Goal: Task Accomplishment & Management: Complete application form

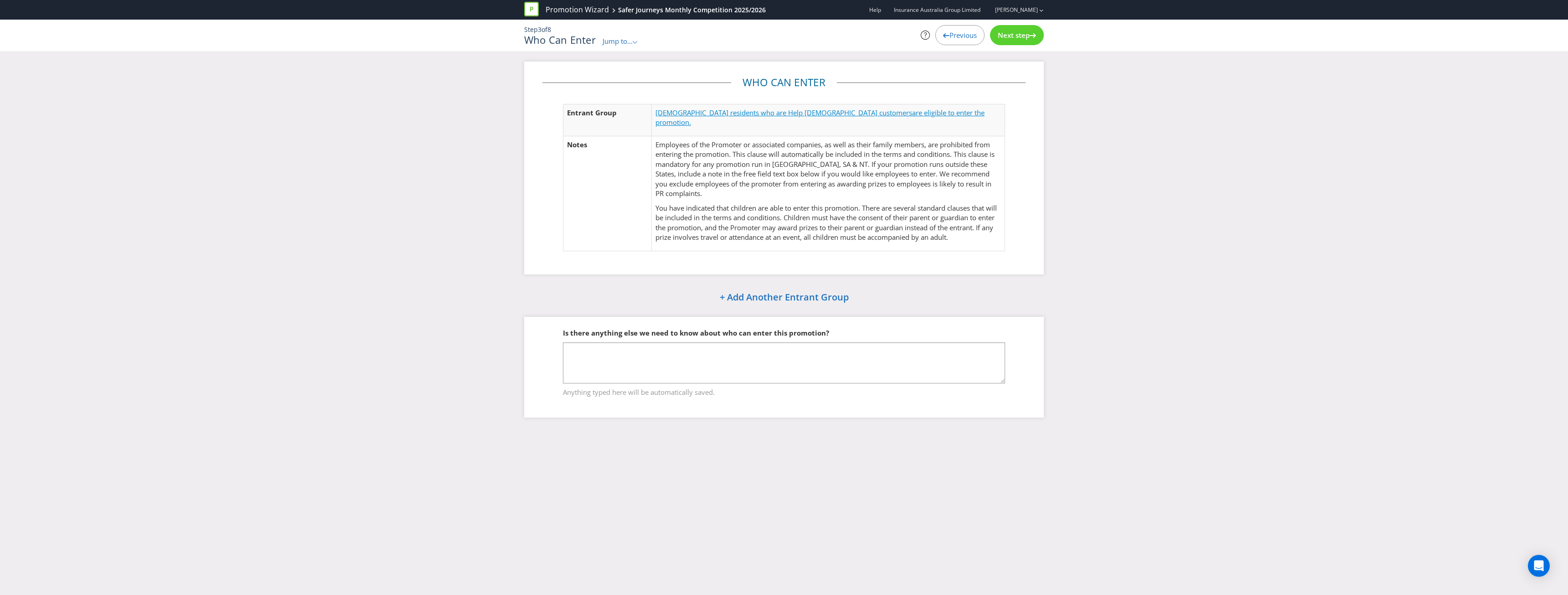
click at [761, 112] on span "[DEMOGRAPHIC_DATA] residents who are Help [DEMOGRAPHIC_DATA] customers" at bounding box center [783, 112] width 257 height 9
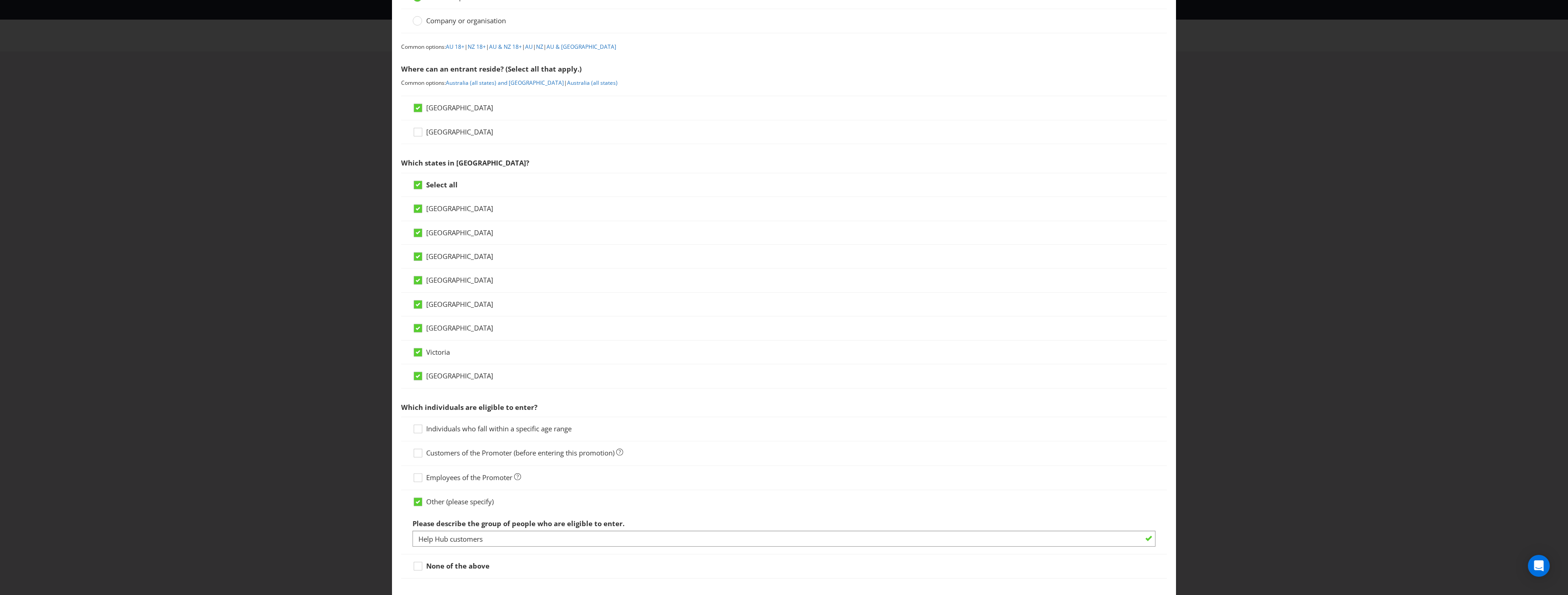
scroll to position [91, 0]
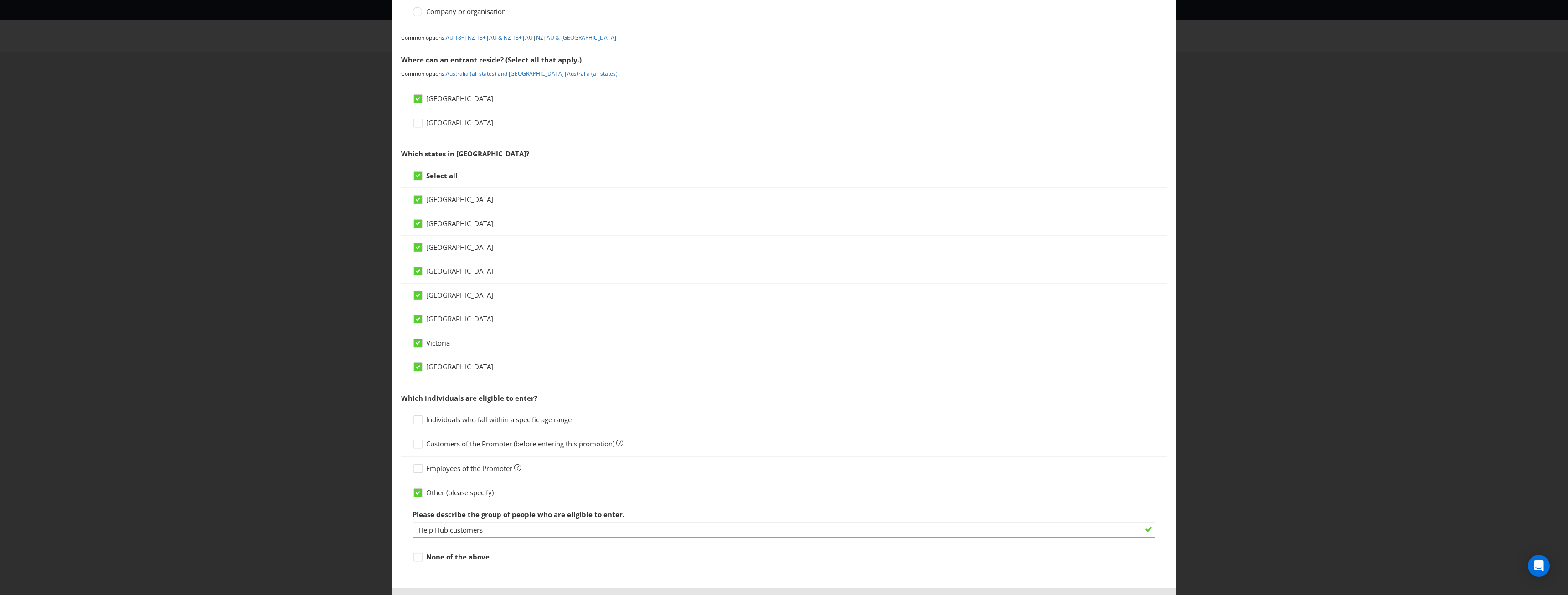
click at [419, 344] on icon at bounding box center [418, 342] width 8 height 8
click at [0, 0] on input "Victoria" at bounding box center [0, 0] width 0 height 0
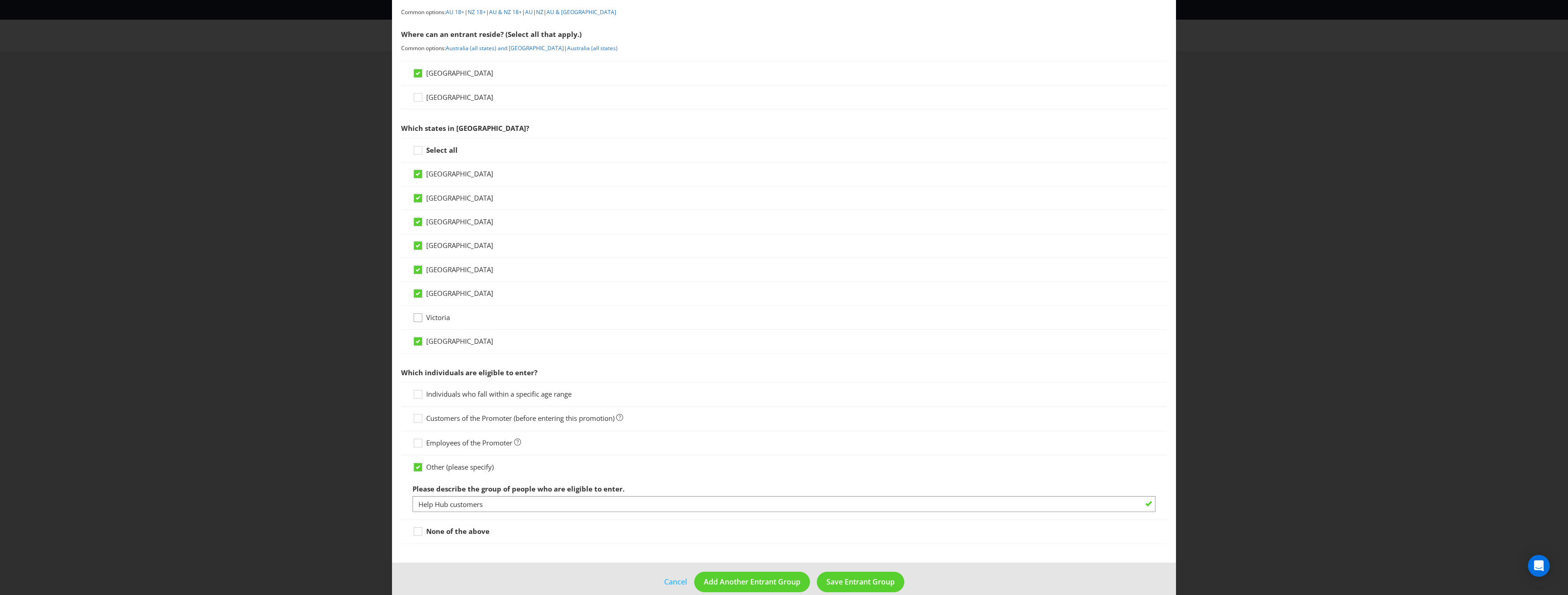
scroll to position [130, 0]
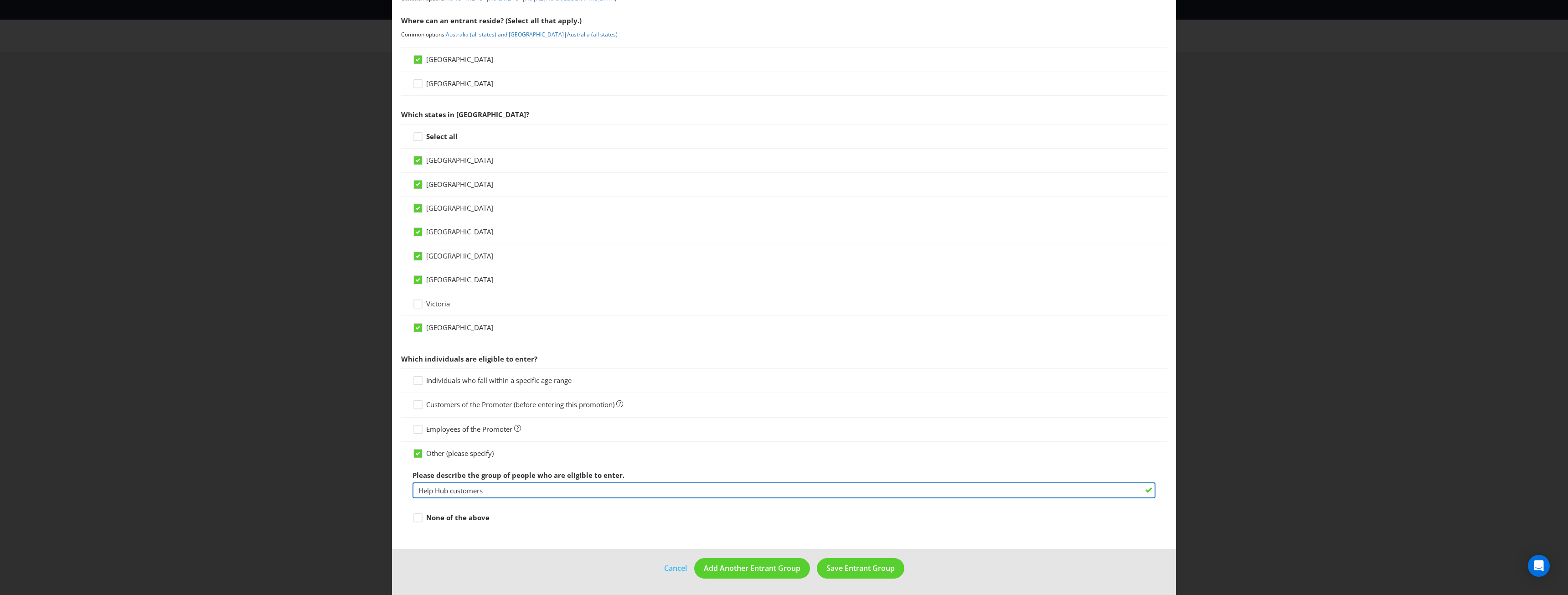
click at [499, 491] on input "Help Hub customers" at bounding box center [784, 490] width 743 height 16
click at [582, 489] on input "Help Hub customers (NRMA Insurance Rewards" at bounding box center [784, 490] width 743 height 16
click at [643, 493] on input "Help Hub customers (NRMA Insurance Rewards program) who are enrolled in Safer J…" at bounding box center [784, 490] width 743 height 16
type input "Help Hub customers (NRMA Insurance Rewards program) who are enrolled in Safer J…"
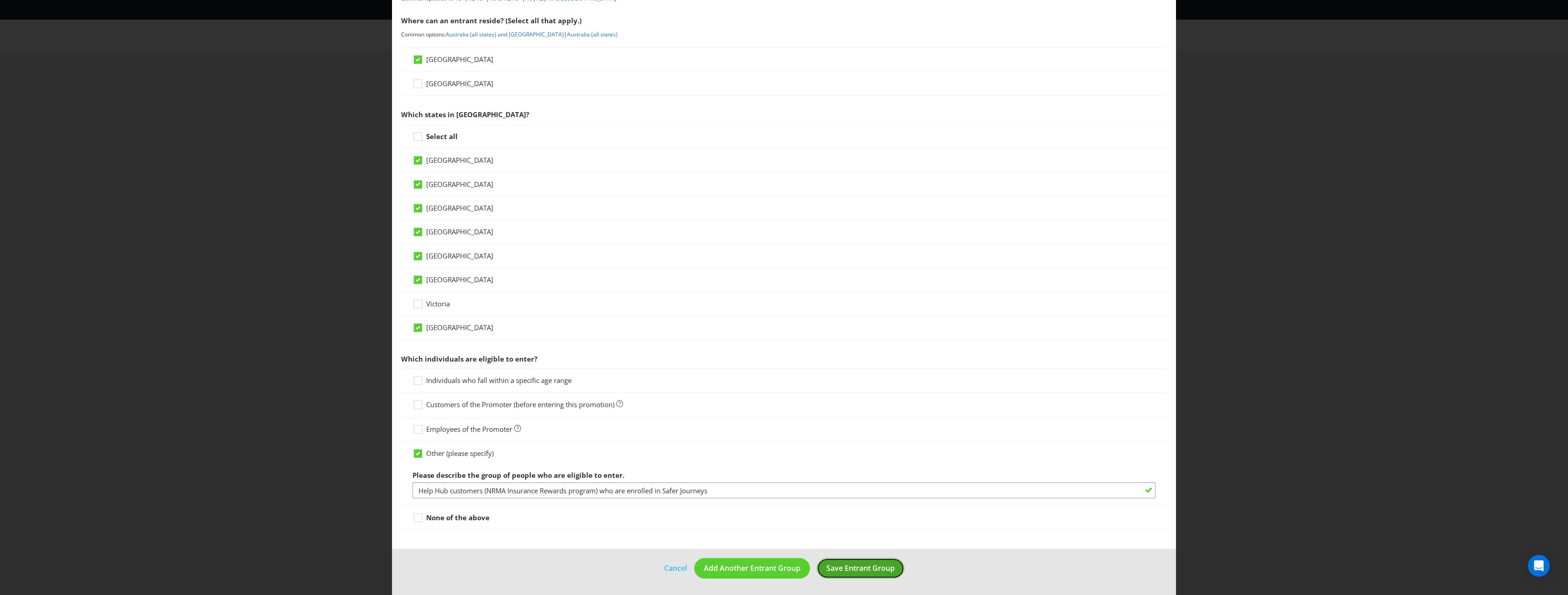
click at [830, 564] on span "Save Entrant Group" at bounding box center [860, 568] width 68 height 10
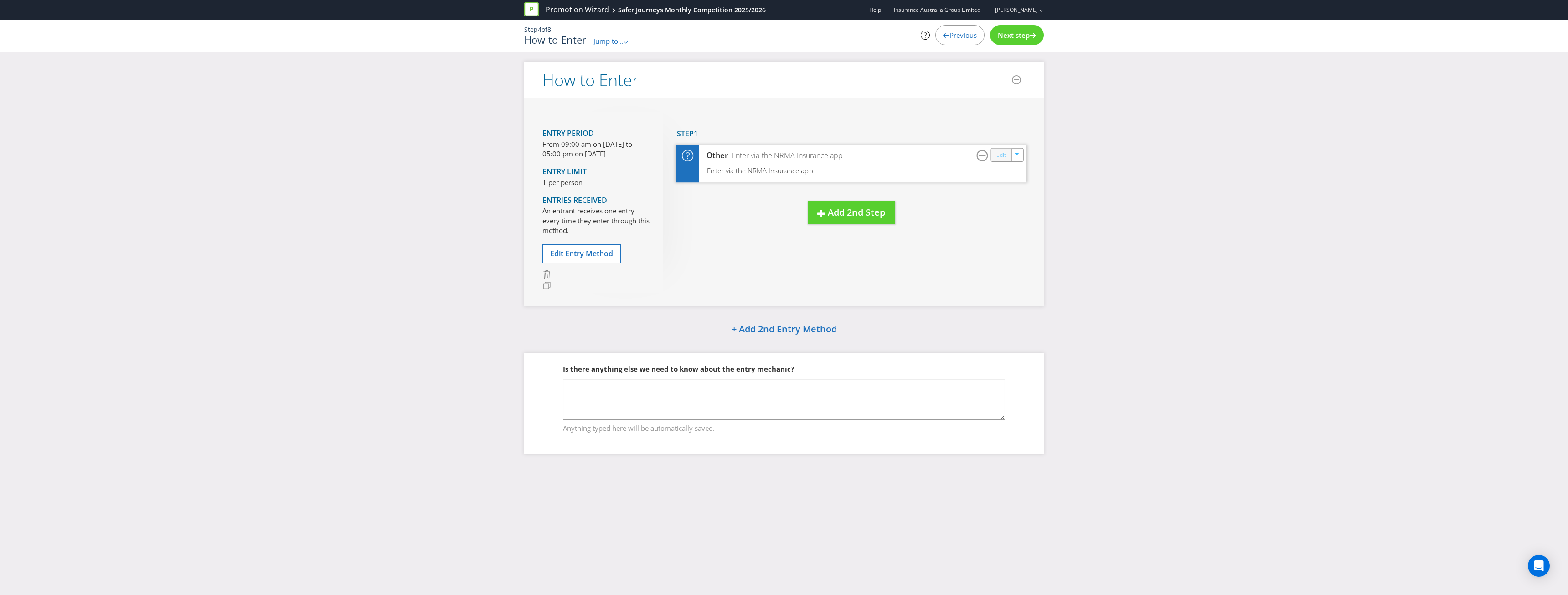
click at [1003, 154] on link "Edit" at bounding box center [1001, 154] width 10 height 10
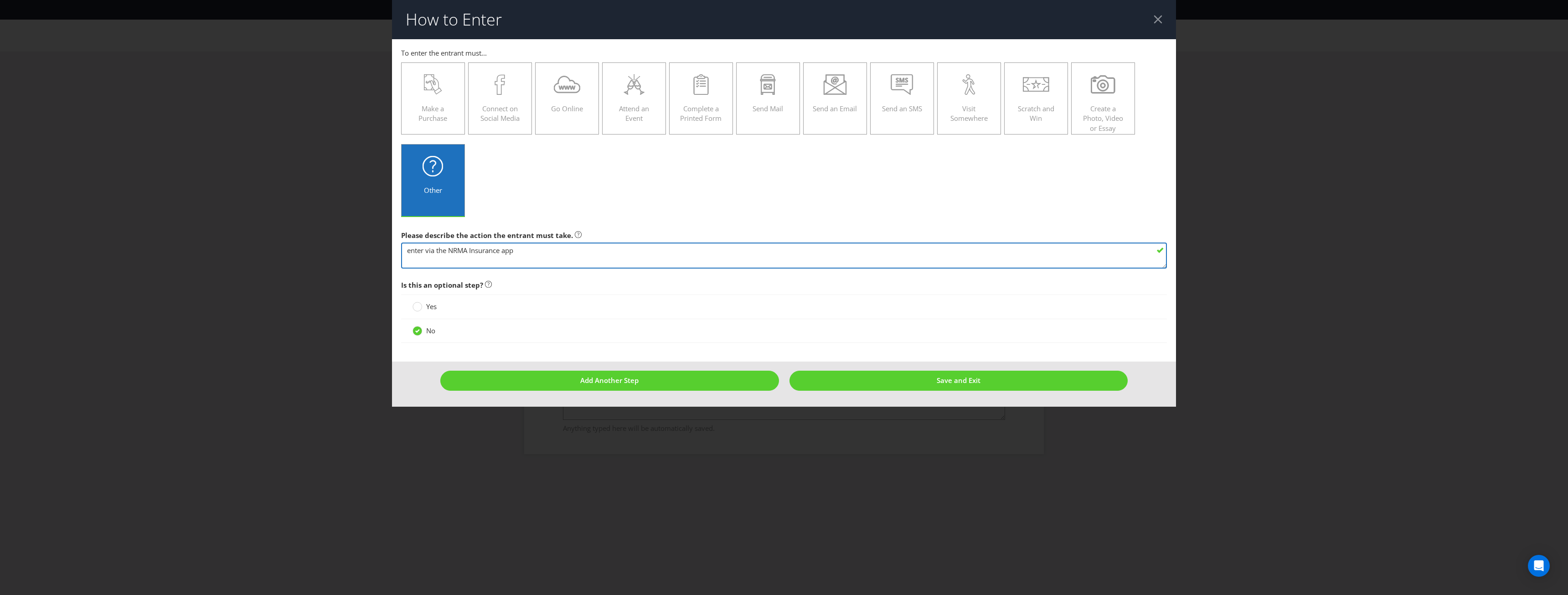
click at [530, 251] on textarea "enter via the NRMA Insurance app" at bounding box center [784, 255] width 766 height 26
drag, startPoint x: 530, startPoint y: 251, endPoint x: 477, endPoint y: 252, distance: 53.0
click at [477, 252] on textarea "enter via the NRMA Insurance app" at bounding box center [784, 255] width 766 height 26
click at [438, 251] on textarea "enter via the NRMA Insurance app" at bounding box center [784, 255] width 766 height 26
drag, startPoint x: 423, startPoint y: 249, endPoint x: 362, endPoint y: 247, distance: 61.0
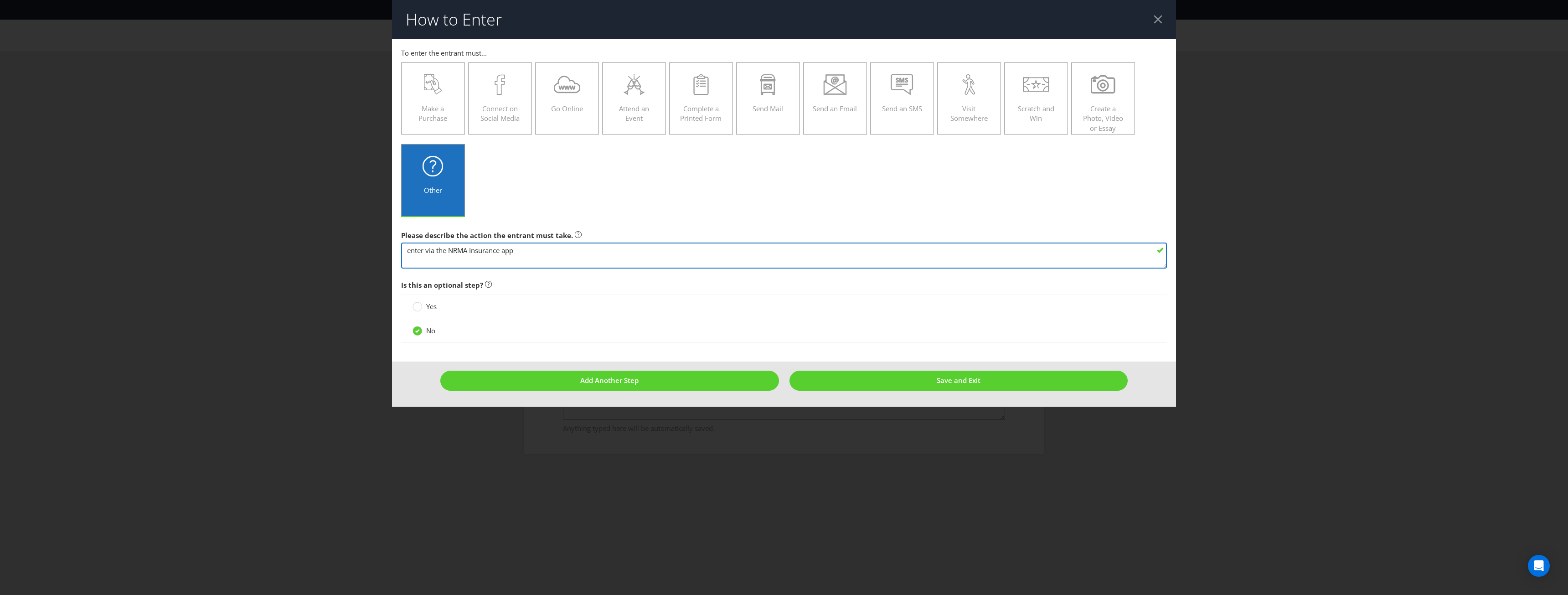
click at [362, 247] on div "How to Enter To enter the entrant must... Make a Purchase Connect on Social Med…" at bounding box center [784, 298] width 1568 height 595
click at [531, 252] on textarea "enter via the NRMA Insurance app" at bounding box center [784, 255] width 766 height 26
click at [562, 253] on textarea "enter via the NRMA Insurance app" at bounding box center [784, 255] width 766 height 26
click at [679, 248] on textarea "enter via the NRMA Insurance app" at bounding box center [784, 255] width 766 height 26
click at [674, 252] on textarea "enter via the NRMA Insurance app" at bounding box center [784, 255] width 766 height 26
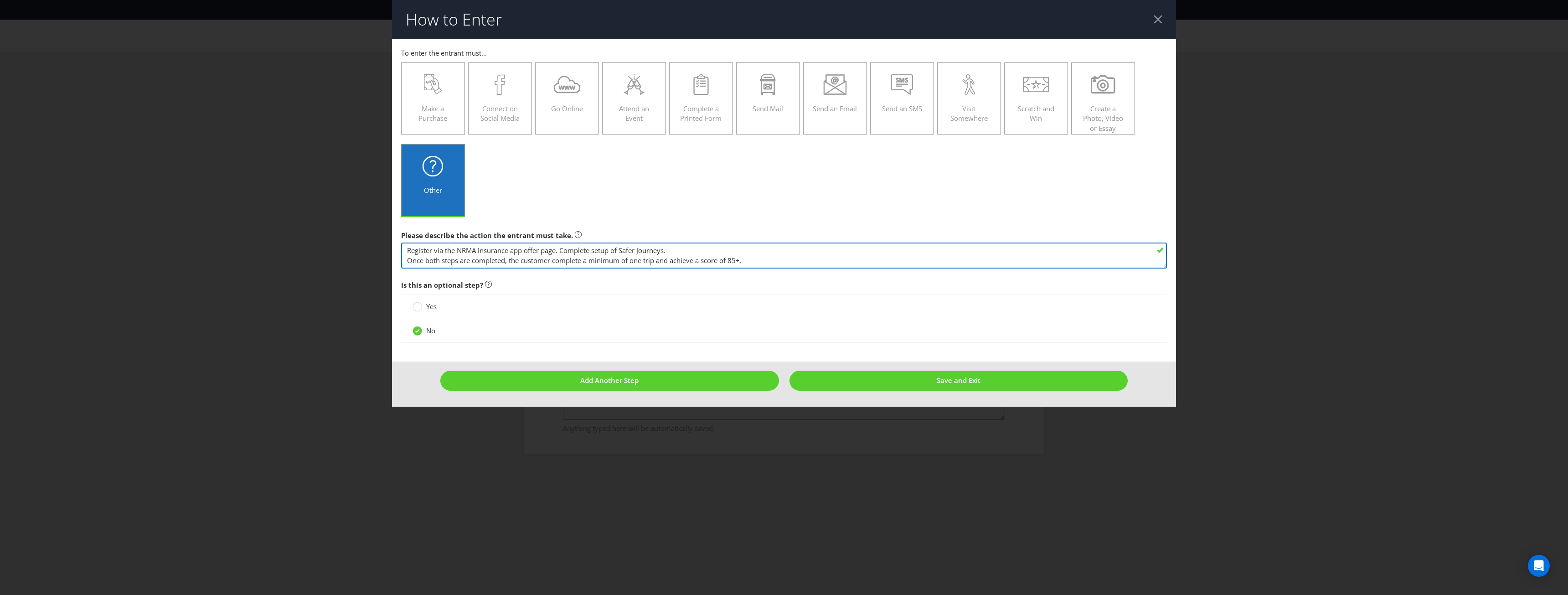
click at [667, 249] on textarea "enter via the NRMA Insurance app" at bounding box center [784, 255] width 766 height 26
click at [669, 248] on textarea "enter via the NRMA Insurance app" at bounding box center [784, 255] width 766 height 26
drag, startPoint x: 1043, startPoint y: 250, endPoint x: 669, endPoint y: 246, distance: 374.0
click at [669, 246] on textarea "enter via the NRMA Insurance app" at bounding box center [784, 255] width 766 height 26
paste textarea "Customers must remain opted into Safer Journeys for the entire monthly period w…"
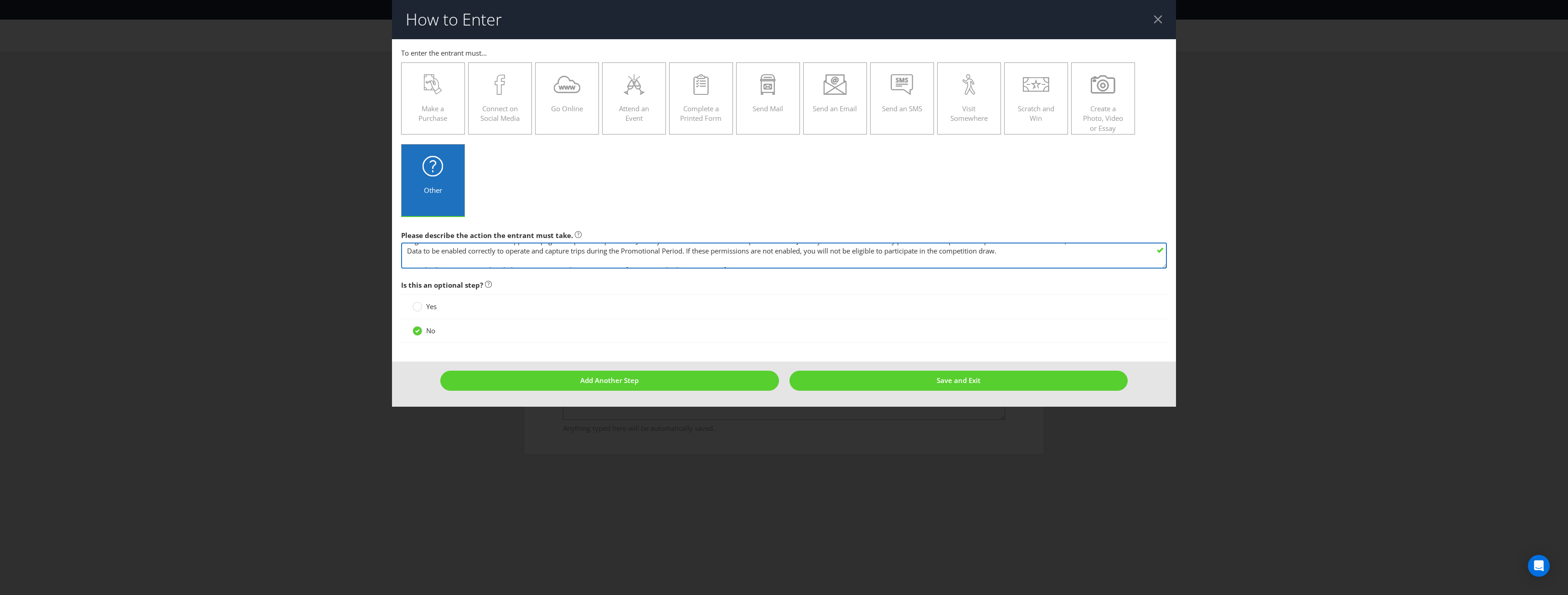
scroll to position [19, 0]
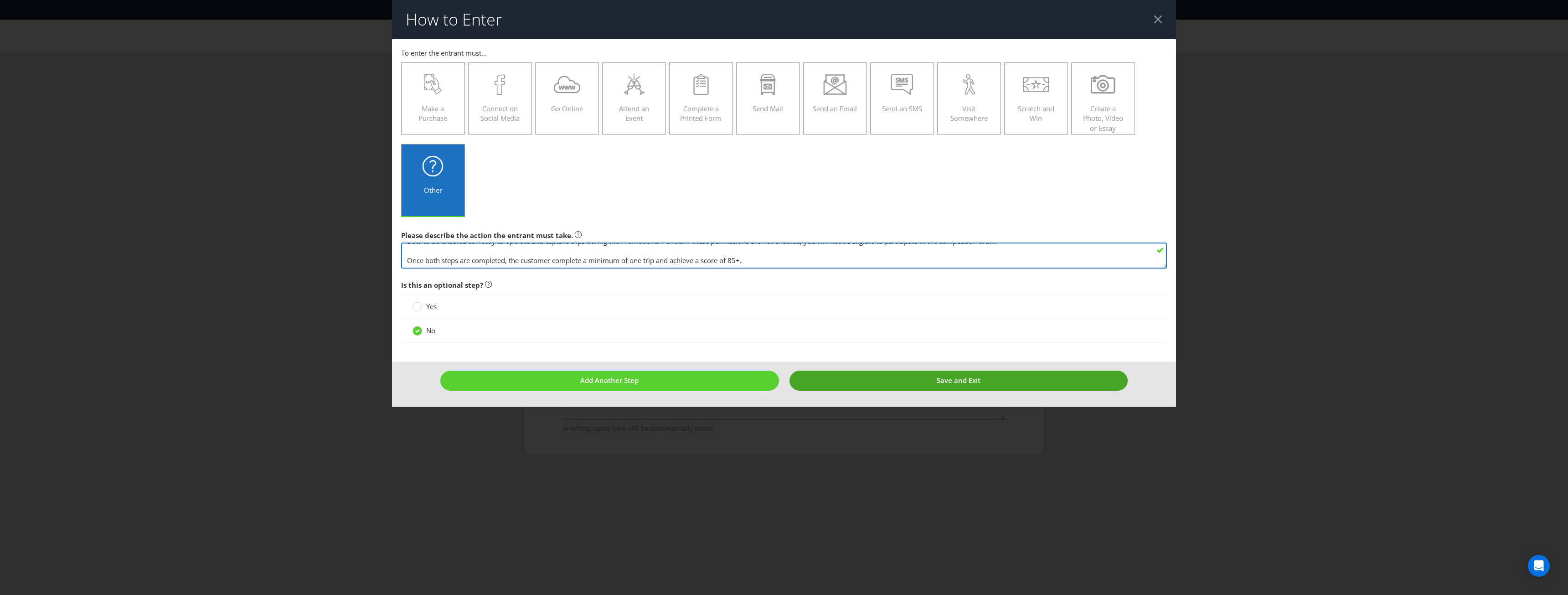
type textarea "Register via the NRMA Insurance app offer page. Complete setup of Safer Journey…"
click at [974, 383] on span "Save and Exit" at bounding box center [958, 380] width 44 height 9
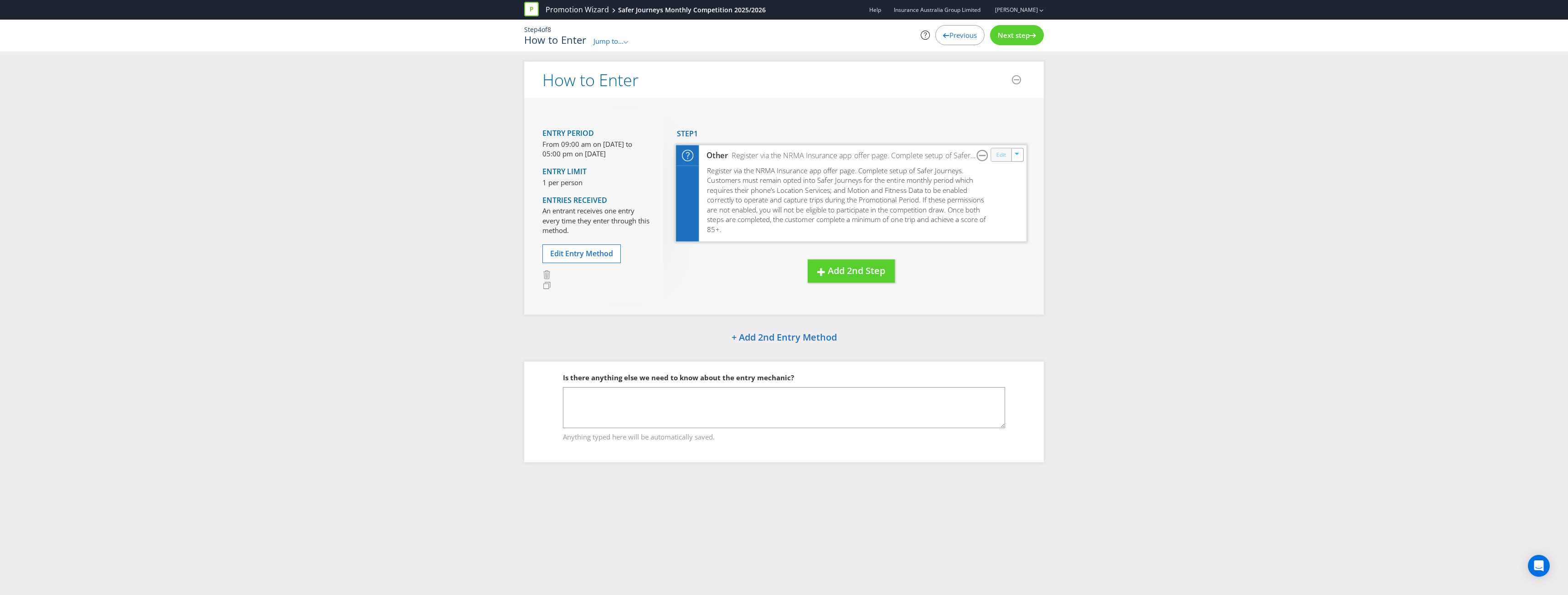
click at [1000, 157] on link "Edit" at bounding box center [1001, 154] width 10 height 10
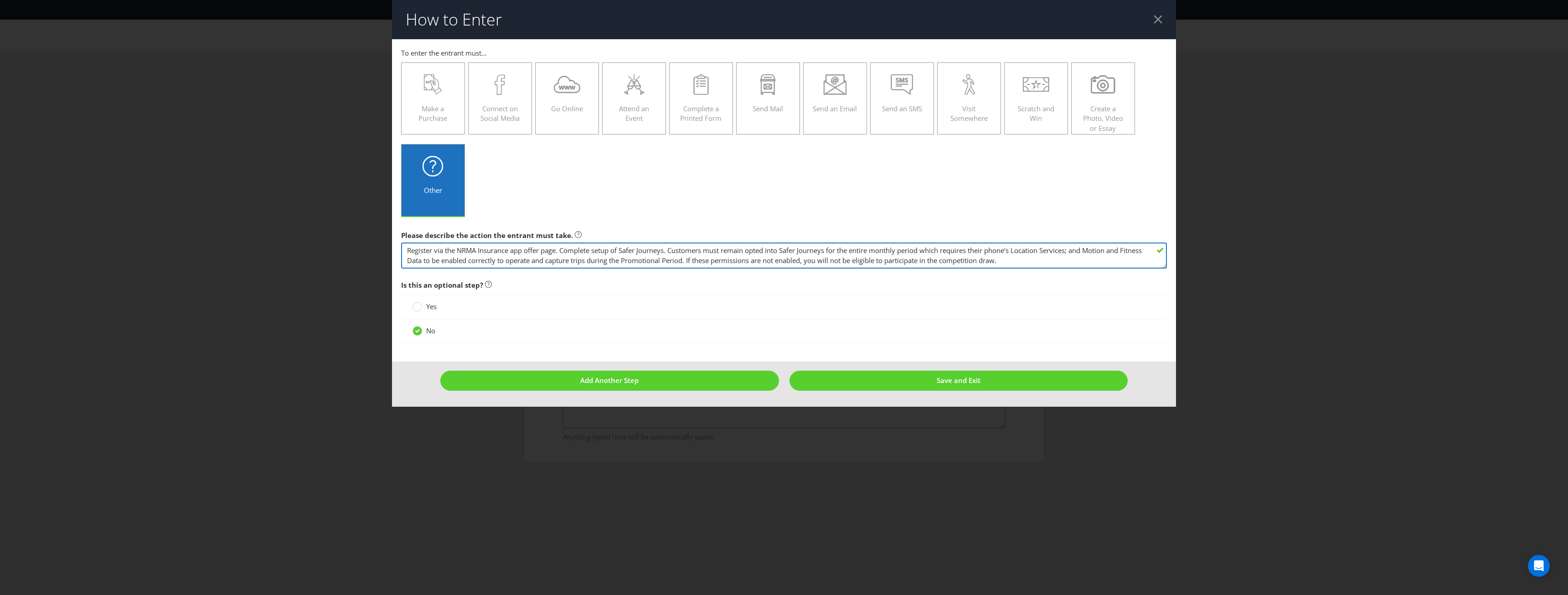
drag, startPoint x: 563, startPoint y: 251, endPoint x: 1039, endPoint y: 257, distance: 476.0
click at [1039, 257] on textarea "Register via the NRMA Insurance app offer page. Complete setup of Safer Journey…" at bounding box center [784, 255] width 766 height 26
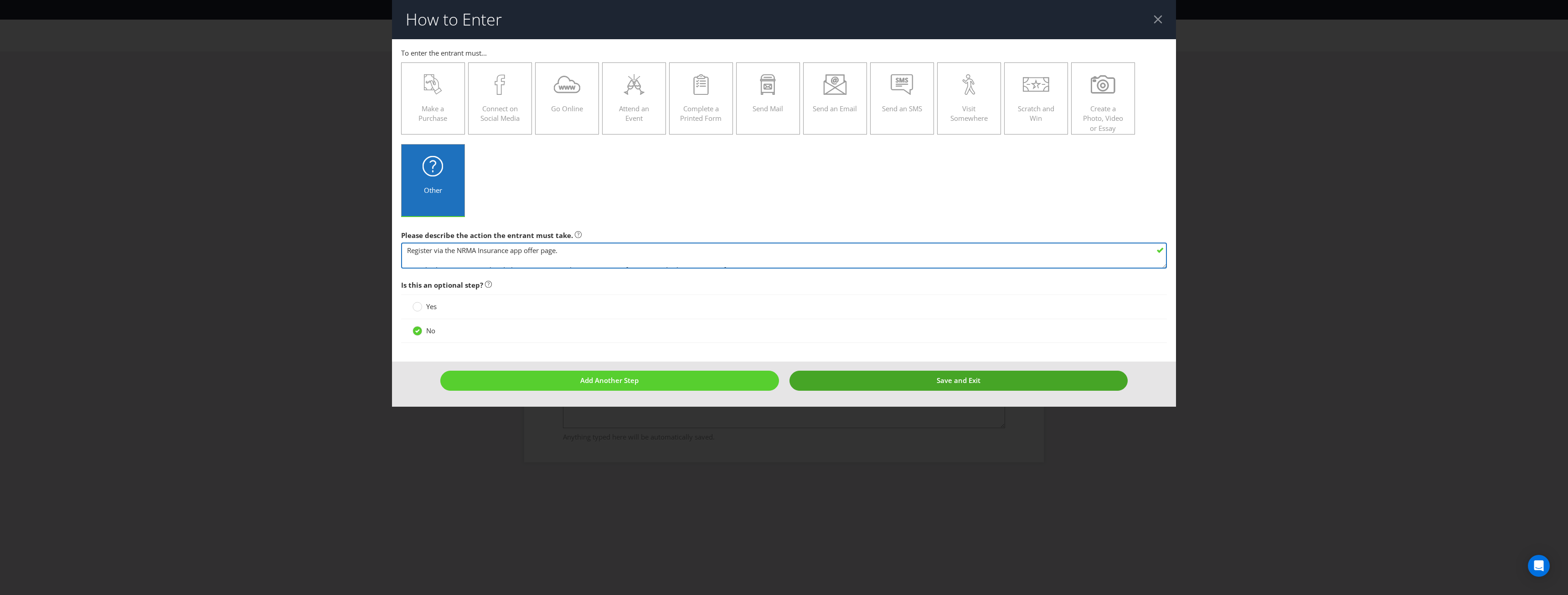
type textarea "Register via the NRMA Insurance app offer page. Once both steps are completed, …"
click at [895, 381] on button "Save and Exit" at bounding box center [958, 380] width 338 height 20
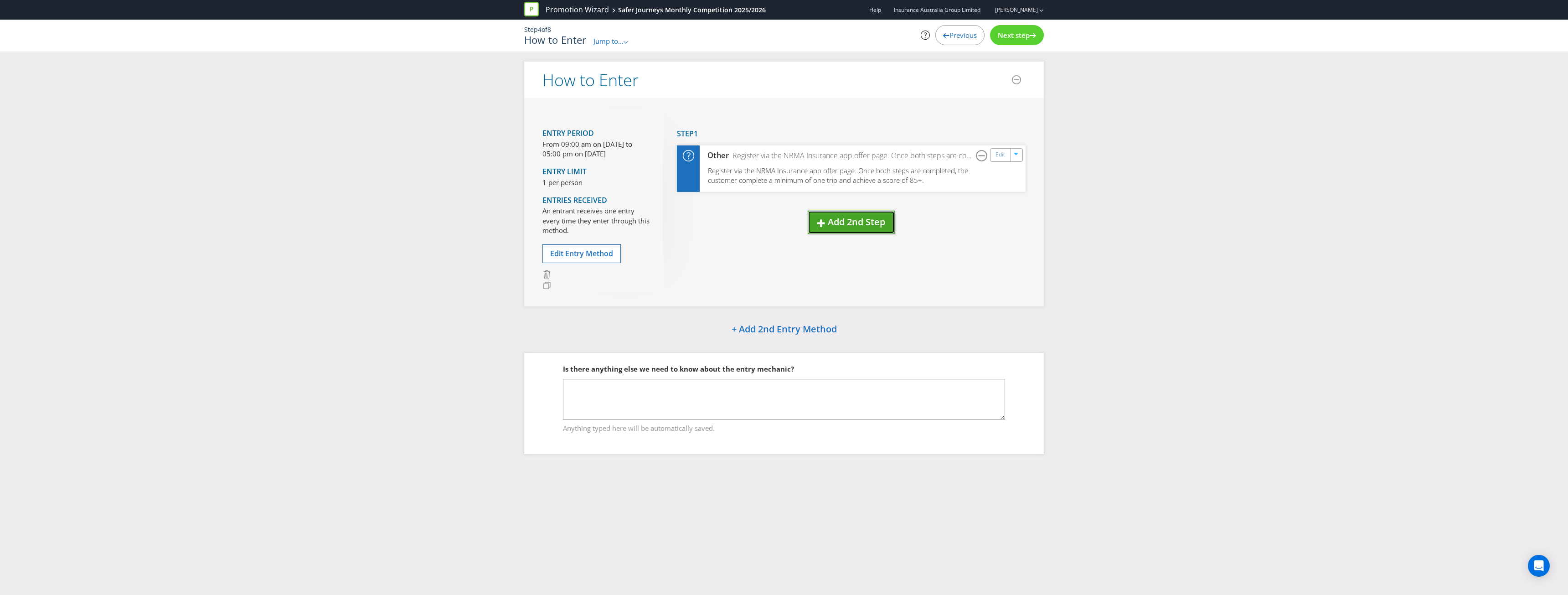
click at [842, 228] on span "Add 2nd Step" at bounding box center [857, 222] width 57 height 12
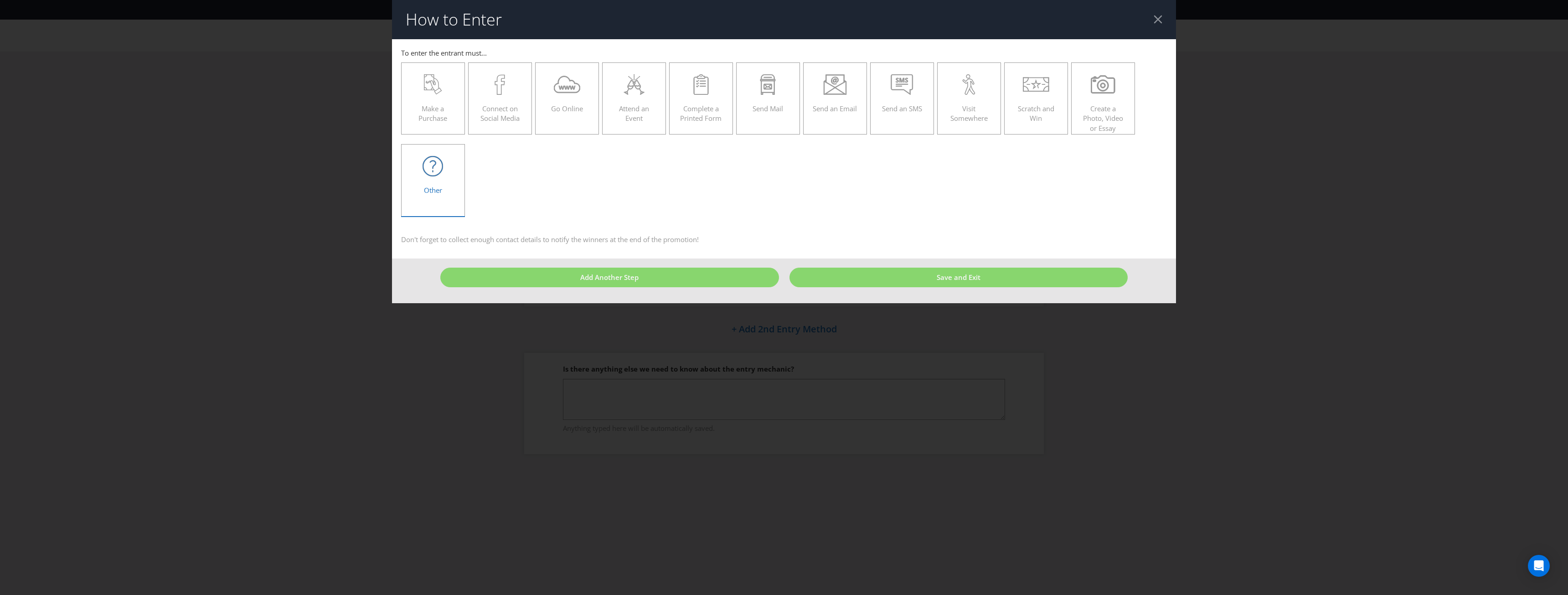
click at [432, 182] on div "Other" at bounding box center [433, 176] width 45 height 41
click at [0, 0] on input "Other" at bounding box center [0, 0] width 0 height 0
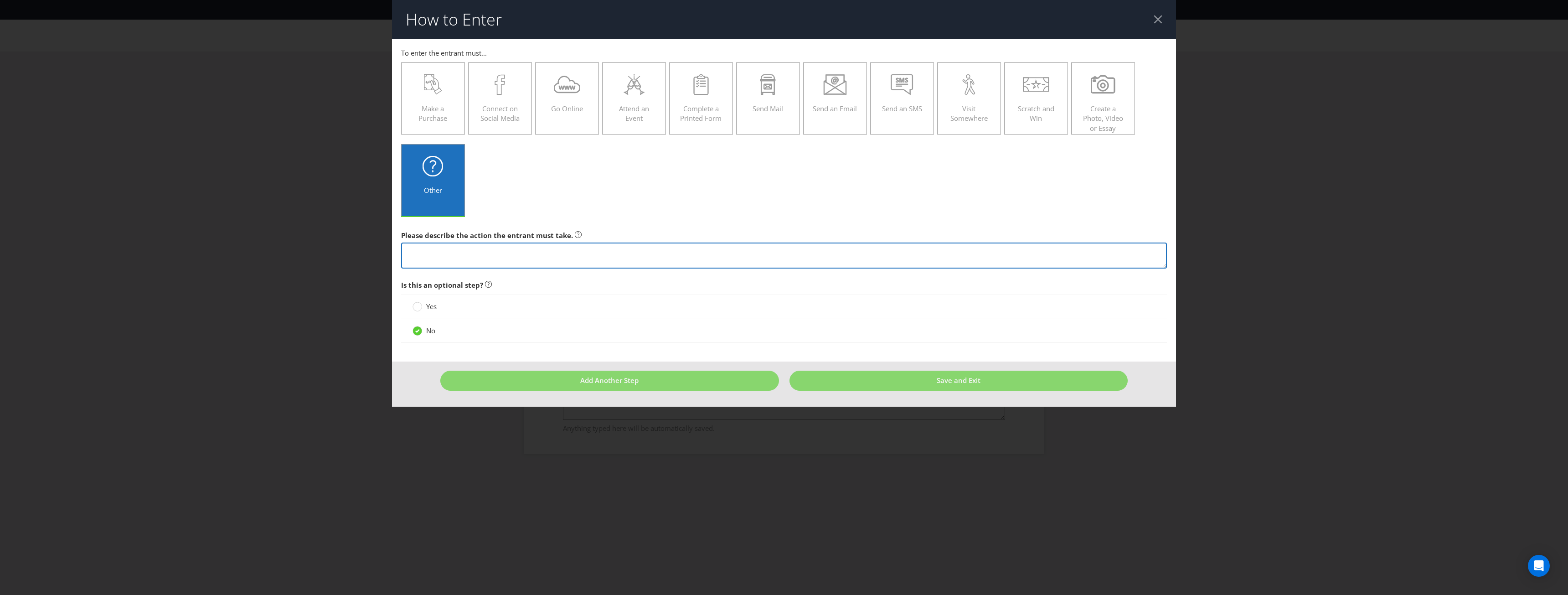
click at [510, 257] on textarea at bounding box center [784, 255] width 766 height 26
paste textarea "Complete setup of Safer Journeys. Customers must remain opted into Safer Journe…"
click at [498, 255] on textarea "Complete setup of Safer Journeys. Customers must remain opted into Safer Journe…" at bounding box center [784, 255] width 766 height 26
drag, startPoint x: 536, startPoint y: 252, endPoint x: 143, endPoint y: 223, distance: 394.1
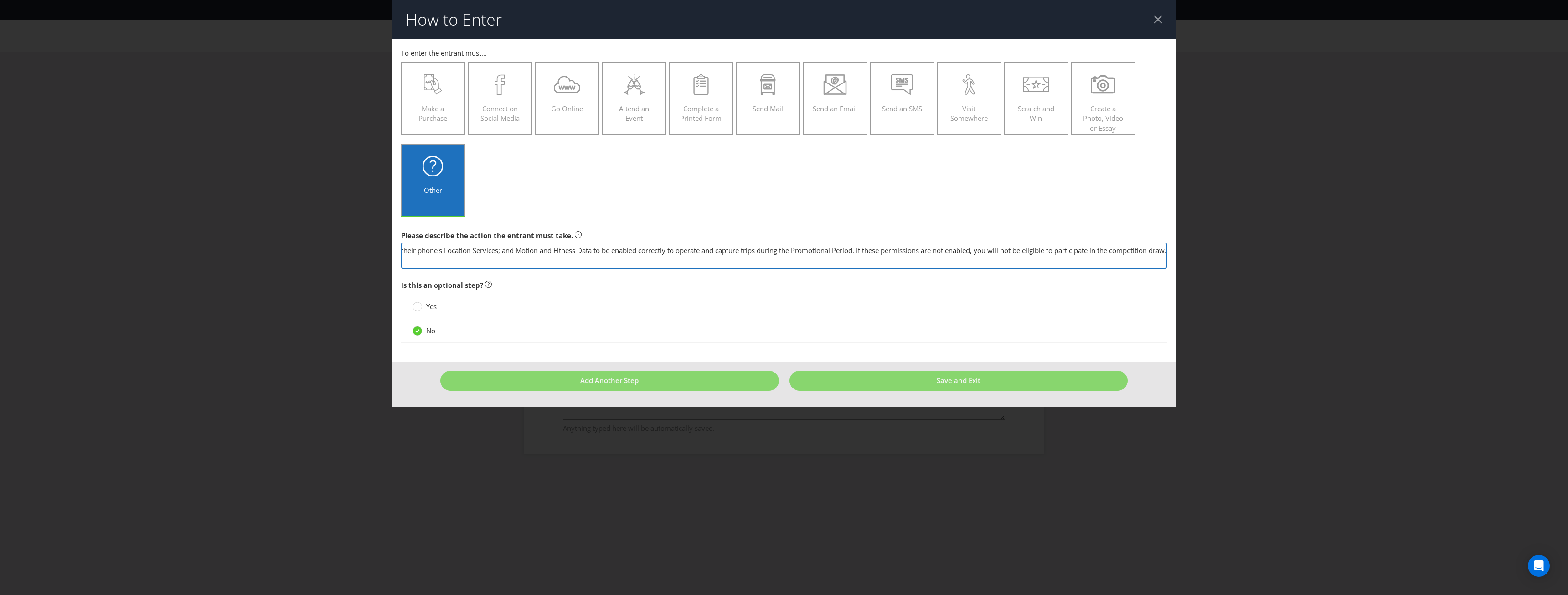
click at [143, 223] on div "How to Enter To enter the entrant must... Make a Purchase Connect on Social Med…" at bounding box center [784, 298] width 1568 height 595
click at [412, 255] on textarea "Complete setup of Safer Journeys. Customers must remain opted into Safer Journe…" at bounding box center [784, 255] width 766 height 26
drag, startPoint x: 426, startPoint y: 252, endPoint x: 225, endPoint y: 215, distance: 204.4
click at [225, 215] on div "How to Enter To enter the entrant must... Make a Purchase Connect on Social Med…" at bounding box center [784, 298] width 1568 height 595
click at [443, 258] on textarea "Complete setup of Safer Journeys. Customers must remain opted into Safer Journe…" at bounding box center [784, 255] width 766 height 26
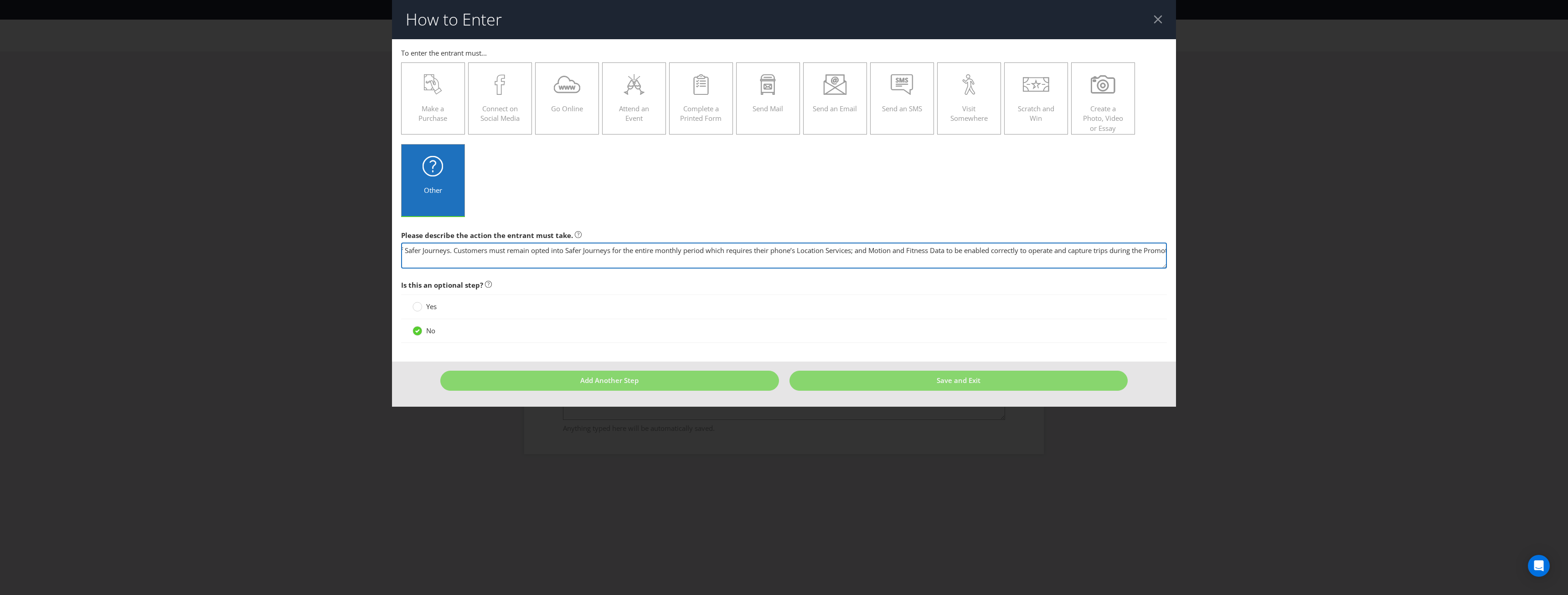
scroll to position [0, 48]
click at [471, 246] on textarea "Complete setup of Safer Journeys. Customers must remain opted into Safer Journe…" at bounding box center [784, 255] width 766 height 26
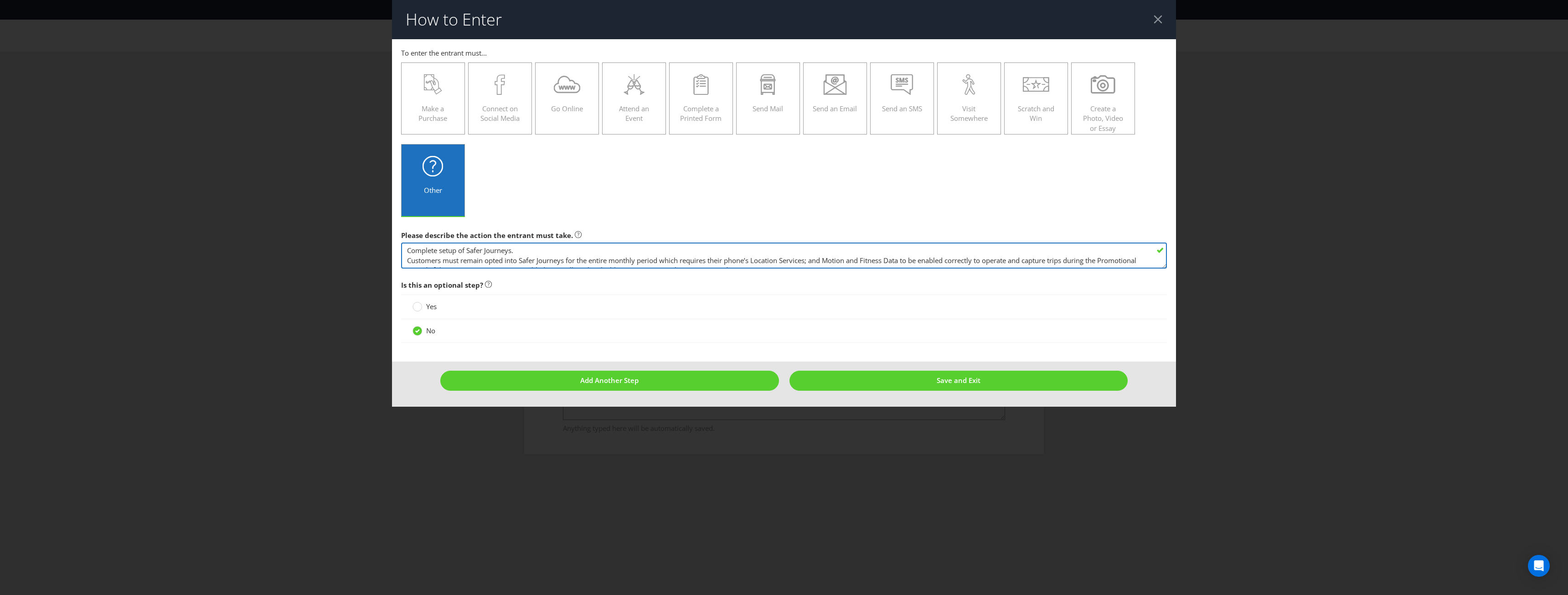
scroll to position [0, 0]
type textarea "Complete setup of Safer Journeys. Customers must remain opted into Safer Journe…"
click at [964, 375] on button "Save and Exit" at bounding box center [958, 380] width 338 height 20
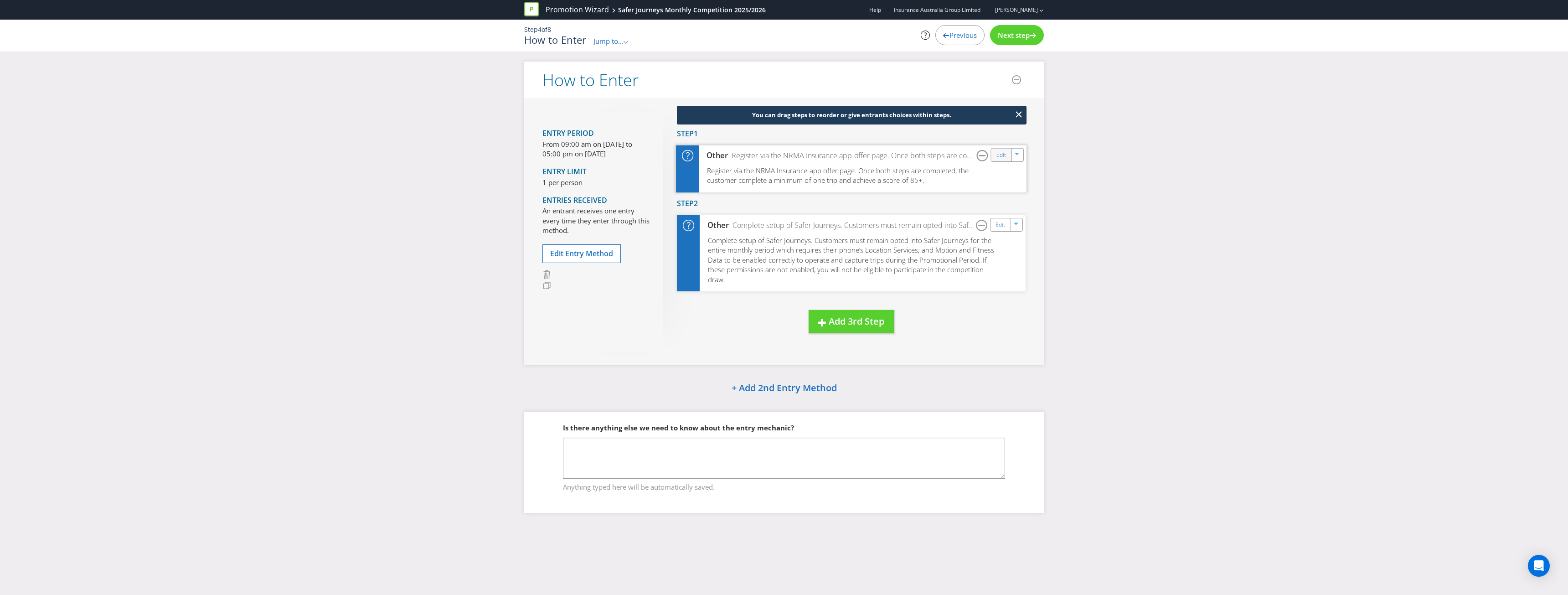
click at [1003, 161] on div "Edit" at bounding box center [1002, 154] width 21 height 13
click at [999, 155] on link "Edit" at bounding box center [1001, 154] width 10 height 10
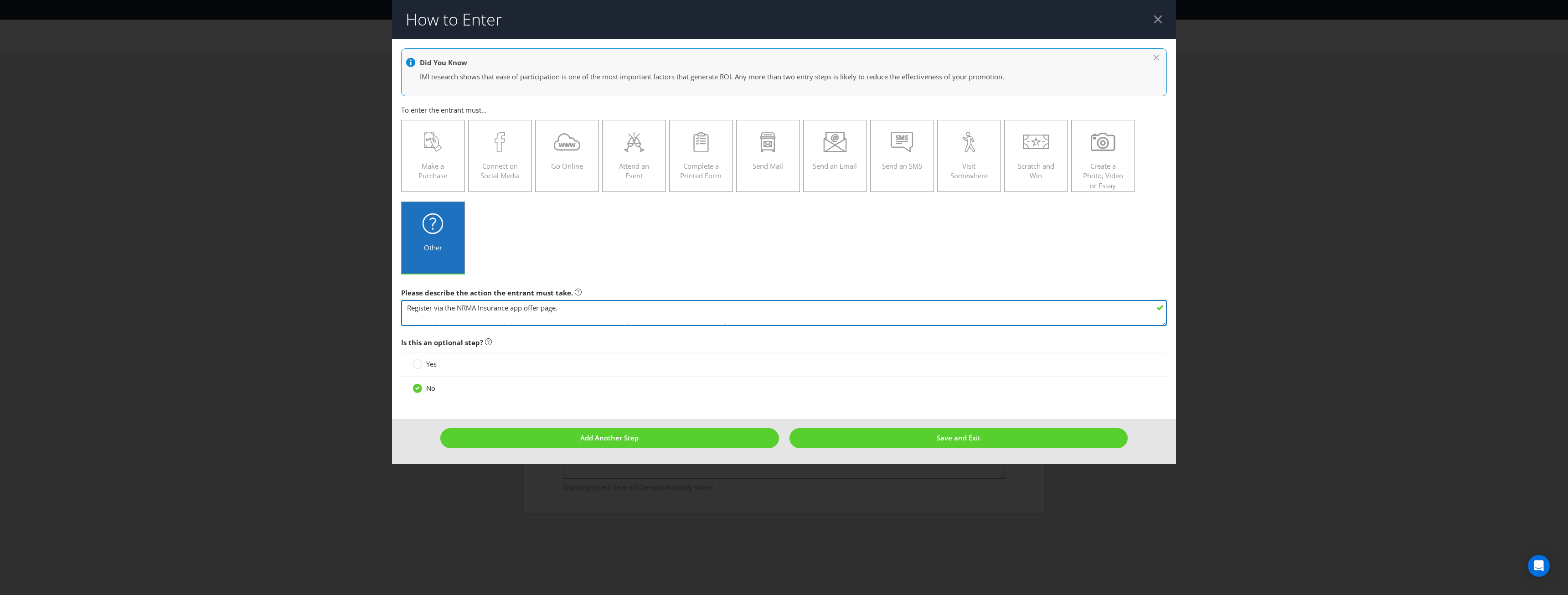
scroll to position [10, 0]
drag, startPoint x: 569, startPoint y: 307, endPoint x: 824, endPoint y: 337, distance: 256.8
click at [824, 337] on main "Did You Know IMI research shows that ease of participation is one of the most i…" at bounding box center [784, 229] width 784 height 380
type textarea "Register via the NRMA Insurance app offer page."
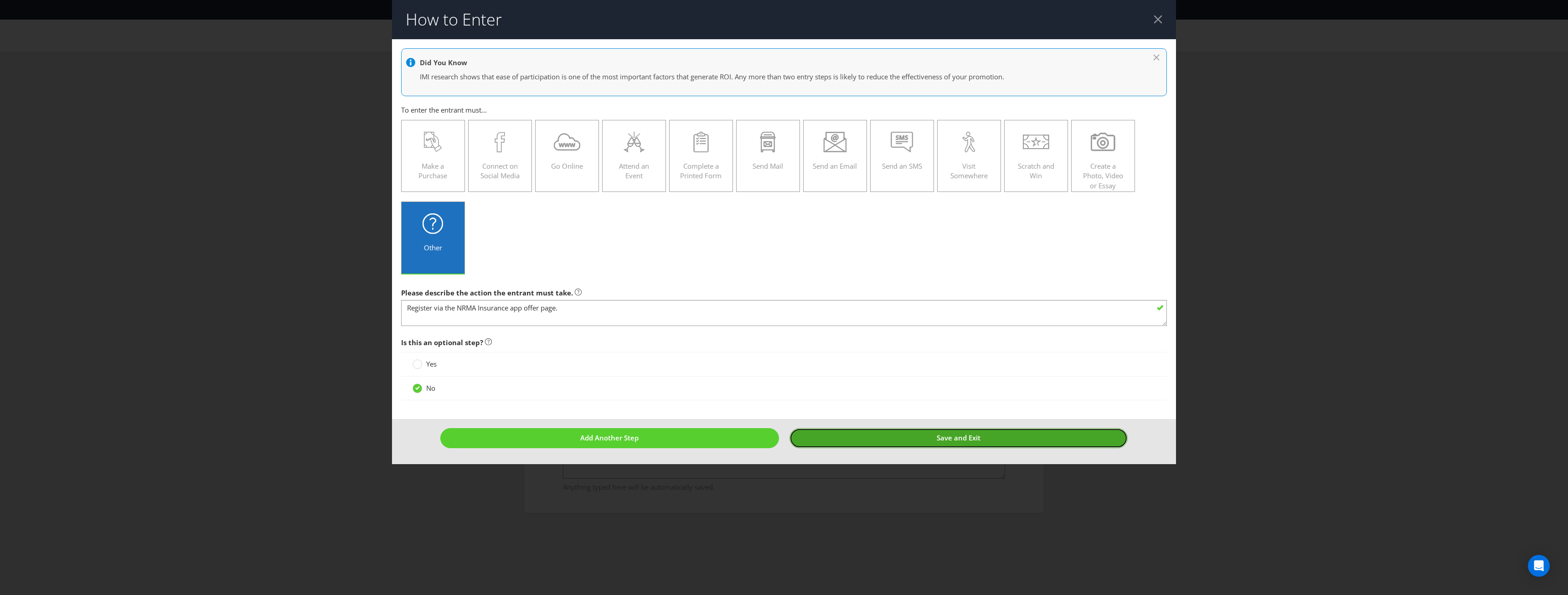
click at [893, 441] on button "Save and Exit" at bounding box center [958, 438] width 338 height 20
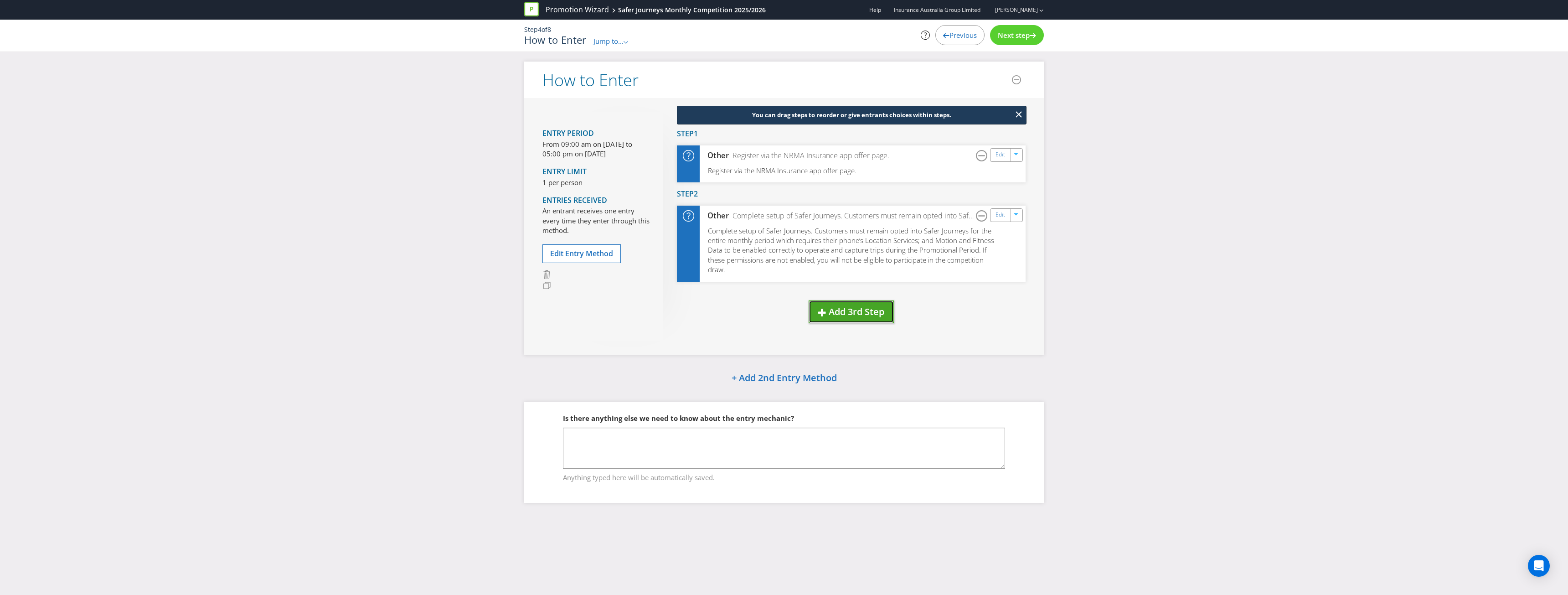
click at [829, 305] on span "Add 3rd Step" at bounding box center [856, 312] width 55 height 12
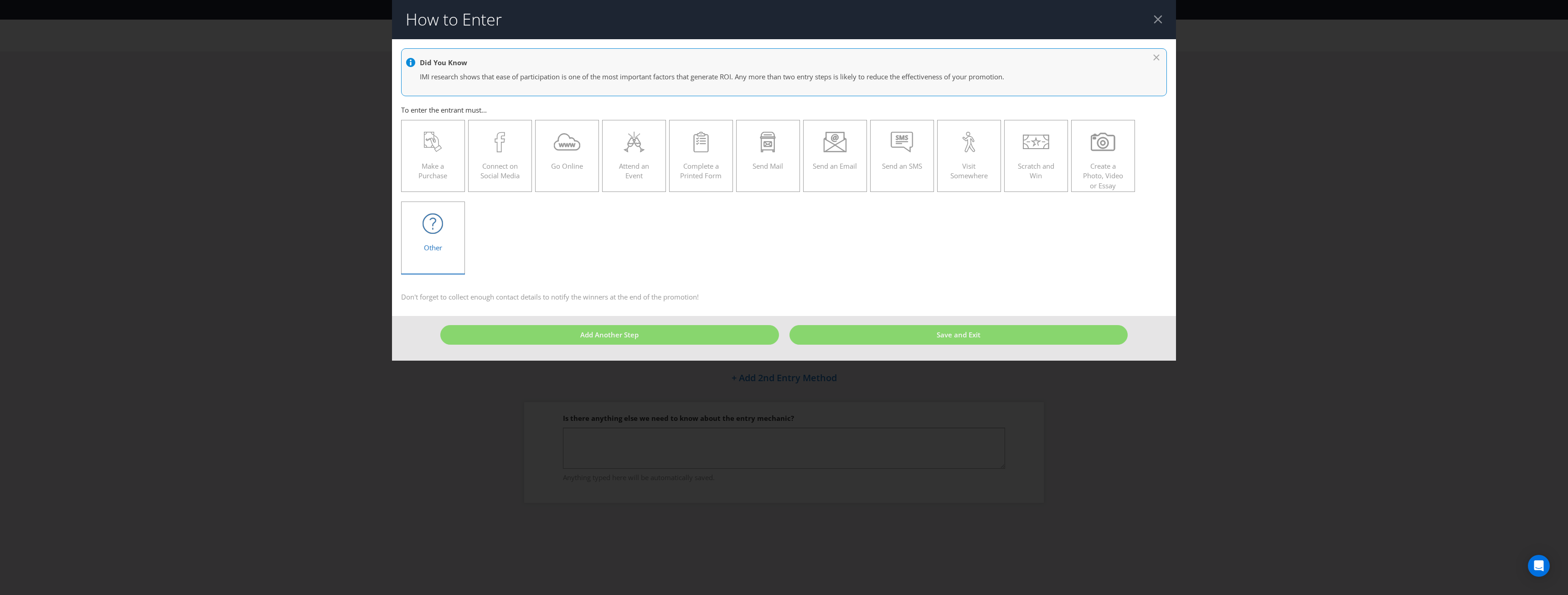
click at [433, 214] on icon at bounding box center [433, 224] width 21 height 21
click at [0, 0] on input "Other" at bounding box center [0, 0] width 0 height 0
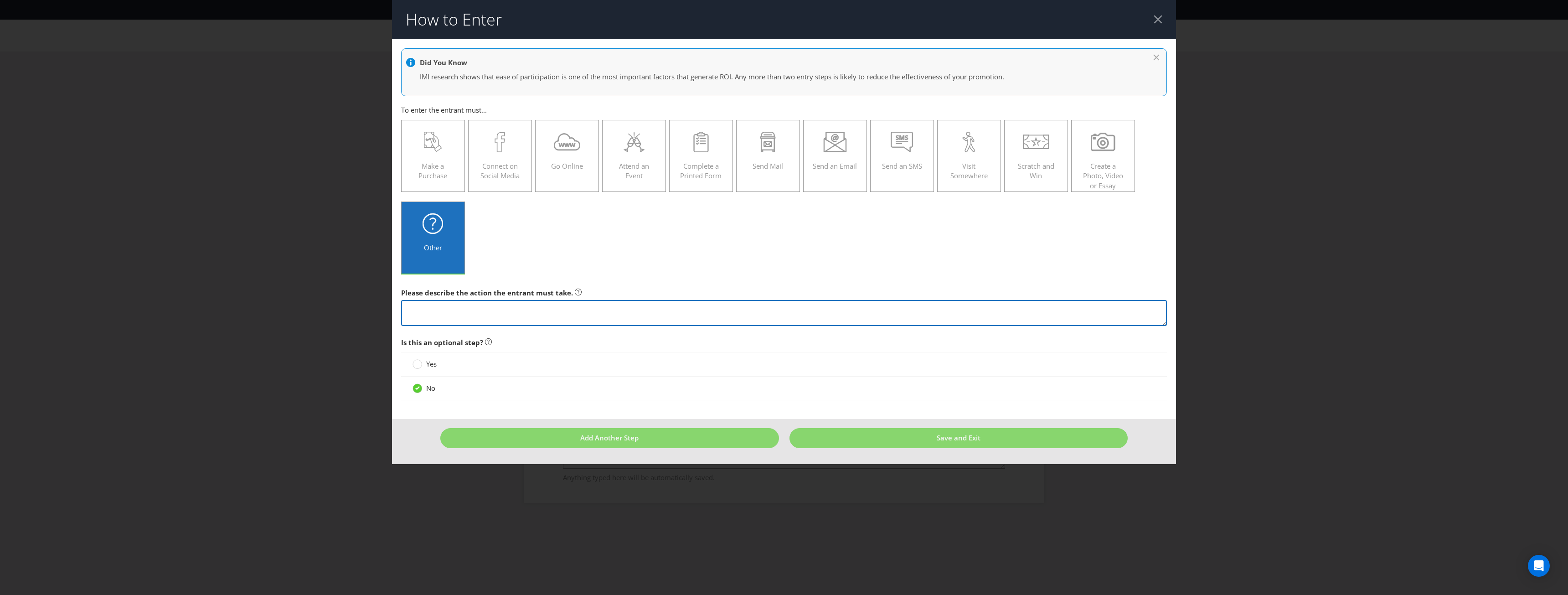
click at [480, 311] on textarea at bounding box center [784, 313] width 766 height 26
paste textarea "Once both steps are completed, the customer complete a minimum of one trip and …"
click at [467, 312] on textarea "Once both steps are completed, the customer complete a minimum of one trip and …" at bounding box center [784, 313] width 766 height 26
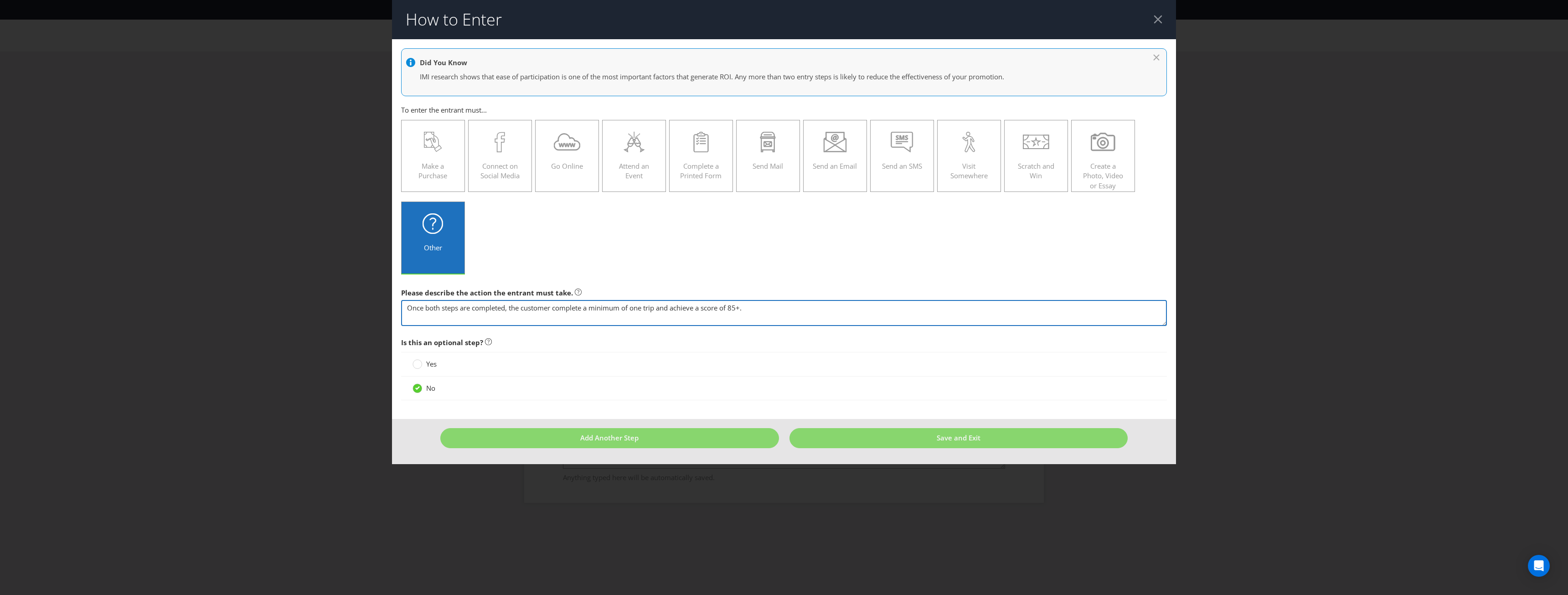
click at [786, 309] on textarea "Once both steps are completed, the customer complete a minimum of one trip and …" at bounding box center [784, 313] width 766 height 26
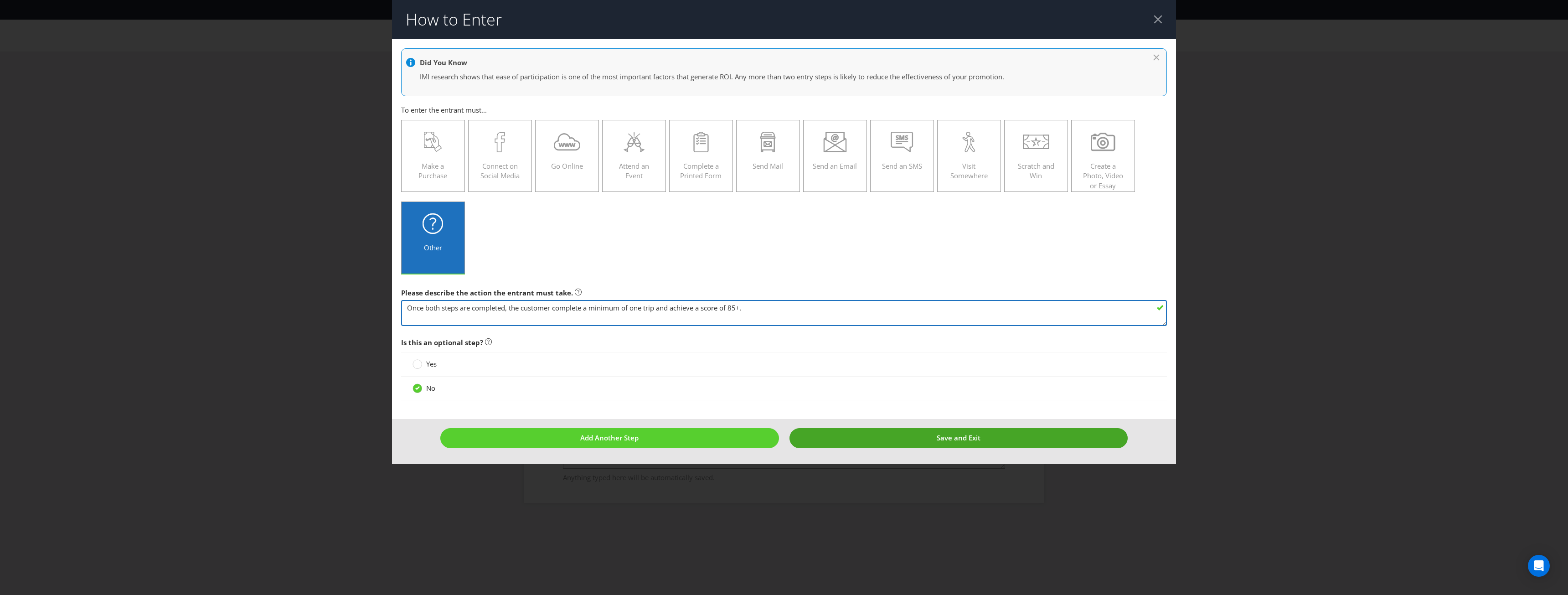
type textarea "Once both steps are completed, the customer complete a minimum of one trip and …"
click at [907, 432] on button "Save and Exit" at bounding box center [958, 438] width 338 height 20
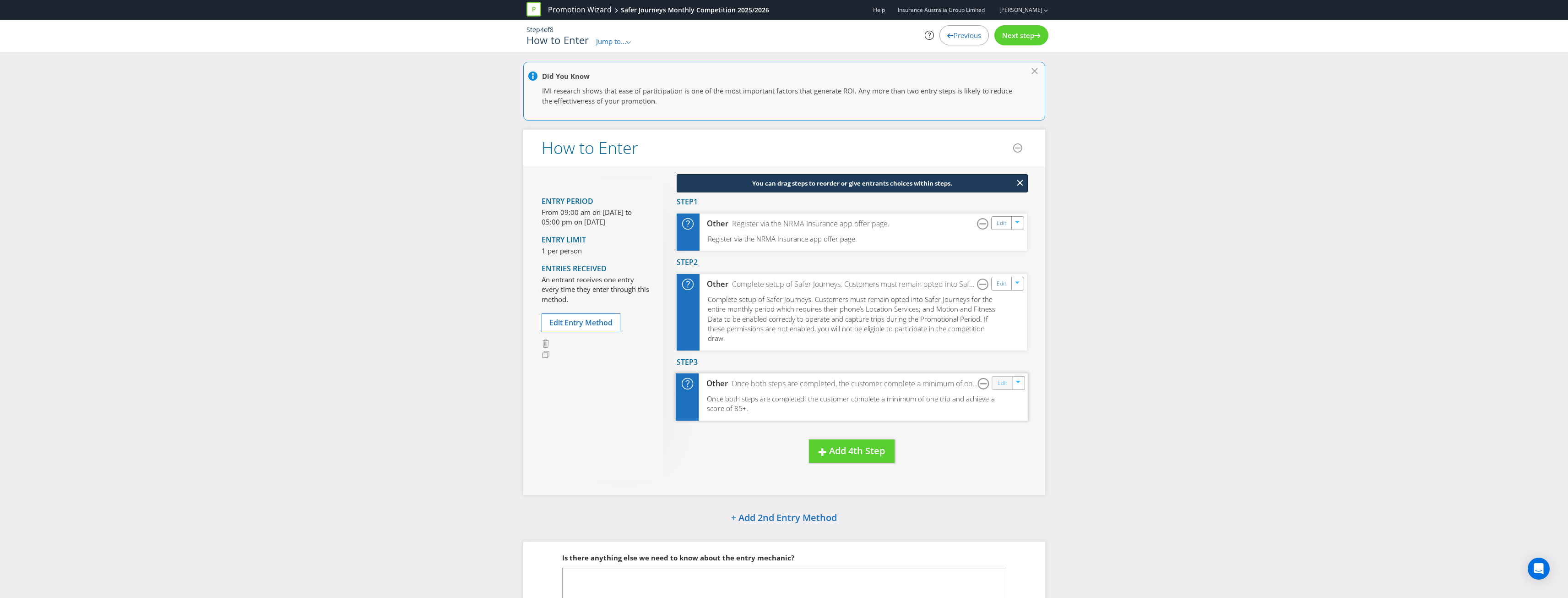
click at [1005, 379] on link "Edit" at bounding box center [1002, 383] width 10 height 10
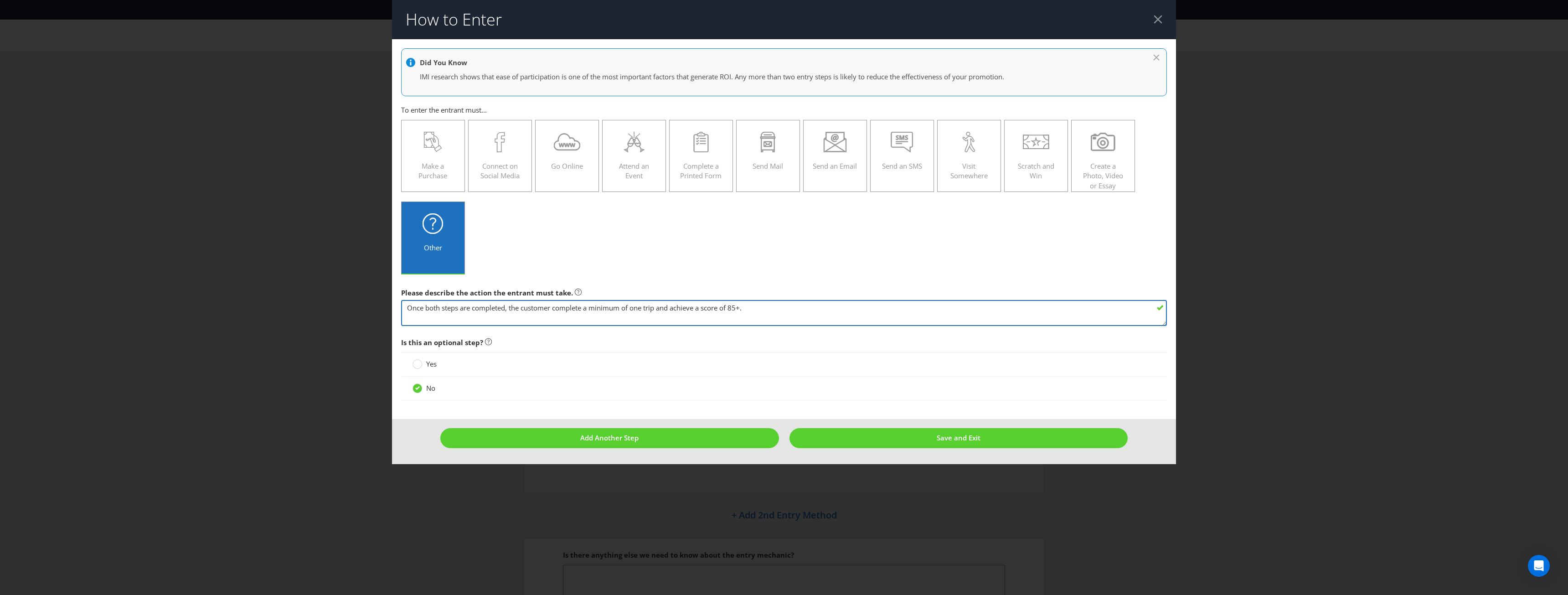
click at [774, 310] on textarea "Once both steps are completed, the customer complete a minimum of one trip and …" at bounding box center [784, 313] width 766 height 26
type textarea "Once both steps are completed, the customer complete a minimum of one trip and …"
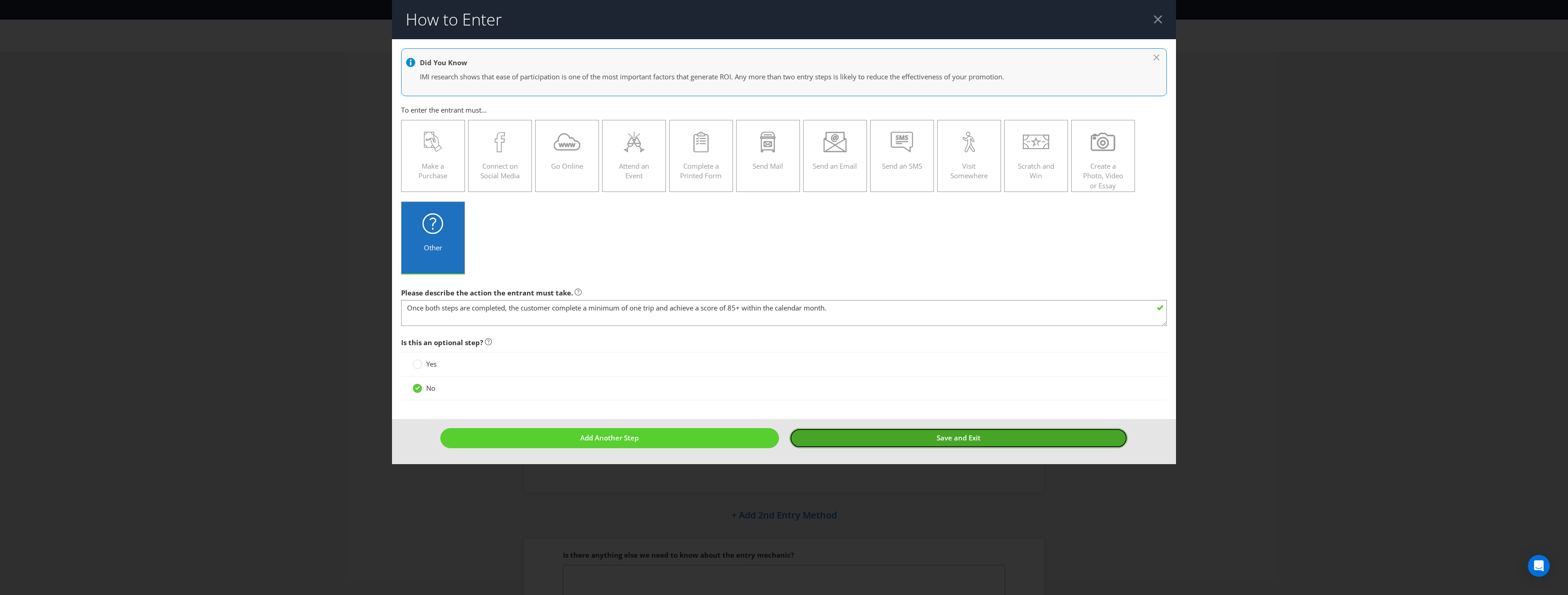
click at [964, 436] on span "Save and Exit" at bounding box center [958, 437] width 44 height 9
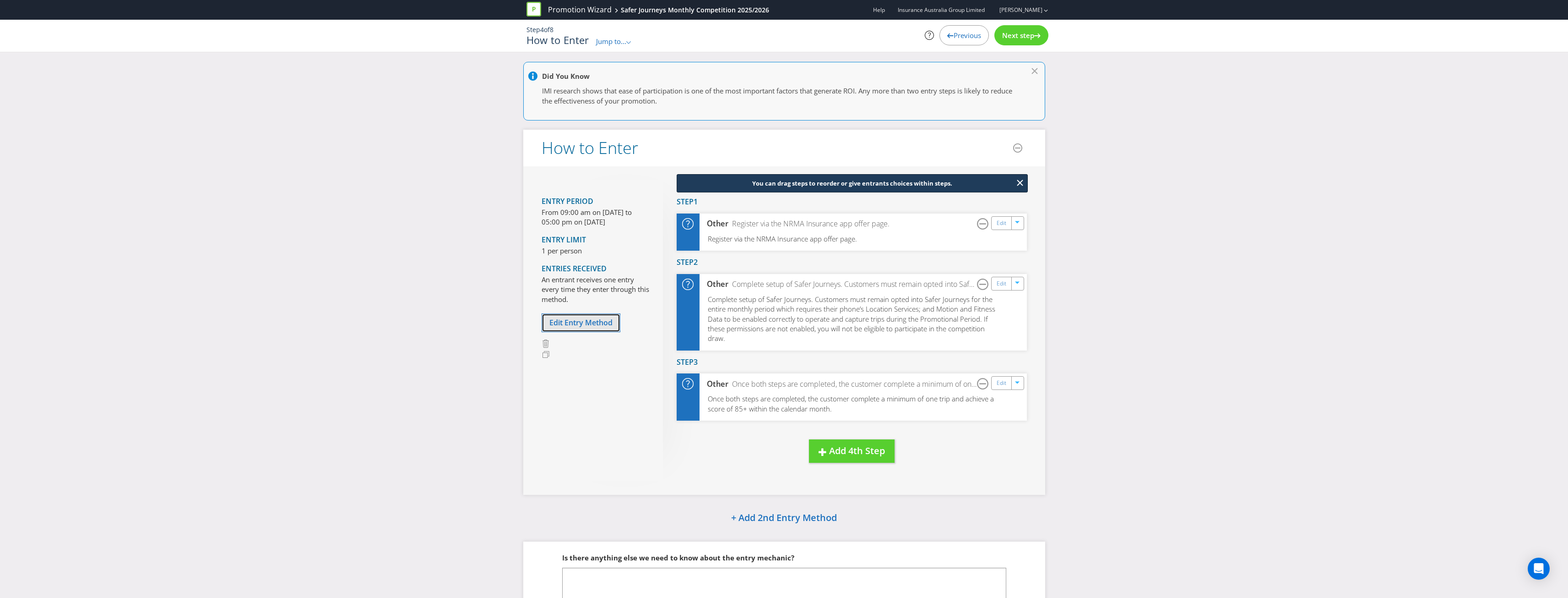
click at [587, 320] on span "Edit Entry Method" at bounding box center [580, 322] width 63 height 10
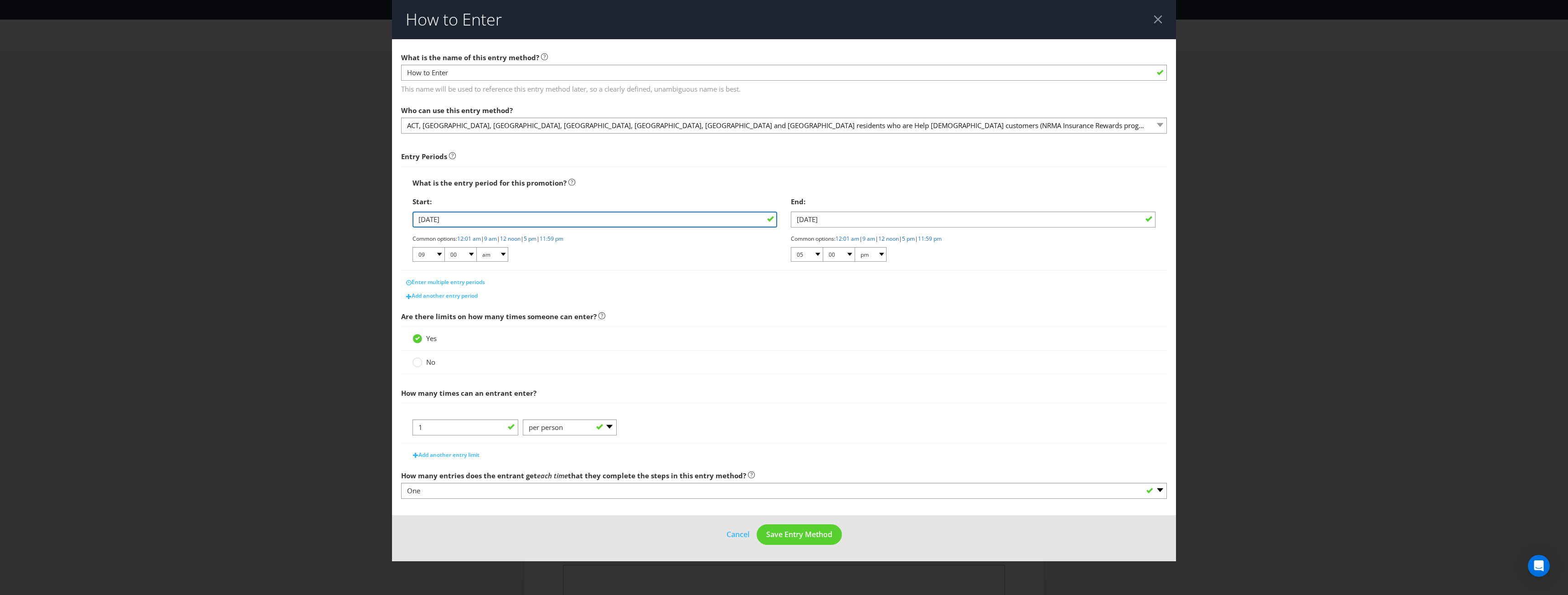
click at [590, 221] on input "[DATE]" at bounding box center [595, 219] width 365 height 16
click at [465, 329] on div "1" at bounding box center [466, 332] width 13 height 15
type input "[DATE]"
click at [875, 219] on input "[DATE]" at bounding box center [973, 219] width 365 height 16
click at [432, 296] on span "Add another entry period" at bounding box center [444, 295] width 66 height 8
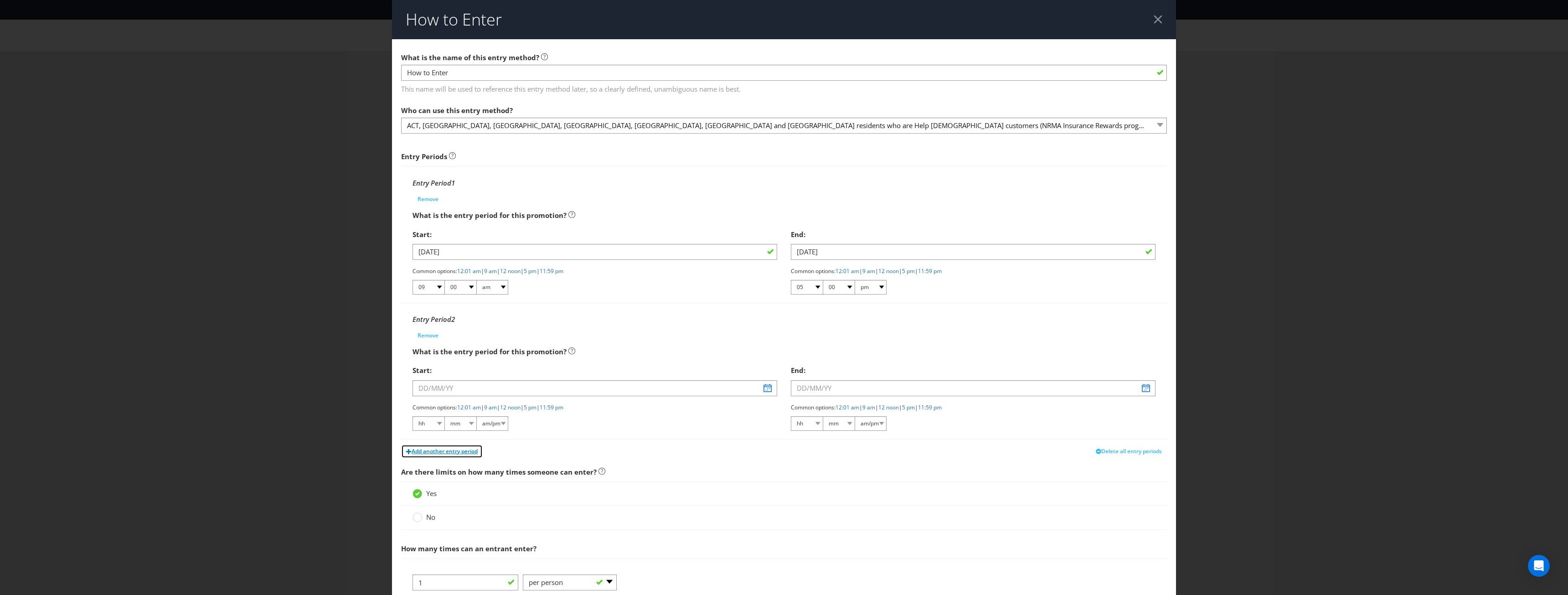
click at [443, 452] on span "Add another entry period" at bounding box center [444, 451] width 66 height 8
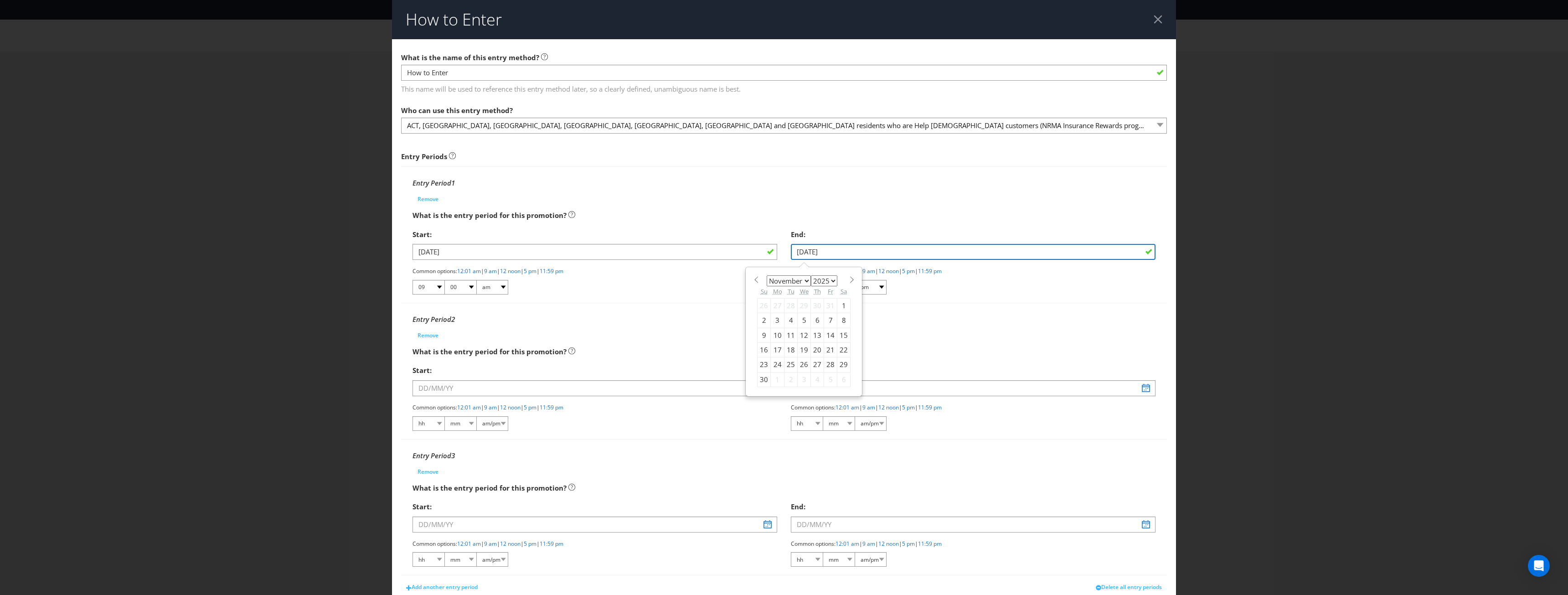
click at [877, 255] on input "[DATE]" at bounding box center [973, 252] width 365 height 16
click at [758, 379] on div "30" at bounding box center [764, 379] width 13 height 15
type input "[DATE]"
click at [465, 271] on link "12:01 am" at bounding box center [469, 271] width 24 height 8
select select "12"
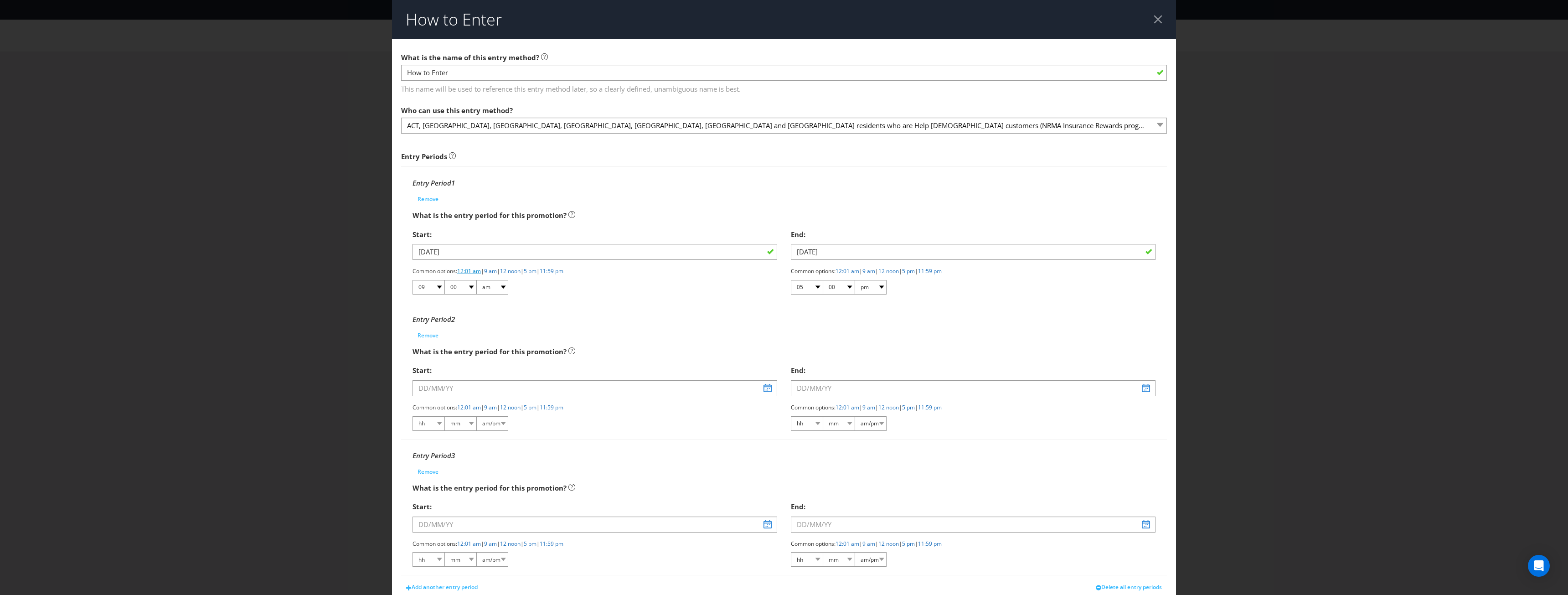
select select "01"
click at [942, 270] on link "11:59 pm" at bounding box center [930, 271] width 24 height 8
select select "11"
select select "59"
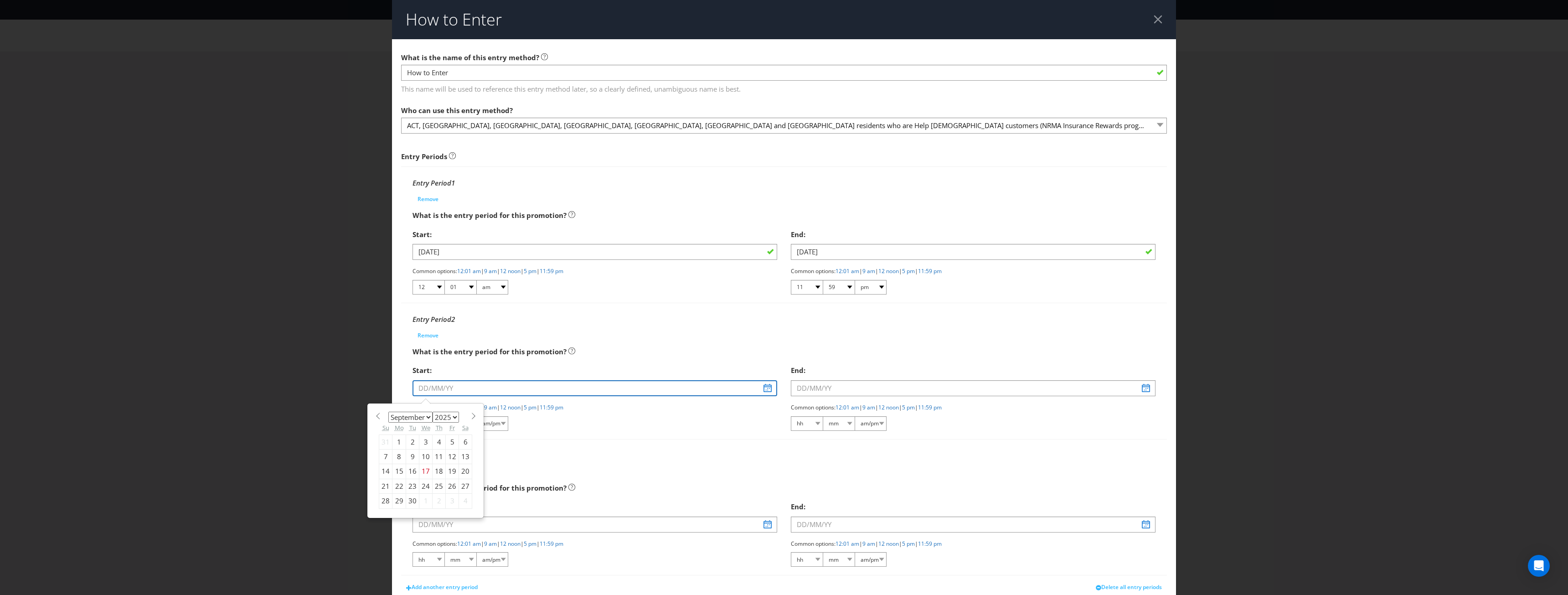
click at [446, 387] on input "text" at bounding box center [595, 388] width 365 height 16
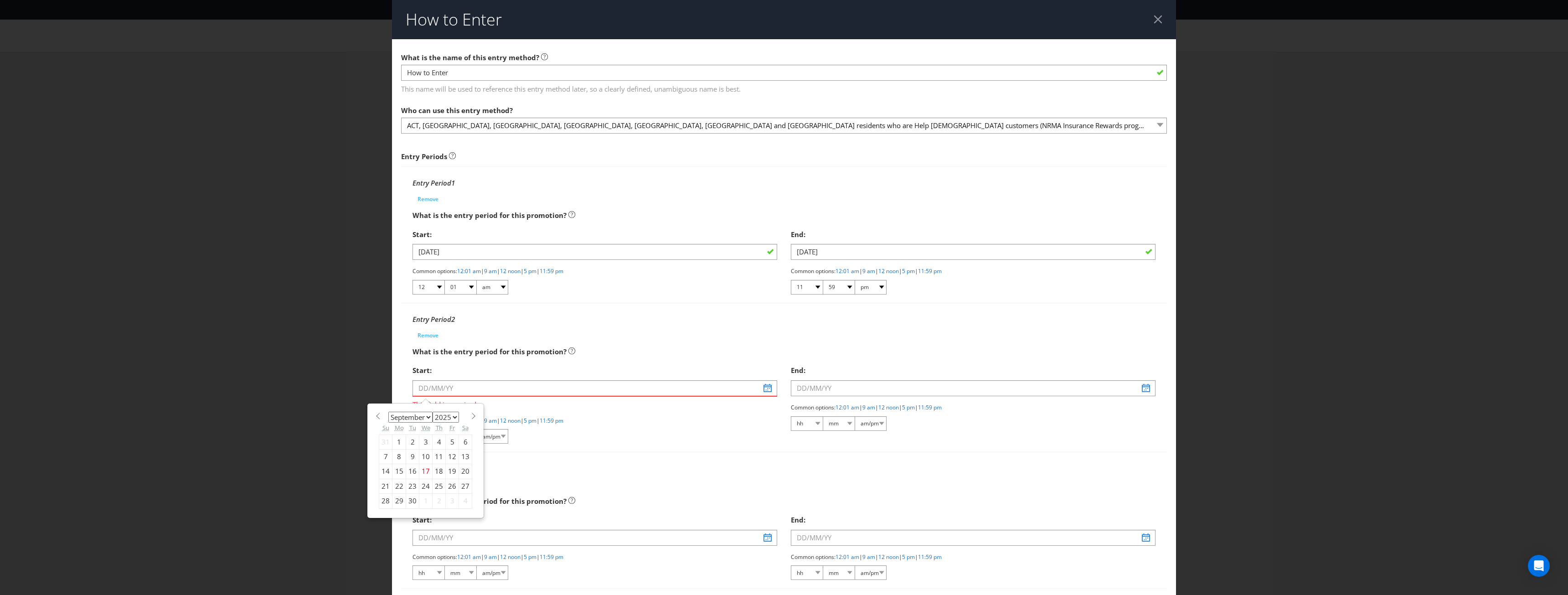
click at [424, 414] on select "January February March April May June July August September October November De…" at bounding box center [410, 417] width 45 height 11
select select "11"
click at [388, 412] on select "January February March April May June July August September October November De…" at bounding box center [410, 417] width 45 height 11
click at [397, 443] on div "1" at bounding box center [399, 441] width 13 height 15
type input "[DATE]"
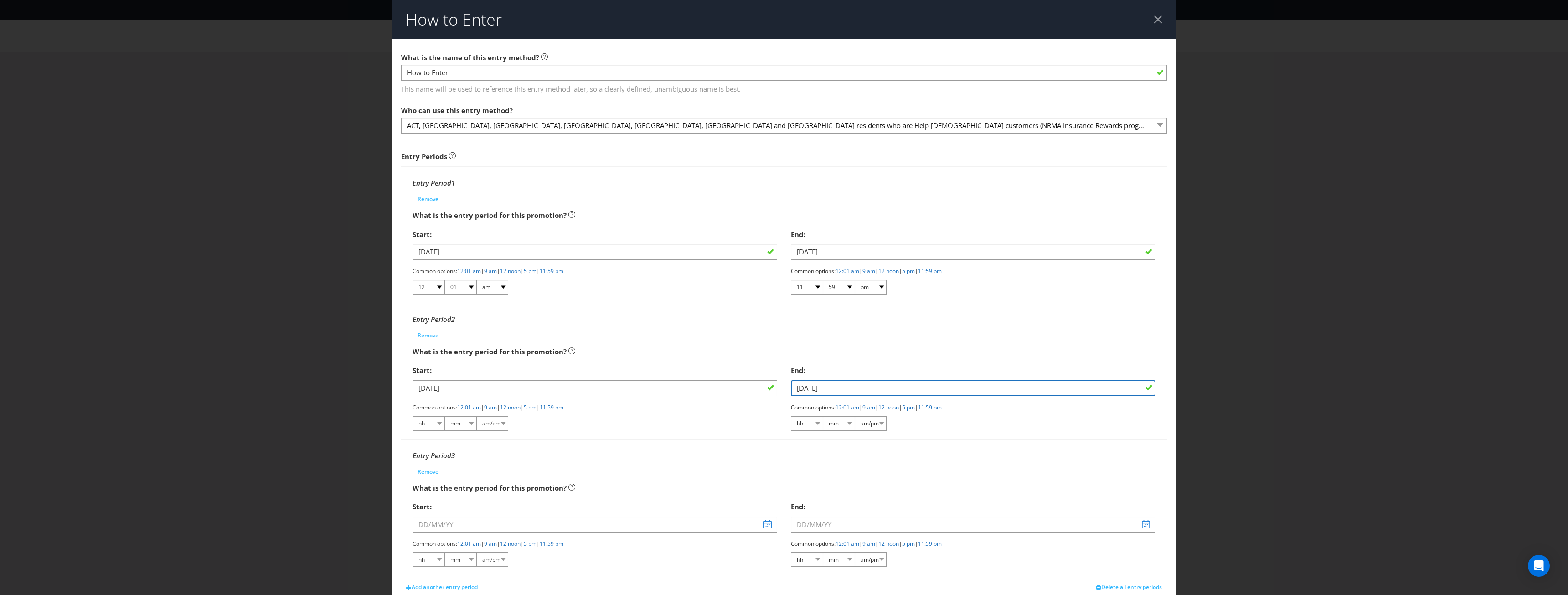
click at [875, 389] on input "[DATE]" at bounding box center [973, 388] width 365 height 16
click at [799, 505] on div "31" at bounding box center [804, 501] width 13 height 15
type input "[DATE]"
click at [465, 405] on link "12:01 am" at bounding box center [469, 407] width 24 height 8
select select "12"
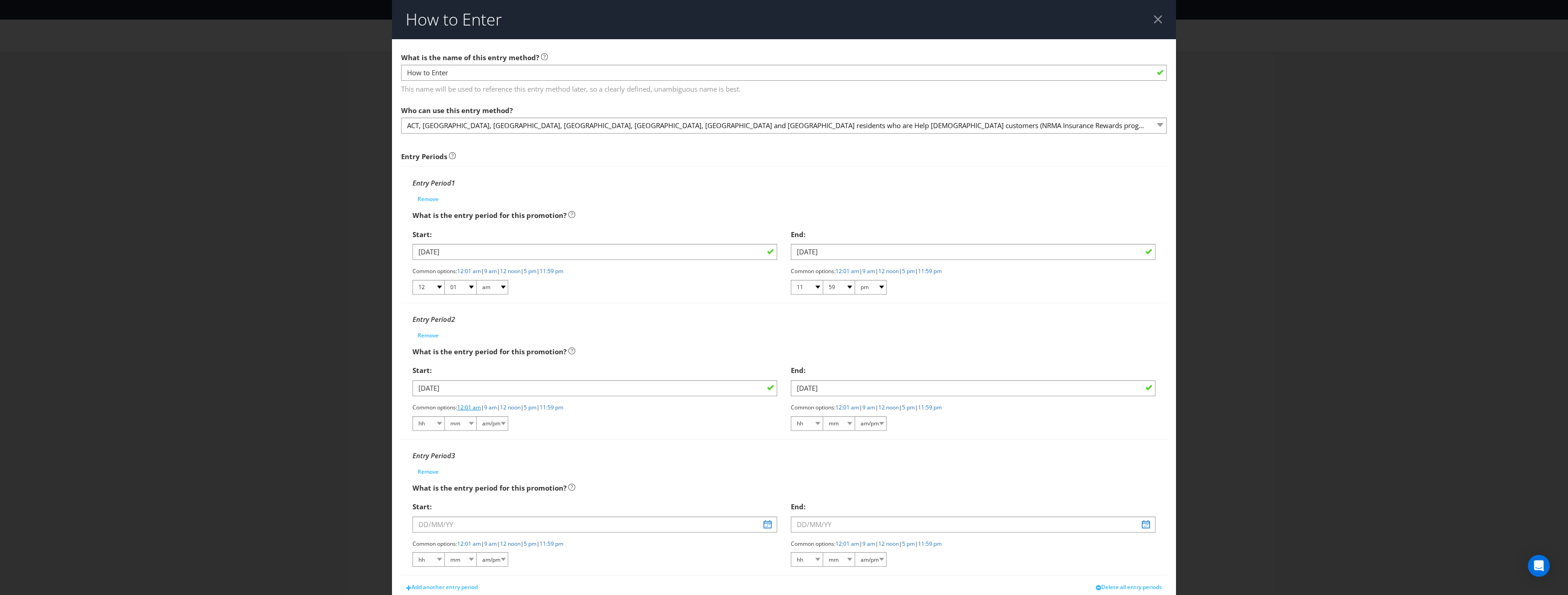
select select "01"
select select "am"
click at [942, 407] on link "11:59 pm" at bounding box center [930, 407] width 24 height 8
select select "11"
select select "59"
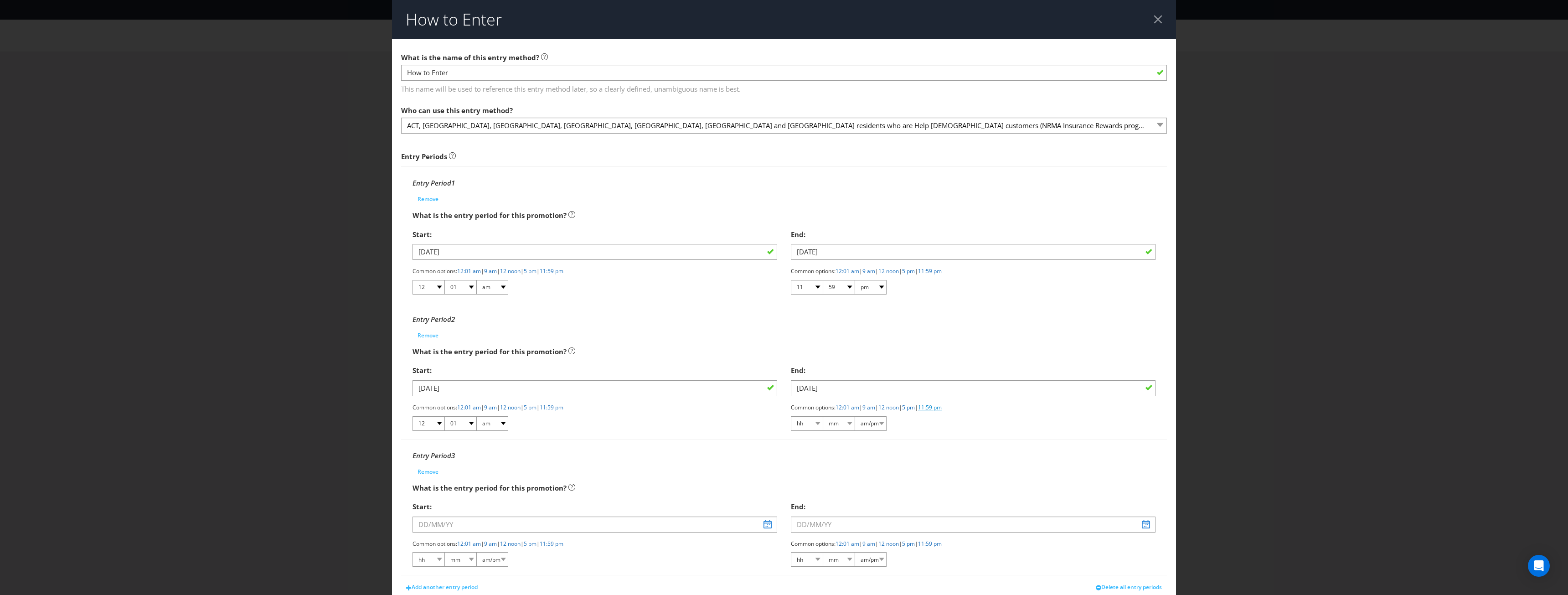
select select "pm"
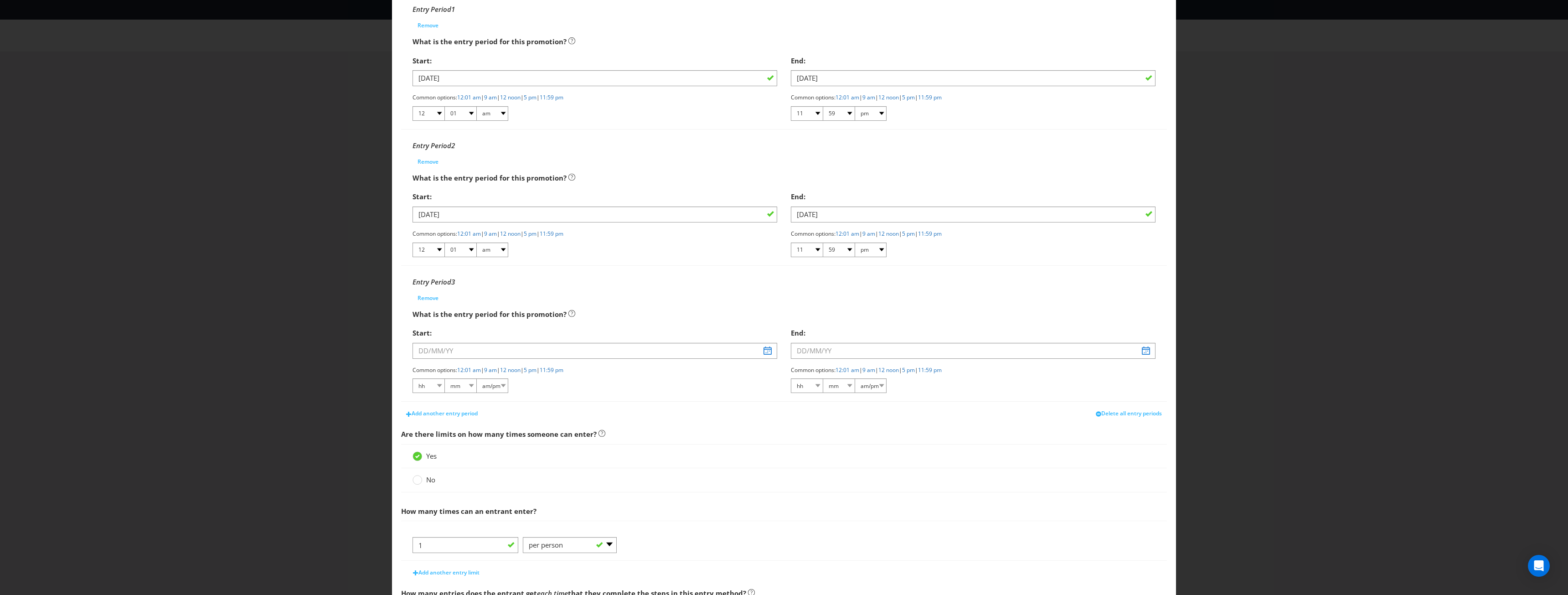
scroll to position [182, 0]
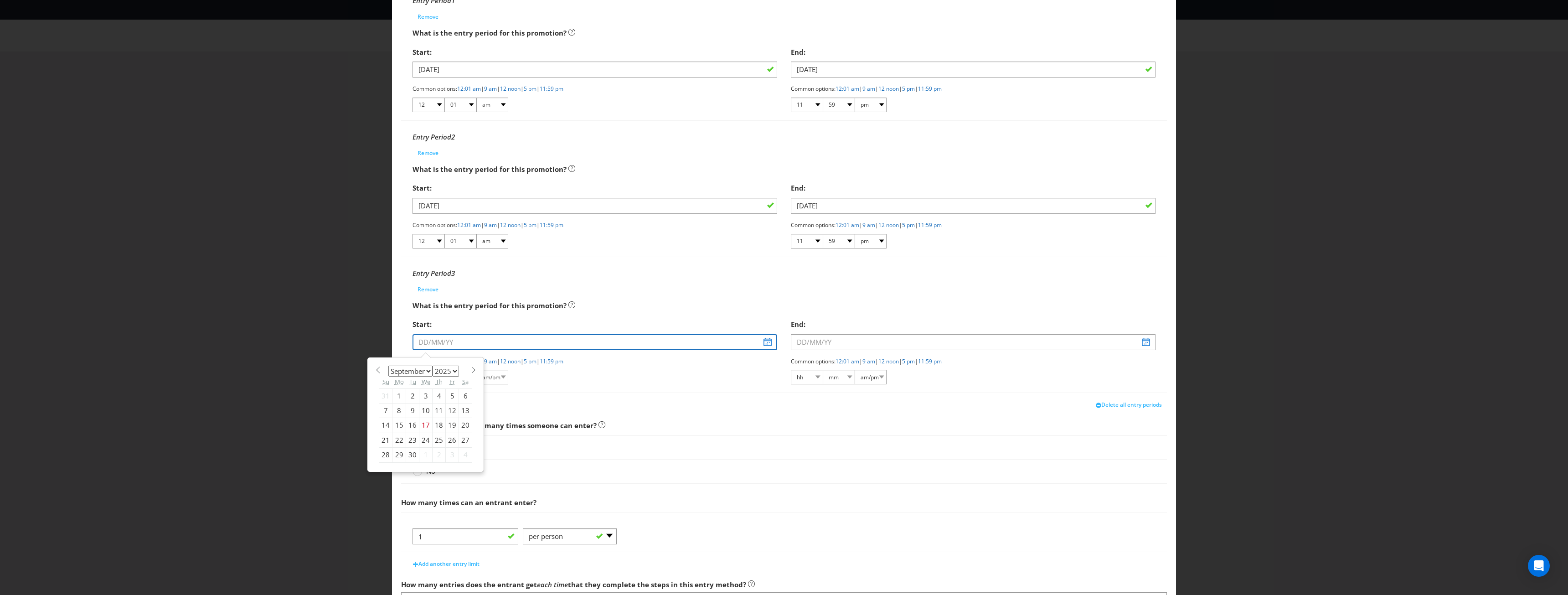
click at [532, 343] on input "text" at bounding box center [595, 342] width 365 height 16
click at [424, 369] on select "January February March April May June July August September October November De…" at bounding box center [410, 371] width 45 height 11
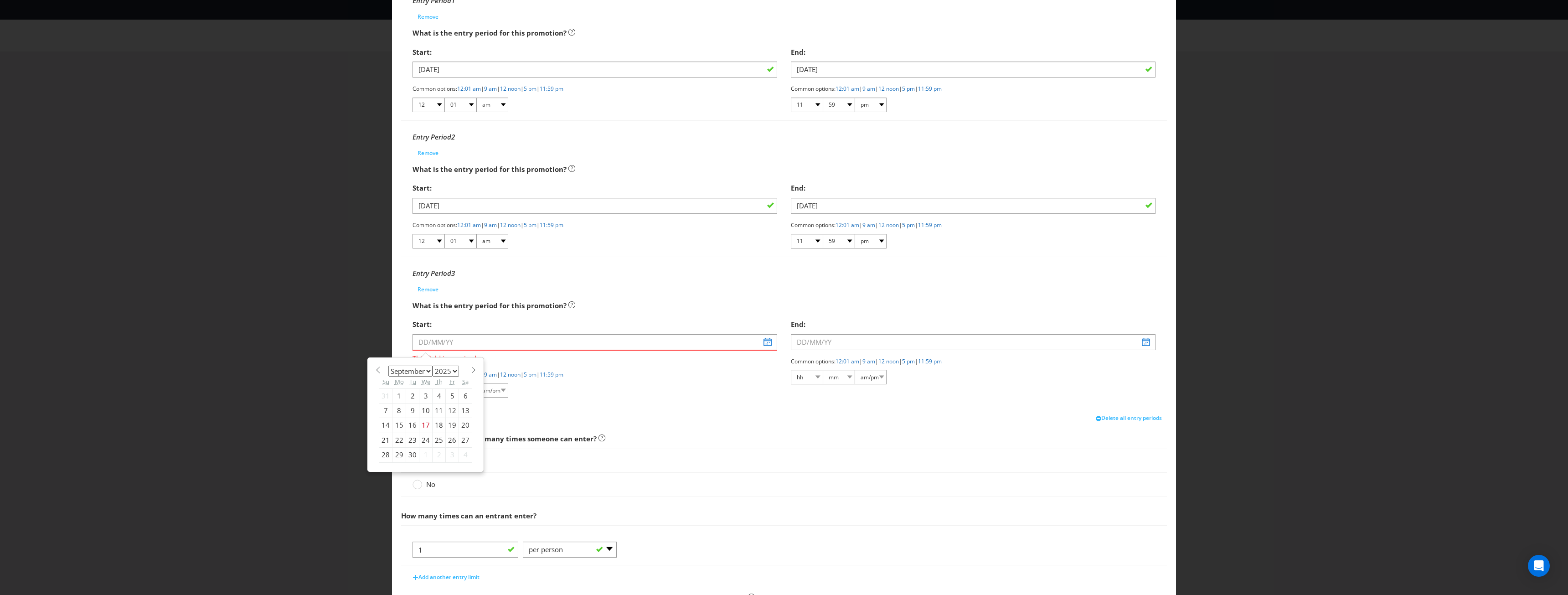
select select "0"
click at [388, 366] on select "January February March April May June July August September October November De…" at bounding box center [410, 371] width 45 height 11
click at [425, 394] on div "1" at bounding box center [426, 396] width 13 height 15
type input "[DATE]"
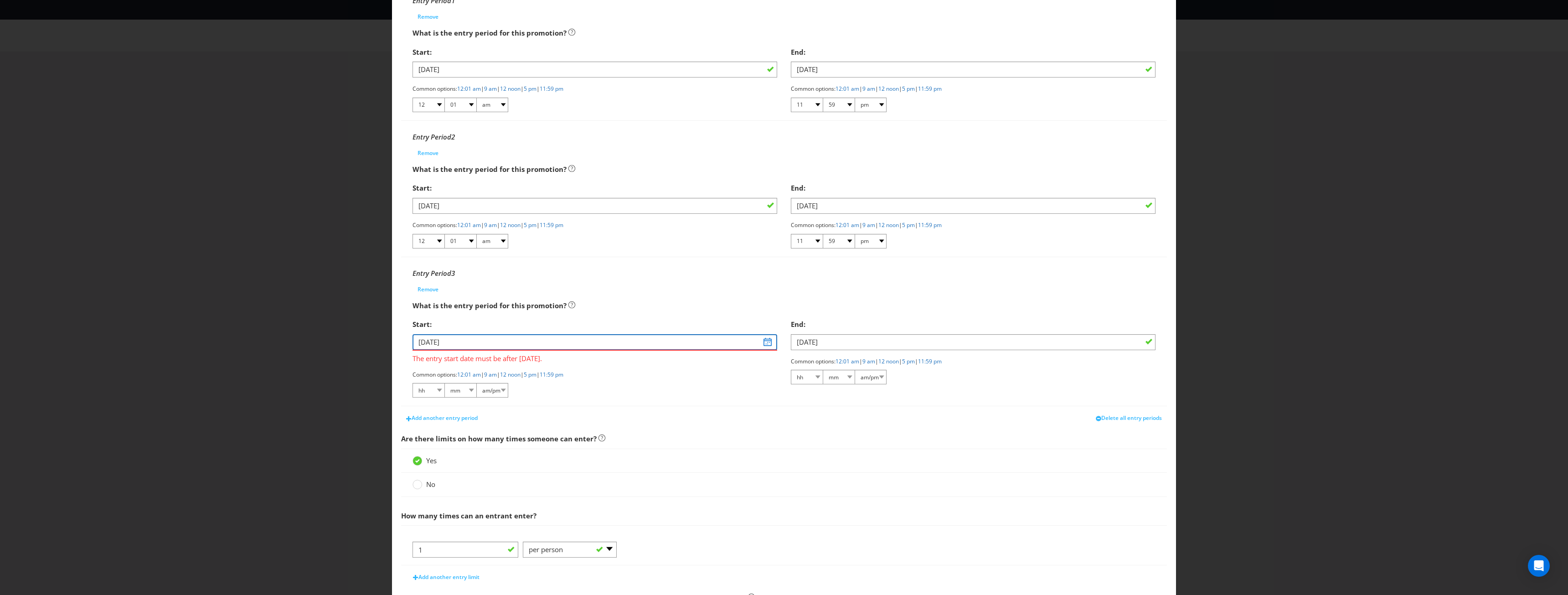
click at [464, 340] on input "[DATE]" at bounding box center [595, 342] width 365 height 16
type input "[DATE]"
click at [801, 338] on input "[DATE]" at bounding box center [973, 342] width 365 height 16
click at [819, 369] on select "2025 2026 2027 2028 2029 2030 2031 2032 2033 2034 2035" at bounding box center [824, 371] width 26 height 11
select select "2026"
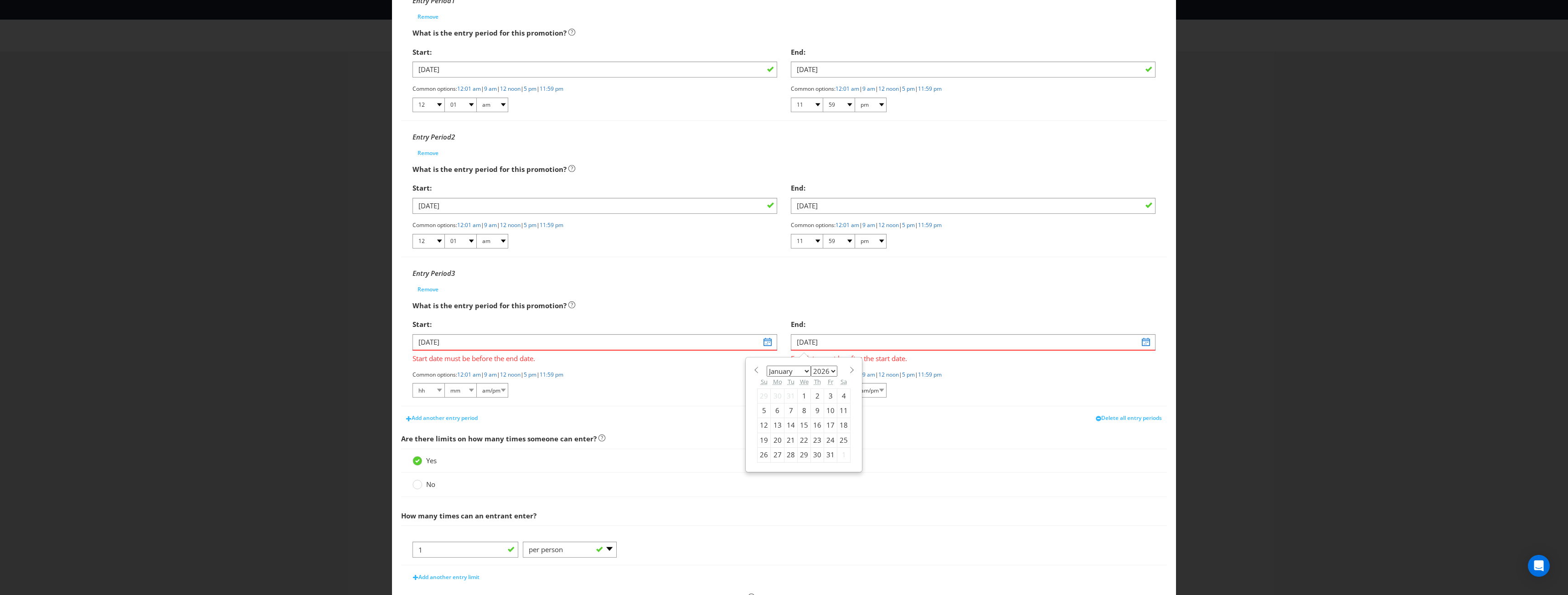
click at [811, 366] on select "2025 2026 2027 2028 2029 2030 2031 2032 2033 2034 2035" at bounding box center [824, 371] width 26 height 11
click at [837, 452] on div "31" at bounding box center [844, 455] width 13 height 15
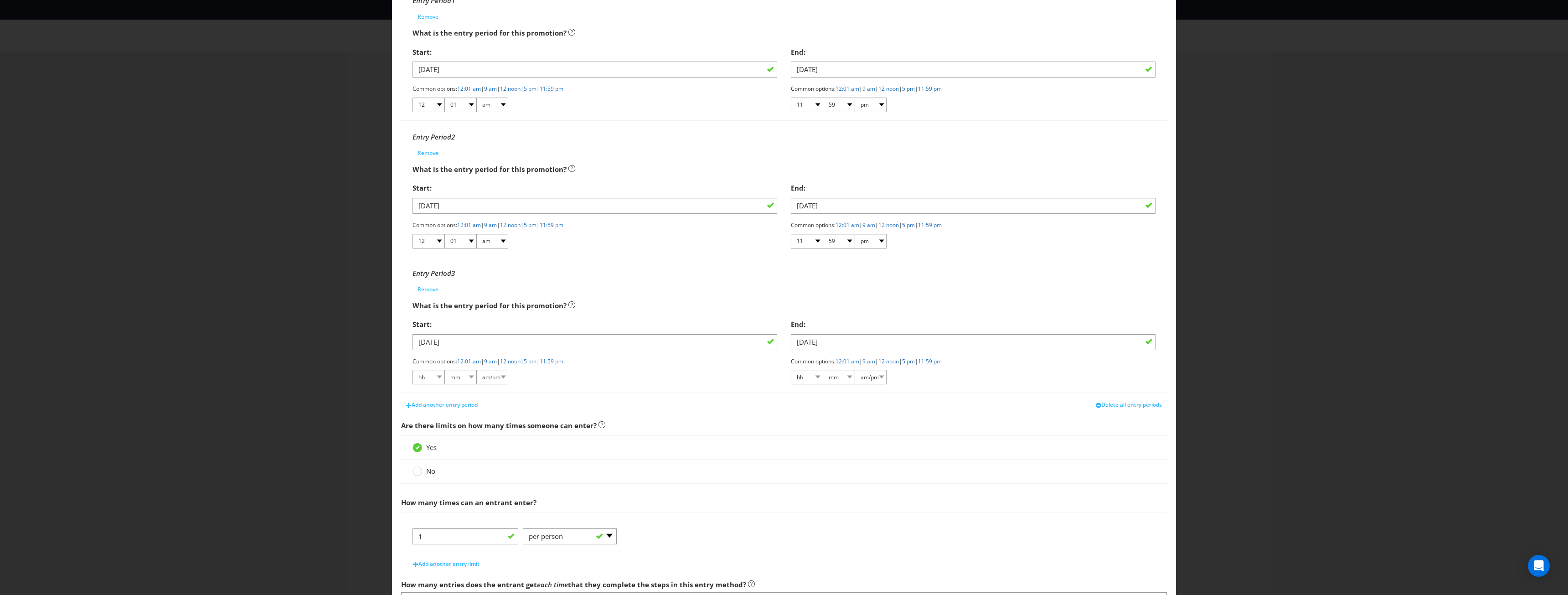
type input "[DATE]"
click at [468, 362] on link "12:01 am" at bounding box center [469, 361] width 24 height 8
select select "12"
select select "01"
select select "am"
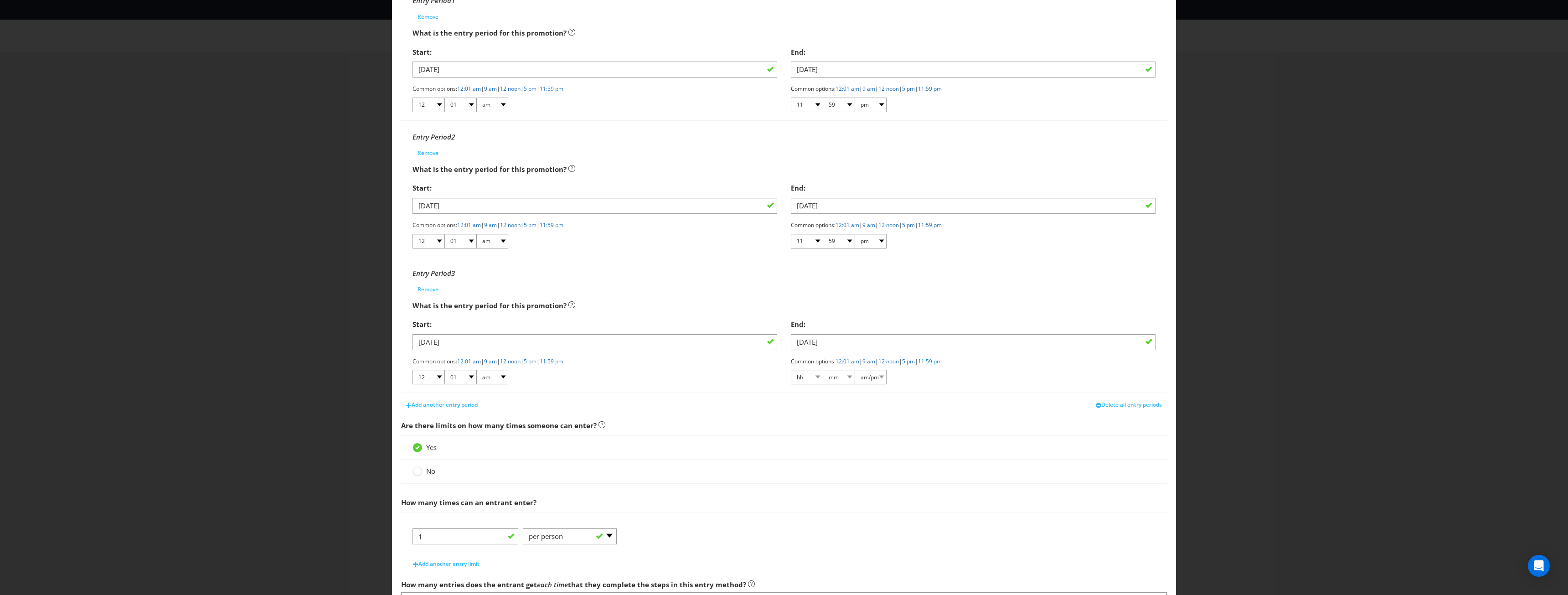
click at [941, 362] on link "11:59 pm" at bounding box center [930, 361] width 24 height 8
select select "11"
select select "59"
select select "pm"
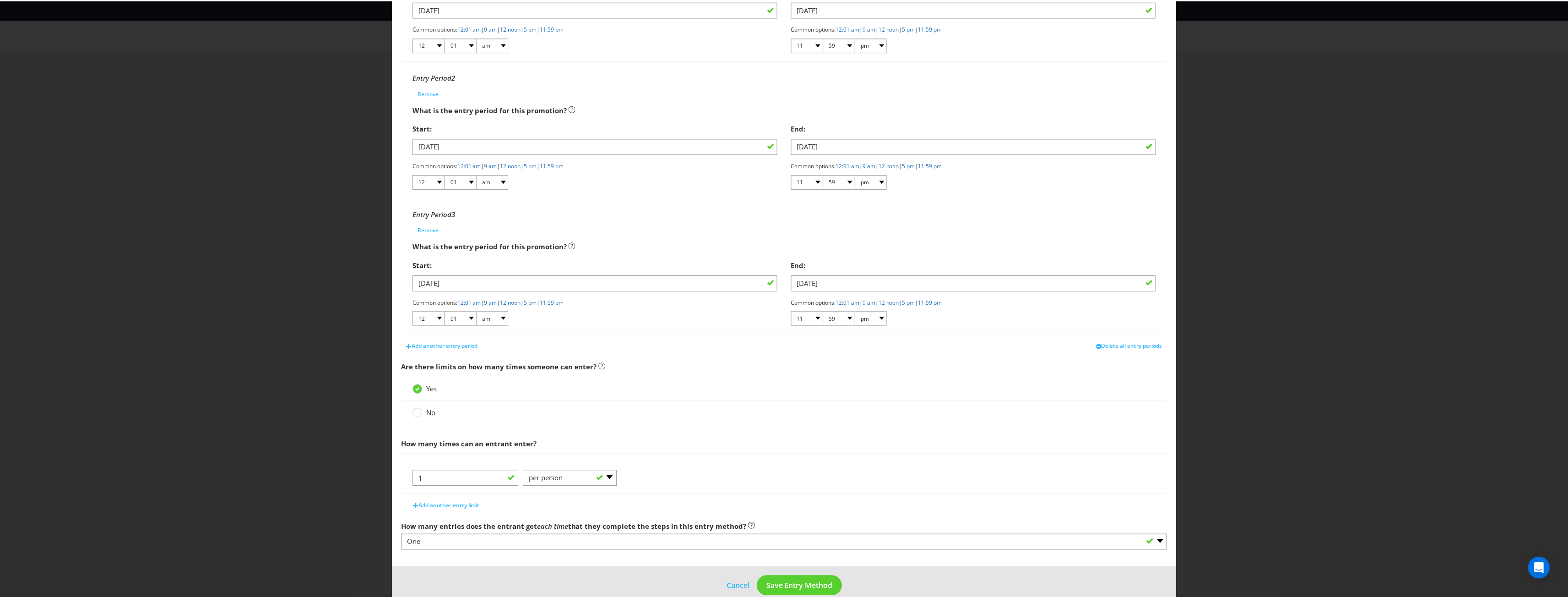
scroll to position [259, 0]
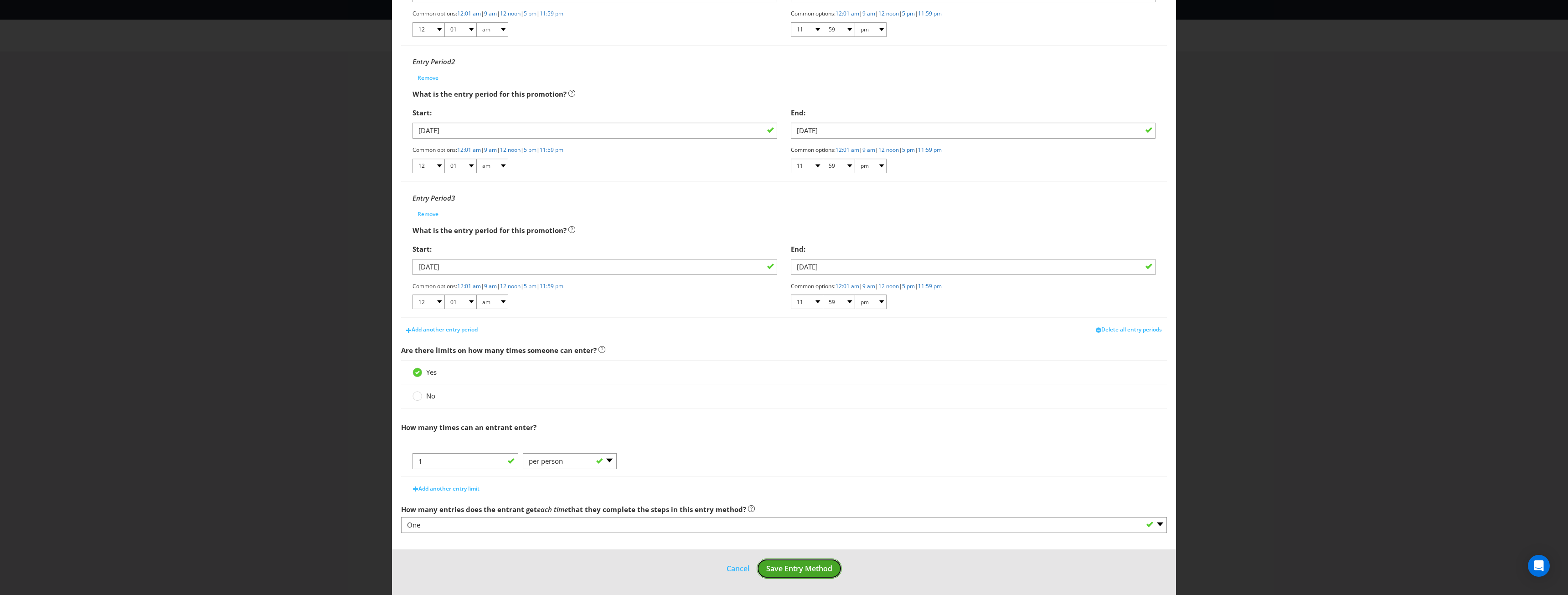
click at [790, 563] on button "Save Entry Method" at bounding box center [799, 569] width 85 height 21
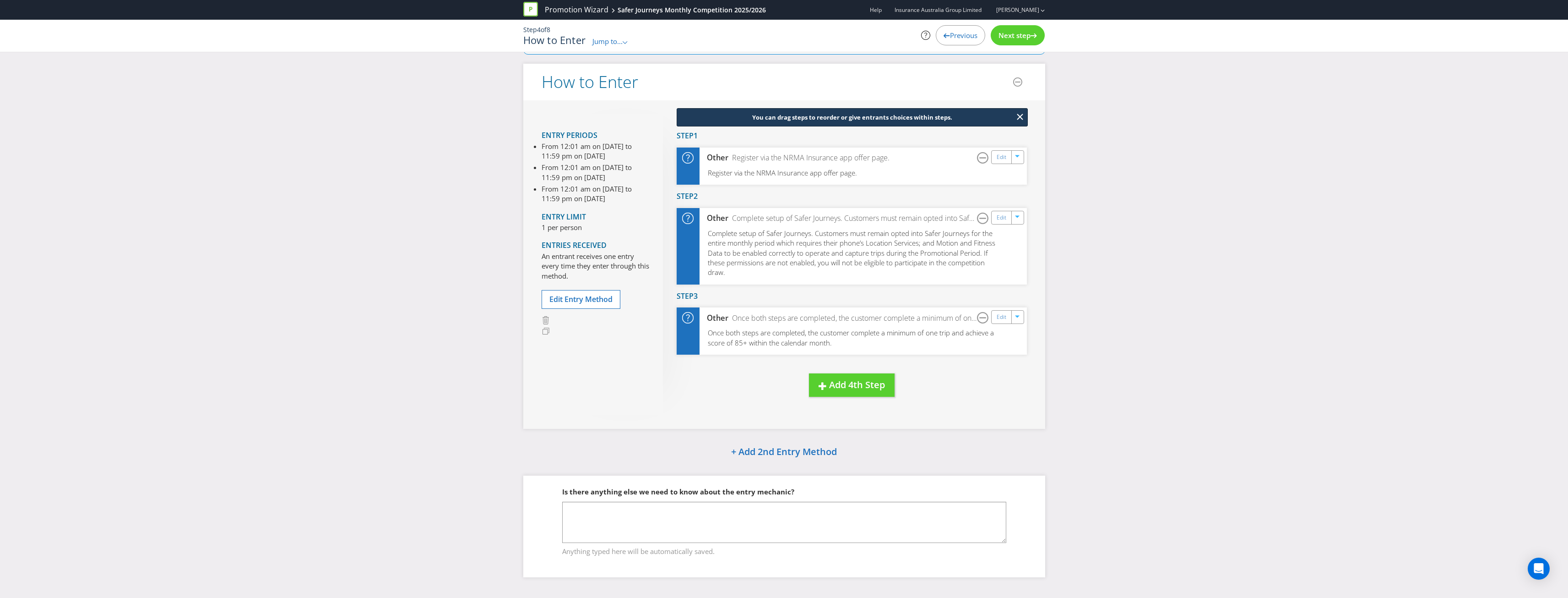
scroll to position [70, 0]
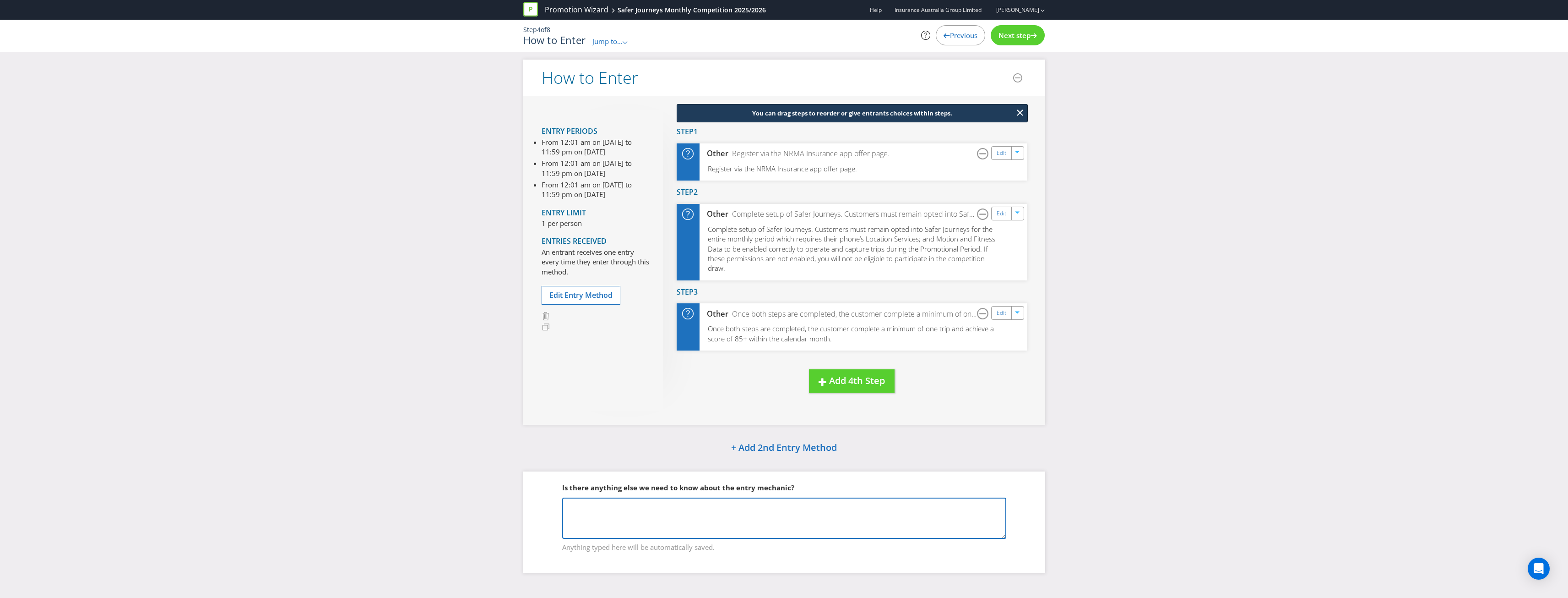
click at [726, 514] on textarea at bounding box center [784, 518] width 444 height 41
type textarea "There are monthly competition draws but the customer only needs to enter once t…"
click at [1011, 37] on span "Next step" at bounding box center [1015, 35] width 32 height 9
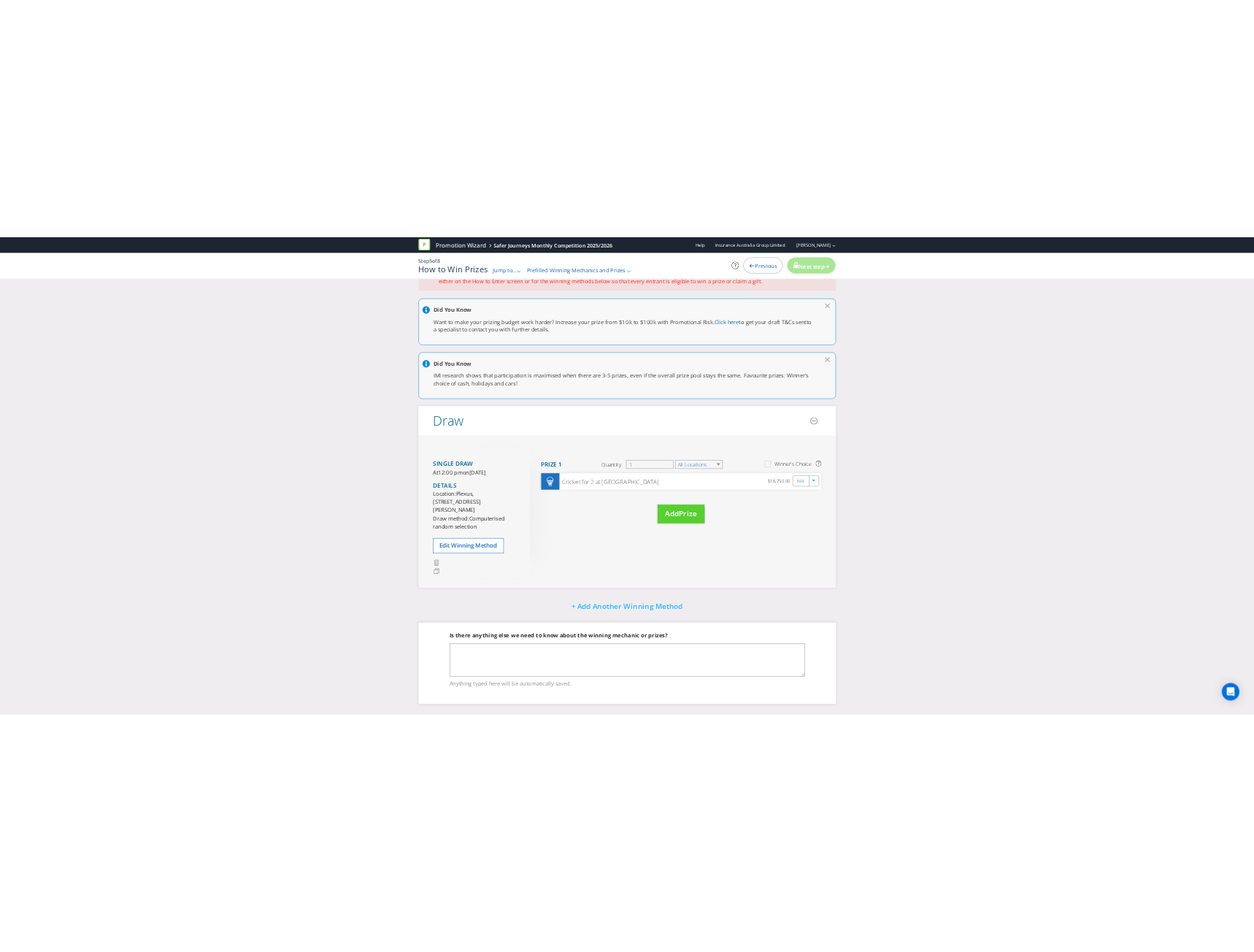
scroll to position [76, 0]
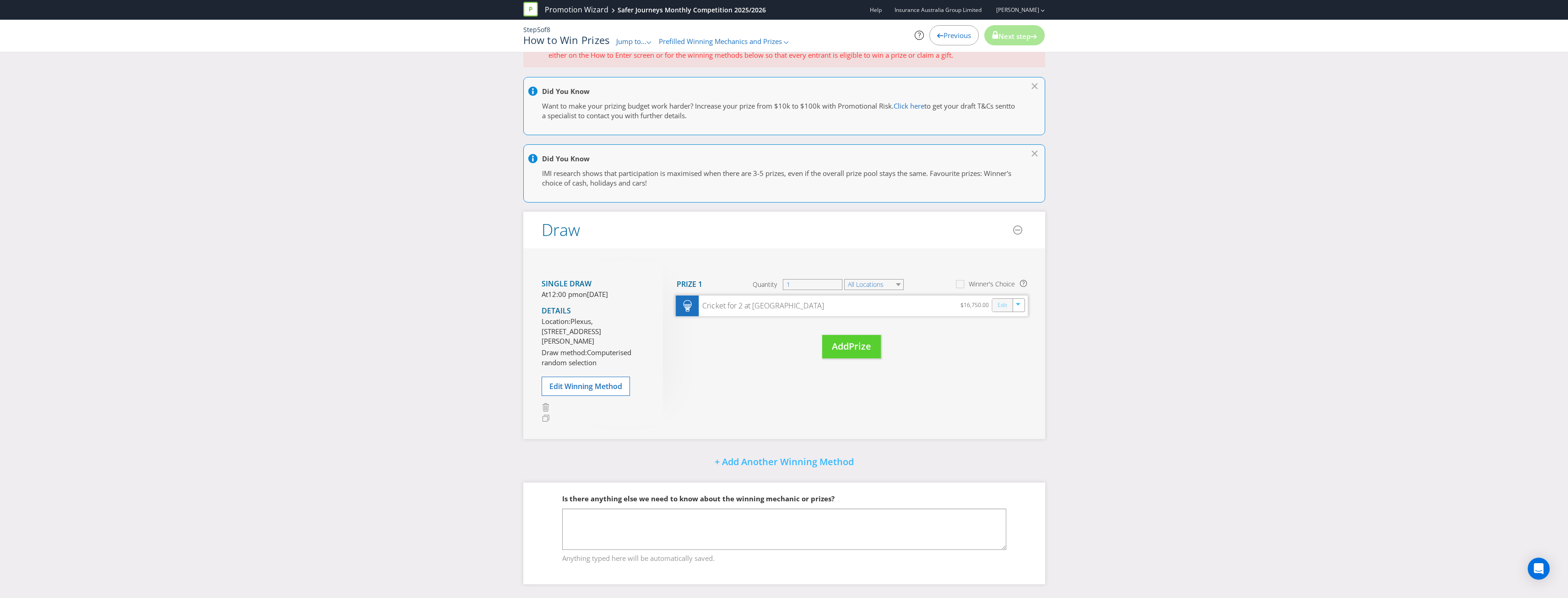
click at [1005, 300] on link "Edit" at bounding box center [1002, 305] width 10 height 10
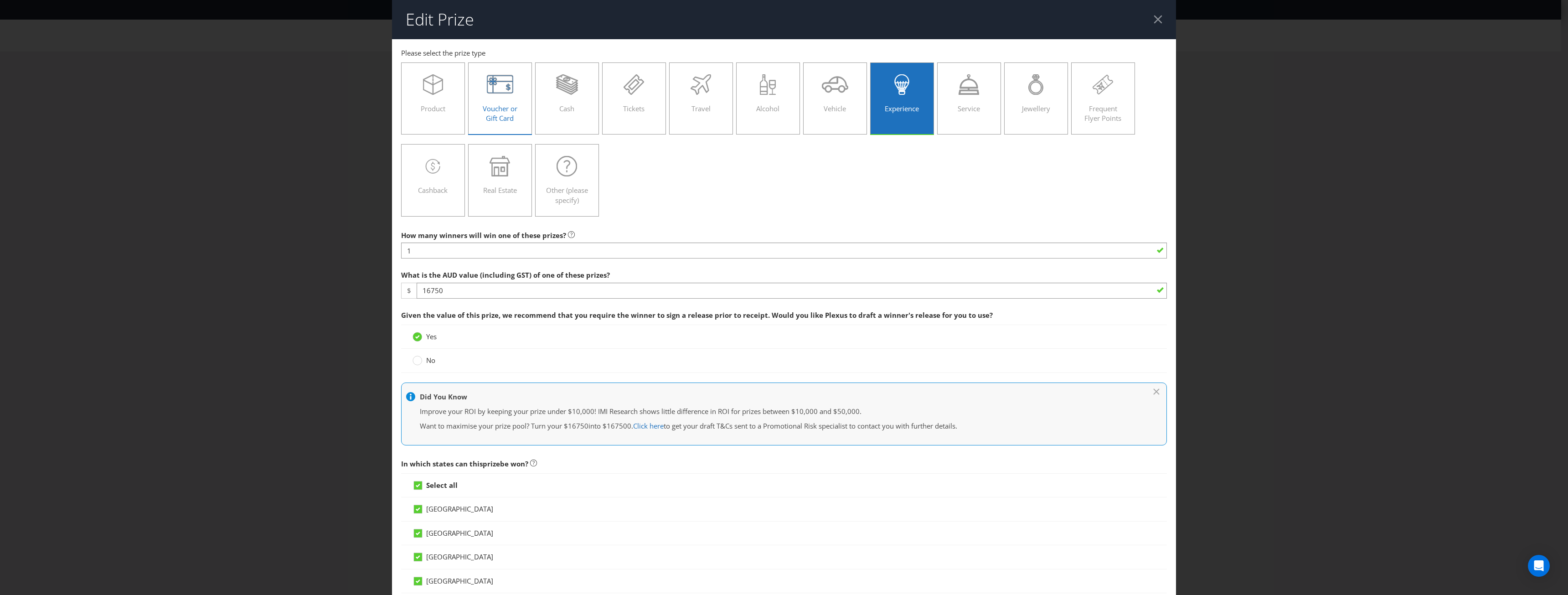
click at [497, 109] on span "Voucher or Gift Card" at bounding box center [500, 113] width 35 height 19
click at [0, 0] on input "Voucher or Gift Card" at bounding box center [0, 0] width 0 height 0
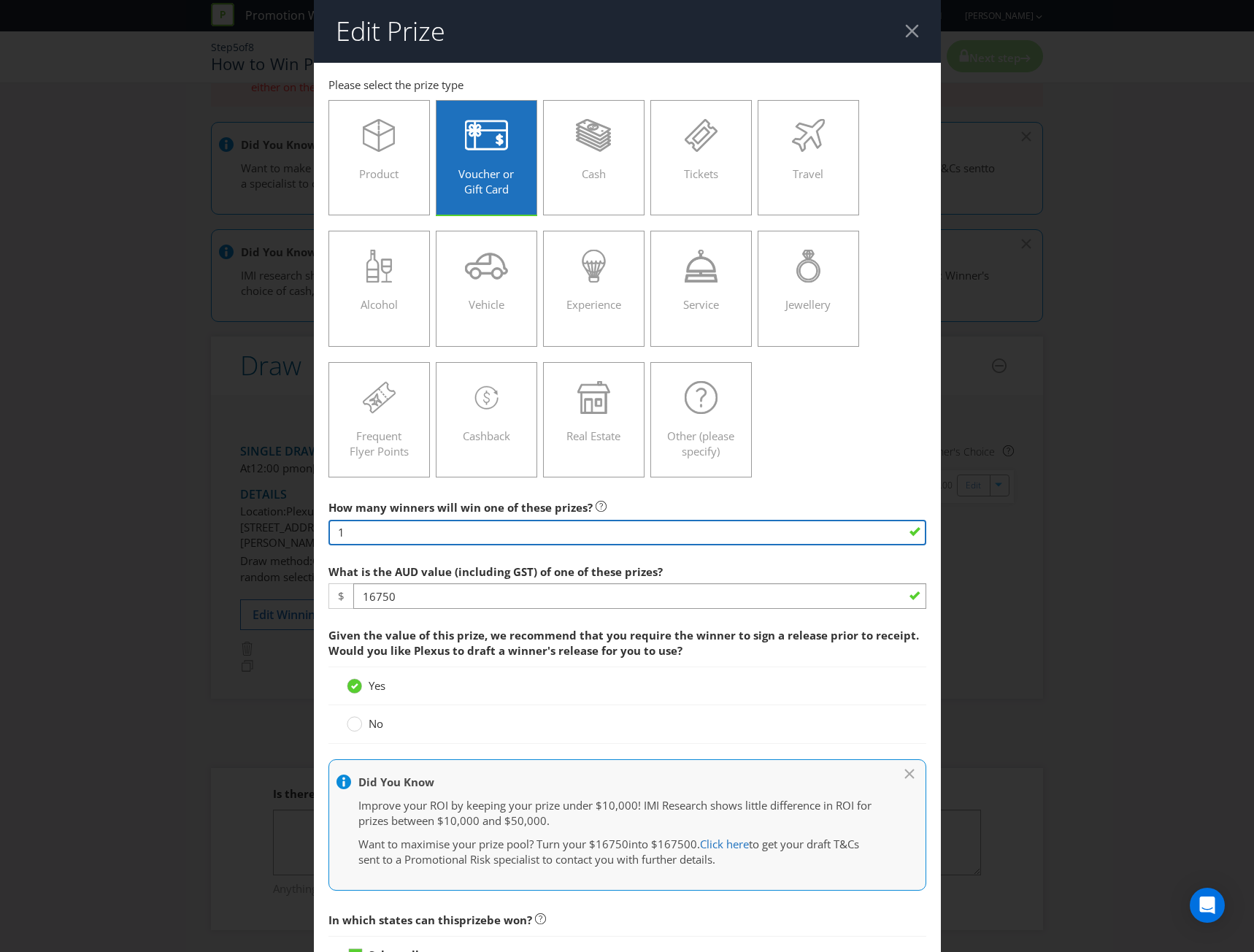
click at [481, 530] on input "1" at bounding box center [627, 532] width 598 height 25
click at [367, 531] on input "1" at bounding box center [627, 532] width 598 height 25
type input "20"
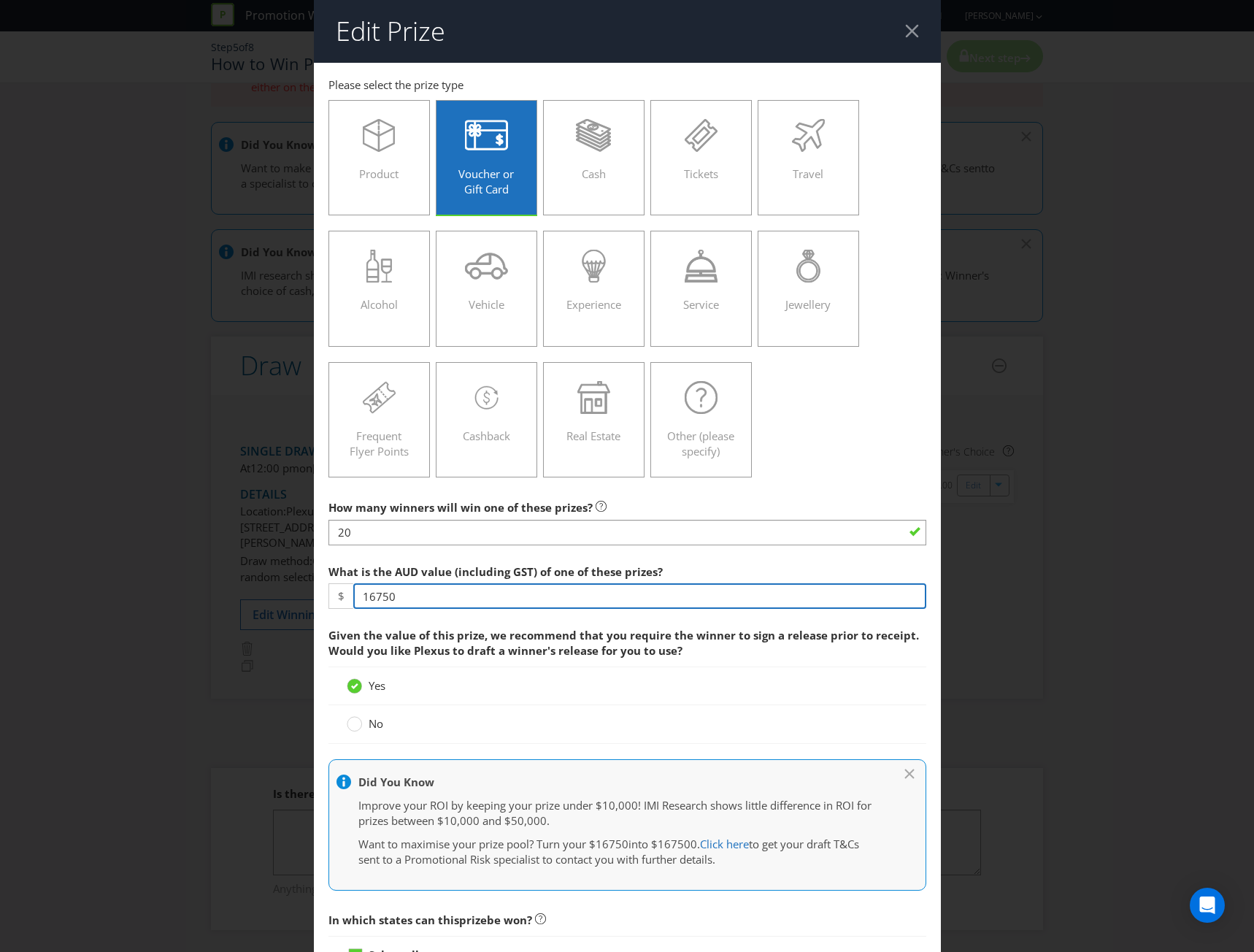
click at [424, 595] on input "16750" at bounding box center [640, 596] width 573 height 25
drag, startPoint x: 415, startPoint y: 599, endPoint x: 339, endPoint y: 595, distance: 76.1
click at [339, 595] on div "$ 16750" at bounding box center [627, 596] width 598 height 25
type input "1"
drag, startPoint x: 407, startPoint y: 595, endPoint x: 331, endPoint y: 603, distance: 76.4
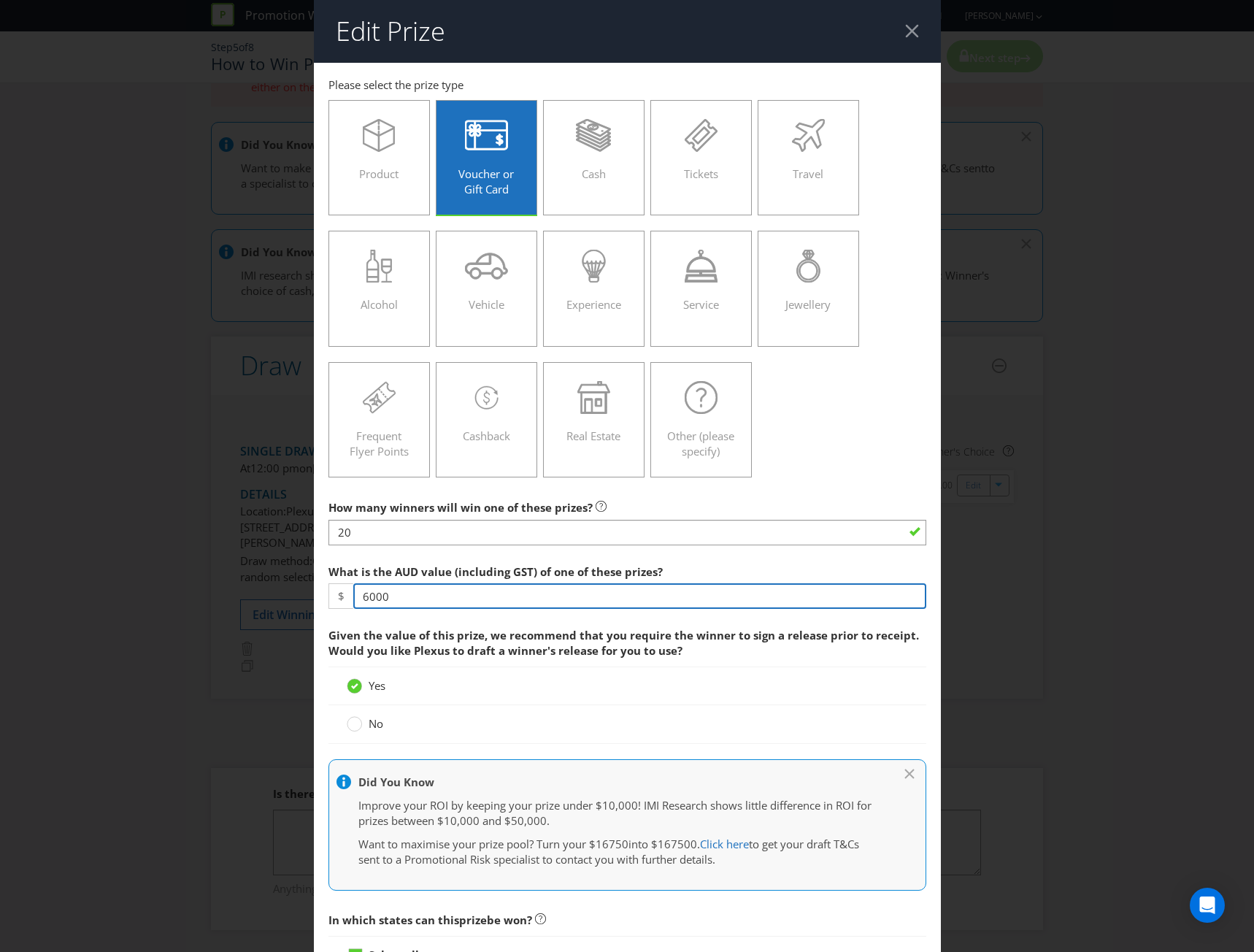
click at [331, 603] on div "$ 6000" at bounding box center [627, 596] width 598 height 25
type input "300"
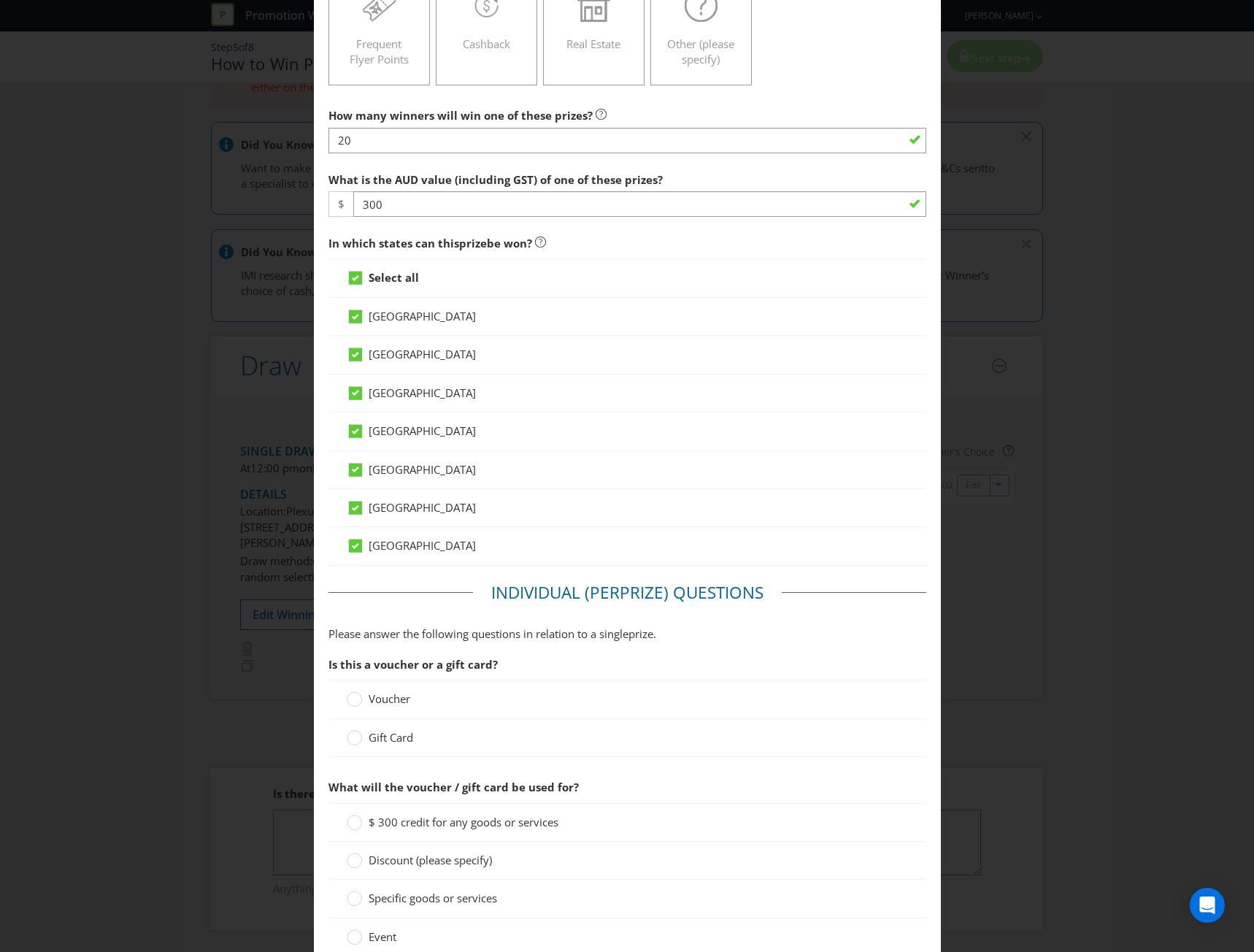
scroll to position [438, 0]
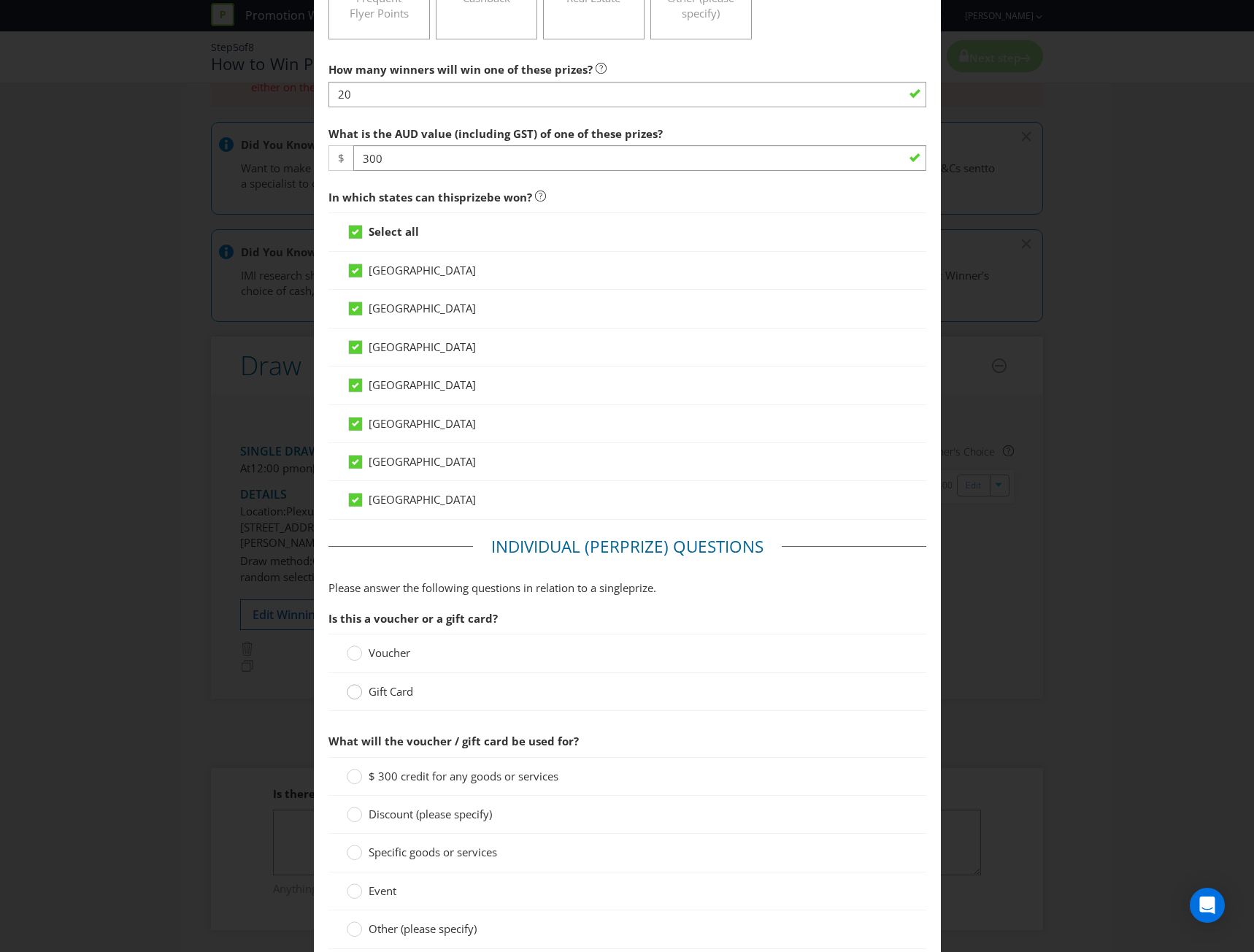
click at [354, 695] on circle at bounding box center [354, 691] width 15 height 15
click at [0, 0] on input "Gift Card" at bounding box center [0, 0] width 0 height 0
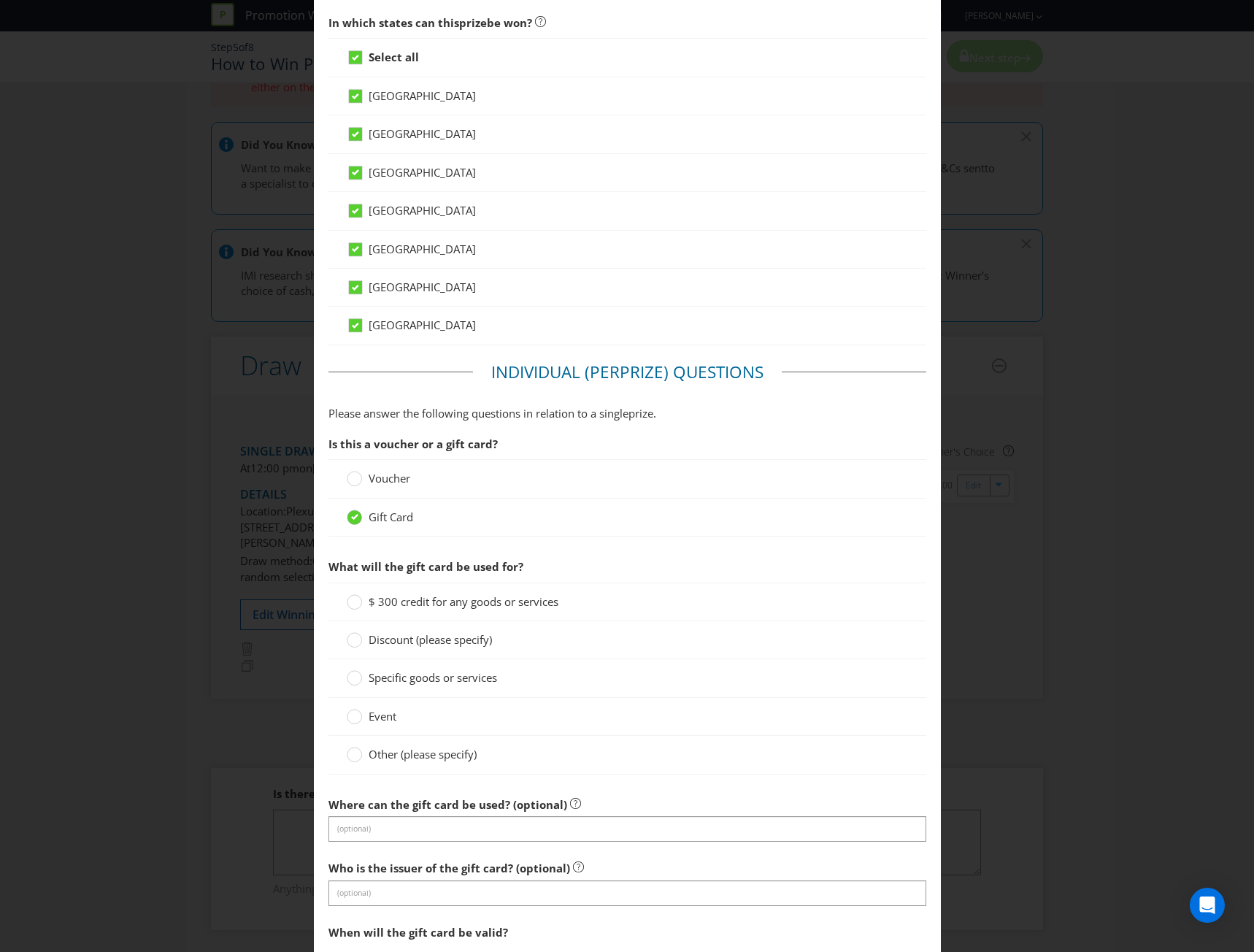
scroll to position [657, 0]
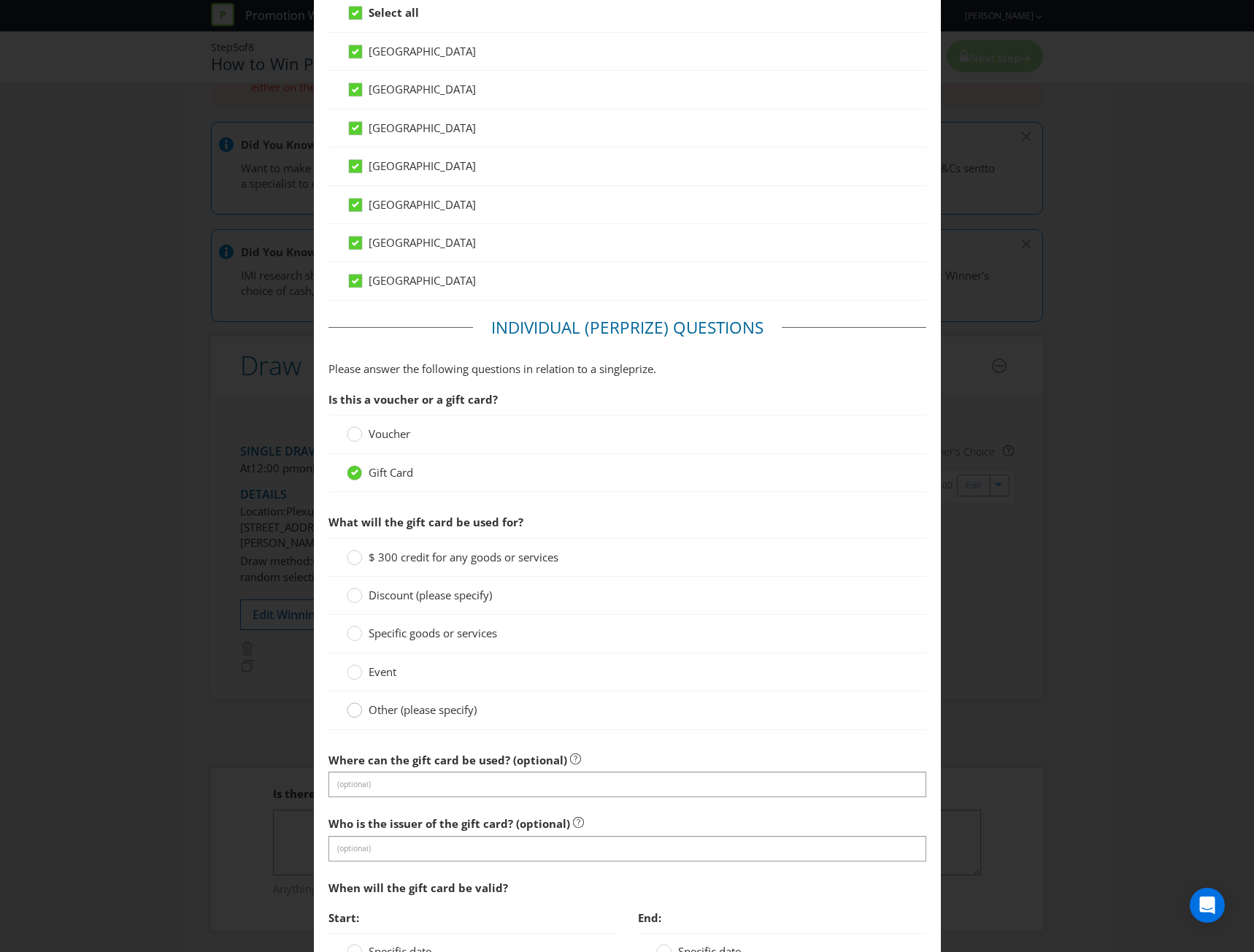
click at [352, 714] on circle at bounding box center [354, 710] width 15 height 15
click at [0, 0] on input "Other (please specify)" at bounding box center [0, 0] width 0 height 0
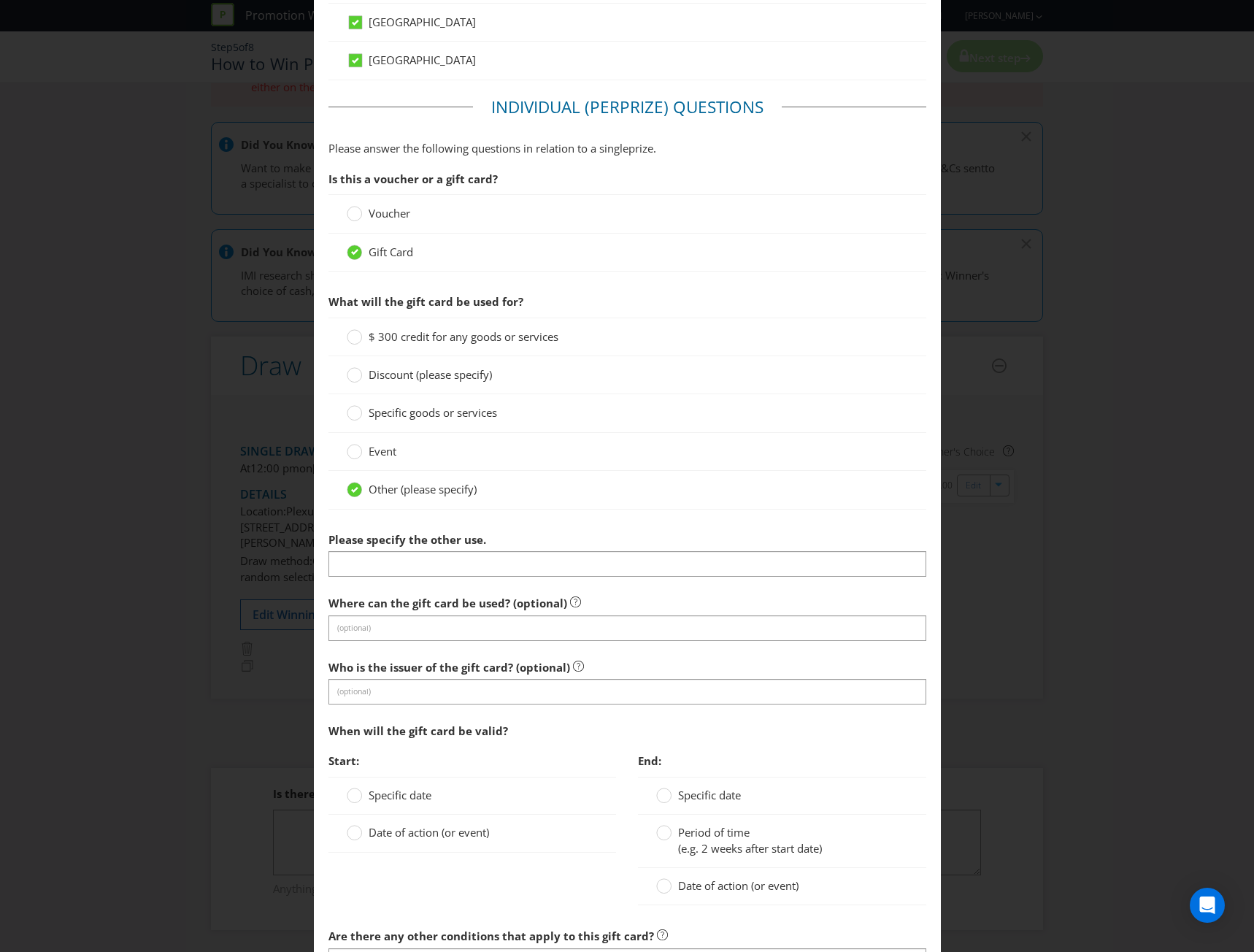
scroll to position [949, 0]
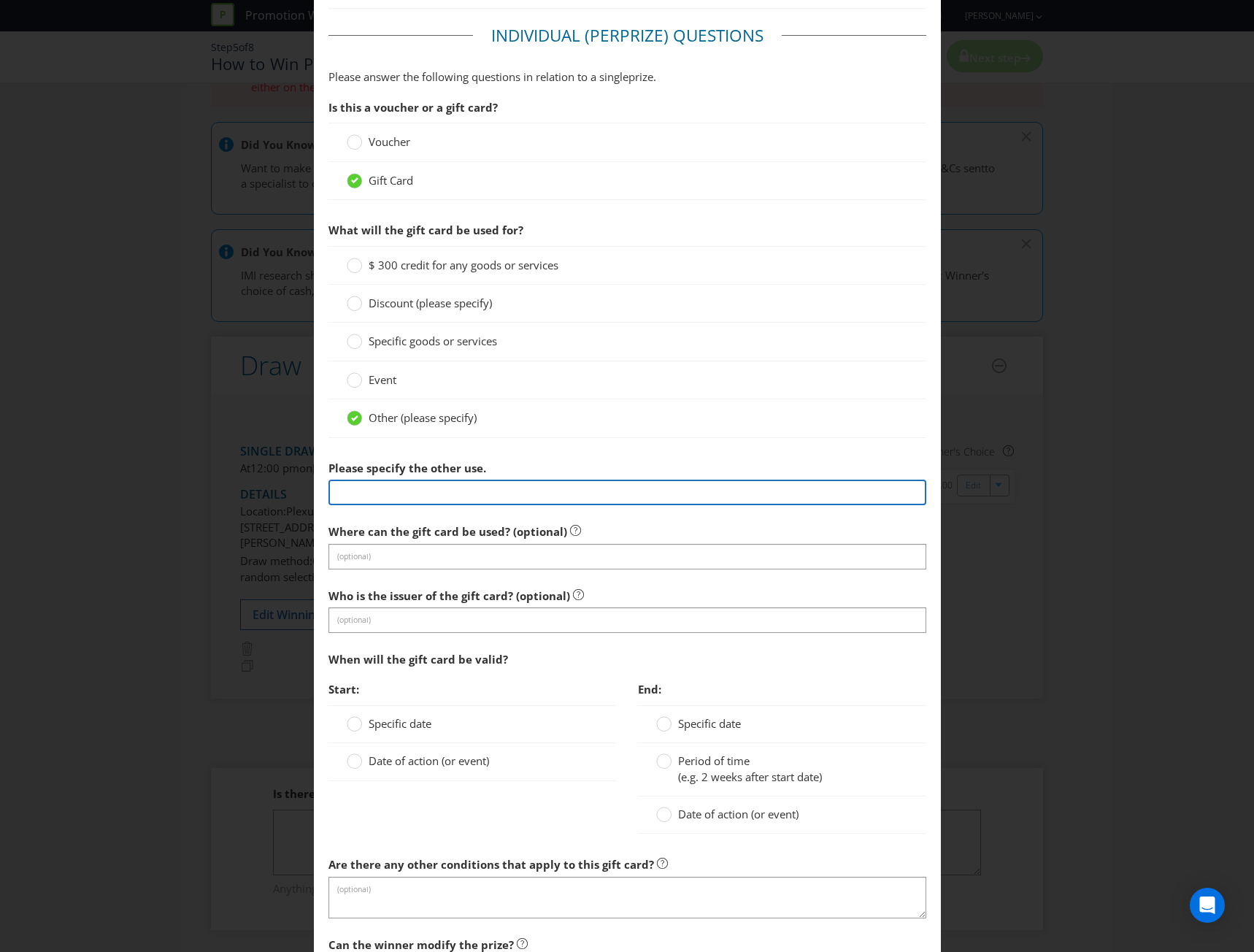
click at [421, 490] on input "text" at bounding box center [627, 492] width 598 height 25
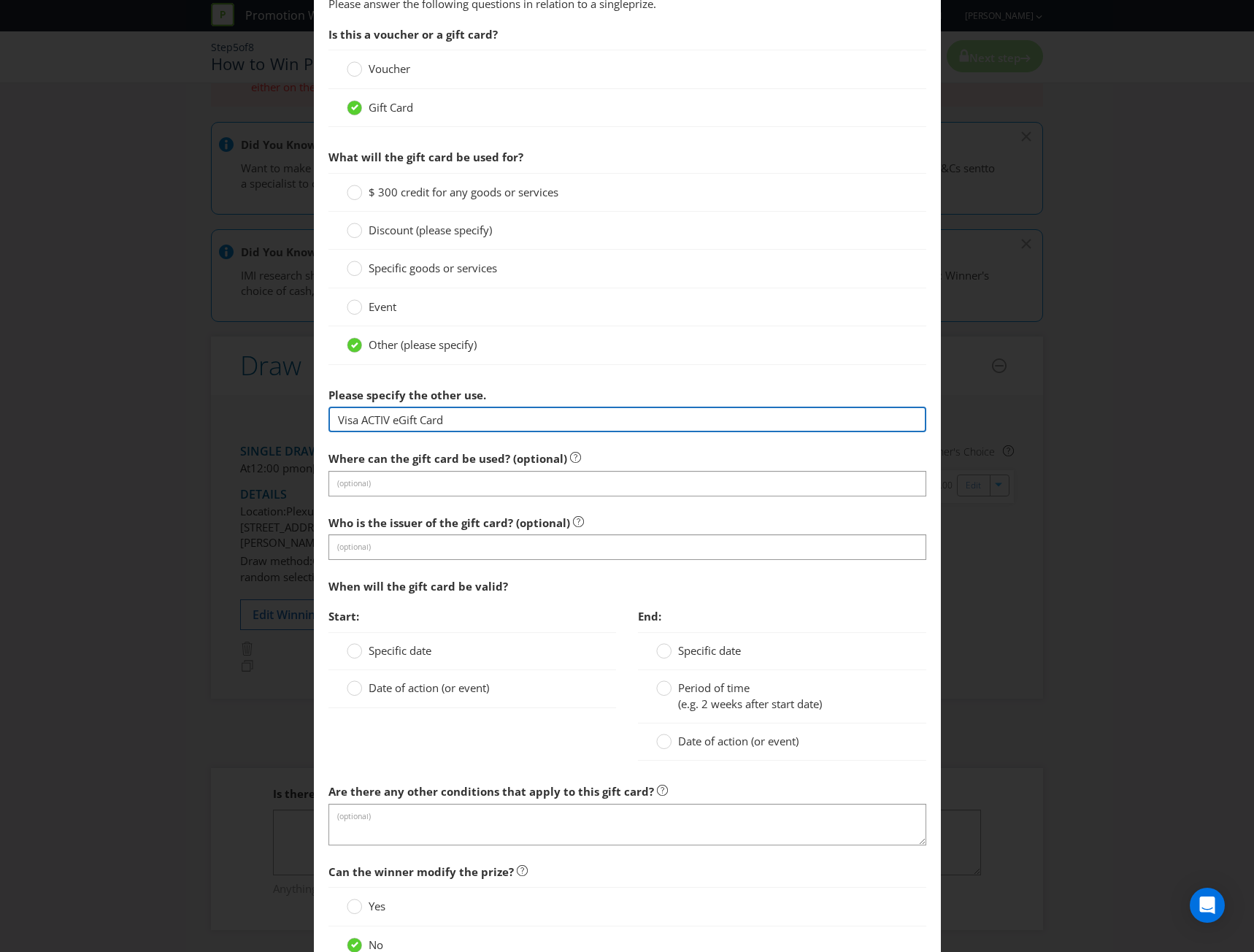
scroll to position [1095, 0]
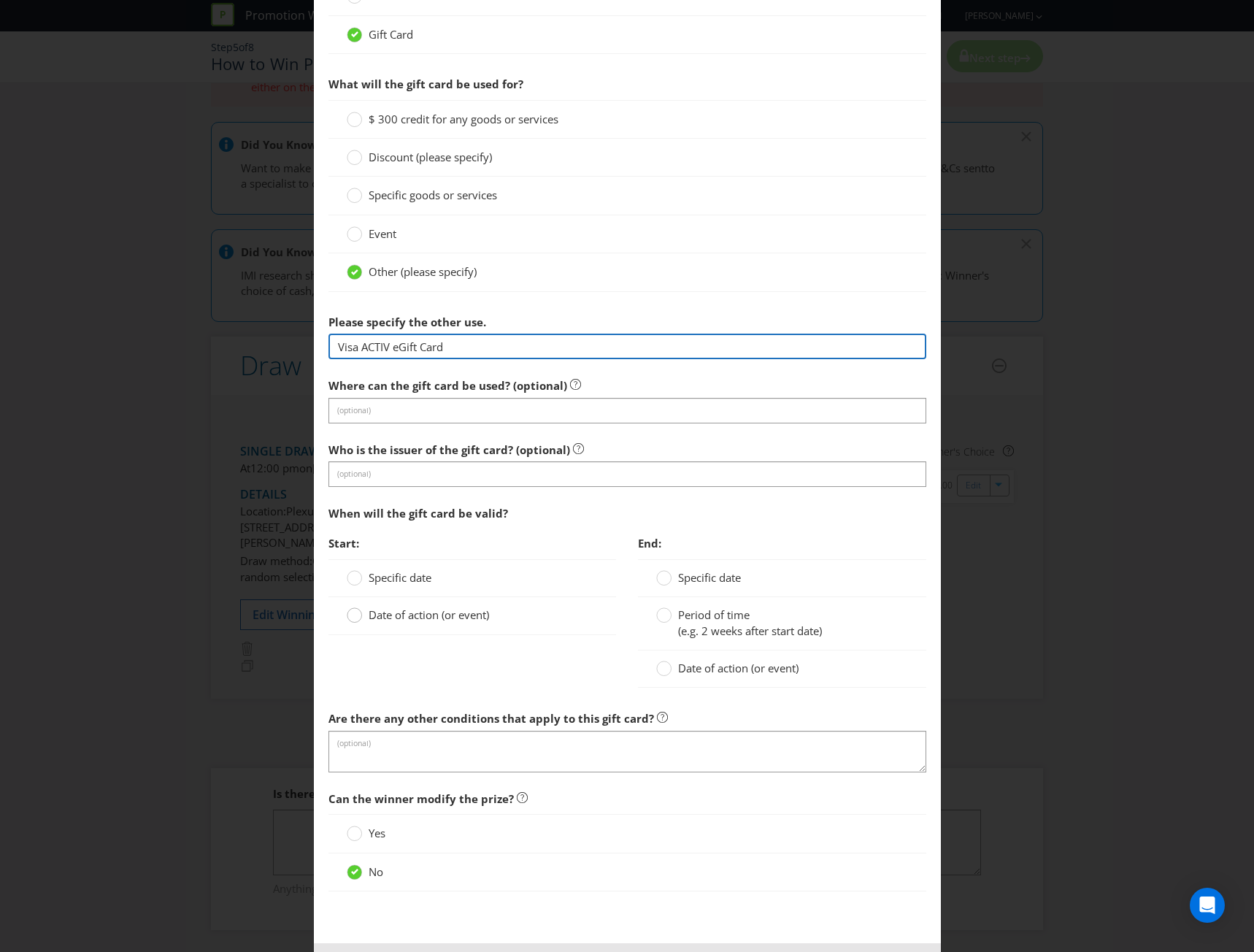
type input "Visa ACTIV eGift Card"
click at [347, 614] on circle at bounding box center [354, 615] width 15 height 15
click at [0, 0] on input "Date of action (or event)" at bounding box center [0, 0] width 0 height 0
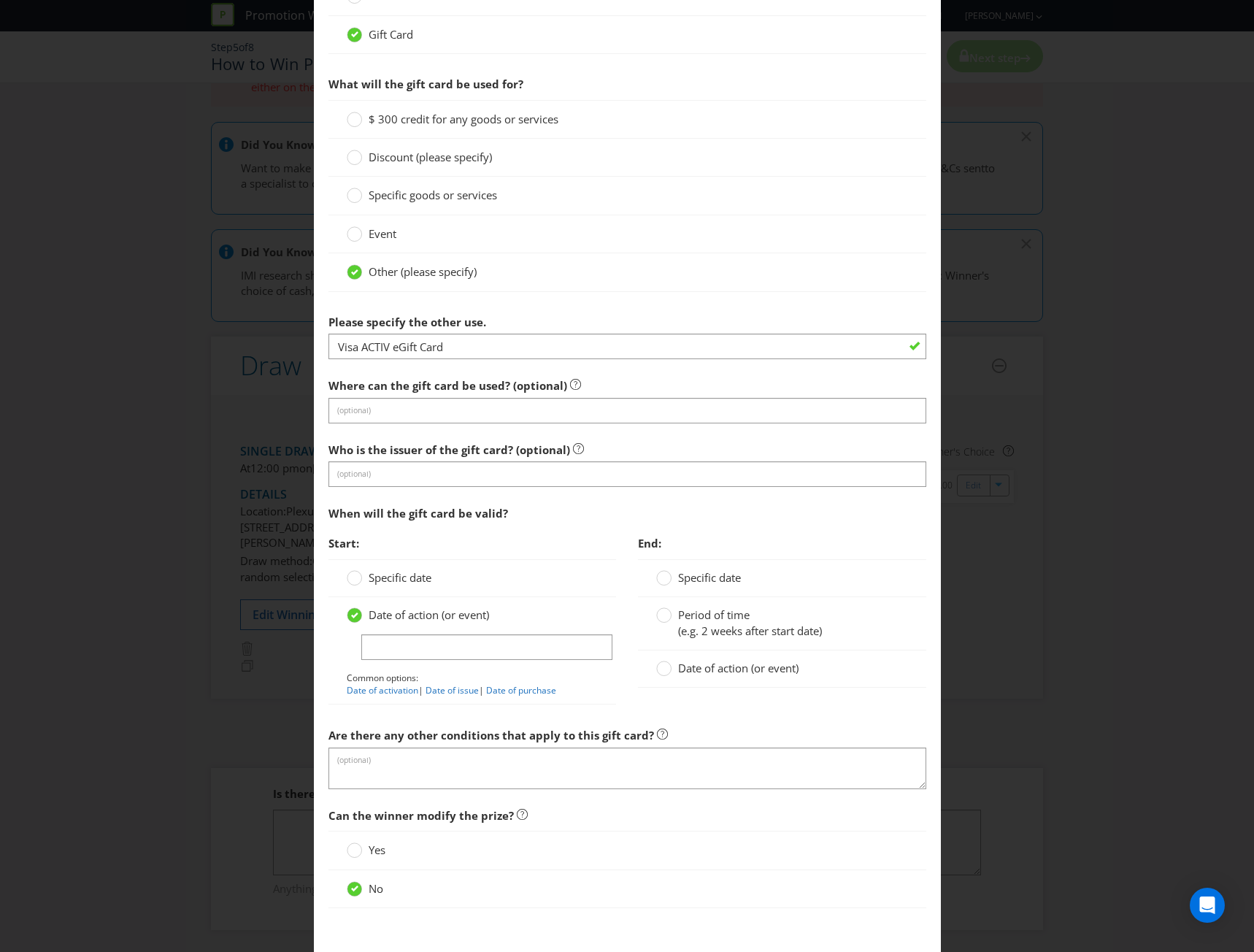
click at [347, 614] on circle at bounding box center [354, 615] width 15 height 15
click at [0, 0] on input "Date of action (or event)" at bounding box center [0, 0] width 0 height 0
click at [439, 686] on link "Date of issue" at bounding box center [452, 690] width 54 height 13
type input "Date of issue"
click at [657, 617] on circle at bounding box center [664, 615] width 15 height 15
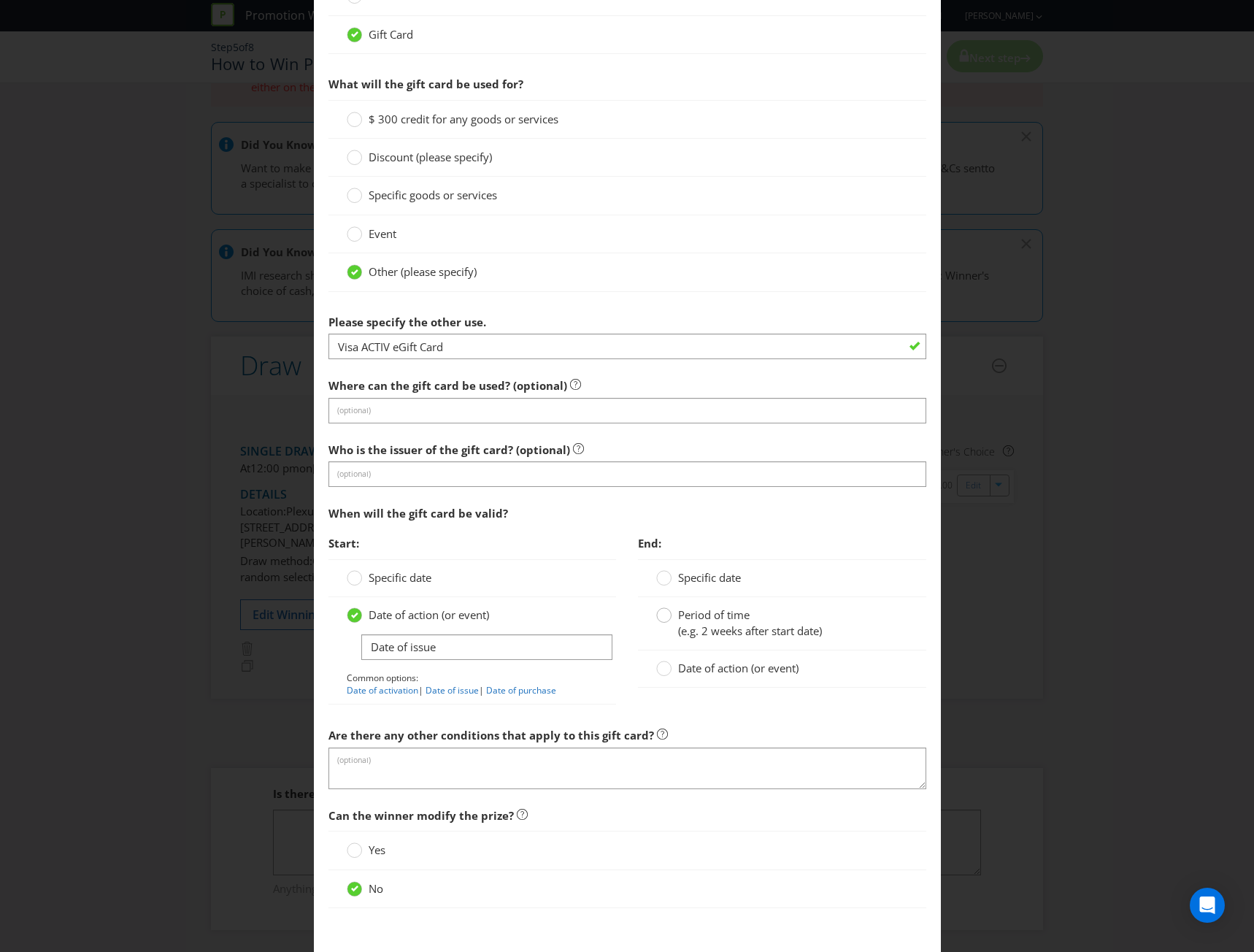
click at [0, 0] on input "Period of time (e.g. 2 weeks after start date)" at bounding box center [0, 0] width 0 height 0
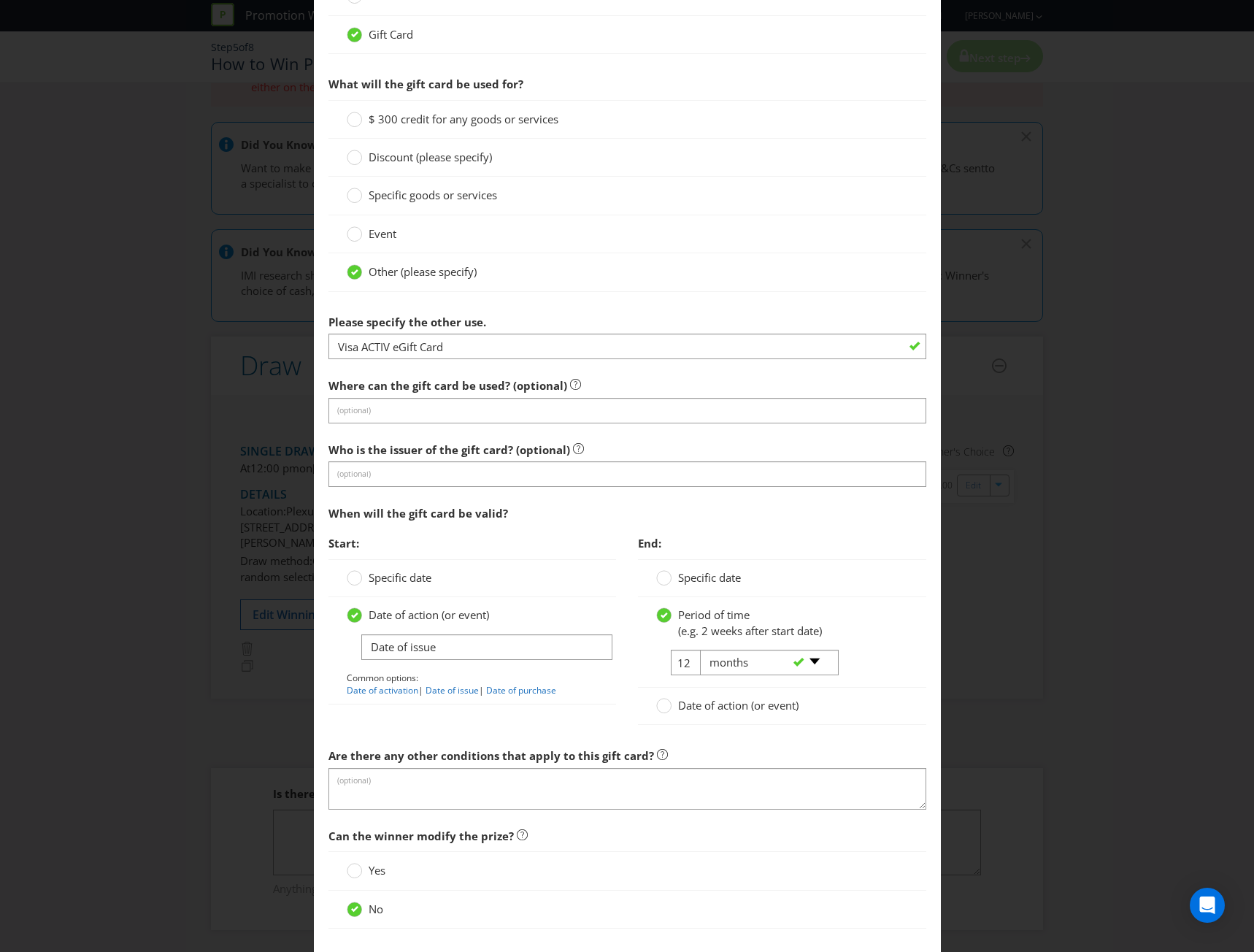
drag, startPoint x: 685, startPoint y: 665, endPoint x: 677, endPoint y: 666, distance: 8.1
click at [677, 666] on tr "12 -- Please select -- days weeks months years" at bounding box center [746, 668] width 181 height 37
click at [683, 665] on input "12" at bounding box center [688, 662] width 33 height 25
type input "1"
type input "36"
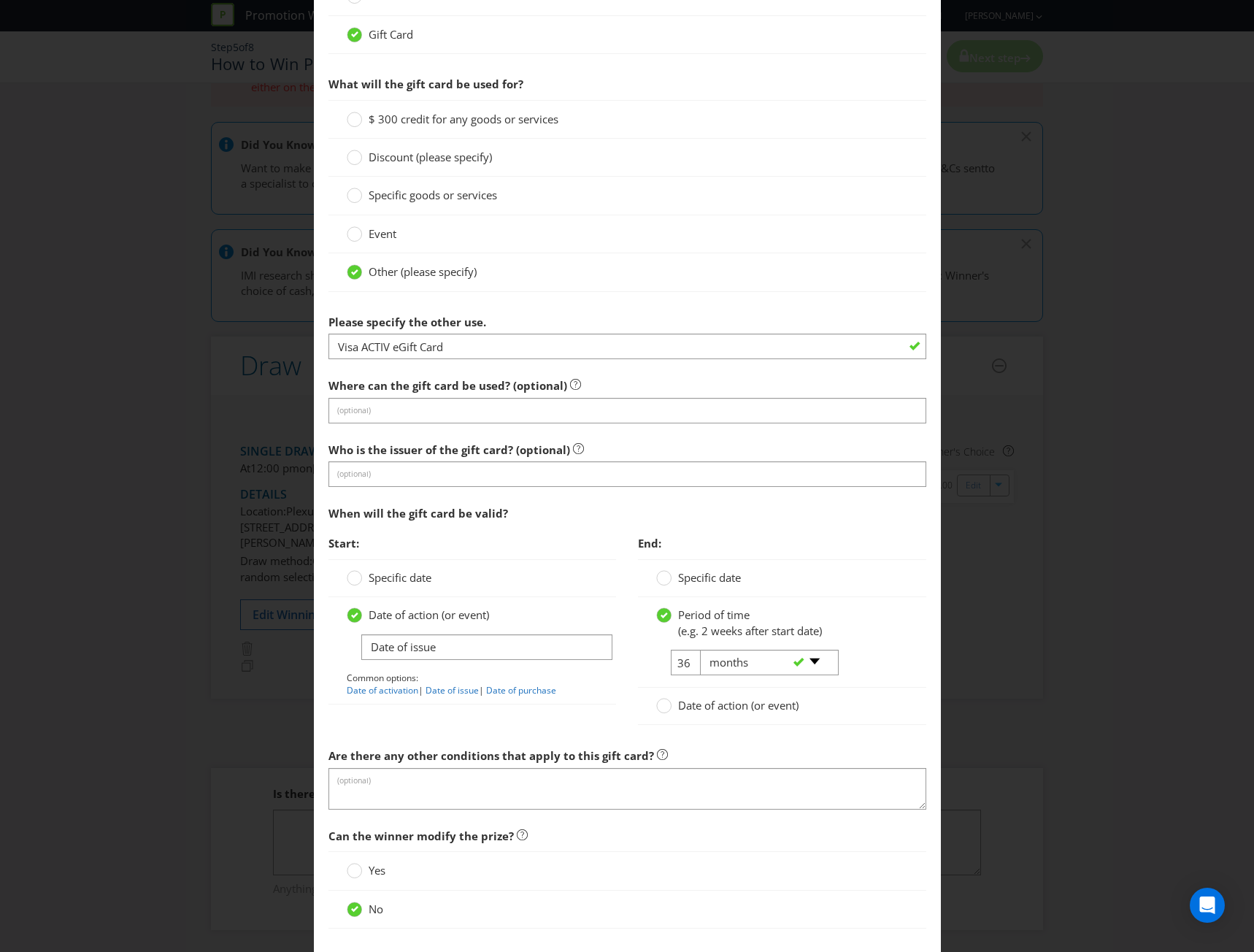
click at [881, 592] on div "Specific date" at bounding box center [781, 578] width 288 height 38
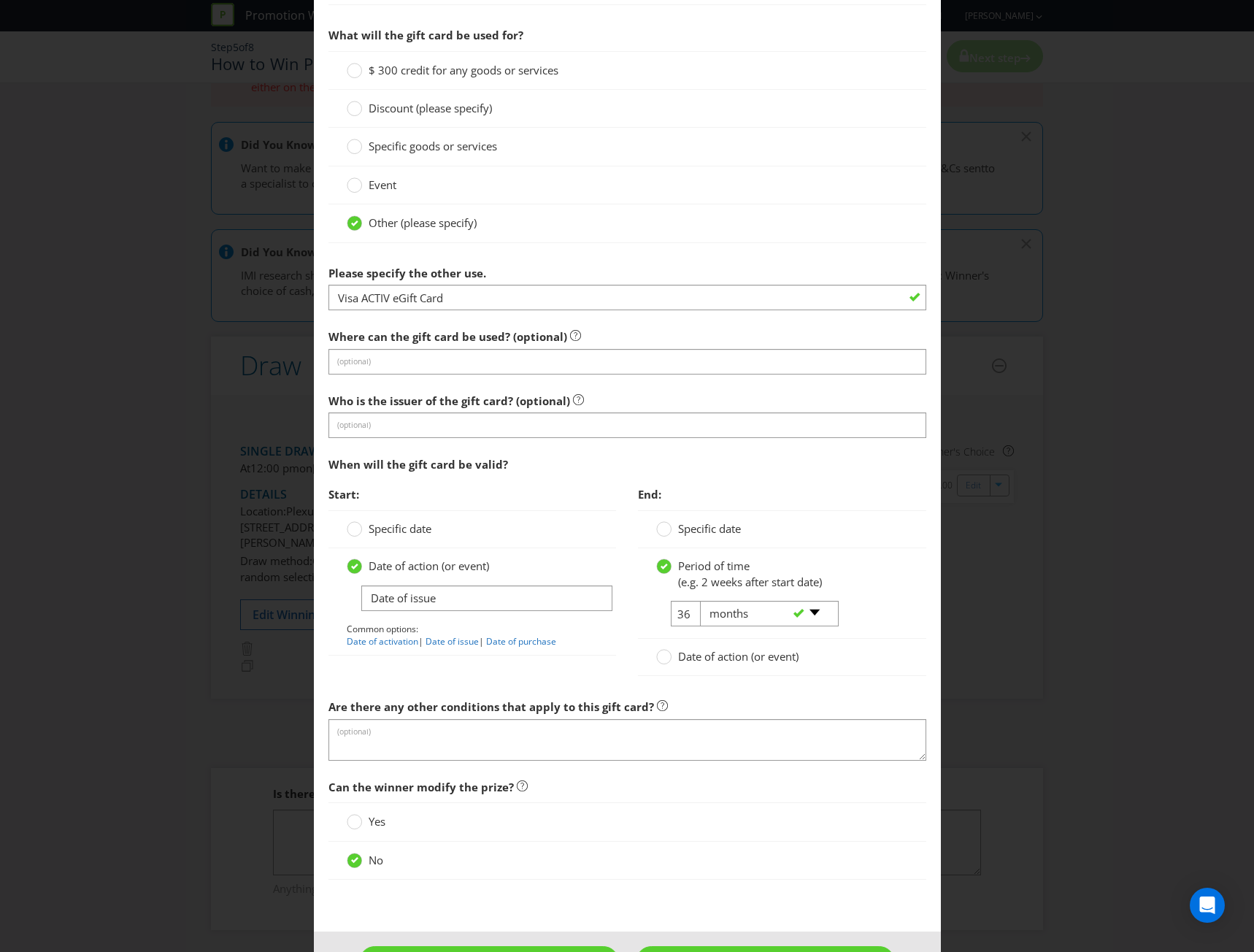
scroll to position [1195, 0]
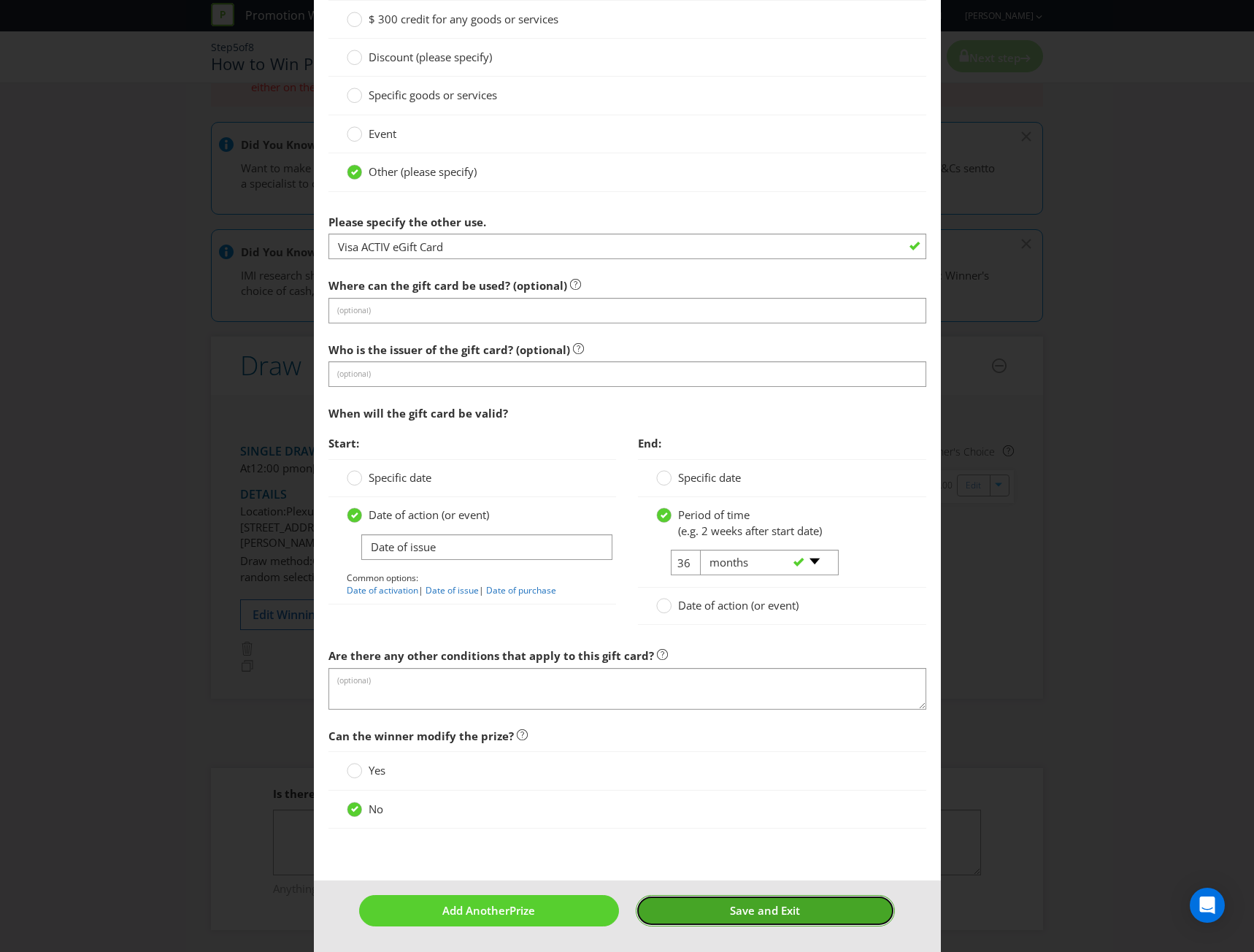
click at [759, 912] on span "Save and Exit" at bounding box center [766, 910] width 70 height 15
type input "20"
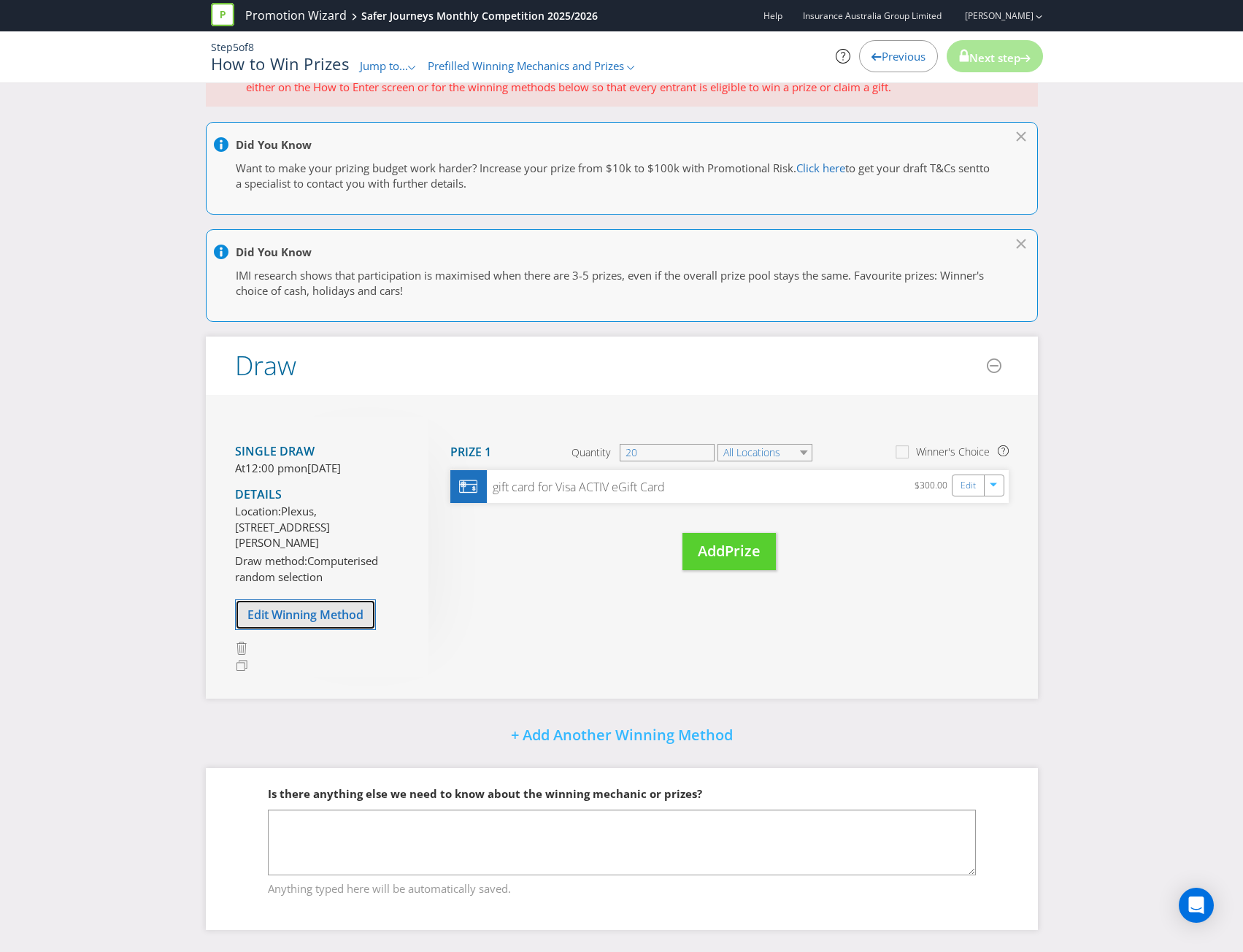
click at [307, 622] on span "Edit Winning Method" at bounding box center [305, 614] width 116 height 16
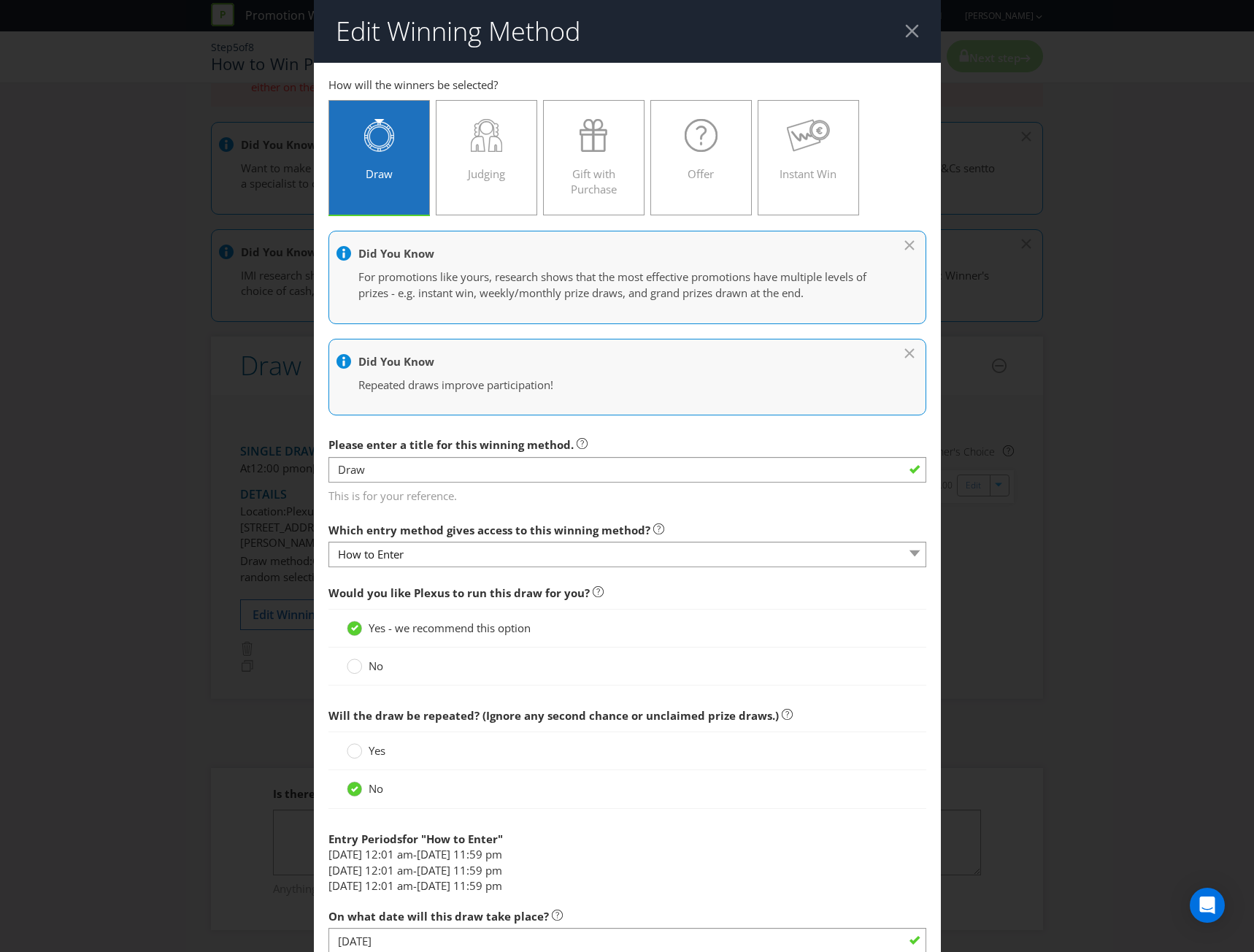
click at [902, 249] on div at bounding box center [635, 255] width 597 height 19
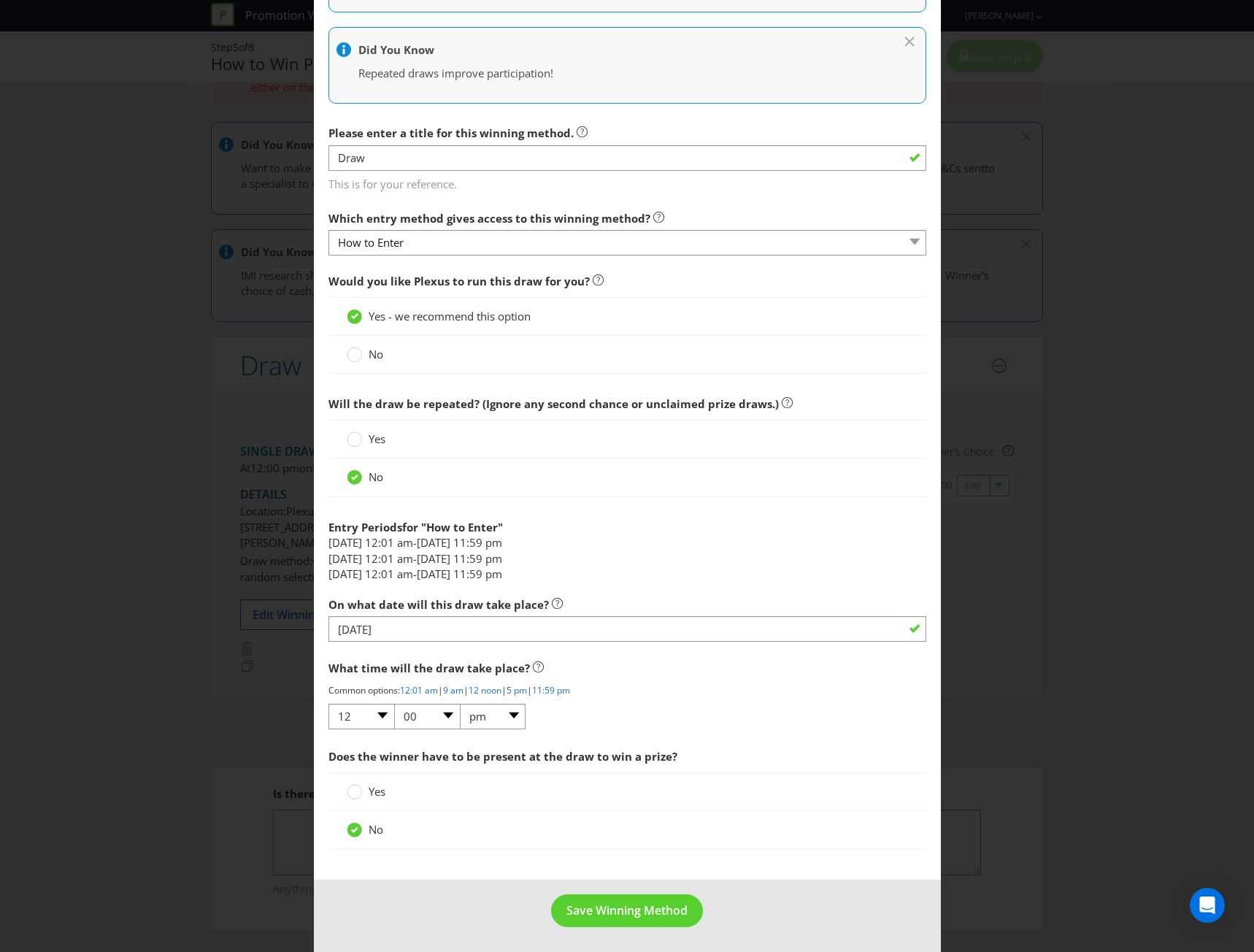
scroll to position [313, 0]
click at [355, 437] on circle at bounding box center [354, 437] width 15 height 15
click at [0, 0] on input "Yes" at bounding box center [0, 0] width 0 height 0
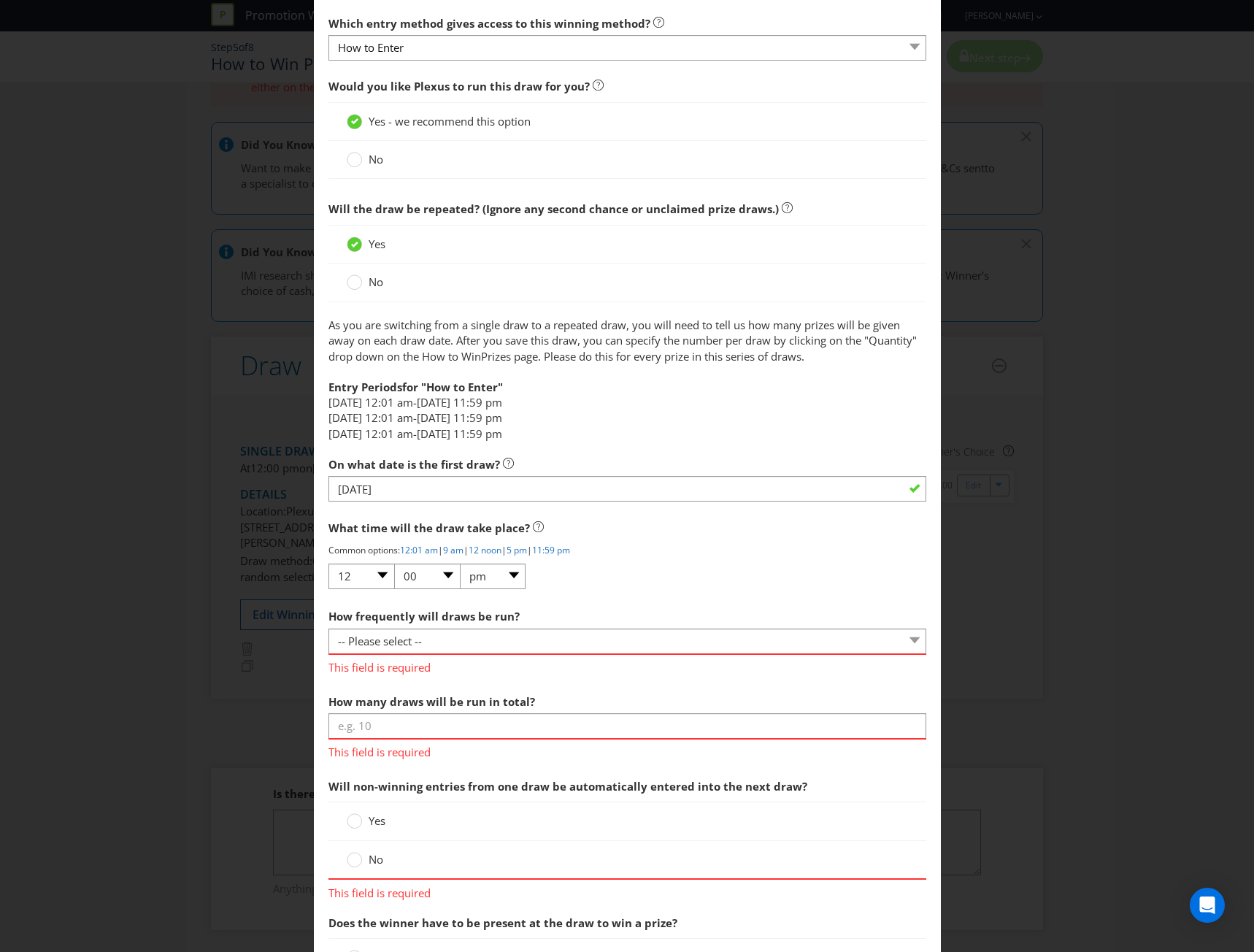
scroll to position [532, 0]
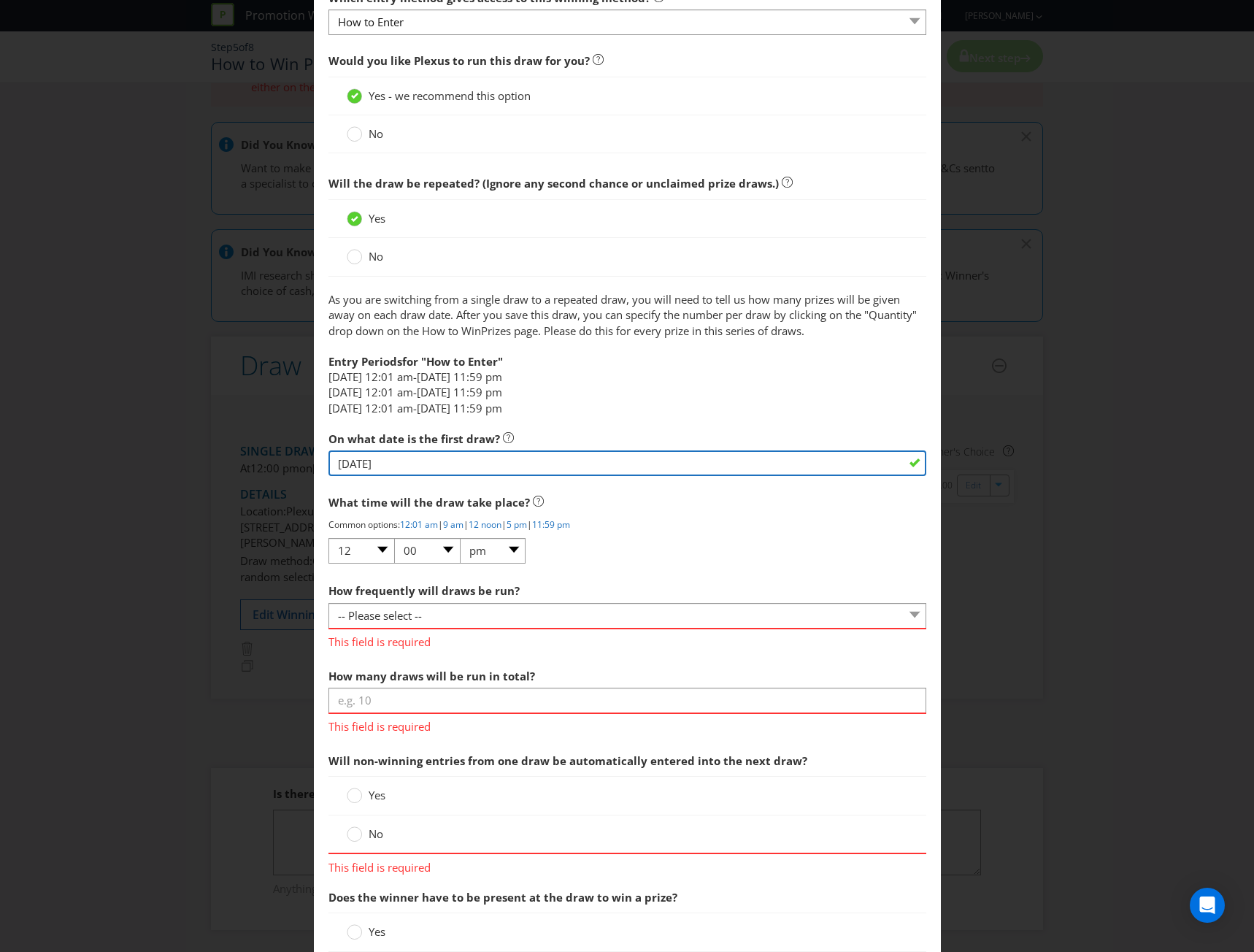
click at [427, 465] on input "[DATE]" at bounding box center [627, 463] width 598 height 25
click at [347, 463] on input "[DATE]" at bounding box center [627, 463] width 598 height 25
drag, startPoint x: 347, startPoint y: 463, endPoint x: 326, endPoint y: 463, distance: 21.0
click at [328, 463] on input "[DATE]" at bounding box center [627, 463] width 598 height 25
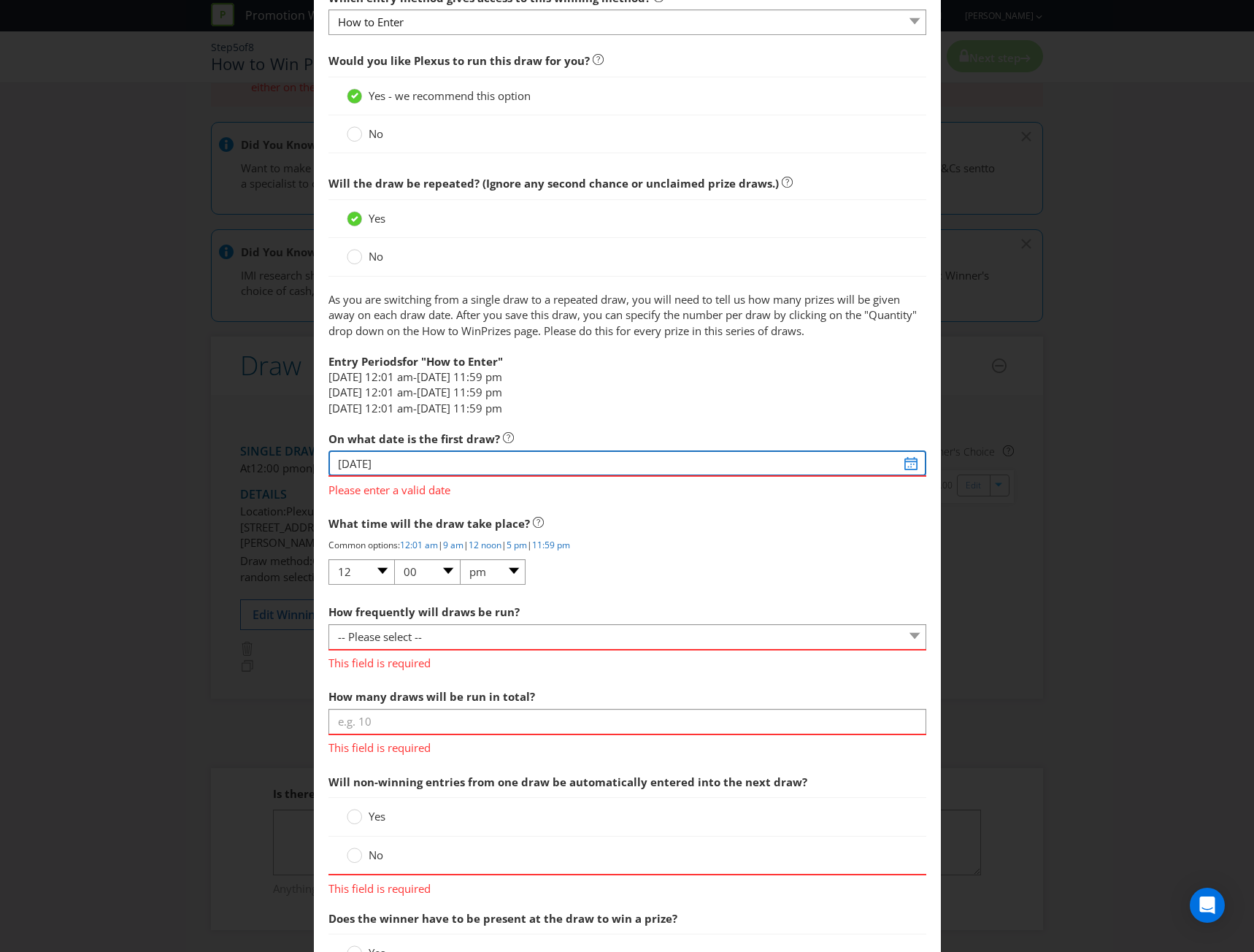
click at [896, 469] on input "[DATE]" at bounding box center [627, 463] width 598 height 25
click at [551, 450] on input "[DATE]" at bounding box center [627, 463] width 598 height 25
click at [902, 460] on input "[DATE]" at bounding box center [627, 463] width 598 height 25
type input "[DATE]"
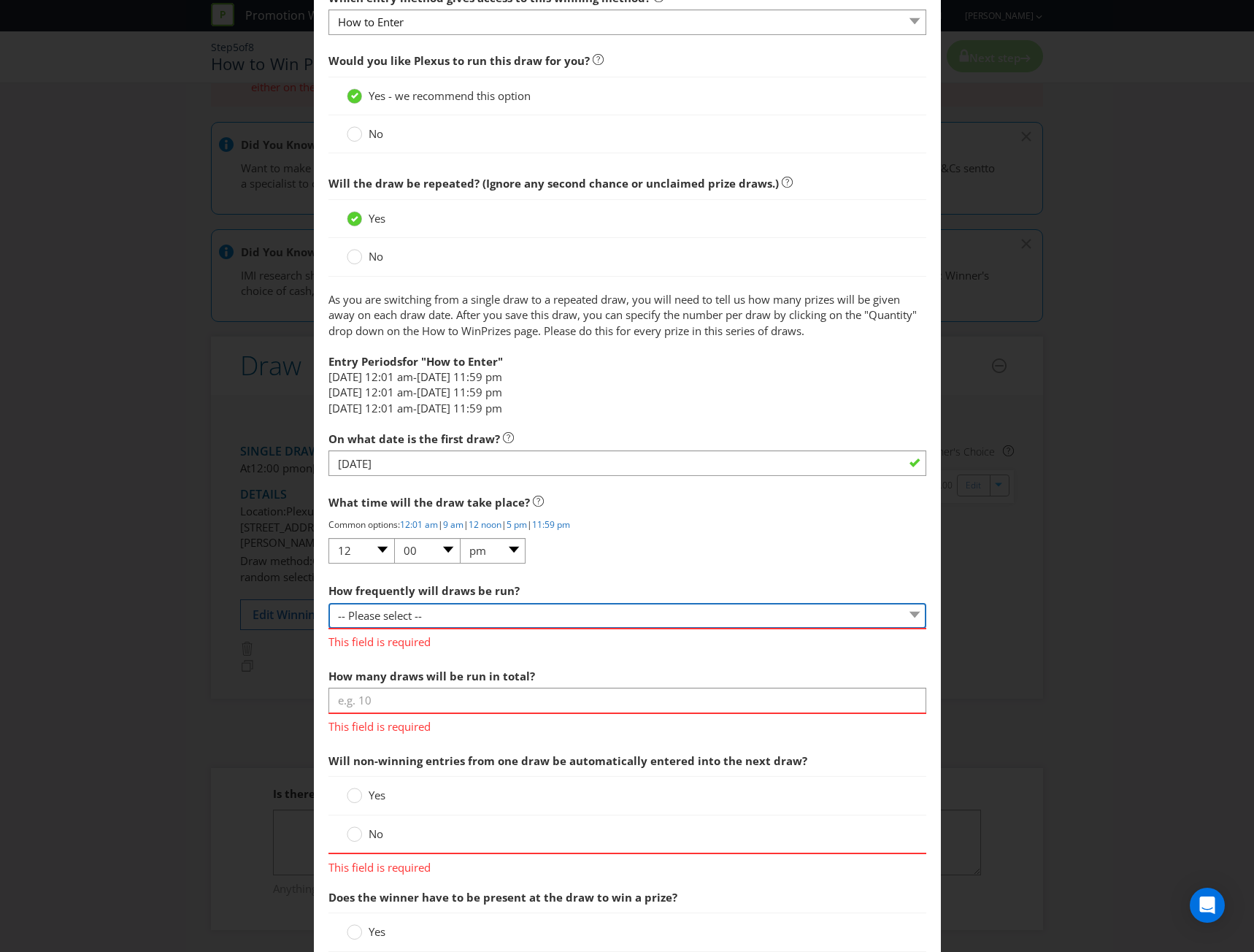
click at [448, 618] on select "-- Please select -- Hourly Daily Weekly Fortnightly Monthly Every 3 Months Irre…" at bounding box center [627, 616] width 598 height 25
select select "MONTHLY"
click at [328, 603] on select "-- Please select -- Hourly Daily Weekly Fortnightly Monthly Every 3 Months Irre…" at bounding box center [627, 616] width 598 height 25
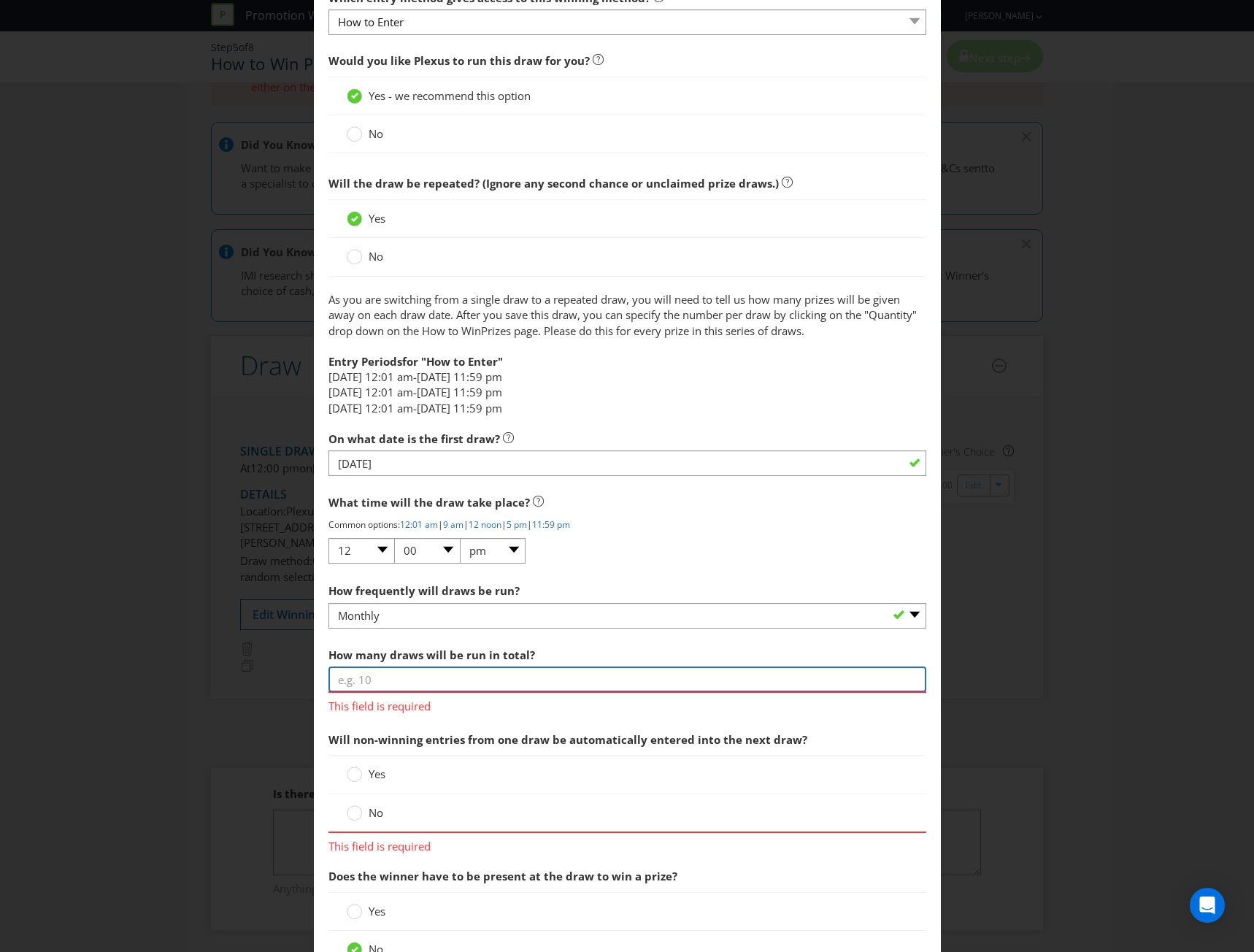
click at [409, 675] on input "number" at bounding box center [627, 680] width 598 height 25
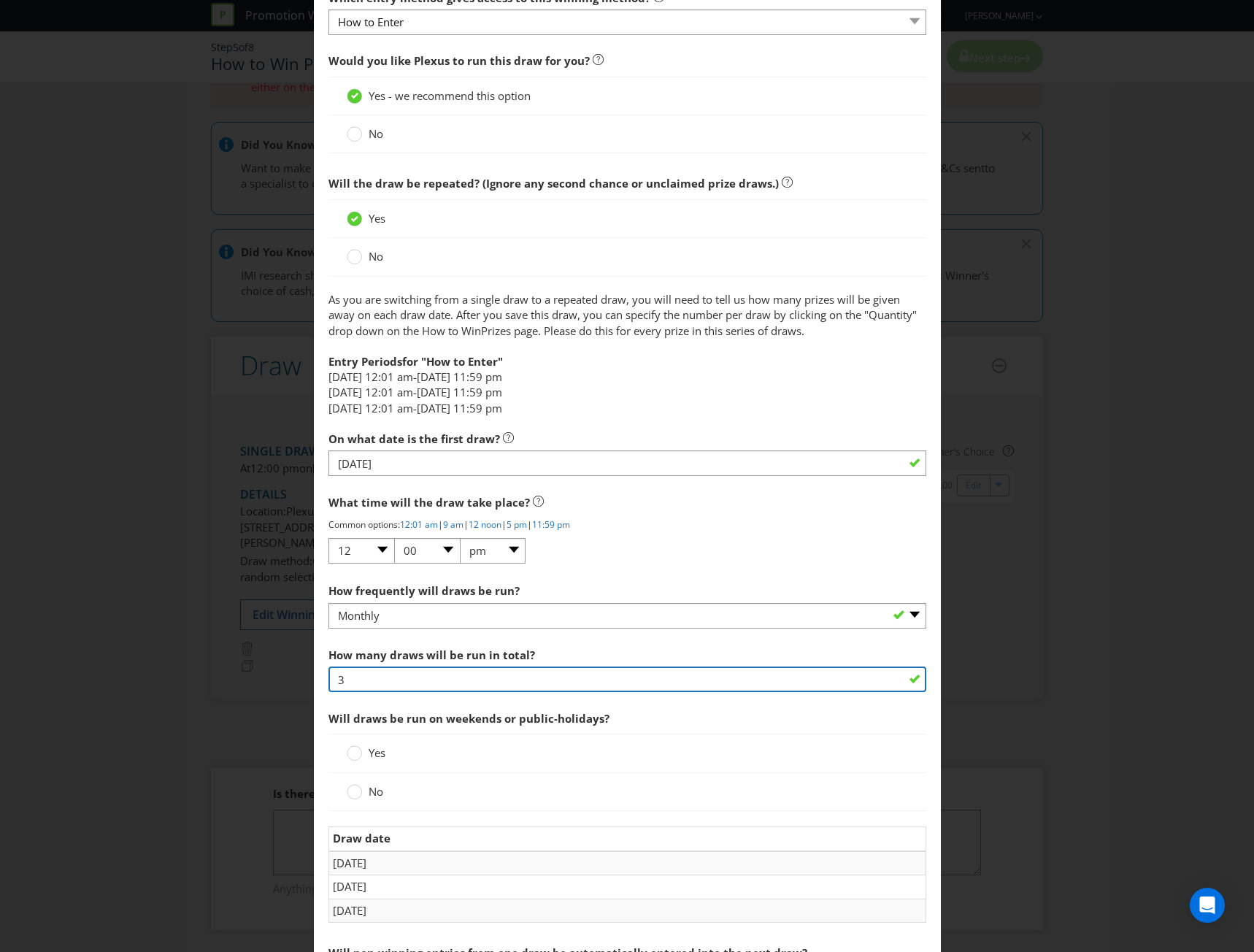
scroll to position [605, 0]
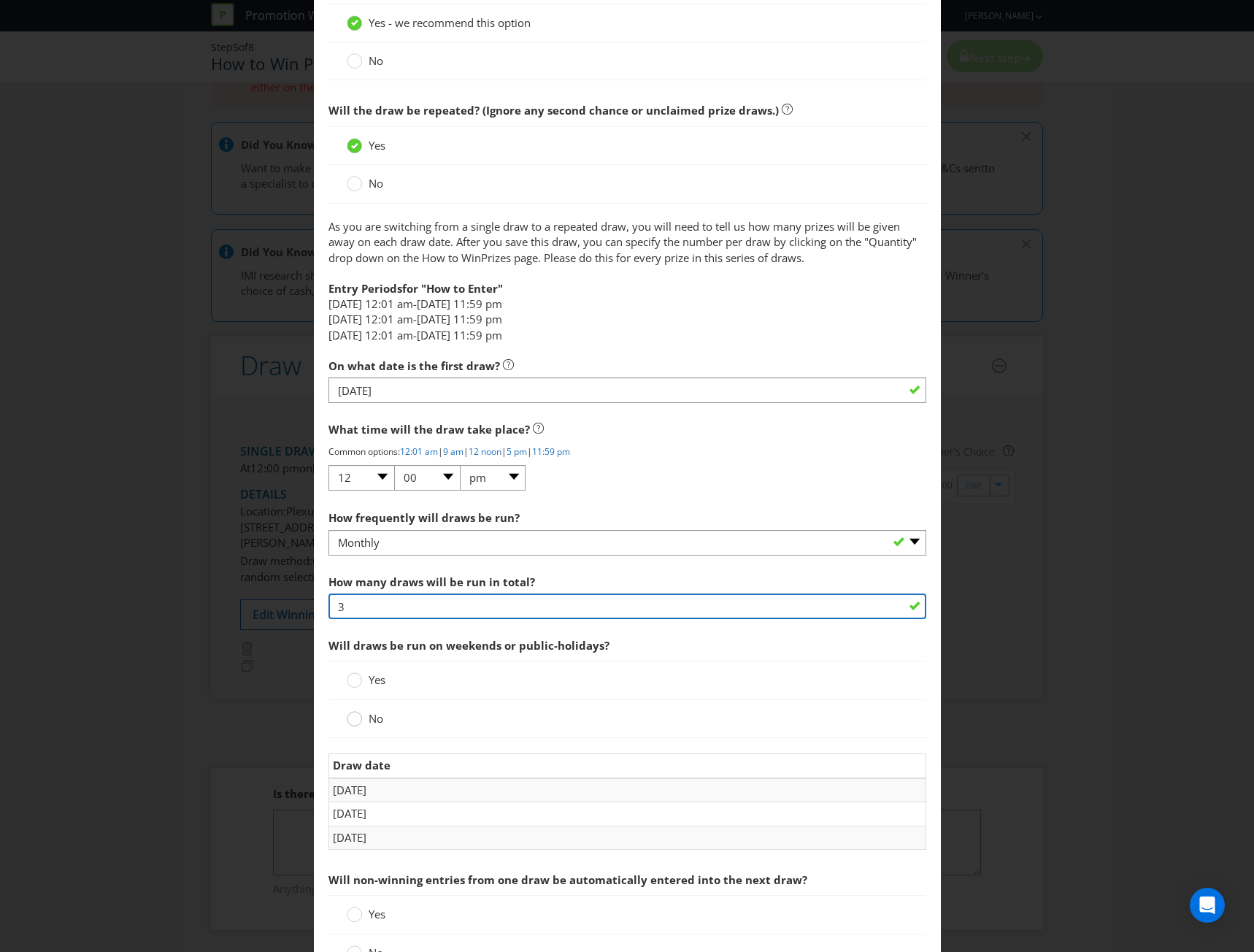
type input "3"
click at [352, 716] on div at bounding box center [355, 713] width 7 height 7
click at [0, 0] on input "No" at bounding box center [0, 0] width 0 height 0
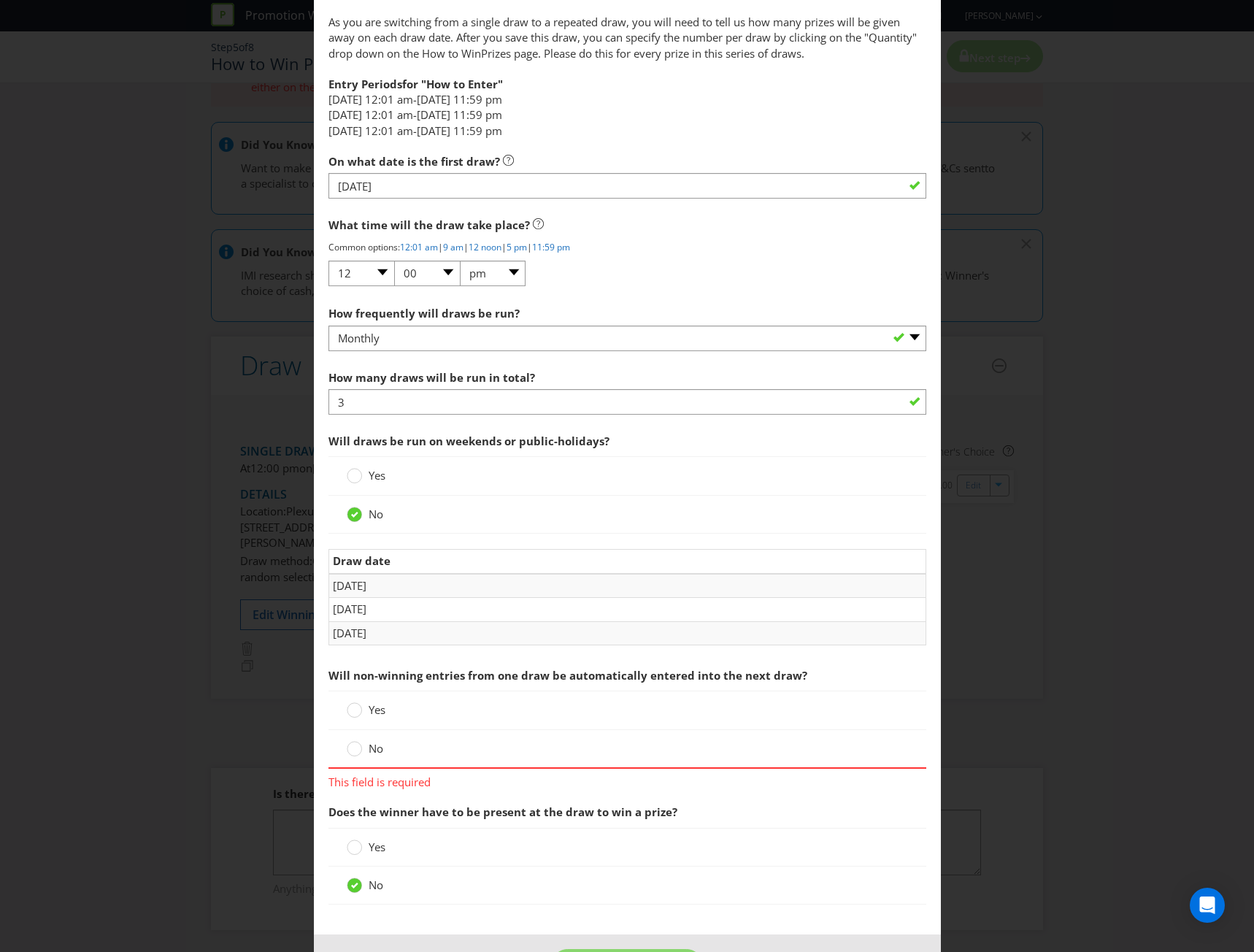
scroll to position [824, 0]
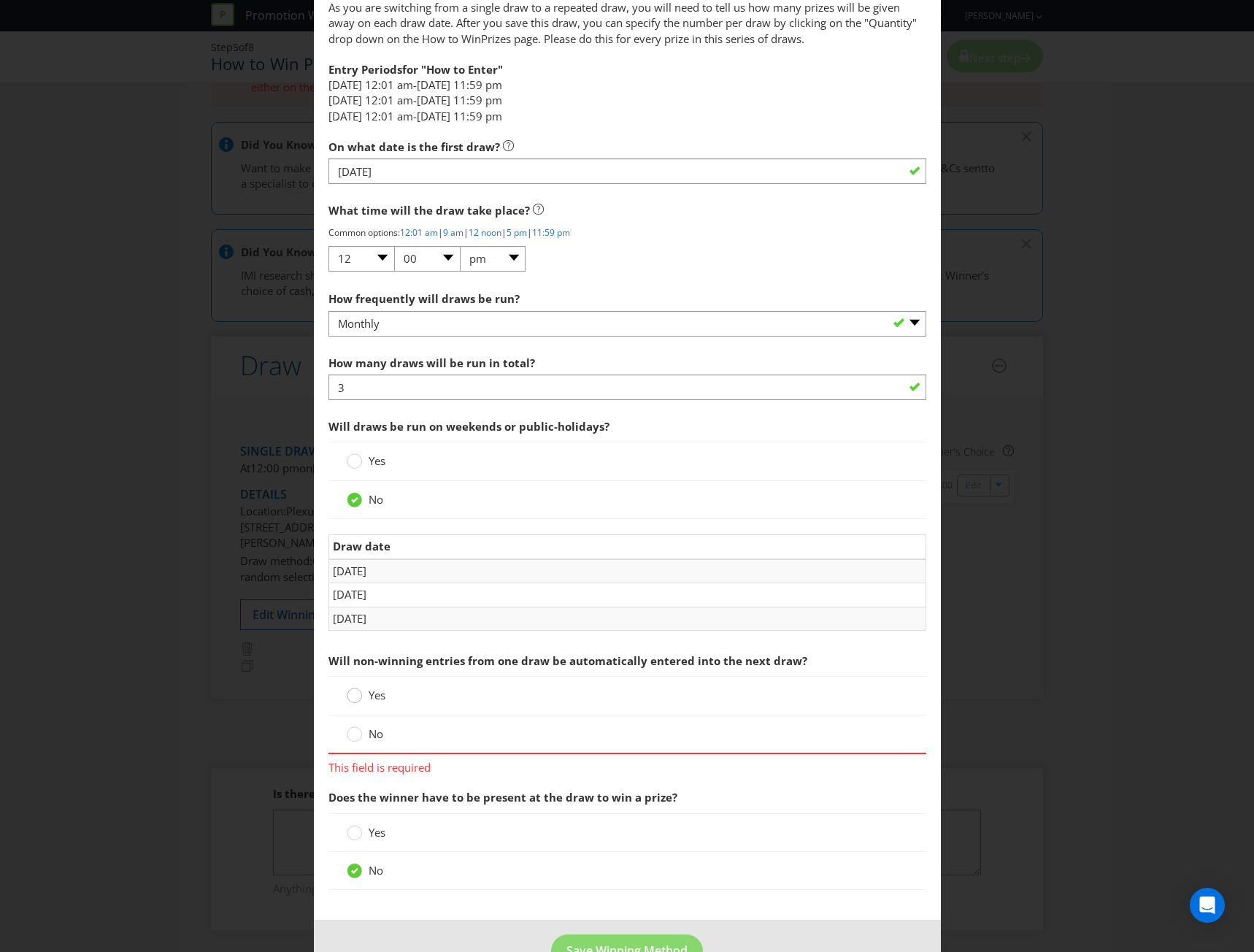
click at [355, 693] on div at bounding box center [355, 689] width 7 height 7
click at [0, 0] on input "Yes" at bounding box center [0, 0] width 0 height 0
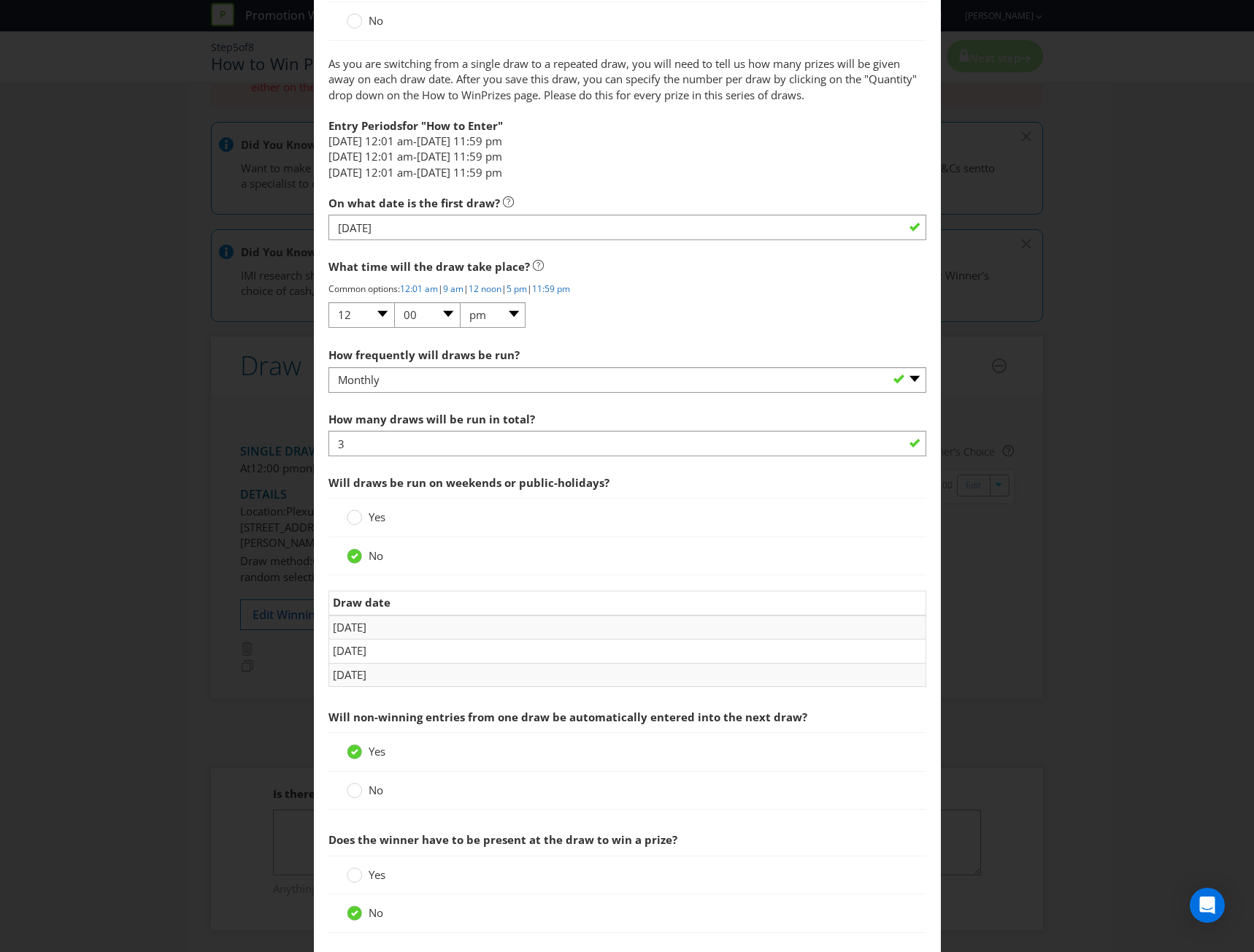
scroll to position [851, 0]
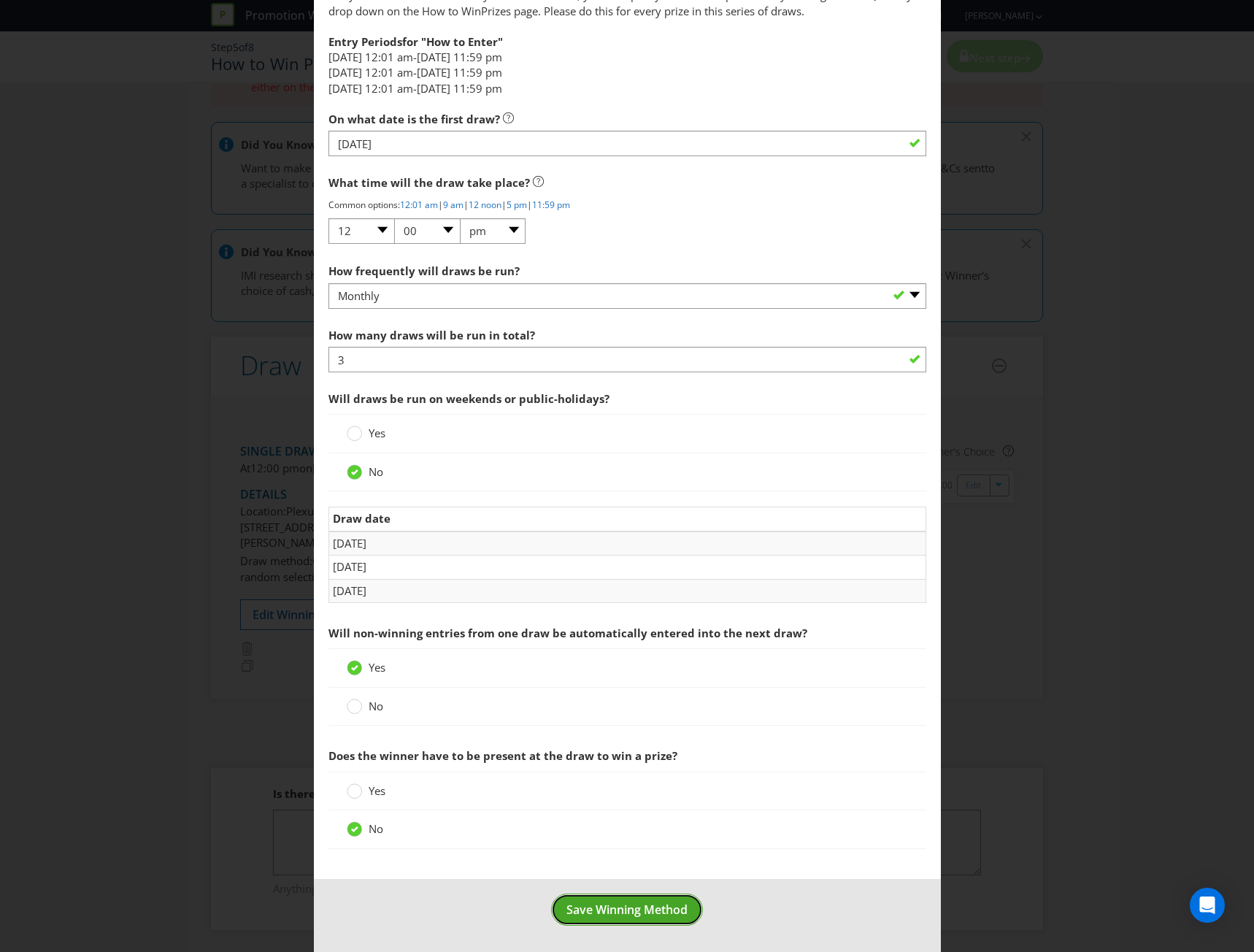
click at [614, 896] on button "Save Winning Method" at bounding box center [627, 910] width 152 height 33
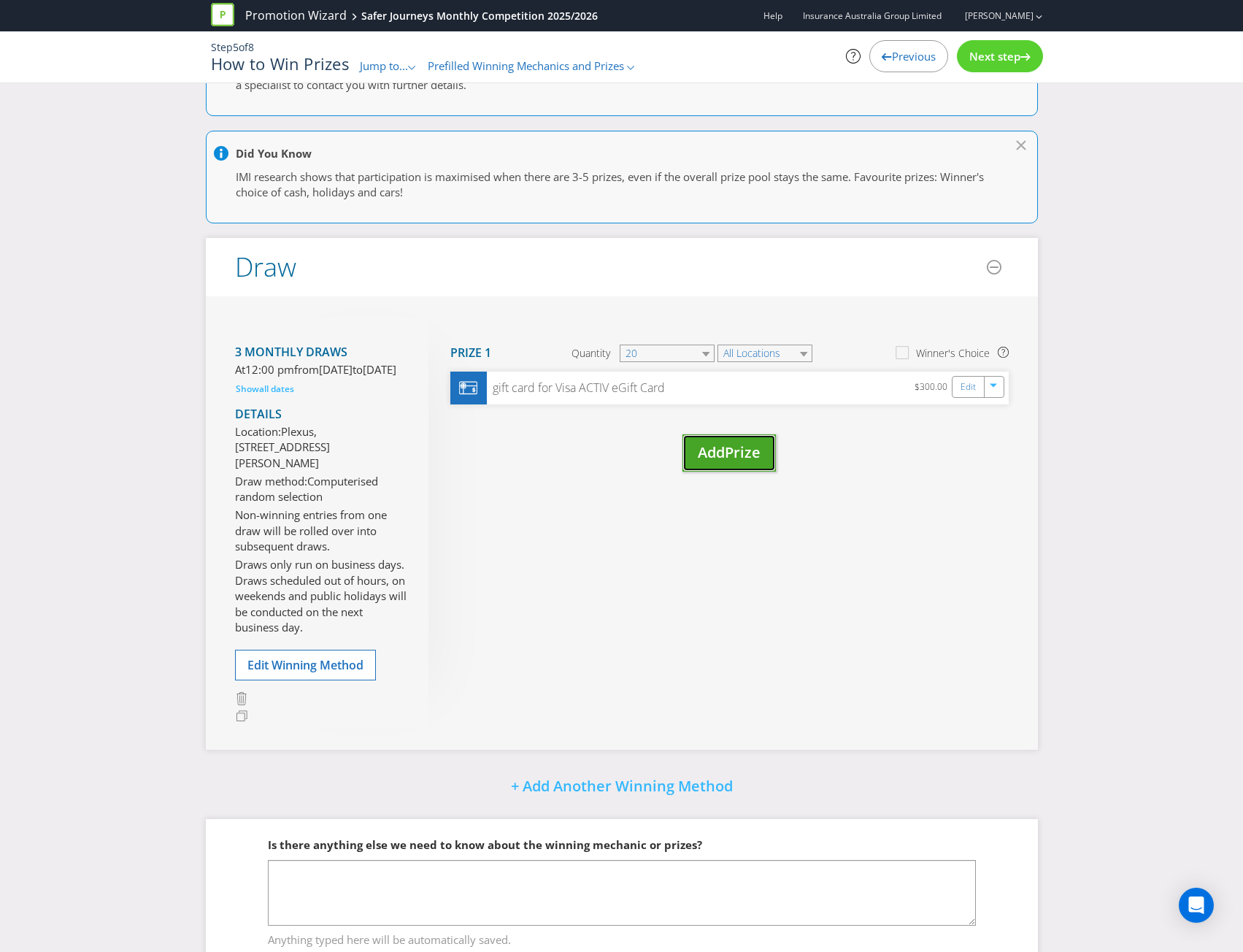
click at [729, 455] on span "Prize" at bounding box center [742, 452] width 36 height 20
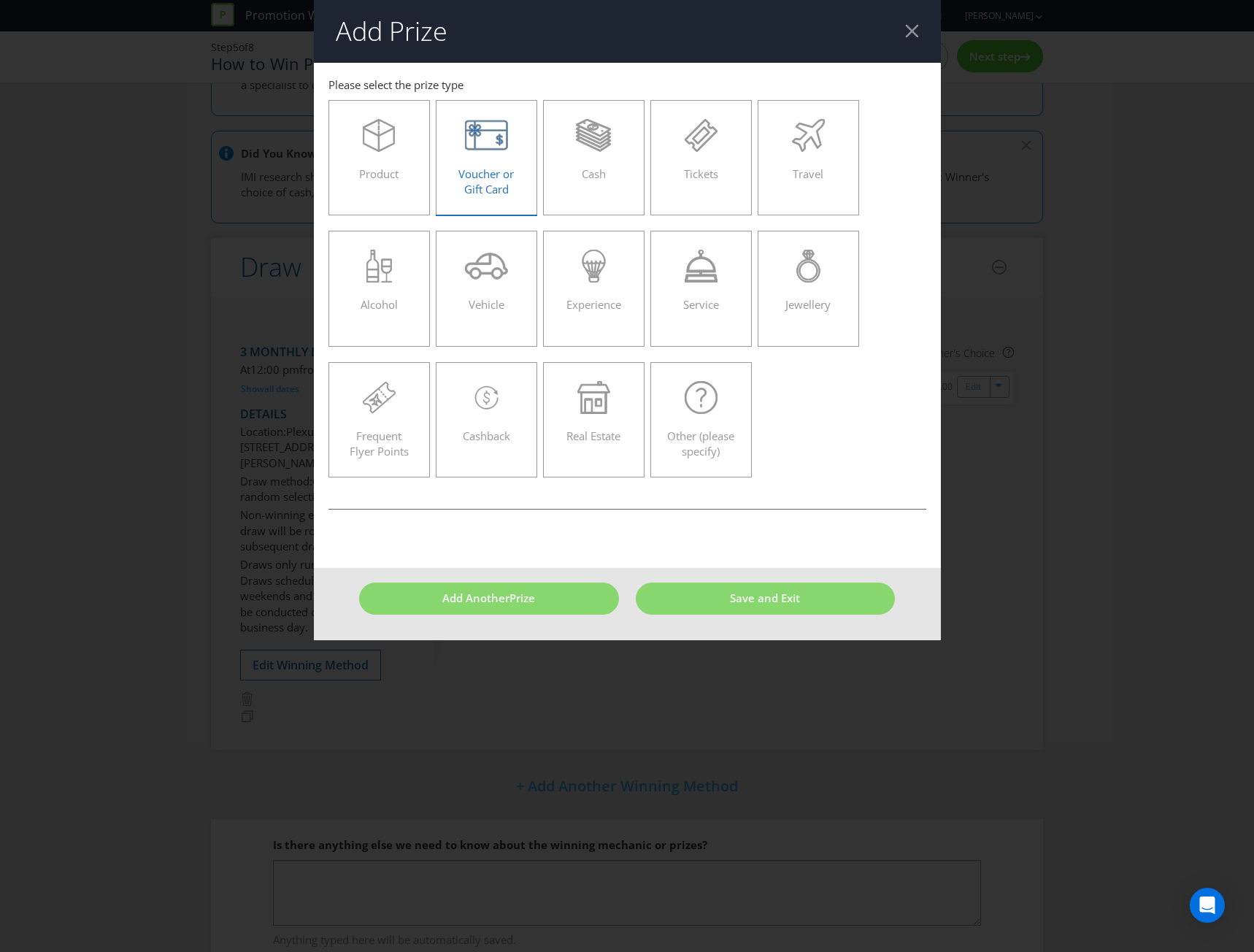
click at [484, 152] on div "Voucher or Gift Card" at bounding box center [486, 151] width 71 height 65
click at [0, 0] on input "Voucher or Gift Card" at bounding box center [0, 0] width 0 height 0
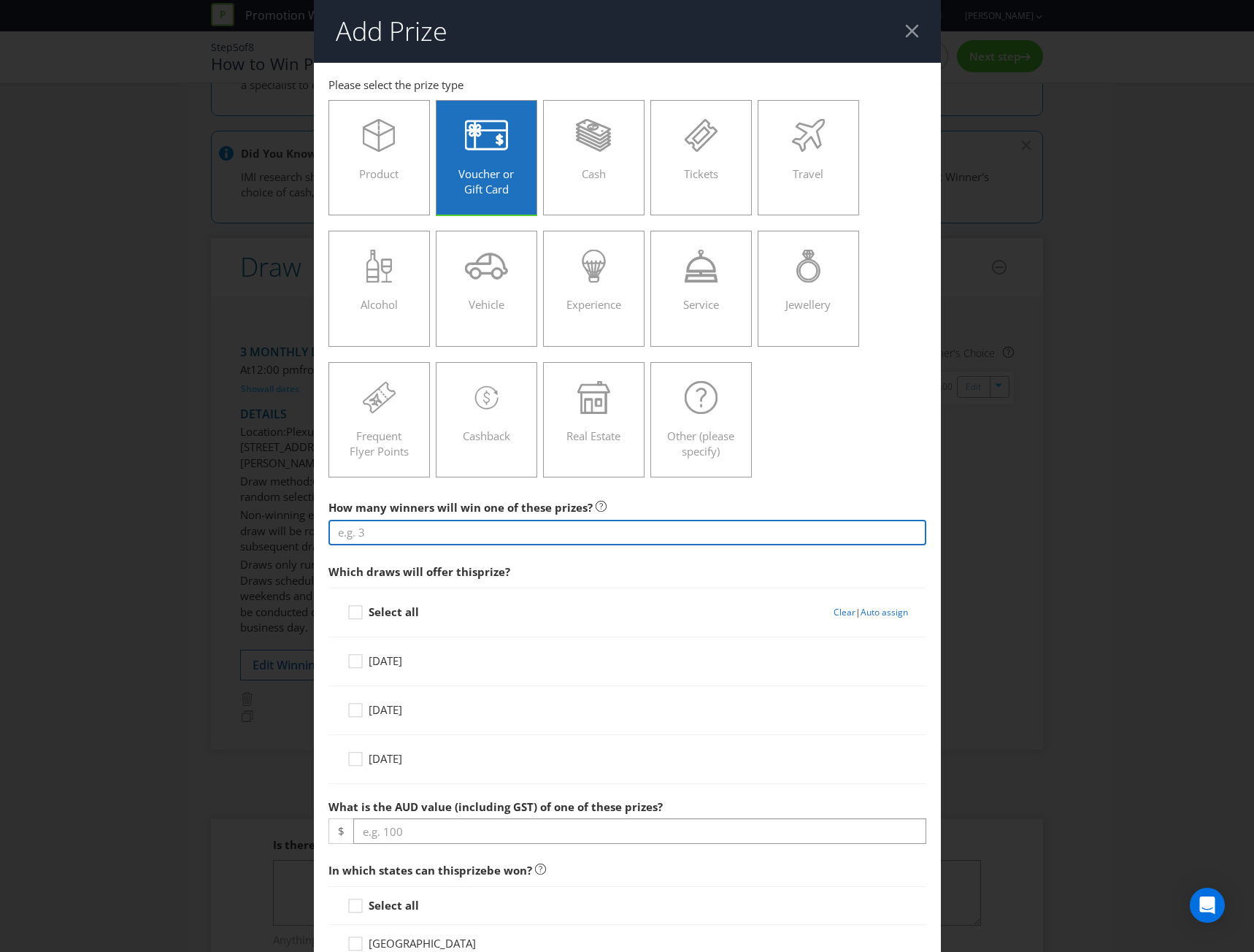
click at [504, 531] on input "number" at bounding box center [627, 532] width 598 height 25
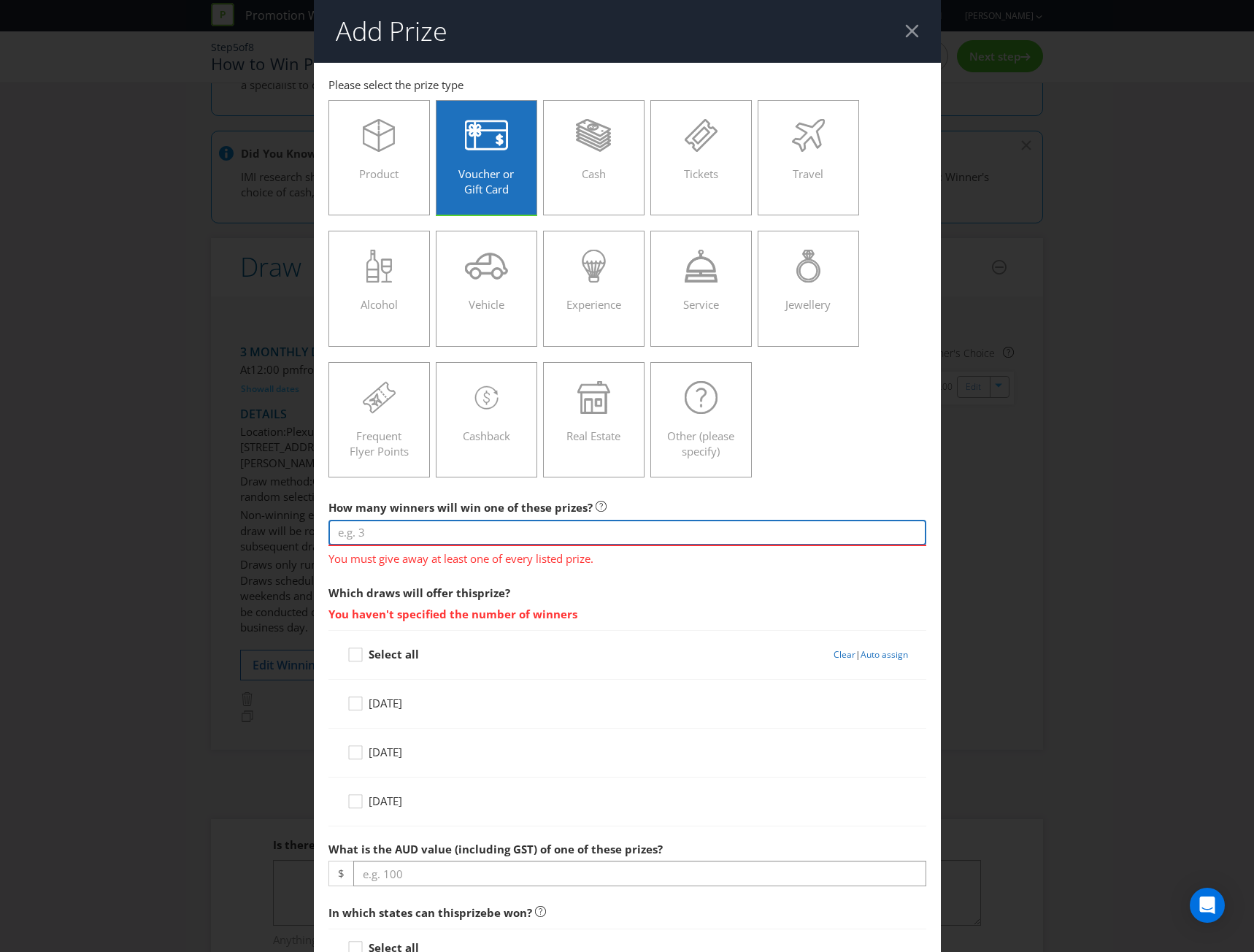
click at [366, 534] on input "number" at bounding box center [627, 532] width 598 height 25
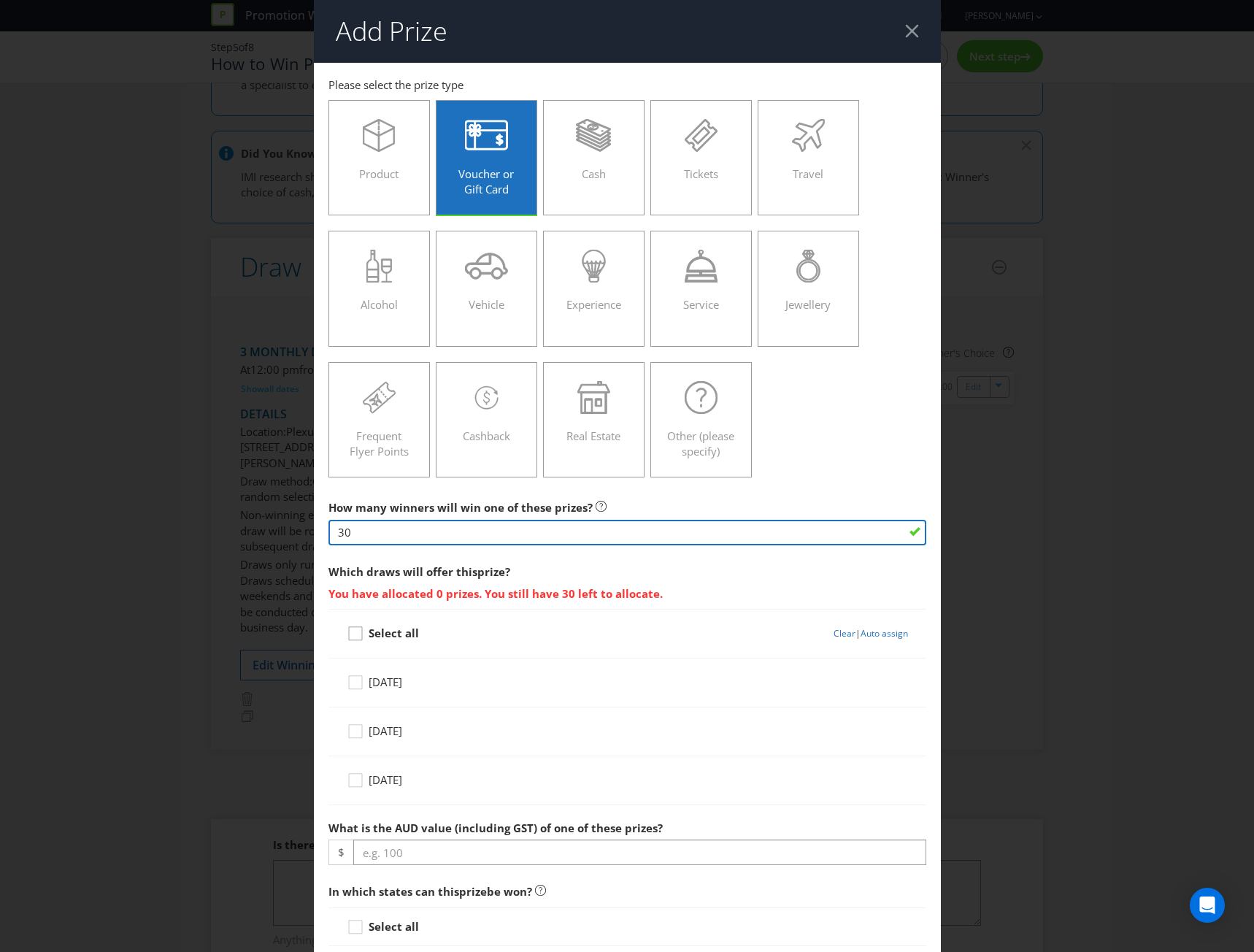
type input "30"
click at [357, 630] on icon at bounding box center [357, 637] width 21 height 21
click at [0, 0] on input "Select all" at bounding box center [0, 0] width 0 height 0
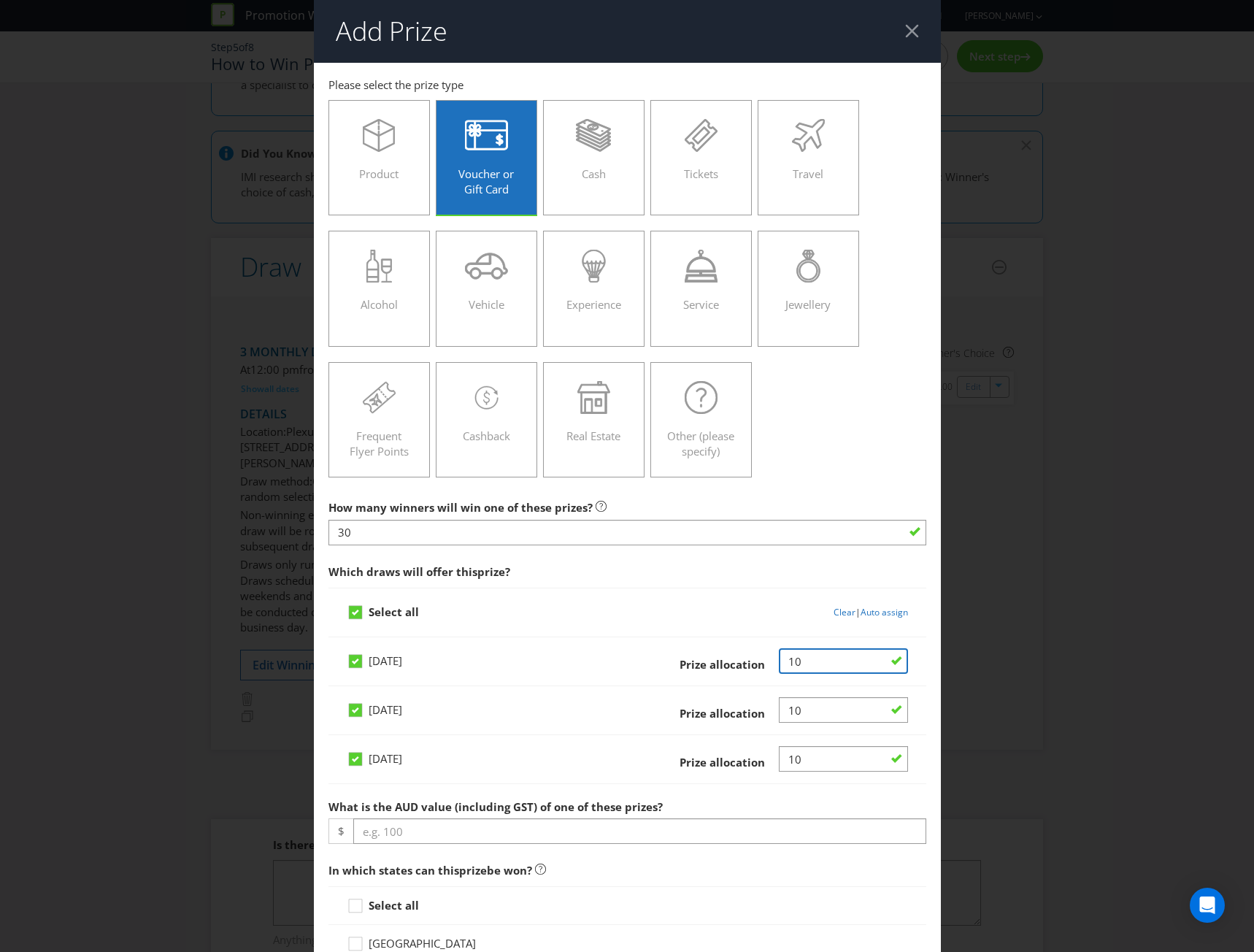
drag, startPoint x: 801, startPoint y: 661, endPoint x: 765, endPoint y: 662, distance: 36.0
click at [768, 662] on div at bounding box center [837, 661] width 140 height 26
type input "30"
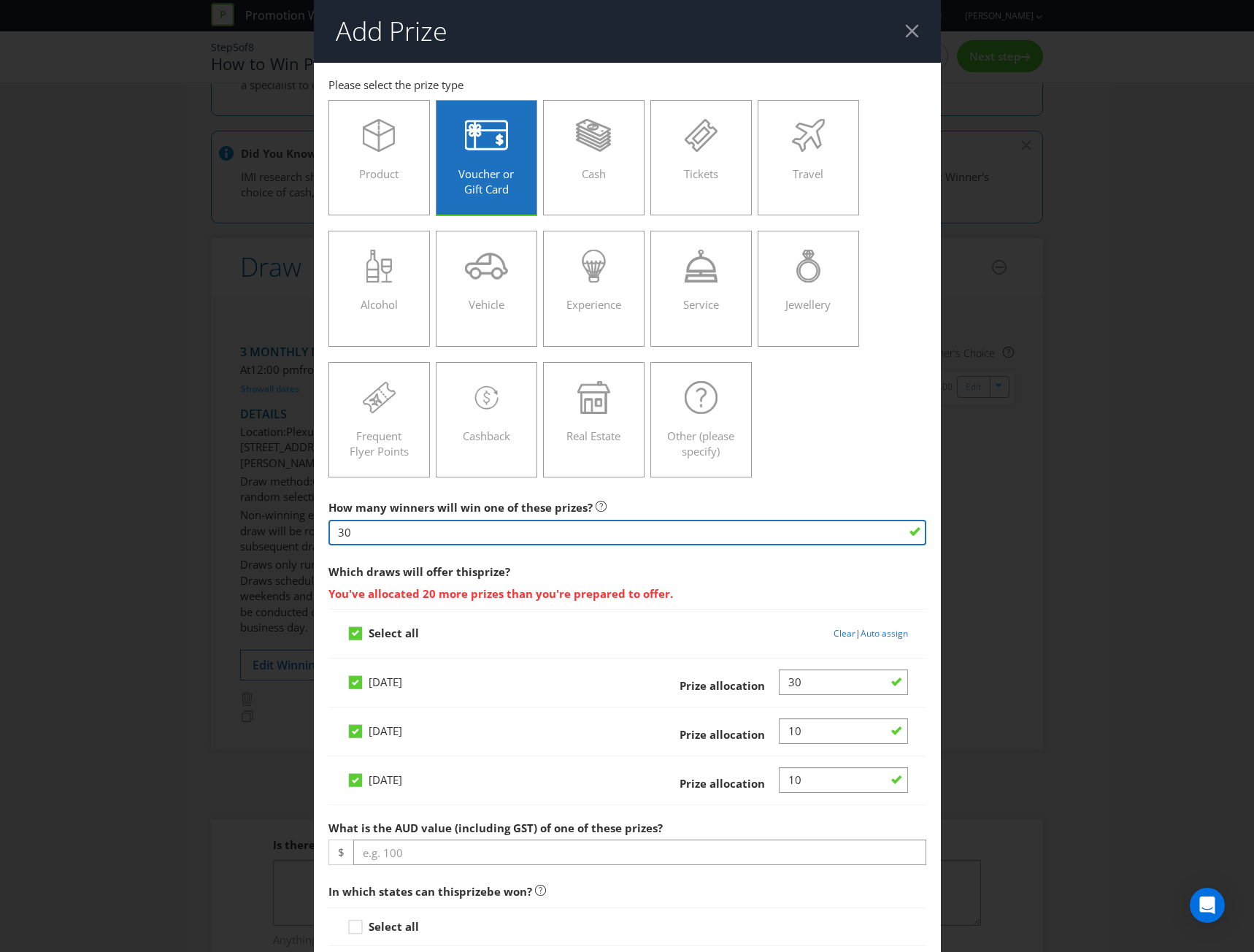
click at [362, 534] on input "30" at bounding box center [627, 532] width 598 height 25
drag, startPoint x: 351, startPoint y: 531, endPoint x: 319, endPoint y: 529, distance: 32.1
type input "90"
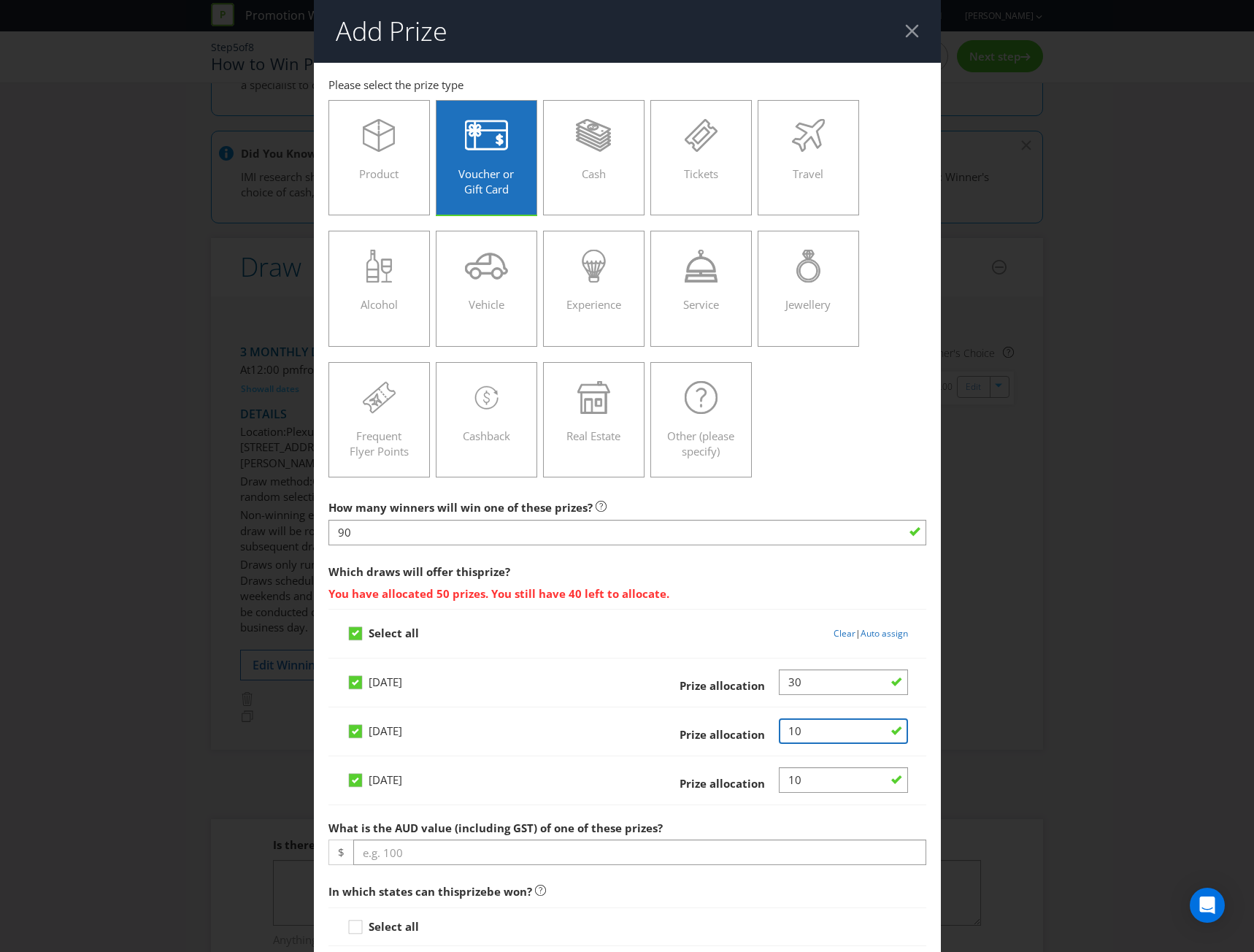
click at [823, 729] on input "Number" at bounding box center [844, 731] width 129 height 25
type input "1"
type input "30"
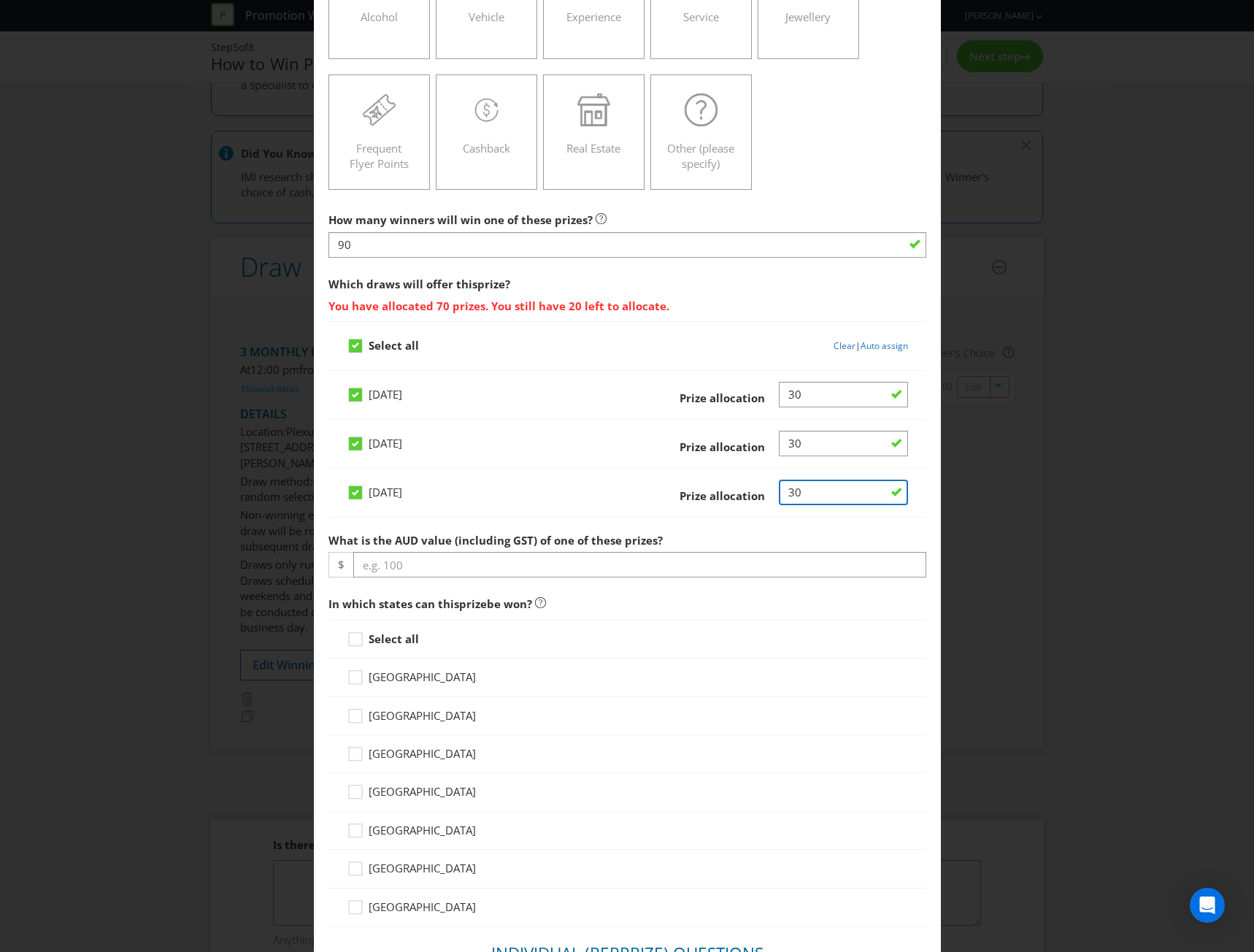
scroll to position [292, 0]
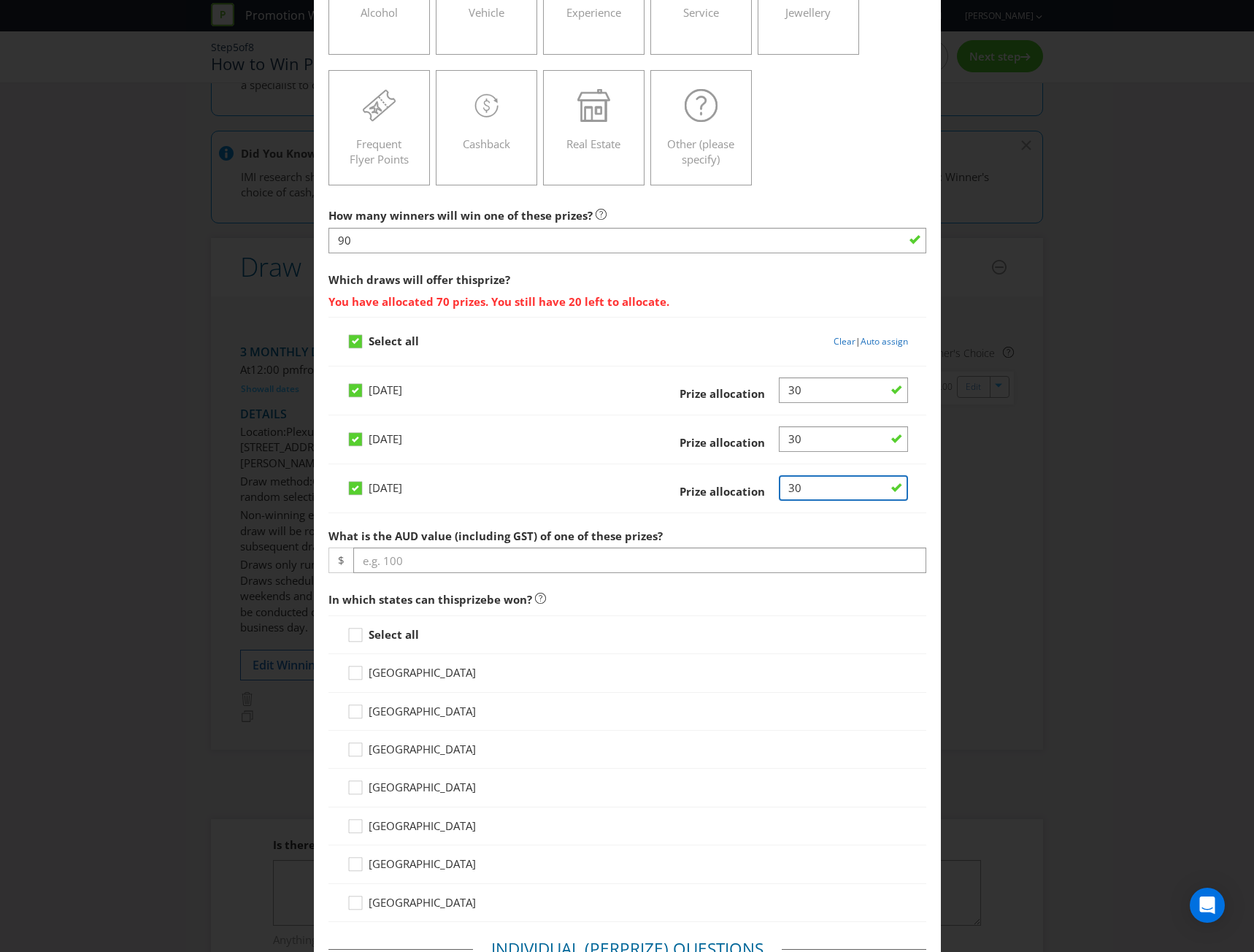
type input "30"
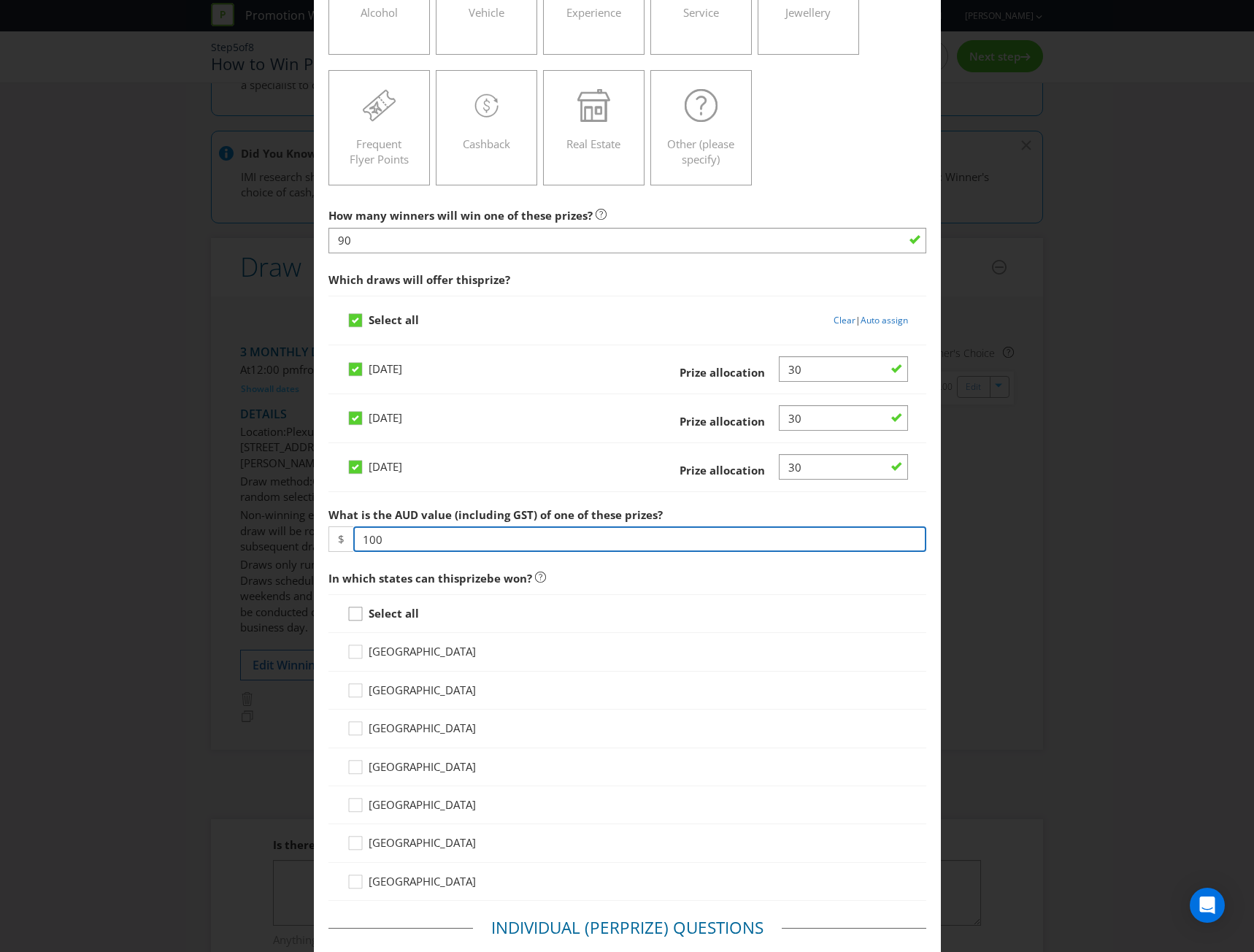
type input "100"
click at [353, 614] on icon at bounding box center [357, 617] width 21 height 21
click at [0, 0] on input "Select all" at bounding box center [0, 0] width 0 height 0
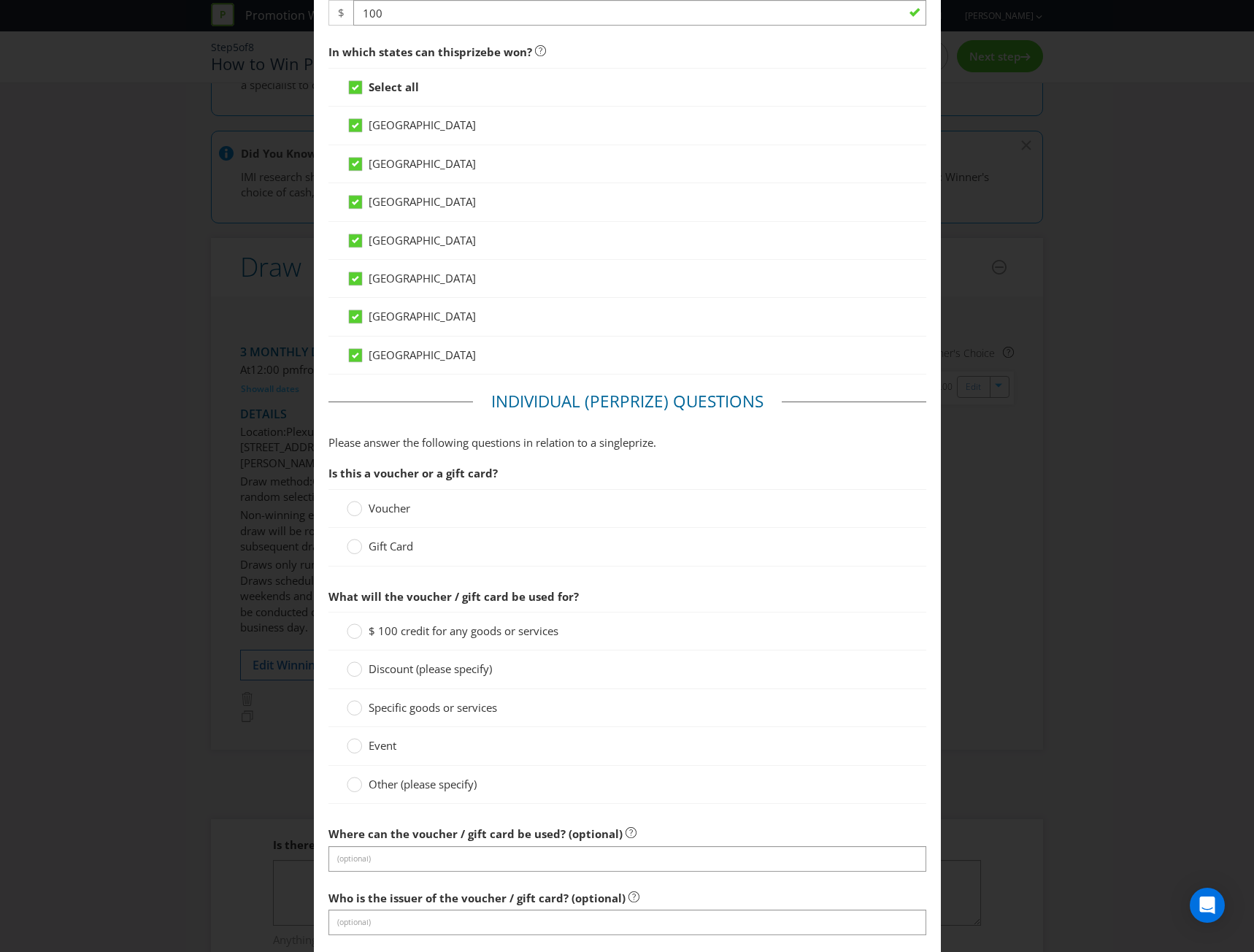
scroll to position [876, 0]
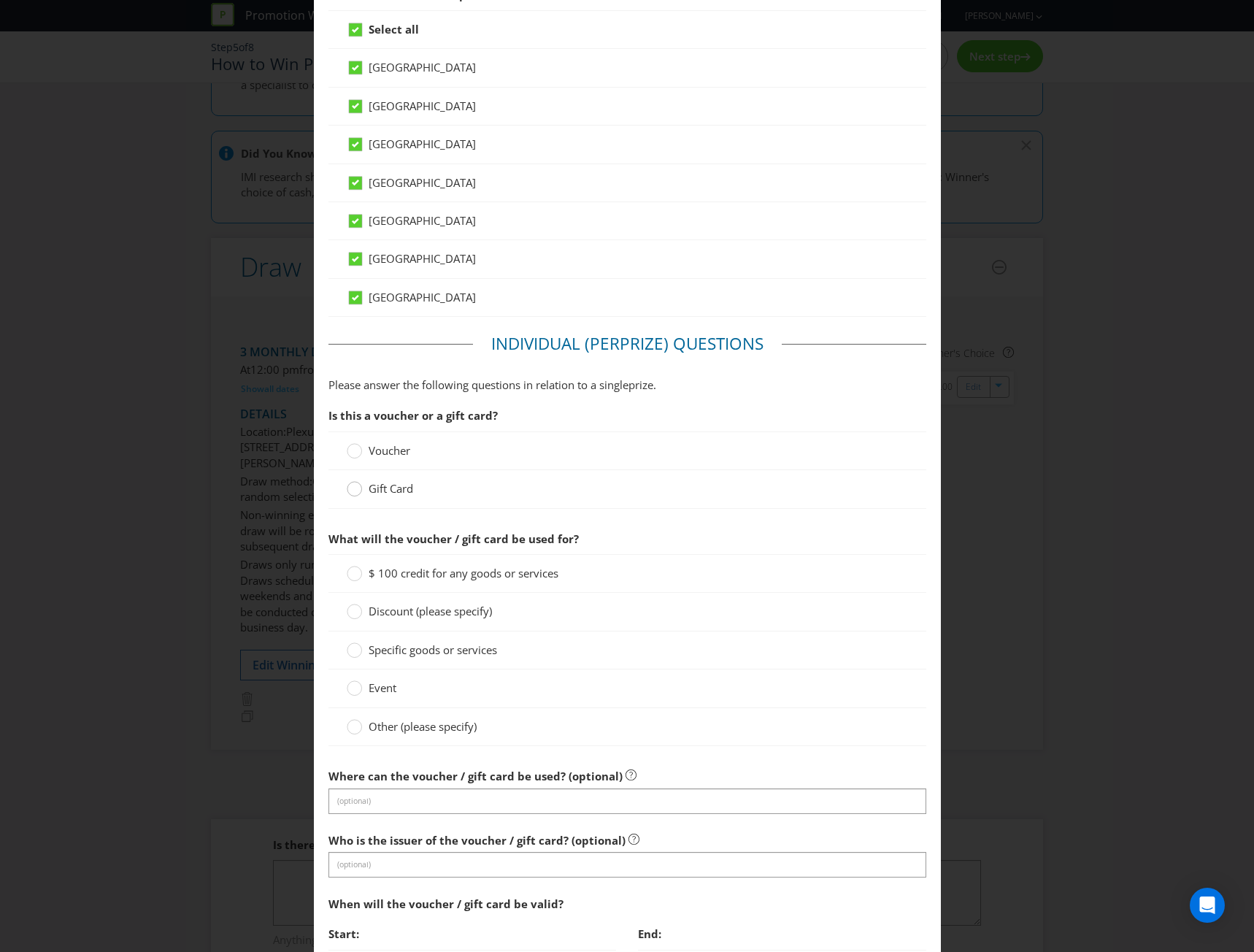
click at [352, 487] on div at bounding box center [355, 483] width 7 height 7
click at [0, 0] on input "Gift Card" at bounding box center [0, 0] width 0 height 0
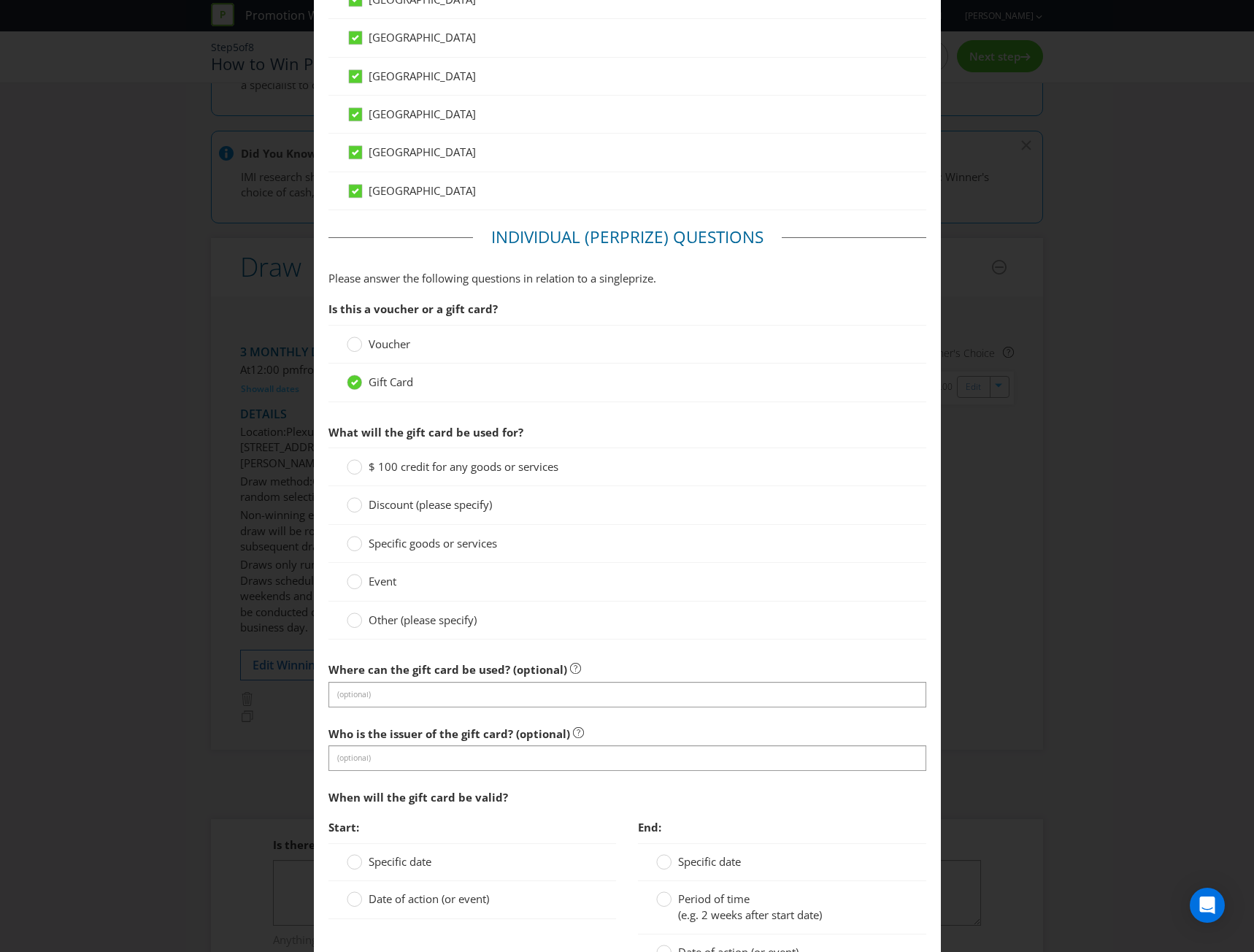
scroll to position [1095, 0]
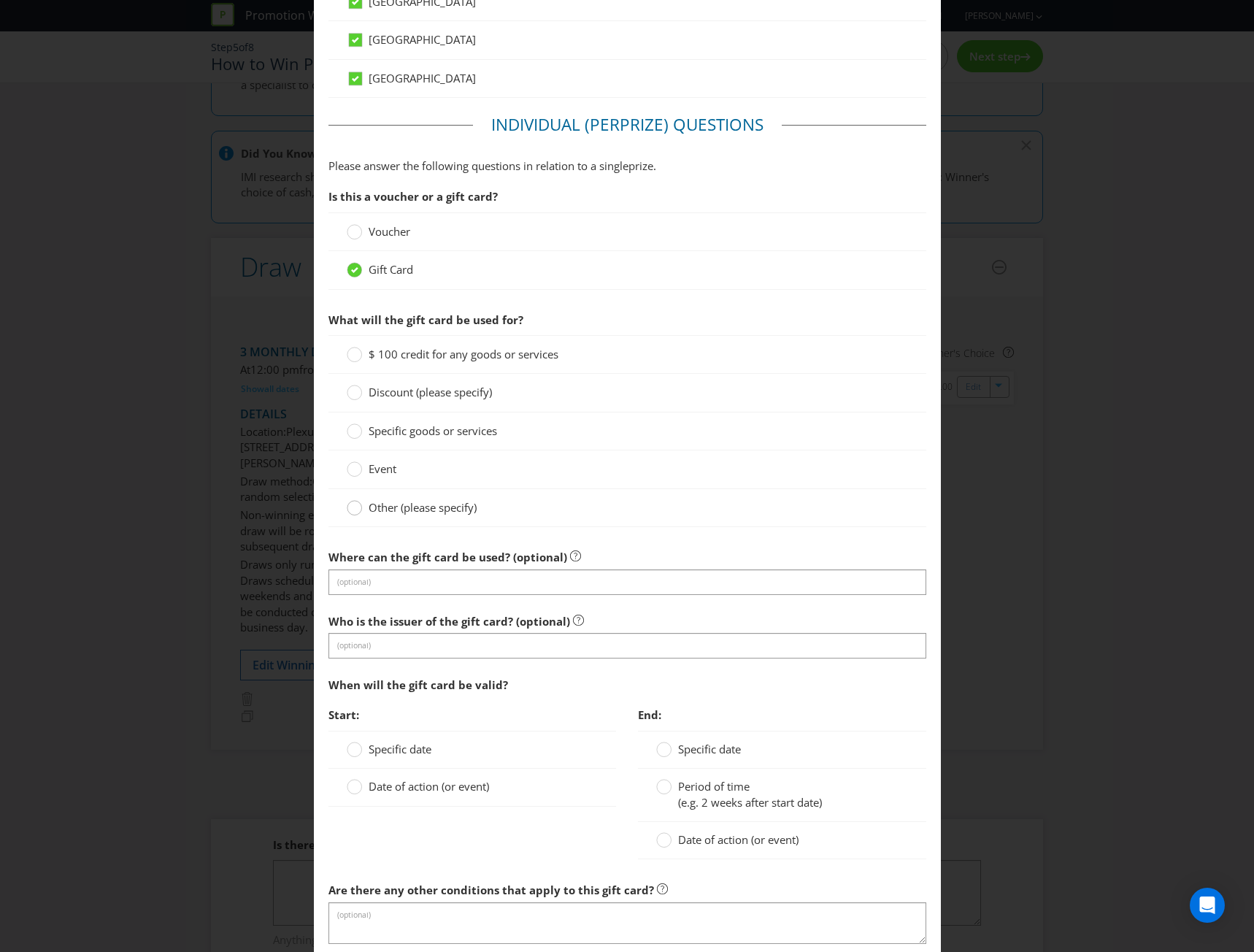
click at [355, 504] on div at bounding box center [355, 502] width 7 height 7
click at [0, 0] on input "Other (please specify)" at bounding box center [0, 0] width 0 height 0
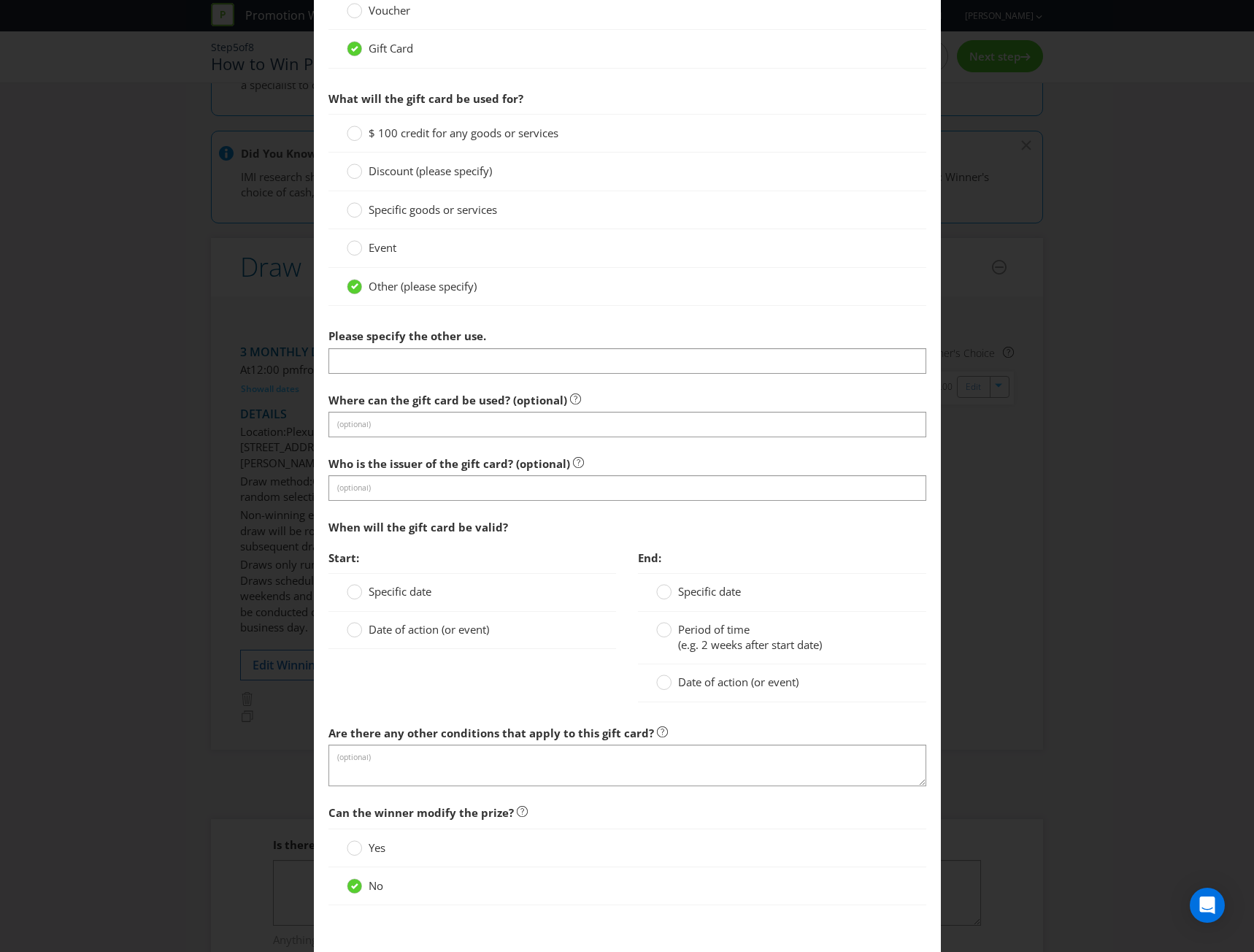
scroll to position [1387, 0]
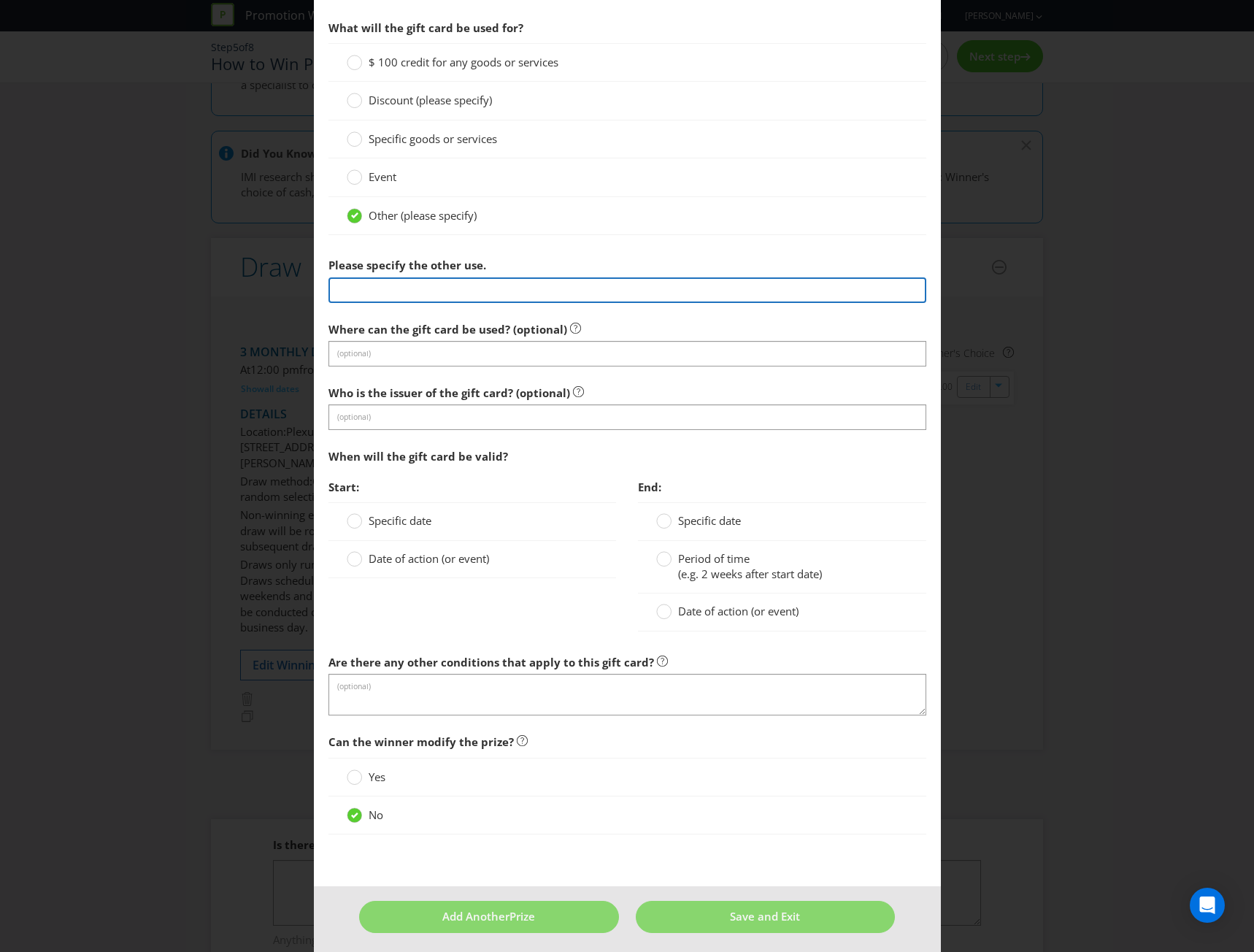
click at [354, 293] on input "text" at bounding box center [627, 290] width 598 height 25
type input "Visa ACTIV eGift Card"
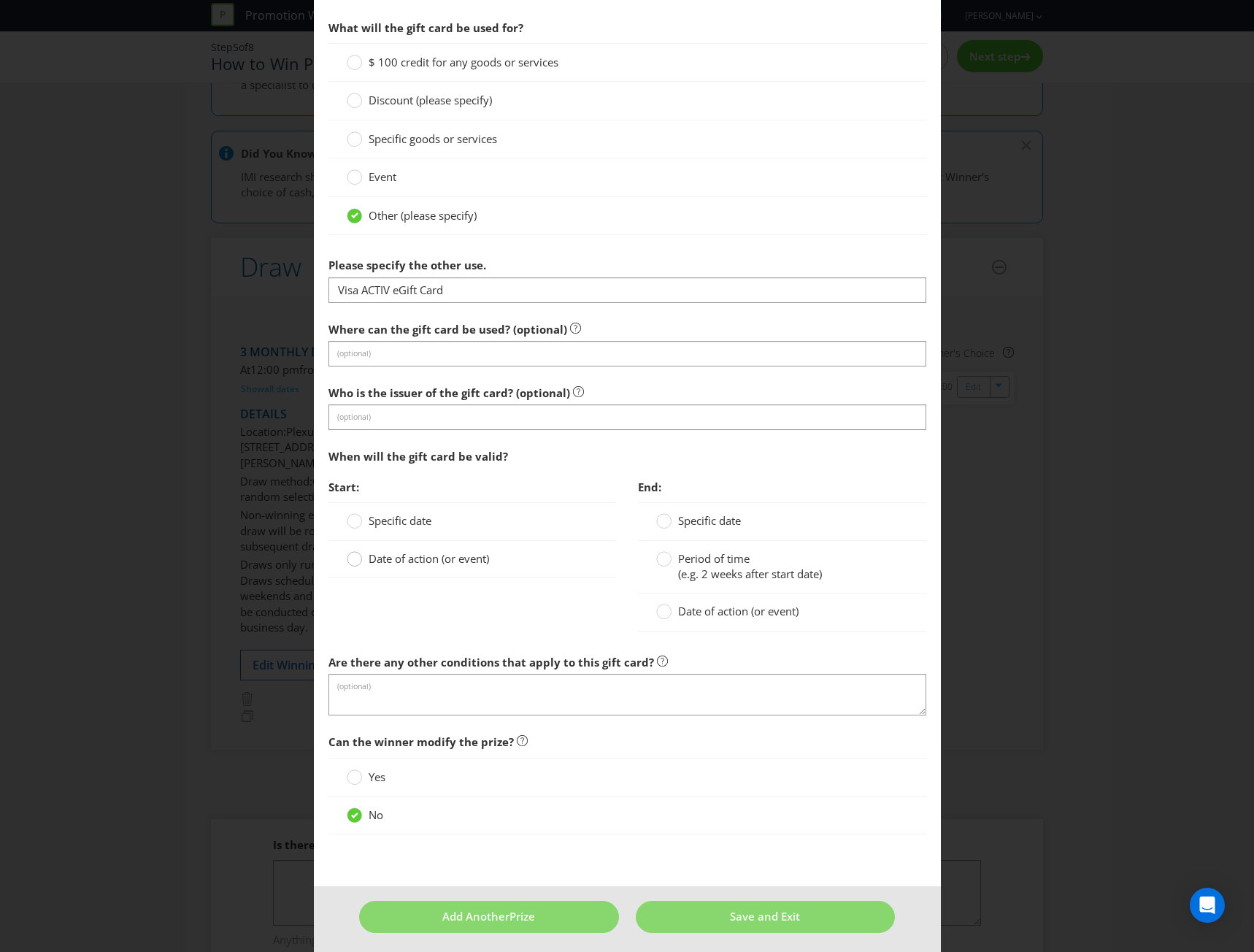
click at [354, 560] on circle at bounding box center [354, 559] width 15 height 15
click at [0, 0] on input "Date of action (or event)" at bounding box center [0, 0] width 0 height 0
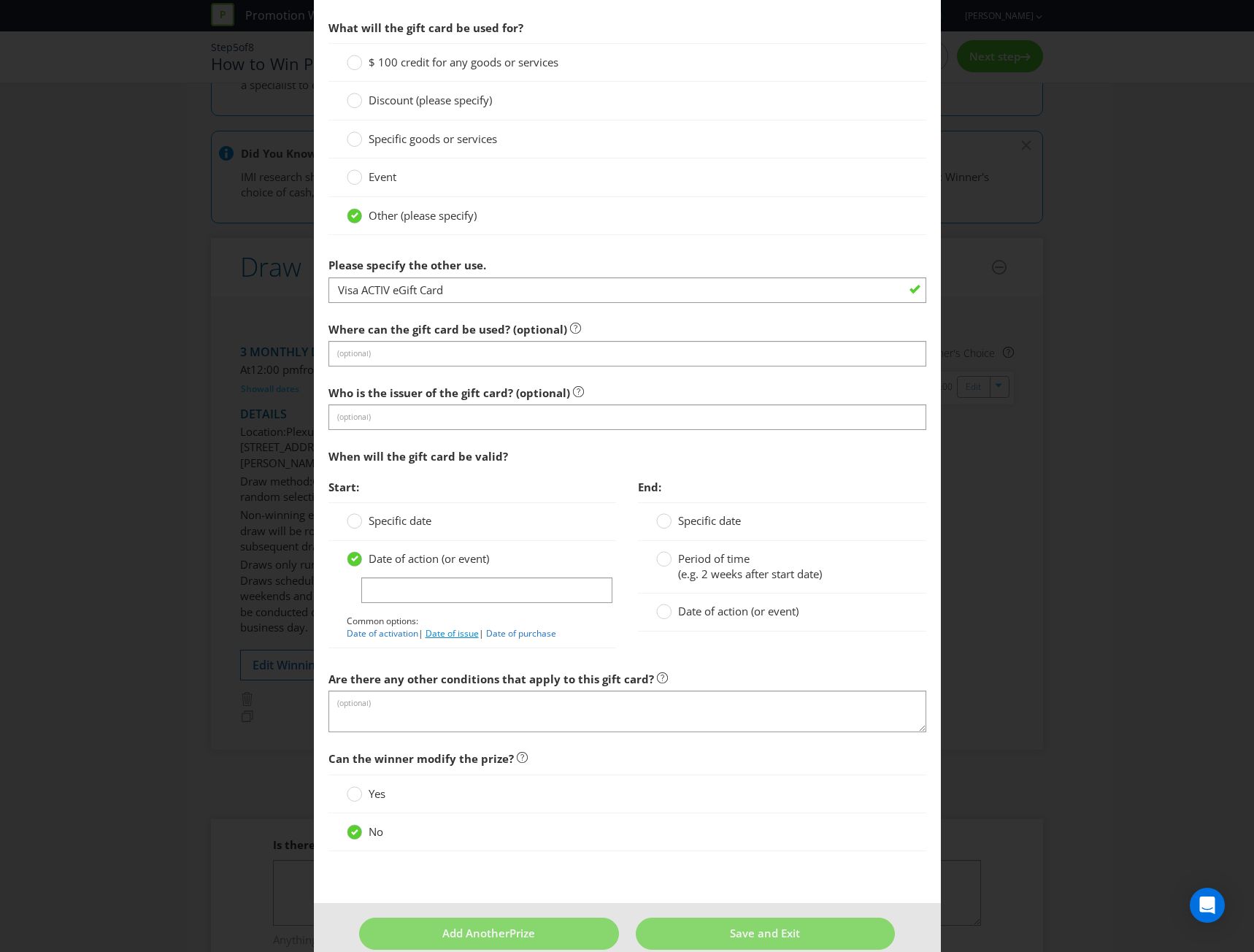
click at [458, 639] on link "Date of issue" at bounding box center [452, 633] width 54 height 13
type input "Date of issue"
click at [661, 555] on div at bounding box center [664, 554] width 7 height 7
click at [0, 0] on input "Period of time (e.g. 2 weeks after start date)" at bounding box center [0, 0] width 0 height 0
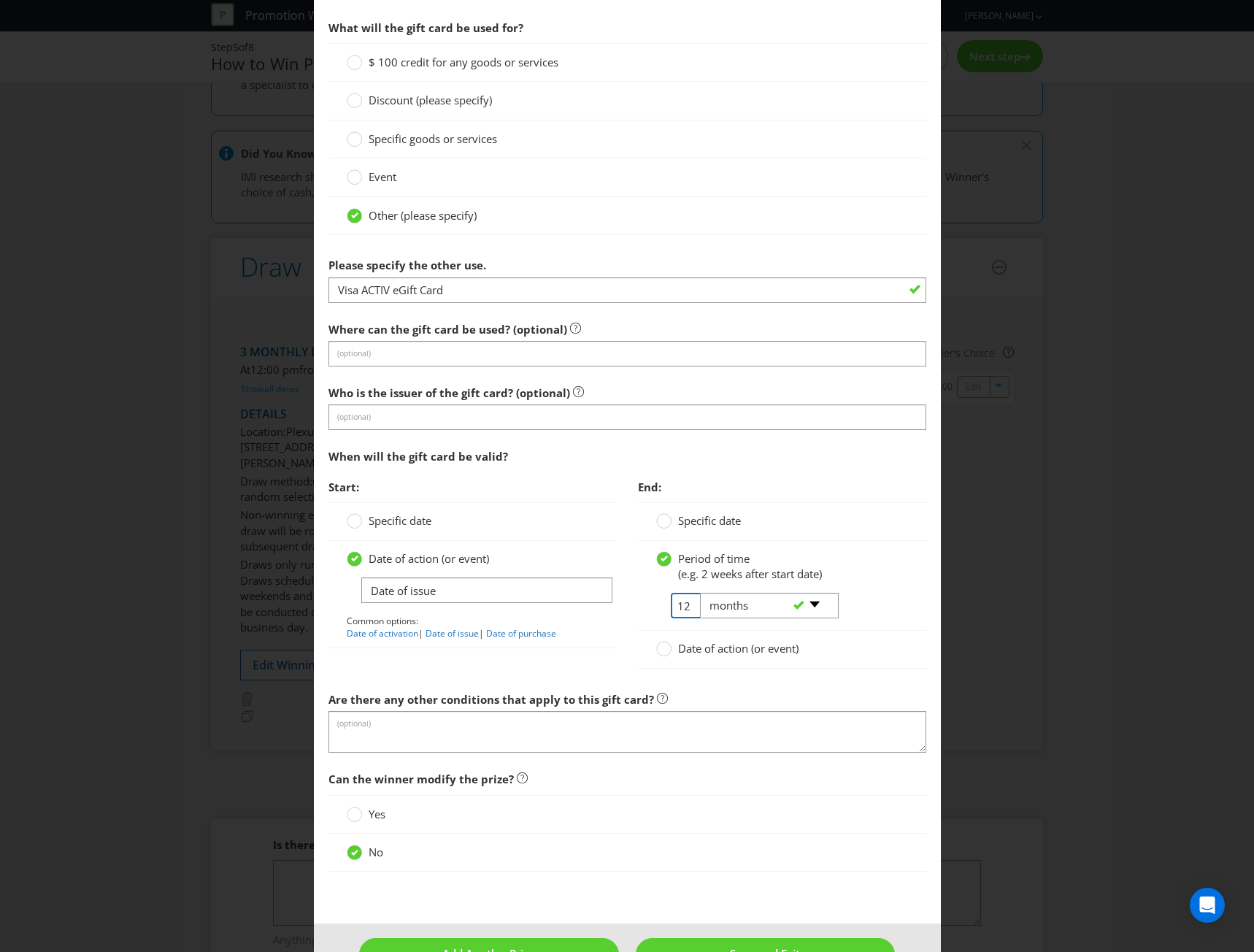
drag, startPoint x: 683, startPoint y: 606, endPoint x: 663, endPoint y: 608, distance: 20.1
click at [663, 608] on span "12" at bounding box center [673, 605] width 33 height 25
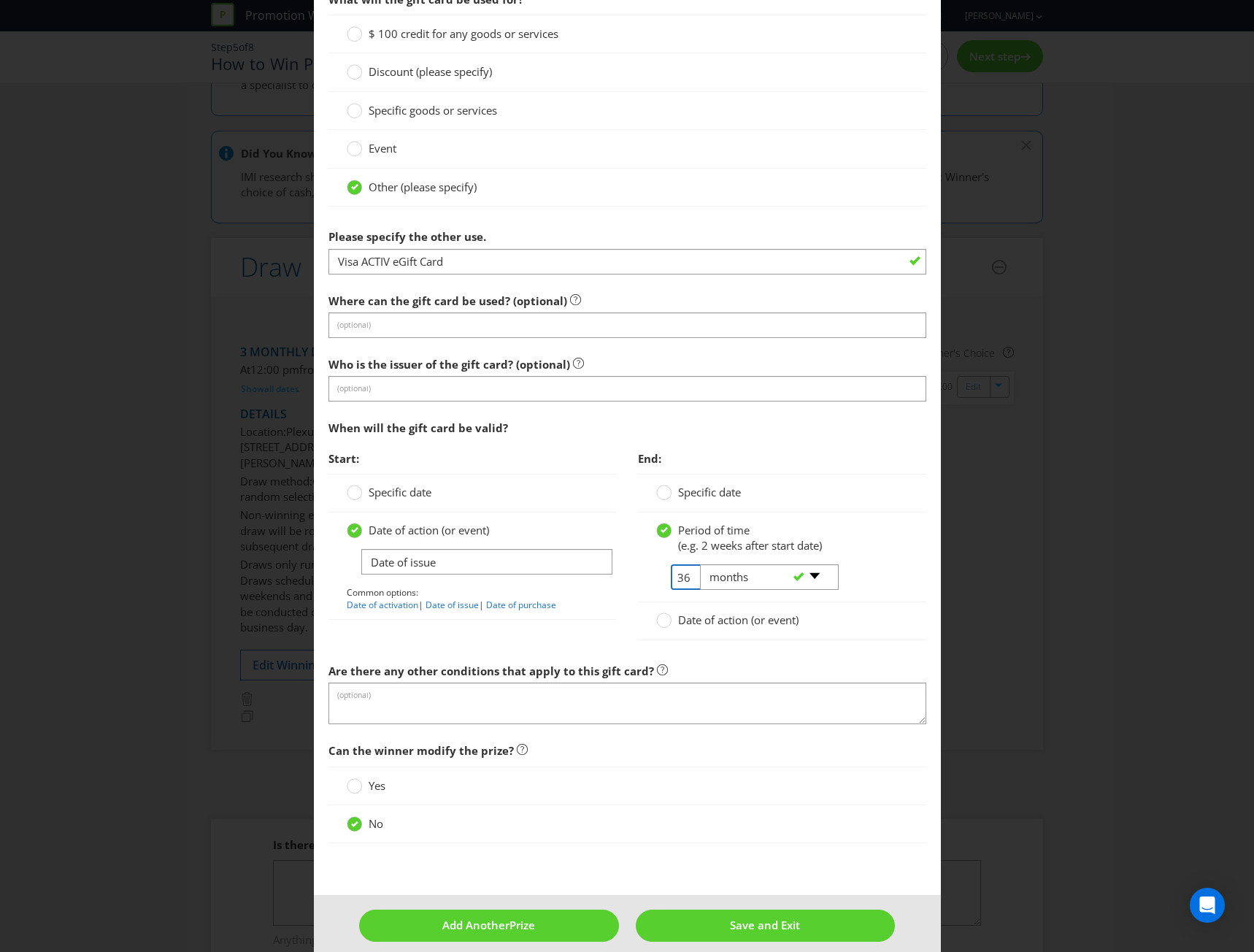
scroll to position [1430, 0]
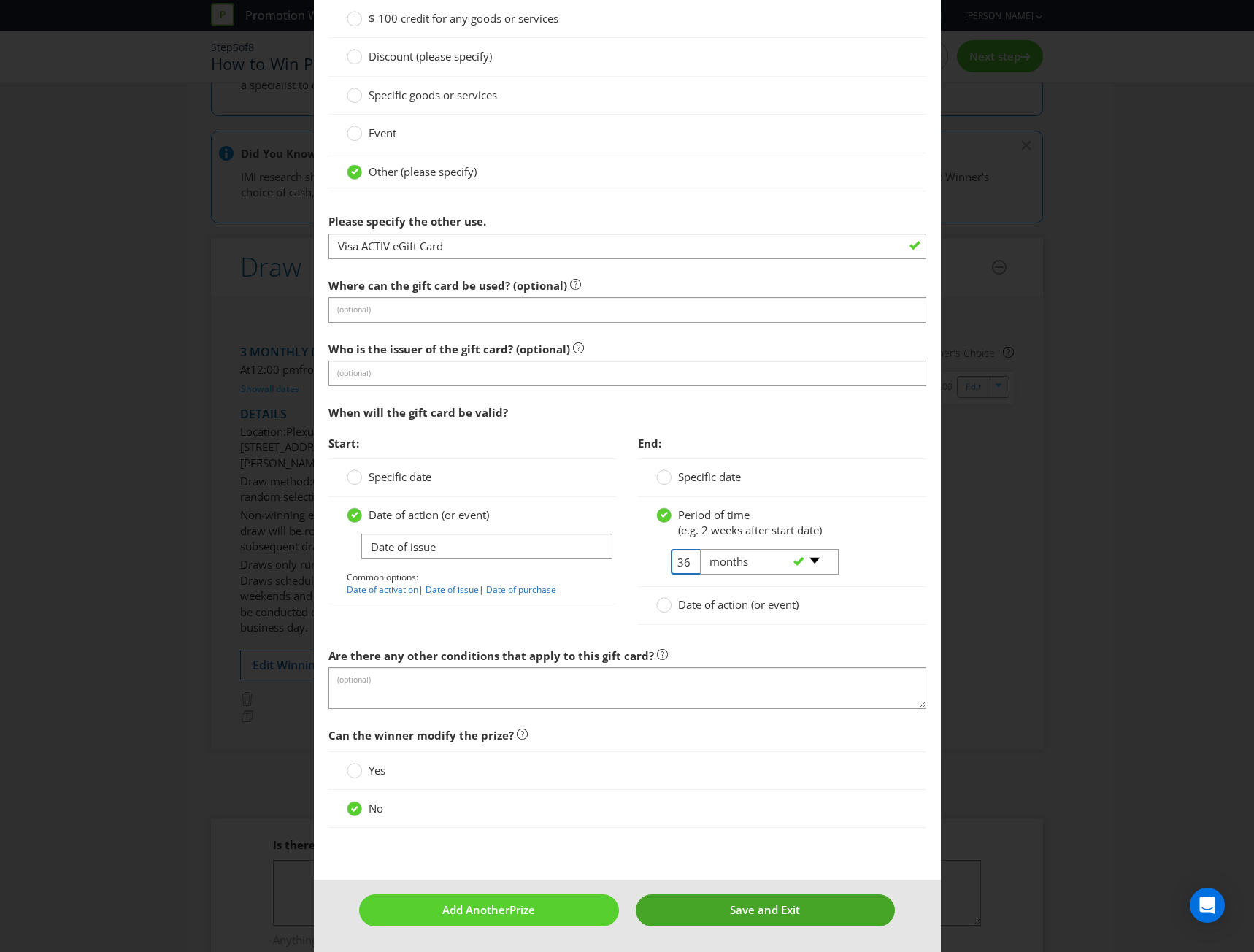
type input "36"
click at [742, 910] on span "Save and Exit" at bounding box center [766, 909] width 70 height 15
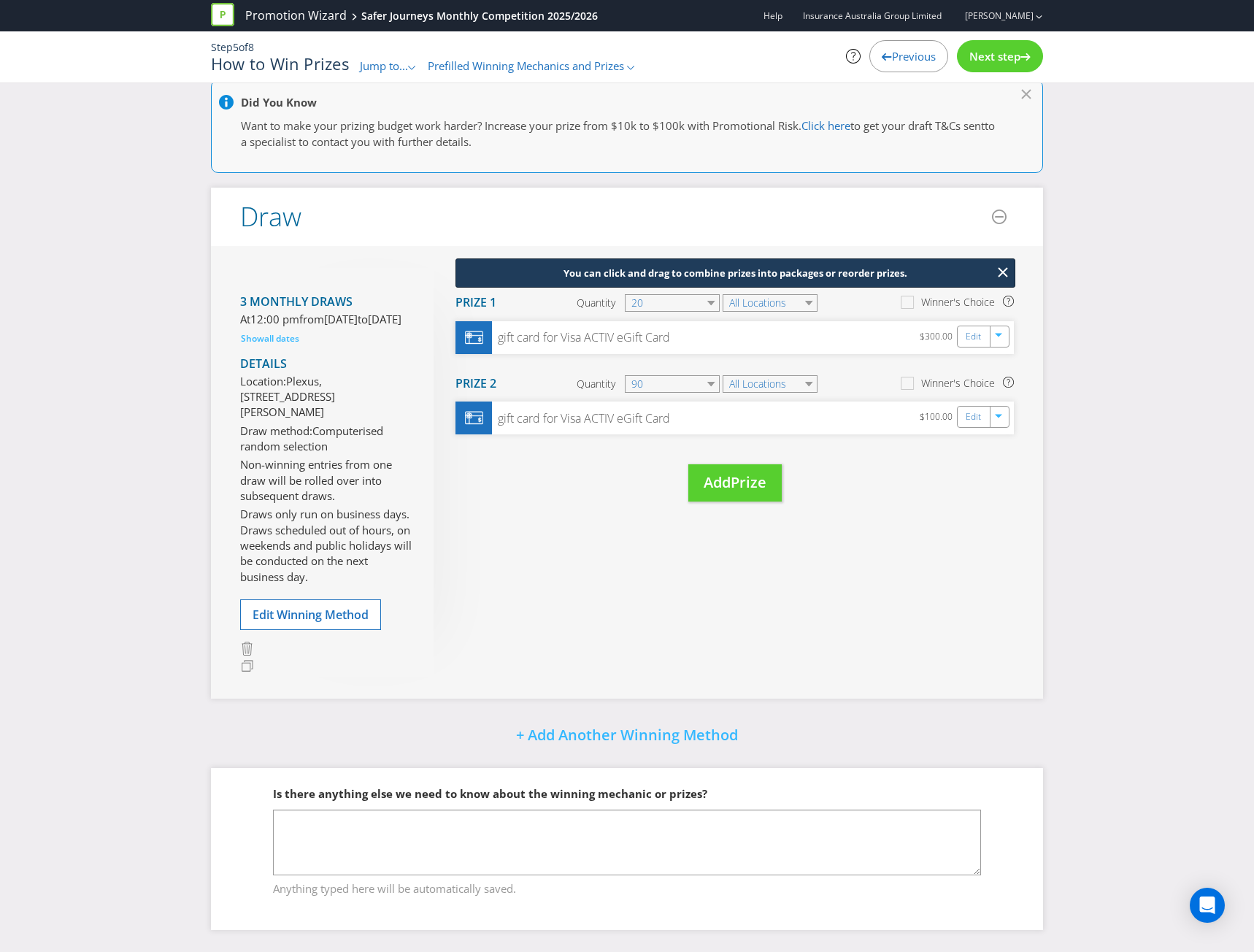
scroll to position [51, 0]
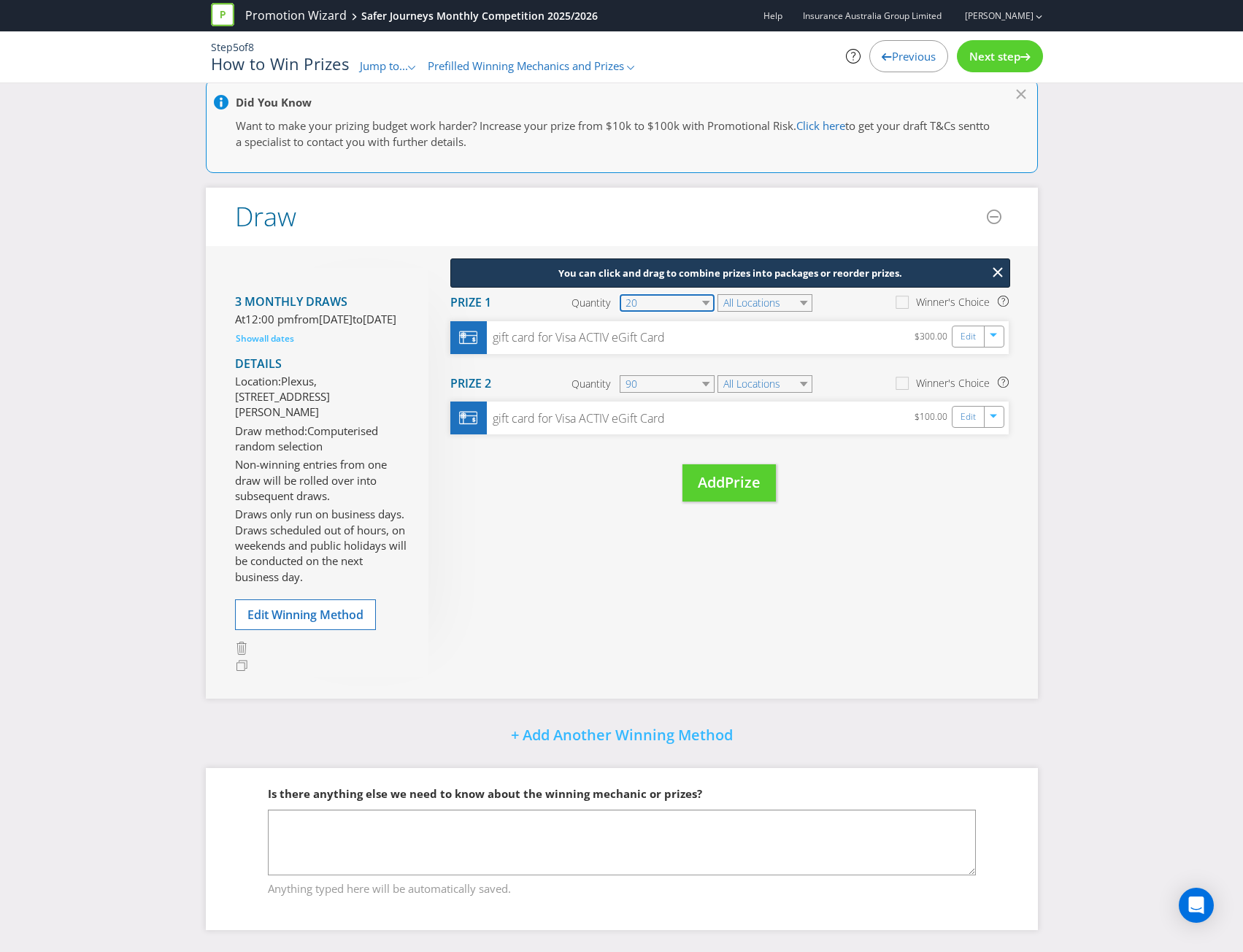
click at [704, 294] on select "20" at bounding box center [667, 303] width 95 height 18
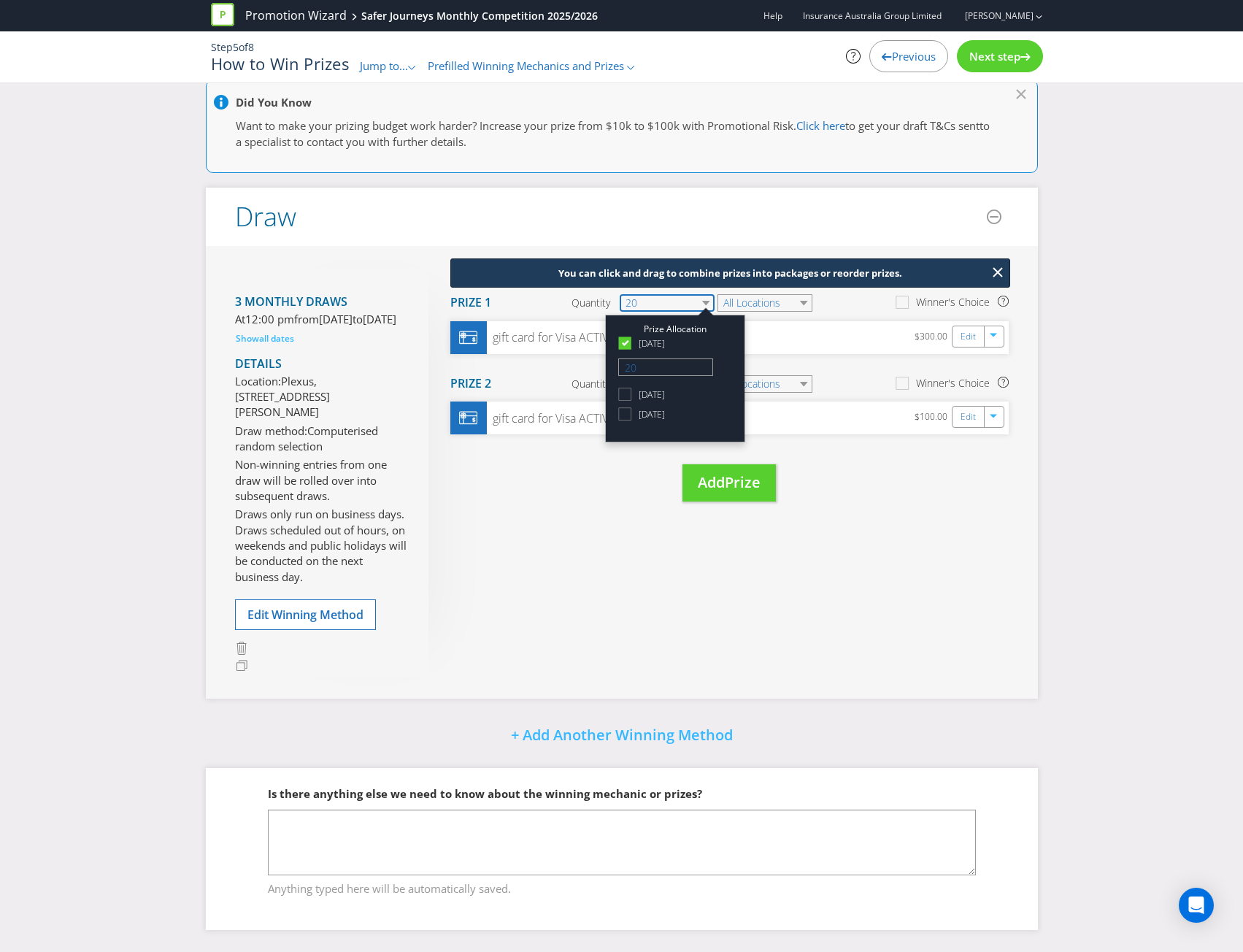
click at [704, 294] on select "20" at bounding box center [667, 303] width 95 height 18
click at [520, 329] on div "gift card for Visa ACTIV eGift Card" at bounding box center [574, 337] width 179 height 17
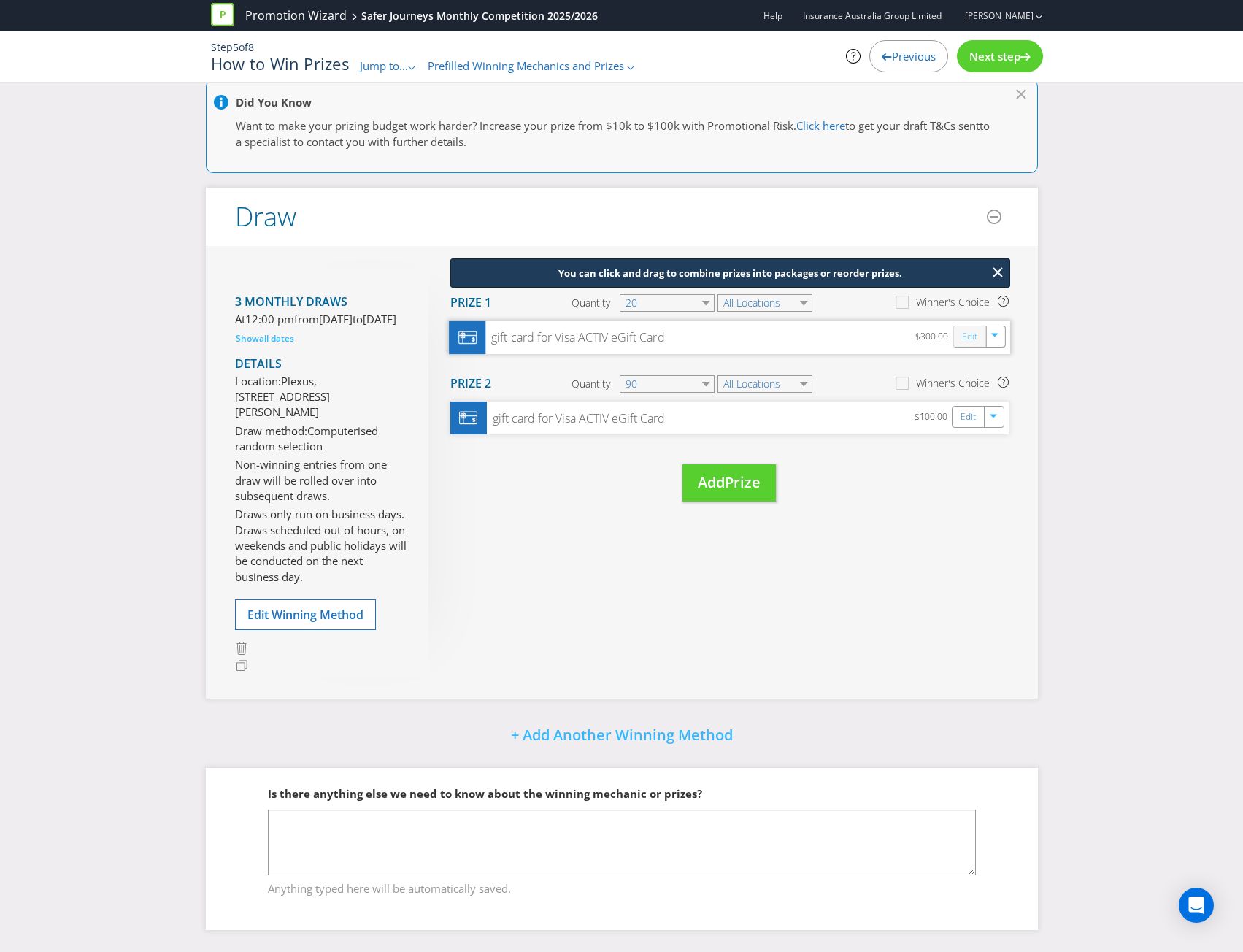
click at [976, 328] on link "Edit" at bounding box center [970, 336] width 16 height 17
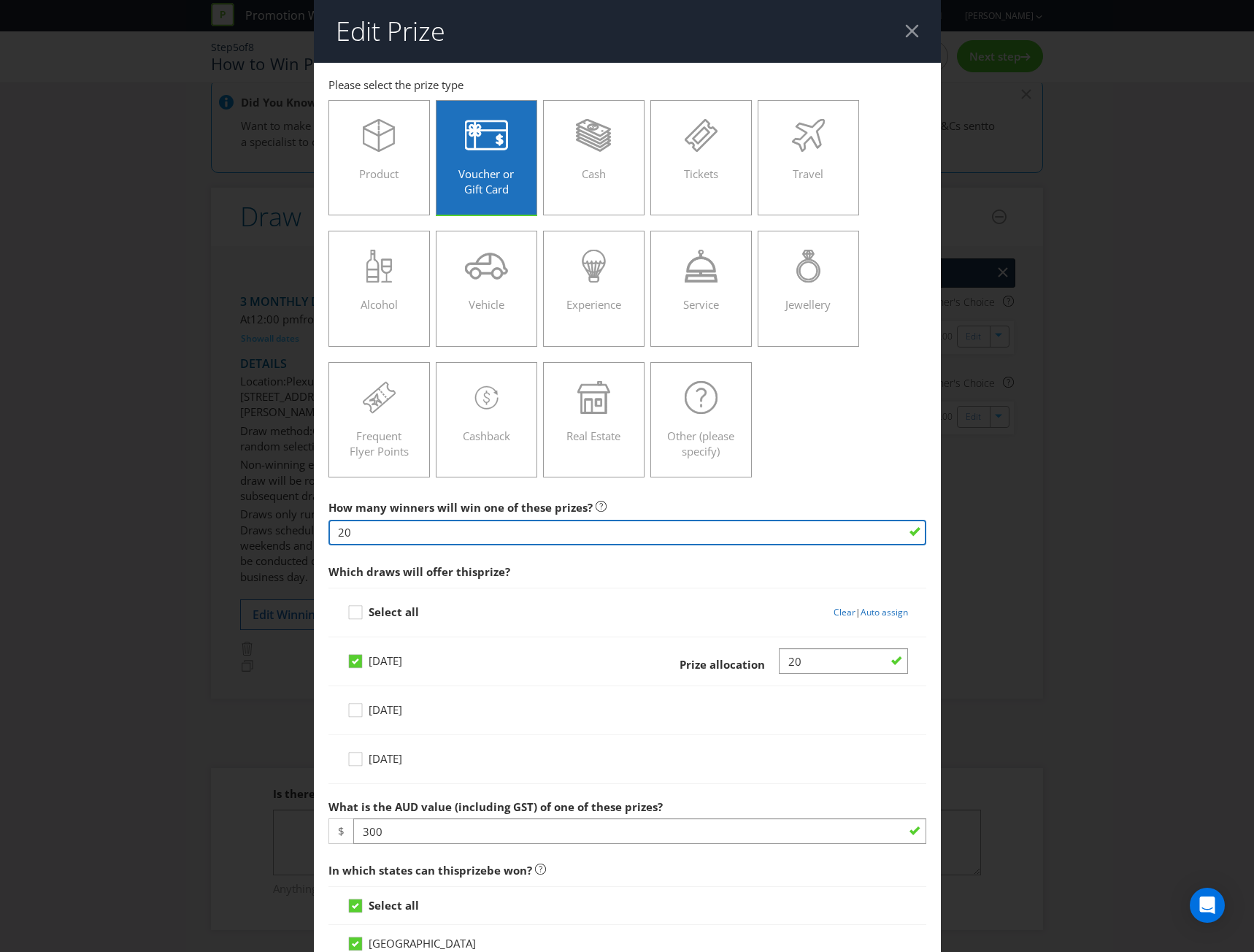
drag, startPoint x: 353, startPoint y: 531, endPoint x: 293, endPoint y: 520, distance: 61.0
click at [293, 520] on div "Edit Prize [GEOGRAPHIC_DATA] [GEOGRAPHIC_DATA] [GEOGRAPHIC_DATA] [GEOGRAPHIC_DA…" at bounding box center [627, 476] width 1254 height 952
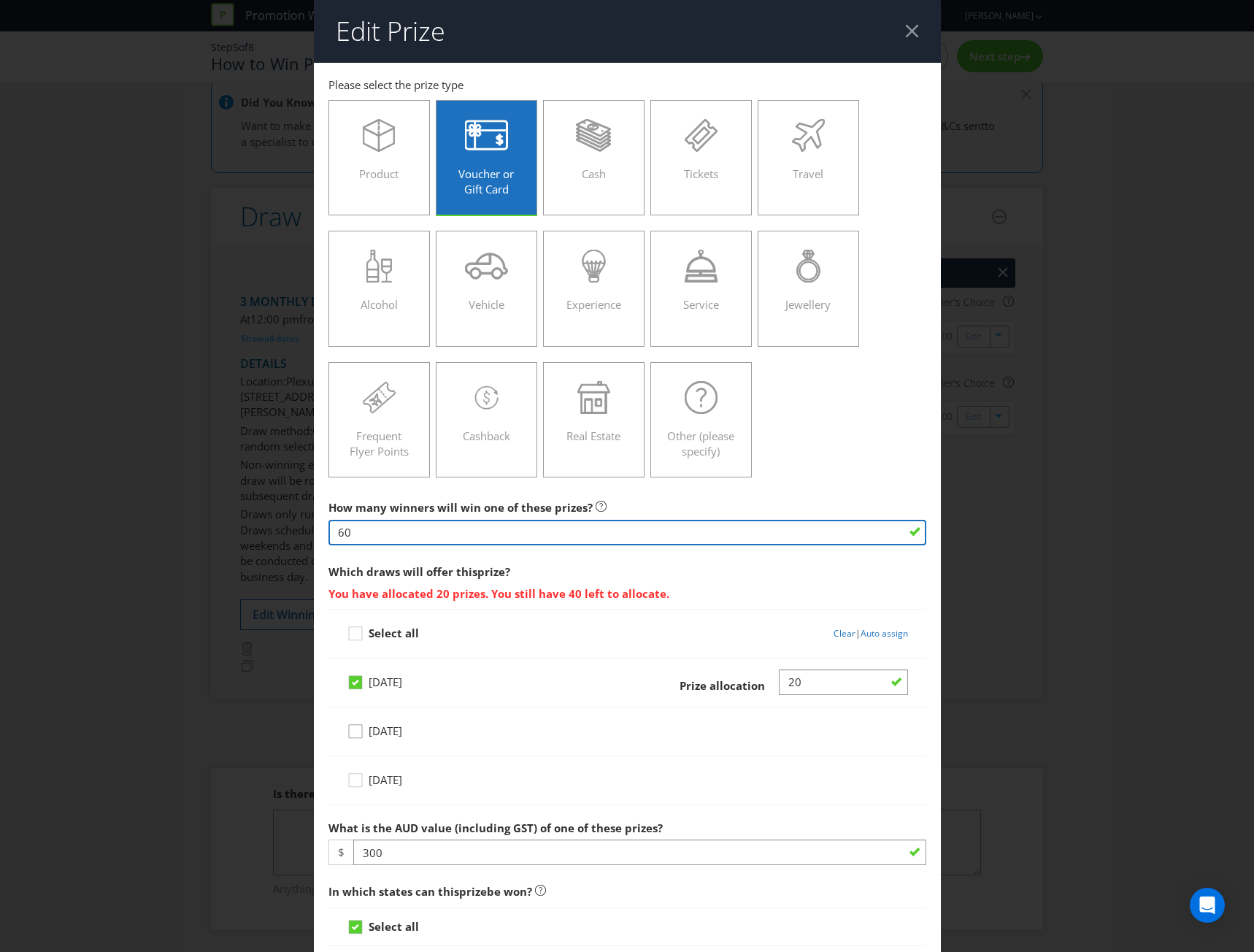
type input "60"
drag, startPoint x: 357, startPoint y: 730, endPoint x: 355, endPoint y: 743, distance: 13.2
click at [357, 730] on icon at bounding box center [357, 734] width 21 height 21
click at [0, 0] on input "[DATE]" at bounding box center [0, 0] width 0 height 0
click at [352, 783] on icon at bounding box center [357, 783] width 21 height 21
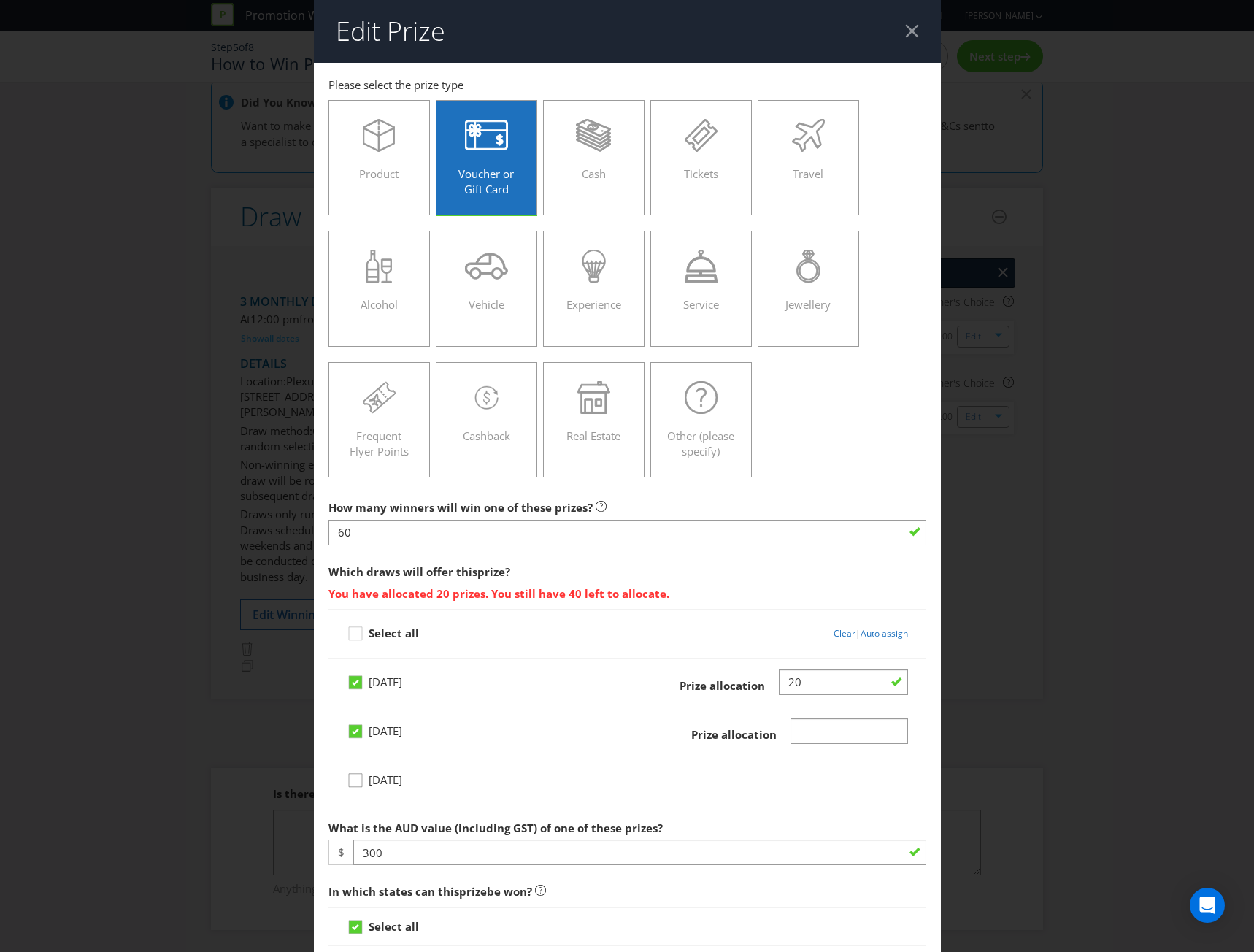
click at [0, 0] on input "[DATE]" at bounding box center [0, 0] width 0 height 0
click at [823, 739] on input "Number" at bounding box center [850, 731] width 117 height 25
type input "20"
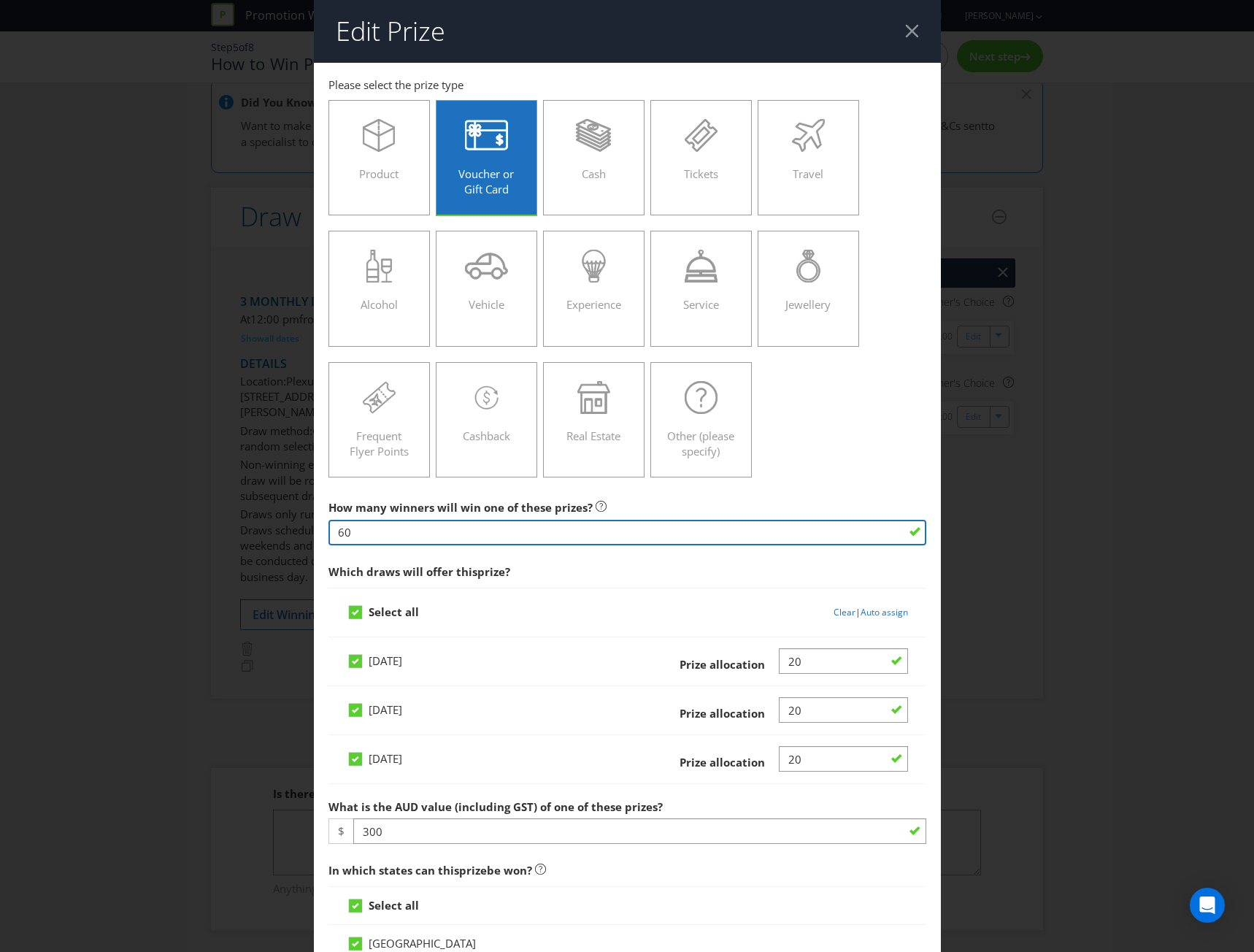
click at [667, 540] on input "60" at bounding box center [627, 532] width 598 height 25
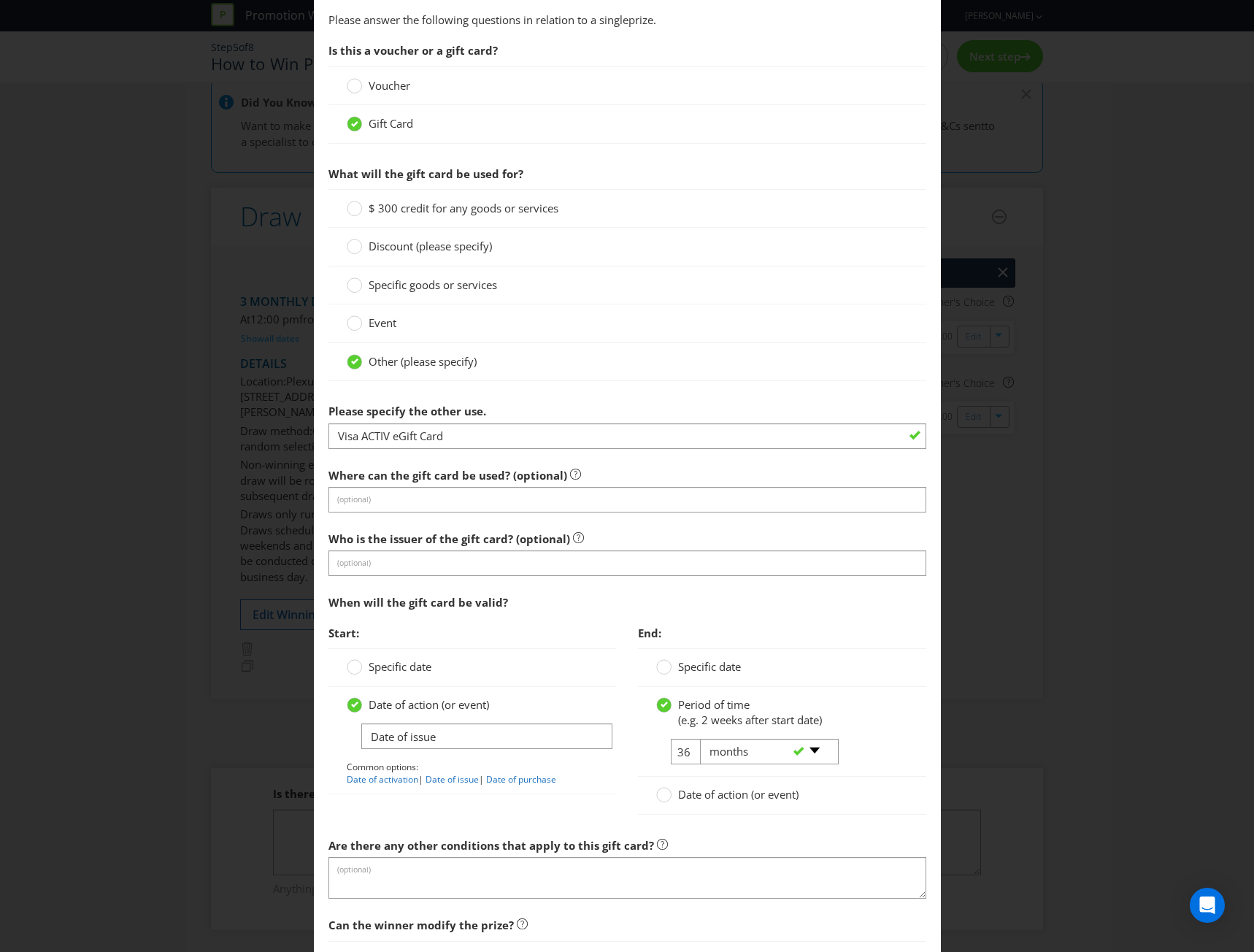
scroll to position [1430, 0]
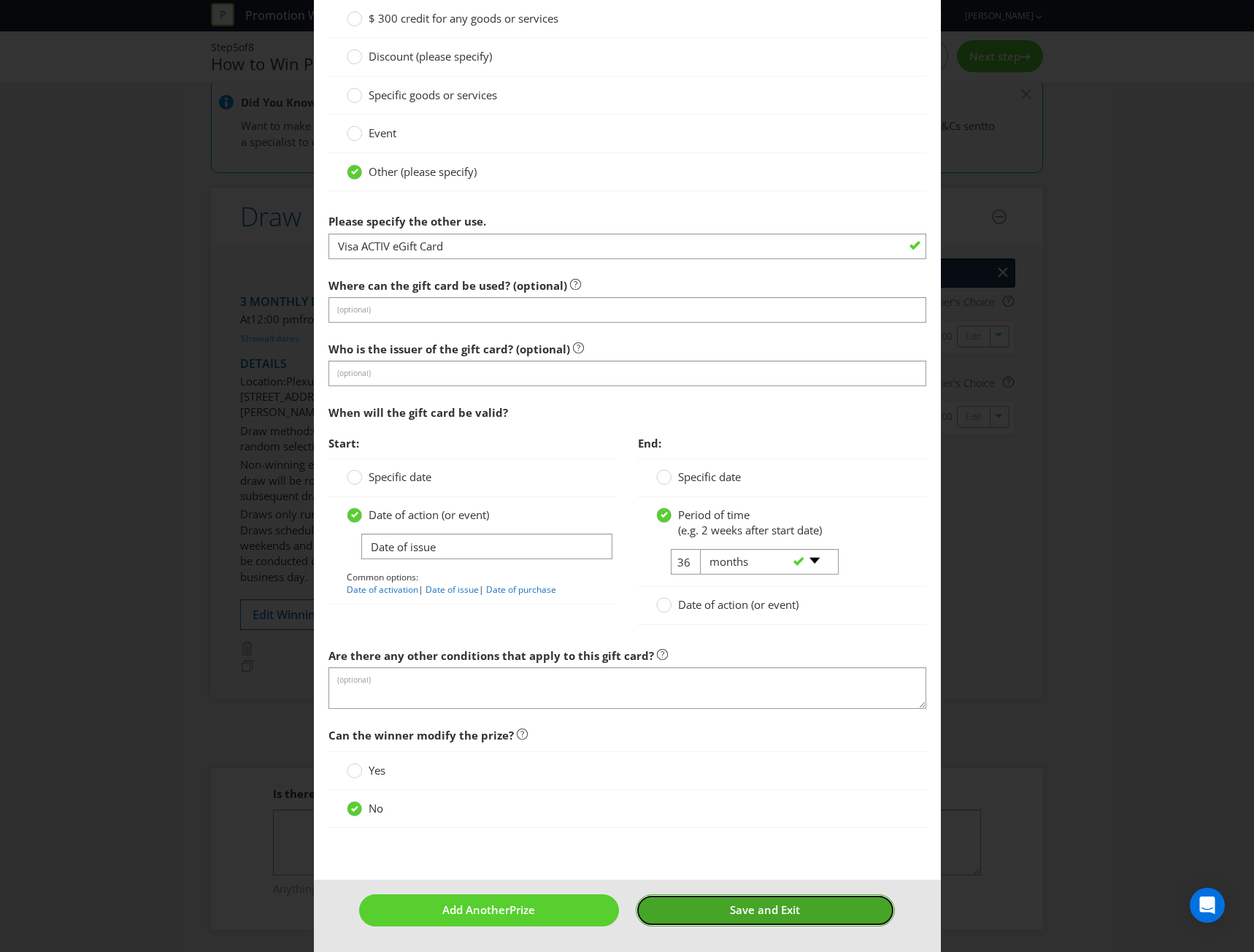
click at [732, 908] on span "Save and Exit" at bounding box center [766, 909] width 70 height 15
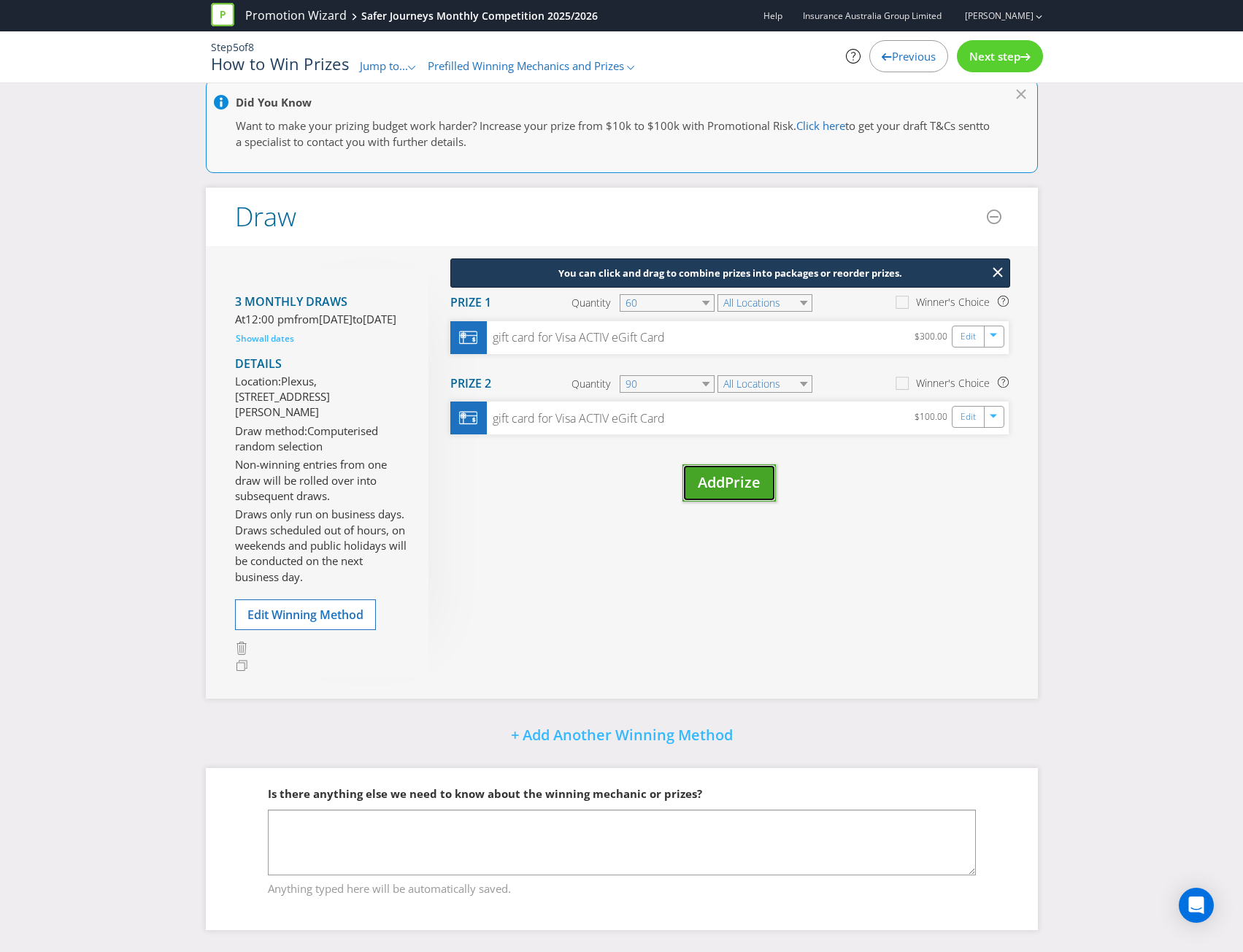
click at [721, 473] on span "Add" at bounding box center [712, 482] width 27 height 20
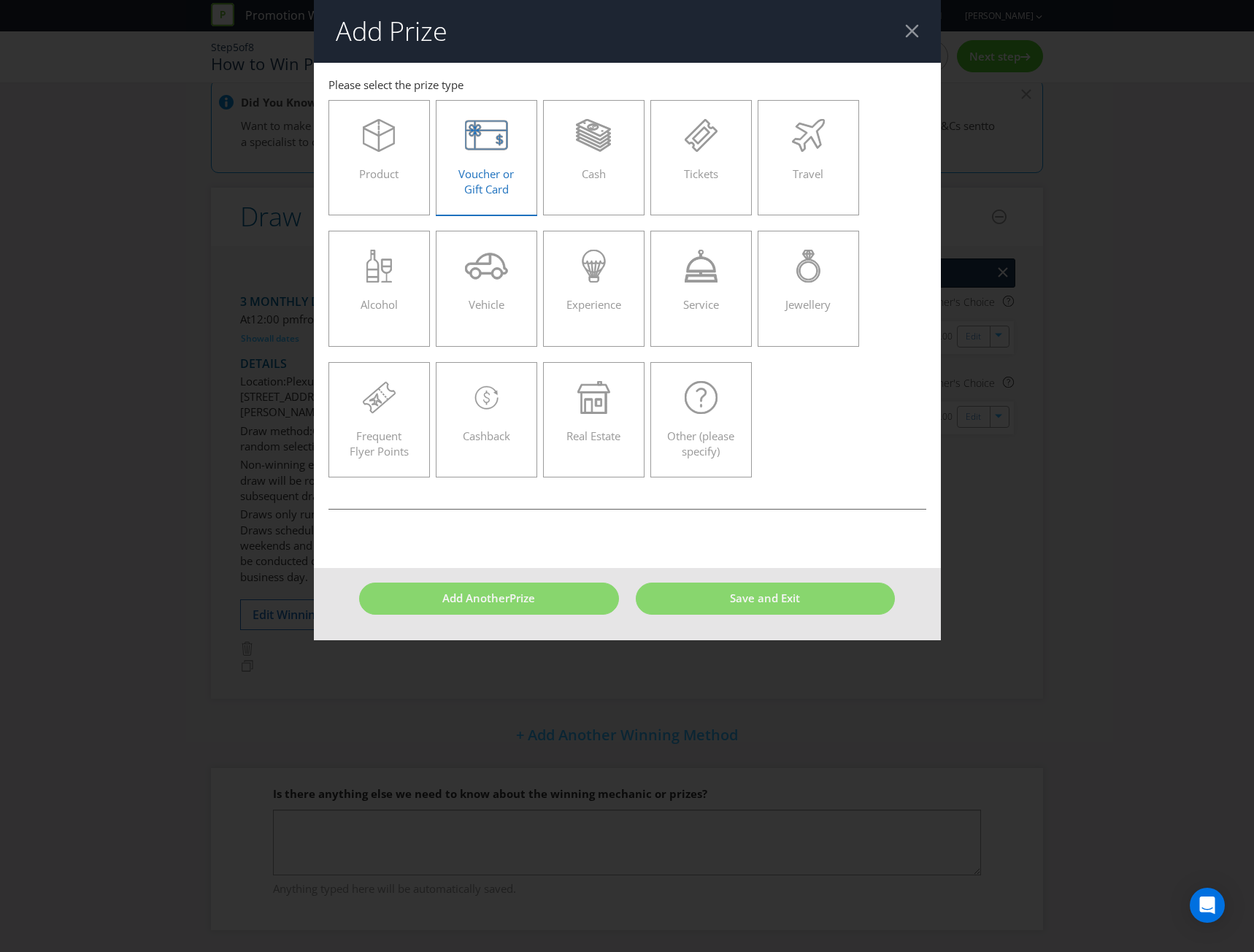
click at [481, 167] on span "Voucher or Gift Card" at bounding box center [485, 181] width 56 height 30
click at [0, 0] on input "Voucher or Gift Card" at bounding box center [0, 0] width 0 height 0
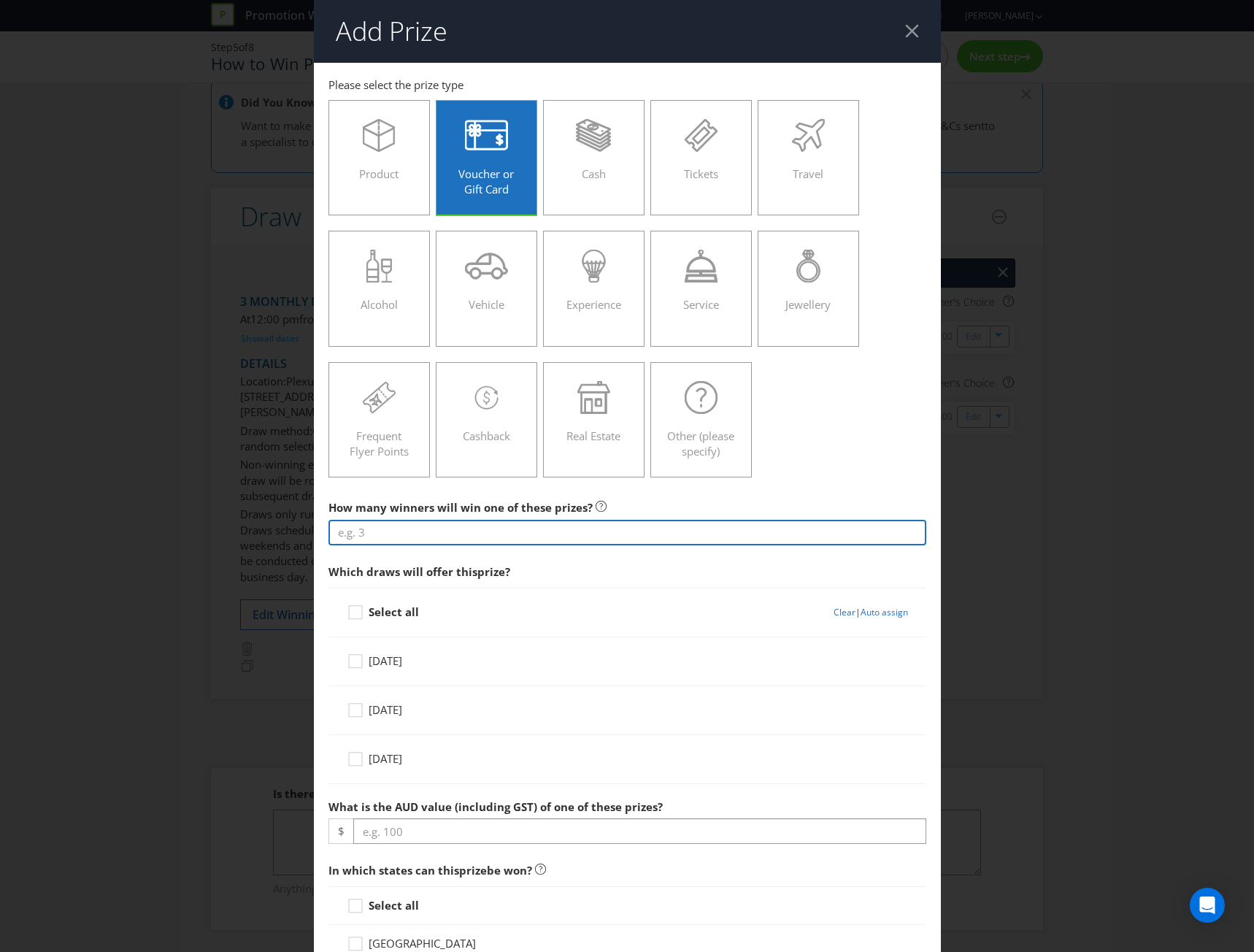
click at [524, 532] on input "number" at bounding box center [627, 532] width 598 height 25
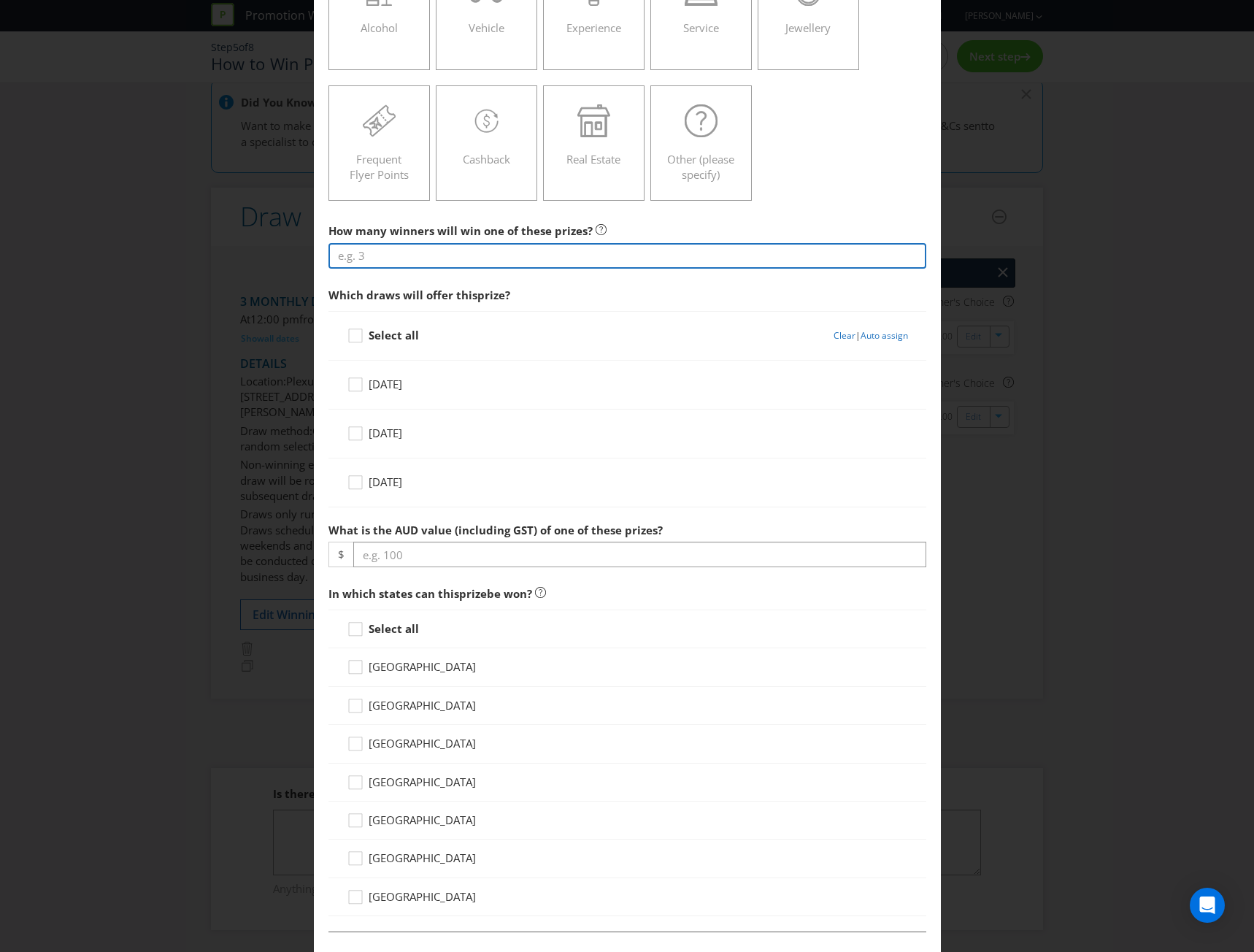
scroll to position [292, 0]
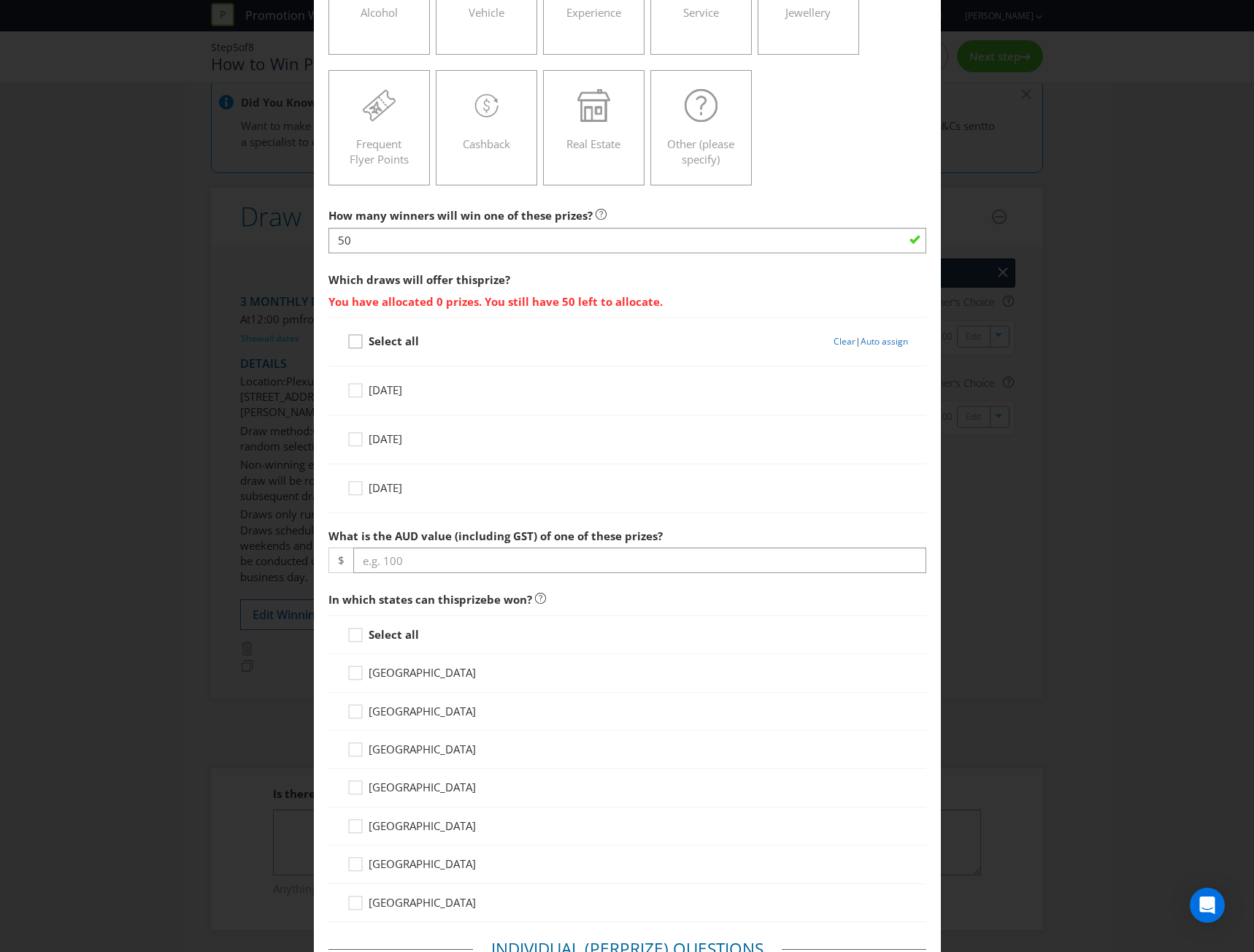
click at [355, 334] on div at bounding box center [355, 336] width 7 height 7
click at [0, 0] on input "Select all" at bounding box center [0, 0] width 0 height 0
click at [867, 337] on link "Auto assign" at bounding box center [884, 341] width 48 height 13
click at [869, 340] on link "Auto assign" at bounding box center [884, 341] width 48 height 13
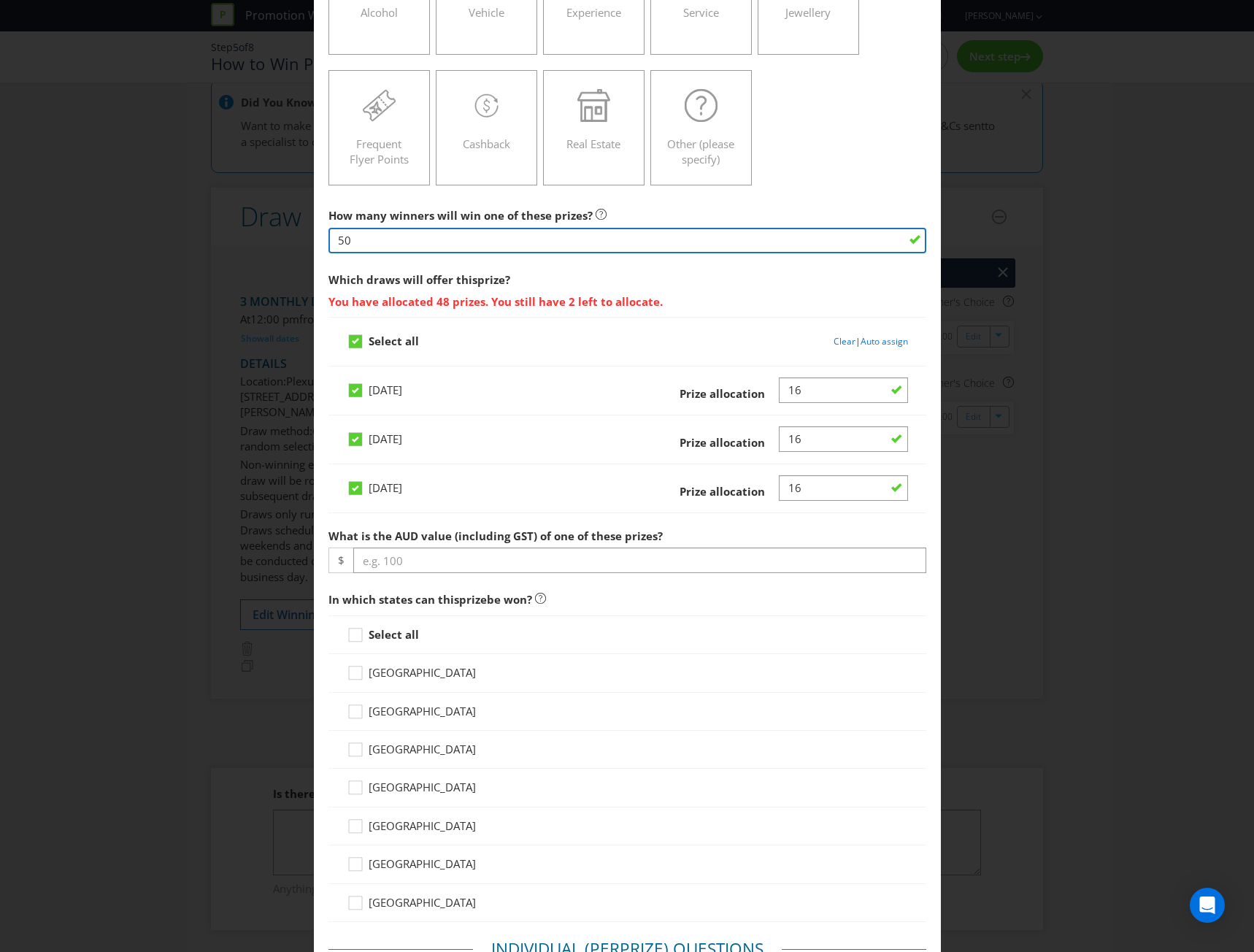
drag, startPoint x: 366, startPoint y: 241, endPoint x: 206, endPoint y: 231, distance: 160.3
click at [206, 231] on div "Add Prize [GEOGRAPHIC_DATA] [GEOGRAPHIC_DATA] [GEOGRAPHIC_DATA] [GEOGRAPHIC_DAT…" at bounding box center [627, 476] width 1254 height 952
type input "150"
click at [892, 343] on link "Auto assign" at bounding box center [884, 341] width 48 height 13
type input "50"
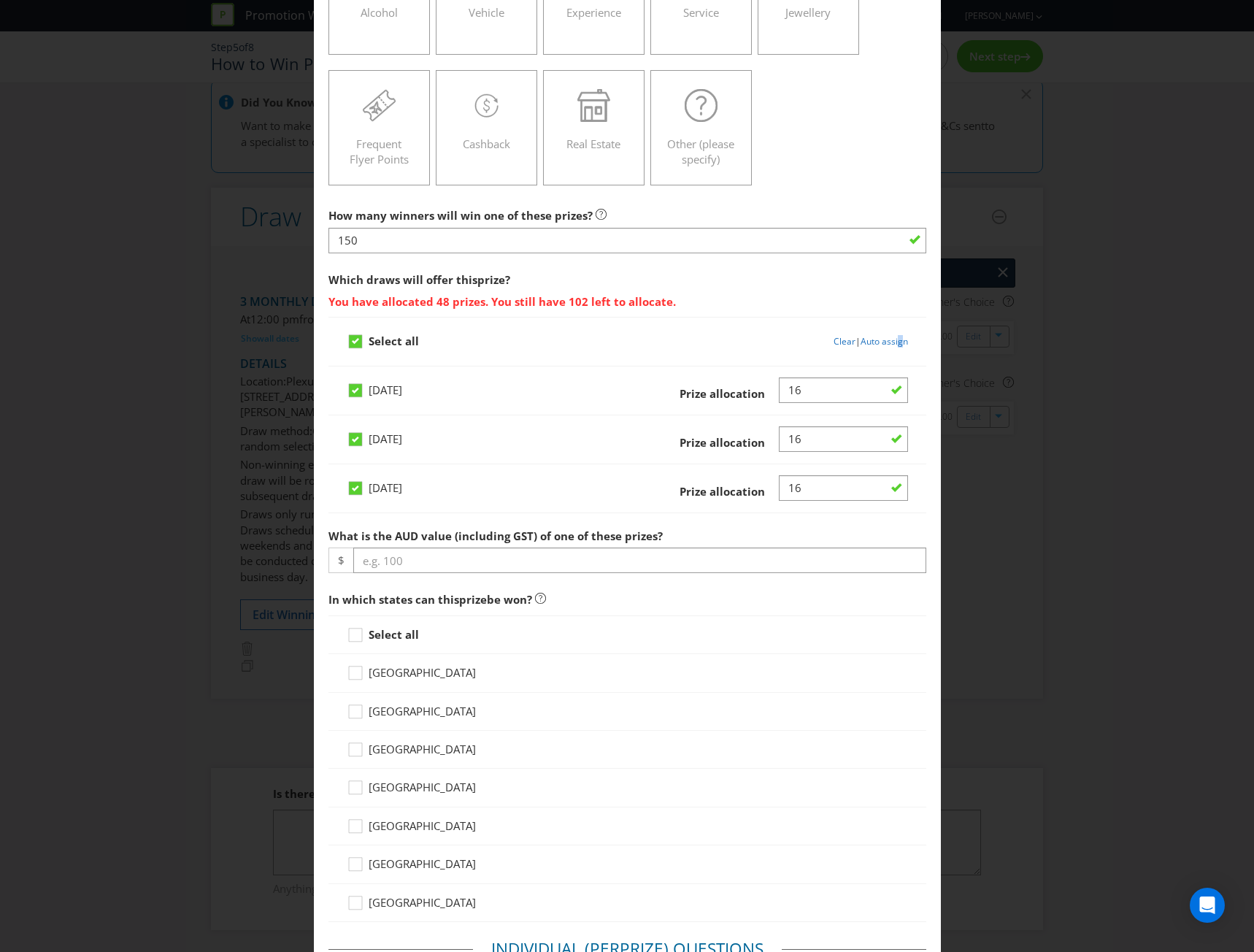
type input "50"
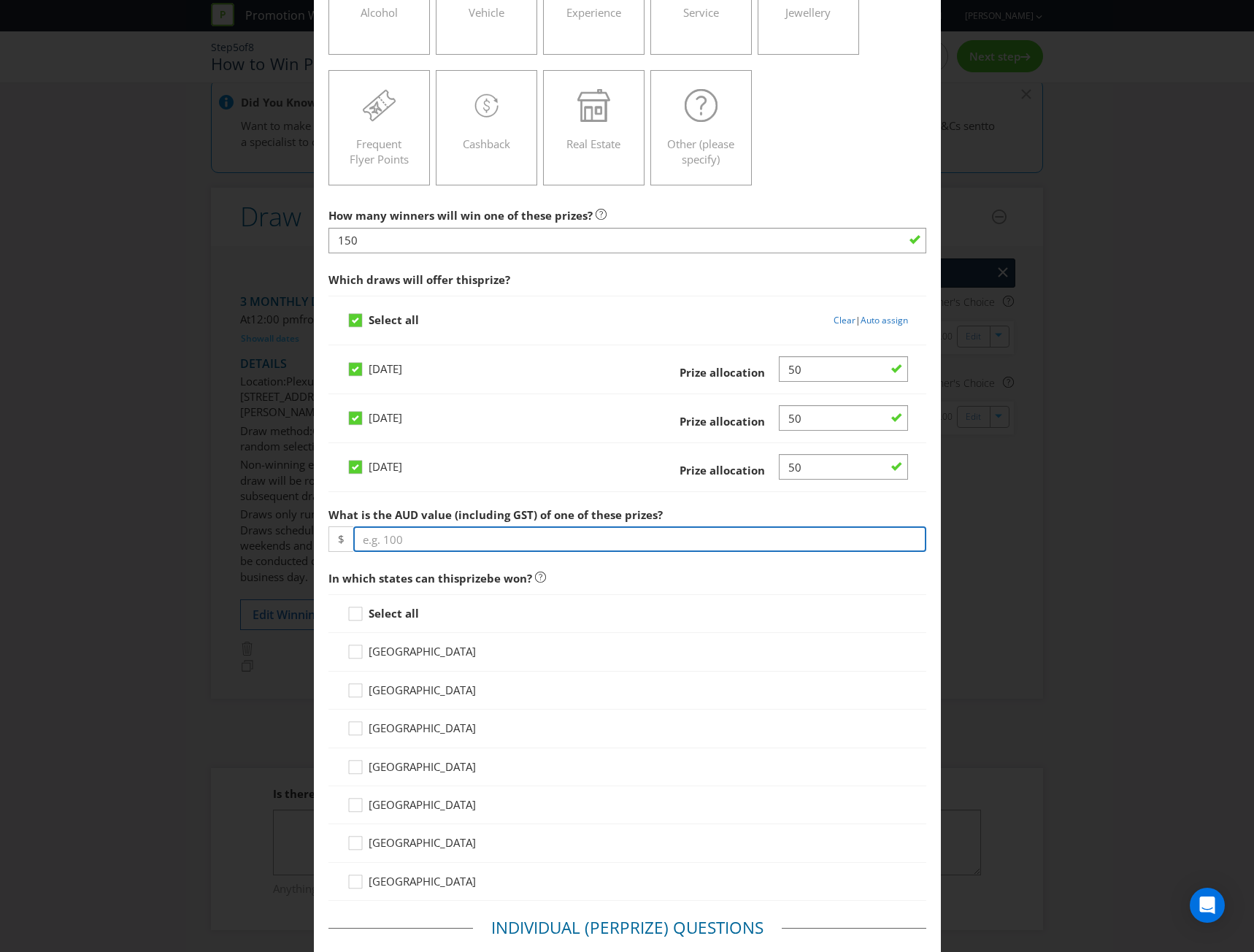
click at [444, 541] on input "number" at bounding box center [640, 539] width 573 height 25
type input "25"
click at [355, 606] on div at bounding box center [355, 608] width 7 height 7
click at [0, 0] on input "Select all" at bounding box center [0, 0] width 0 height 0
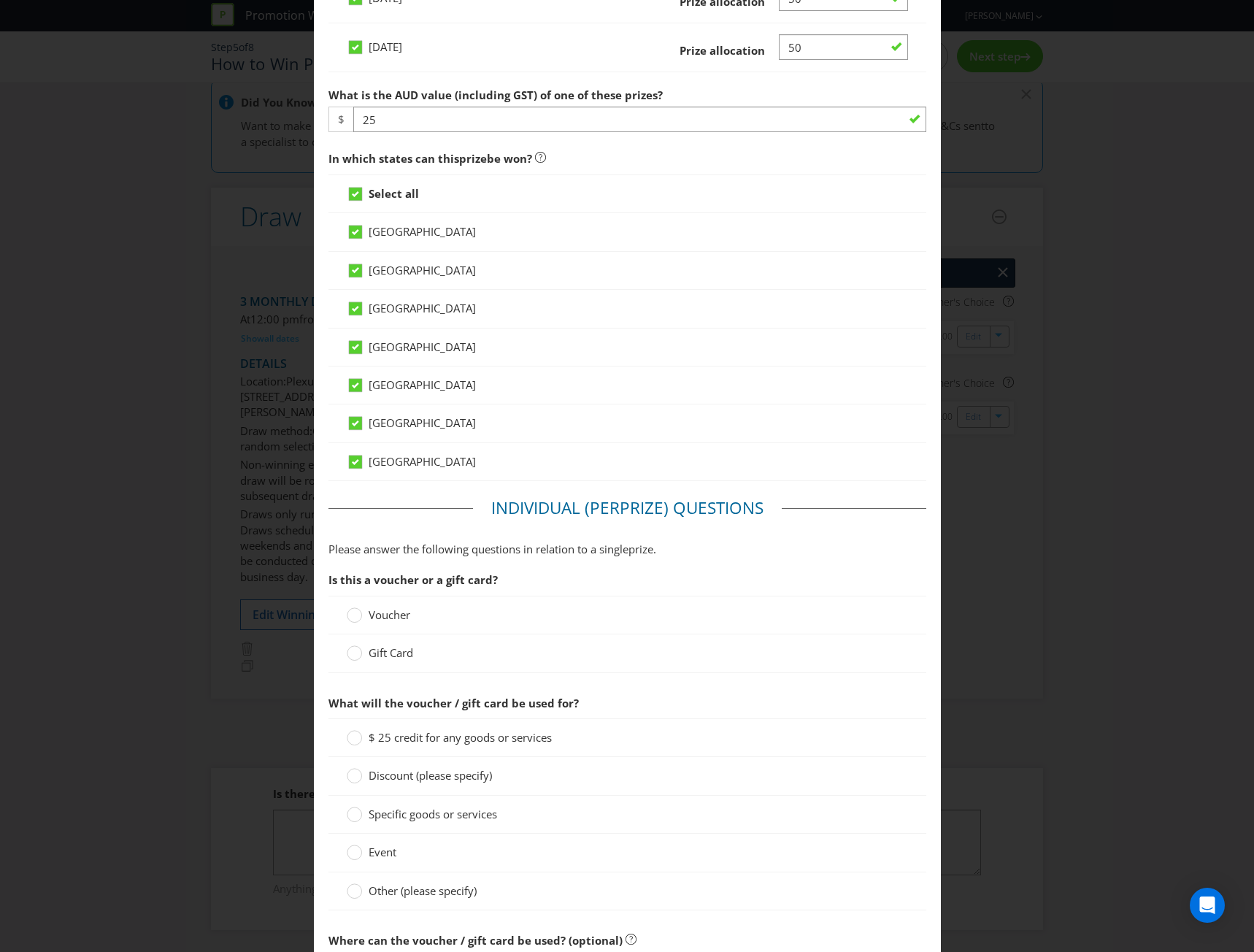
scroll to position [803, 0]
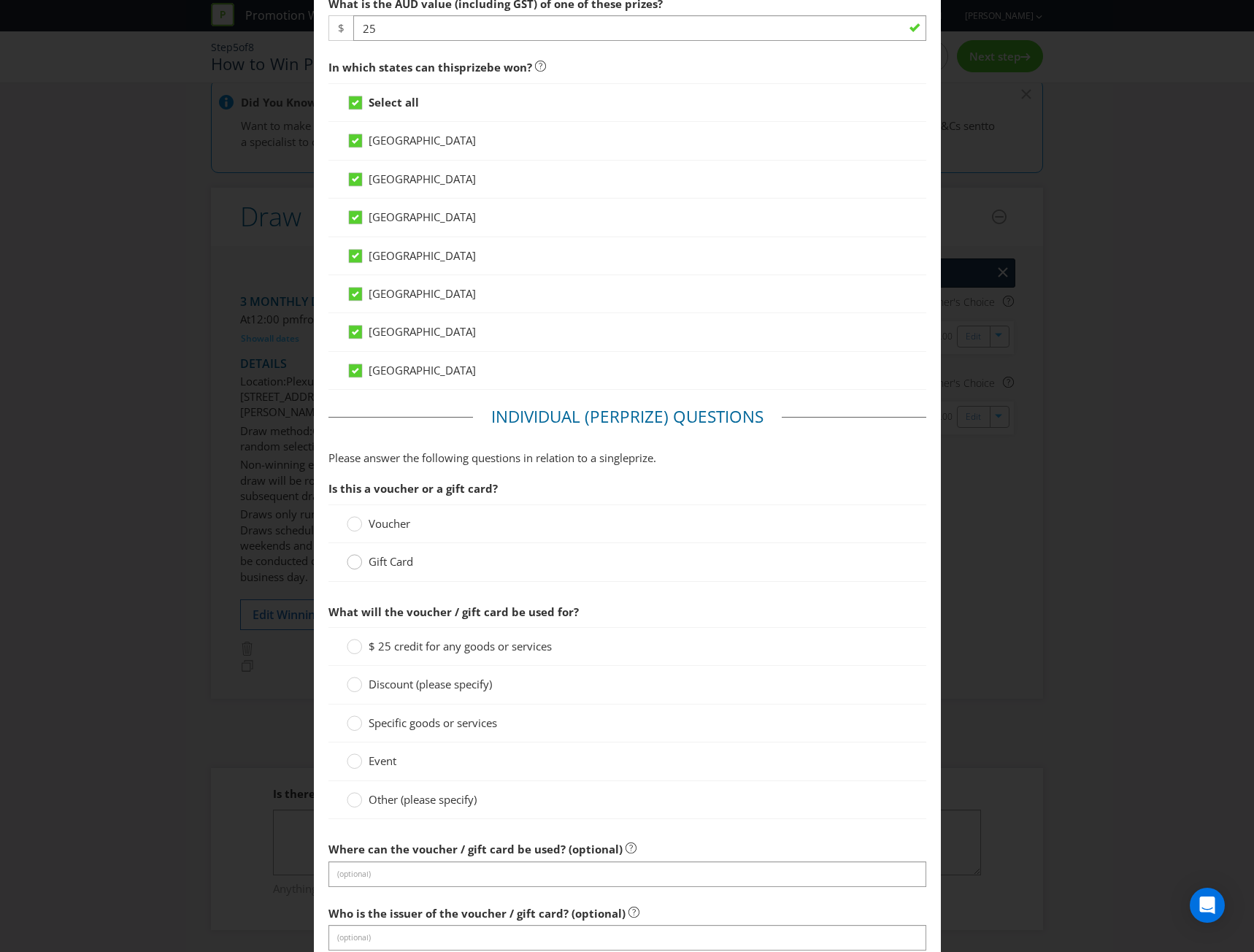
click at [347, 562] on circle at bounding box center [354, 561] width 15 height 15
click at [0, 0] on input "Gift Card" at bounding box center [0, 0] width 0 height 0
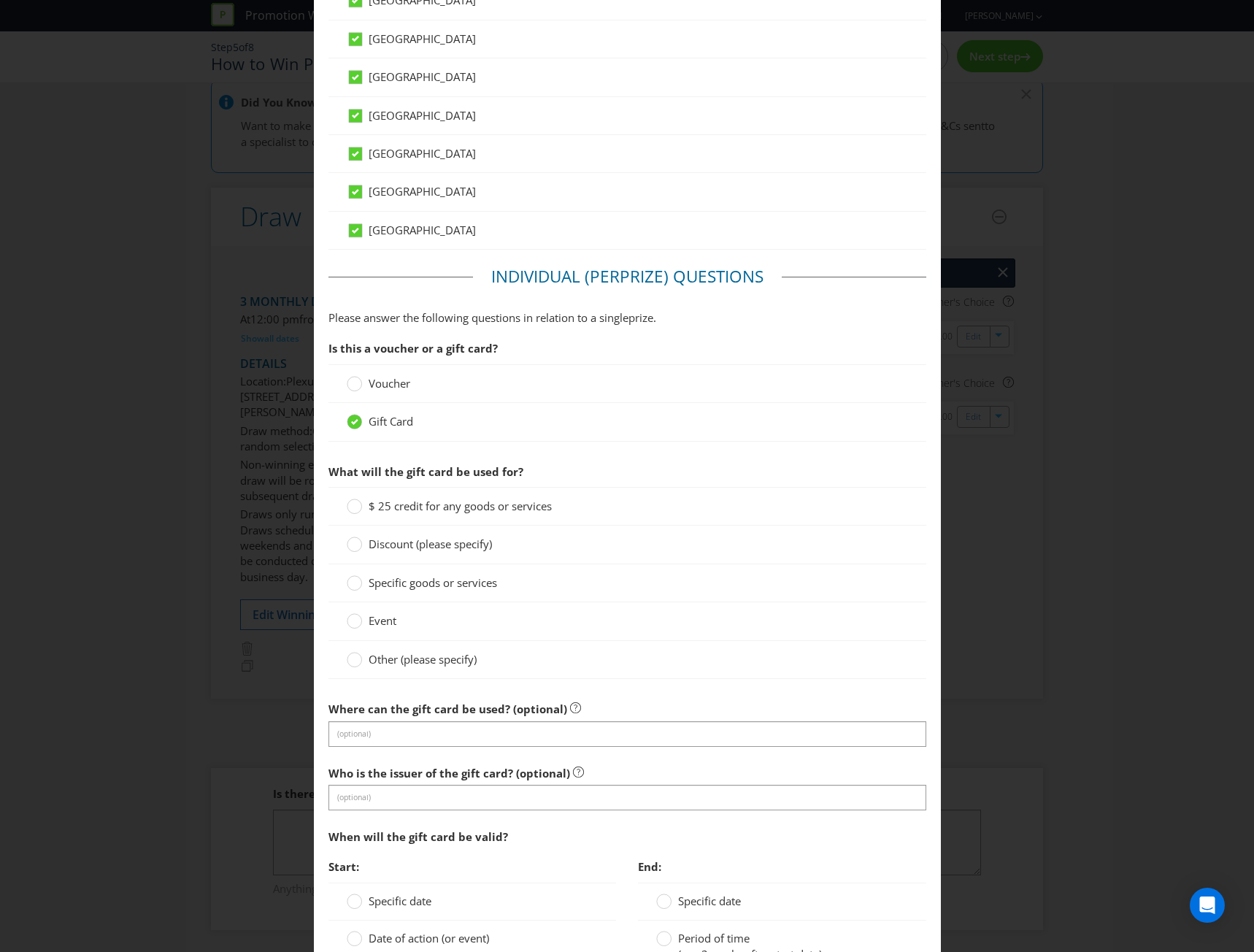
scroll to position [1022, 0]
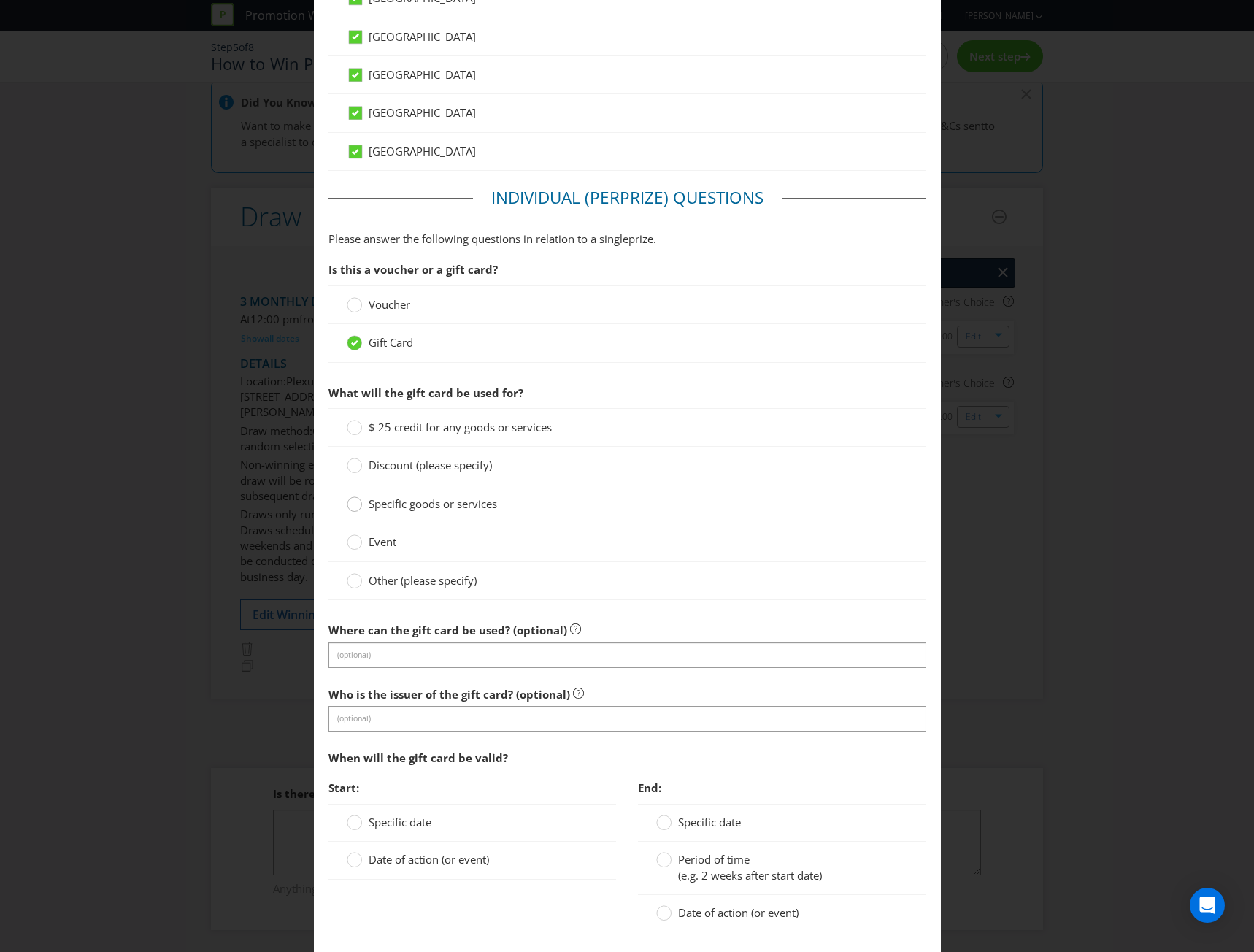
click at [355, 503] on div at bounding box center [355, 499] width 7 height 7
click at [0, 0] on input "Specific goods or services" at bounding box center [0, 0] width 0 height 0
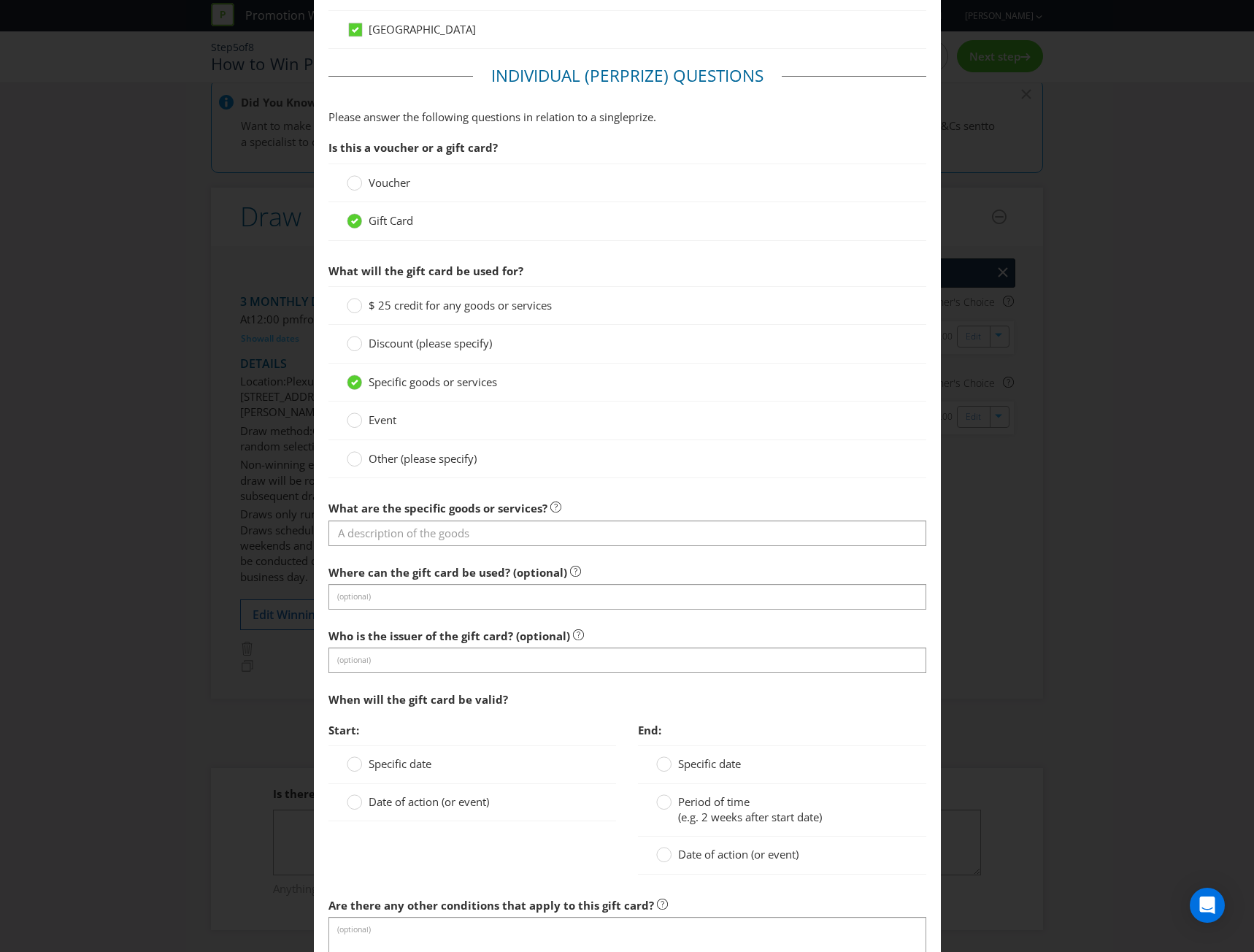
scroll to position [1168, 0]
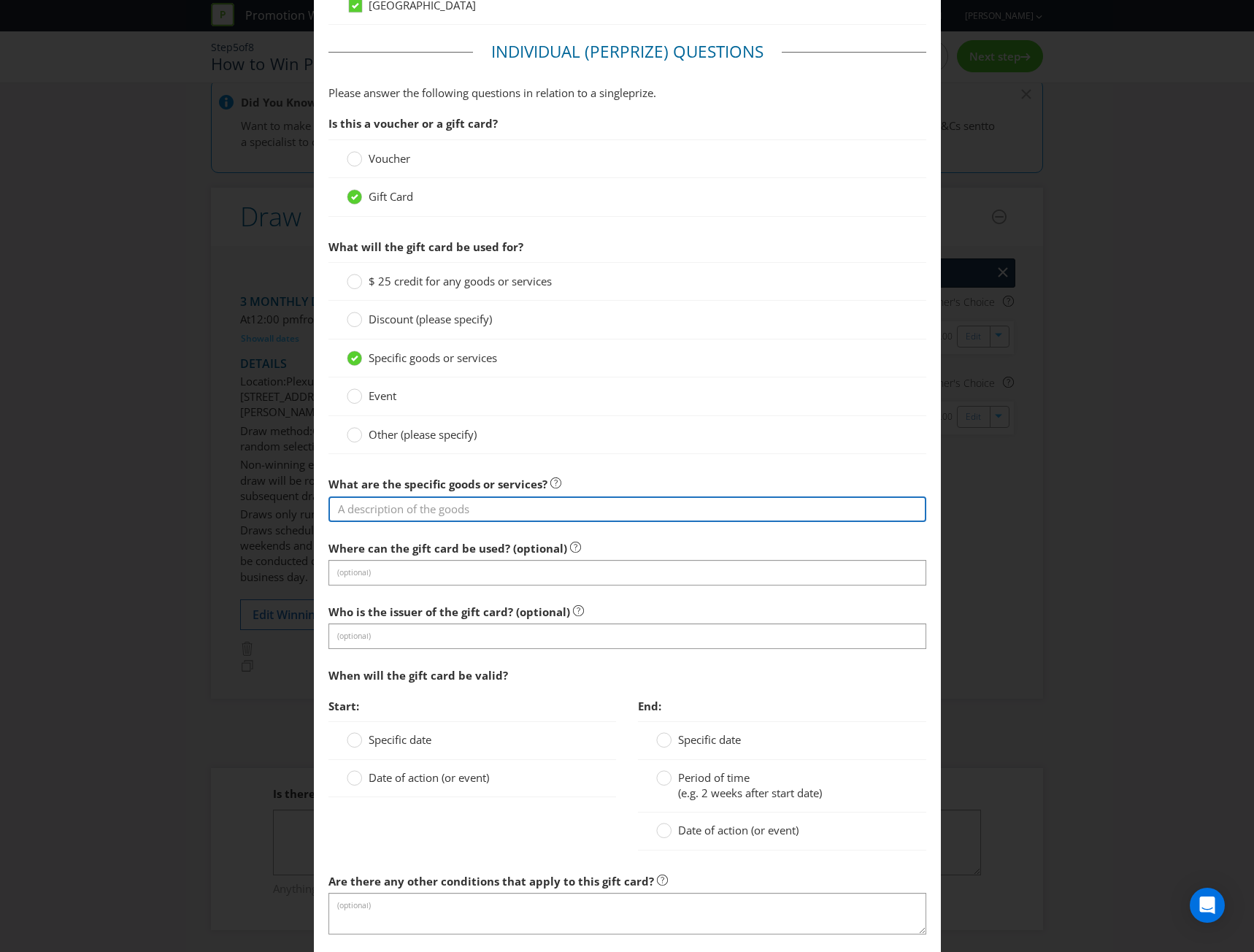
click at [361, 505] on input "text" at bounding box center [627, 509] width 598 height 25
type input "Kmart"
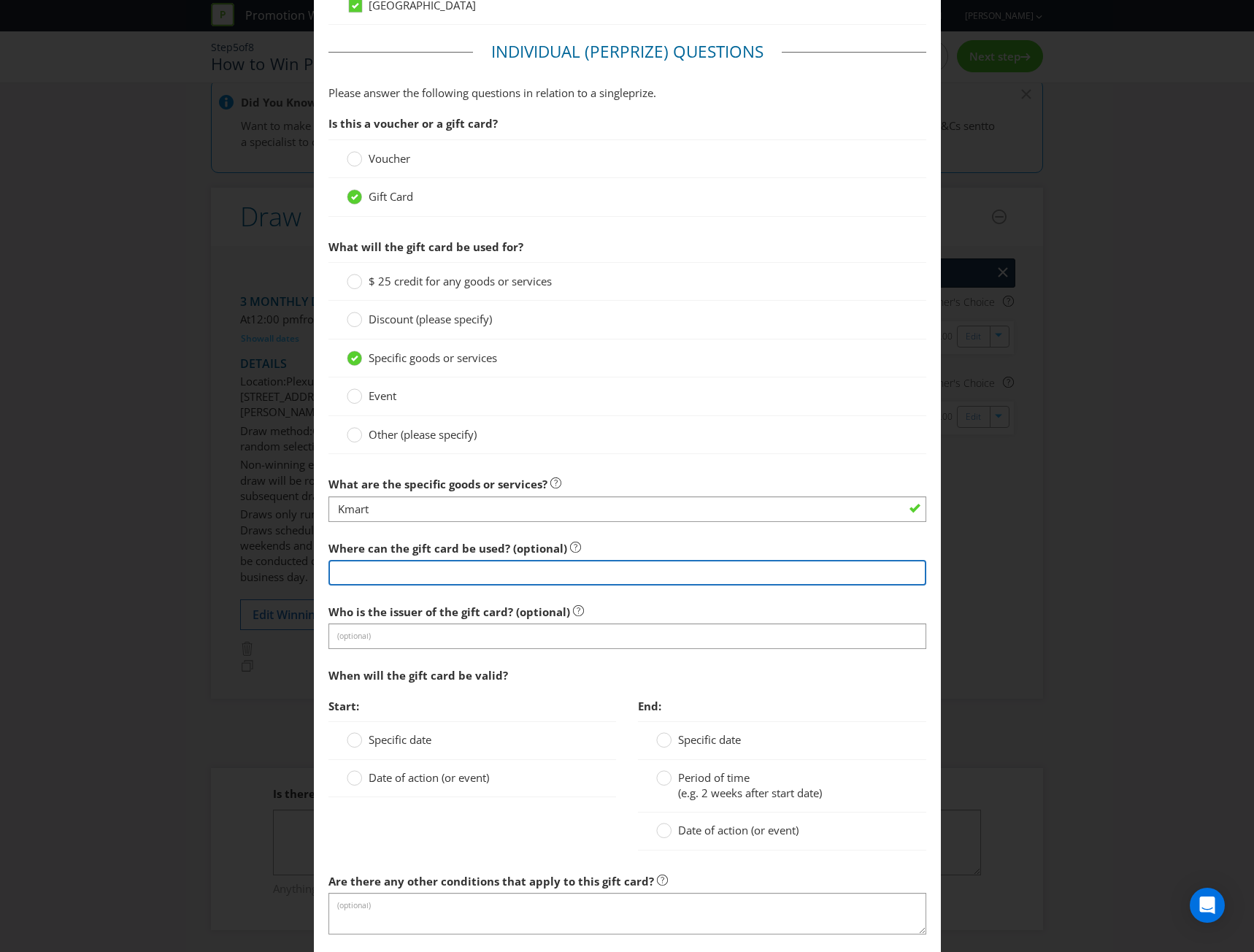
click at [366, 565] on input "text" at bounding box center [627, 572] width 598 height 25
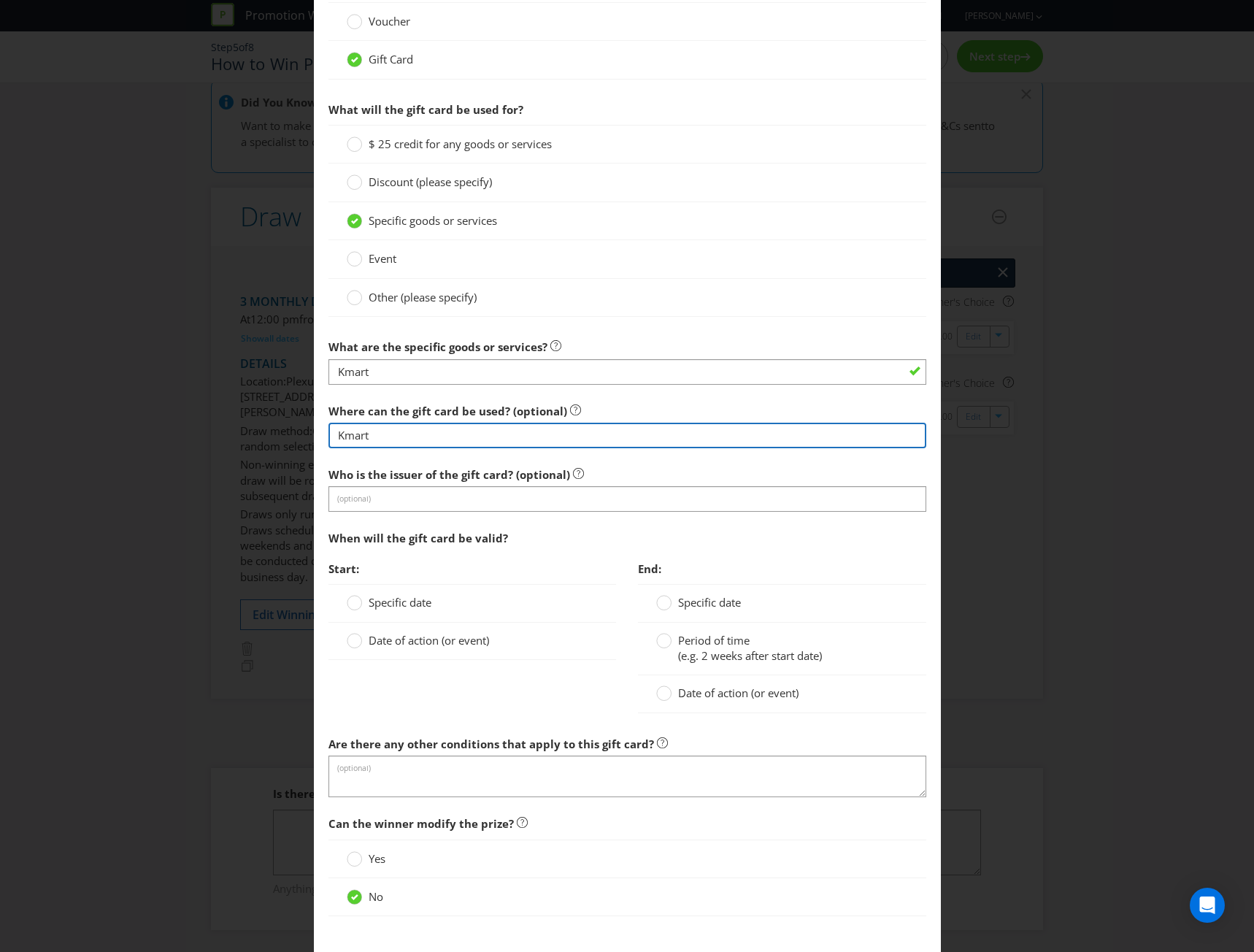
scroll to position [1314, 0]
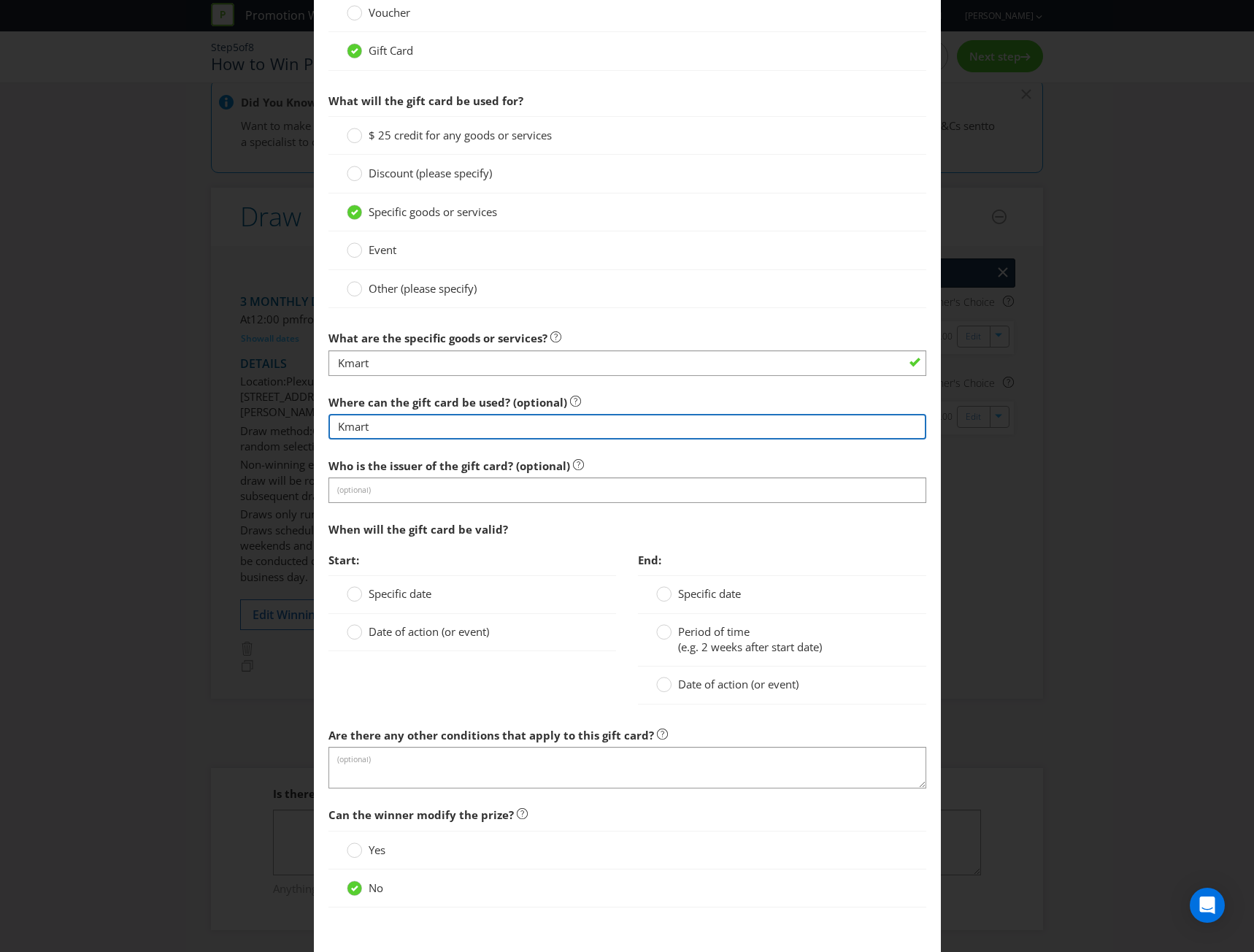
type input "Kmart"
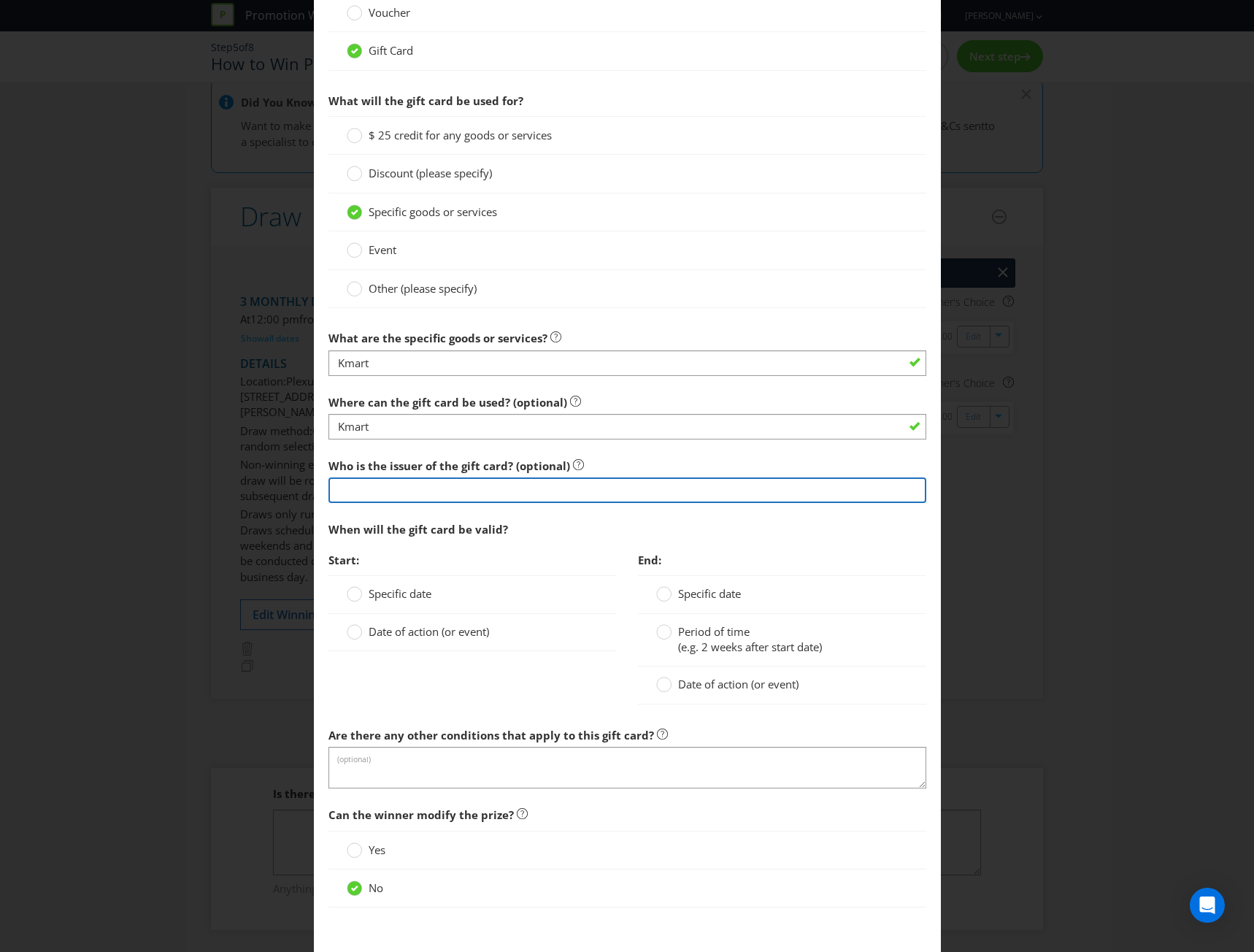
click at [496, 483] on input "text" at bounding box center [627, 490] width 598 height 25
type input "Kmart"
click at [352, 629] on div at bounding box center [355, 626] width 7 height 7
click at [0, 0] on input "Date of action (or event)" at bounding box center [0, 0] width 0 height 0
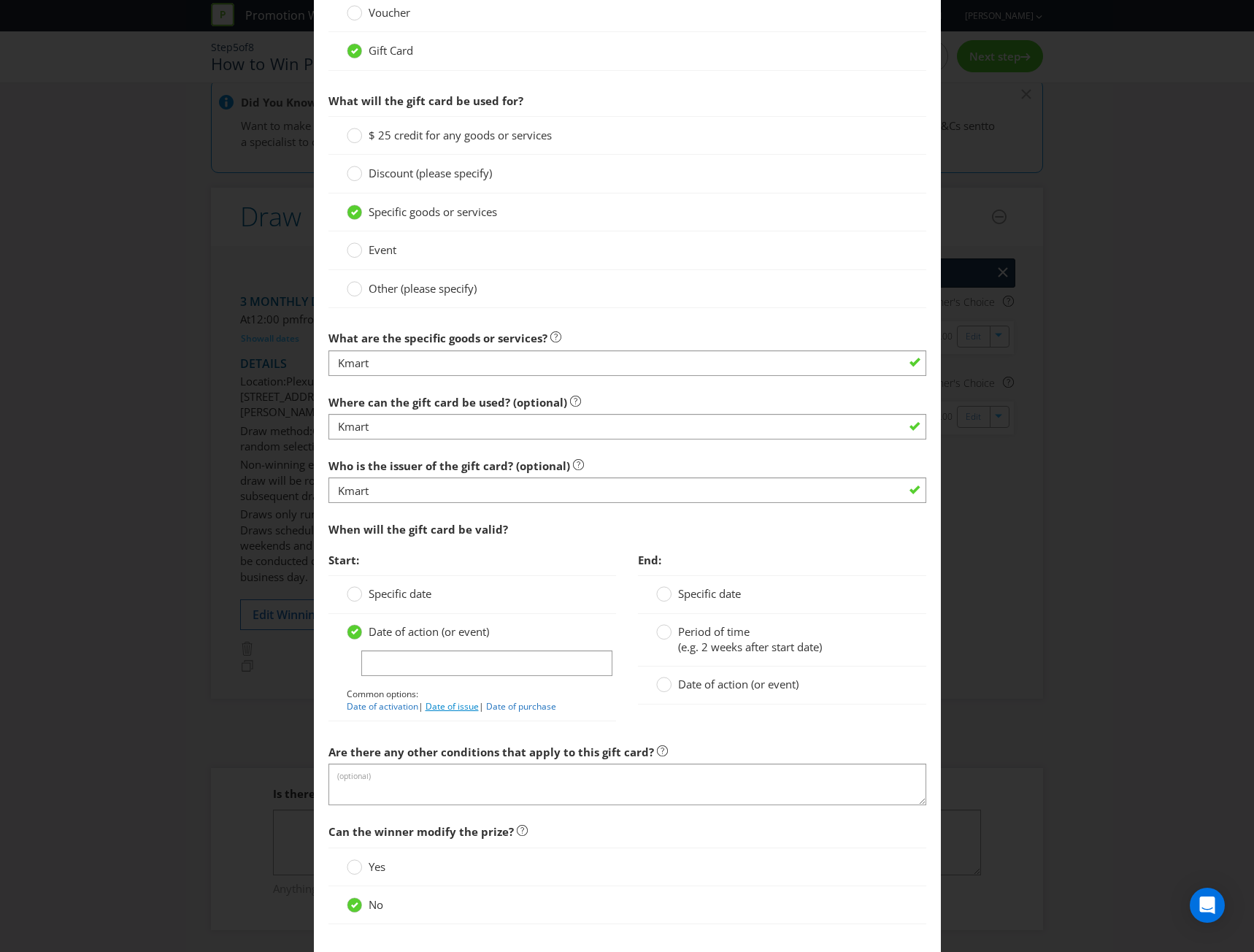
click at [447, 709] on link "Date of issue" at bounding box center [452, 706] width 54 height 13
click at [379, 707] on link "Date of activation" at bounding box center [382, 706] width 71 height 13
click at [446, 704] on link "Date of issue" at bounding box center [452, 706] width 54 height 13
type input "Date of issue"
click at [661, 590] on div at bounding box center [664, 589] width 7 height 7
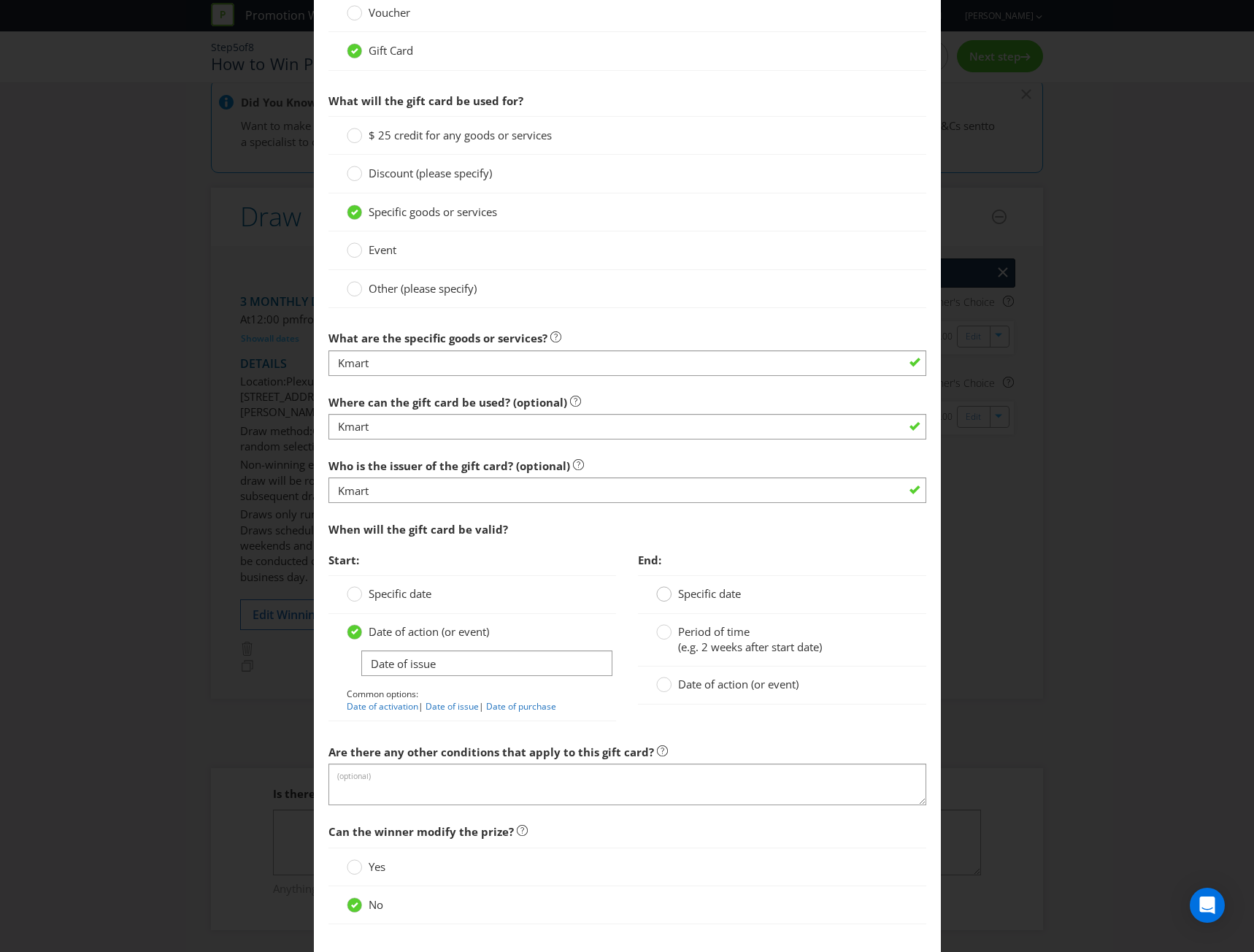
click at [0, 0] on input "Specific date" at bounding box center [0, 0] width 0 height 0
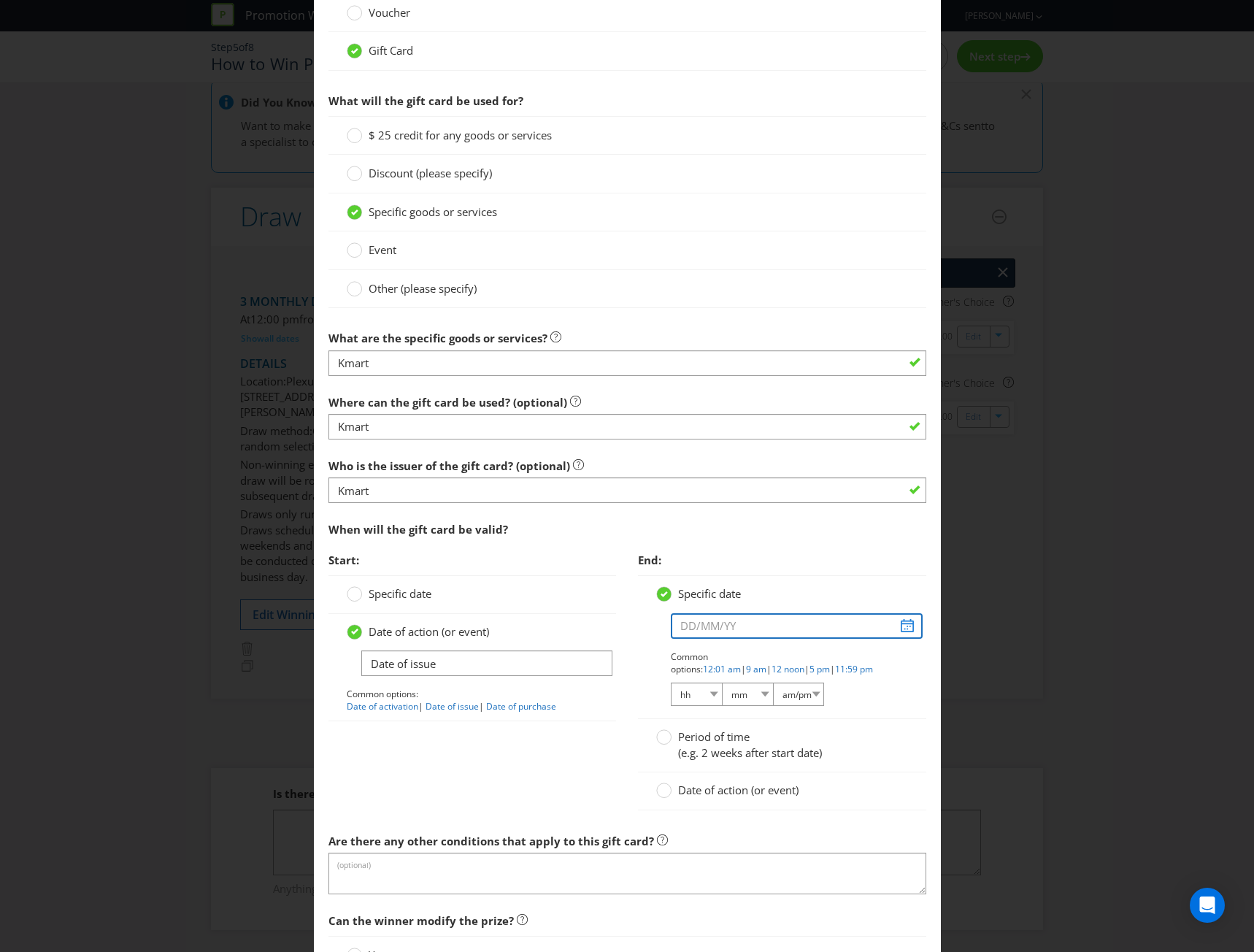
click at [897, 623] on input "text" at bounding box center [797, 626] width 252 height 25
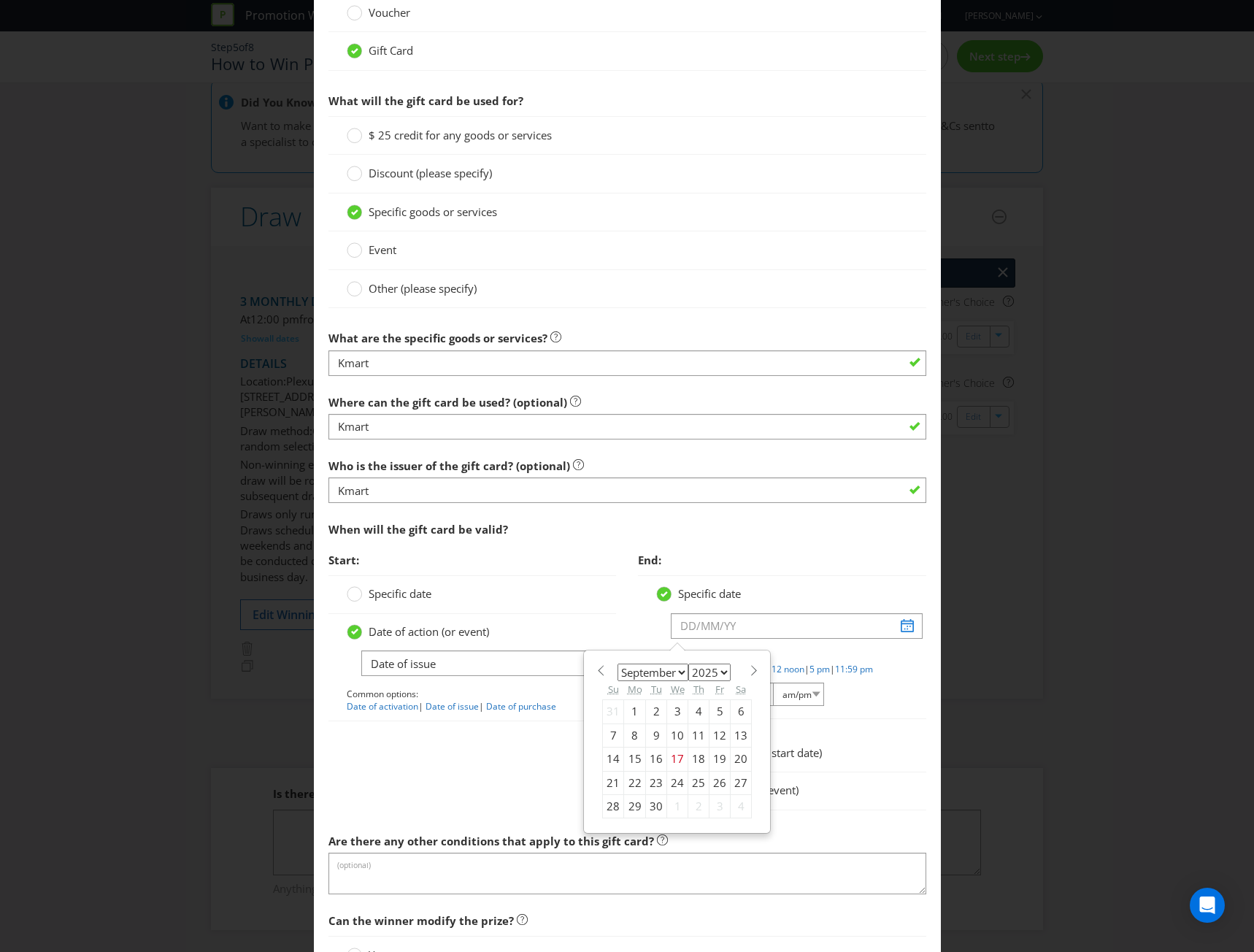
click at [728, 544] on div "When will the gift card be valid?" at bounding box center [627, 529] width 598 height 30
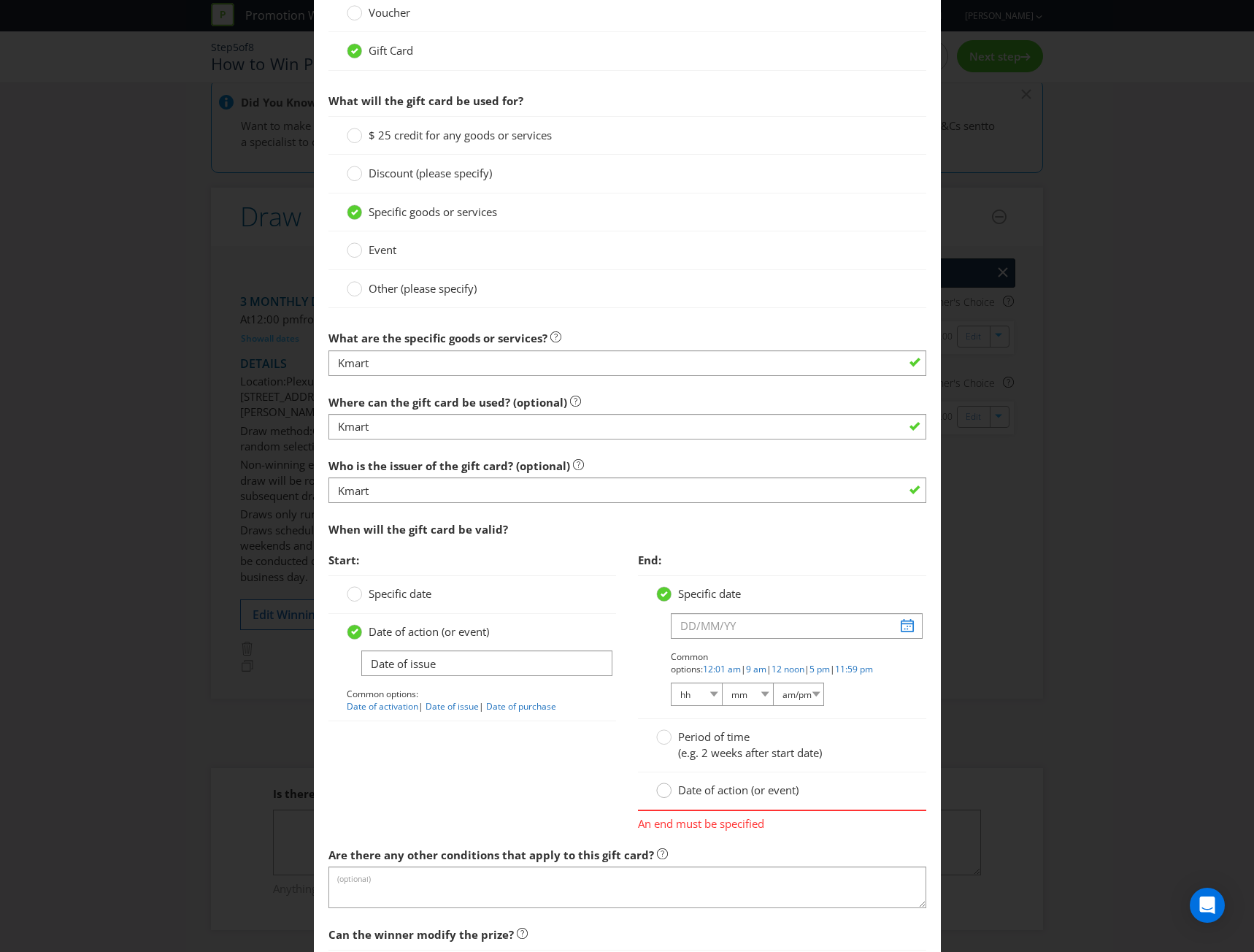
click at [659, 791] on circle at bounding box center [664, 790] width 15 height 15
click at [0, 0] on input "Date of action (or event)" at bounding box center [0, 0] width 0 height 0
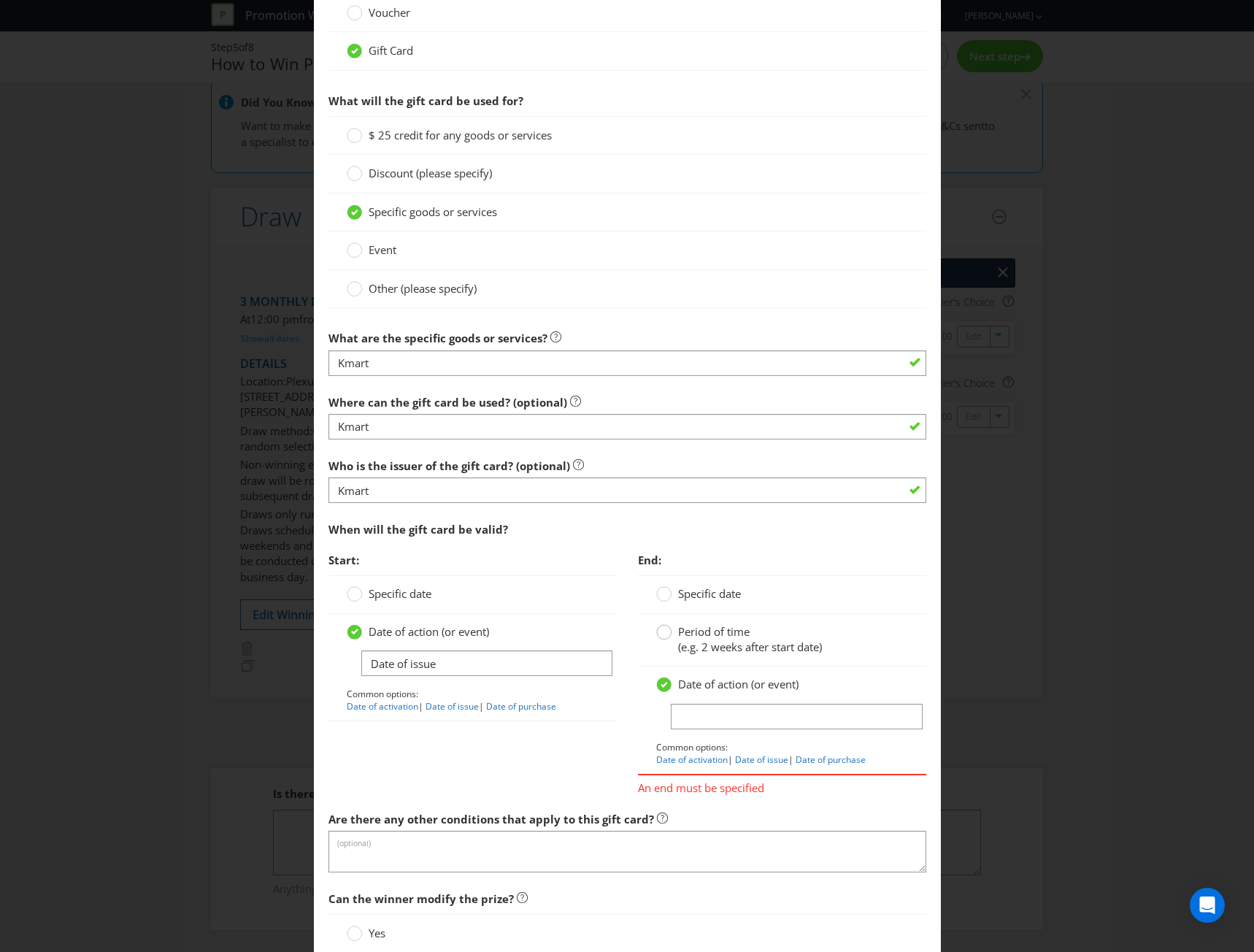
click at [661, 631] on div at bounding box center [664, 626] width 7 height 7
click at [0, 0] on input "Period of time (e.g. 2 weeks after start date)" at bounding box center [0, 0] width 0 height 0
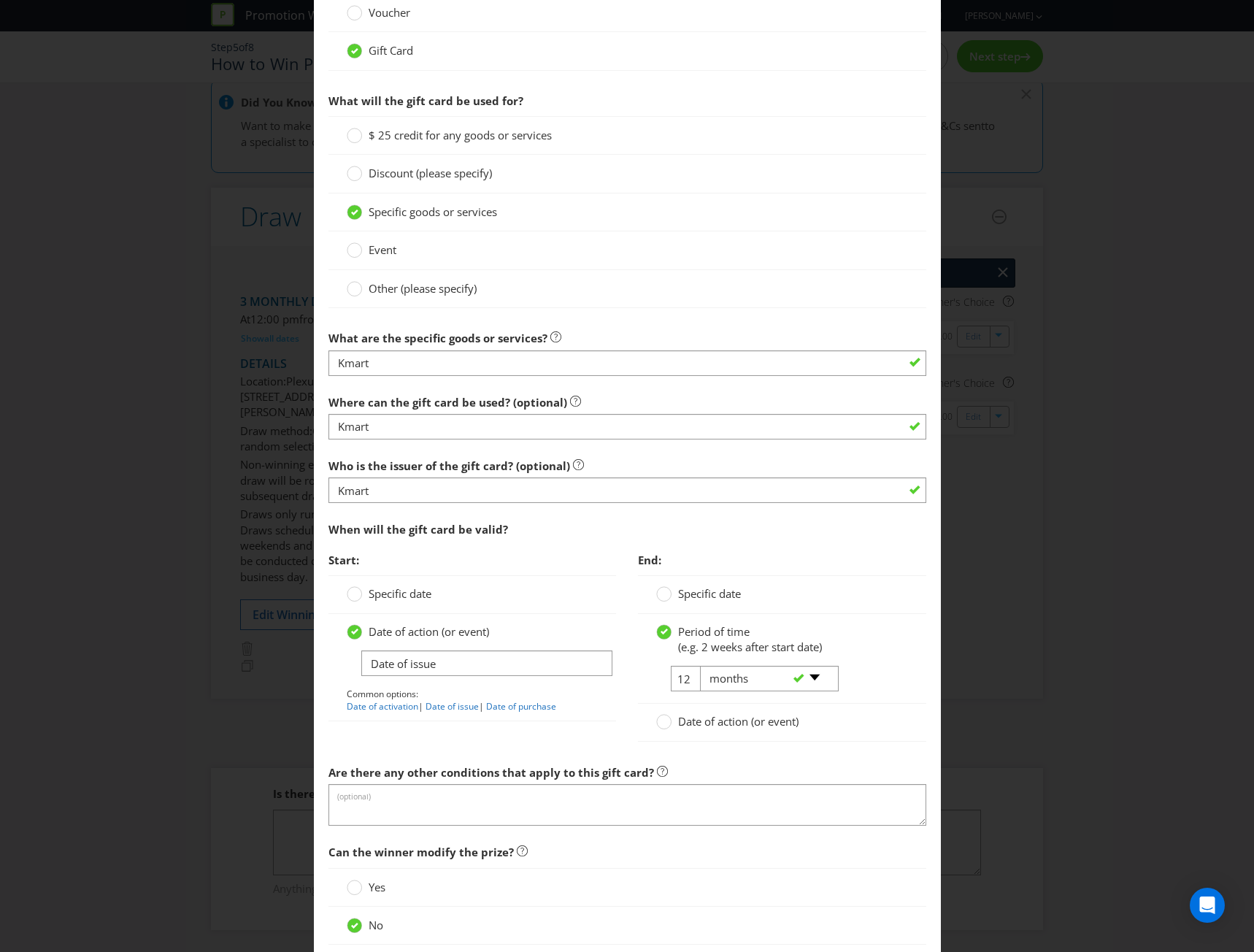
click at [690, 679] on div "-- Please select -- days weeks months years" at bounding box center [764, 679] width 148 height 26
drag, startPoint x: 682, startPoint y: 680, endPoint x: 674, endPoint y: 679, distance: 8.1
click at [672, 679] on input "12" at bounding box center [688, 679] width 33 height 25
click at [690, 679] on div "-- Please select -- days weeks months years" at bounding box center [764, 679] width 148 height 26
drag, startPoint x: 681, startPoint y: 679, endPoint x: 673, endPoint y: 681, distance: 8.2
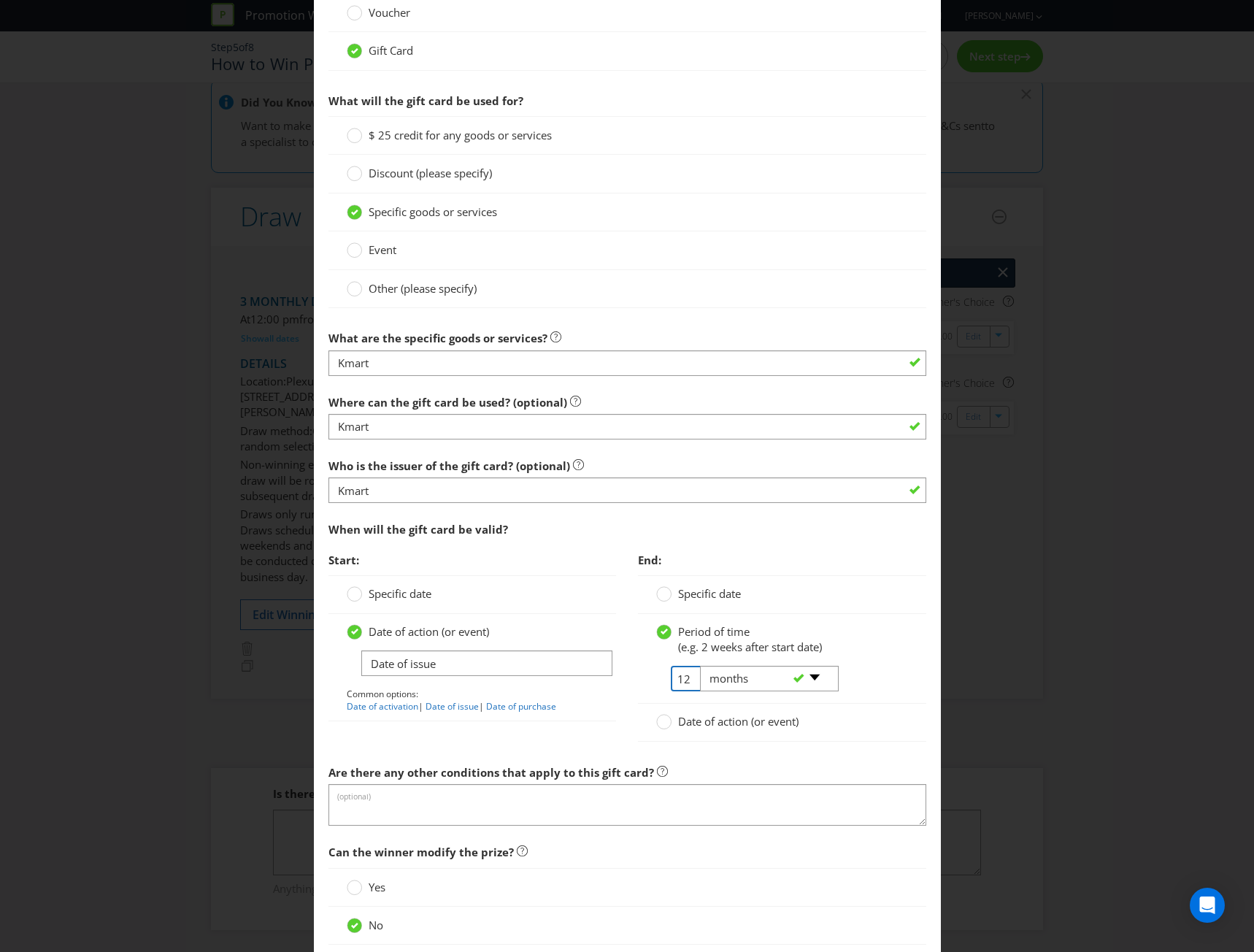
click at [673, 681] on input "12" at bounding box center [688, 679] width 33 height 25
type input "2"
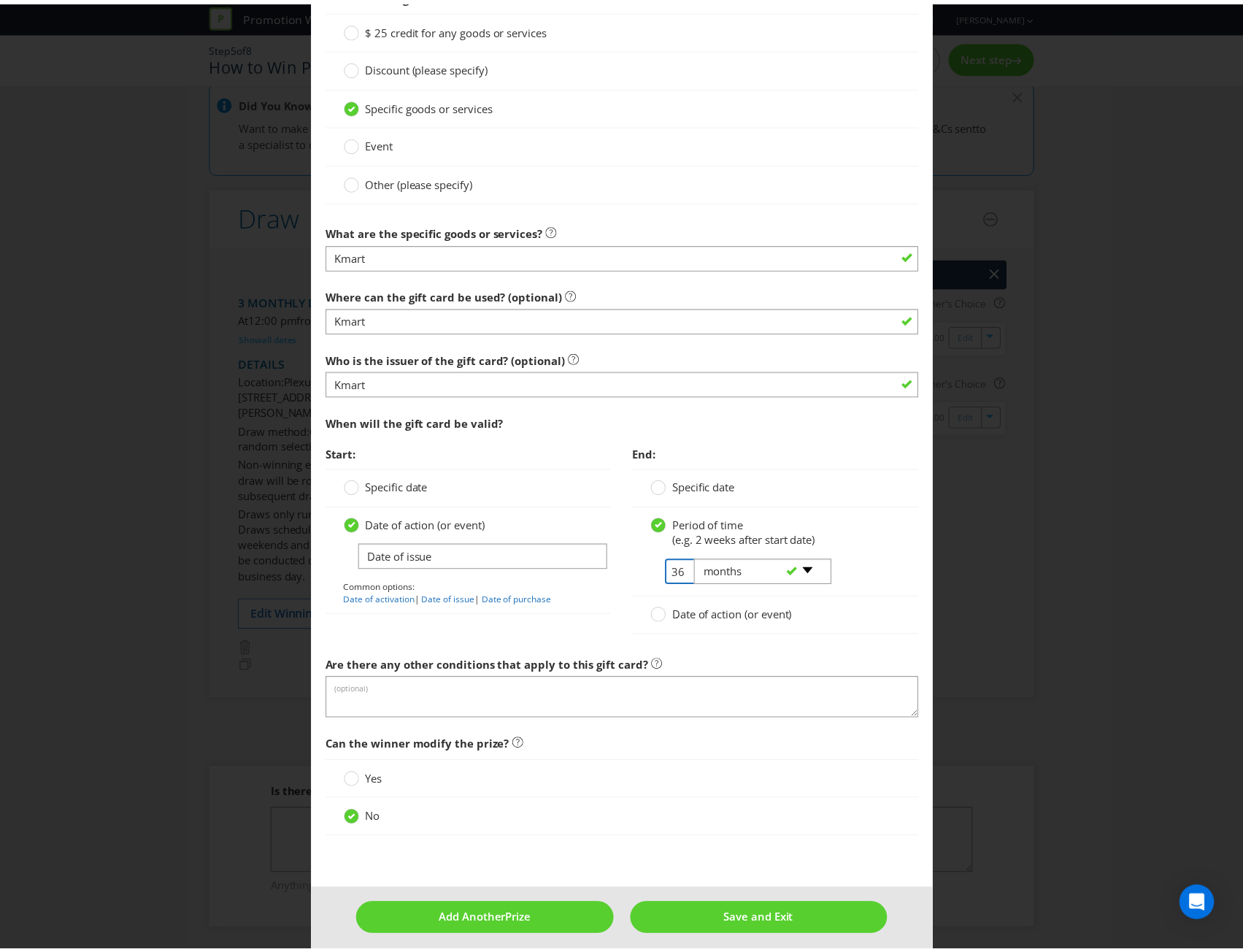
scroll to position [1430, 0]
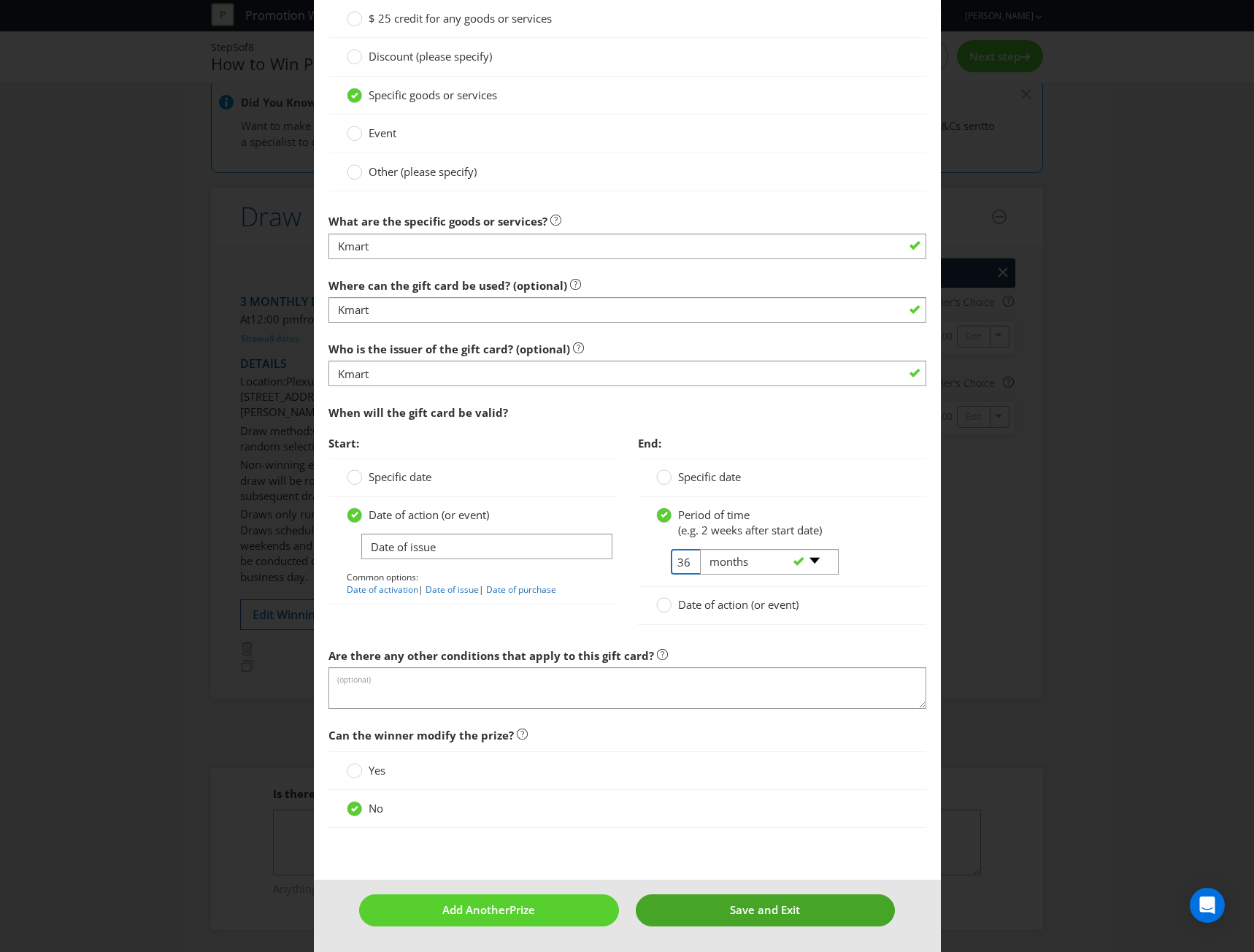
type input "36"
click at [757, 905] on span "Save and Exit" at bounding box center [766, 909] width 70 height 15
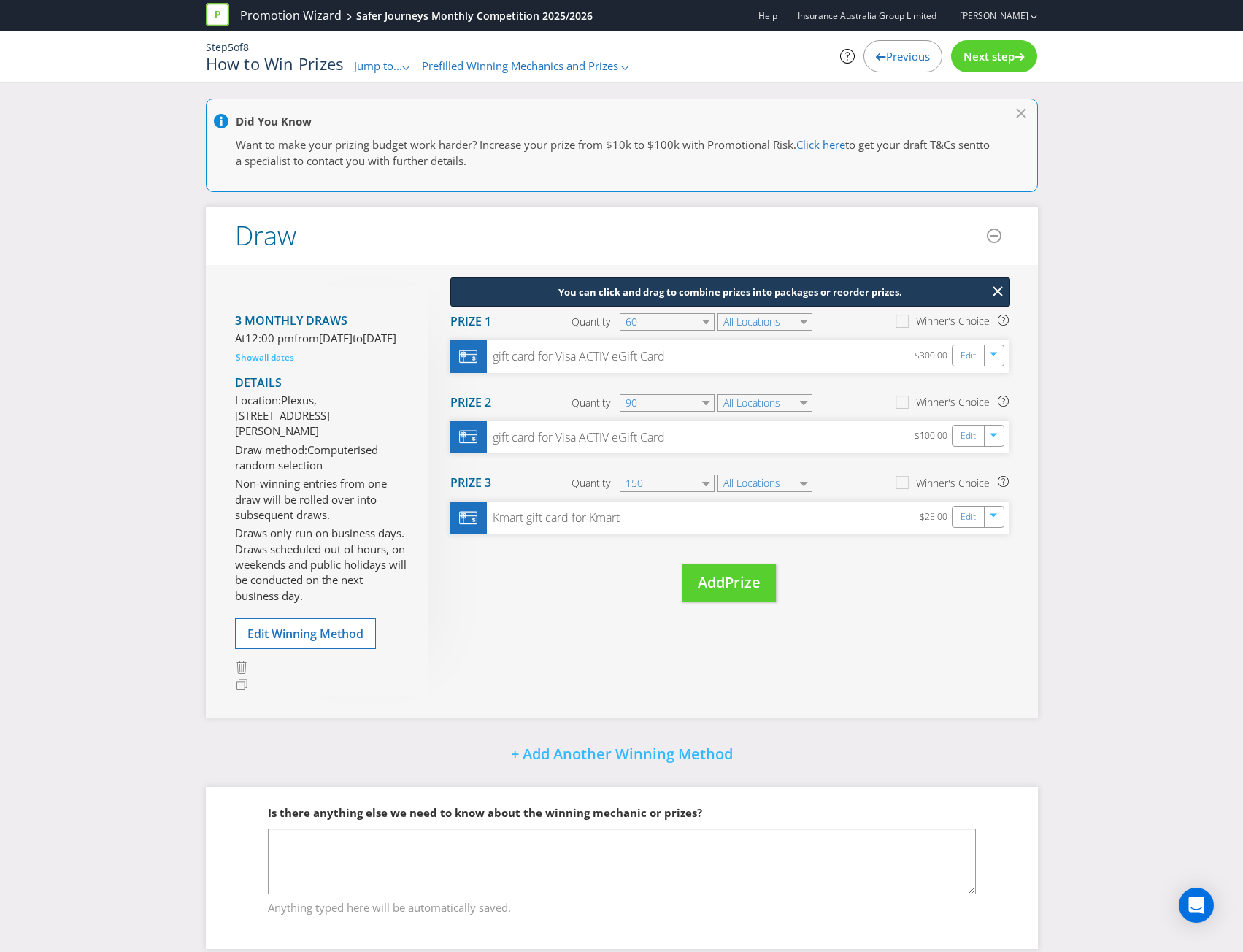
click at [988, 59] on span "Next step" at bounding box center [989, 56] width 51 height 15
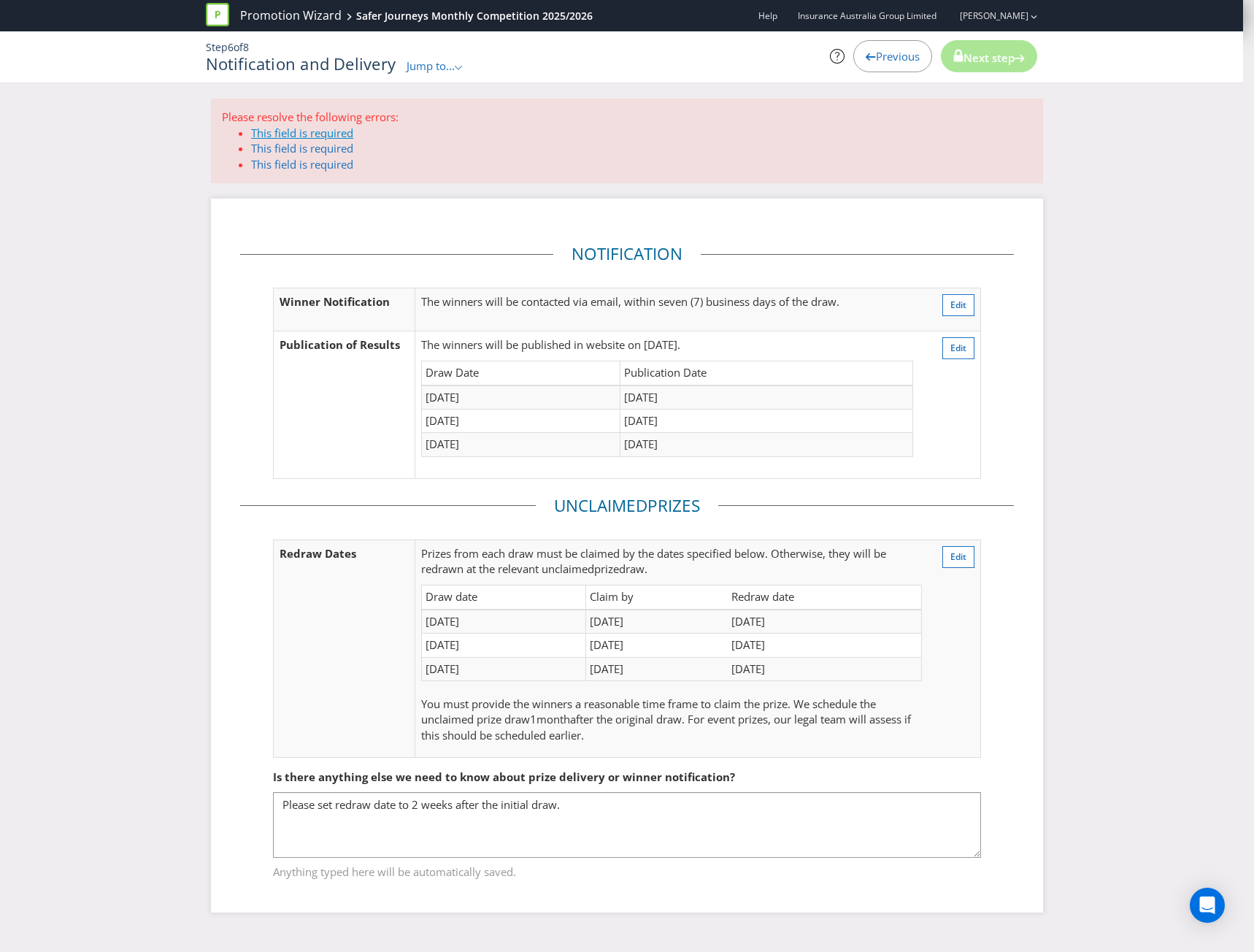
click at [284, 135] on link "This field is required" at bounding box center [302, 133] width 103 height 15
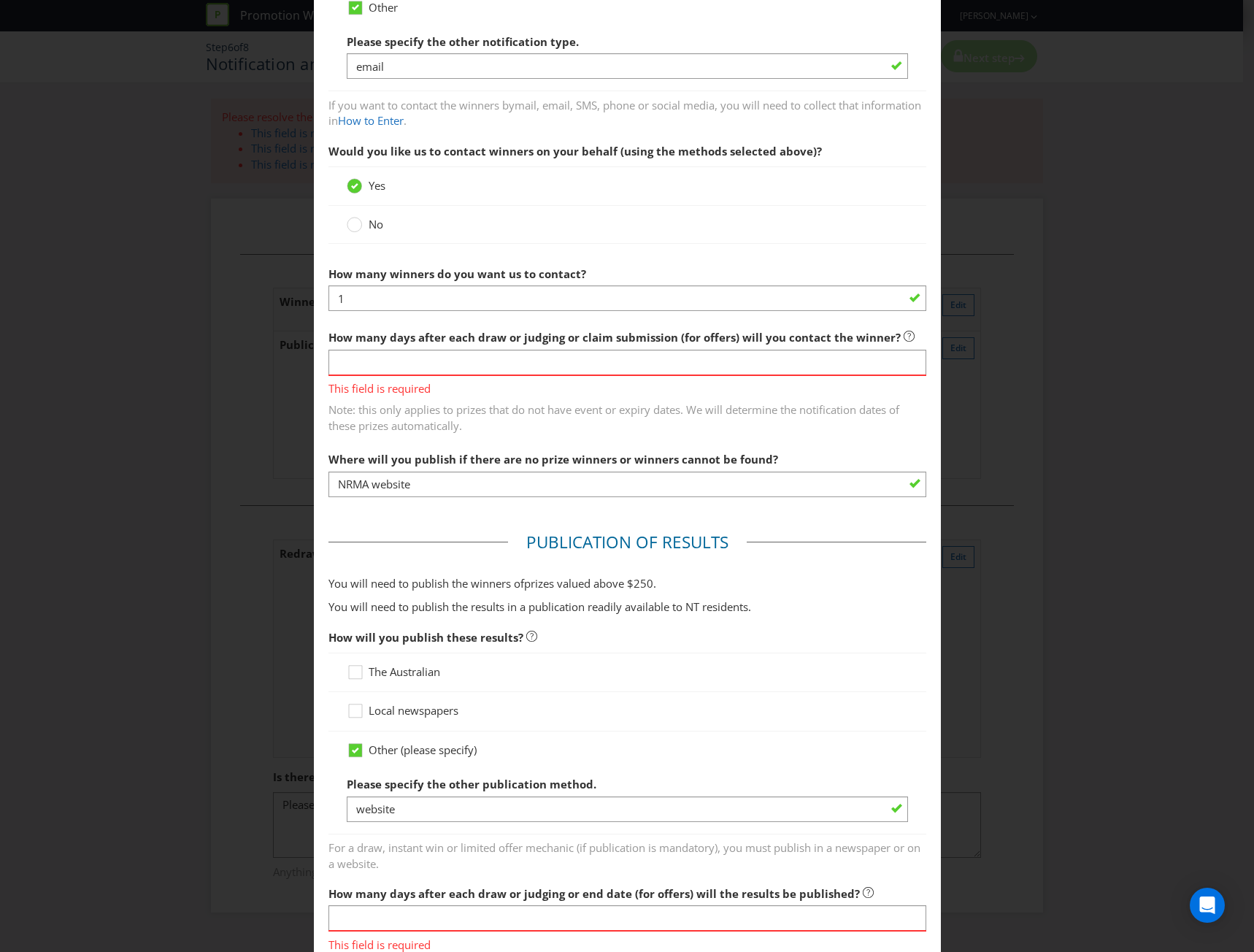
scroll to position [273, 0]
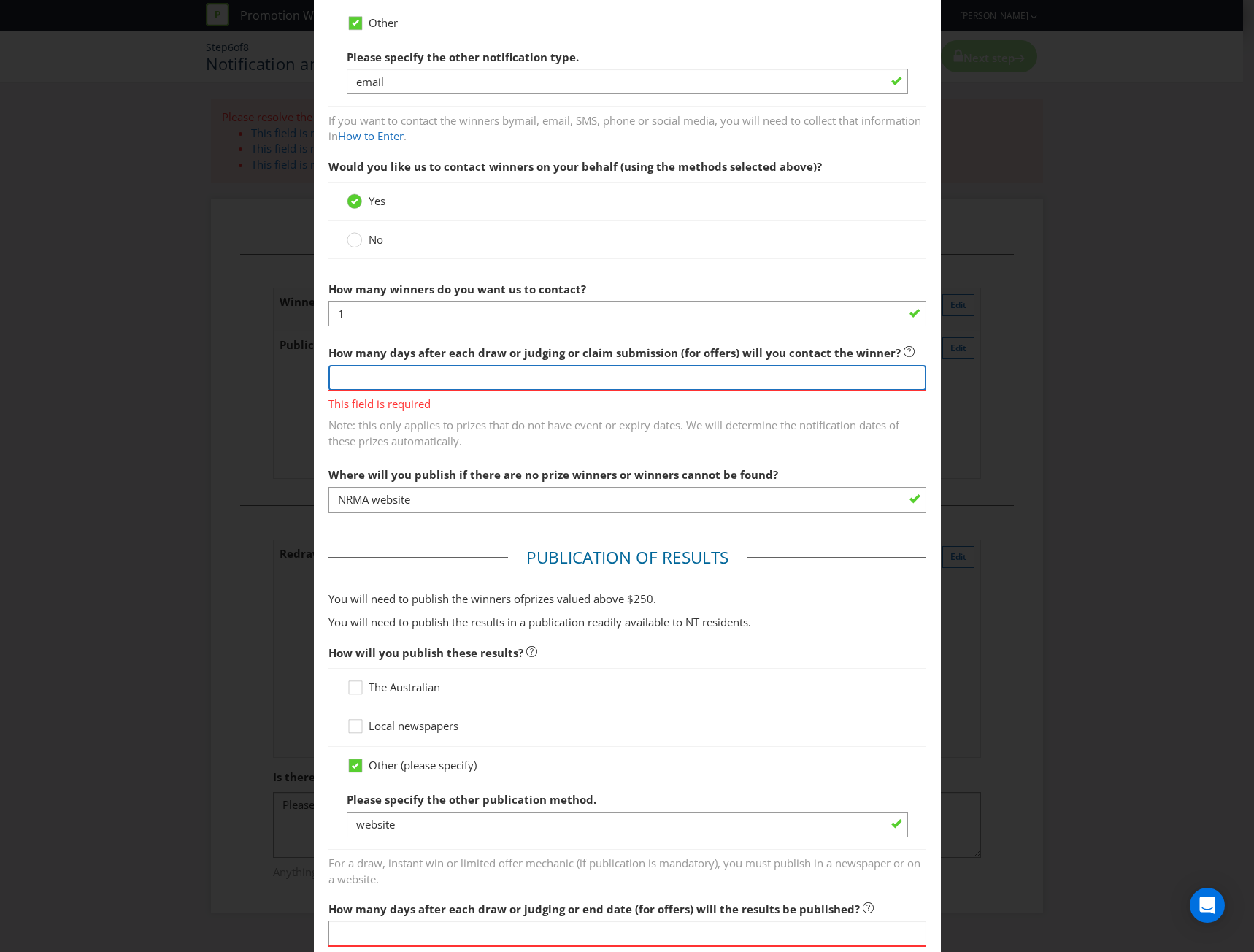
click at [610, 376] on input "number" at bounding box center [627, 378] width 598 height 25
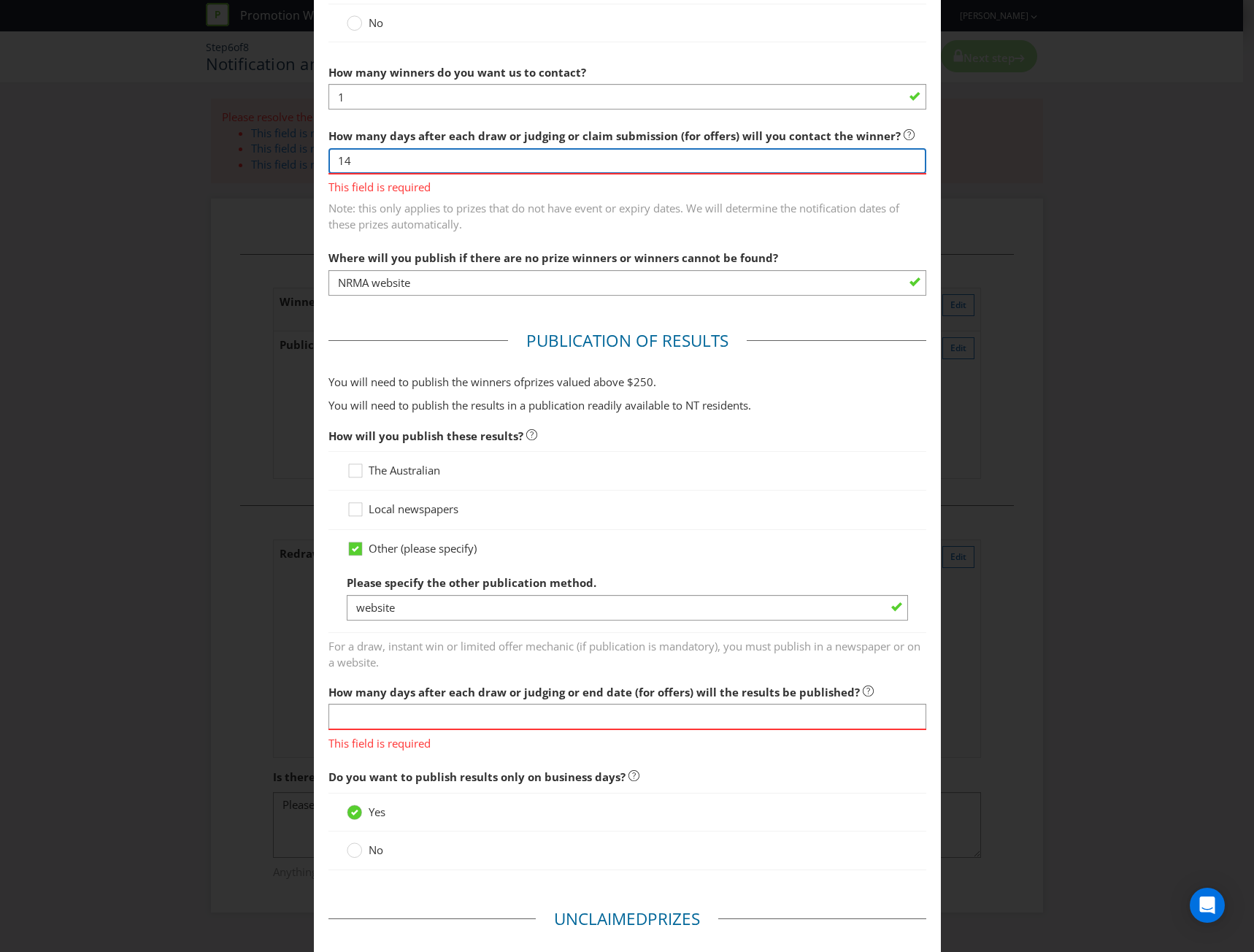
scroll to position [584, 0]
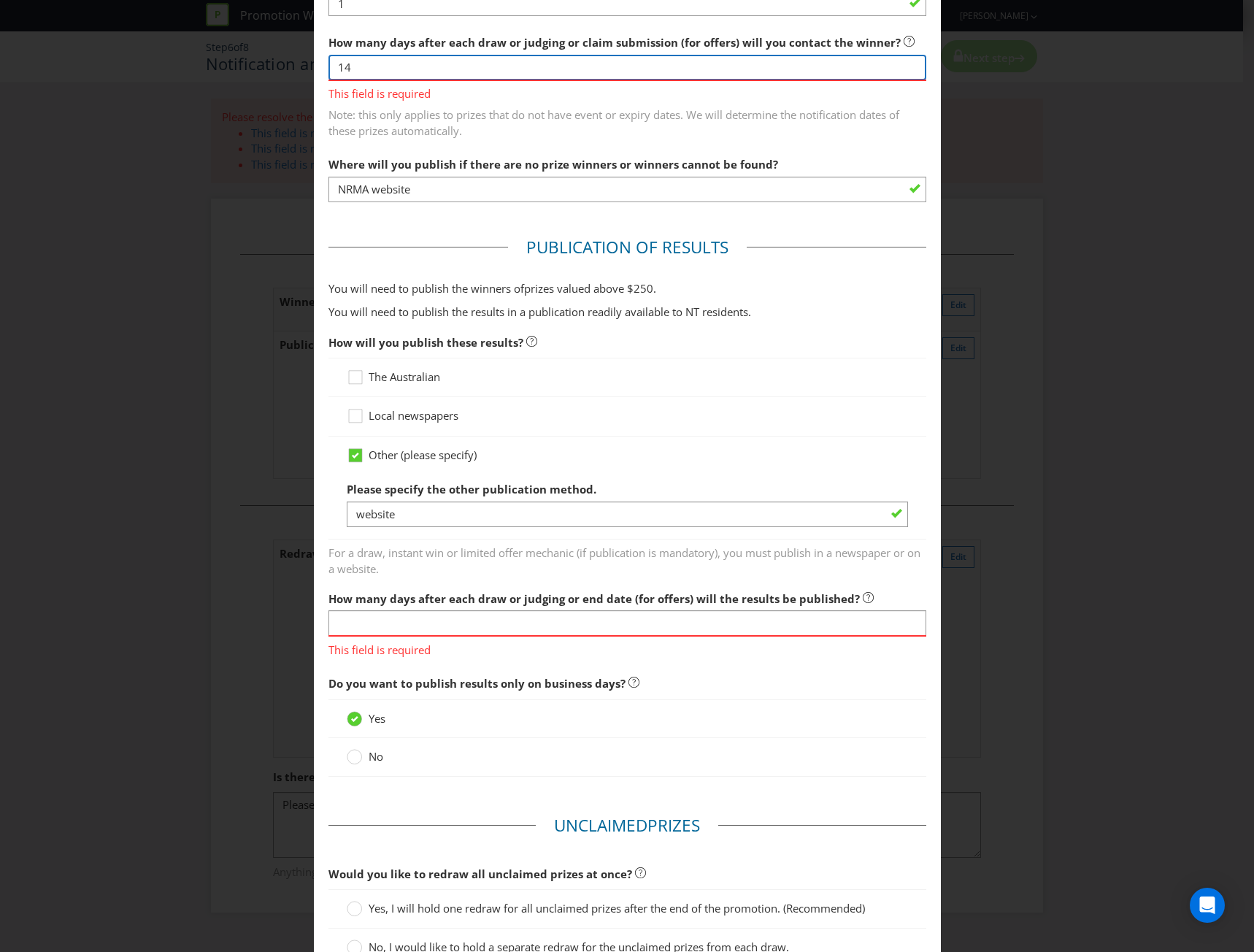
type input "14"
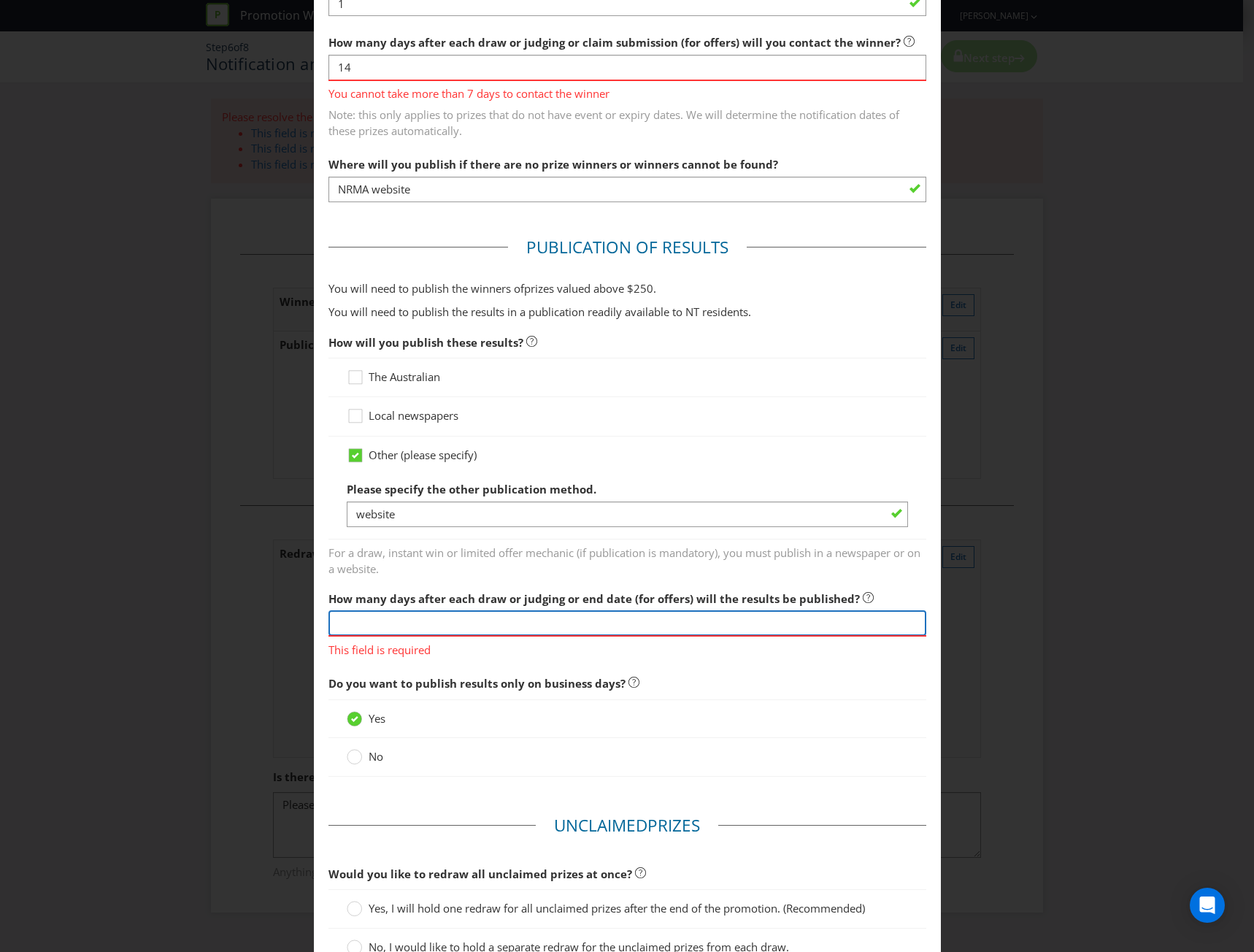
click at [690, 628] on input "text" at bounding box center [627, 623] width 598 height 25
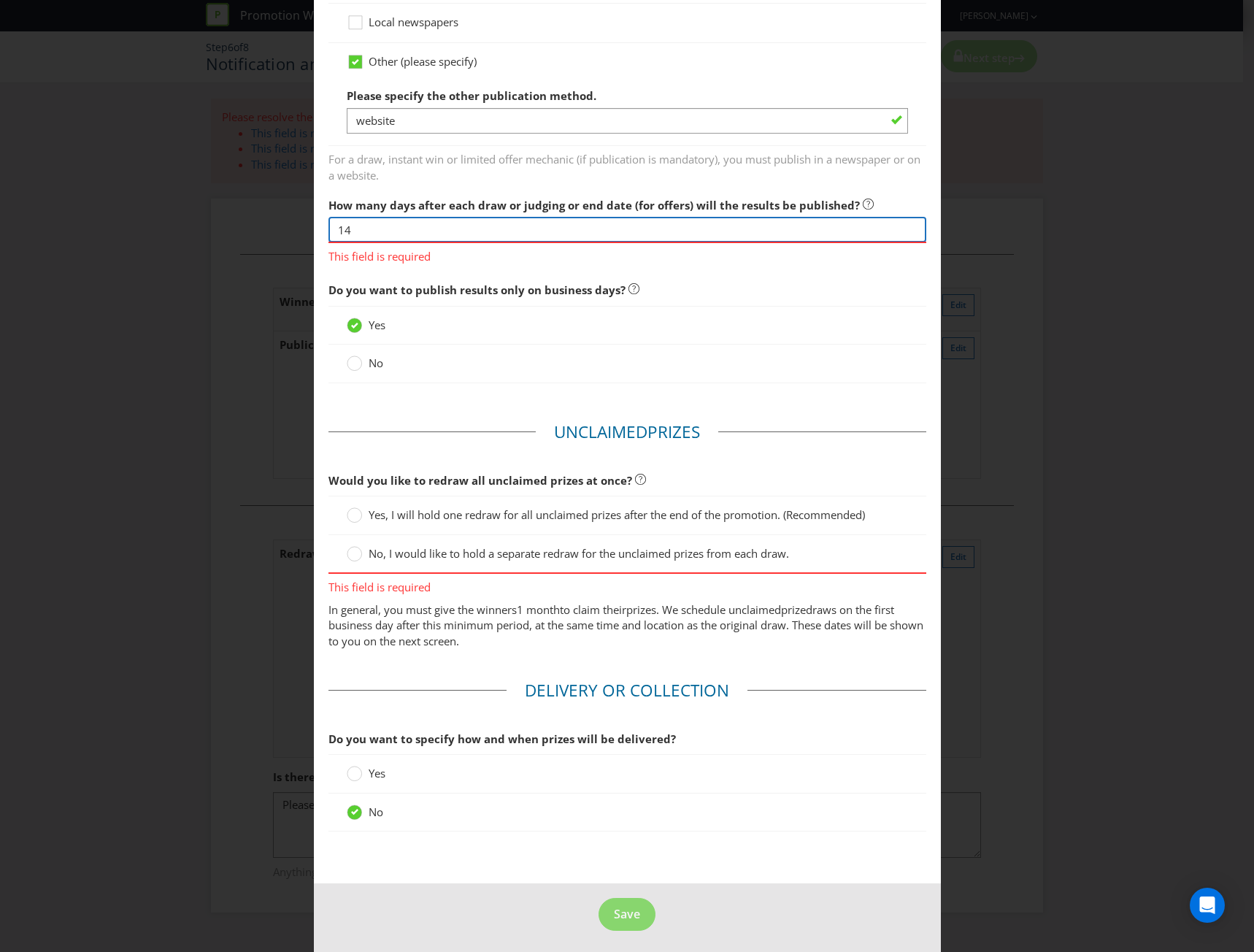
scroll to position [982, 0]
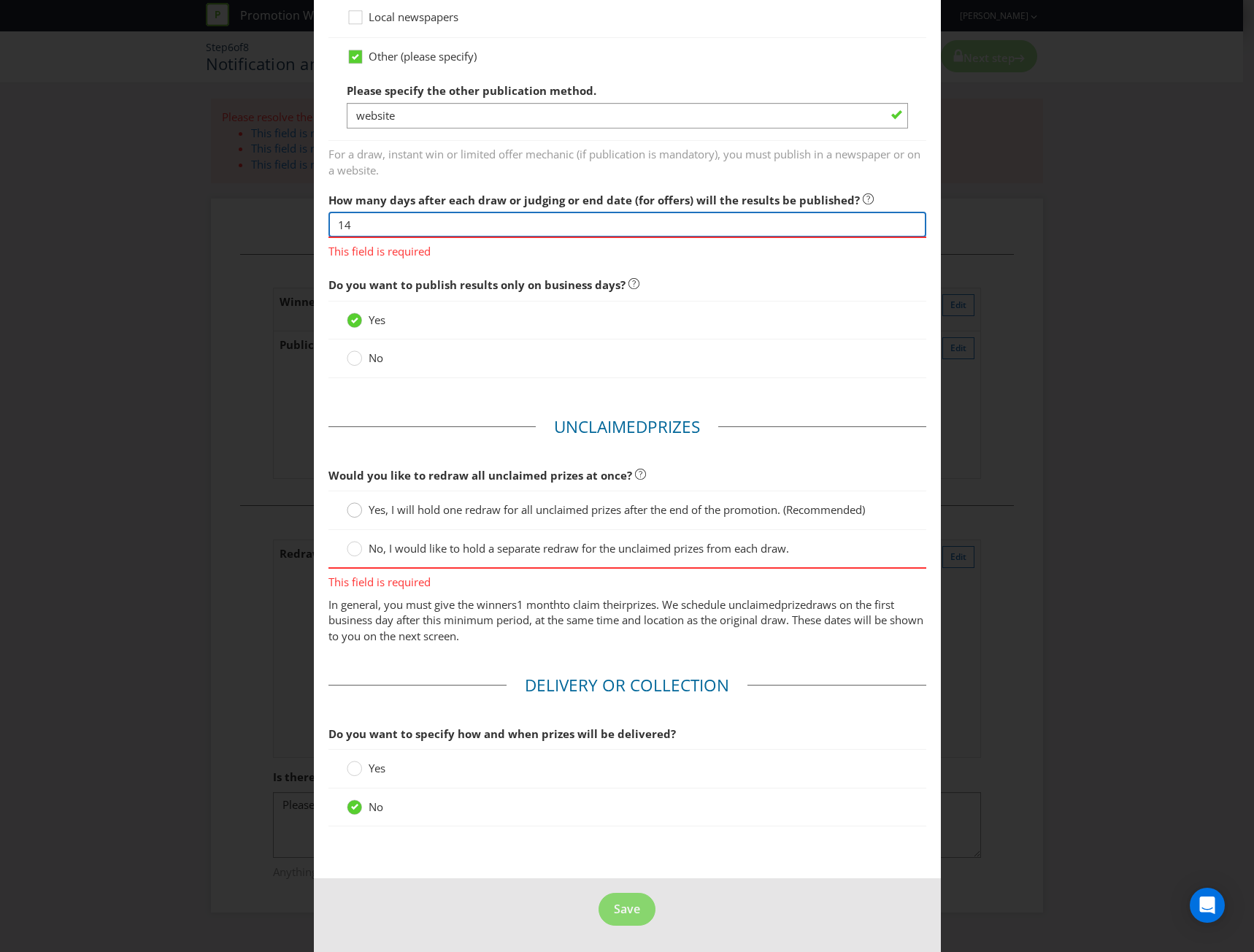
type input "14"
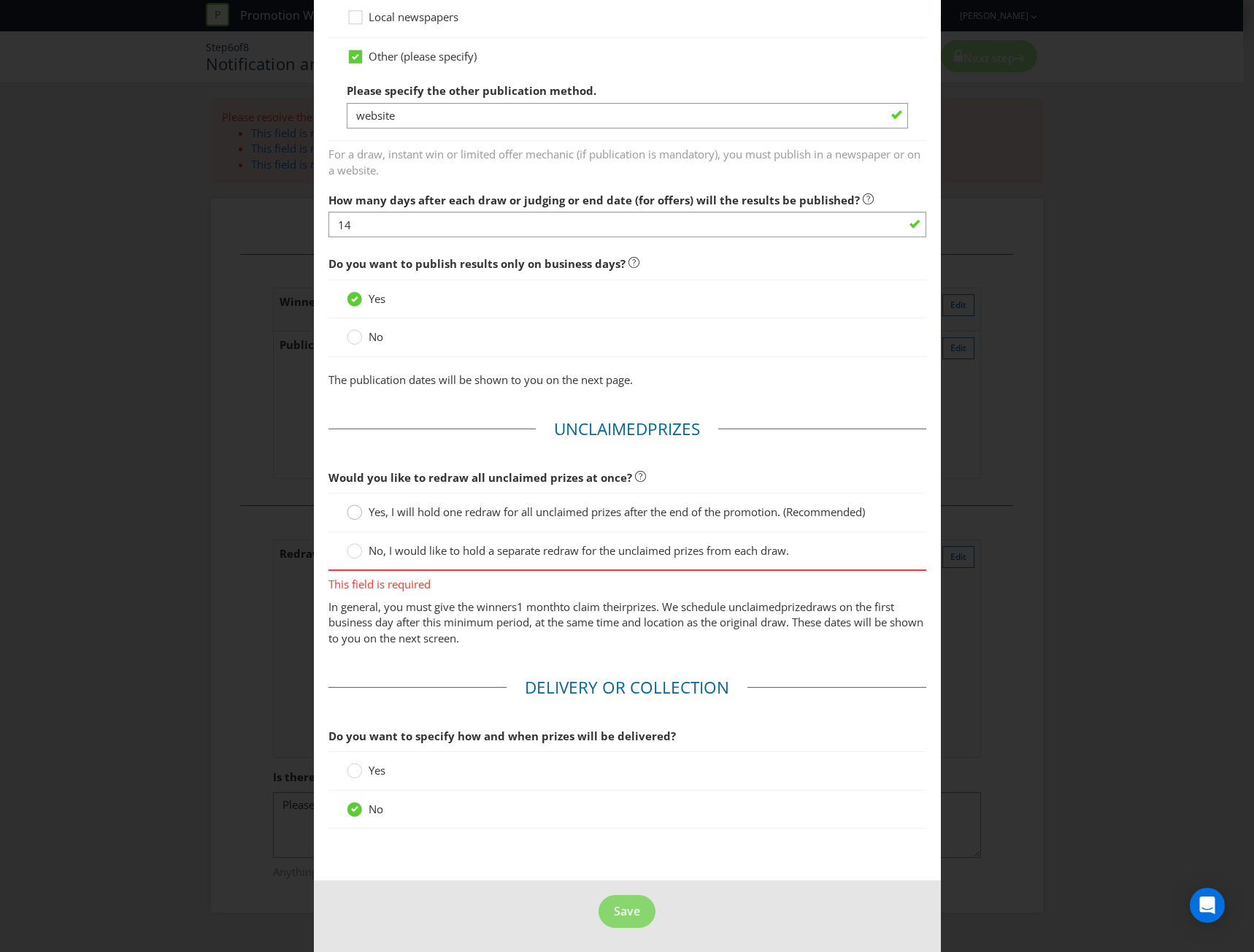
click at [352, 506] on div at bounding box center [355, 507] width 7 height 7
click at [0, 0] on input "Yes, I will hold one redraw for all unclaimed prizes after the end of the promo…" at bounding box center [0, 0] width 0 height 0
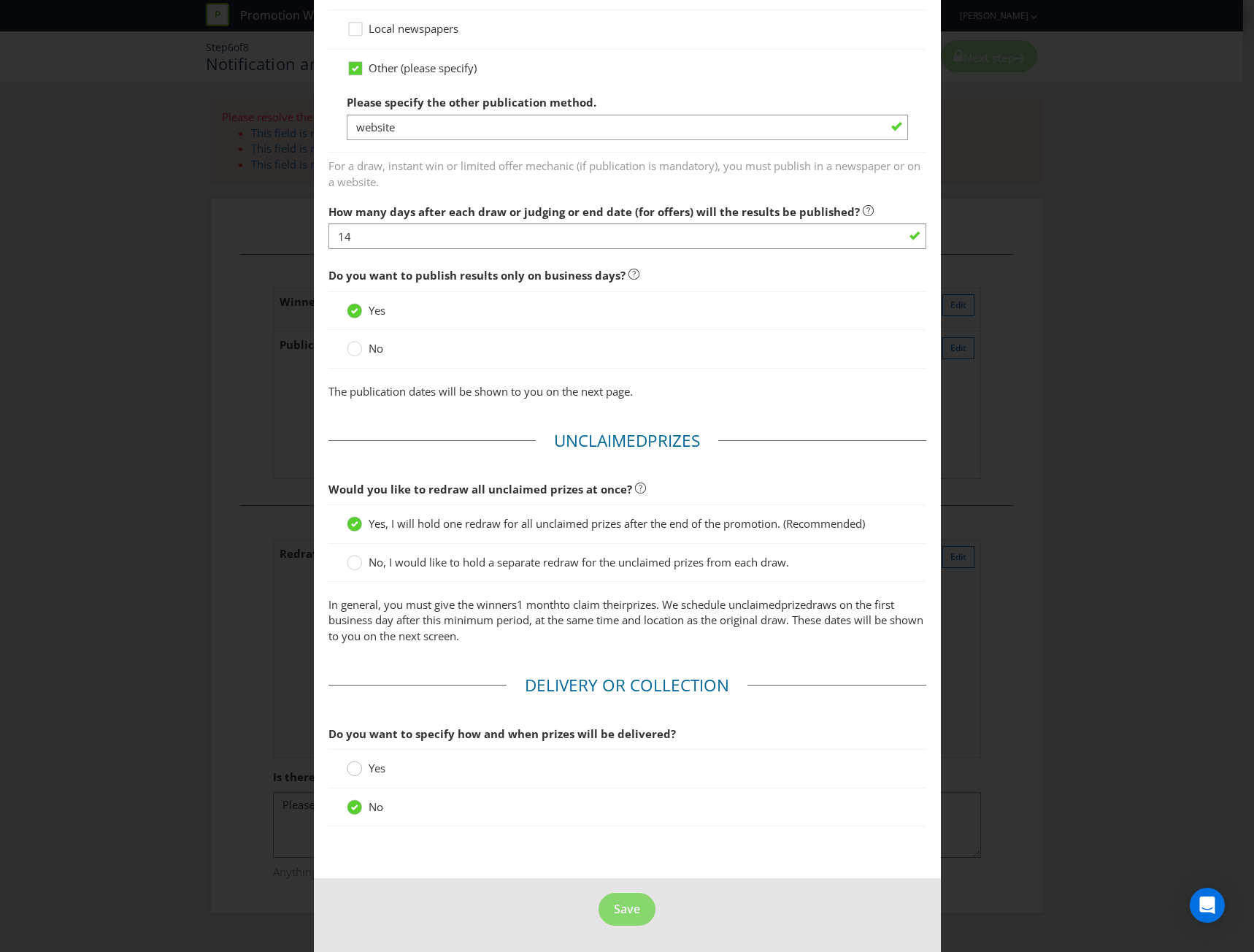
click at [355, 766] on circle at bounding box center [354, 768] width 15 height 15
click at [0, 0] on input "Yes" at bounding box center [0, 0] width 0 height 0
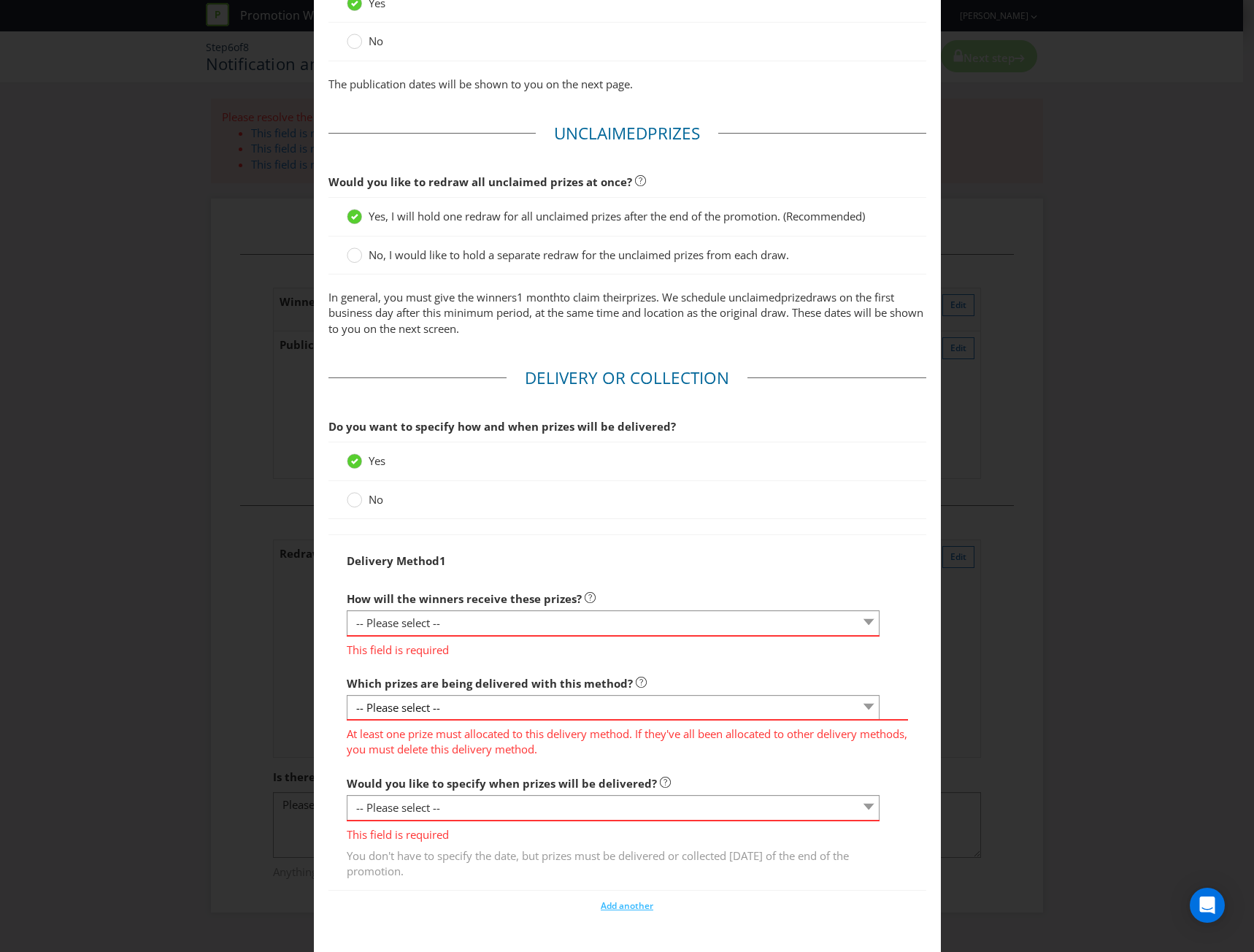
scroll to position [1336, 0]
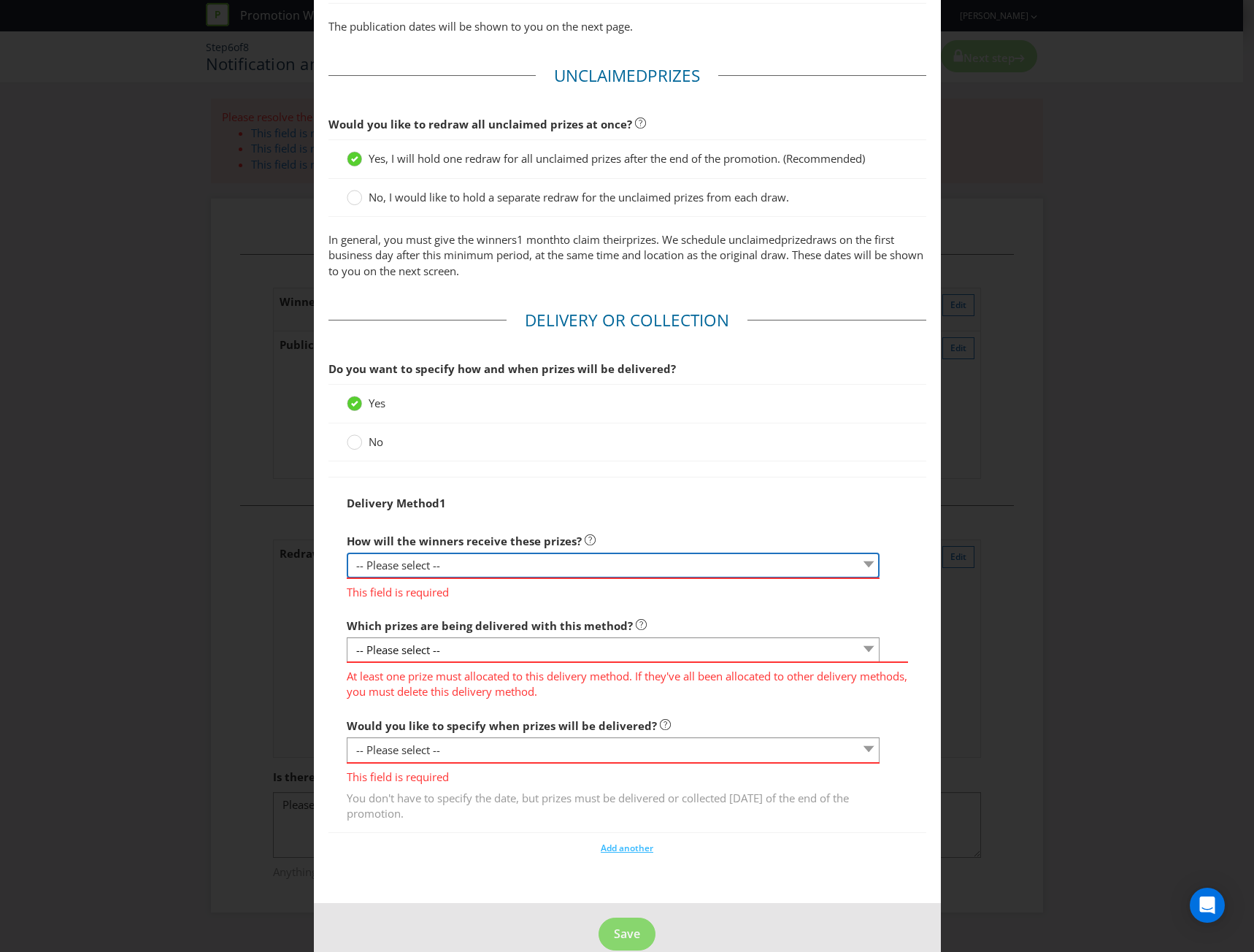
click at [397, 559] on select "-- Please select -- Delivered by mail Delivered by email Delivered in-person Co…" at bounding box center [613, 565] width 534 height 25
select select "EMAIL"
click at [347, 553] on select "-- Please select -- Delivered by mail Delivered by email Delivered in-person Co…" at bounding box center [613, 565] width 534 height 25
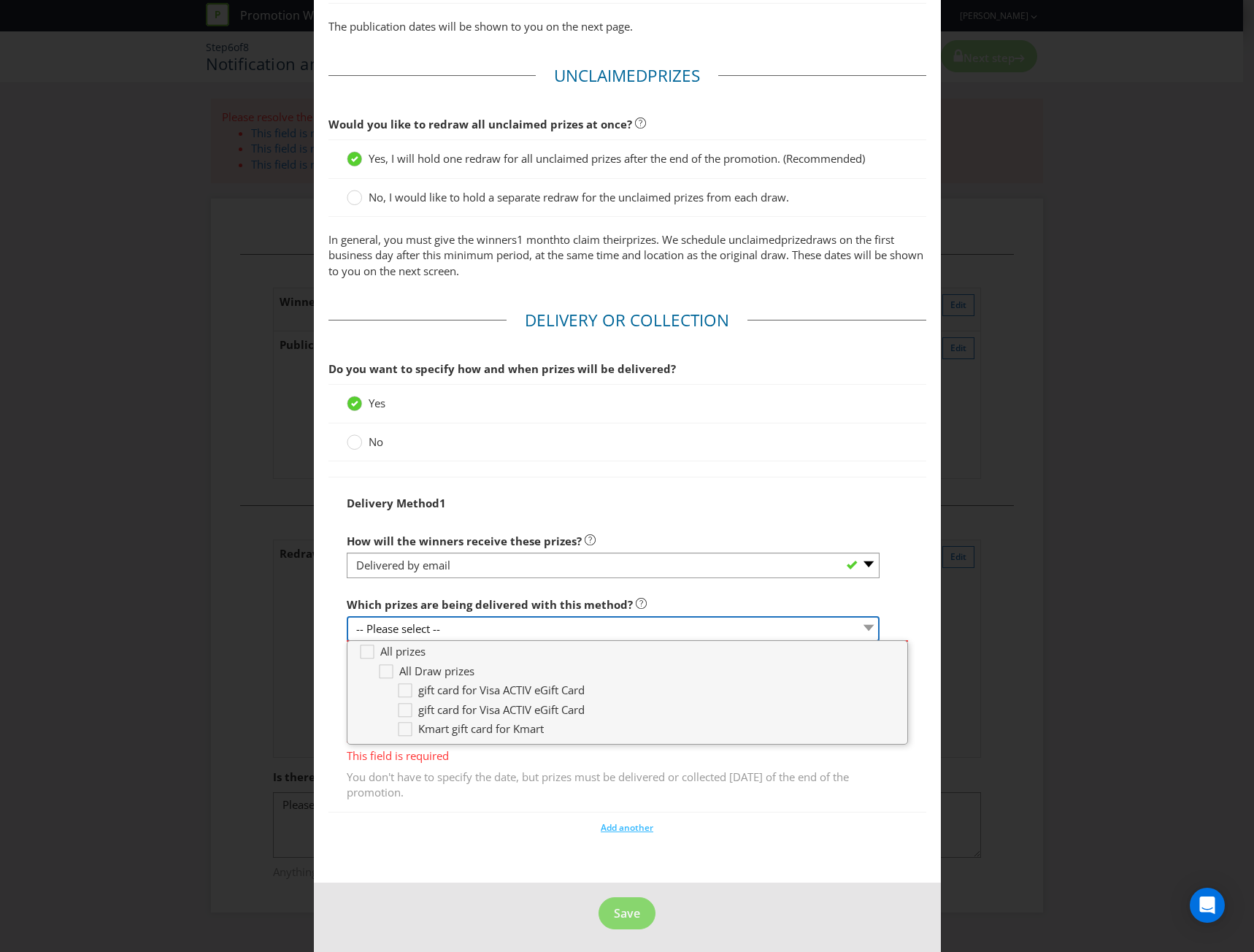
click at [528, 626] on select "-- Please select --" at bounding box center [613, 629] width 534 height 25
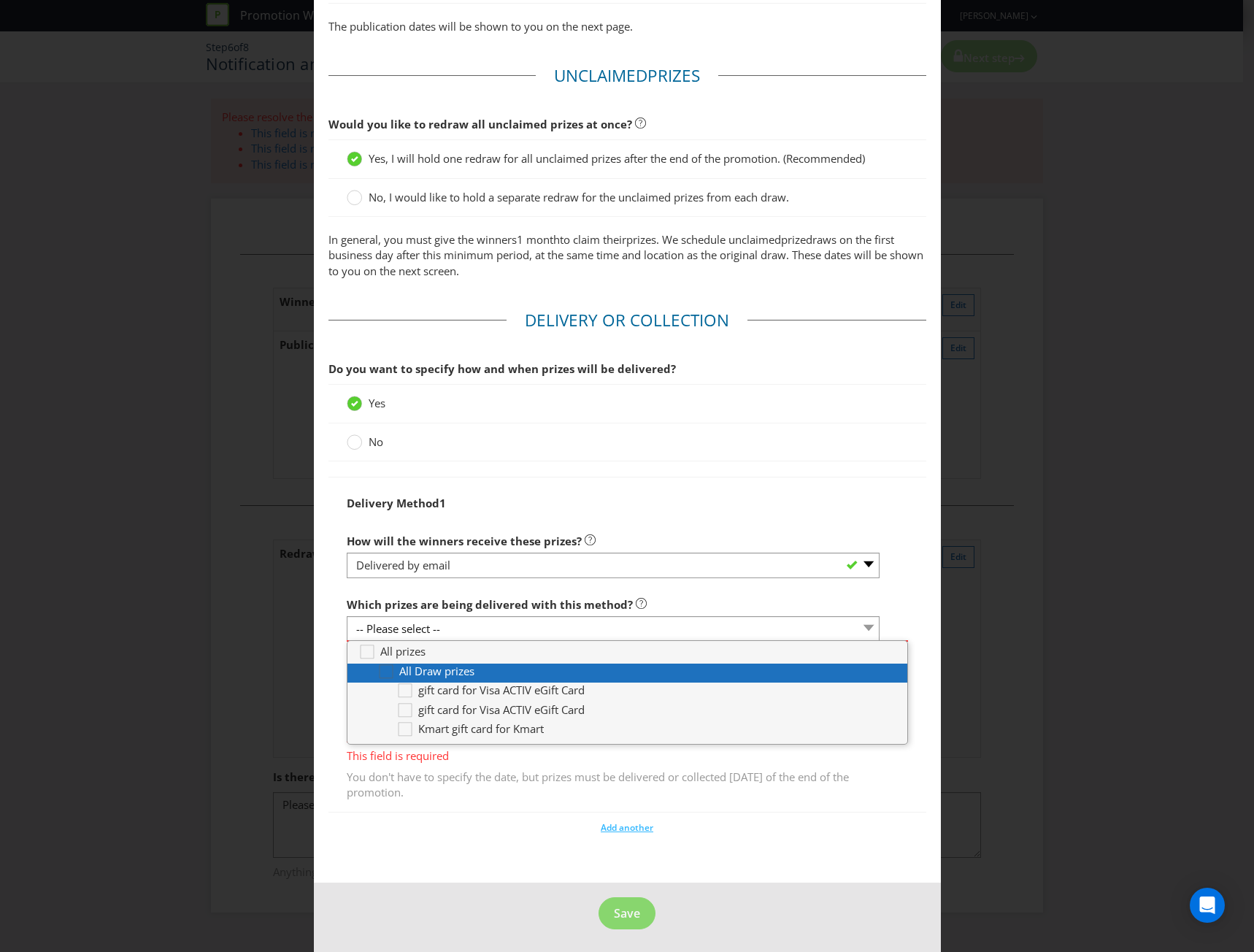
click at [383, 665] on div at bounding box center [386, 666] width 7 height 7
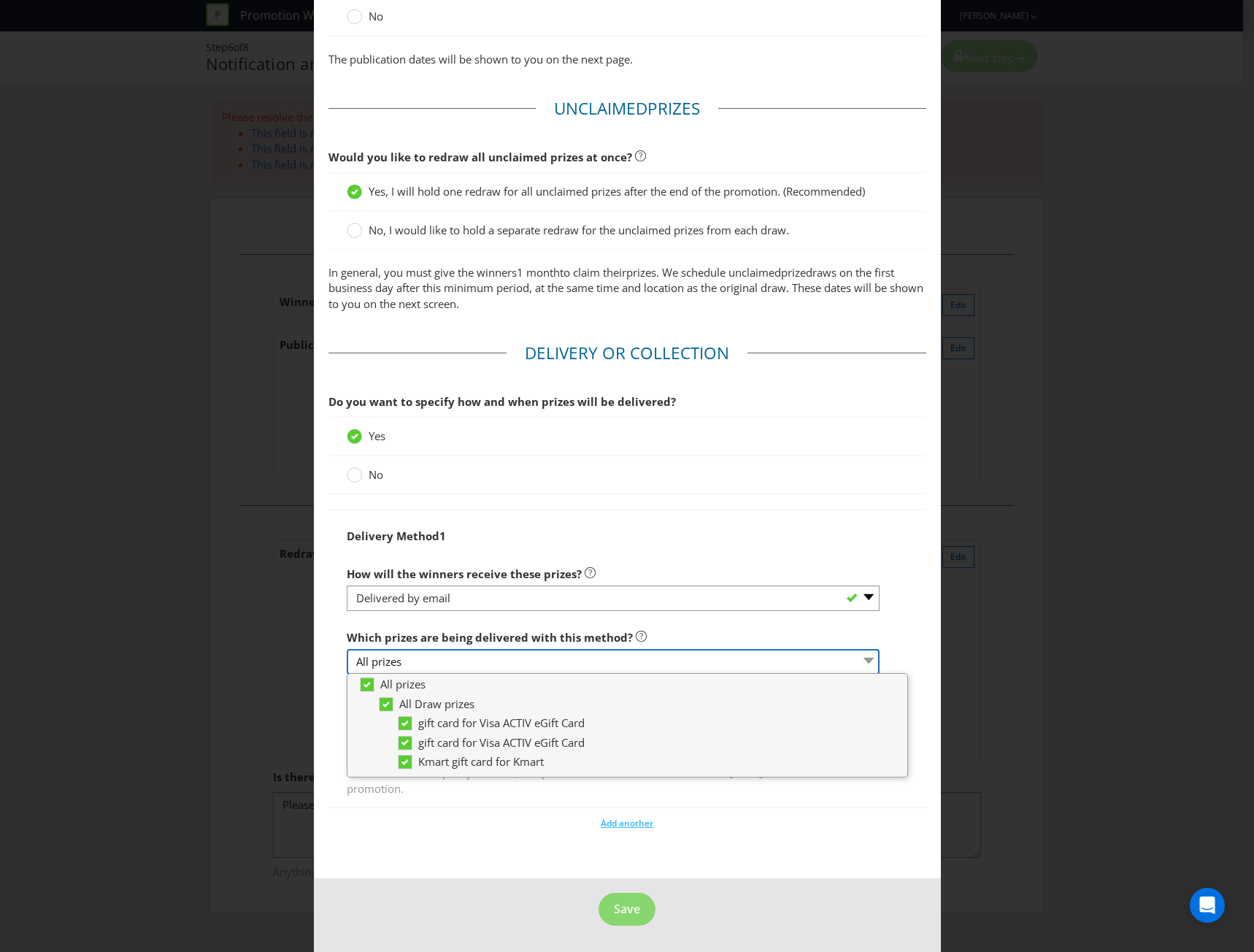
click at [861, 652] on select "All prizes" at bounding box center [613, 662] width 534 height 25
click at [884, 642] on div "Which prizes are being delivered with this method? All prizes All prizes All Dr…" at bounding box center [627, 649] width 562 height 53
click at [519, 828] on div "Add another" at bounding box center [627, 819] width 598 height 21
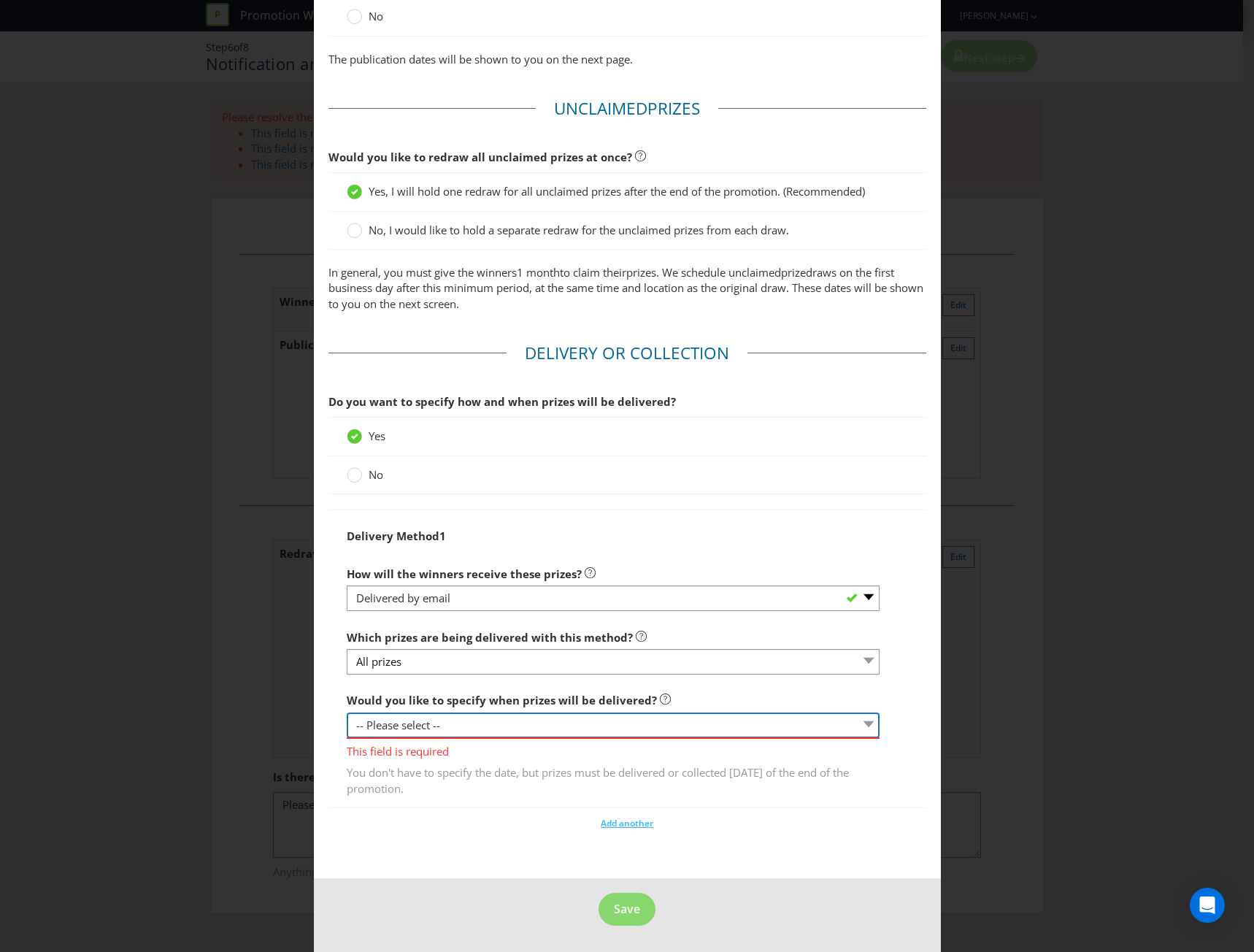
click at [593, 727] on select "-- Please select -- Yes, specific date (please specify) Yes, within a certain p…" at bounding box center [613, 725] width 534 height 25
select select "YES_PERIOD"
click at [347, 713] on select "-- Please select -- Yes, specific date (please specify) Yes, within a certain p…" at bounding box center [613, 725] width 534 height 25
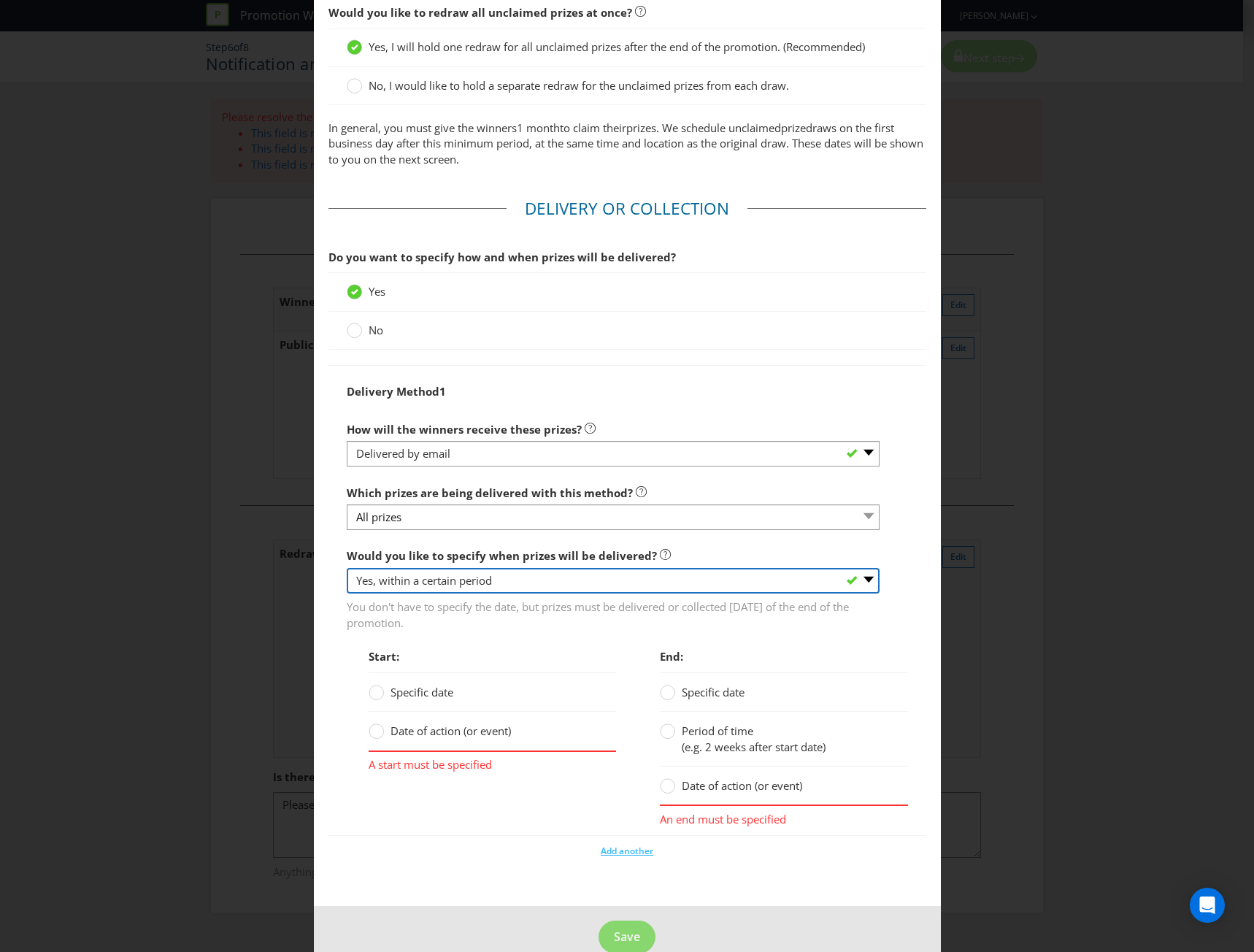
scroll to position [1475, 0]
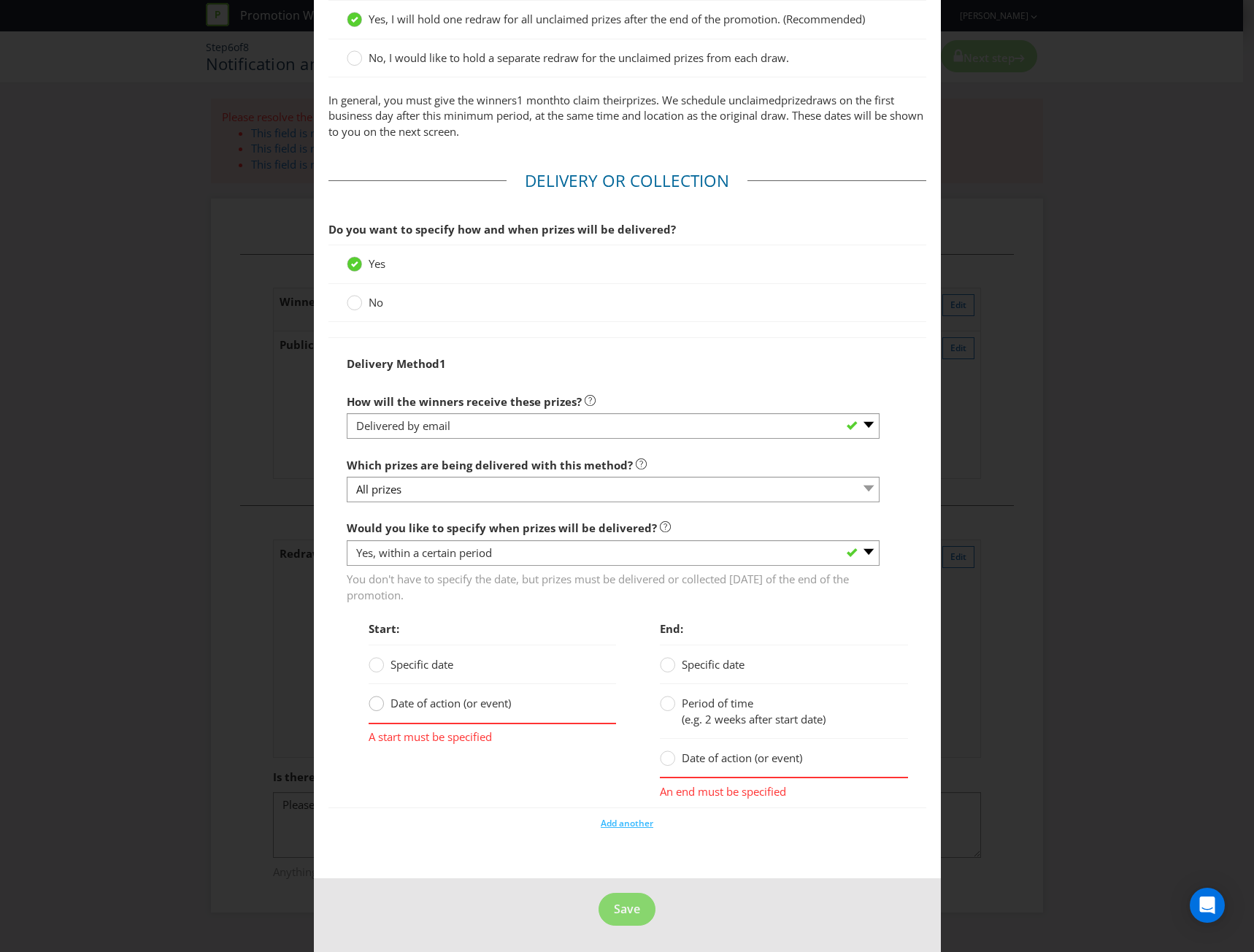
click at [376, 701] on div at bounding box center [376, 698] width 7 height 7
click at [0, 0] on input "Date of action (or event)" at bounding box center [0, 0] width 0 height 0
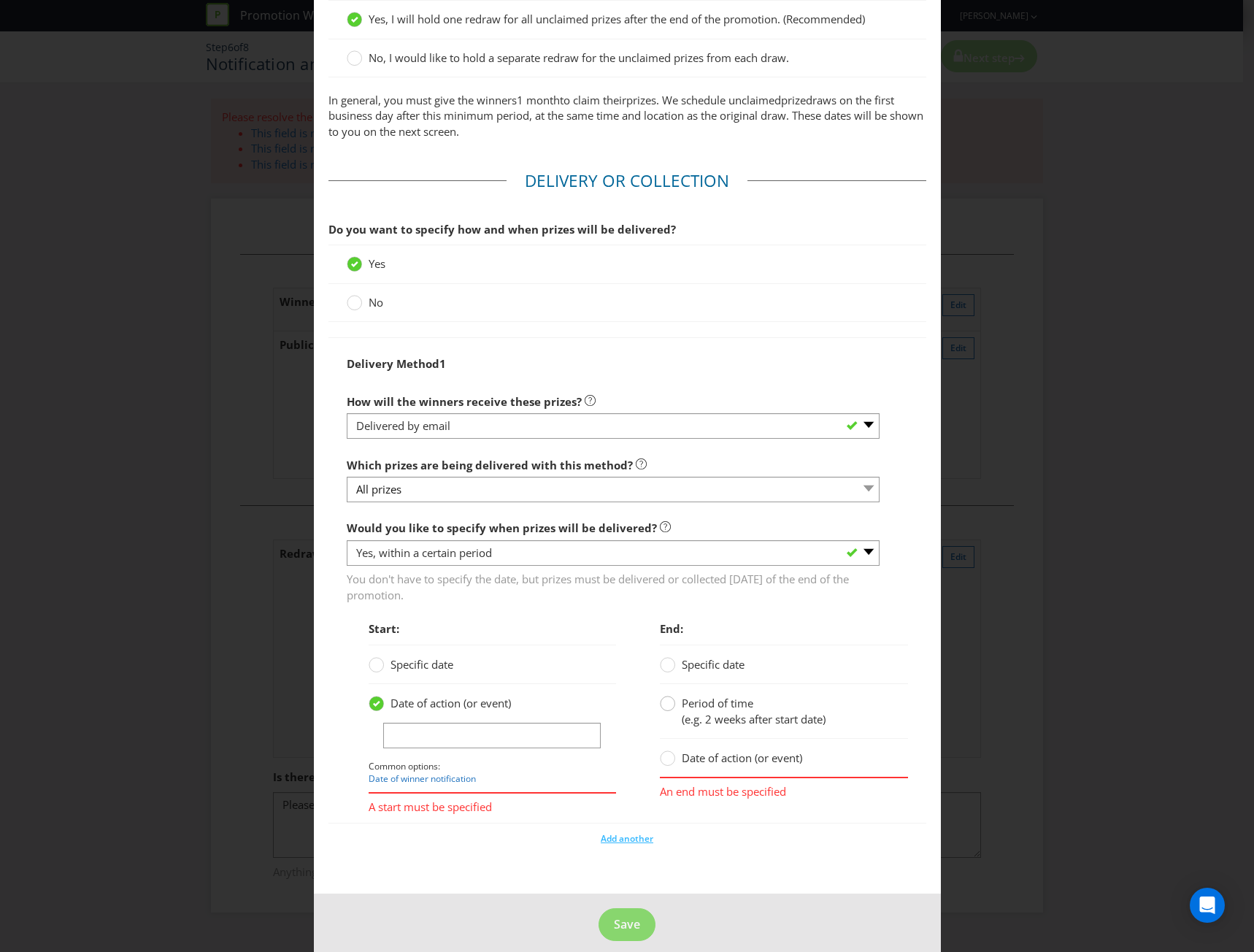
click at [669, 701] on circle at bounding box center [668, 703] width 15 height 15
click at [0, 0] on input "Period of time (e.g. 2 weeks after start date)" at bounding box center [0, 0] width 0 height 0
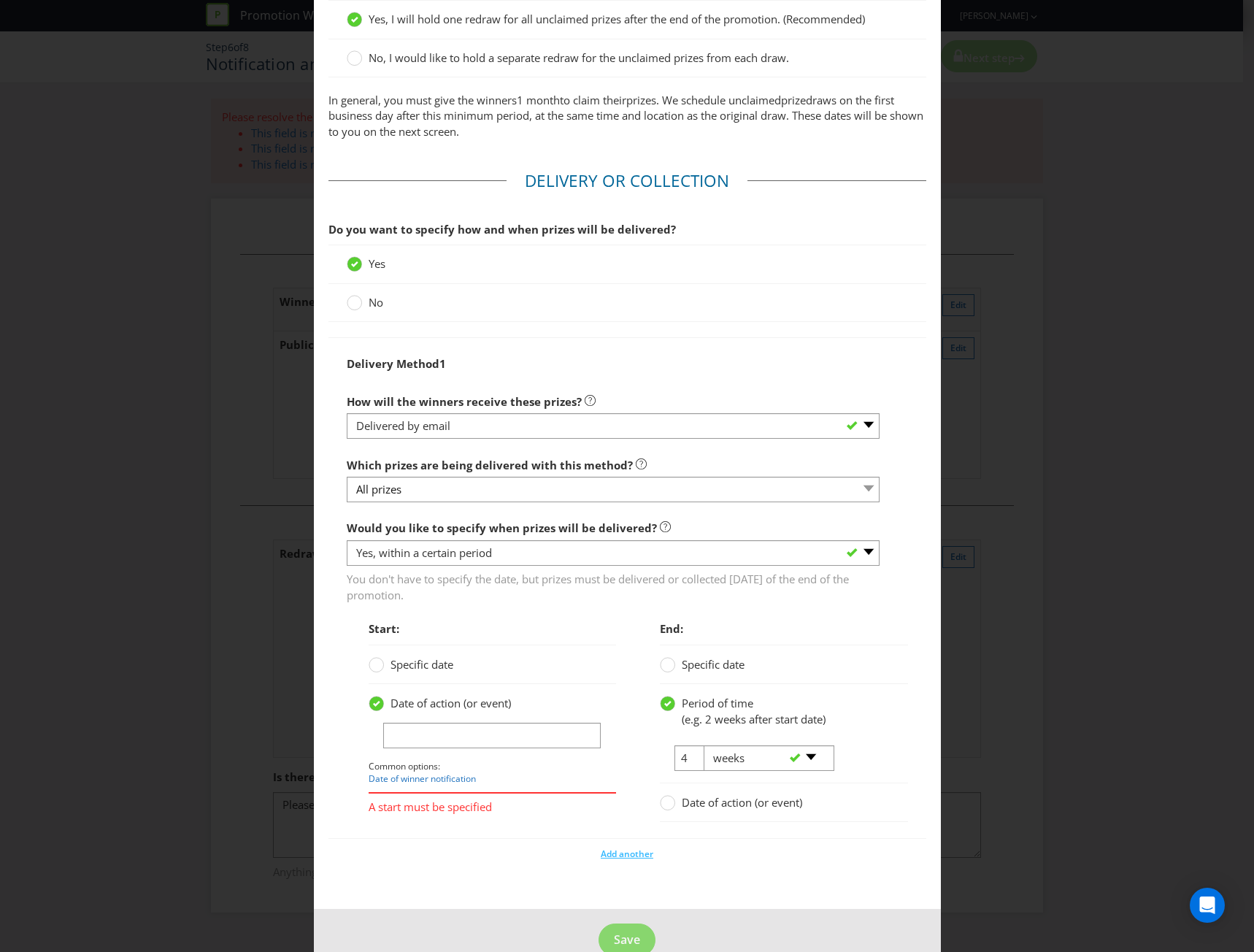
click at [692, 756] on div "-- Please select -- days weeks months years" at bounding box center [763, 758] width 141 height 26
click at [682, 761] on input "4" at bounding box center [690, 758] width 31 height 25
click at [494, 731] on input "text" at bounding box center [492, 735] width 219 height 25
click at [444, 783] on link "Date of winner notification" at bounding box center [423, 778] width 107 height 13
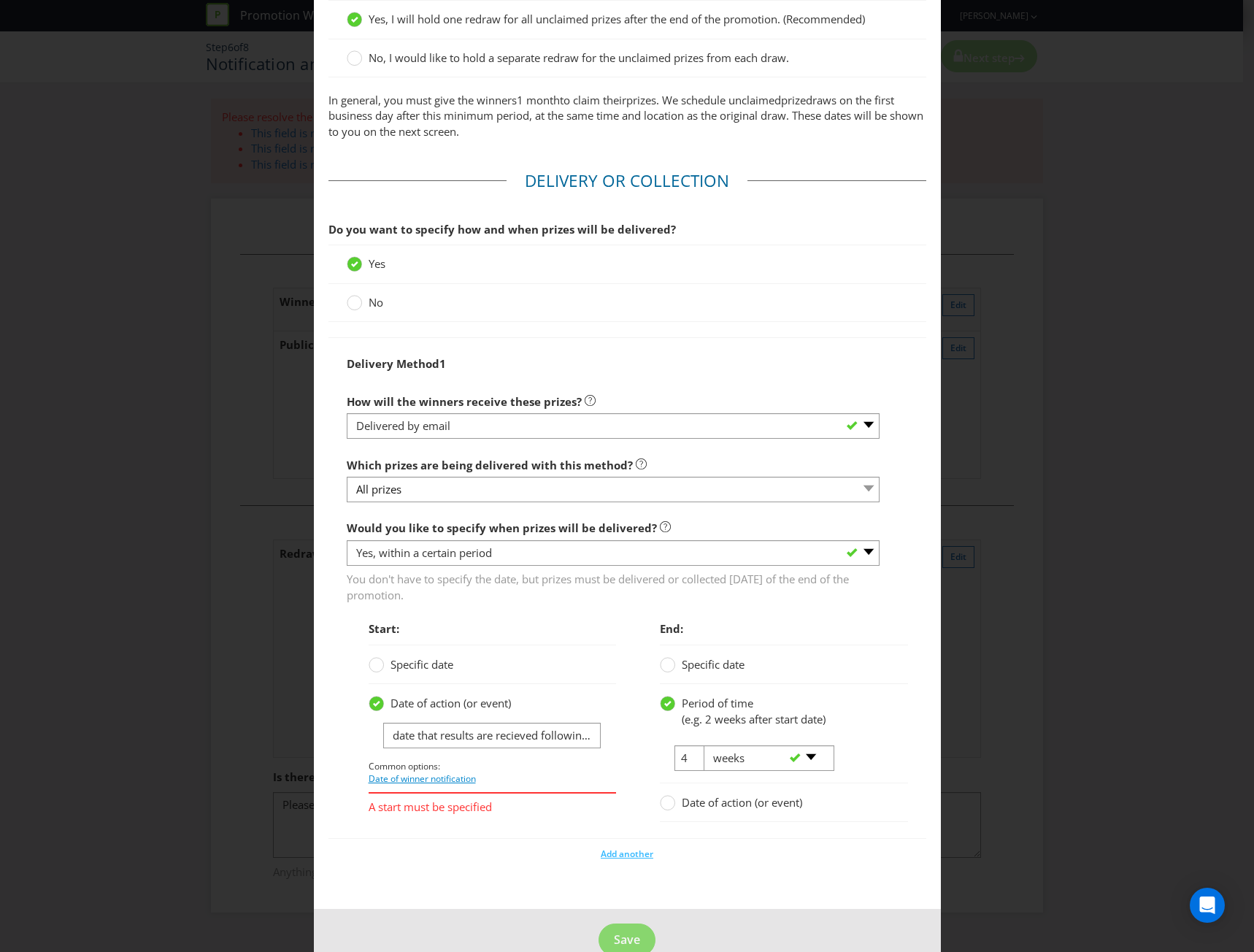
type input "date of winner notification"
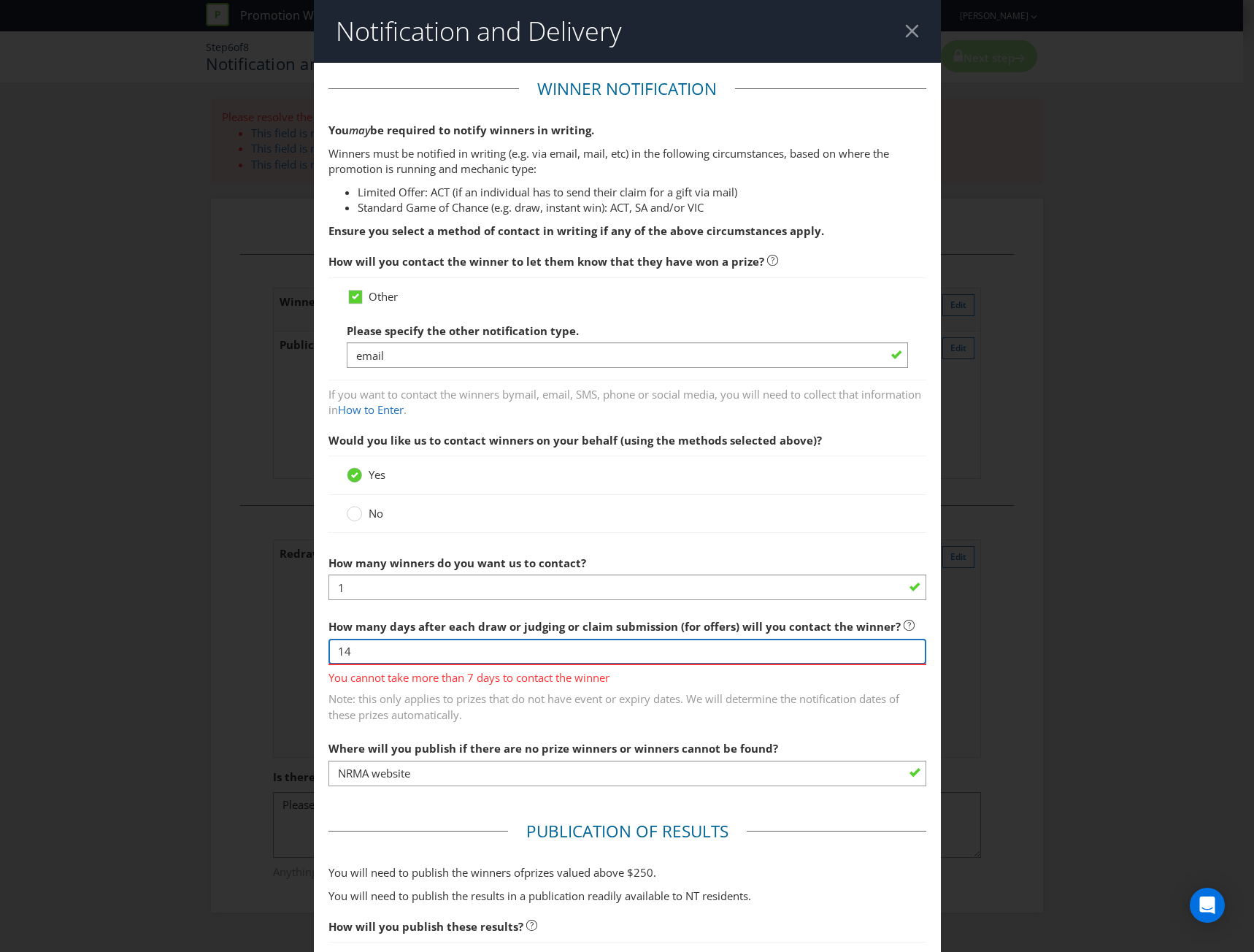
click at [434, 657] on input "14" at bounding box center [627, 651] width 598 height 25
drag, startPoint x: 381, startPoint y: 656, endPoint x: 288, endPoint y: 644, distance: 93.8
click at [288, 644] on div "Notification and Delivery Winner Notification You may be required to notify win…" at bounding box center [627, 476] width 1254 height 952
type input "7"
click at [703, 695] on span "Note: this only applies to prizes that do not have event or expiry dates. We wi…" at bounding box center [627, 704] width 598 height 36
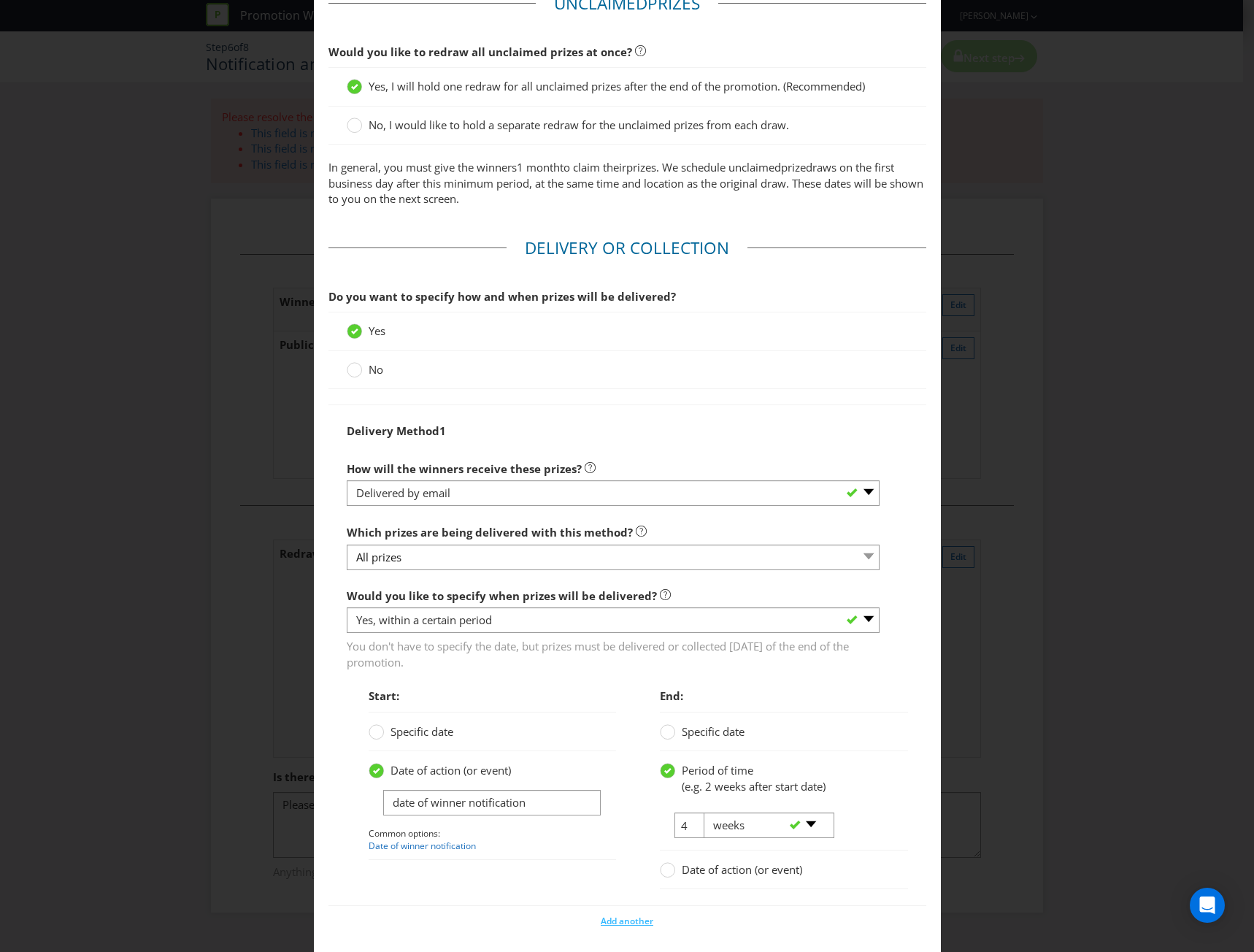
scroll to position [1485, 0]
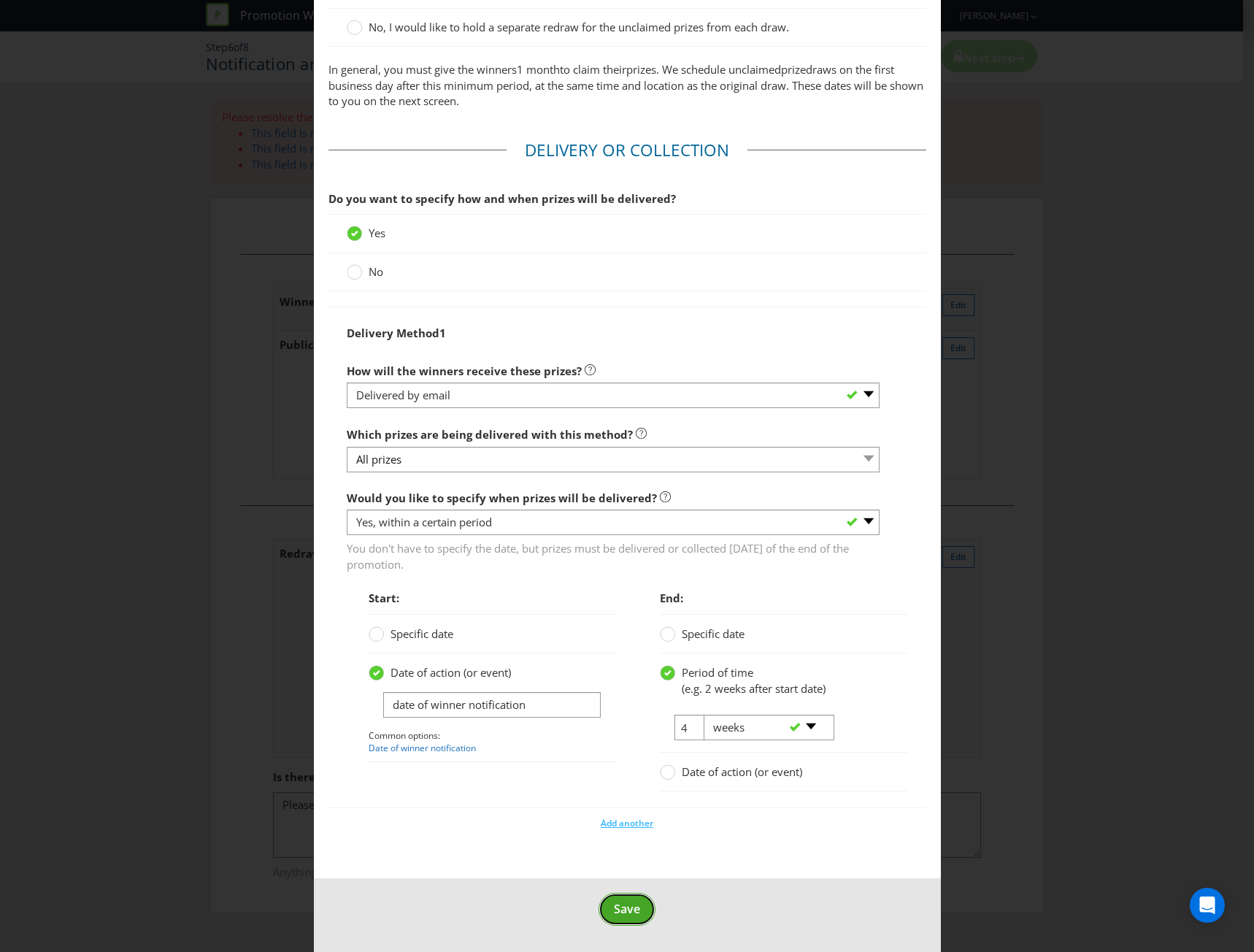
click at [622, 915] on span "Save" at bounding box center [627, 909] width 26 height 16
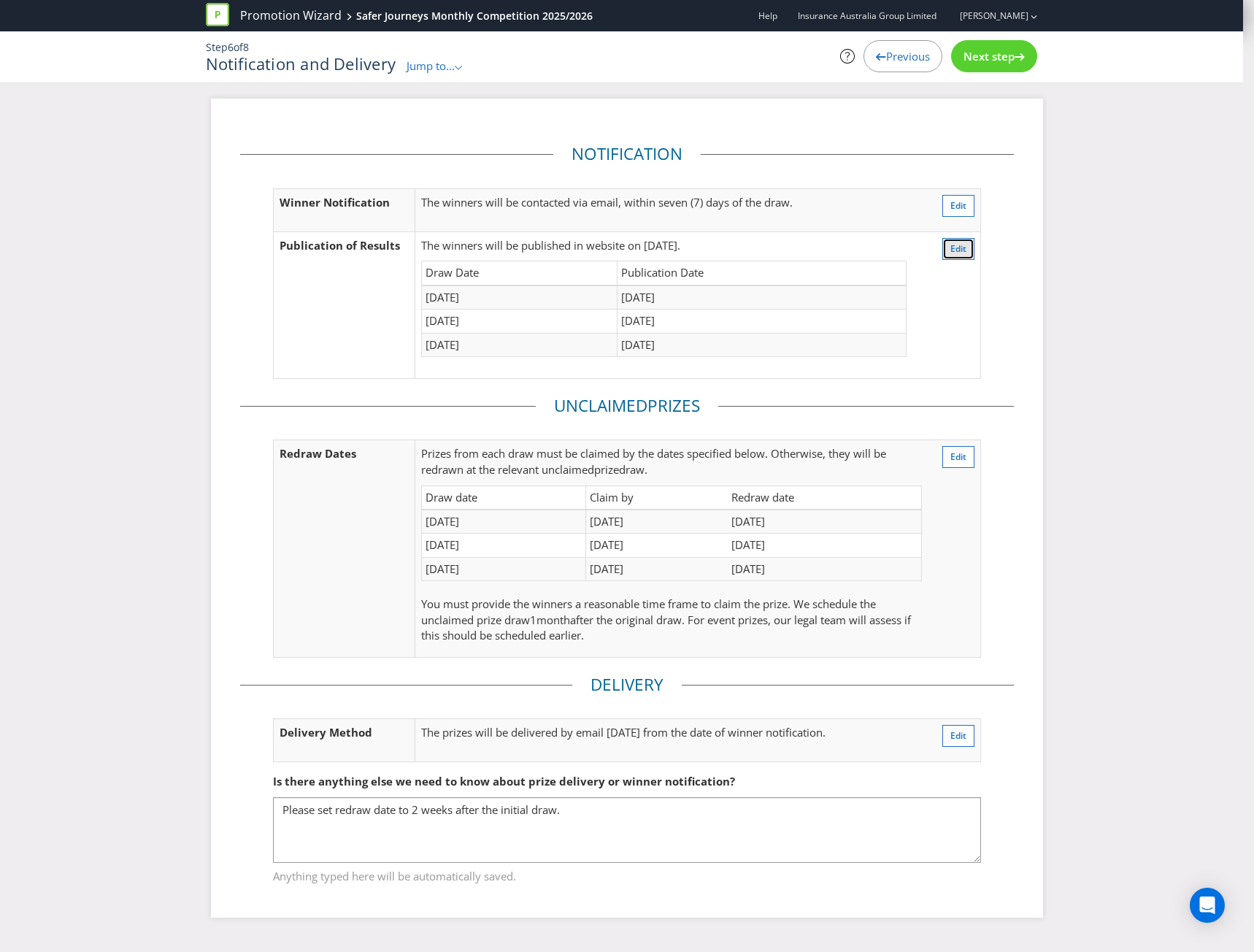
click at [962, 240] on button "Edit" at bounding box center [958, 249] width 32 height 21
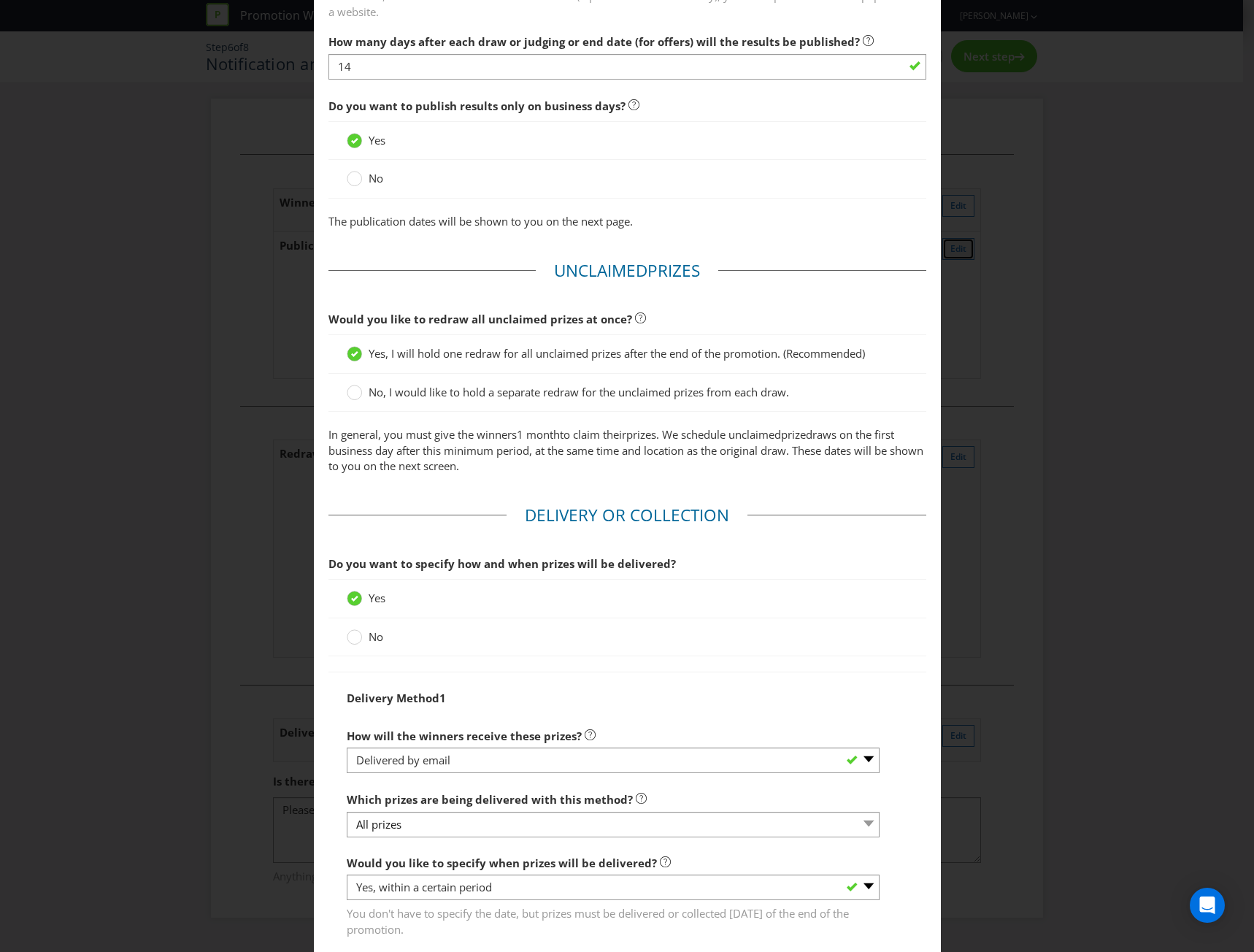
scroll to position [1485, 0]
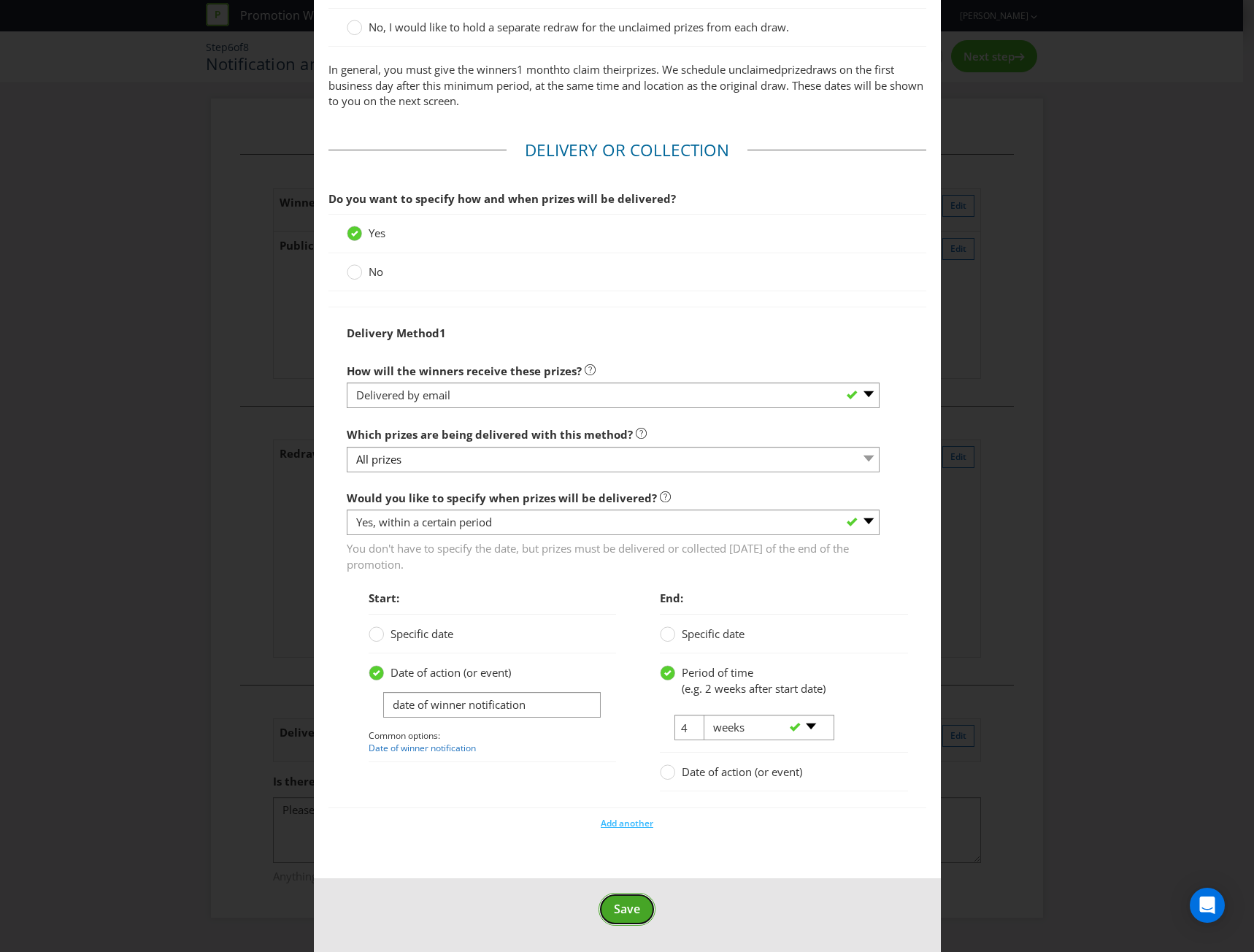
click at [631, 908] on span "Save" at bounding box center [627, 909] width 26 height 16
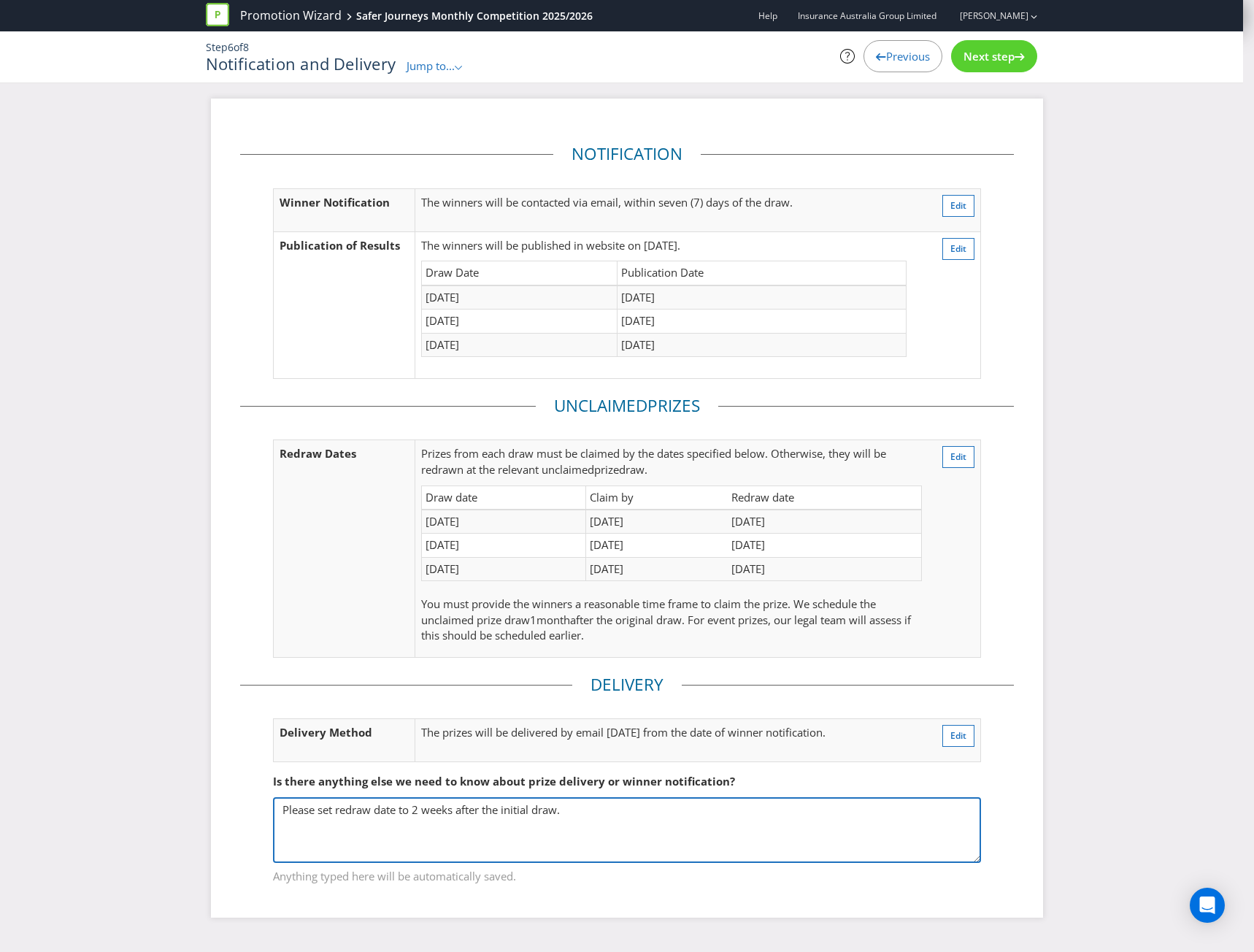
click at [564, 816] on textarea "Please set redraw date to 2 weeks after the initial draw." at bounding box center [627, 829] width 708 height 65
drag, startPoint x: 585, startPoint y: 812, endPoint x: 230, endPoint y: 791, distance: 355.6
click at [230, 791] on div "Notification Winner Notification The winners will be contacted via email, withi…" at bounding box center [627, 508] width 832 height 818
type textarea "No redraw required as prizes will be emailed directly to the winner following t…"
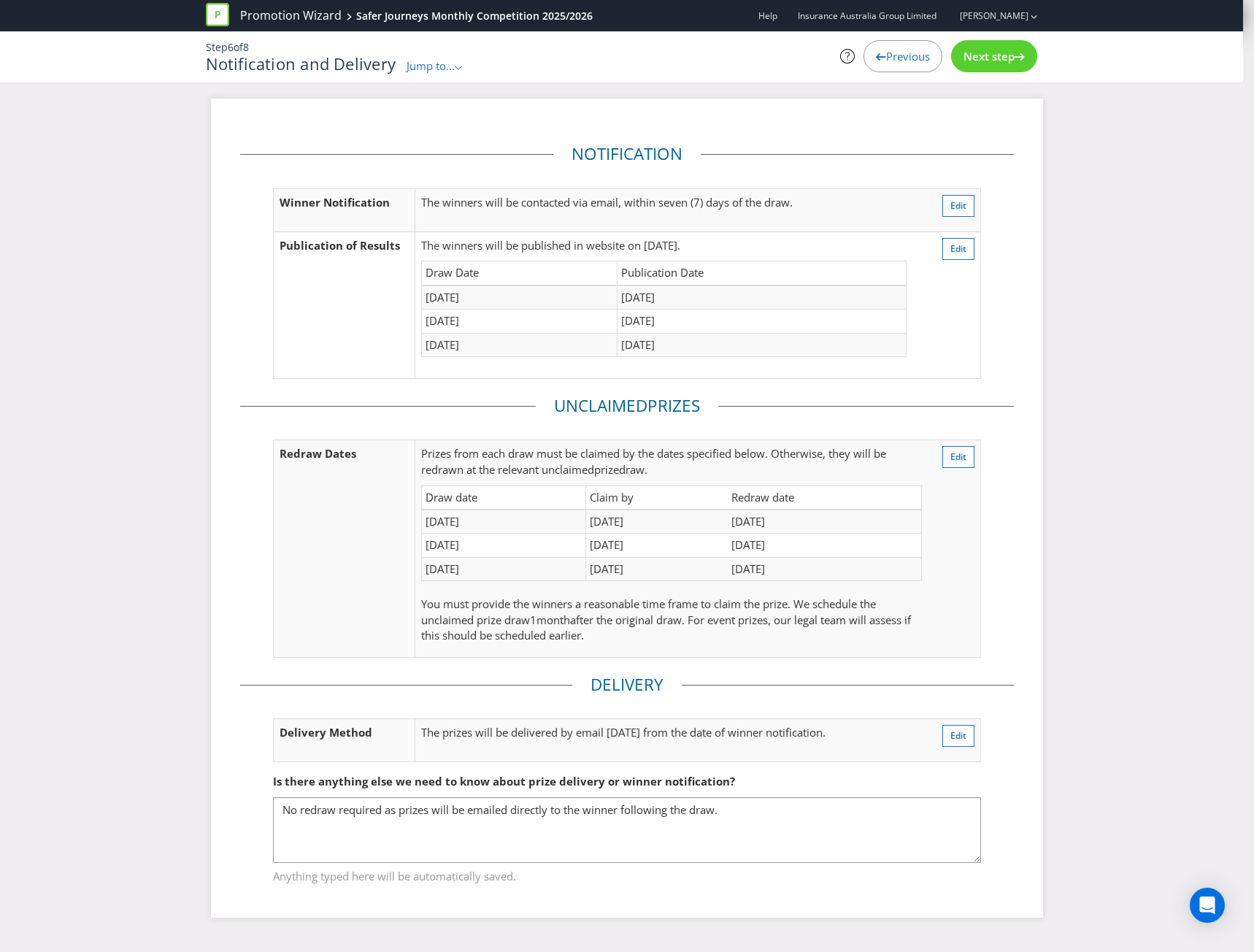
click at [1011, 54] on span "Next step" at bounding box center [989, 56] width 51 height 15
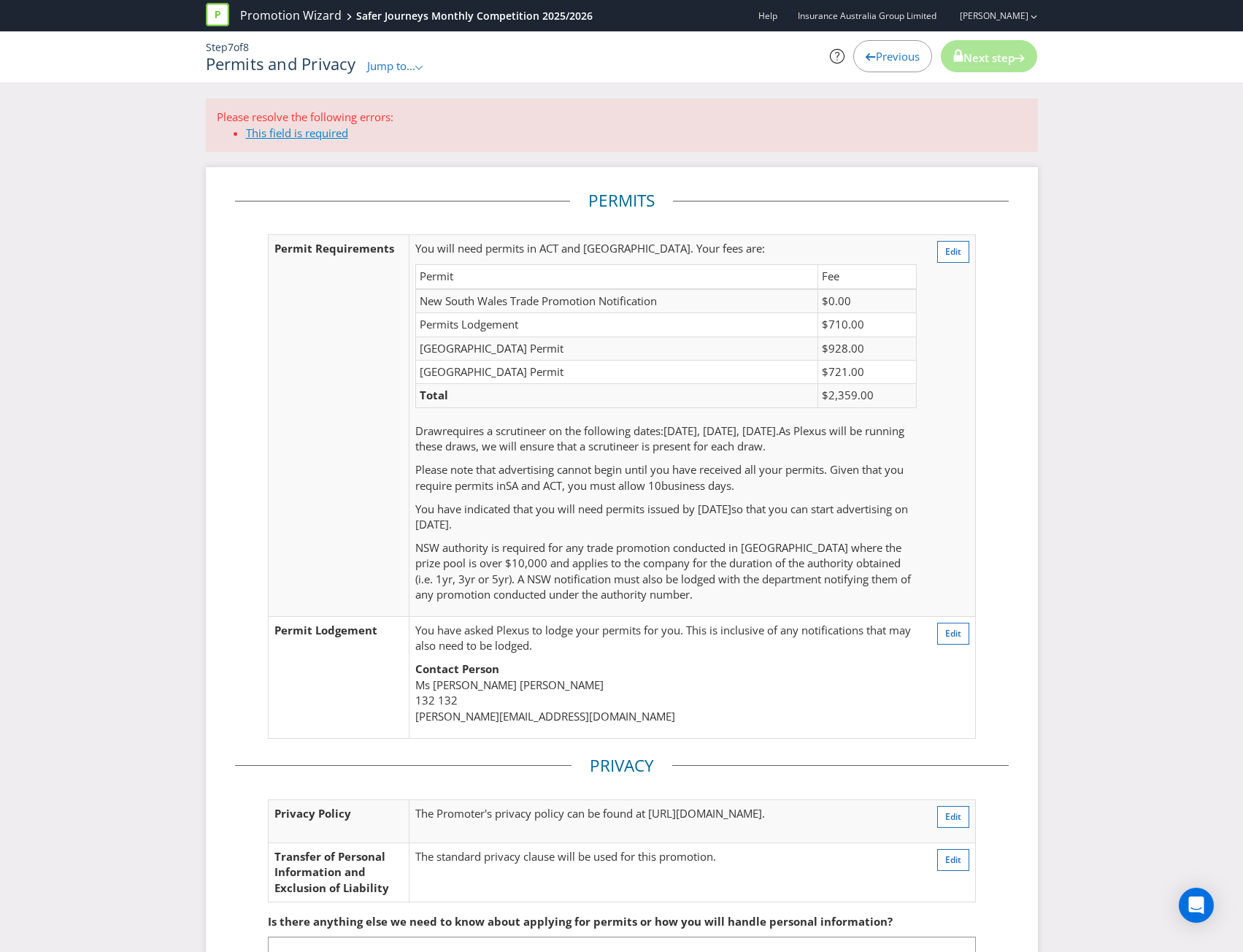
click at [288, 135] on link "This field is required" at bounding box center [297, 133] width 103 height 15
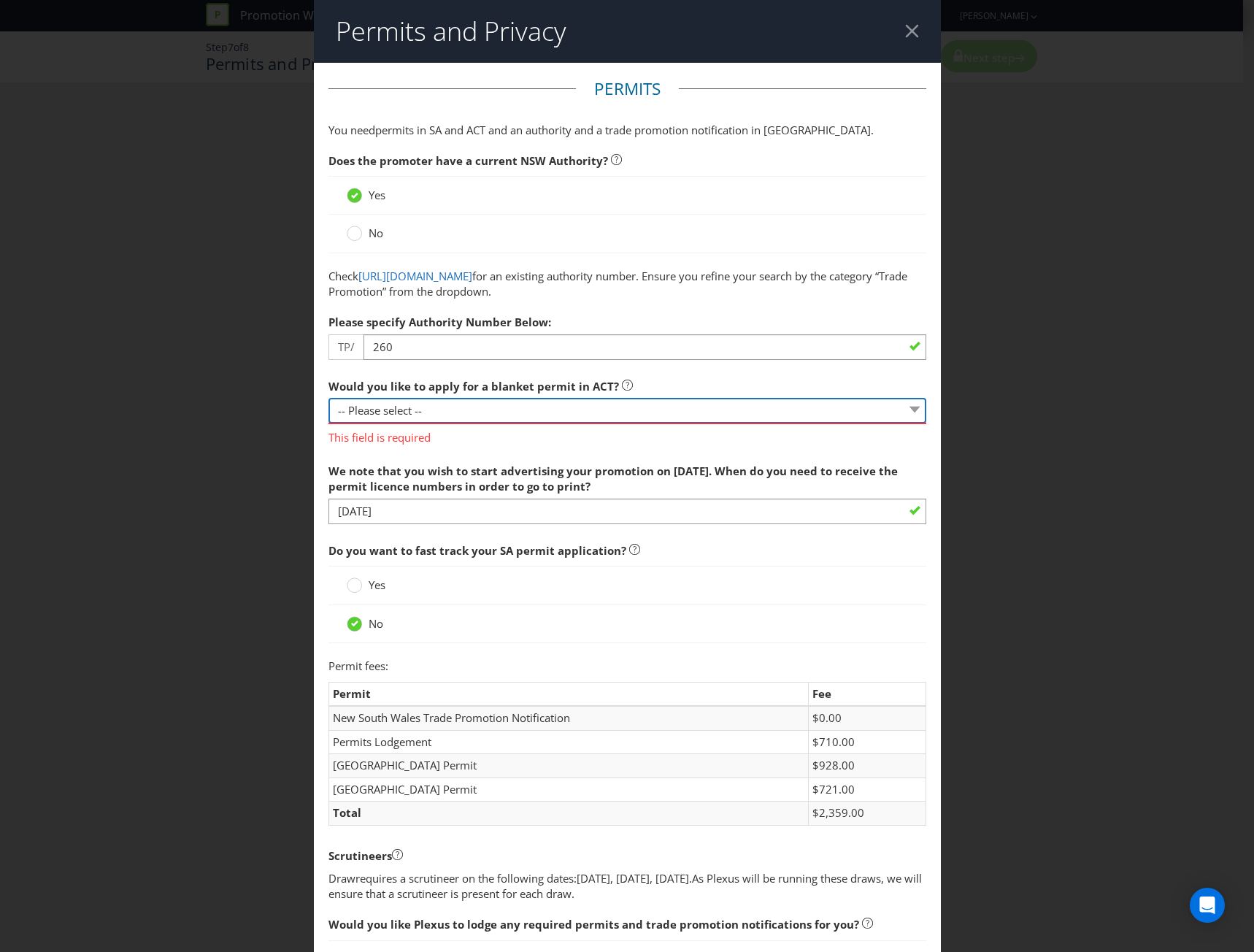
click at [574, 409] on select "-- Please select -- Yes, please apply for a new blanket permit No, this promoti…" at bounding box center [627, 410] width 598 height 25
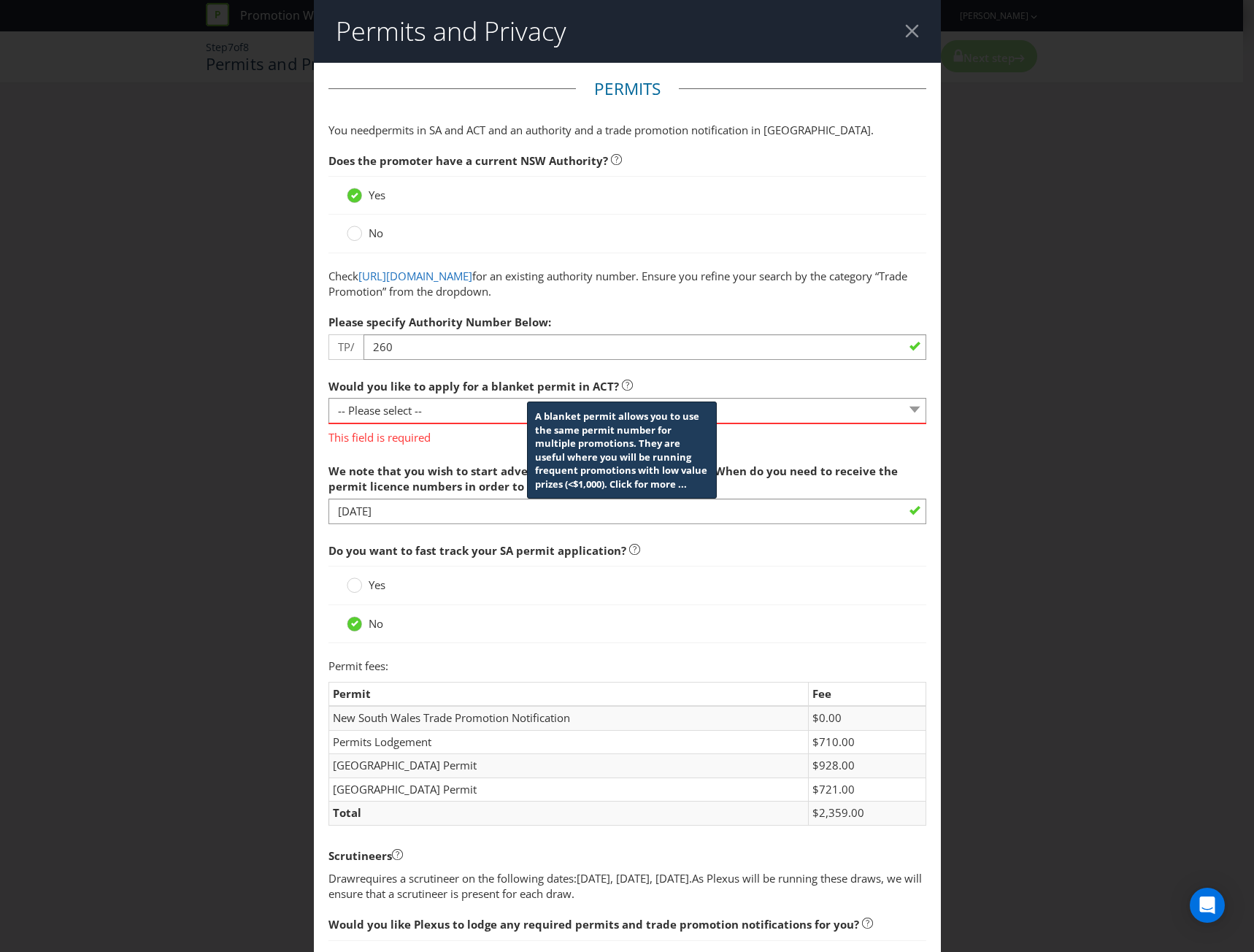
click at [622, 385] on icon at bounding box center [627, 385] width 11 height 11
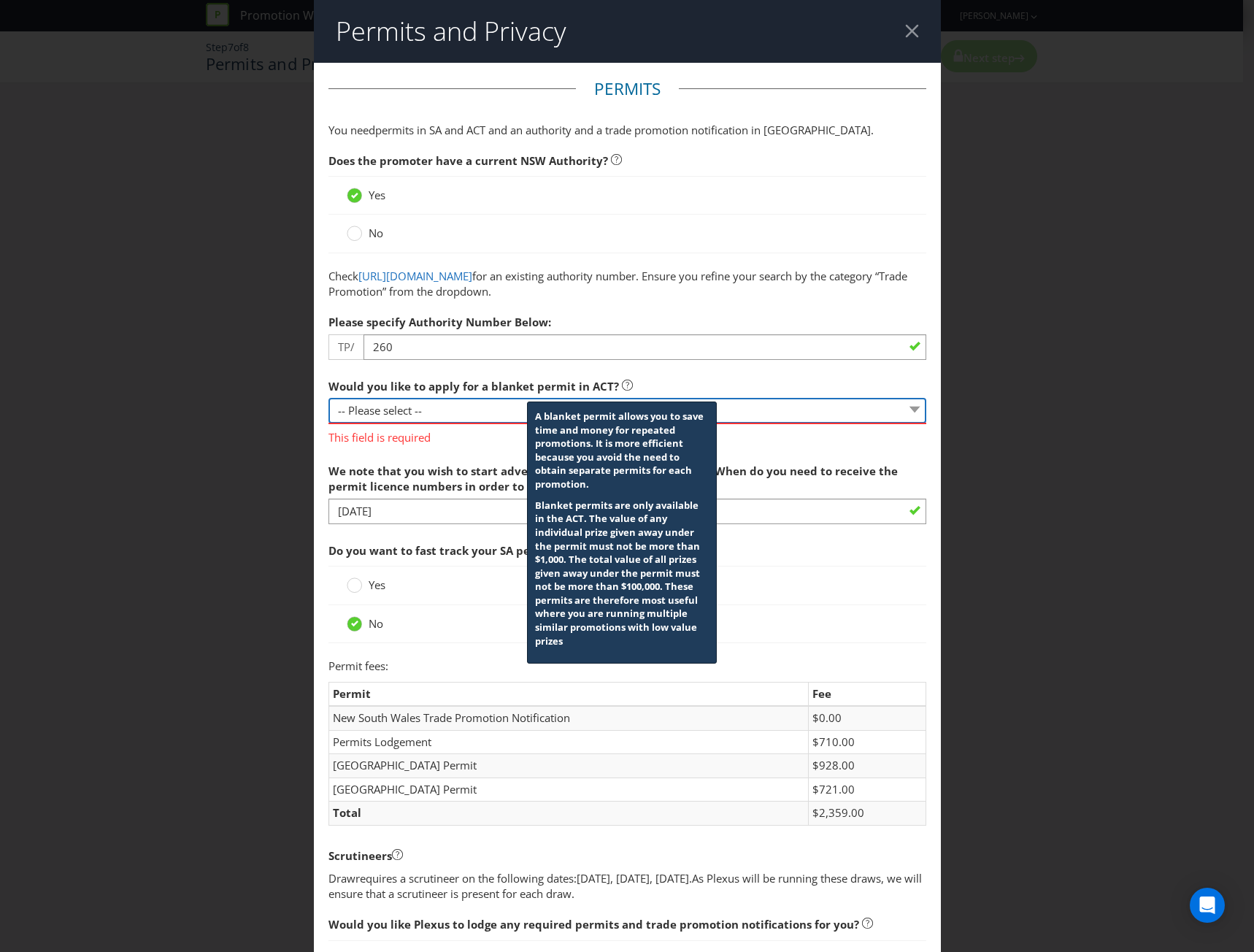
click at [507, 404] on select "-- Please select -- Yes, please apply for a new blanket permit No, this promoti…" at bounding box center [627, 410] width 598 height 25
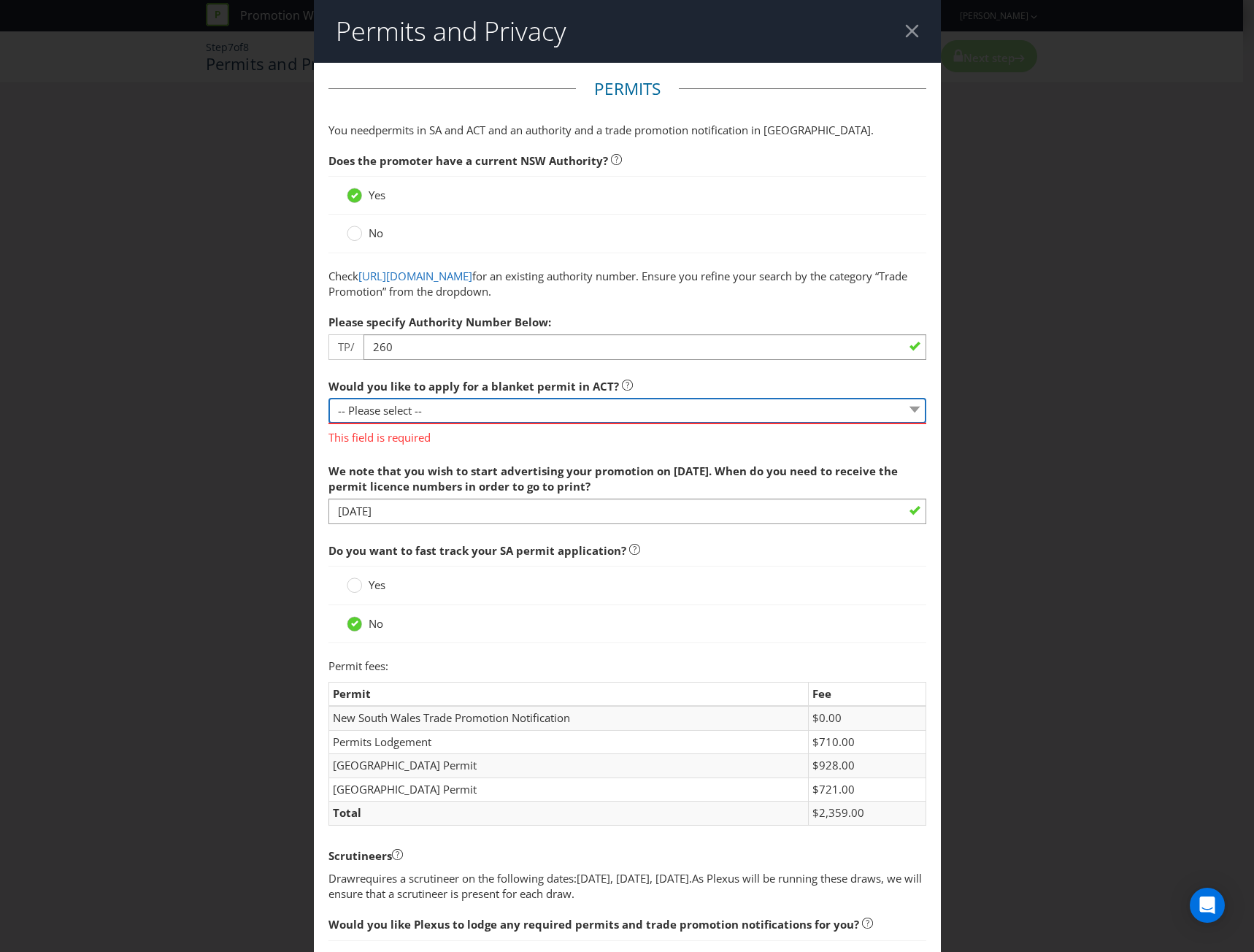
select select "NO_NONE"
click at [328, 397] on select "-- Please select -- Yes, please apply for a new blanket permit No, this promoti…" at bounding box center [627, 410] width 598 height 25
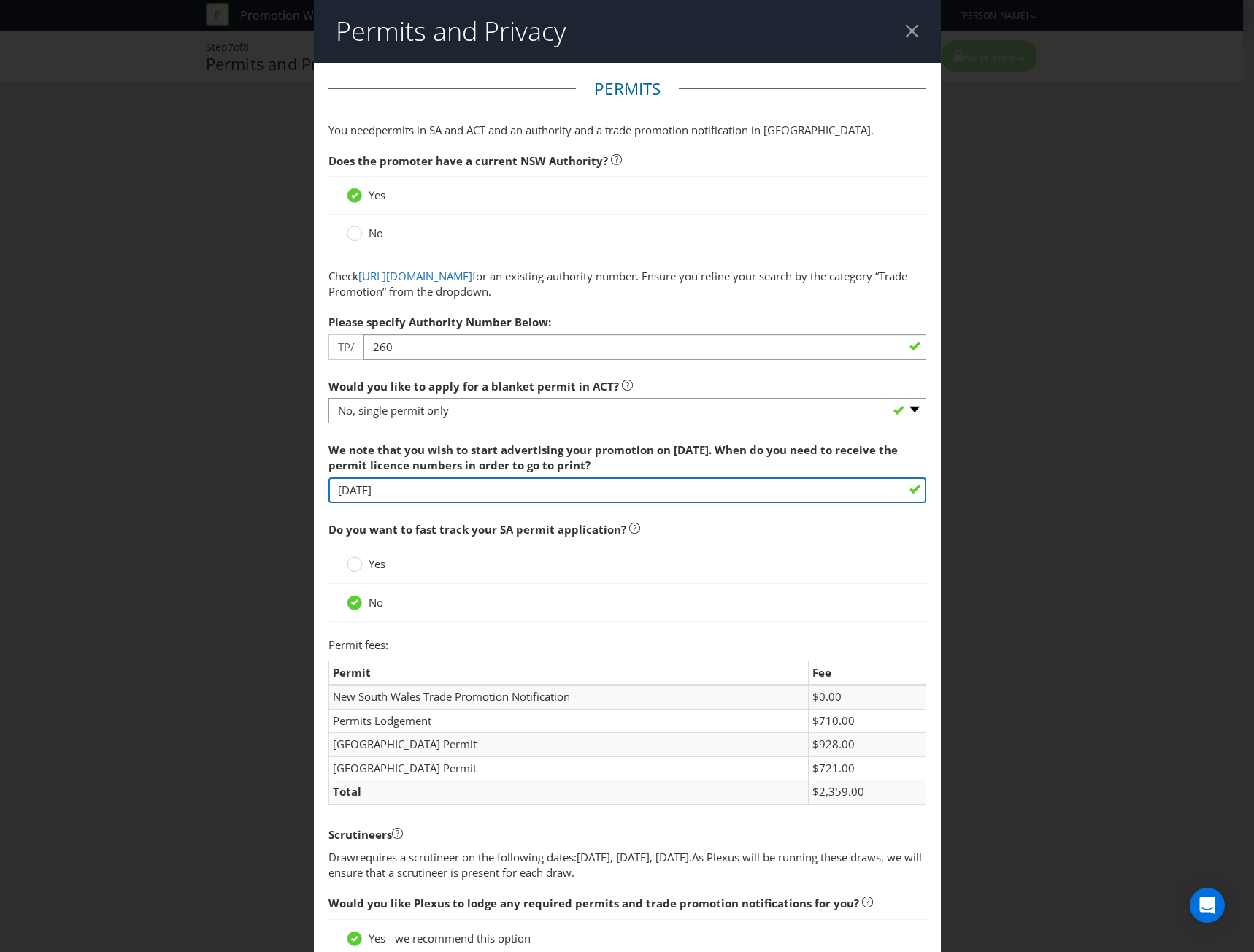
click at [454, 496] on input "[DATE]" at bounding box center [627, 490] width 598 height 25
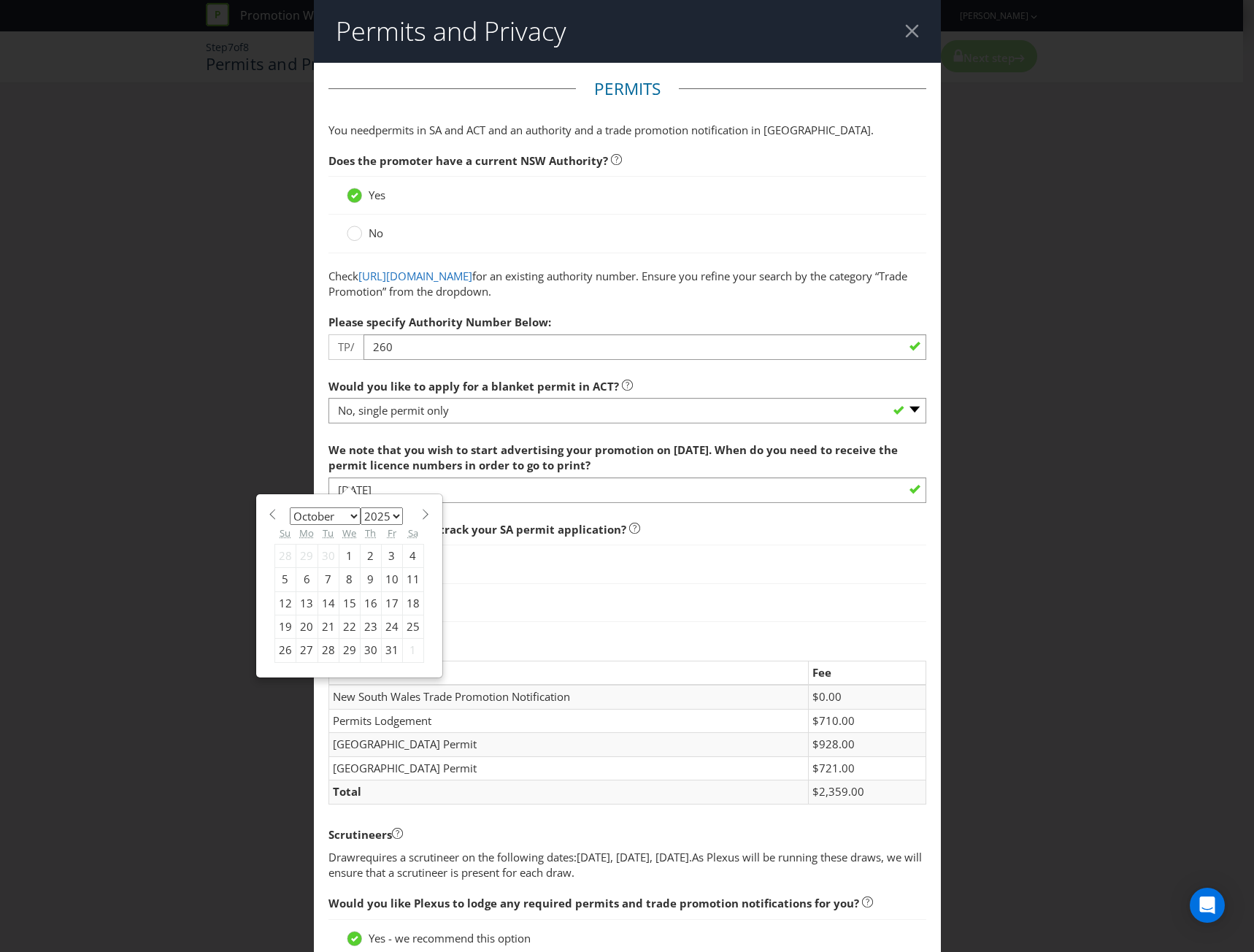
click at [383, 603] on div "17" at bounding box center [392, 603] width 21 height 23
type input "[DATE]"
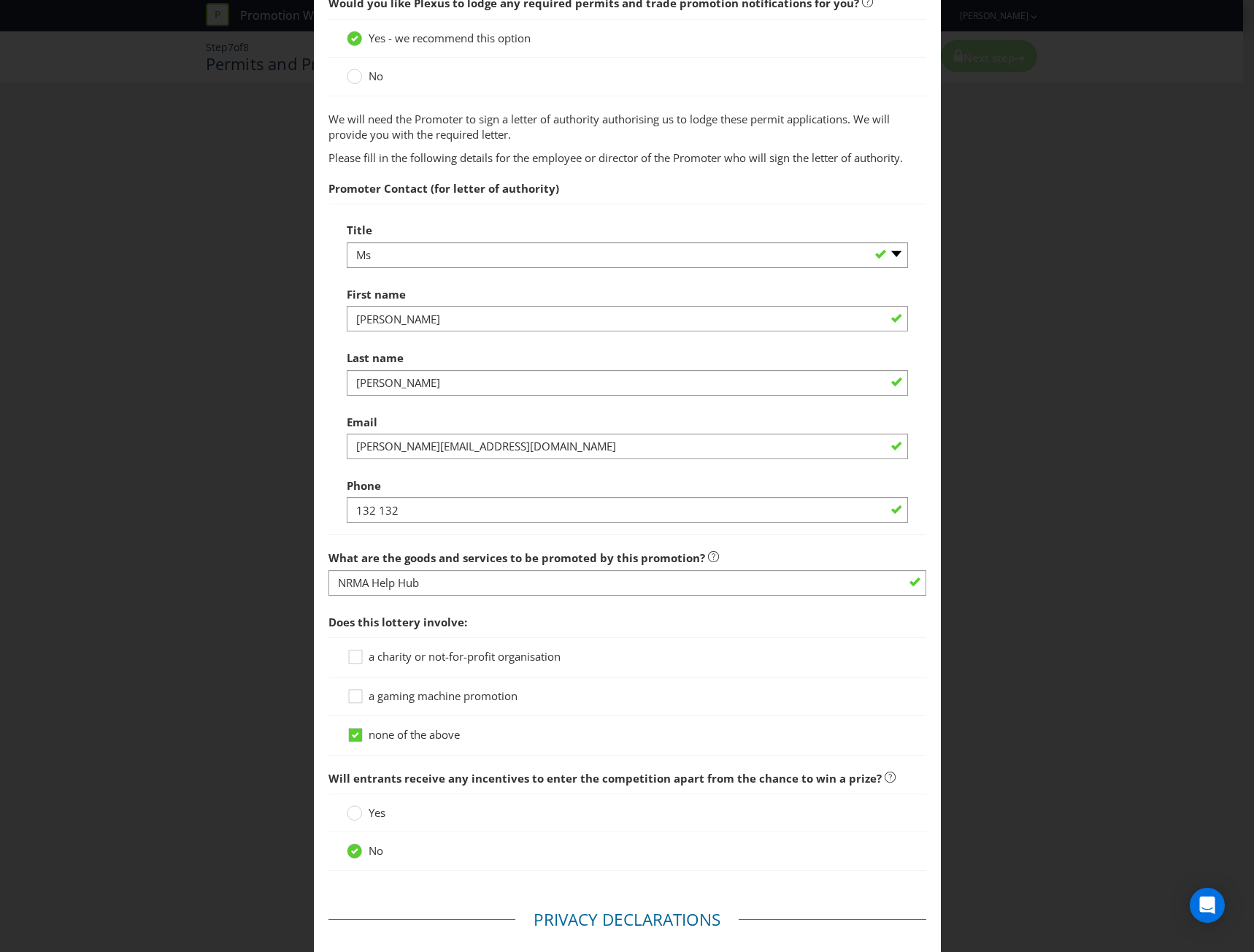
scroll to position [949, 0]
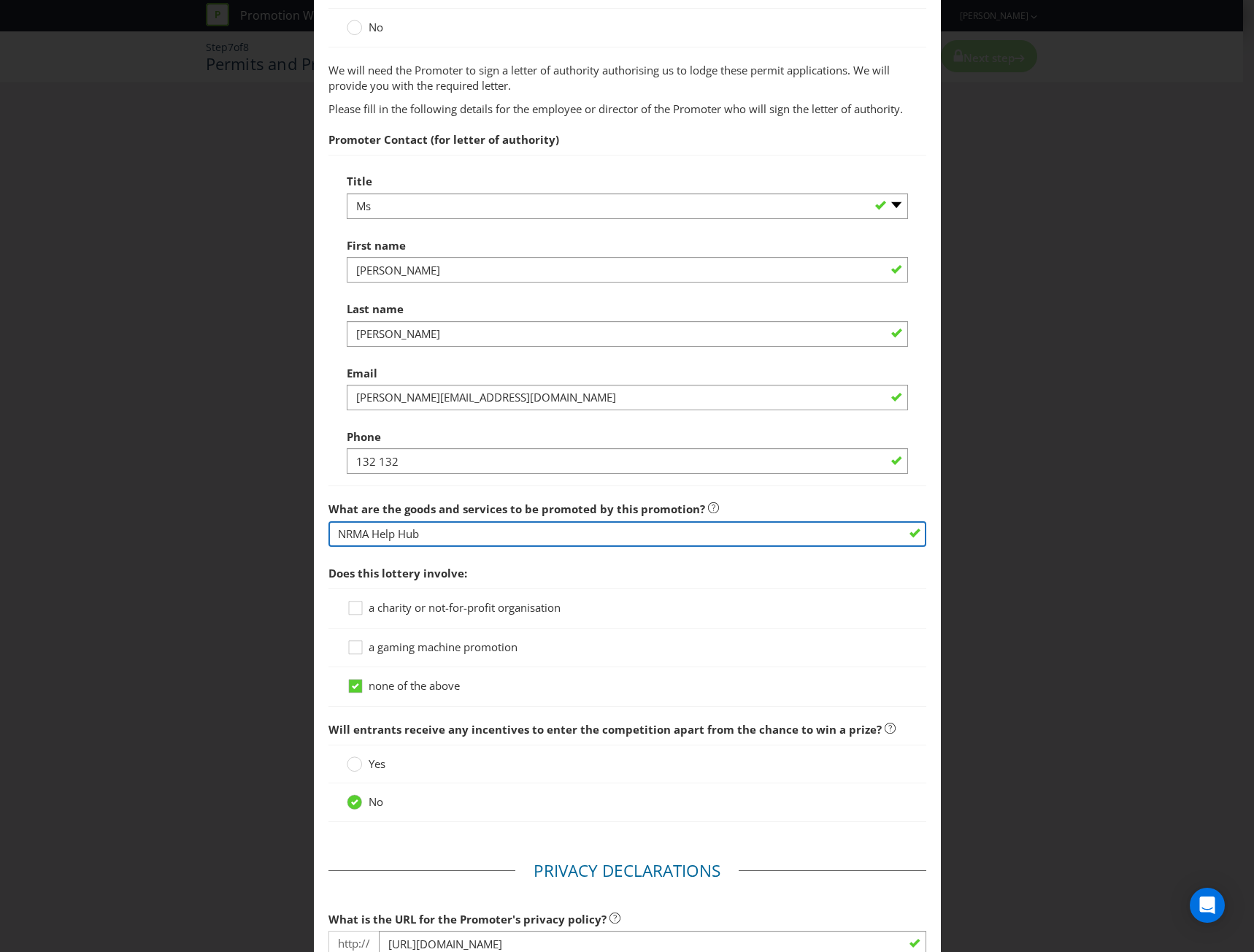
click at [449, 539] on input "NRMA Help Hub" at bounding box center [627, 534] width 598 height 25
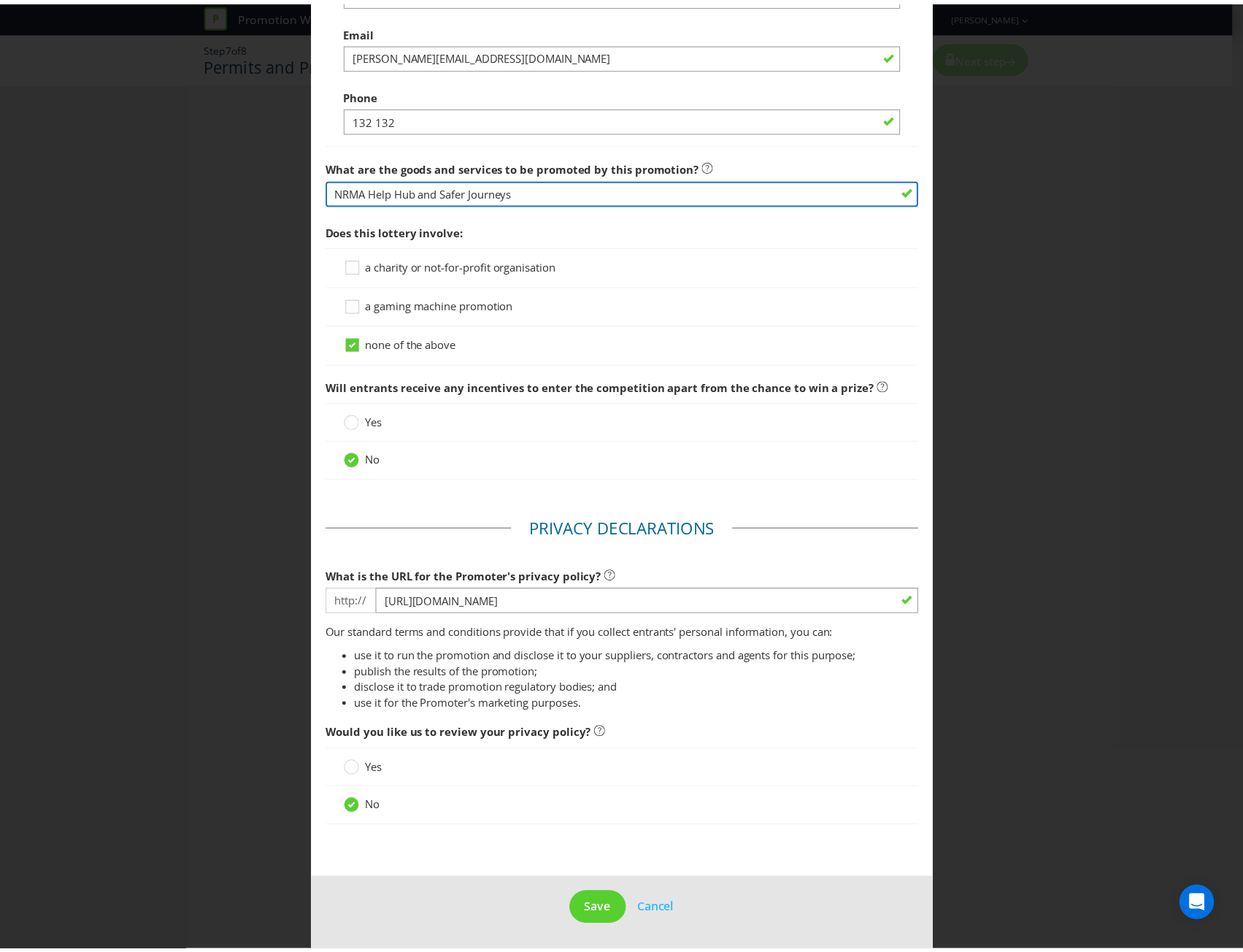
scroll to position [1292, 0]
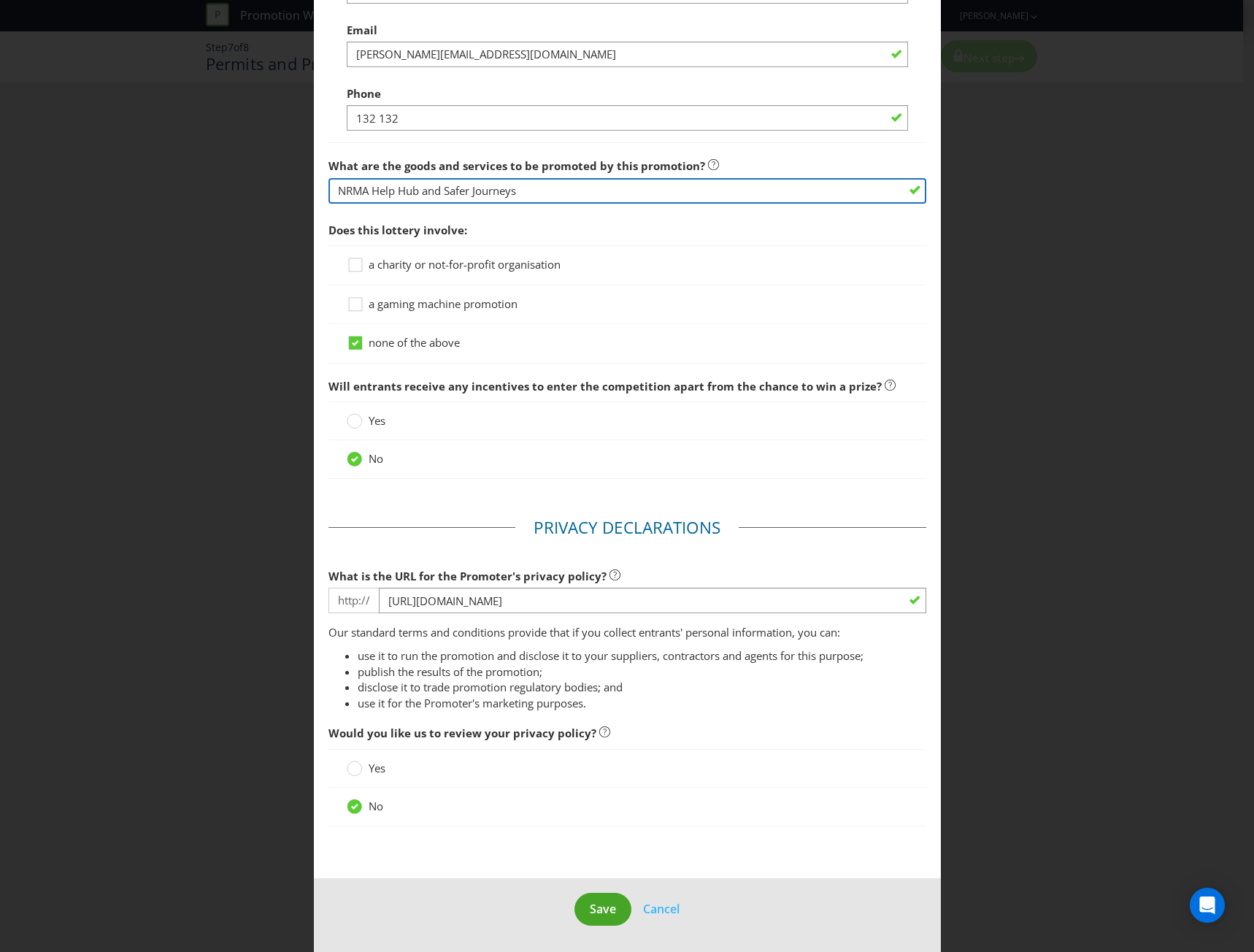
type input "NRMA Help Hub and Safer Journeys"
click at [607, 910] on span "Save" at bounding box center [603, 909] width 26 height 16
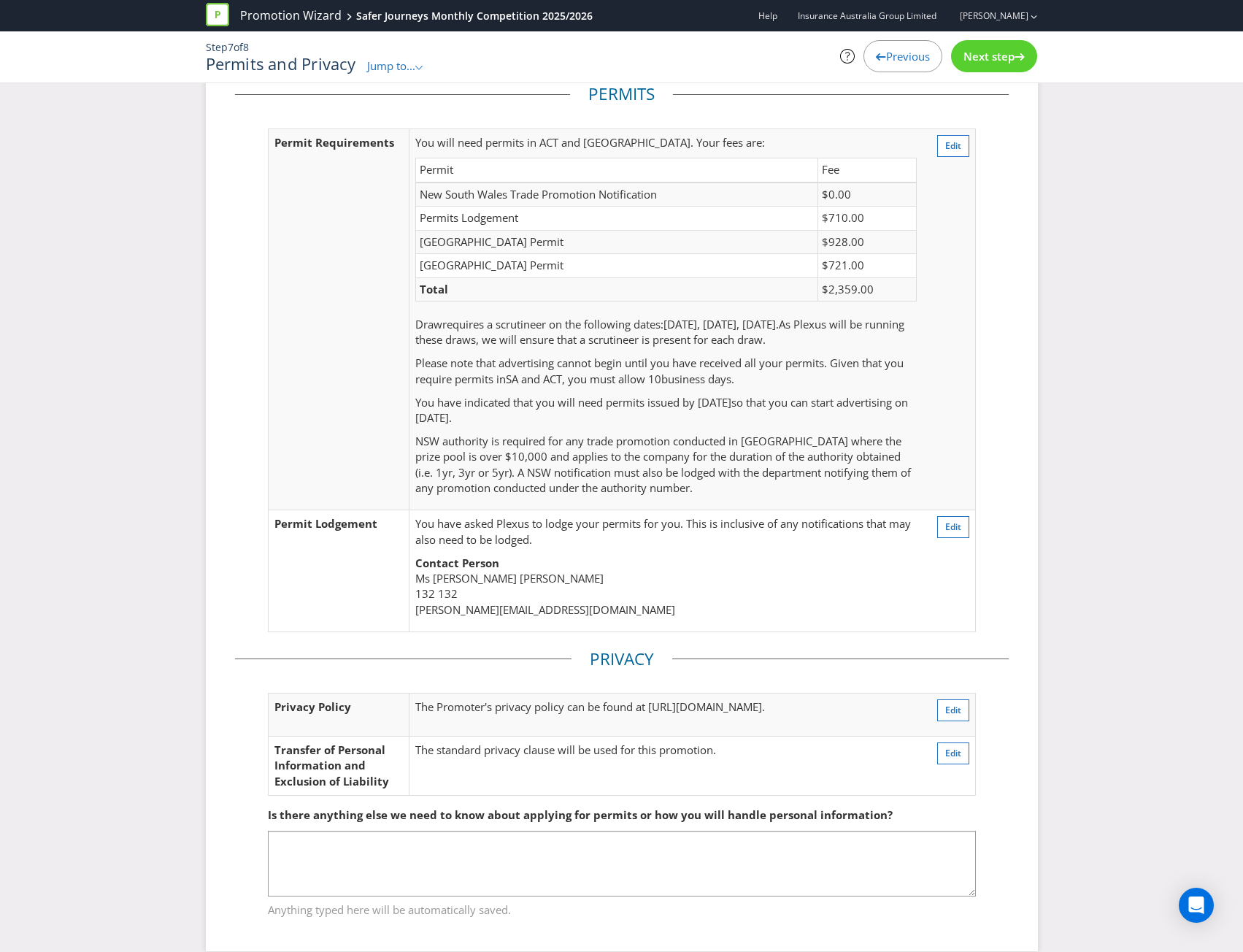
scroll to position [60, 0]
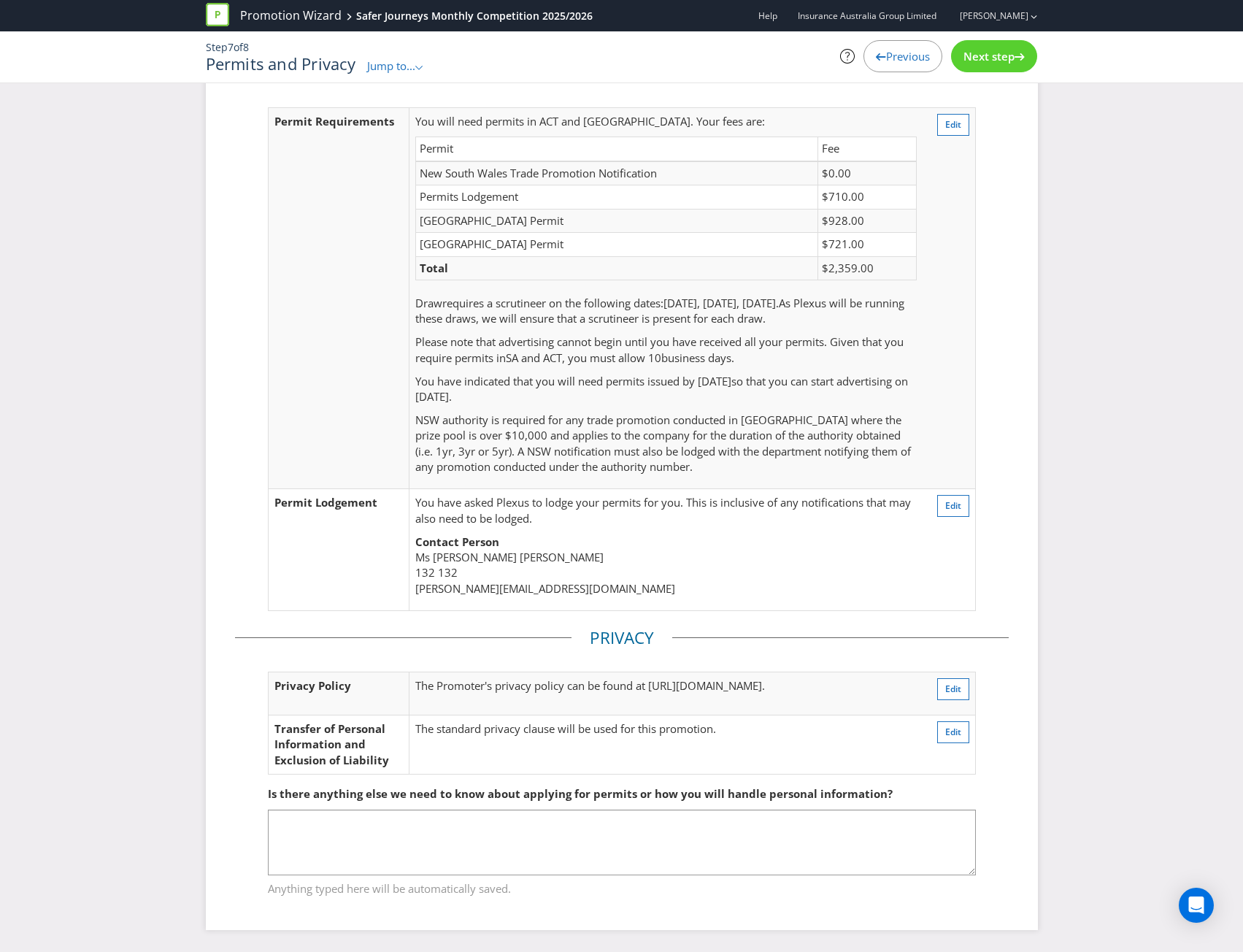
click at [996, 47] on div "Next step" at bounding box center [994, 56] width 86 height 32
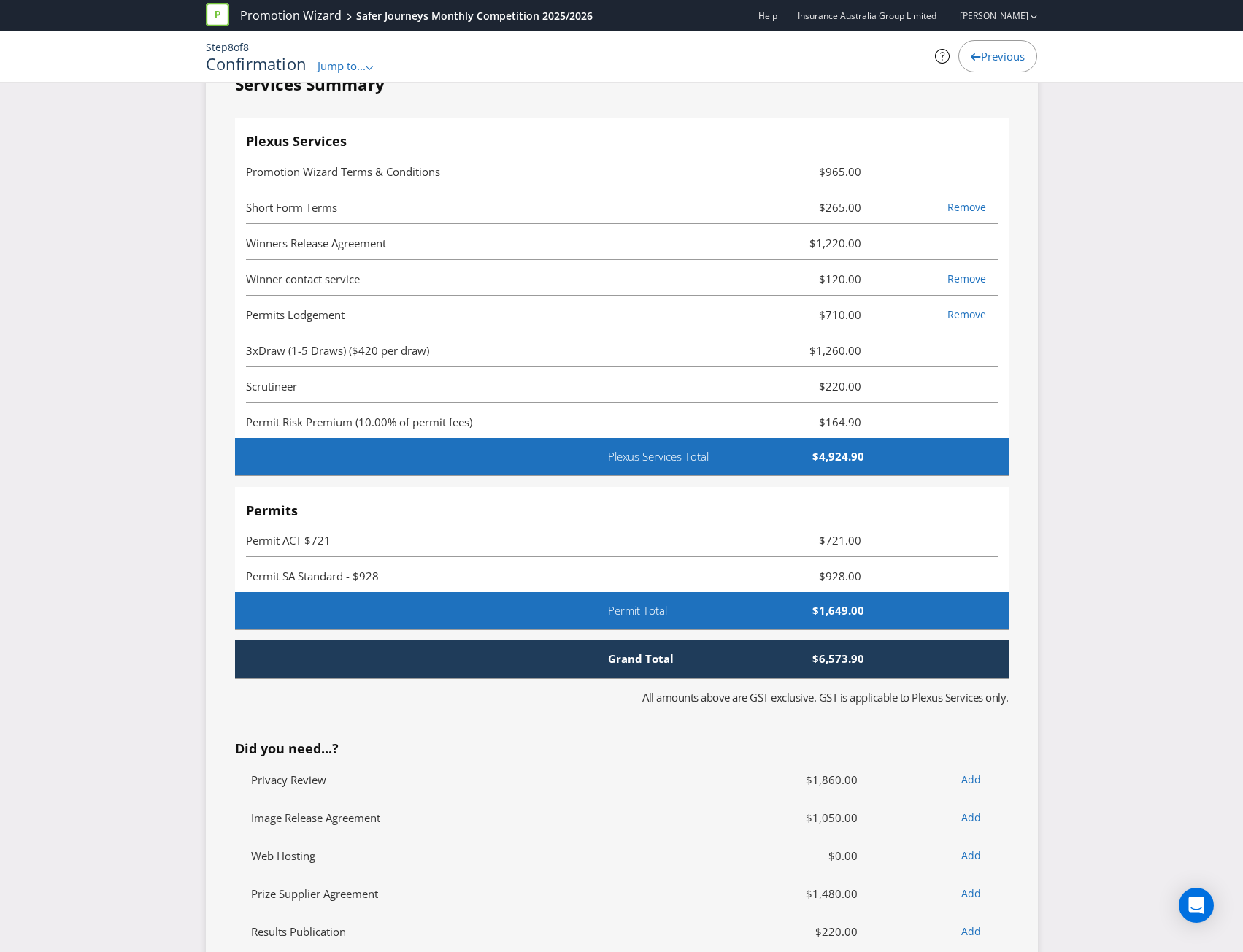
scroll to position [4871, 0]
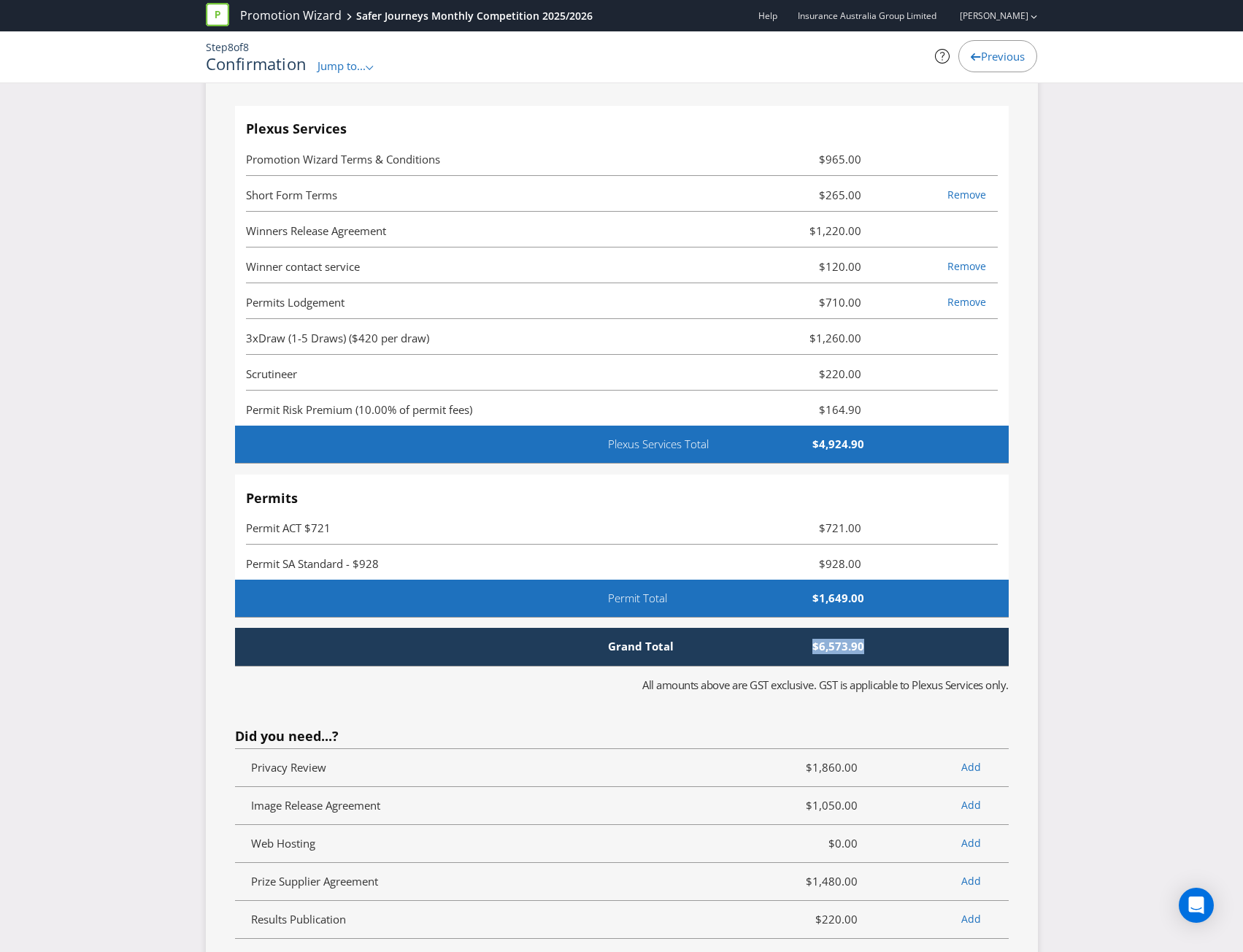
drag, startPoint x: 873, startPoint y: 553, endPoint x: 806, endPoint y: 549, distance: 67.1
click at [806, 639] on span "$6,573.90" at bounding box center [792, 646] width 167 height 16
copy span "$6,573.90"
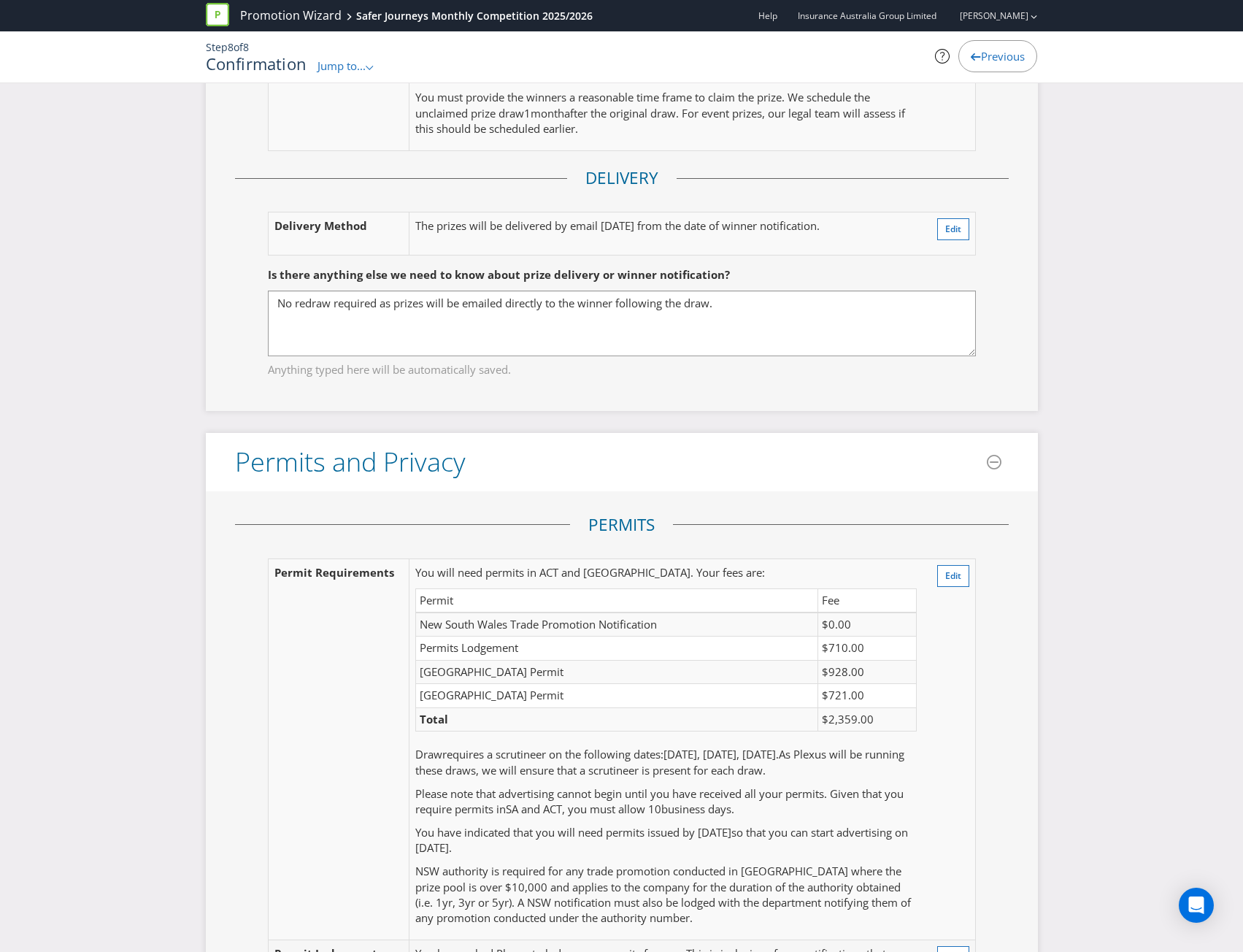
scroll to position [3557, 0]
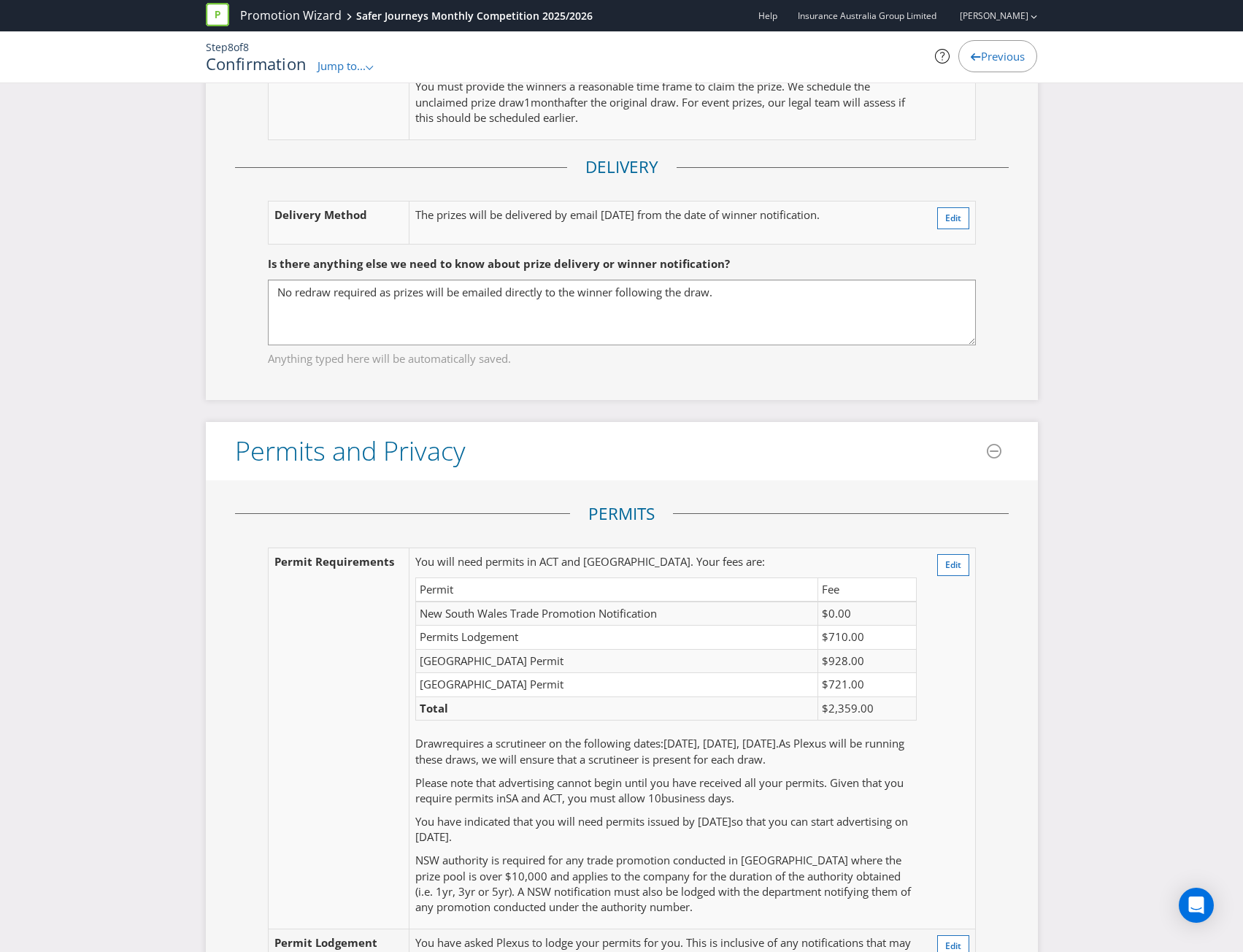
click at [996, 599] on fieldset "Permits Permit Requirements You will need permits in ACT and SA . Your fees are…" at bounding box center [622, 784] width 773 height 564
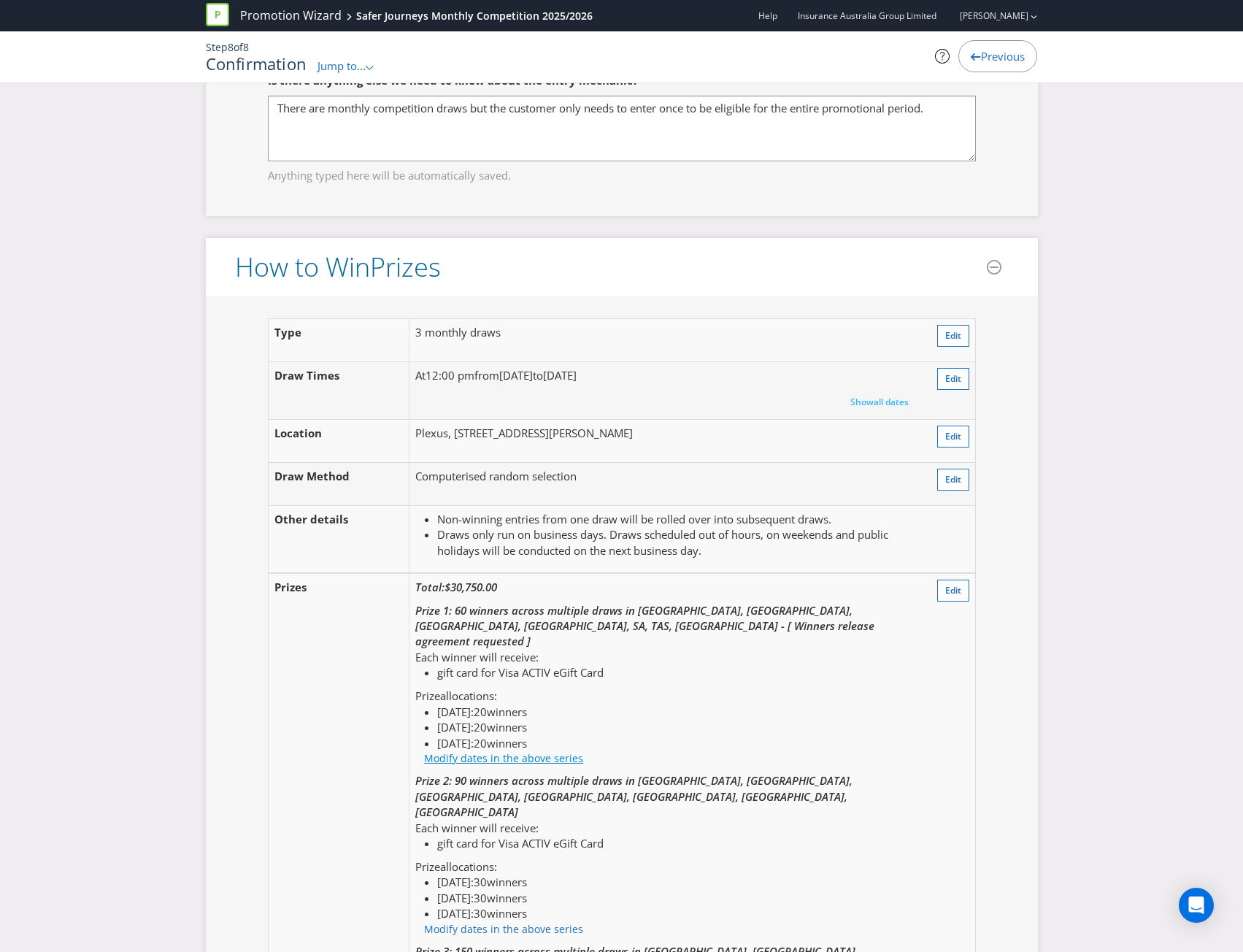
scroll to position [1732, 0]
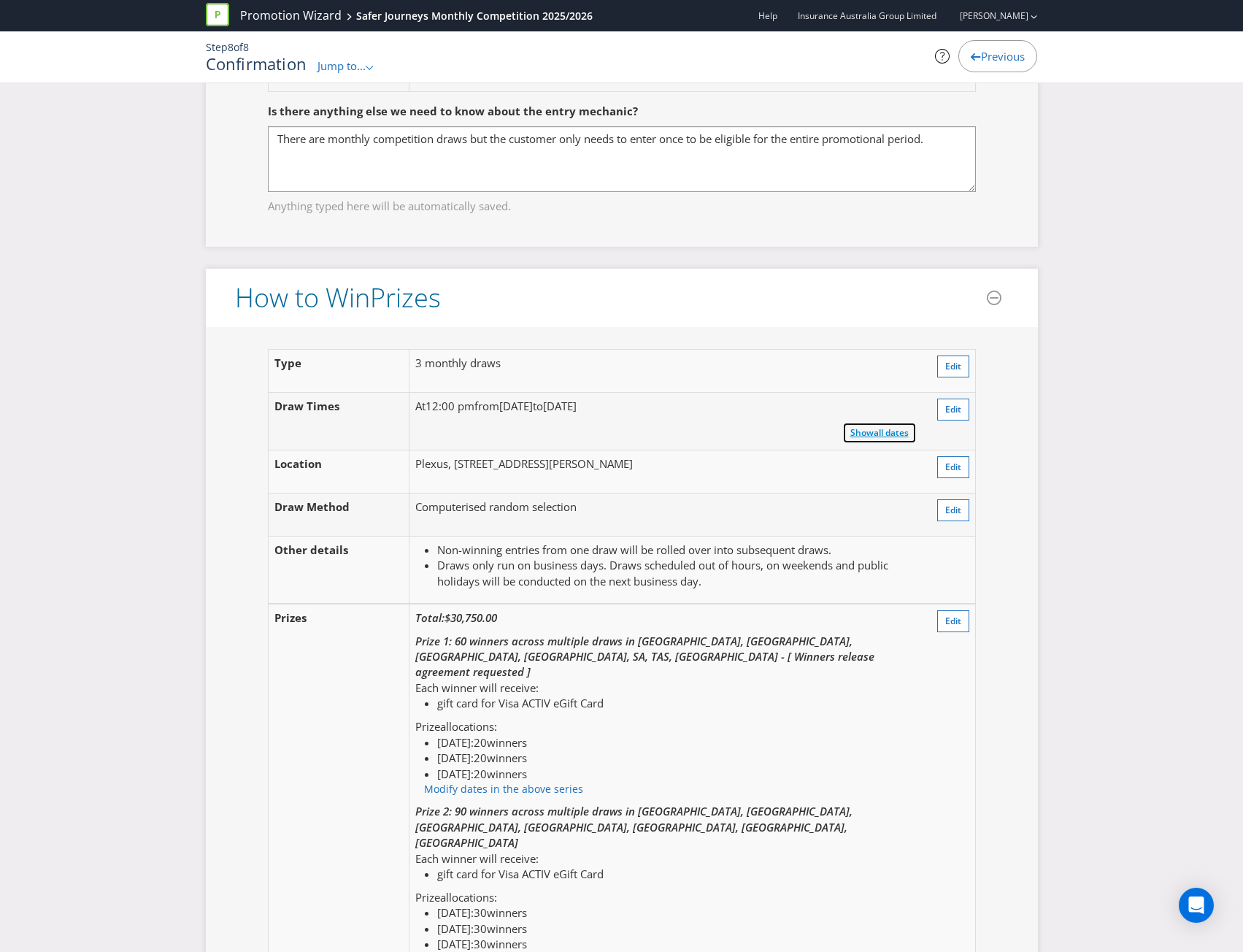
click at [869, 427] on span "Show" at bounding box center [862, 433] width 23 height 13
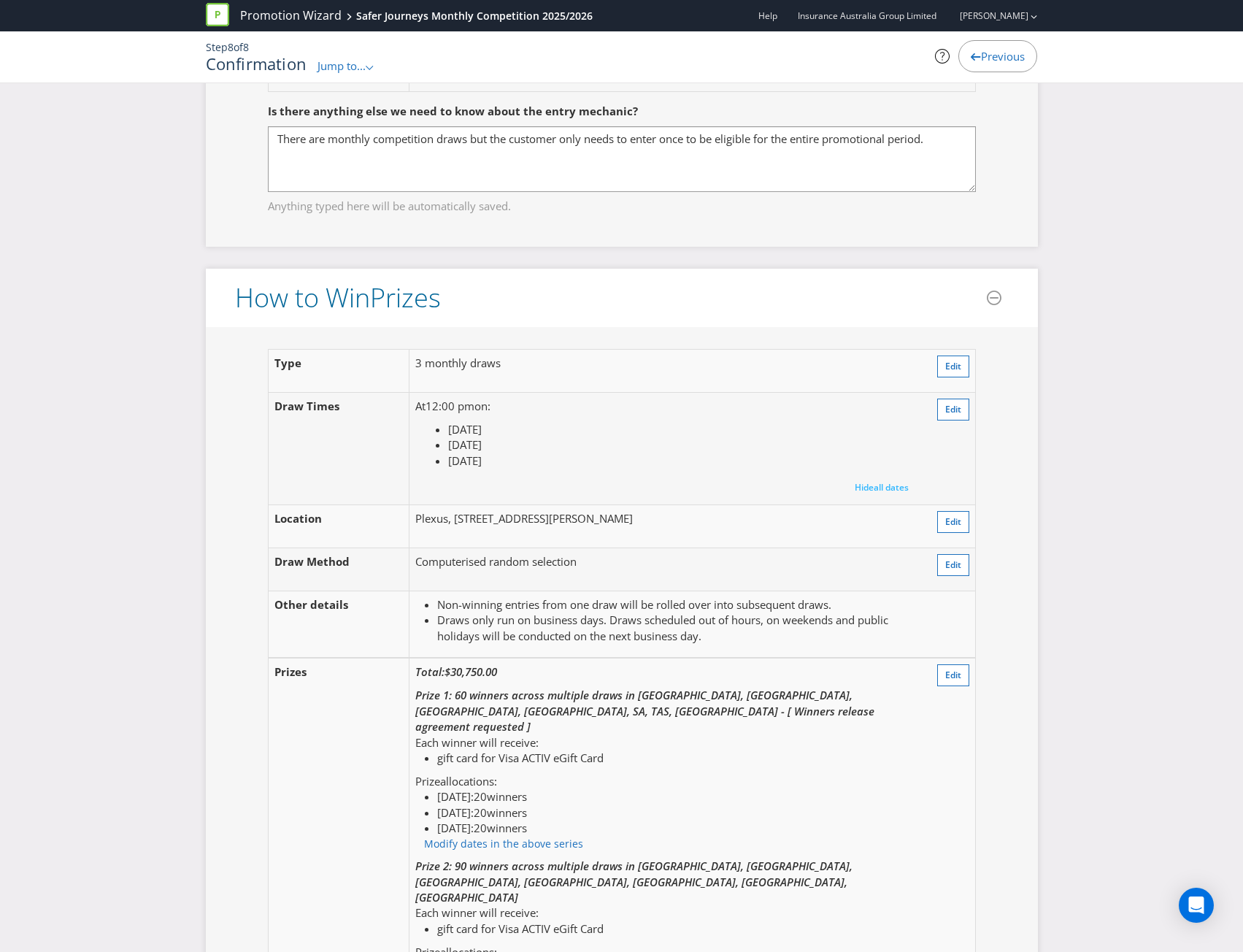
drag, startPoint x: 561, startPoint y: 432, endPoint x: 437, endPoint y: 424, distance: 124.3
click at [448, 437] on li "[DATE]" at bounding box center [682, 445] width 468 height 16
click at [956, 403] on span "Edit" at bounding box center [953, 409] width 16 height 13
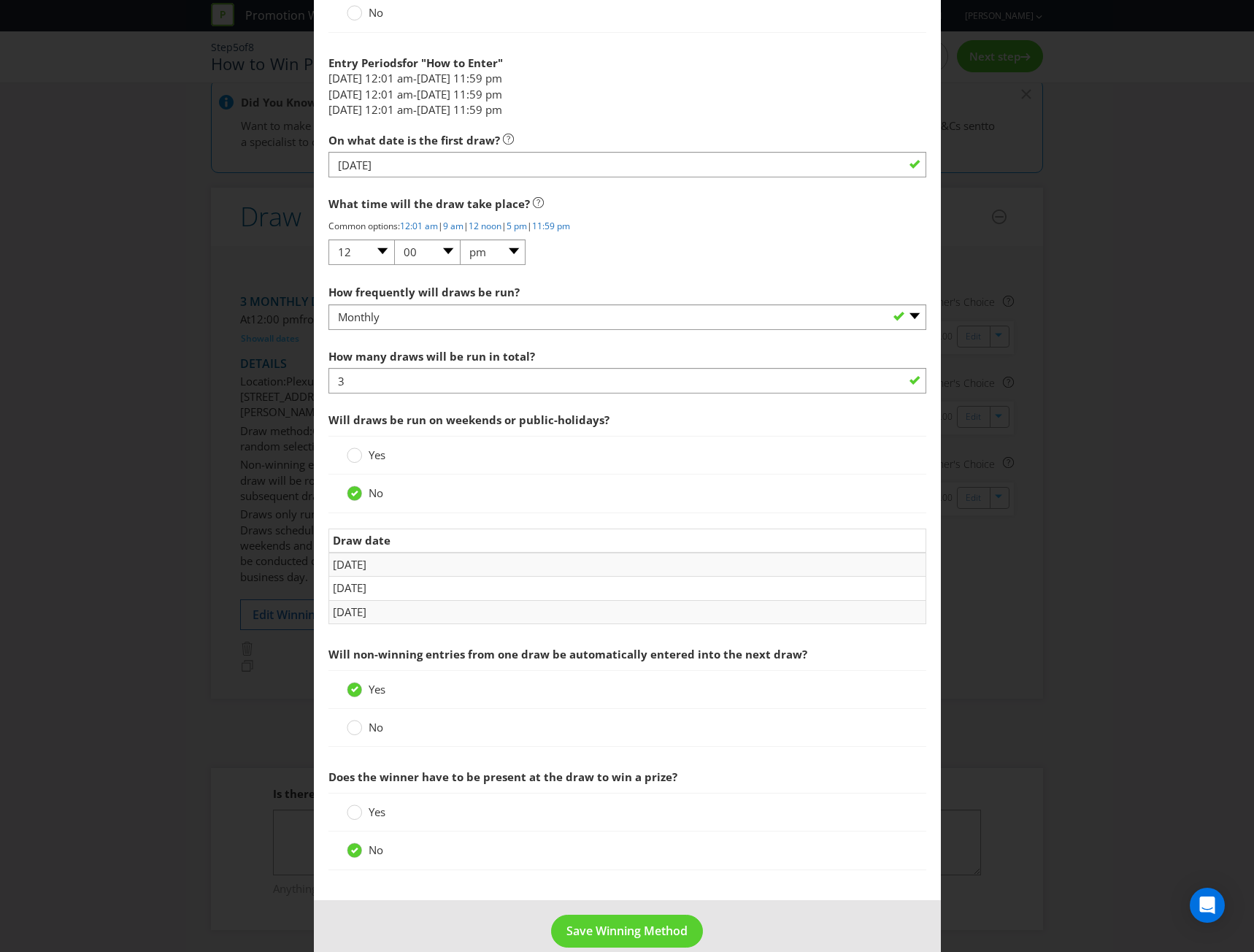
scroll to position [798, 0]
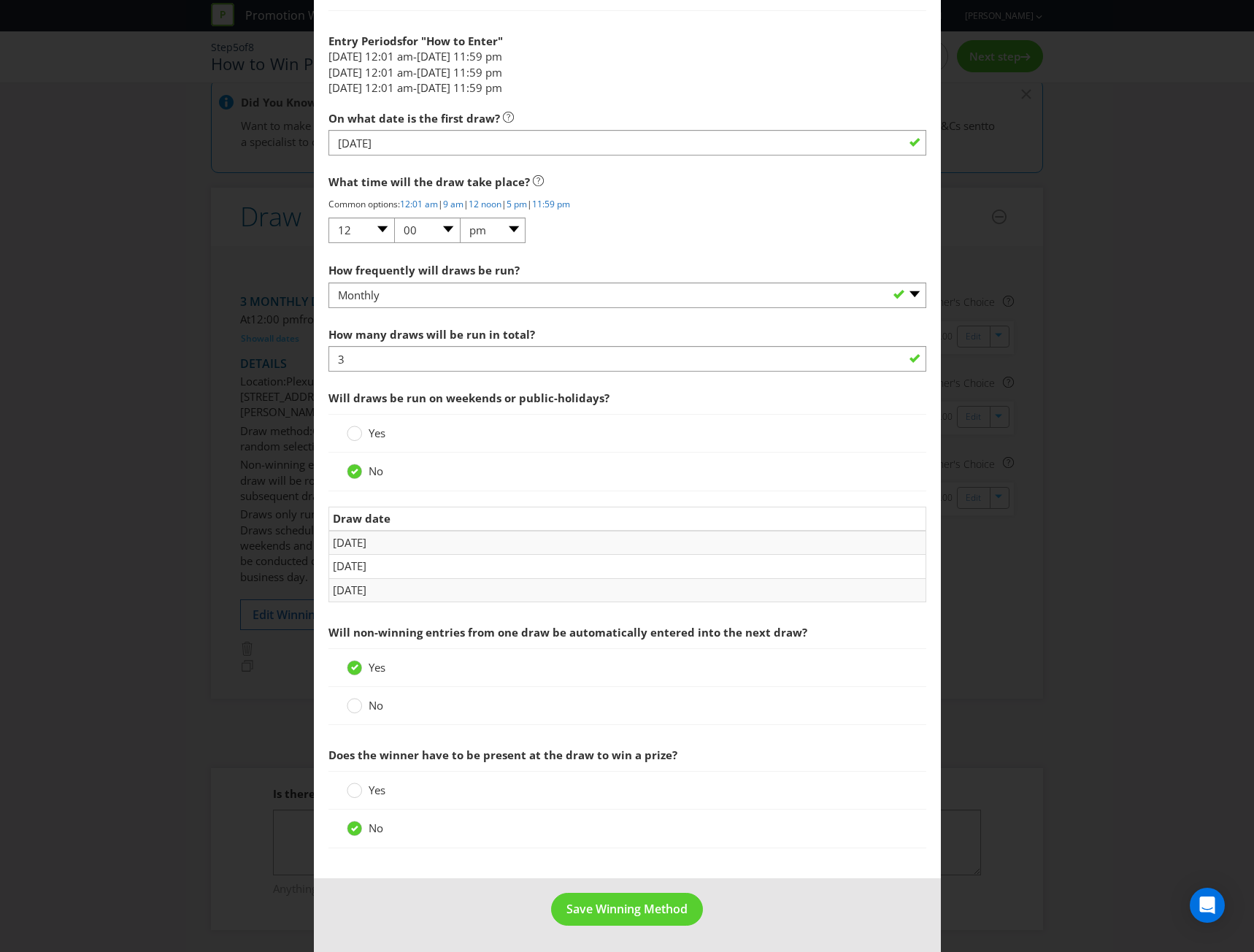
click at [340, 562] on td "[DATE]" at bounding box center [627, 566] width 598 height 23
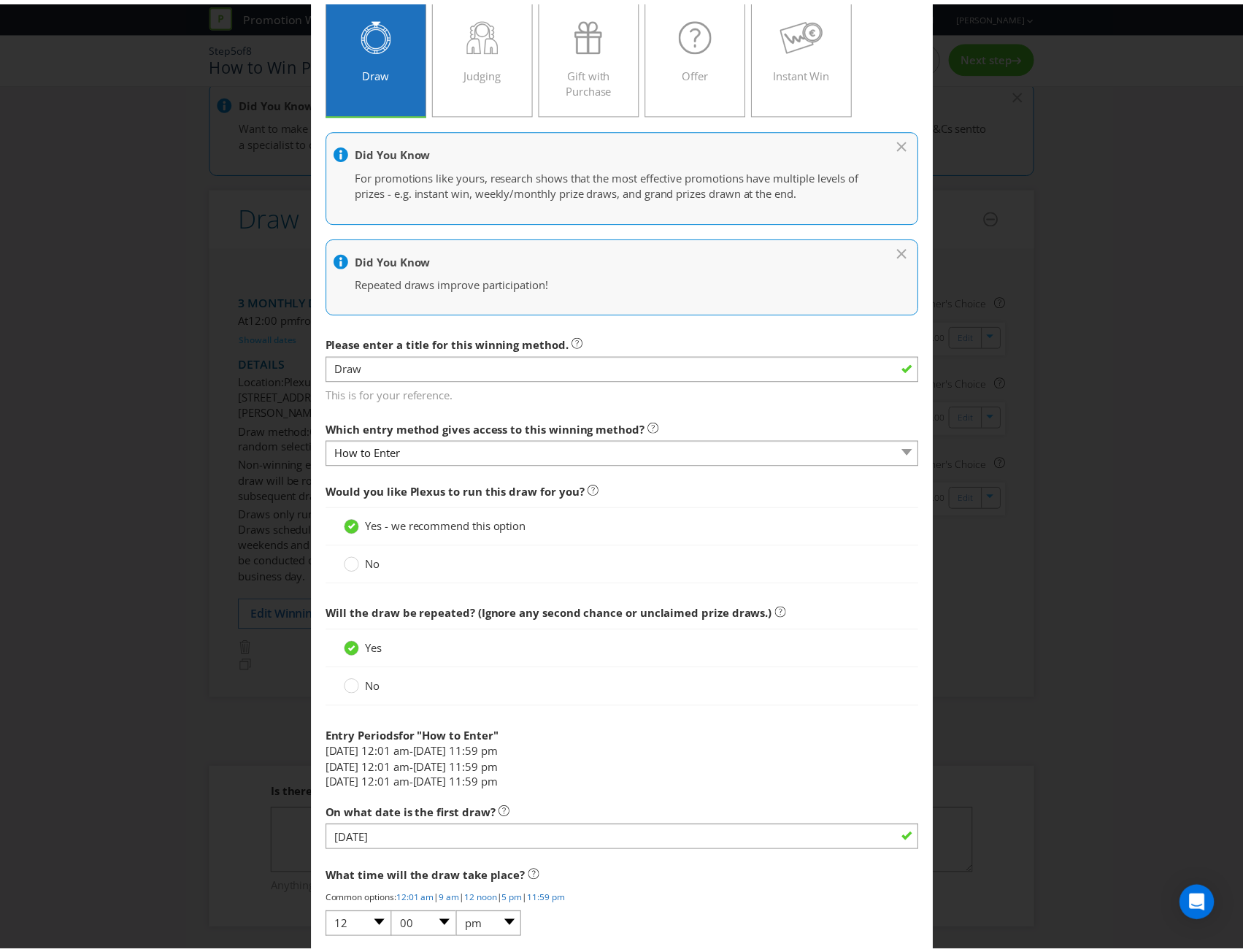
scroll to position [0, 0]
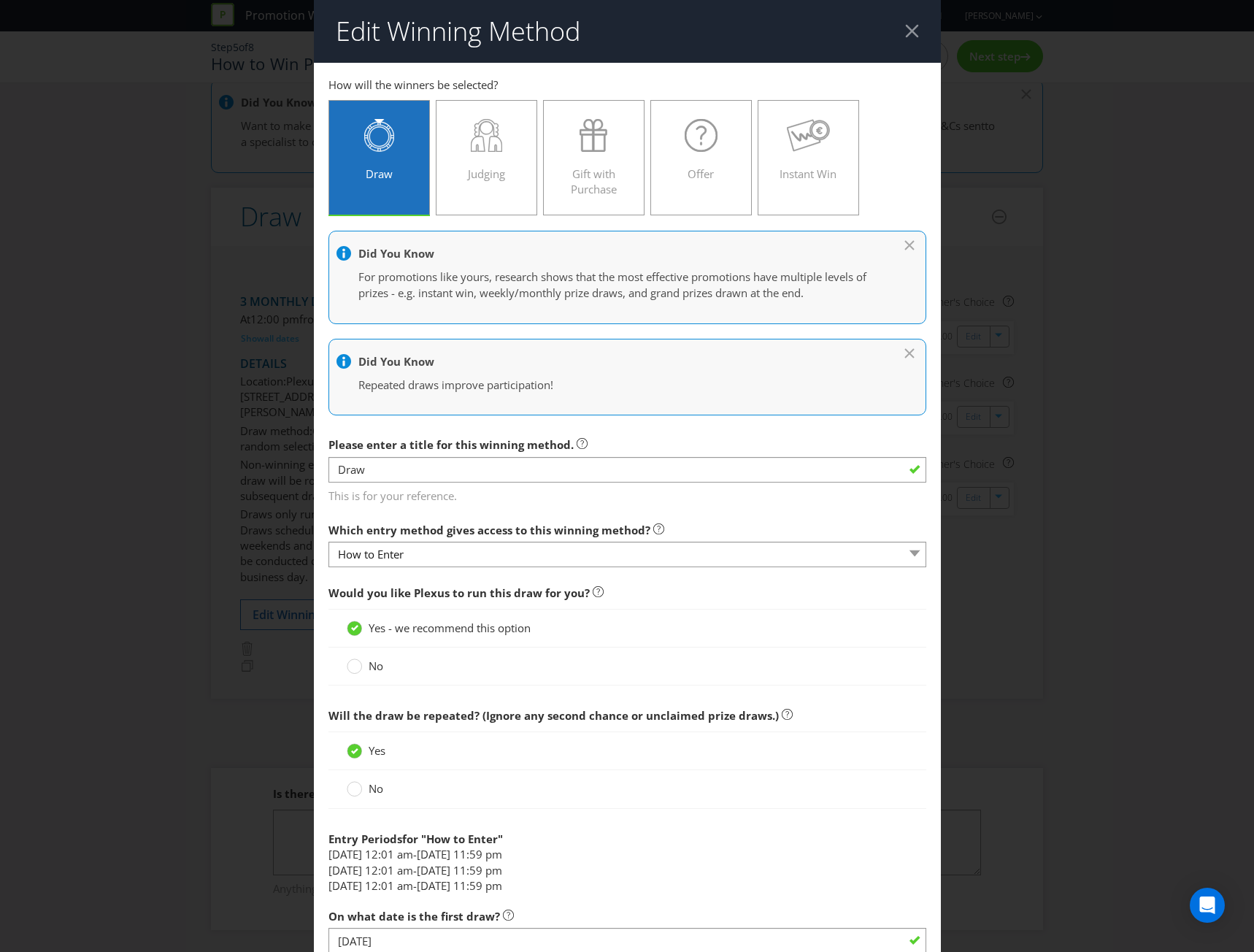
click at [905, 31] on div at bounding box center [912, 31] width 14 height 14
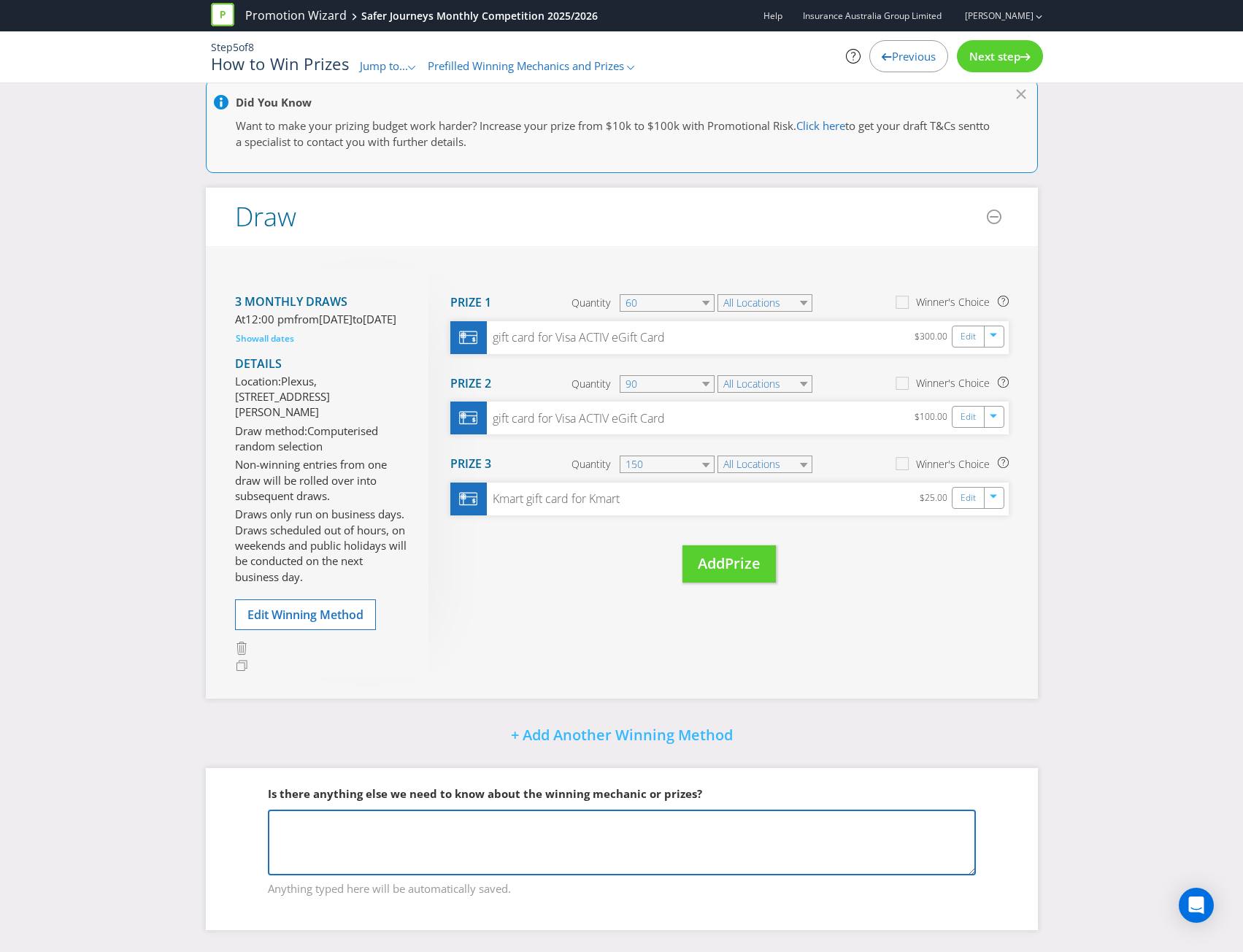
click at [479, 822] on textarea at bounding box center [621, 842] width 708 height 65
click at [531, 822] on textarea "Draw date for January will need to be later due to business closure" at bounding box center [621, 842] width 708 height 65
click at [674, 826] on textarea "Draw date for January will need to be later due to IAG business closure" at bounding box center [621, 842] width 708 height 65
click at [776, 826] on textarea "Draw date for January will need to be later due to IAG business closure. Sugges…" at bounding box center [621, 842] width 708 height 65
type textarea "Draw date for January will need to be later due to IAG business closure. Sugges…"
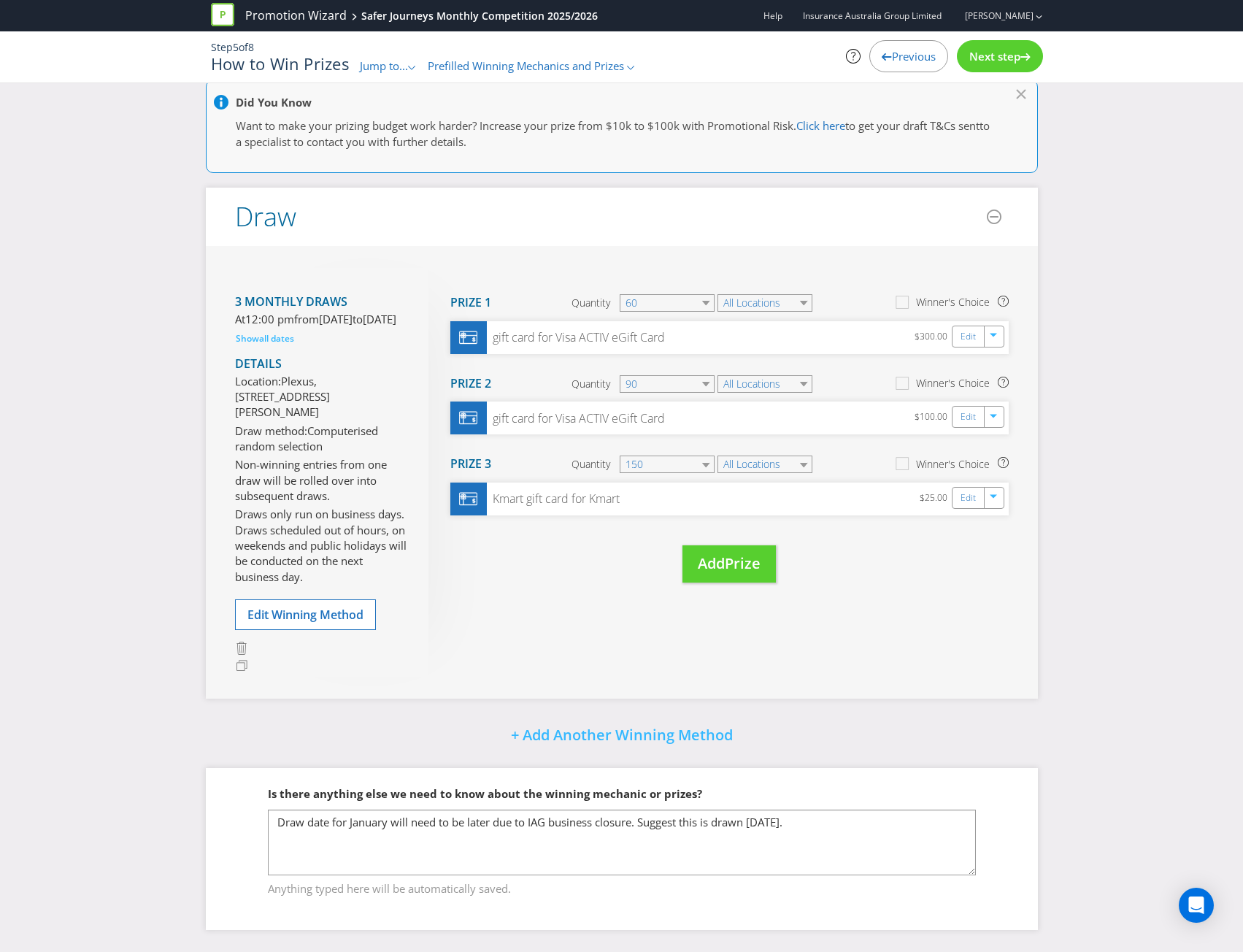
click at [1007, 776] on fieldset "Is there anything else we need to know about the winning mechanic or prizes? Dr…" at bounding box center [622, 832] width 773 height 150
click at [994, 53] on span "Next step" at bounding box center [995, 56] width 51 height 15
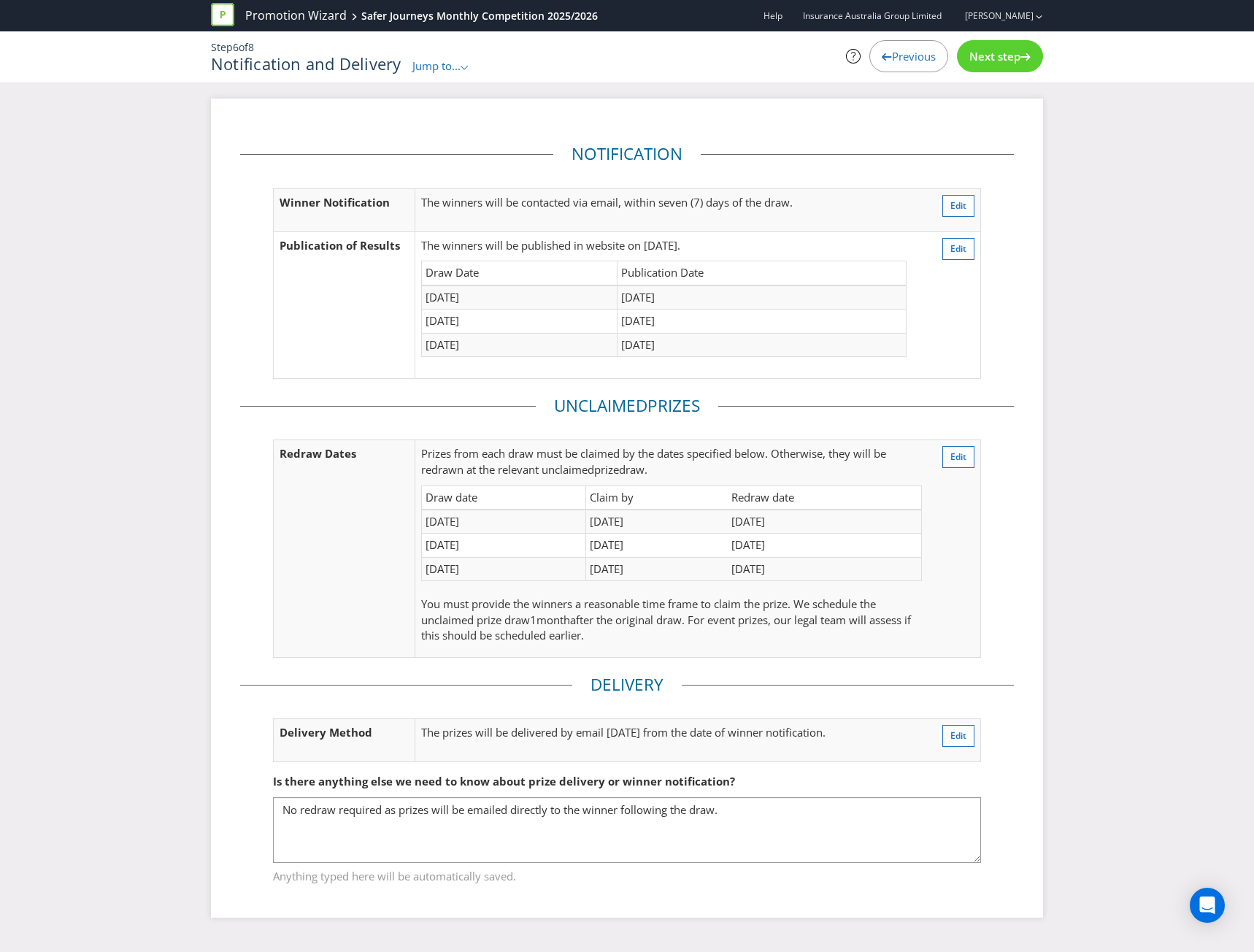
click at [994, 53] on span "Next step" at bounding box center [995, 56] width 51 height 15
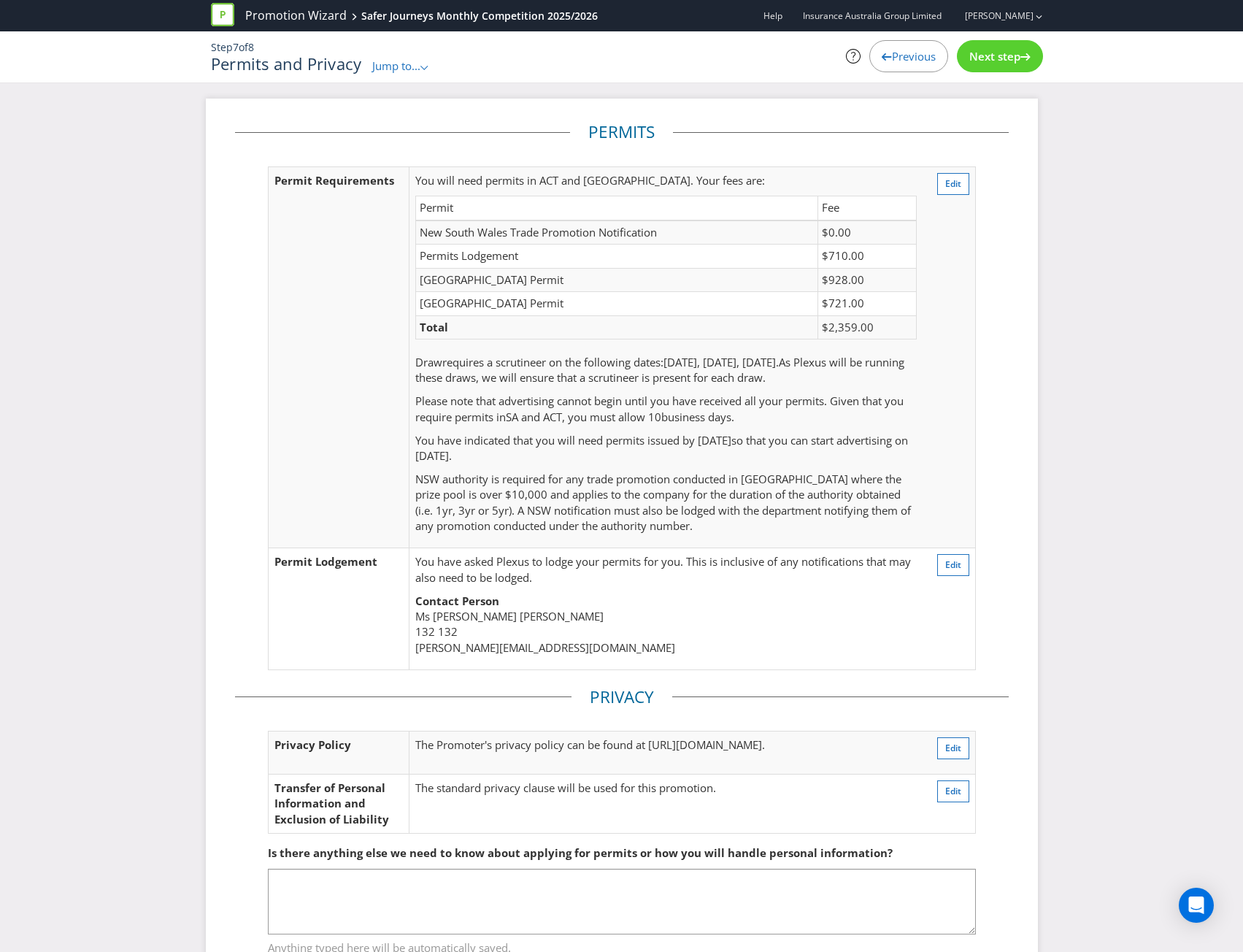
click at [993, 497] on fieldset "Permits Permit Requirements You will need permits in ACT and SA . Your fees are…" at bounding box center [622, 402] width 773 height 564
click at [998, 65] on div "Next step" at bounding box center [994, 56] width 86 height 32
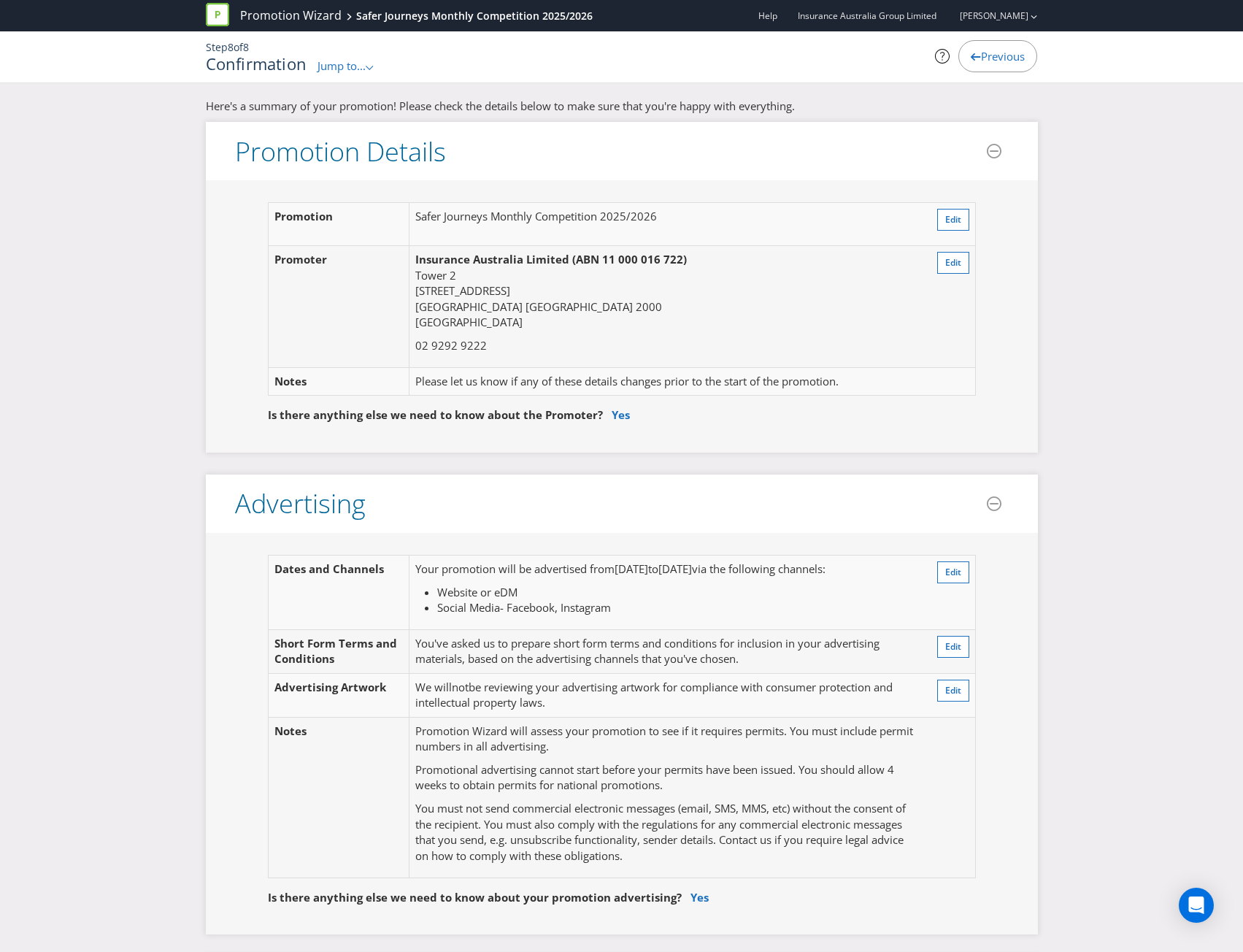
click at [974, 60] on icon at bounding box center [975, 57] width 10 height 7
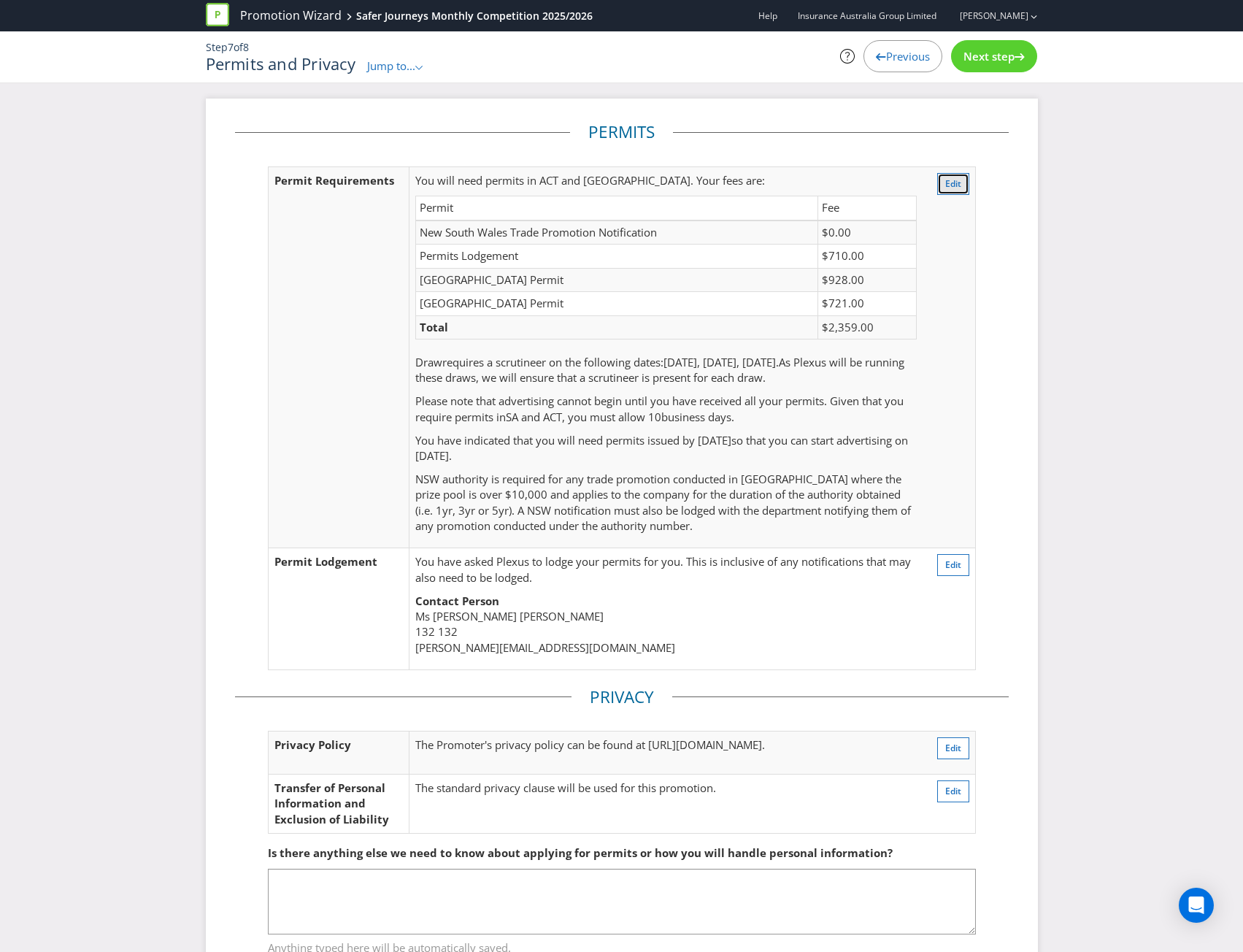
click at [958, 184] on span "Edit" at bounding box center [953, 184] width 16 height 13
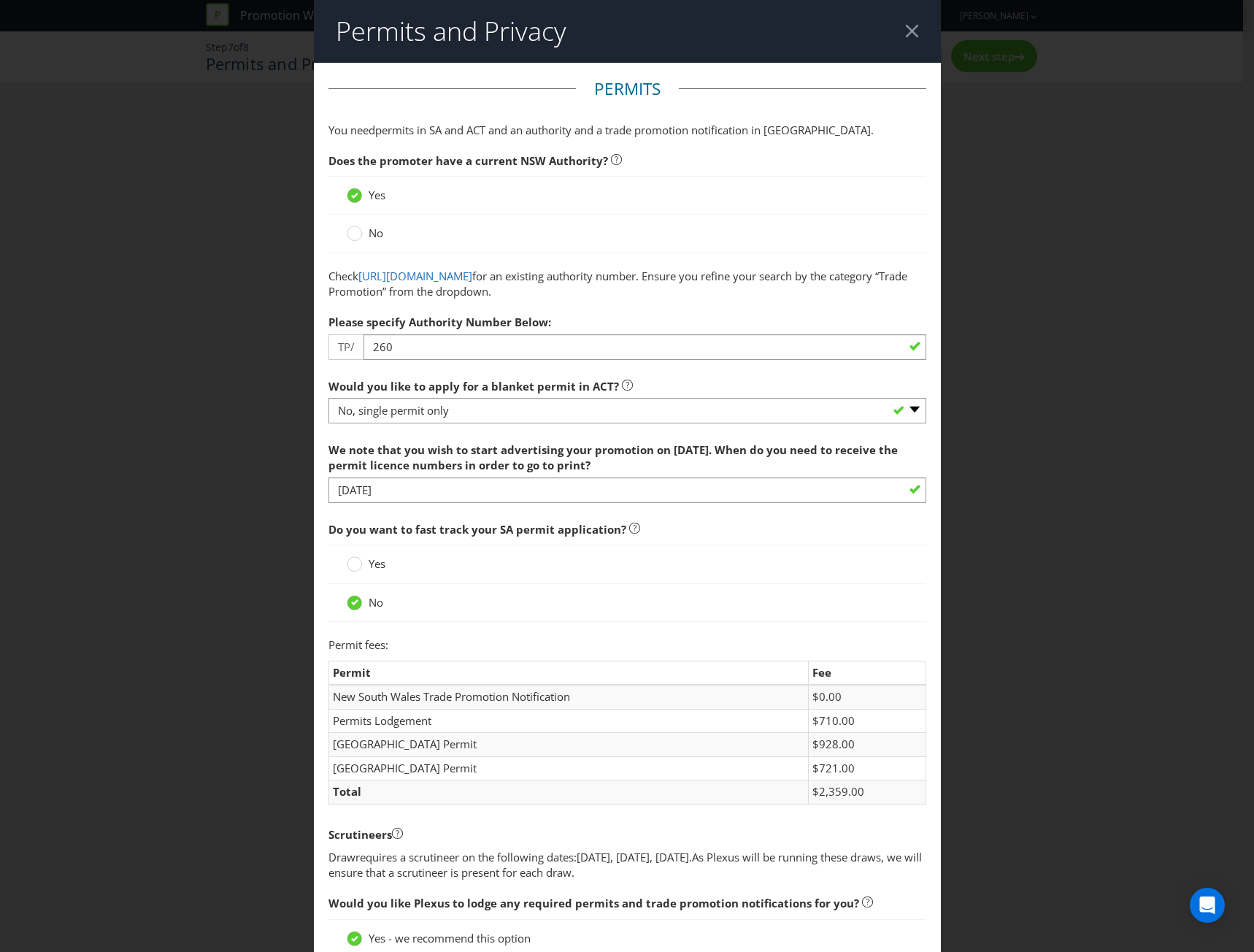
scroll to position [77, 0]
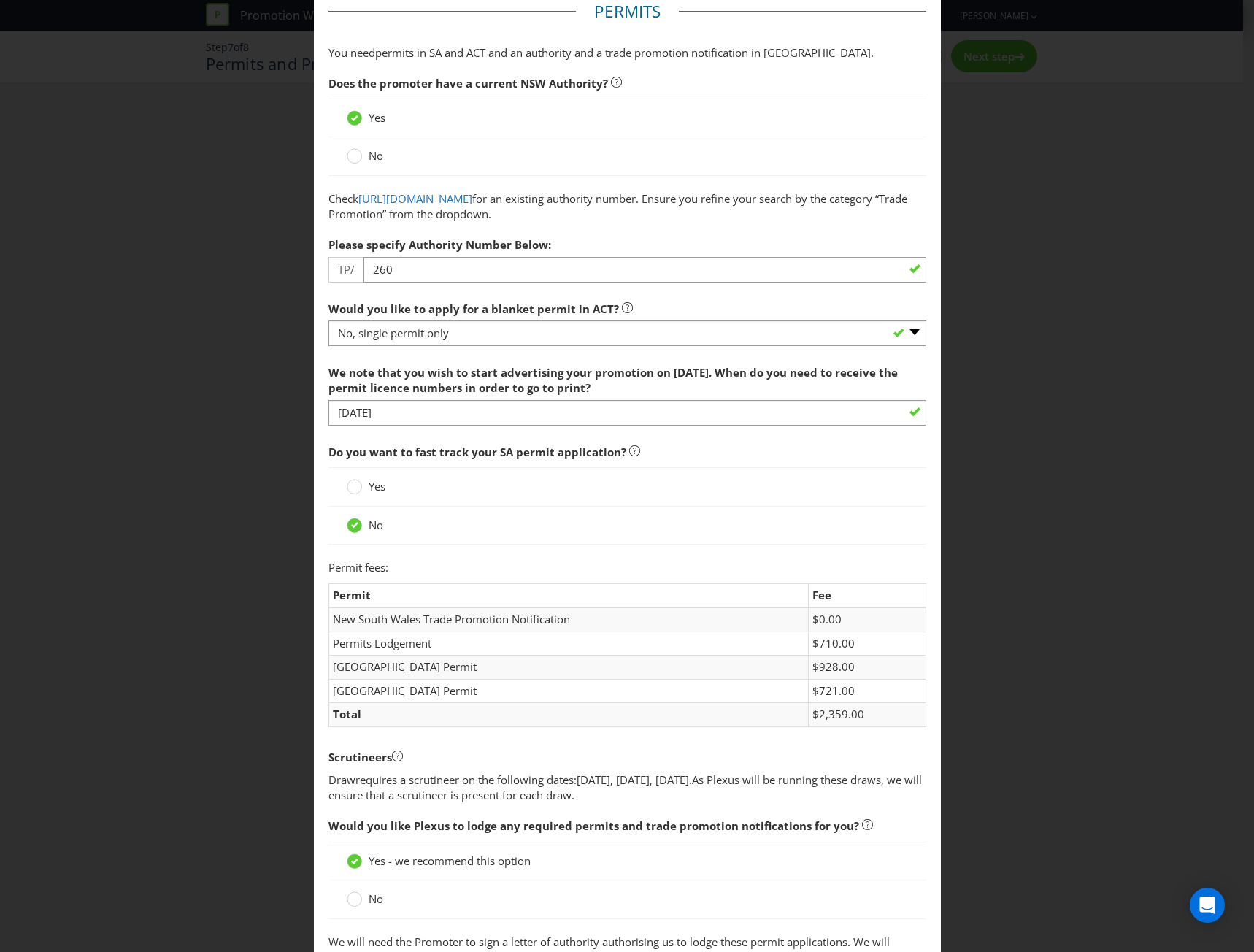
click at [1089, 557] on div "Permits and Privacy Permits You need permits in SA and ACT and an authority and…" at bounding box center [627, 476] width 1254 height 952
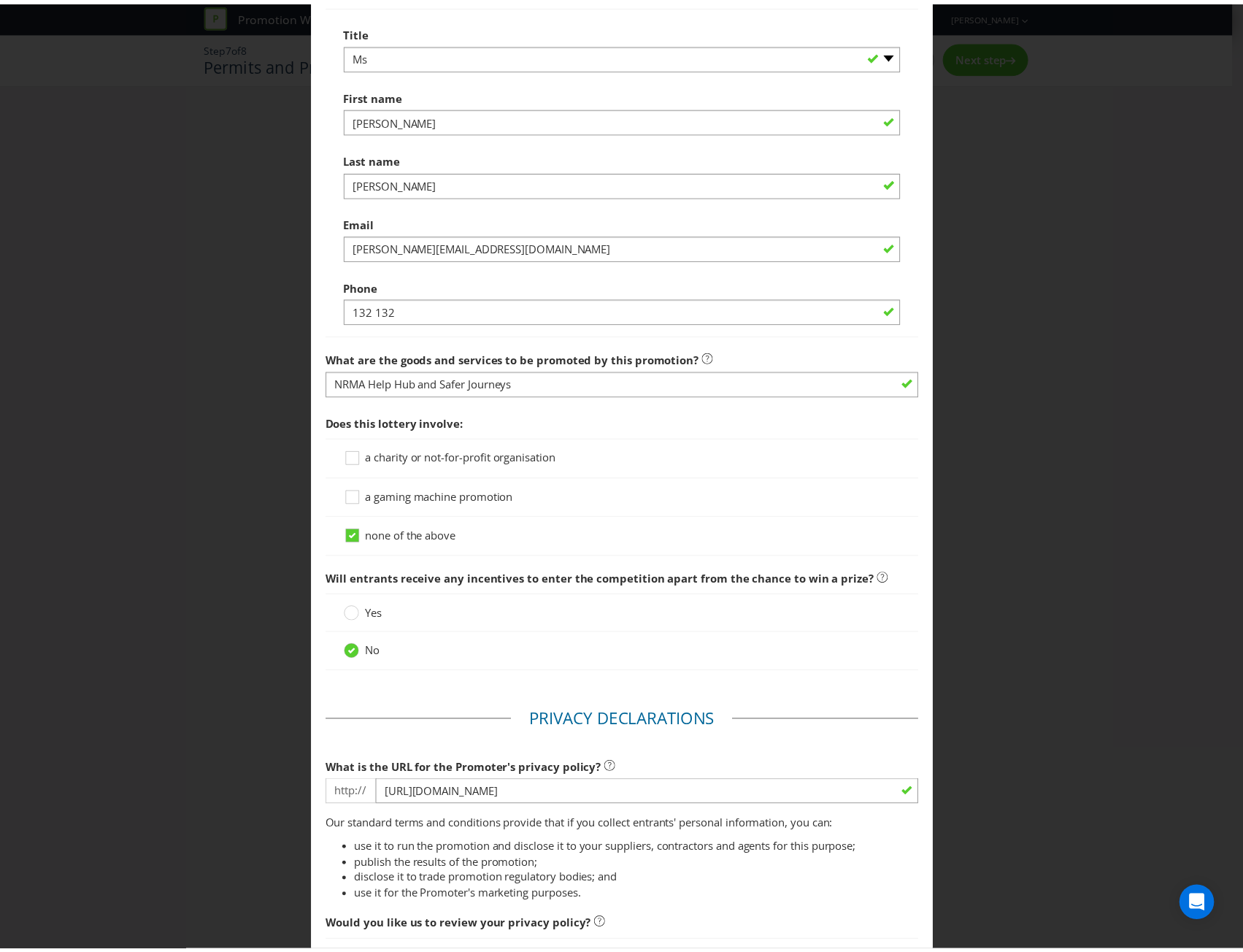
scroll to position [1292, 0]
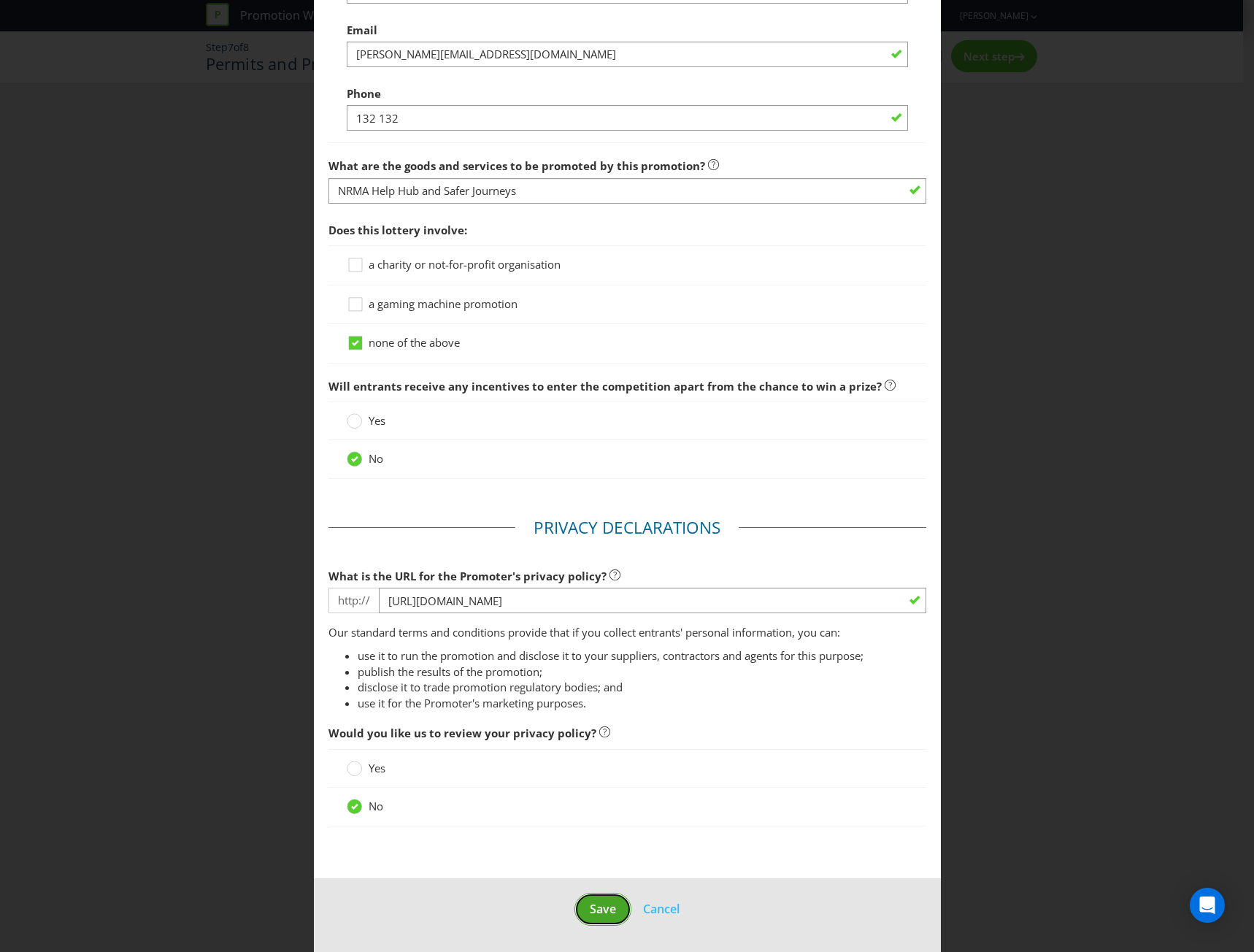
click at [592, 905] on span "Save" at bounding box center [603, 909] width 26 height 16
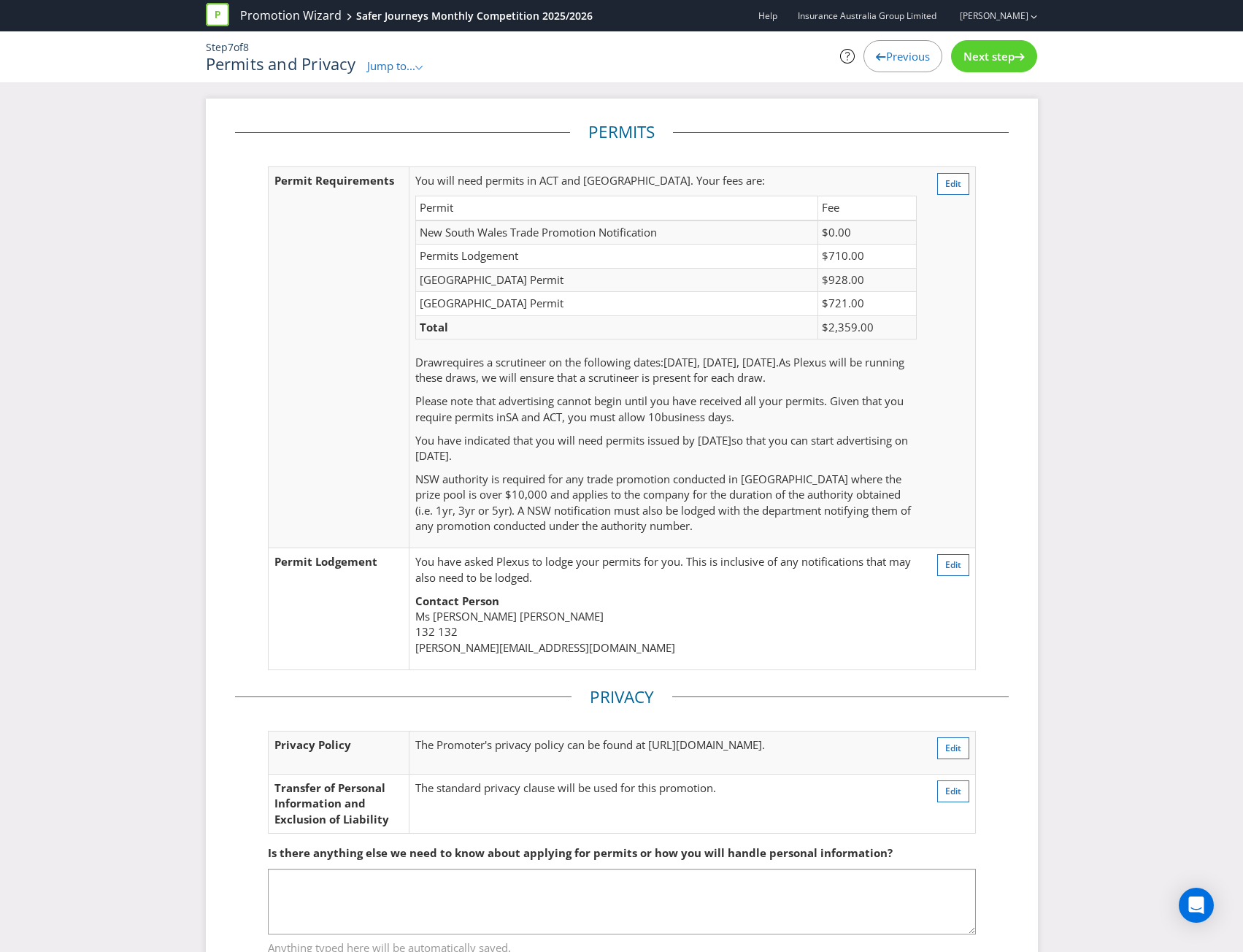
click at [979, 67] on div "Next step" at bounding box center [994, 56] width 86 height 32
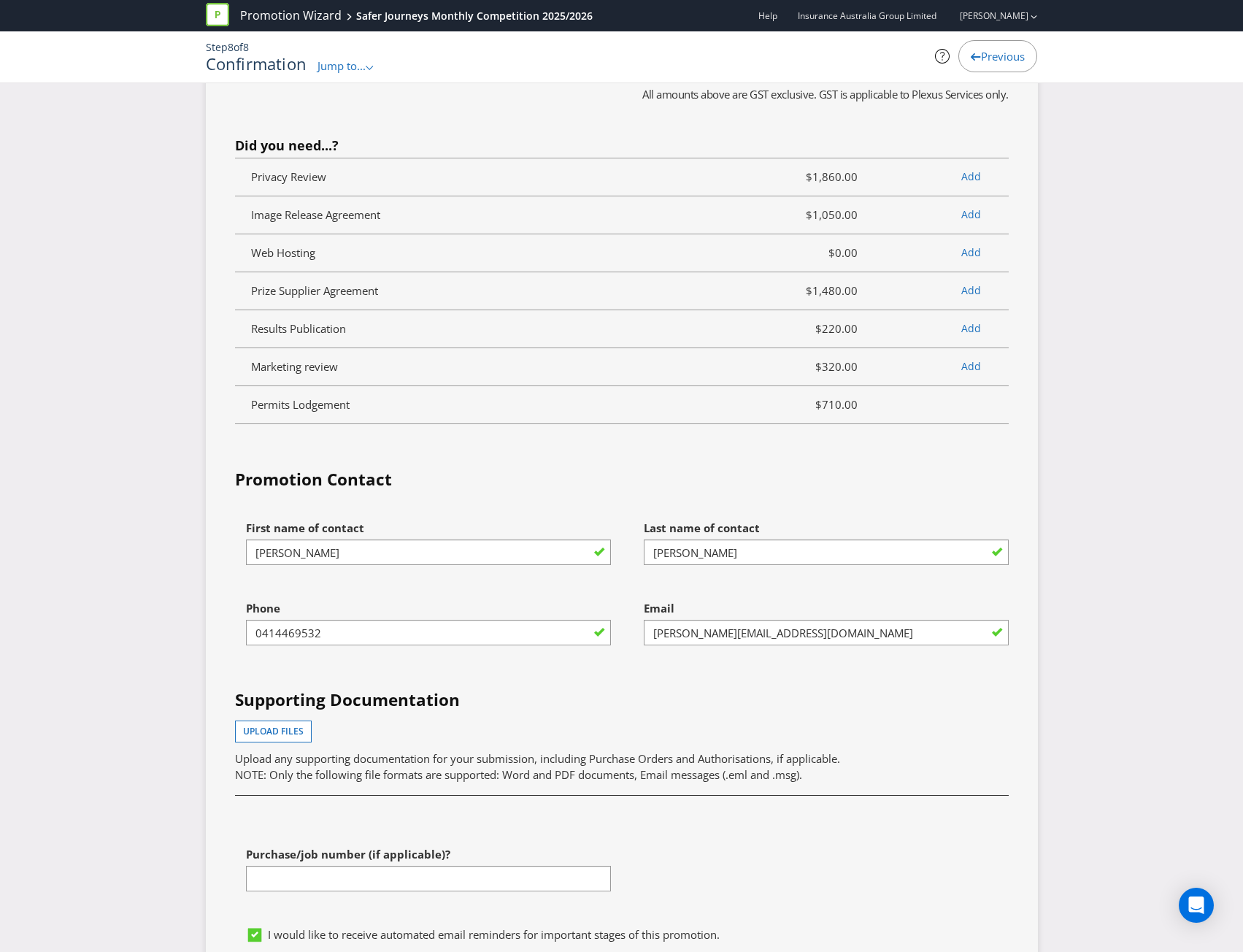
scroll to position [5944, 0]
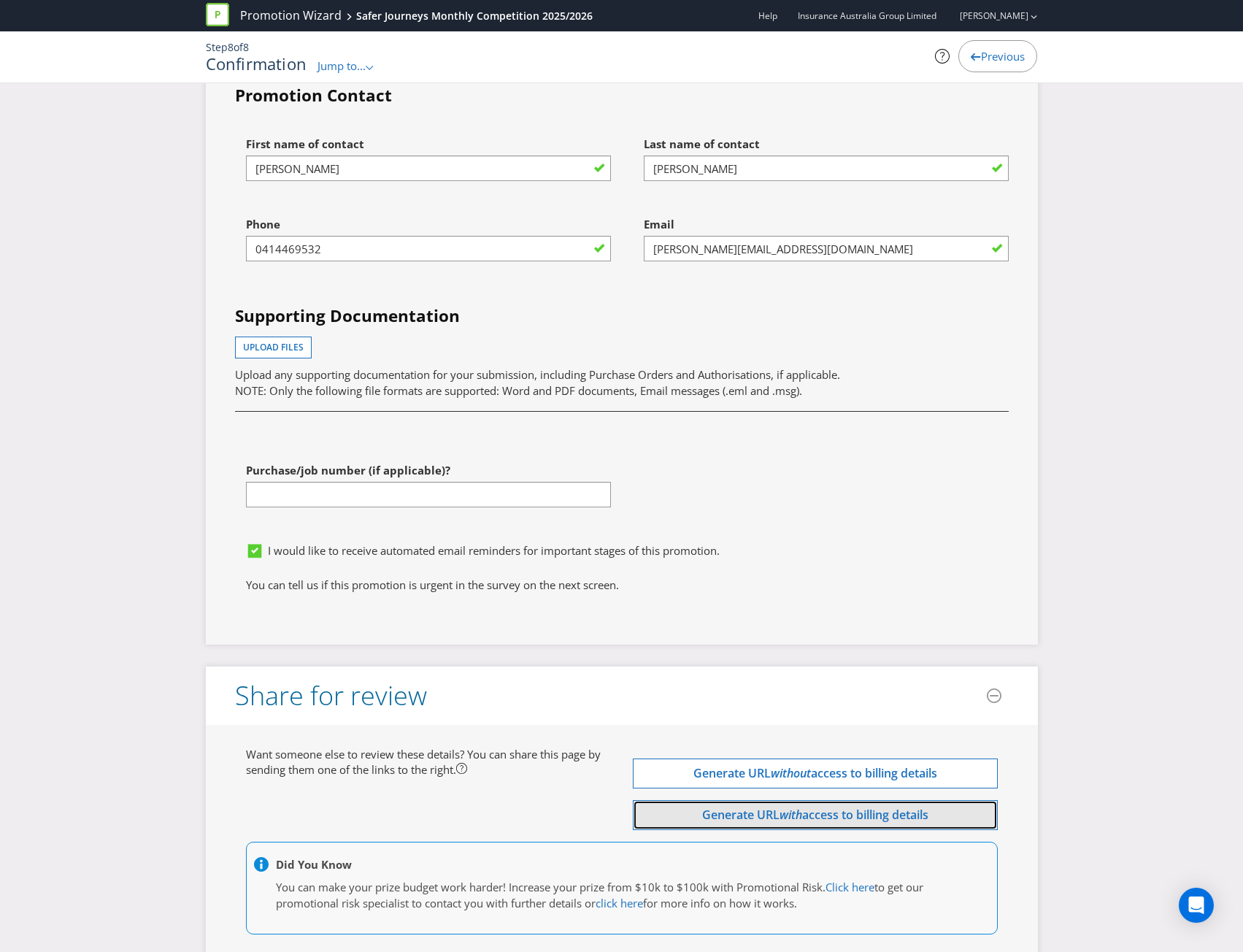
click at [748, 807] on span "Generate URL" at bounding box center [740, 814] width 77 height 16
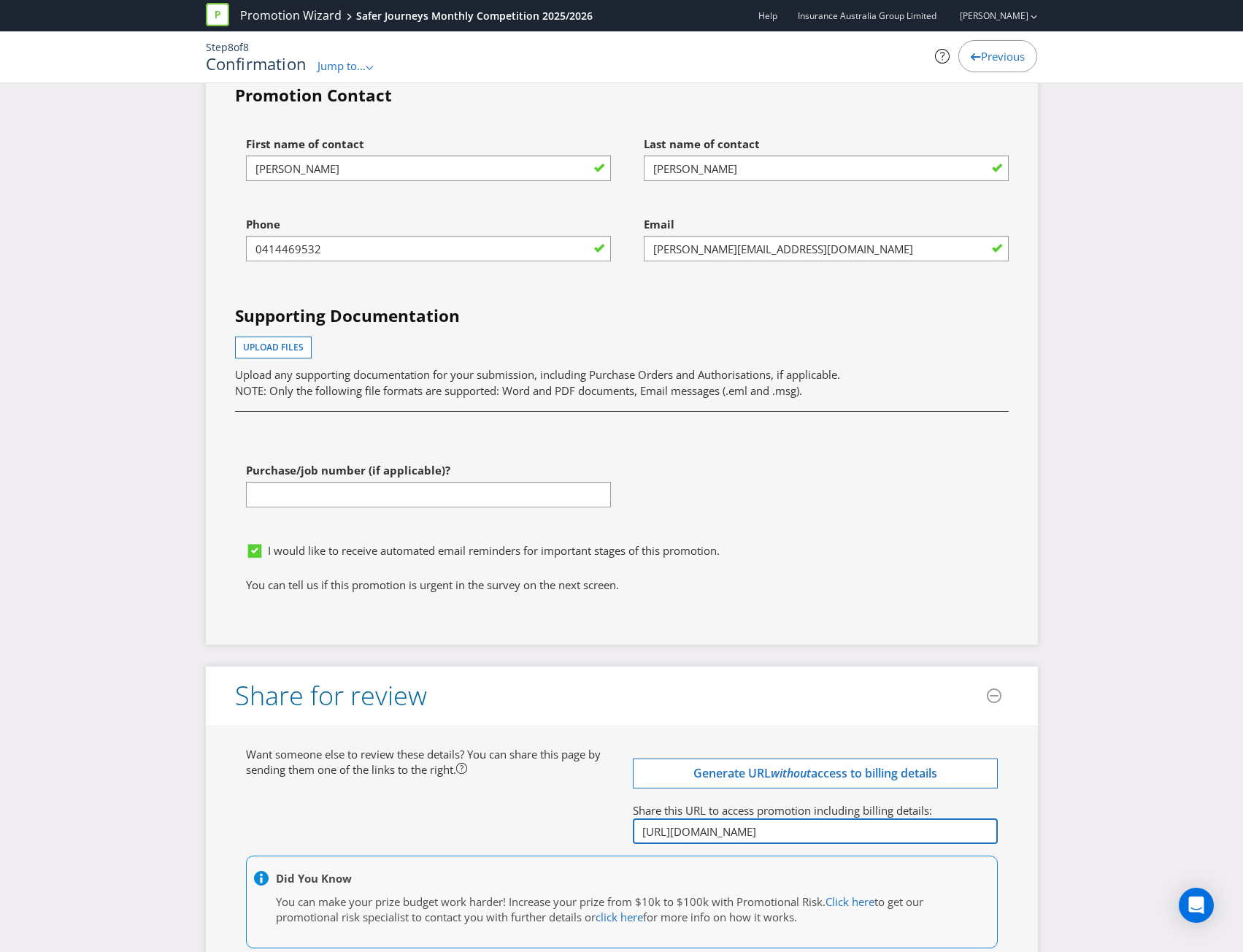
click at [736, 818] on input "[URL][DOMAIN_NAME]" at bounding box center [815, 831] width 365 height 25
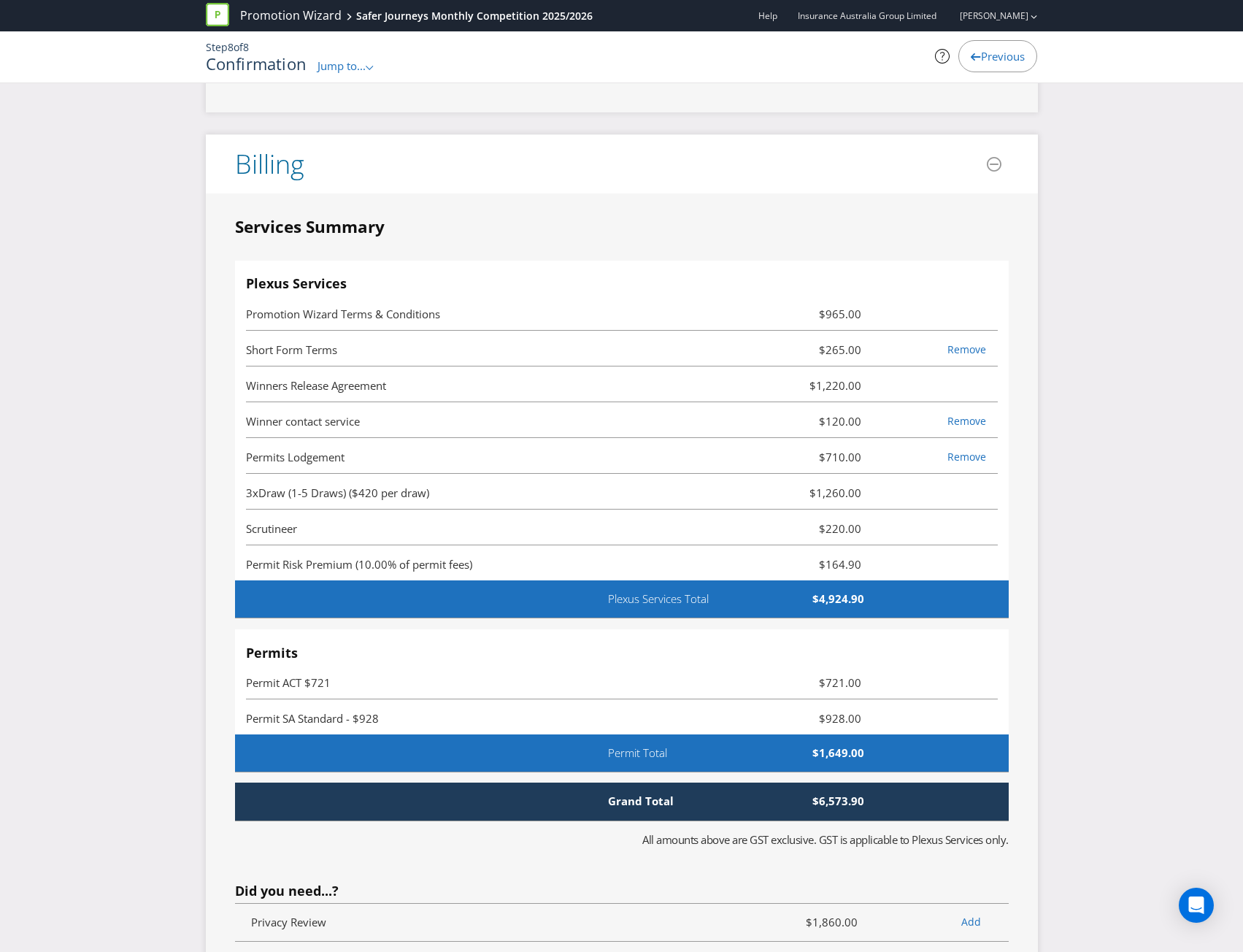
scroll to position [4777, 0]
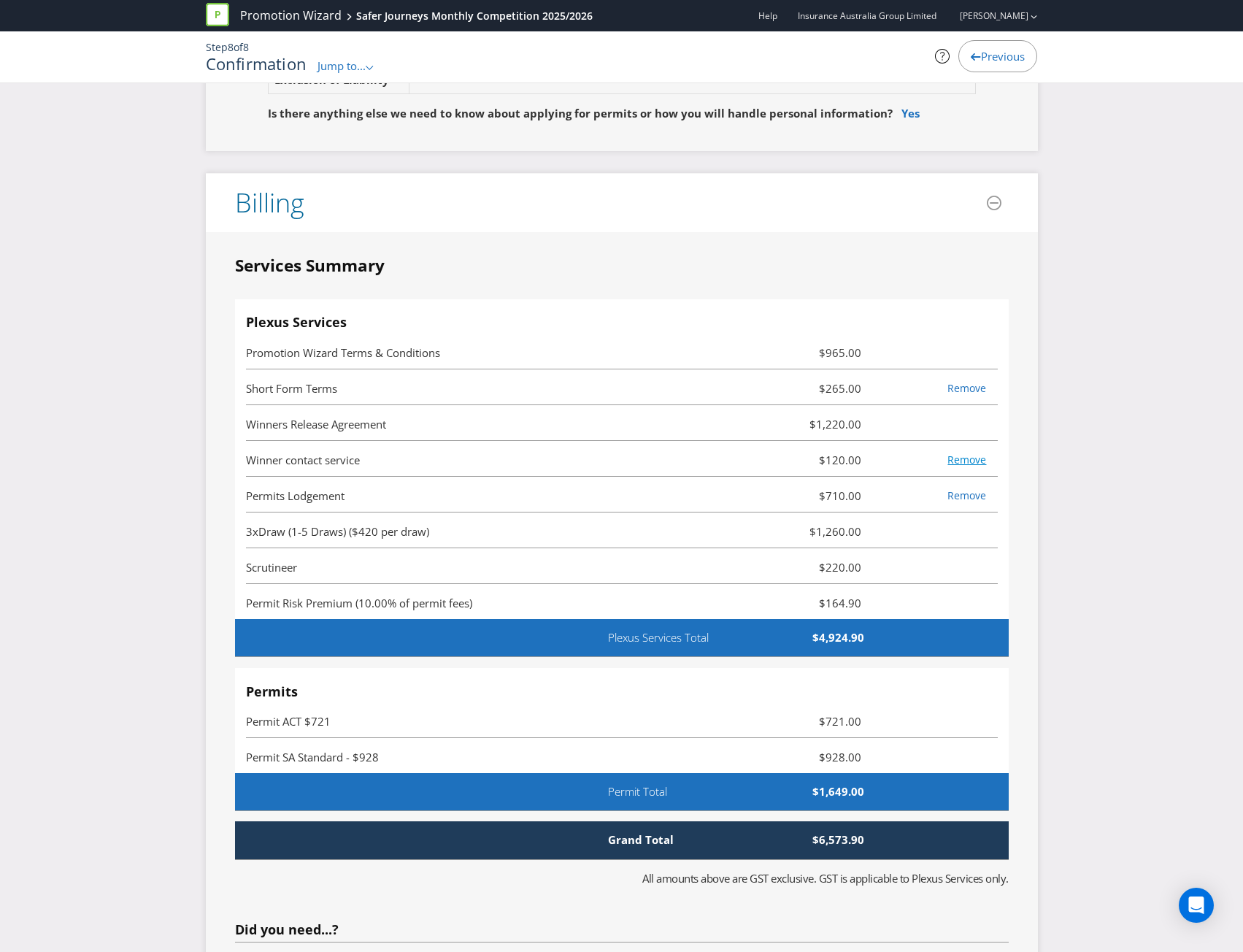
click at [972, 453] on link "Remove" at bounding box center [967, 460] width 39 height 14
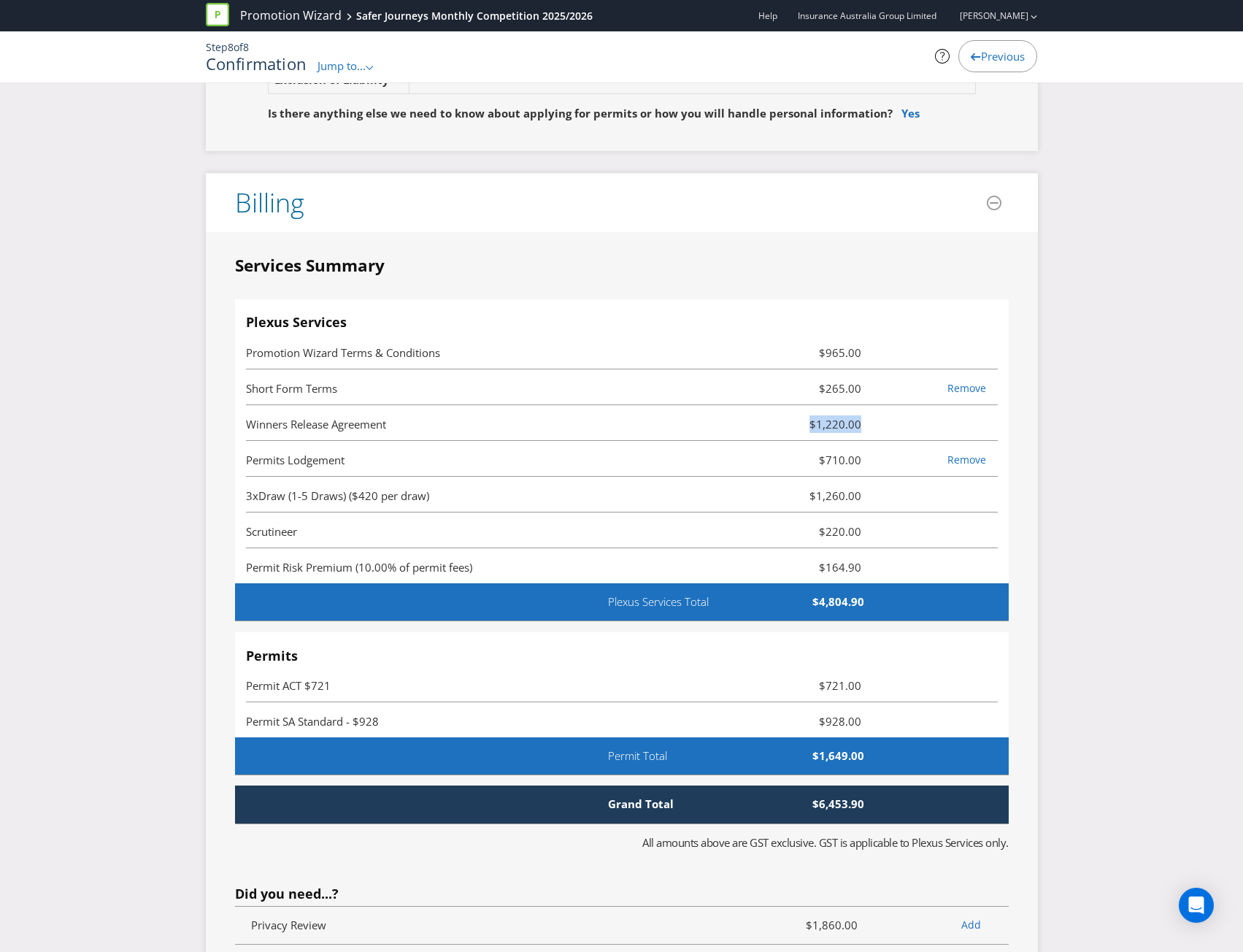
drag, startPoint x: 869, startPoint y: 331, endPoint x: 814, endPoint y: 332, distance: 55.0
click at [814, 415] on span "$1,220.00" at bounding box center [809, 424] width 126 height 18
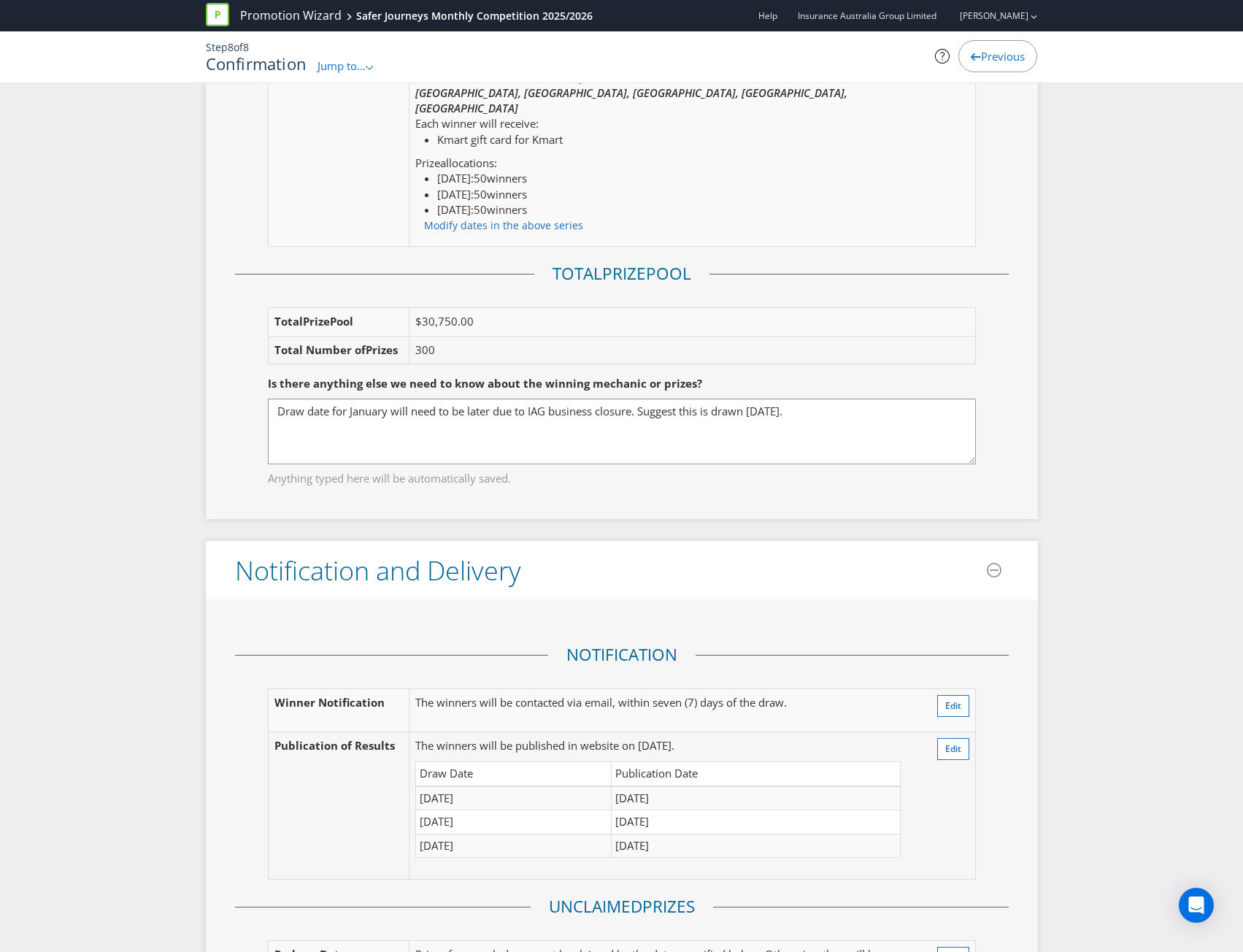
scroll to position [2732, 0]
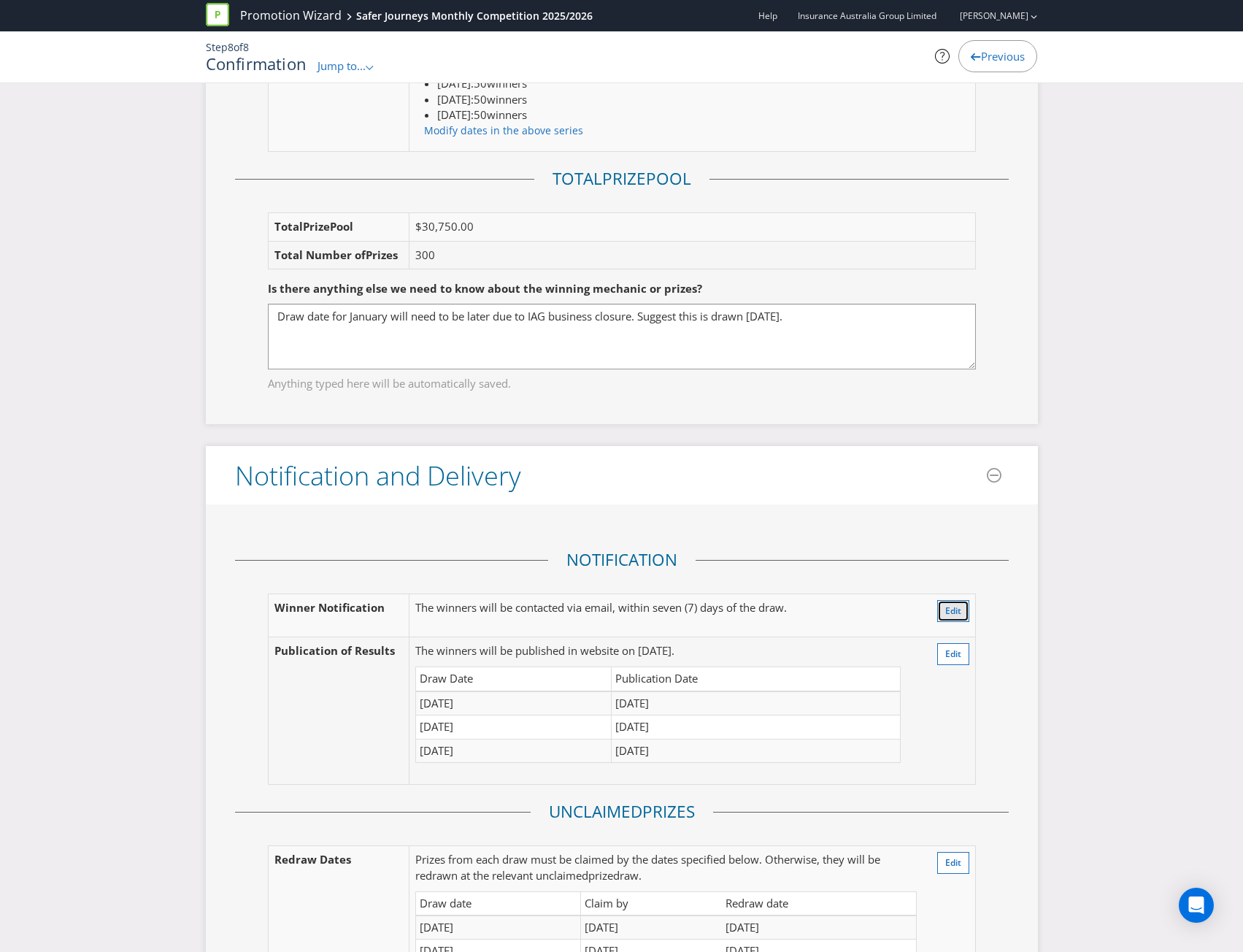
click at [950, 604] on span "Edit" at bounding box center [953, 610] width 16 height 13
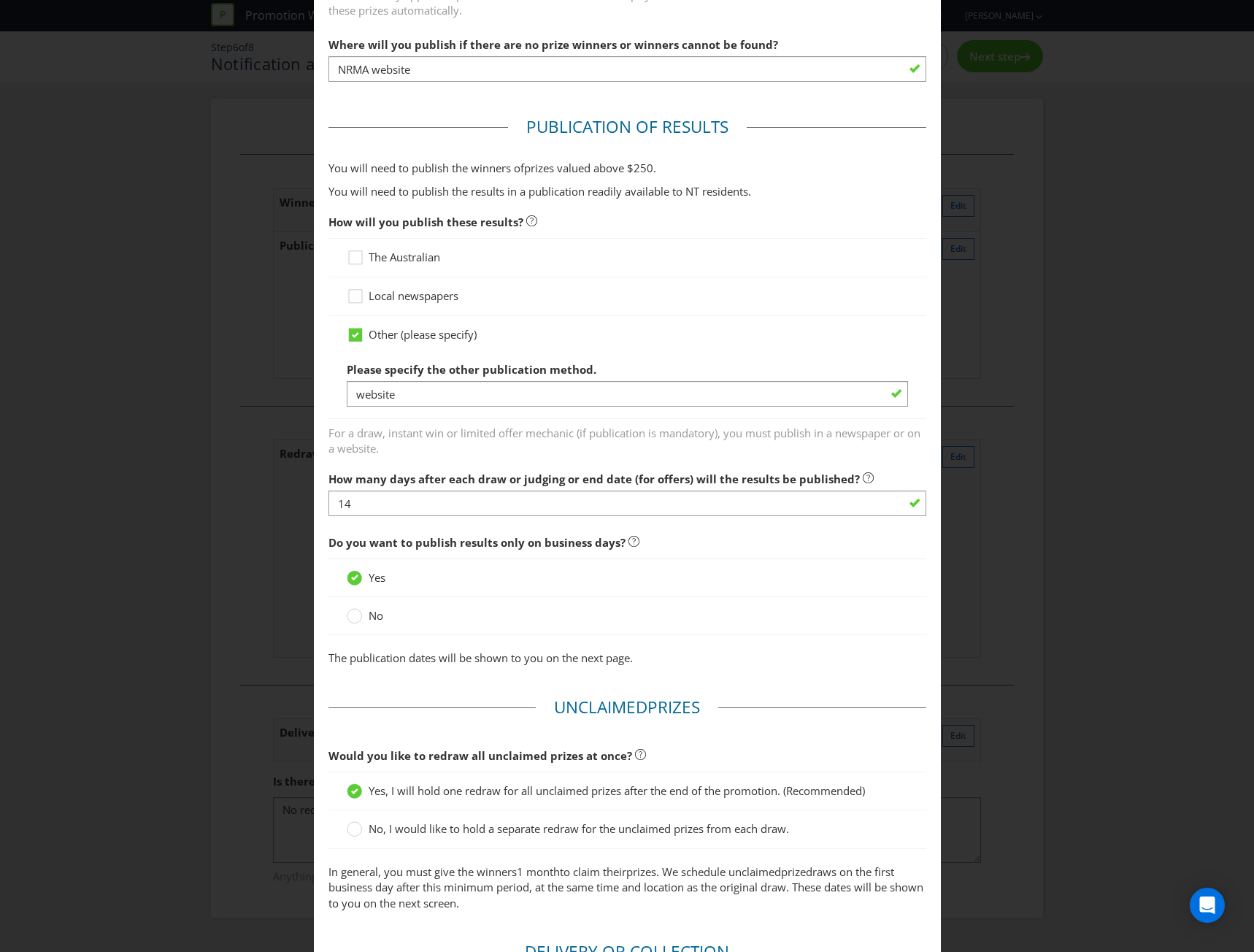
scroll to position [657, 0]
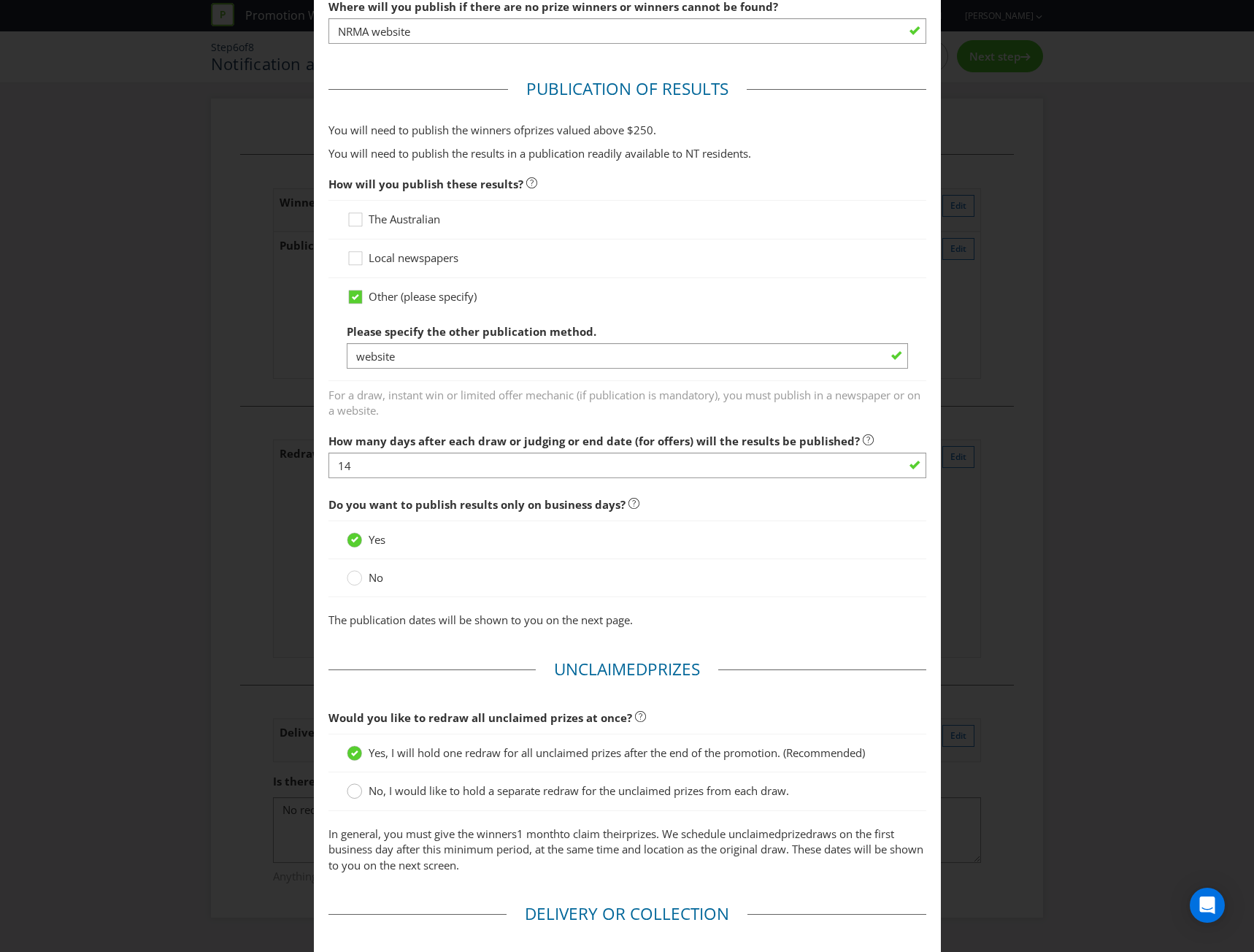
click at [348, 793] on circle at bounding box center [354, 791] width 15 height 15
click at [0, 0] on input "No, I would like to hold a separate redraw for the unclaimed prizes from each d…" at bounding box center [0, 0] width 0 height 0
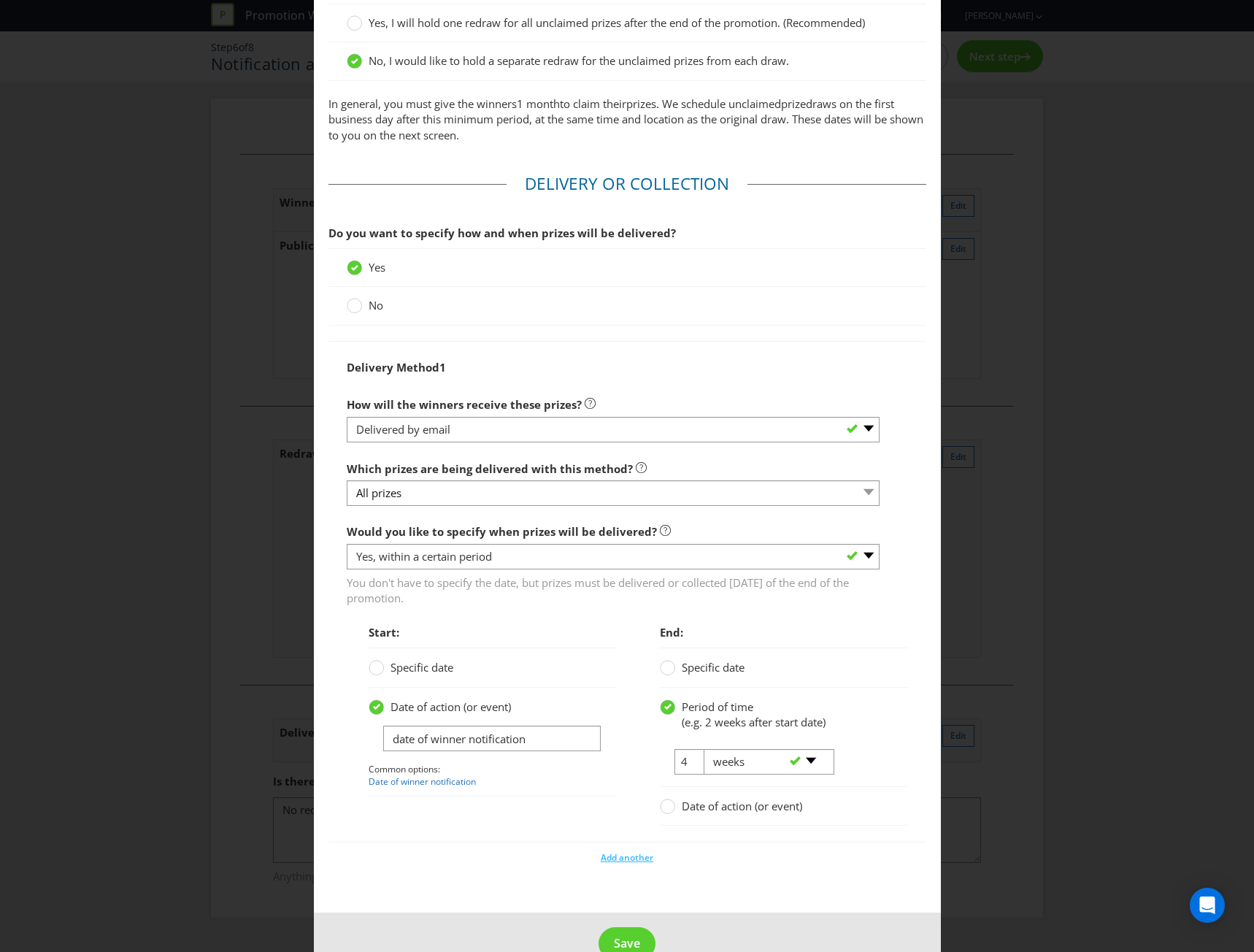
scroll to position [1422, 0]
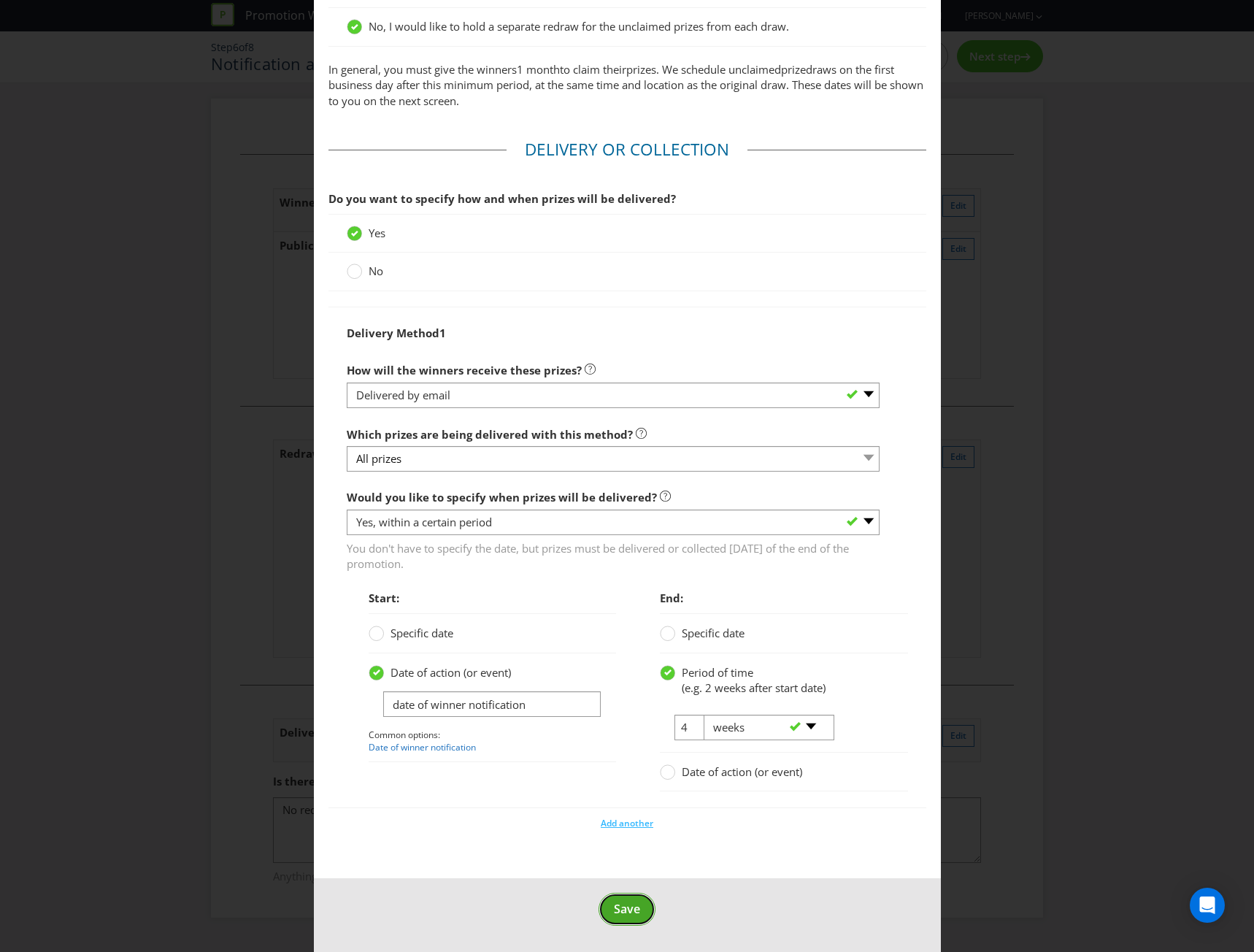
click at [614, 902] on span "Save" at bounding box center [627, 909] width 26 height 16
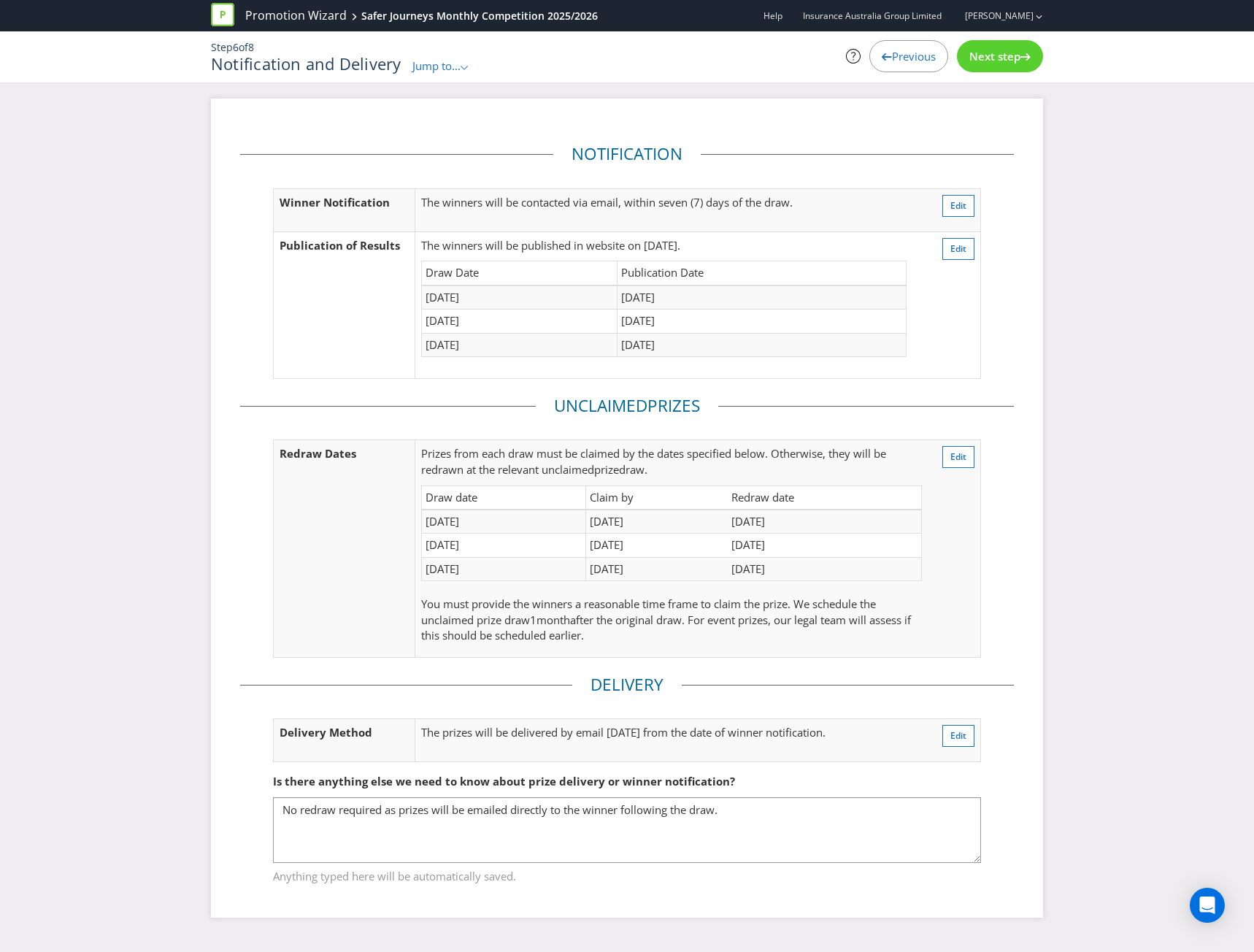
click at [1028, 603] on div "Notification Winner Notification The winners will be contacted via email, withi…" at bounding box center [627, 508] width 832 height 818
click at [1109, 353] on div "Notification Winner Notification The winners will be contacted via email, withi…" at bounding box center [627, 518] width 1254 height 840
click at [909, 56] on span "Previous" at bounding box center [914, 56] width 44 height 15
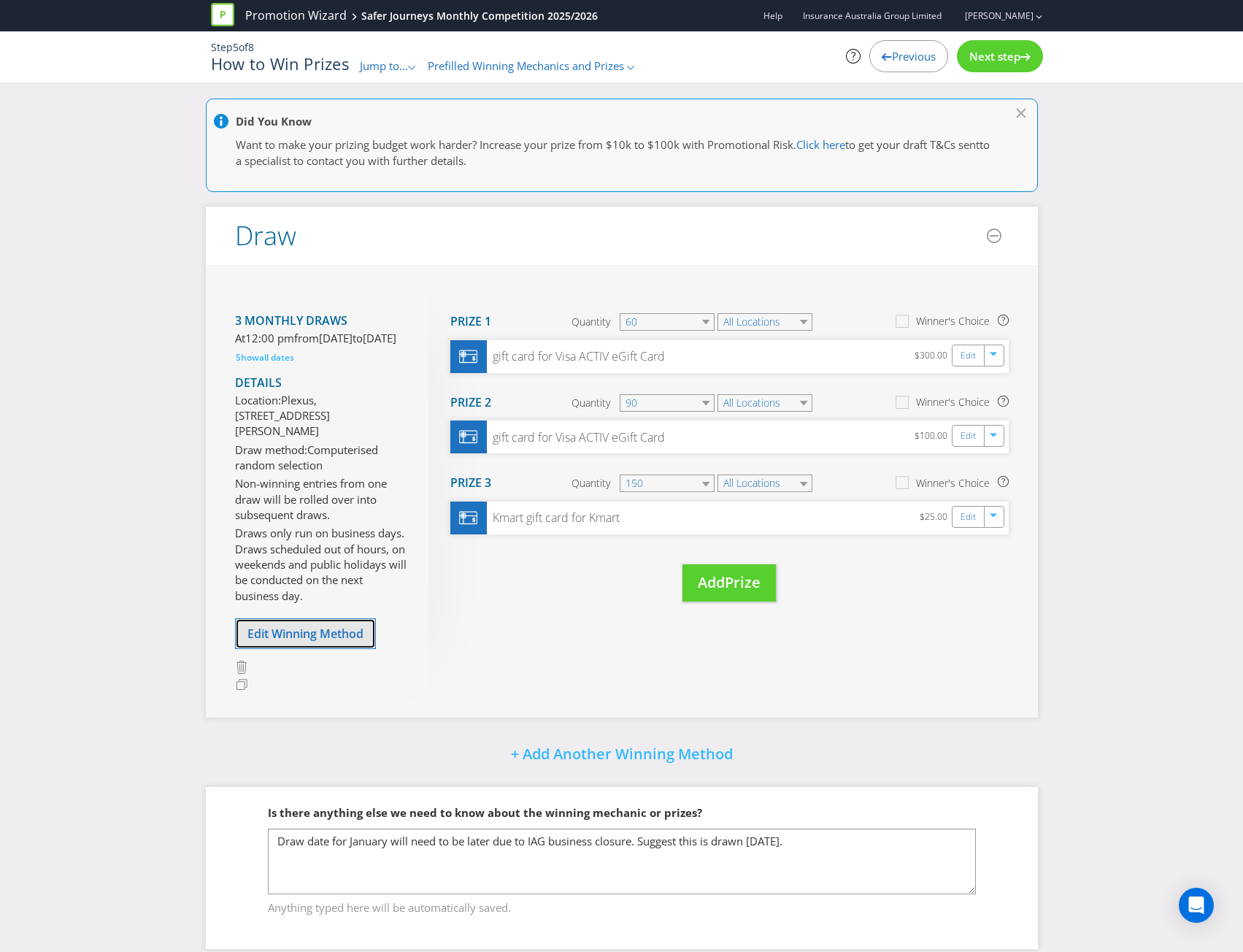
click at [291, 642] on span "Edit Winning Method" at bounding box center [305, 634] width 116 height 16
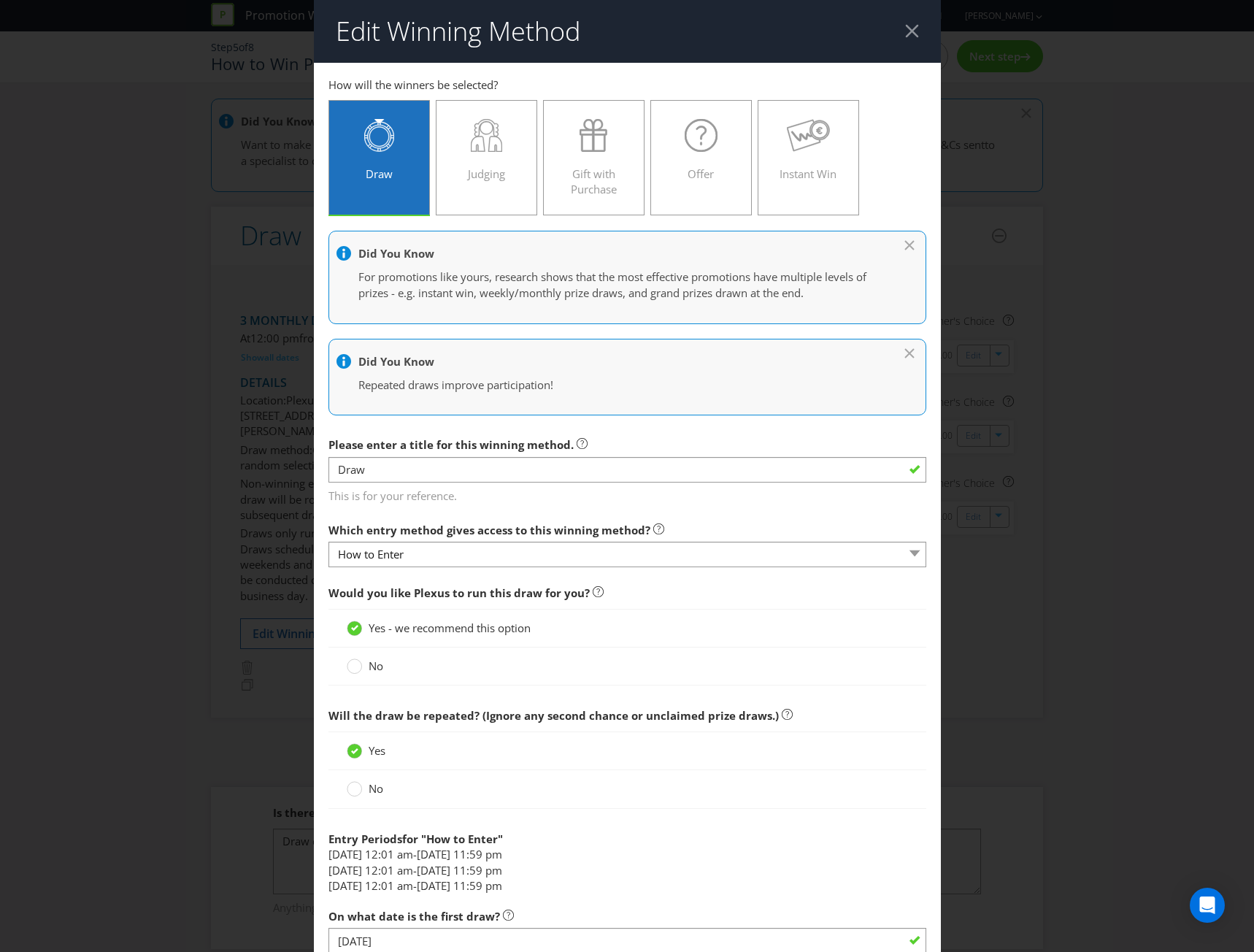
click at [891, 27] on header "Edit Winning Method" at bounding box center [627, 31] width 627 height 62
click at [905, 27] on div at bounding box center [912, 31] width 14 height 14
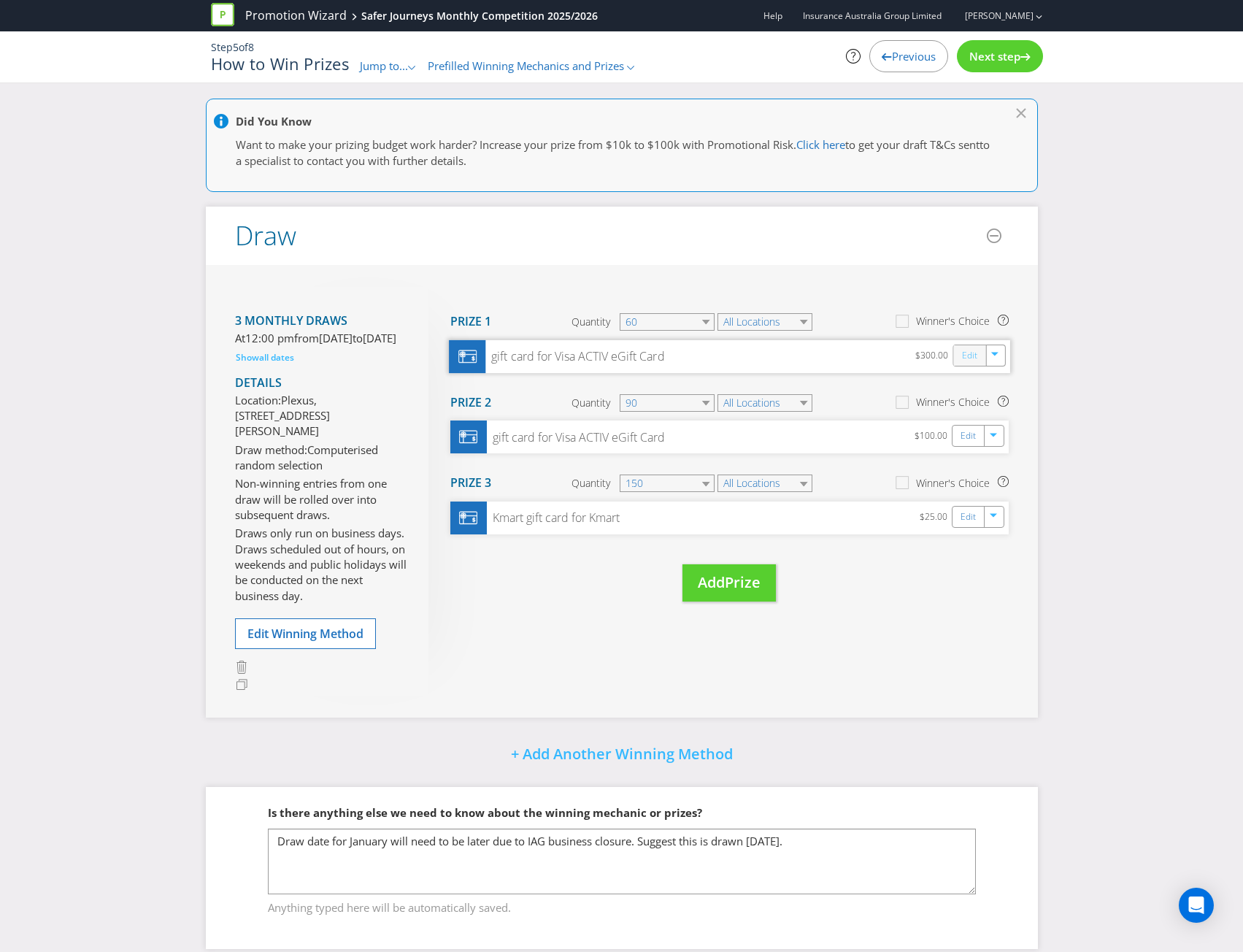
click at [965, 352] on link "Edit" at bounding box center [970, 354] width 16 height 17
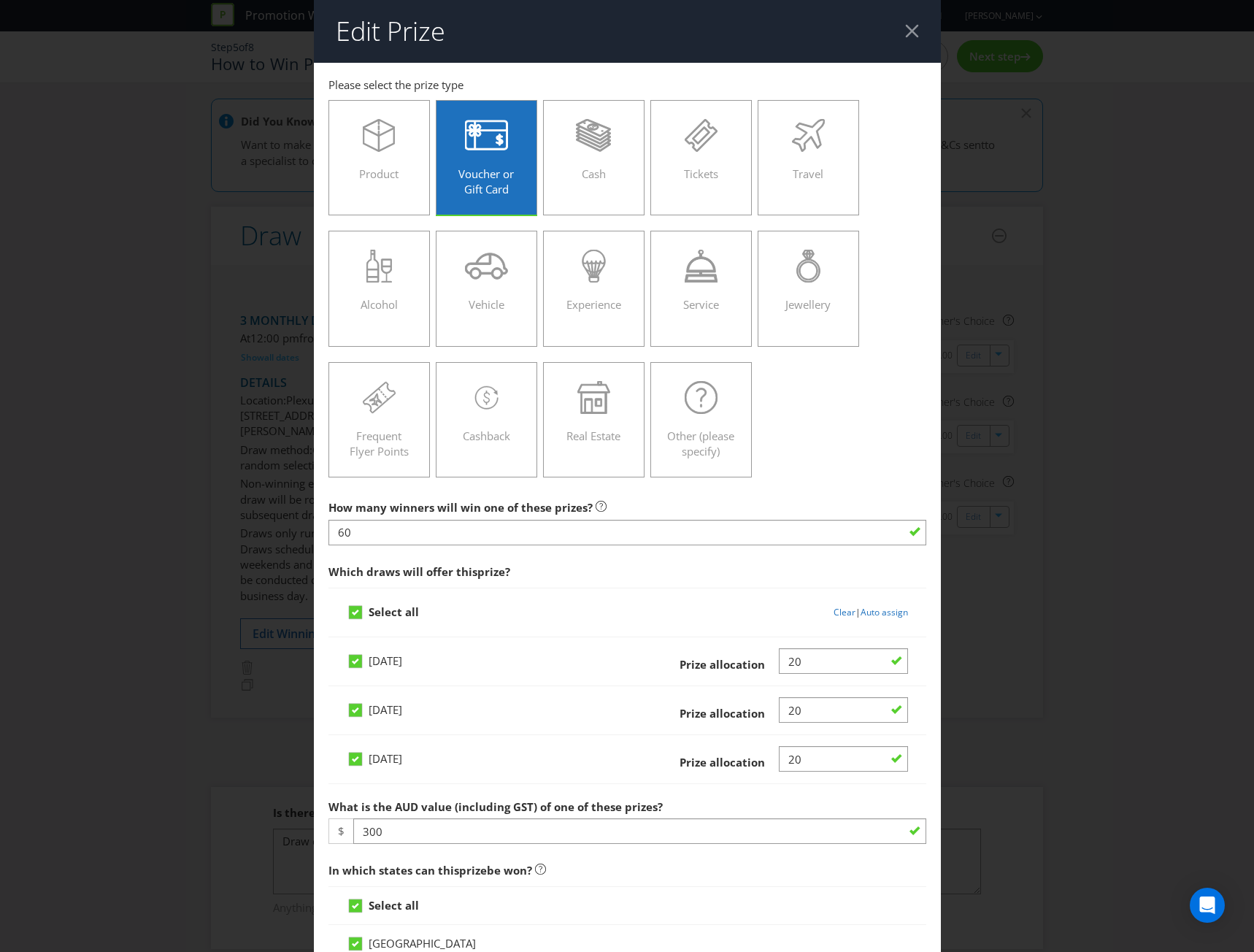
click at [905, 27] on div at bounding box center [912, 31] width 14 height 14
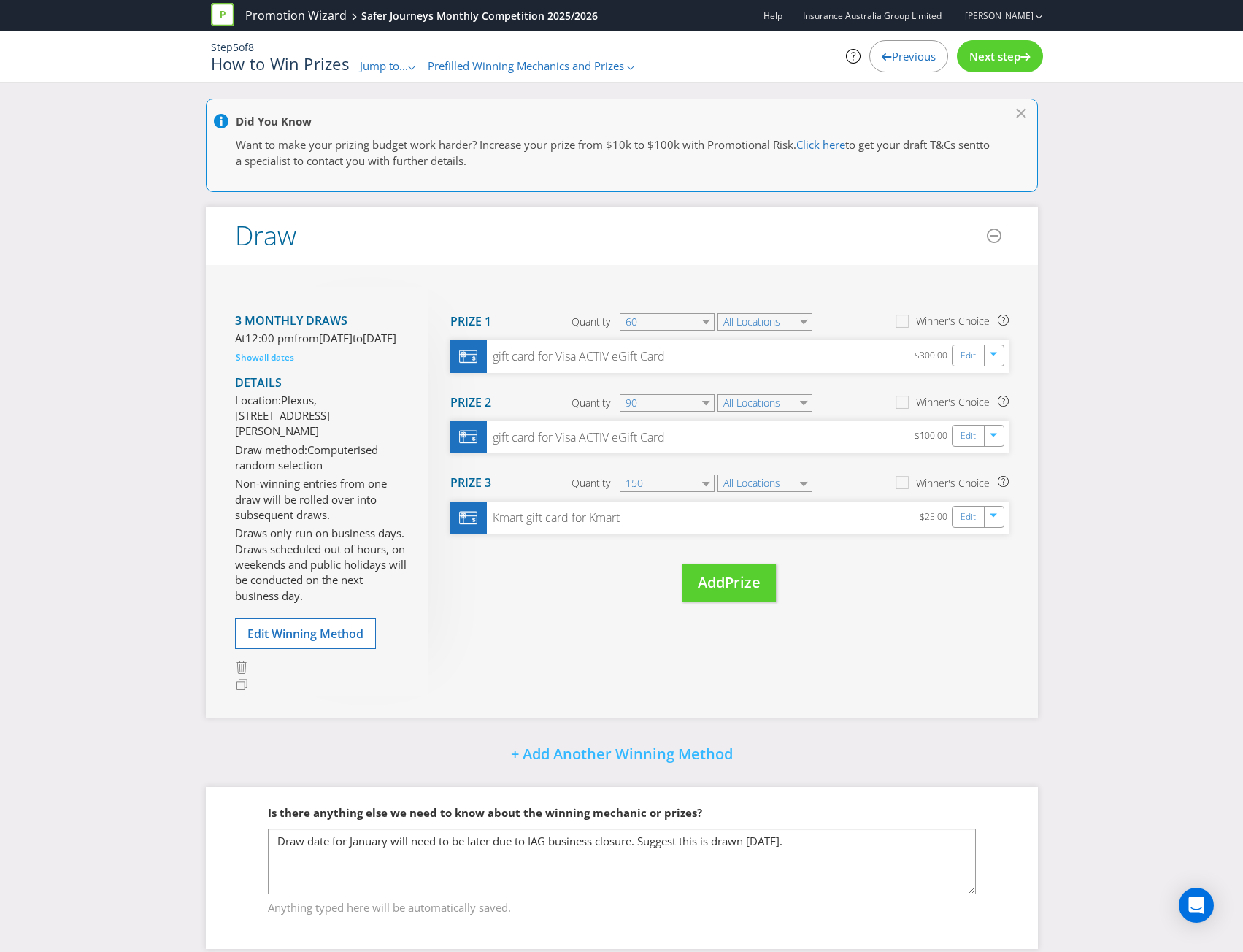
click at [974, 54] on span "Next step" at bounding box center [995, 56] width 51 height 15
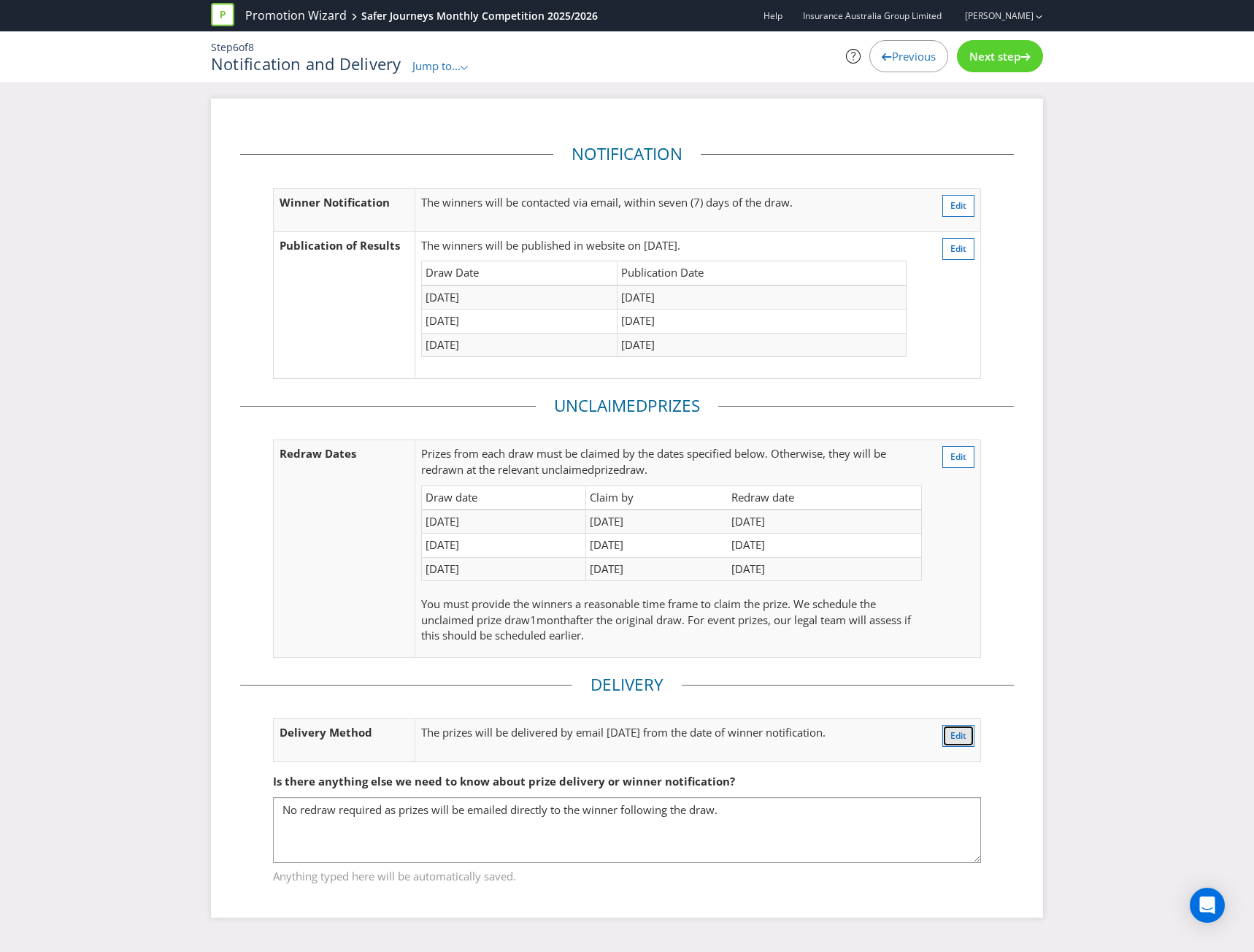
click at [957, 727] on button "Edit" at bounding box center [958, 735] width 32 height 21
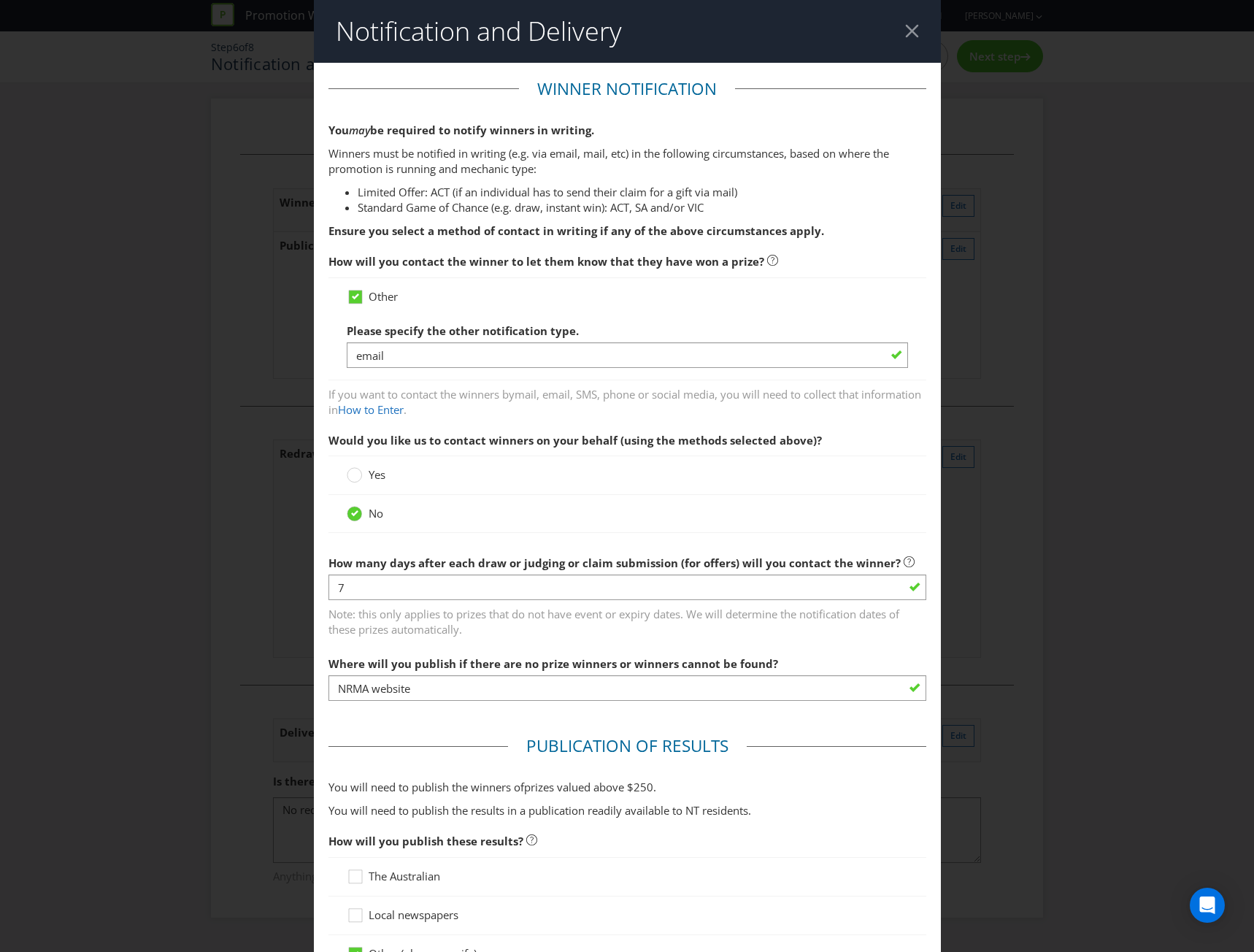
click at [905, 26] on div at bounding box center [912, 31] width 14 height 14
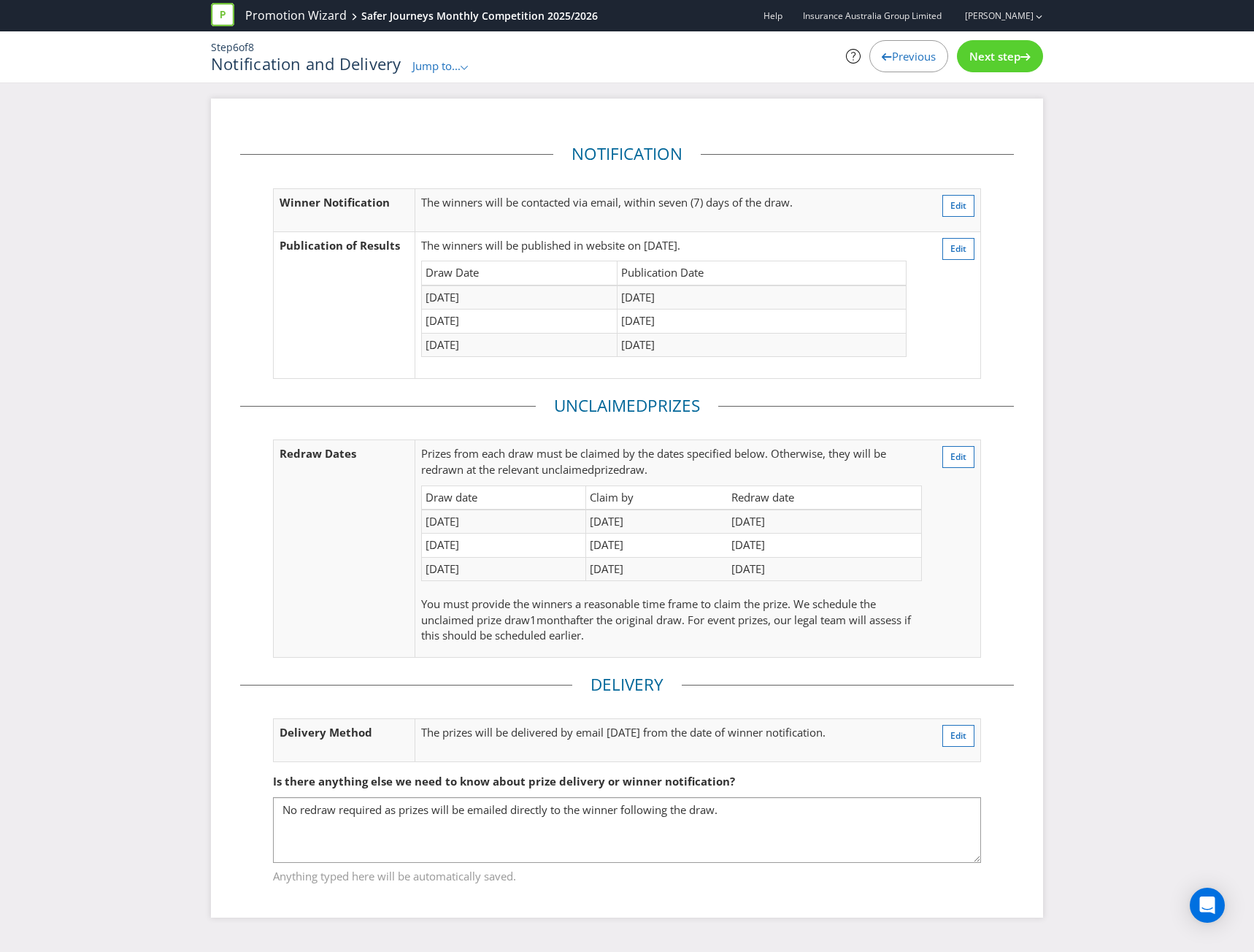
click at [899, 46] on div "Previous" at bounding box center [908, 56] width 79 height 32
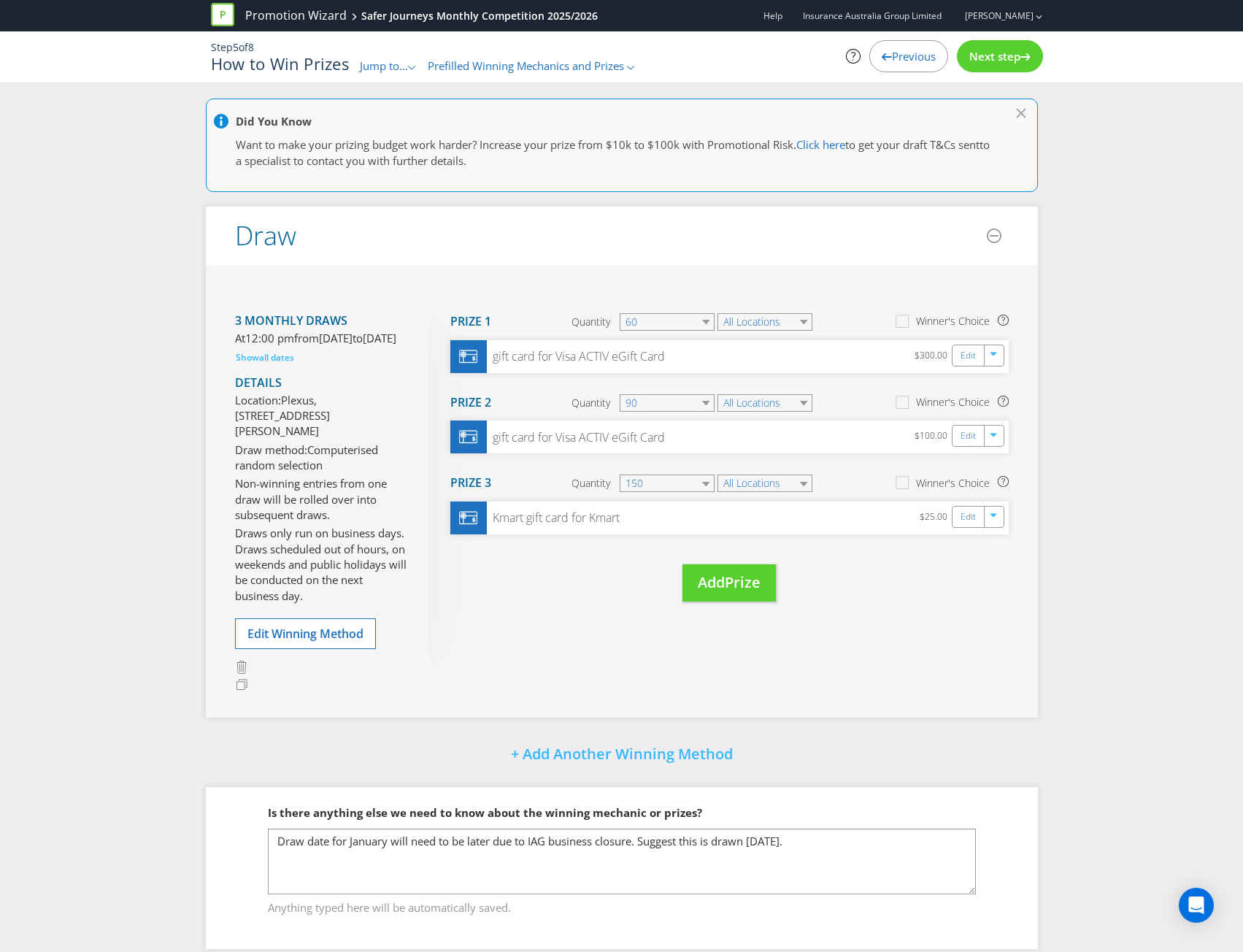
click at [899, 46] on div "Previous" at bounding box center [908, 56] width 79 height 32
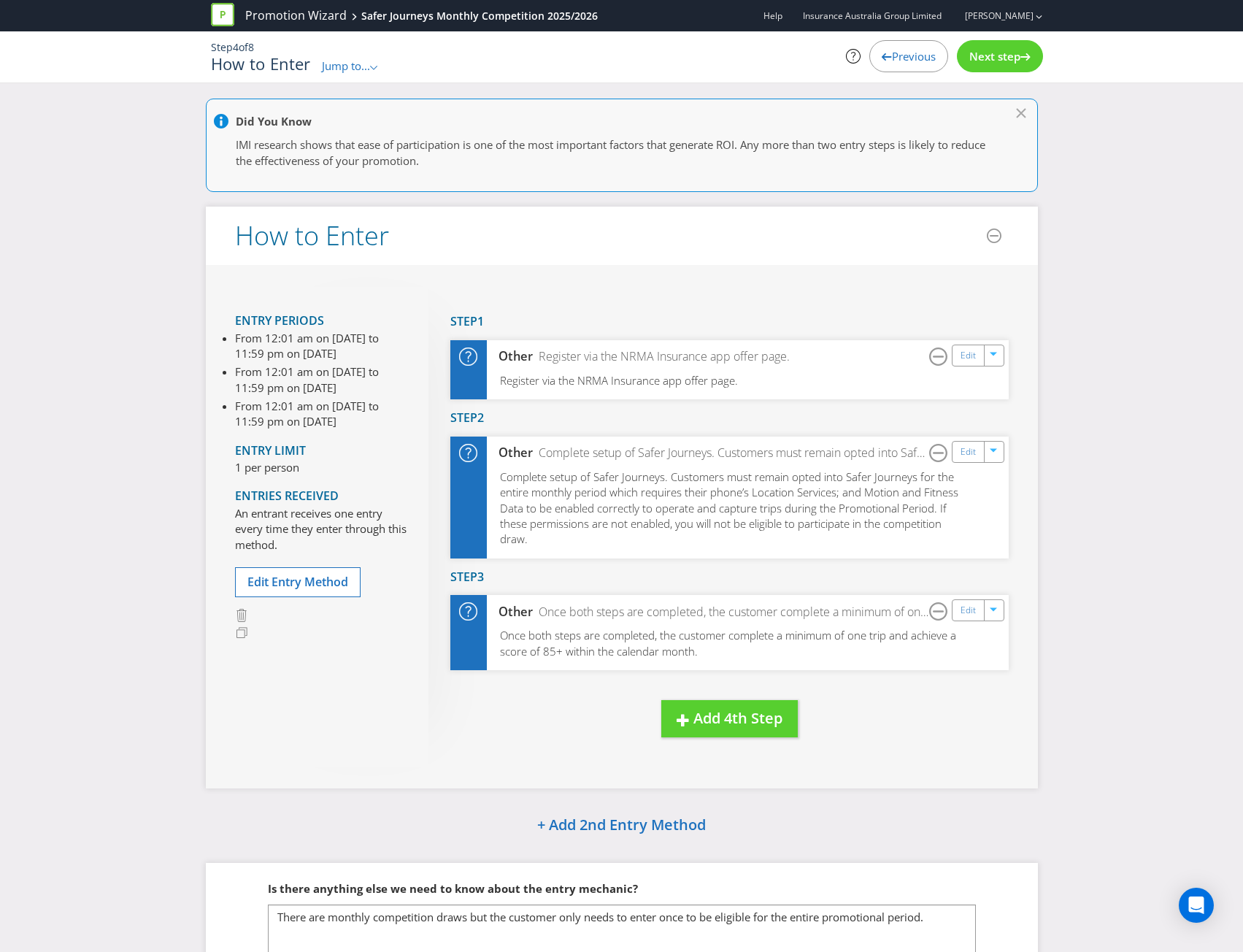
click at [899, 46] on div "Previous" at bounding box center [908, 56] width 79 height 32
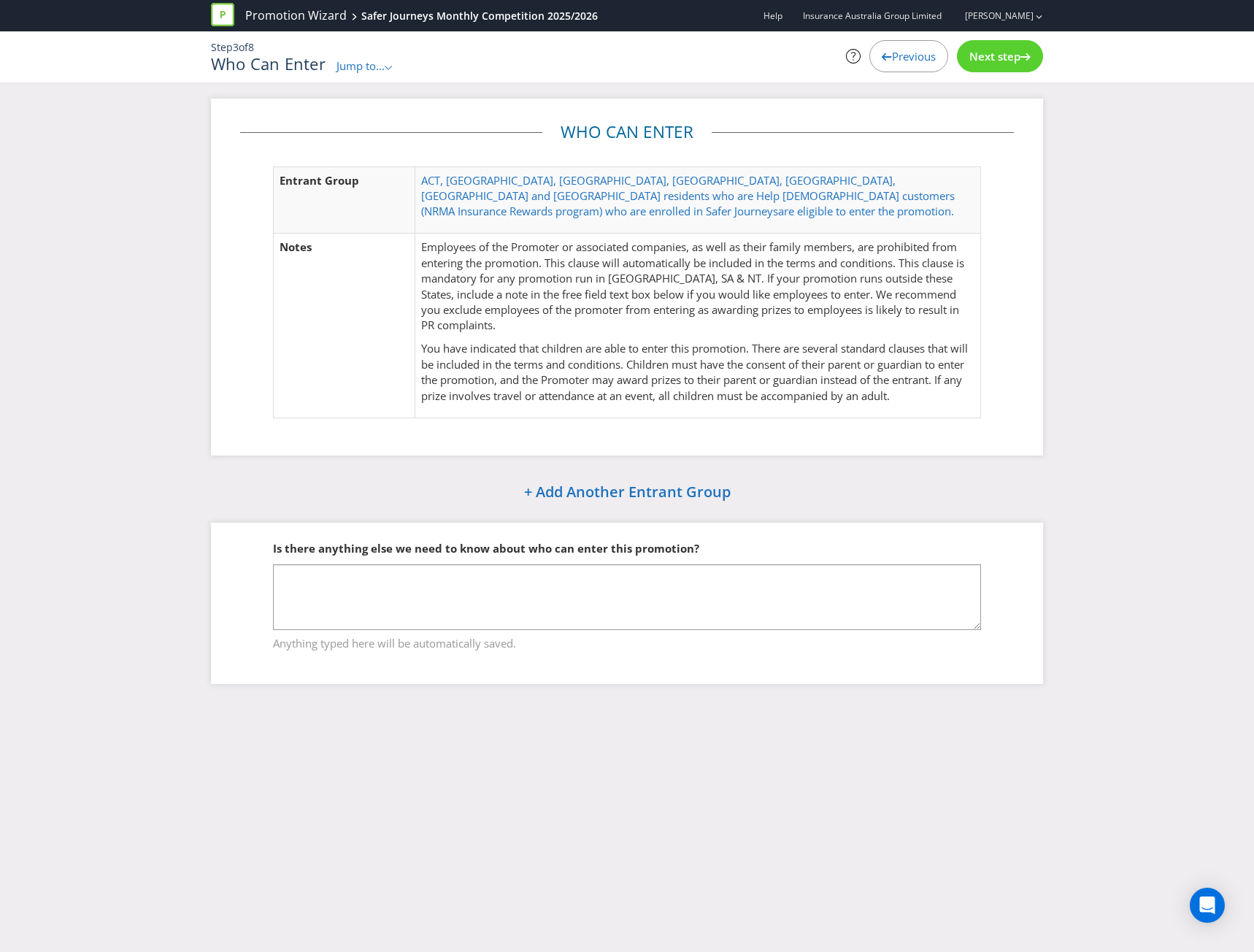
click at [899, 46] on div "Previous" at bounding box center [908, 56] width 79 height 32
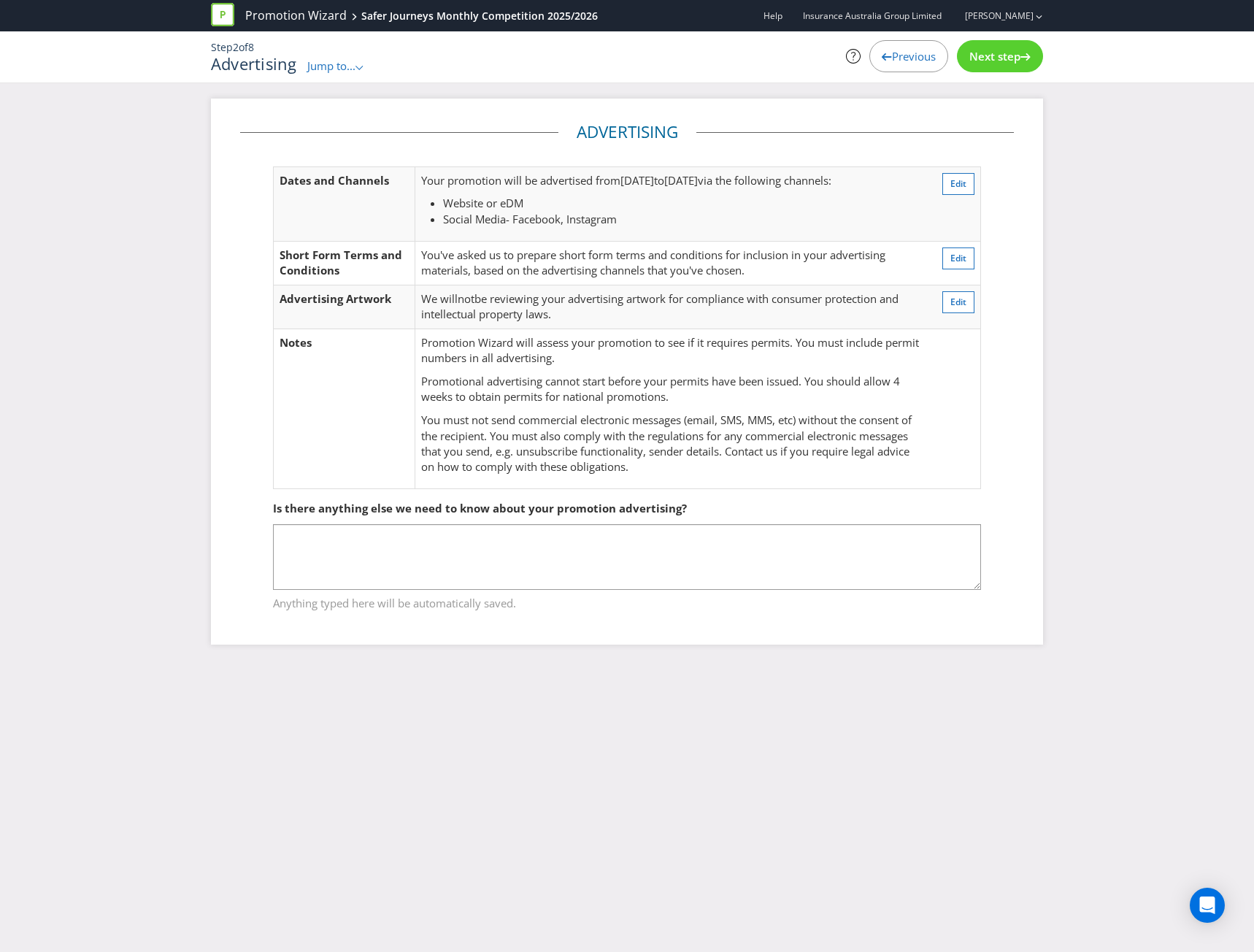
click at [893, 60] on span "Previous" at bounding box center [914, 56] width 44 height 15
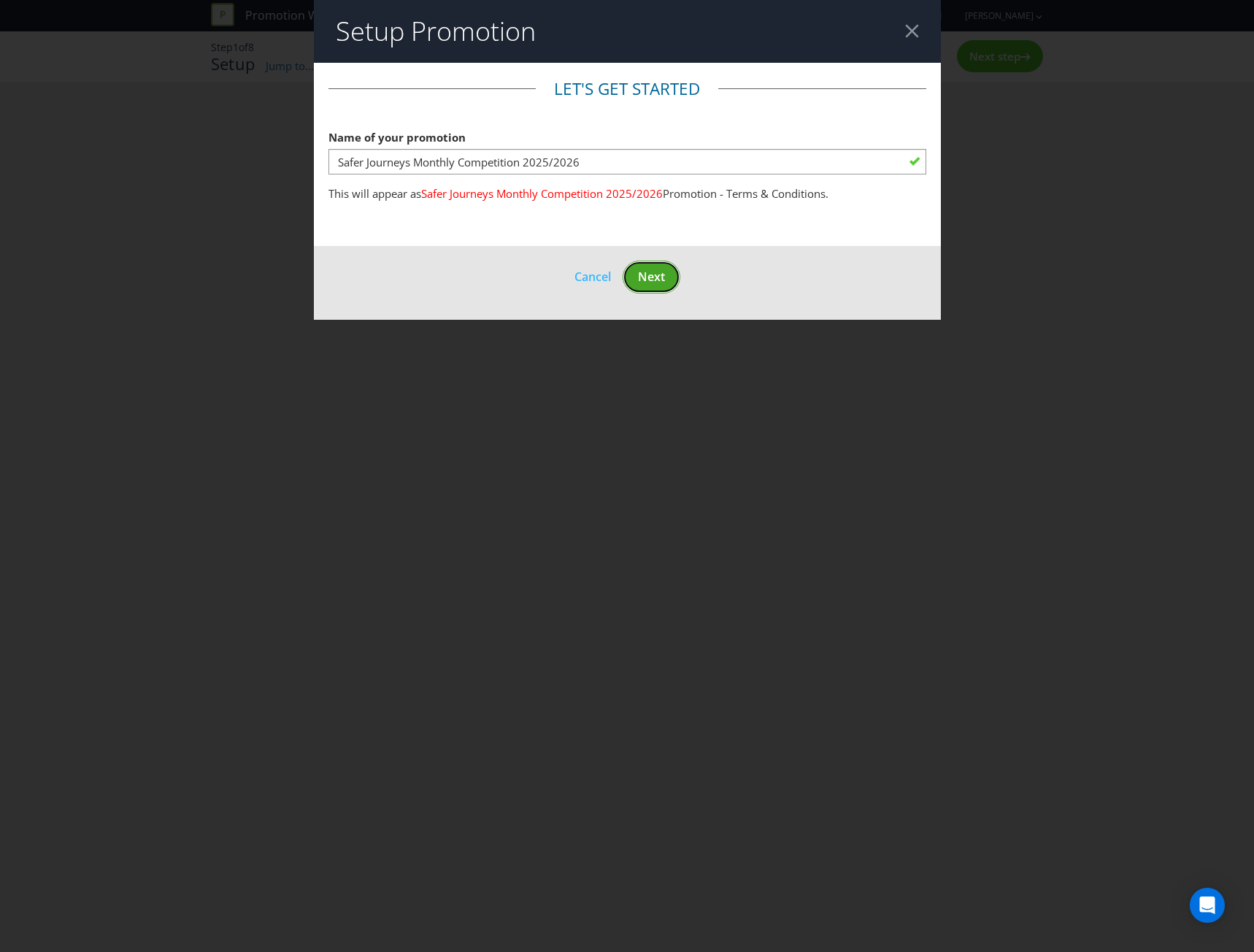
click at [664, 279] on span "Next" at bounding box center [651, 276] width 27 height 16
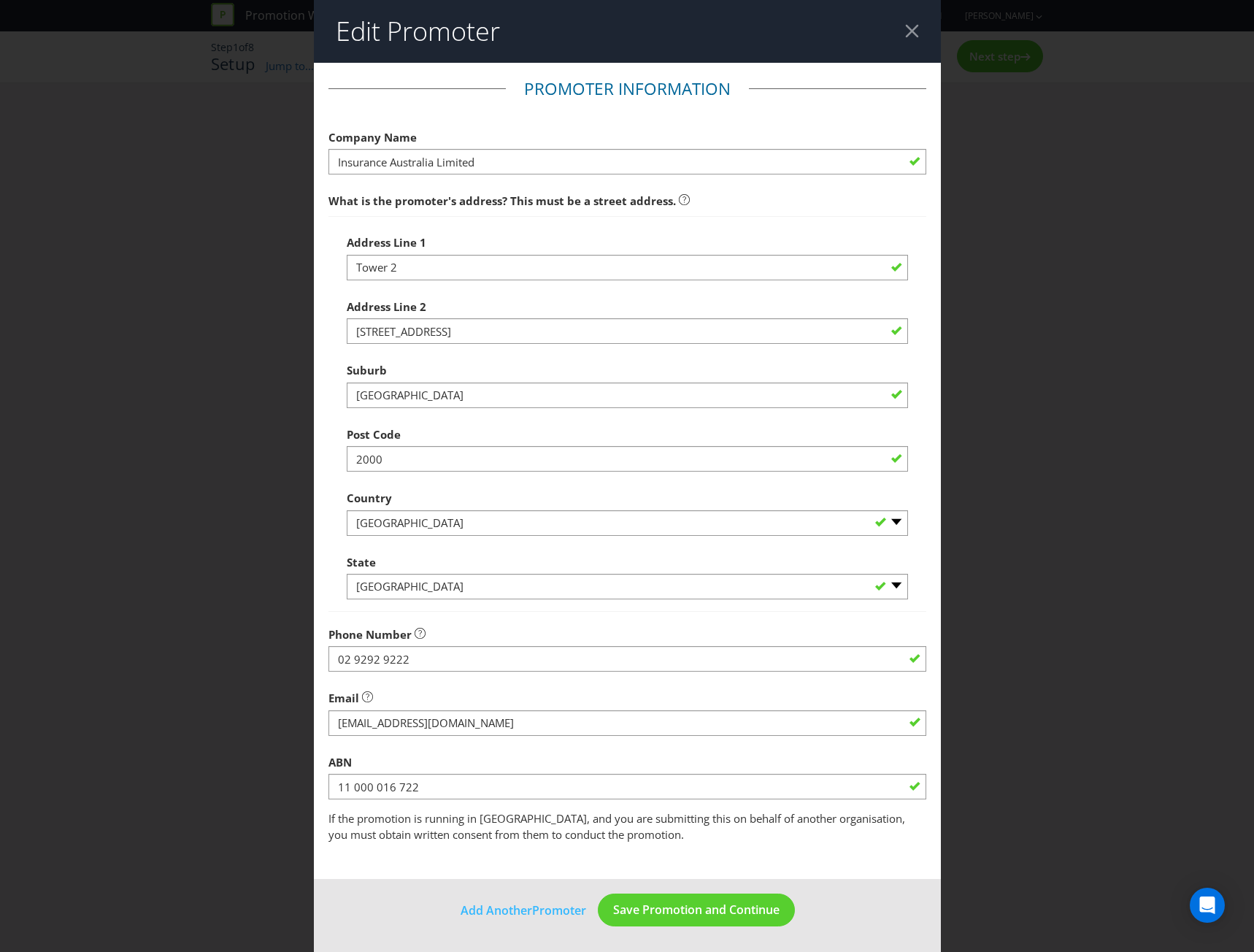
scroll to position [1, 0]
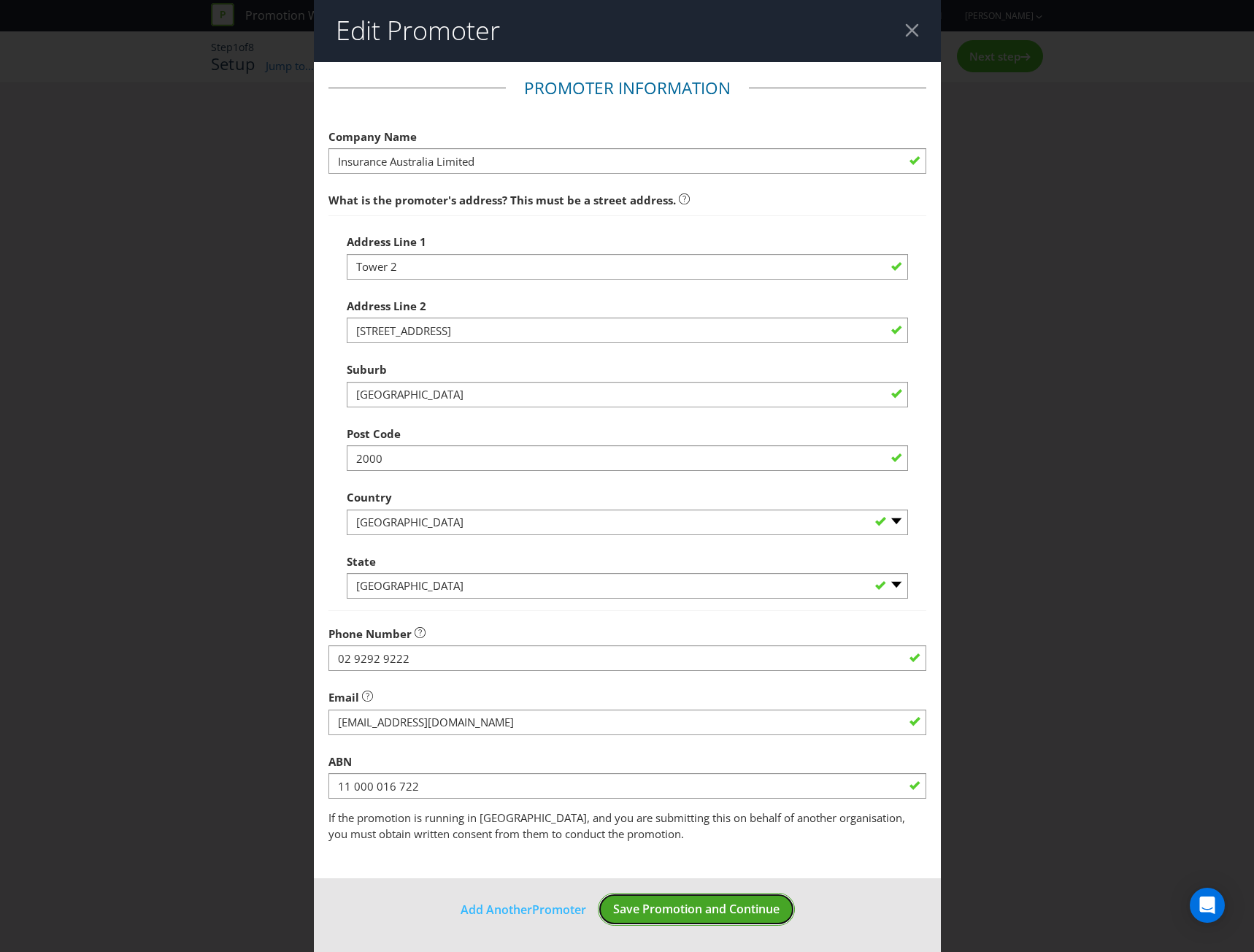
click at [706, 897] on button "Save Promotion and Continue" at bounding box center [696, 909] width 197 height 33
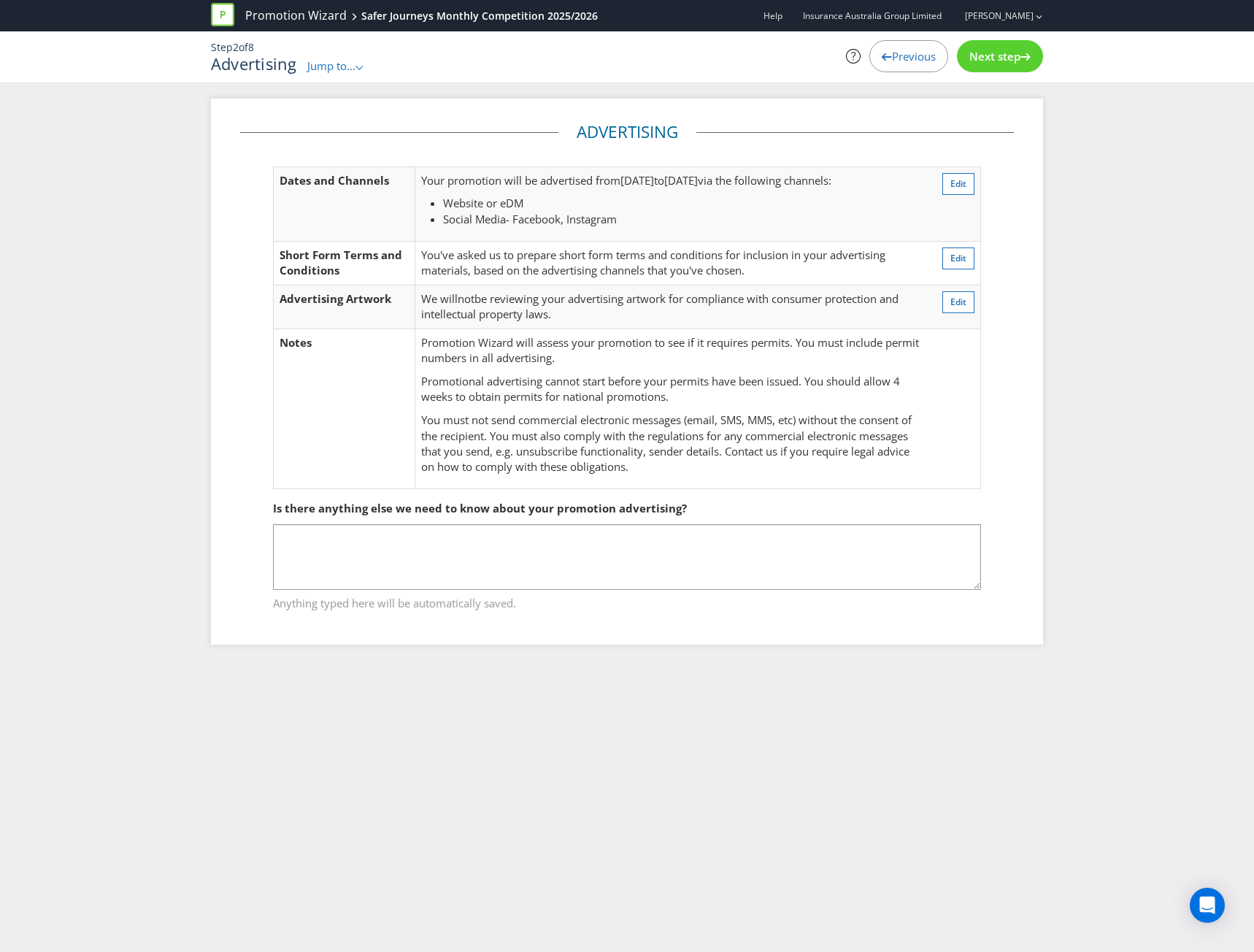
click at [1011, 62] on span "Next step" at bounding box center [995, 56] width 51 height 15
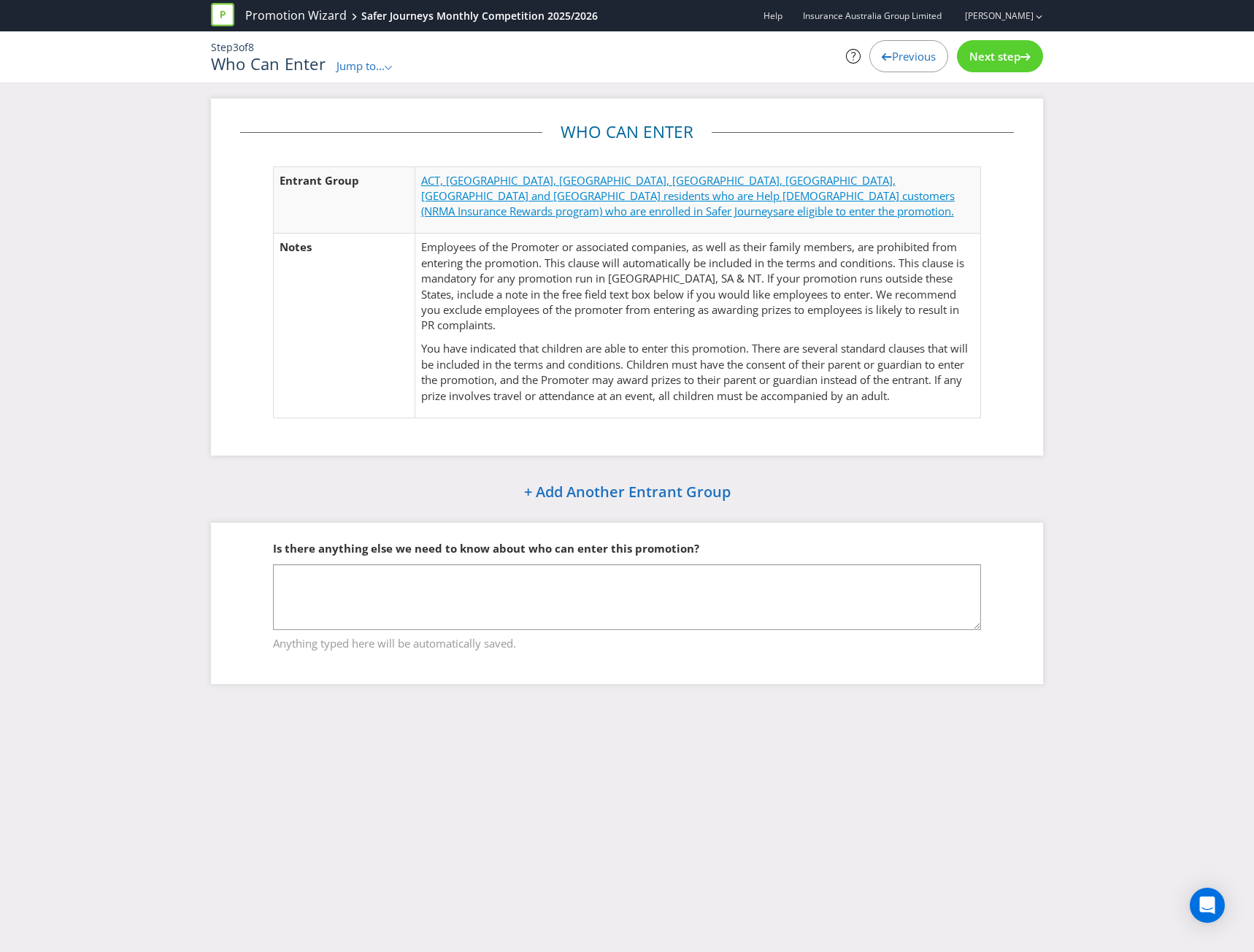
click at [778, 204] on span "are eligible to enter the promotion." at bounding box center [866, 211] width 176 height 15
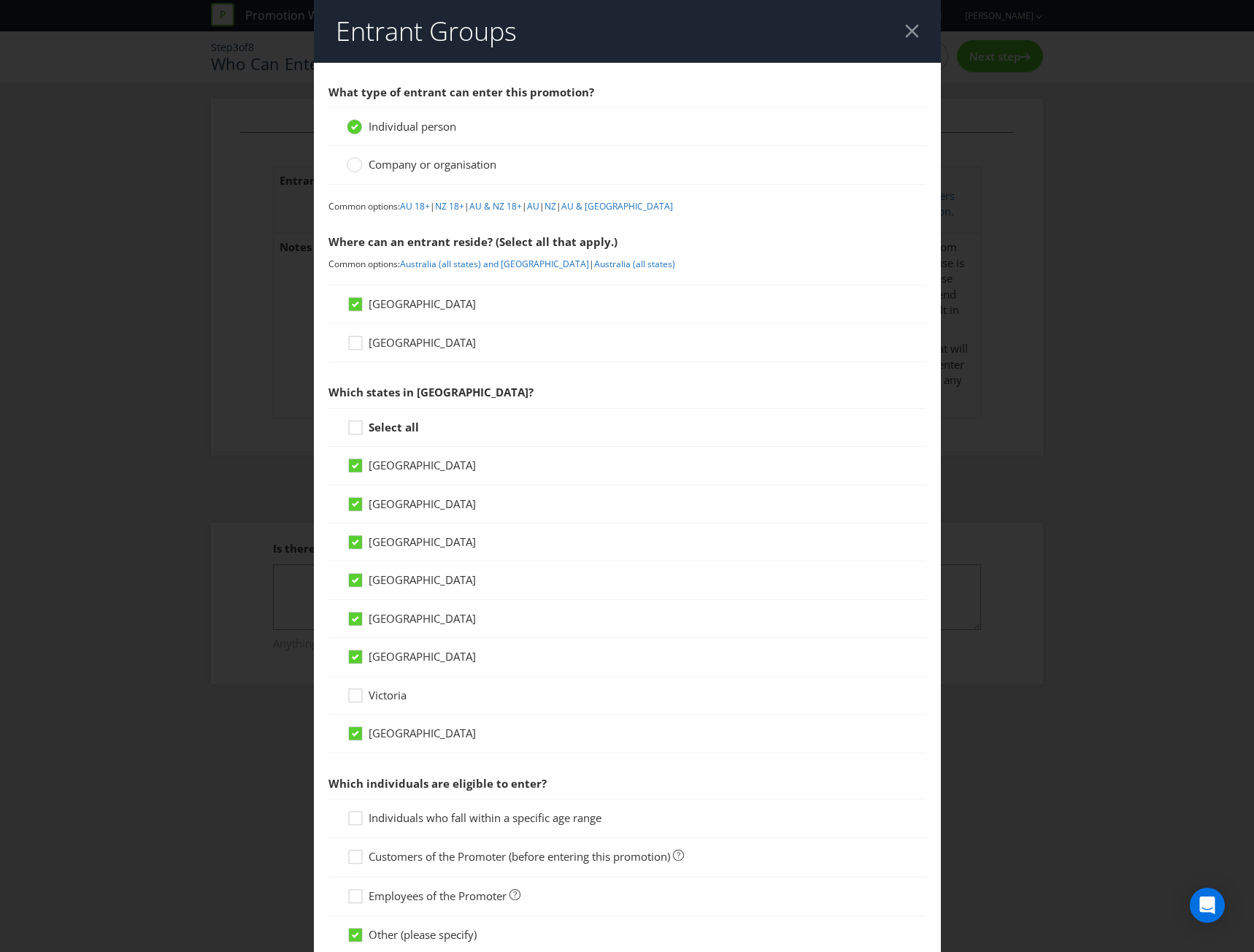
click at [905, 24] on div at bounding box center [912, 31] width 14 height 14
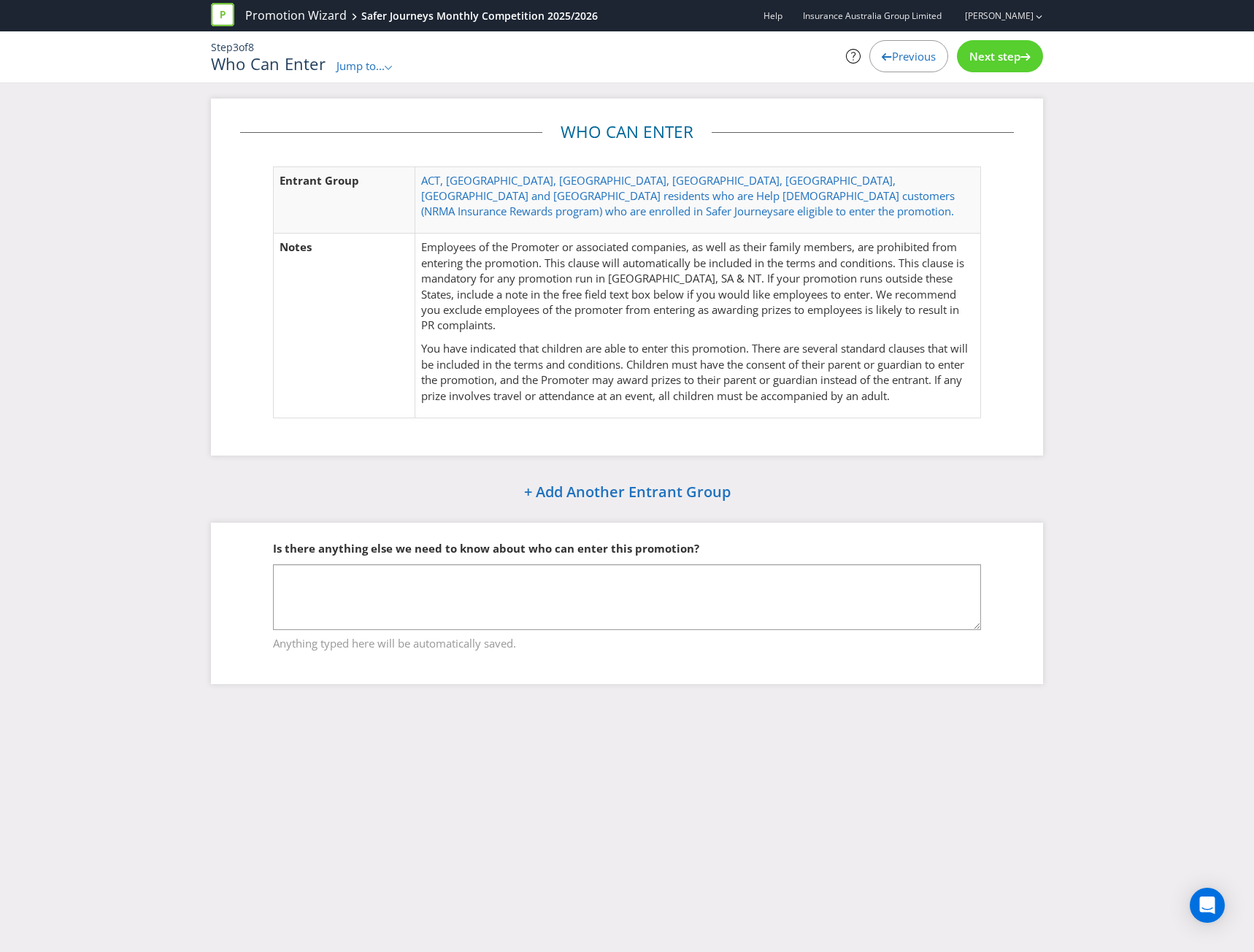
click at [1002, 56] on span "Next step" at bounding box center [995, 56] width 51 height 15
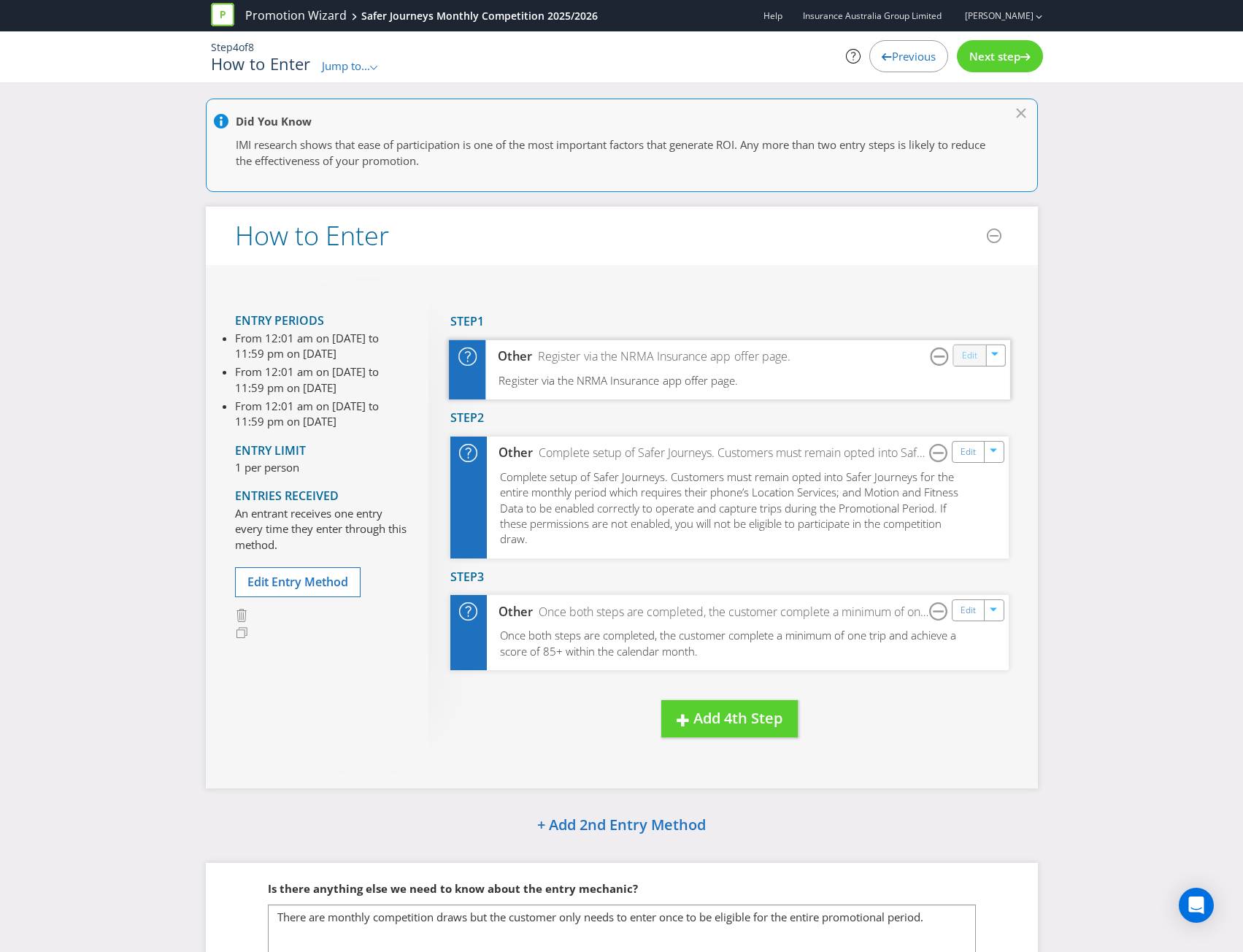
click at [969, 355] on link "Edit" at bounding box center [970, 354] width 16 height 17
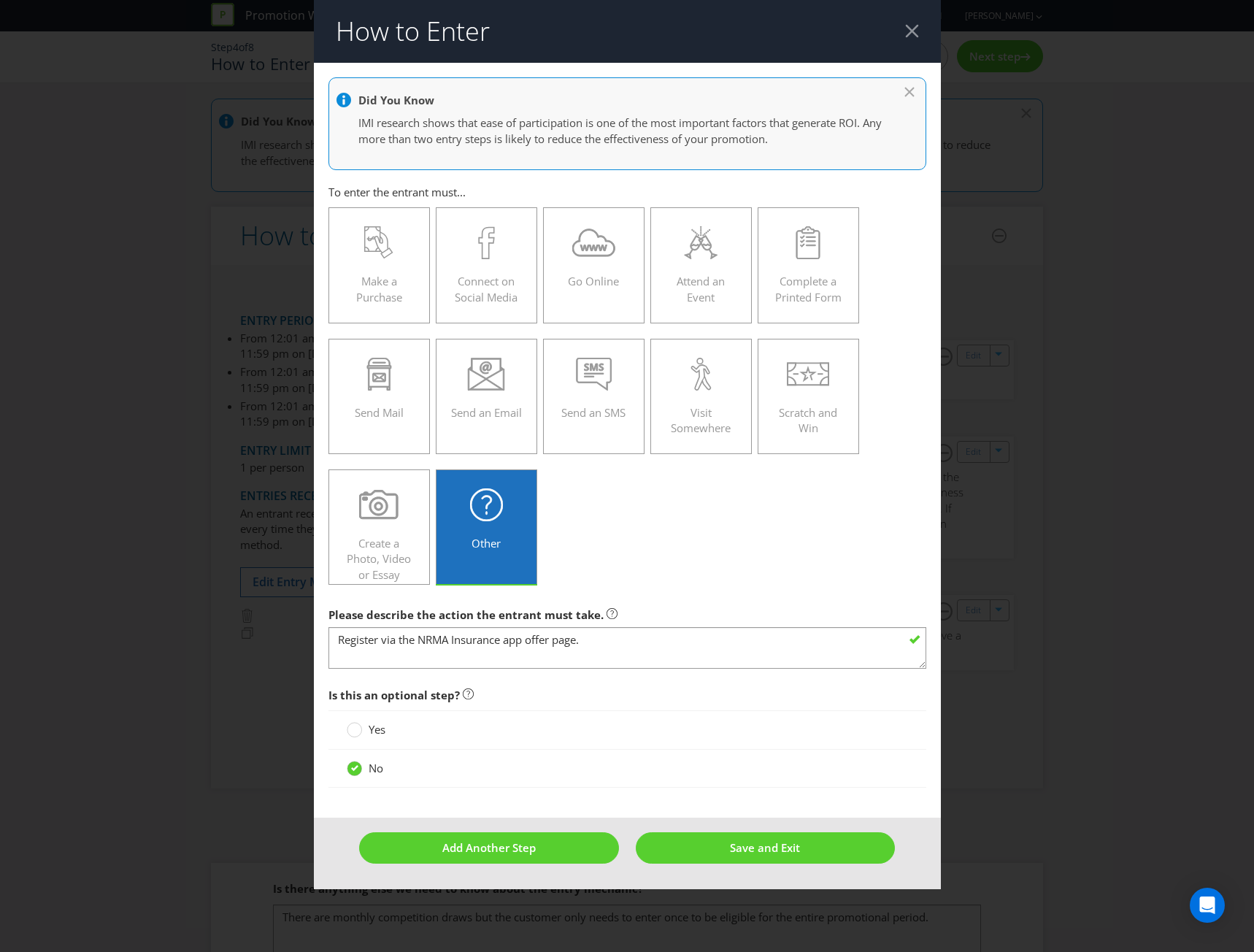
click at [909, 27] on div at bounding box center [912, 31] width 14 height 14
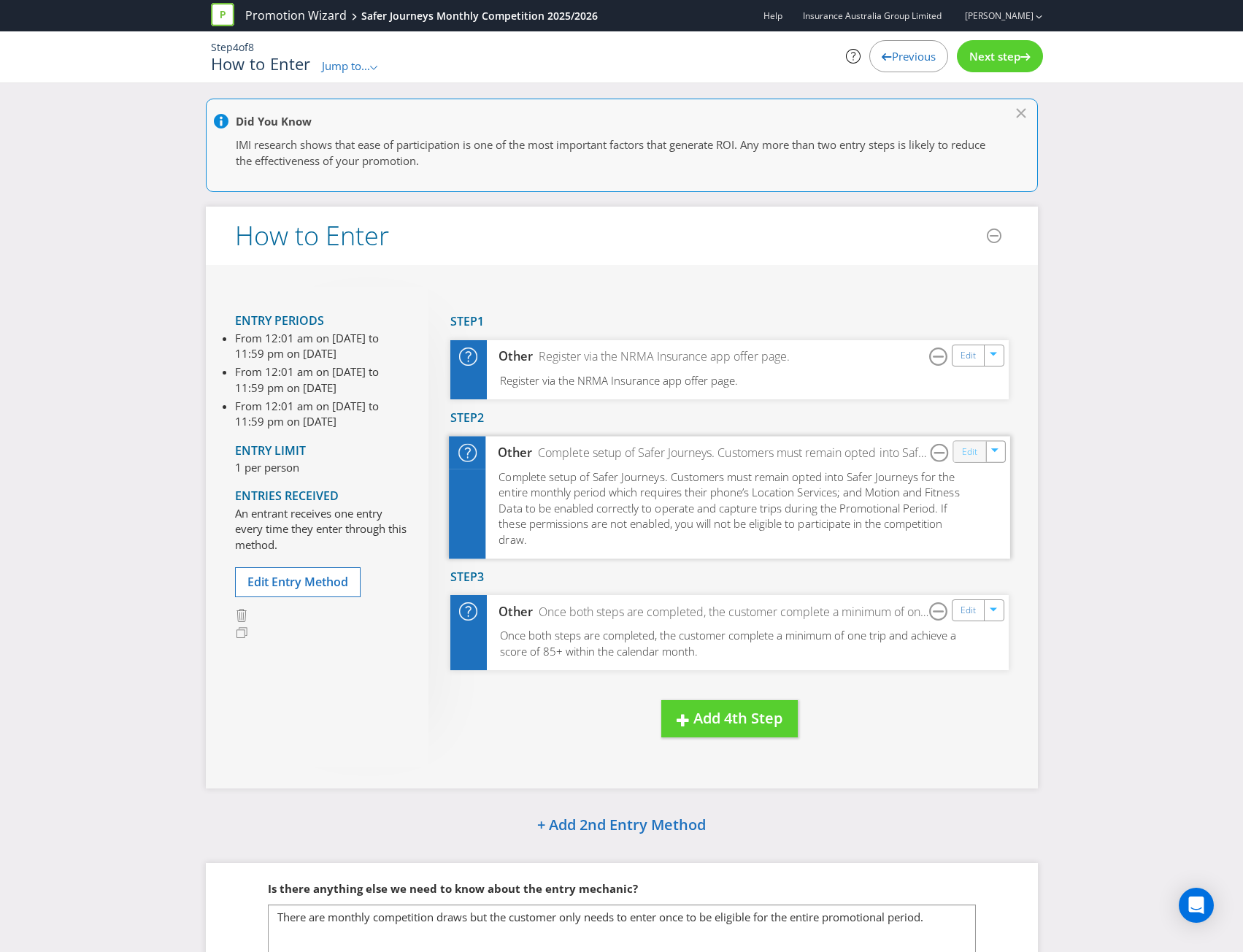
click at [973, 459] on link "Edit" at bounding box center [970, 451] width 16 height 17
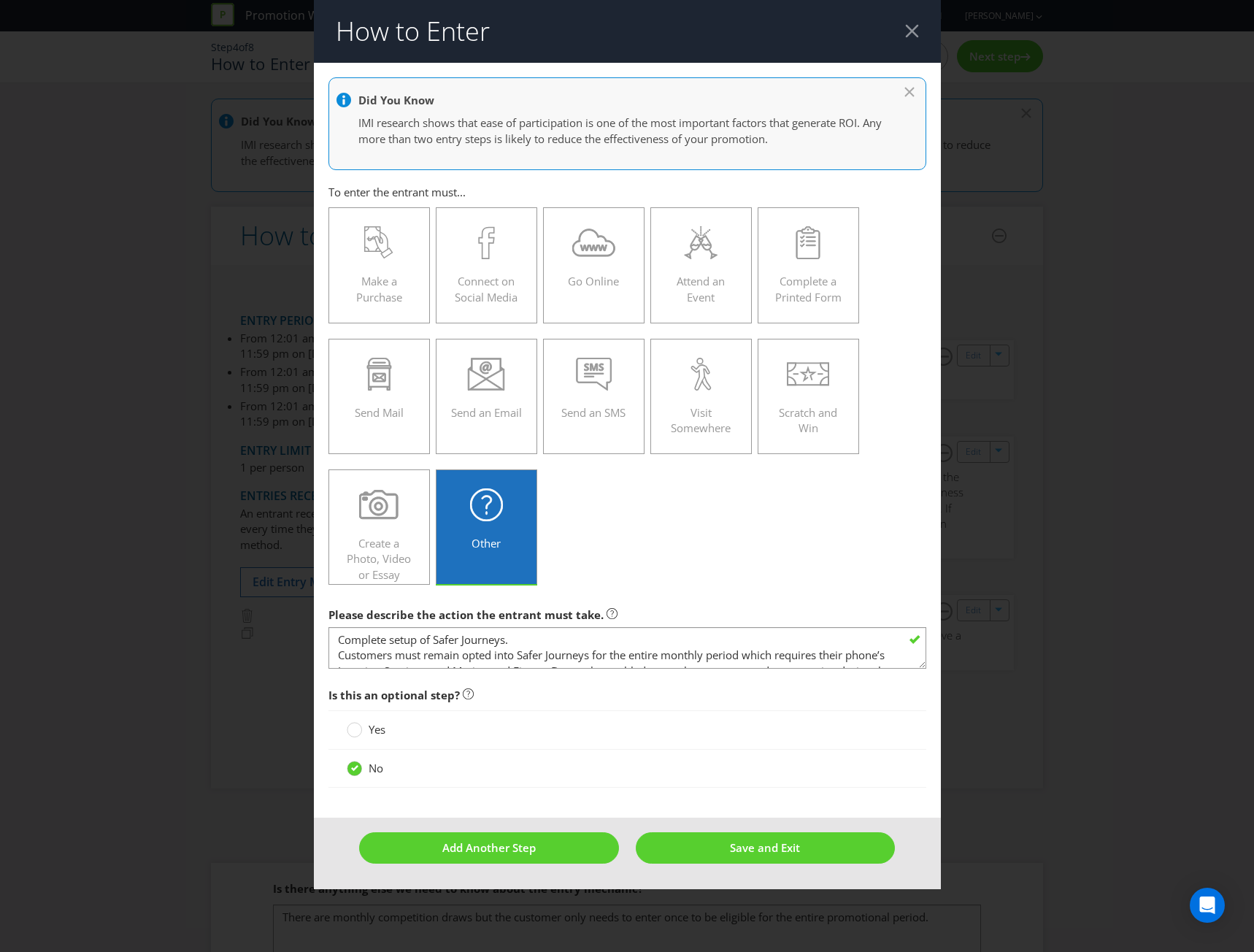
click at [909, 22] on header "How to Enter" at bounding box center [627, 31] width 627 height 62
click at [911, 36] on div at bounding box center [912, 31] width 14 height 14
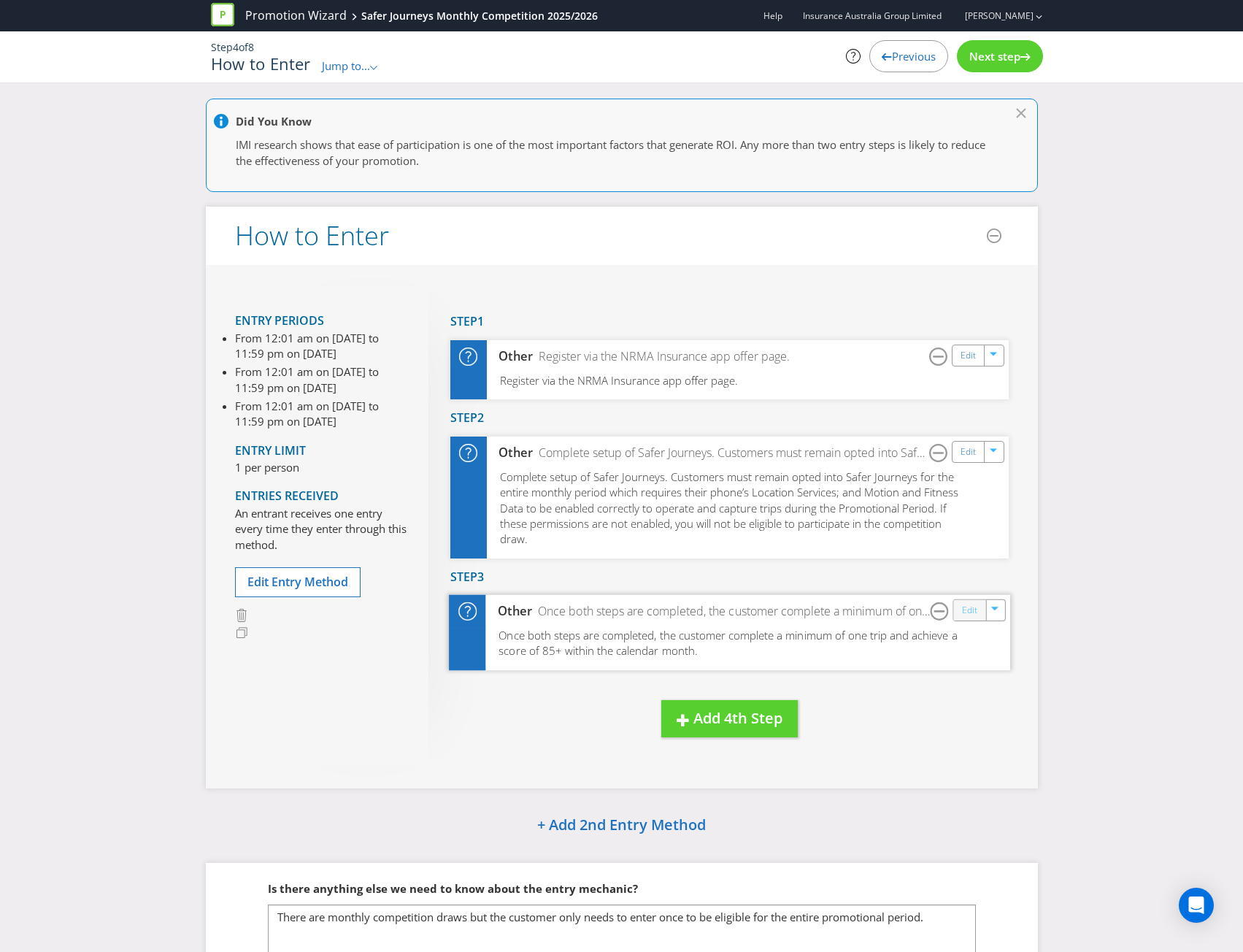
click at [969, 614] on link "Edit" at bounding box center [970, 610] width 16 height 17
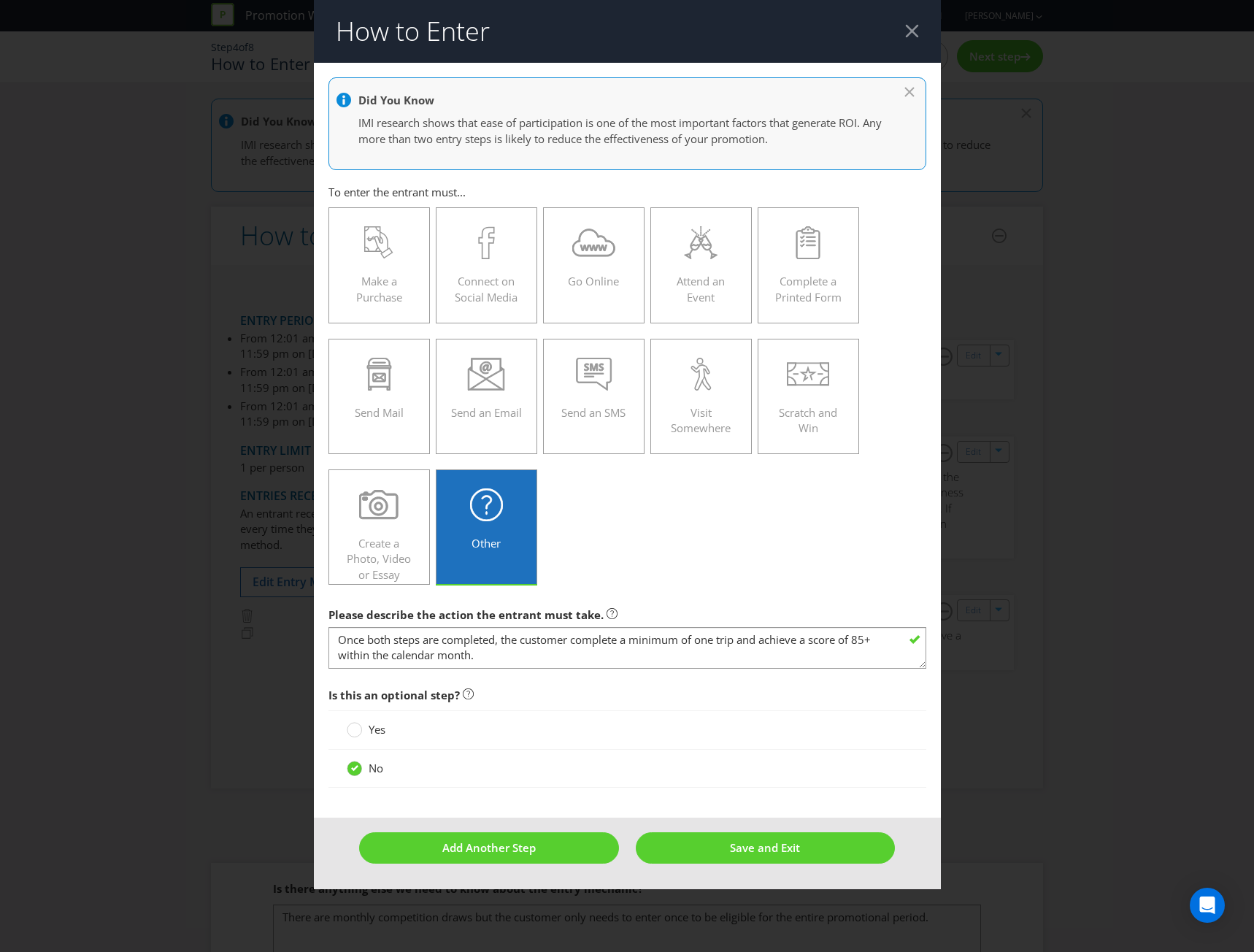
click at [913, 29] on div at bounding box center [912, 31] width 14 height 14
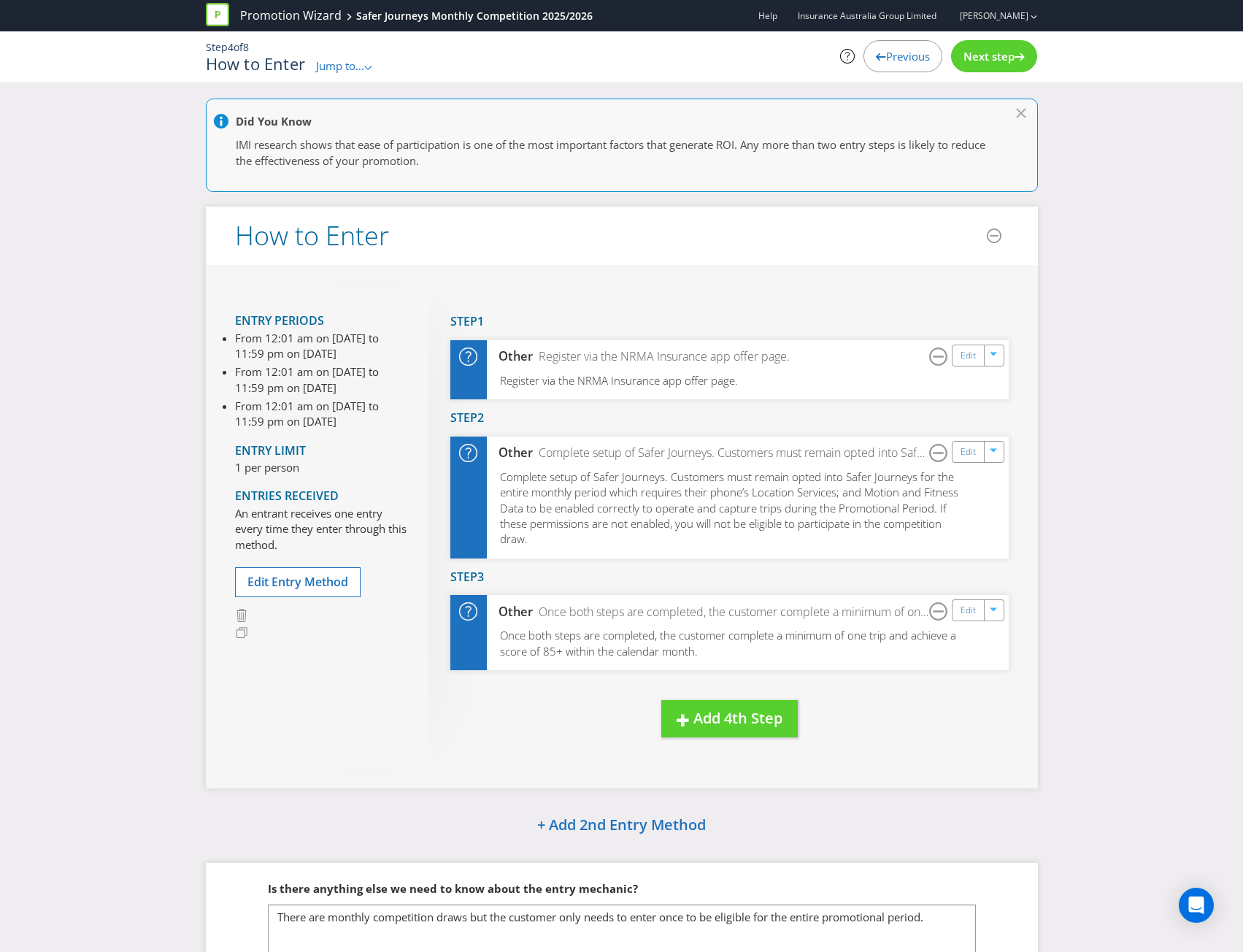
click at [994, 51] on span "Next step" at bounding box center [989, 56] width 51 height 15
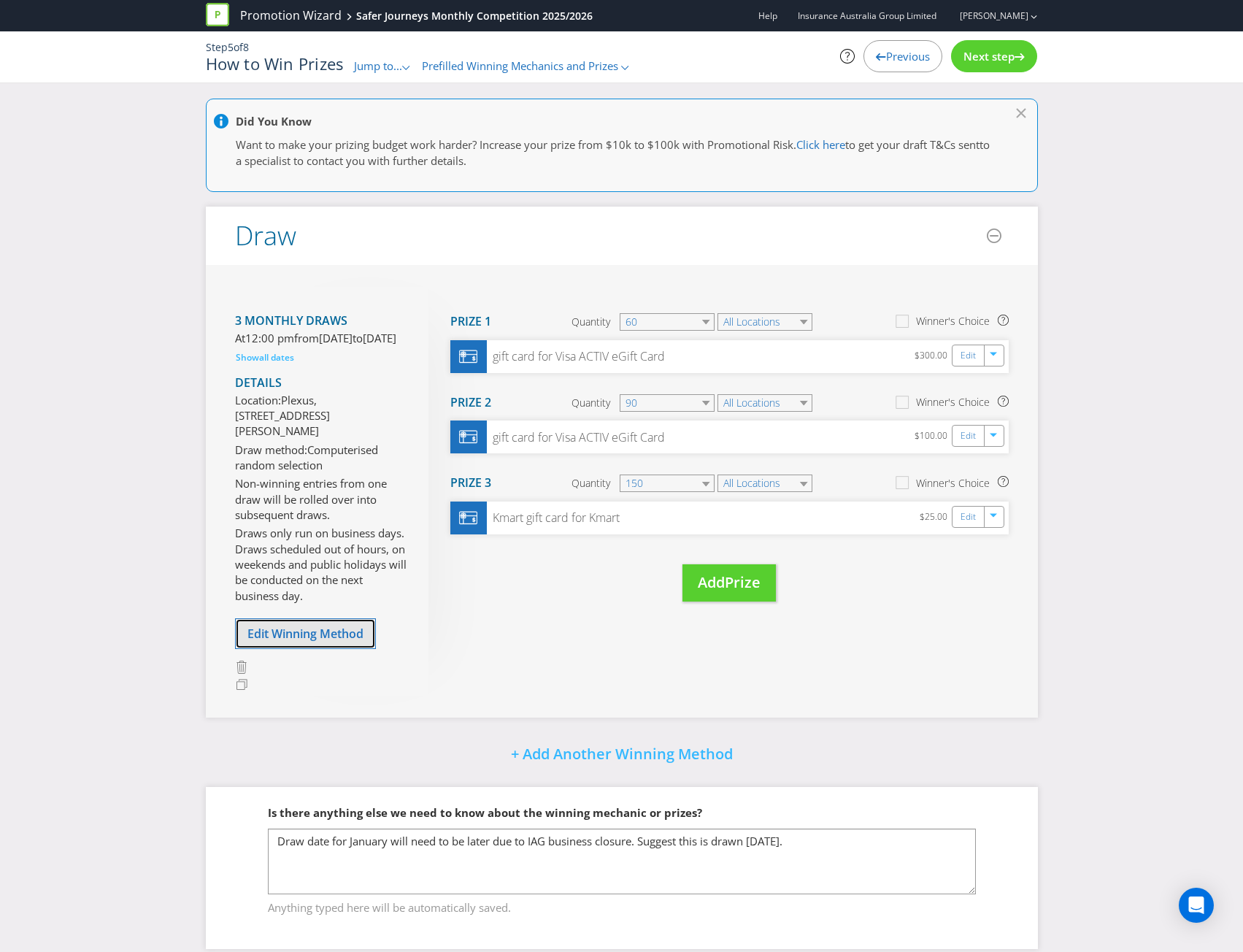
click at [303, 642] on span "Edit Winning Method" at bounding box center [305, 634] width 116 height 16
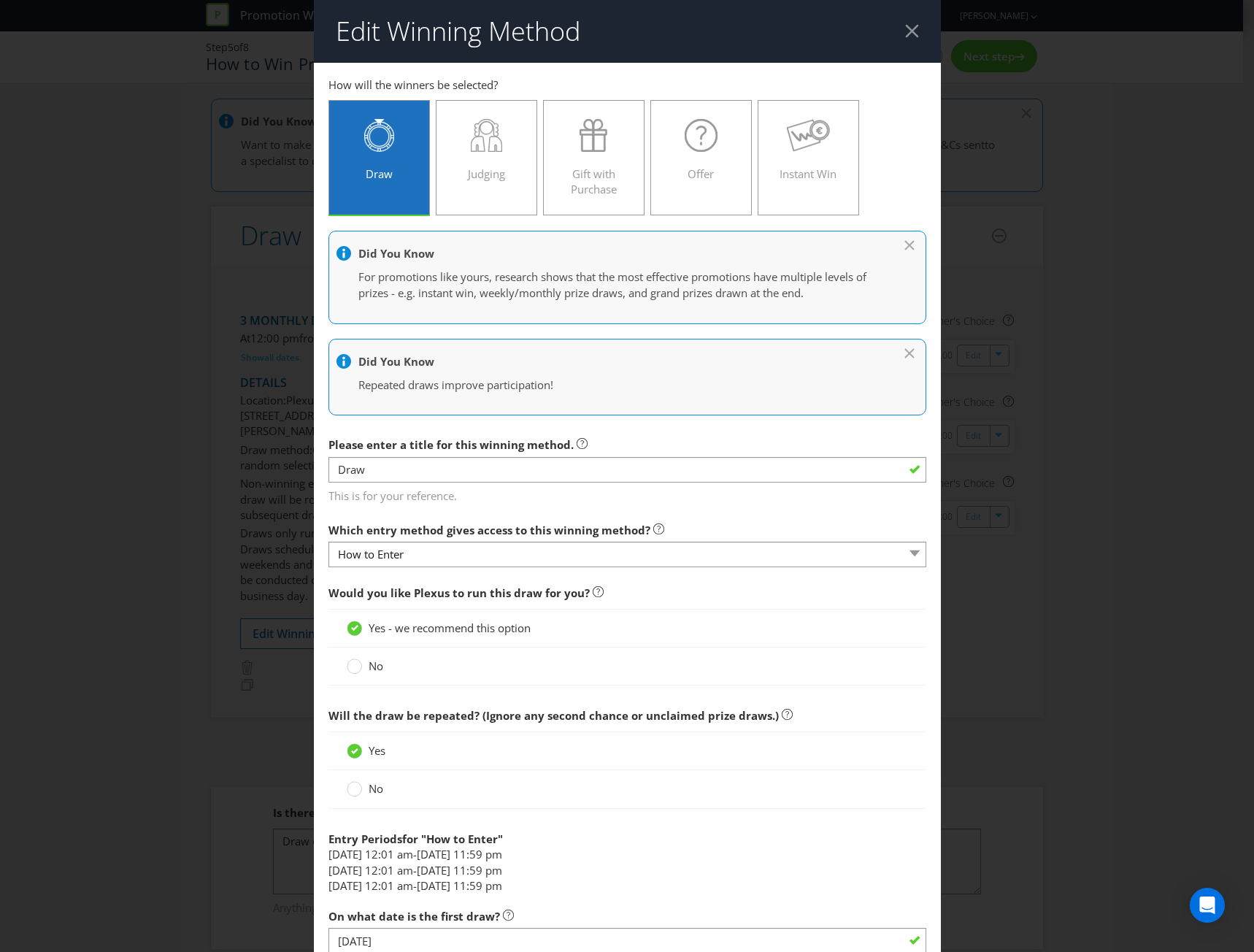
click at [905, 31] on div at bounding box center [912, 31] width 14 height 14
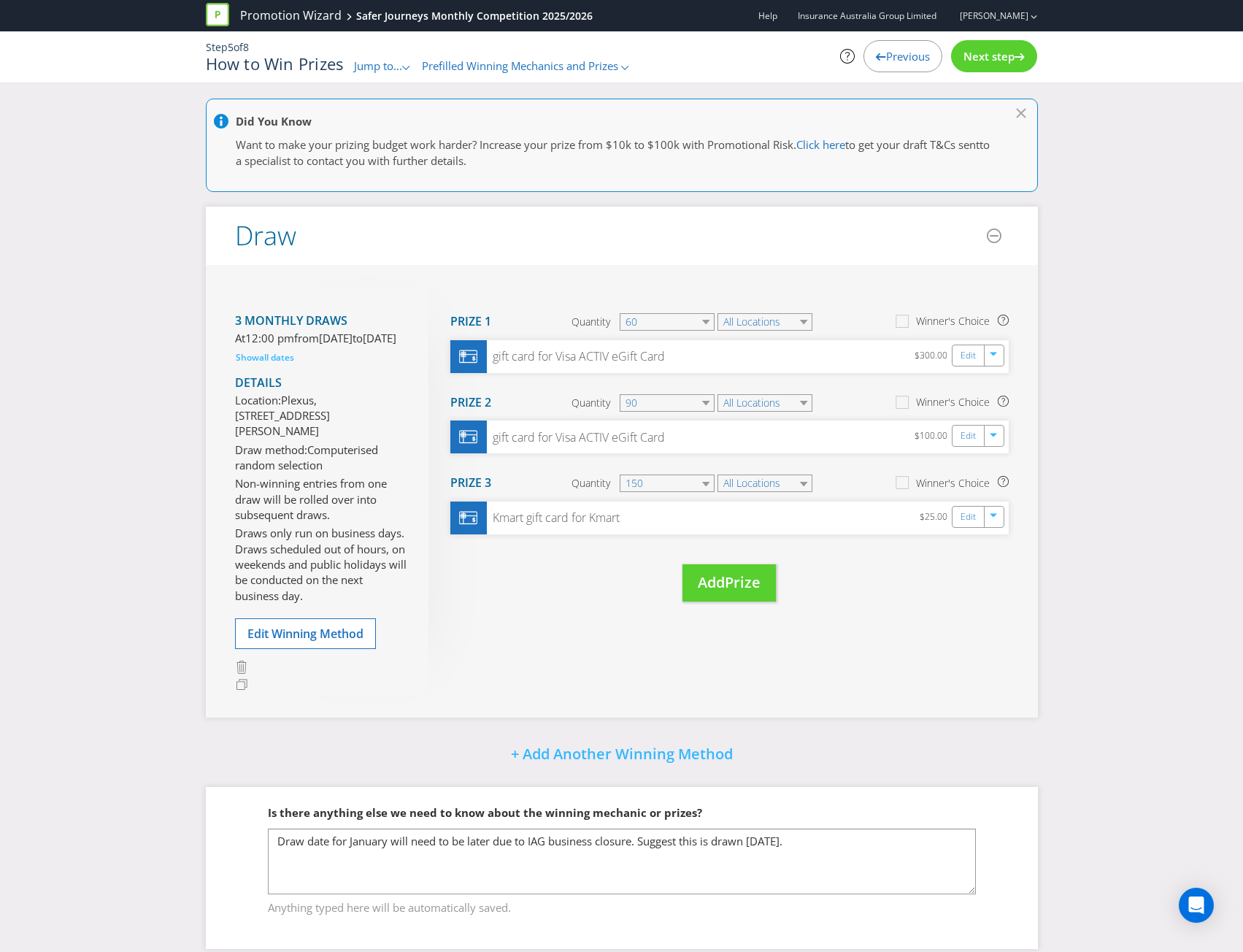
click at [993, 48] on div "Next step" at bounding box center [994, 56] width 86 height 32
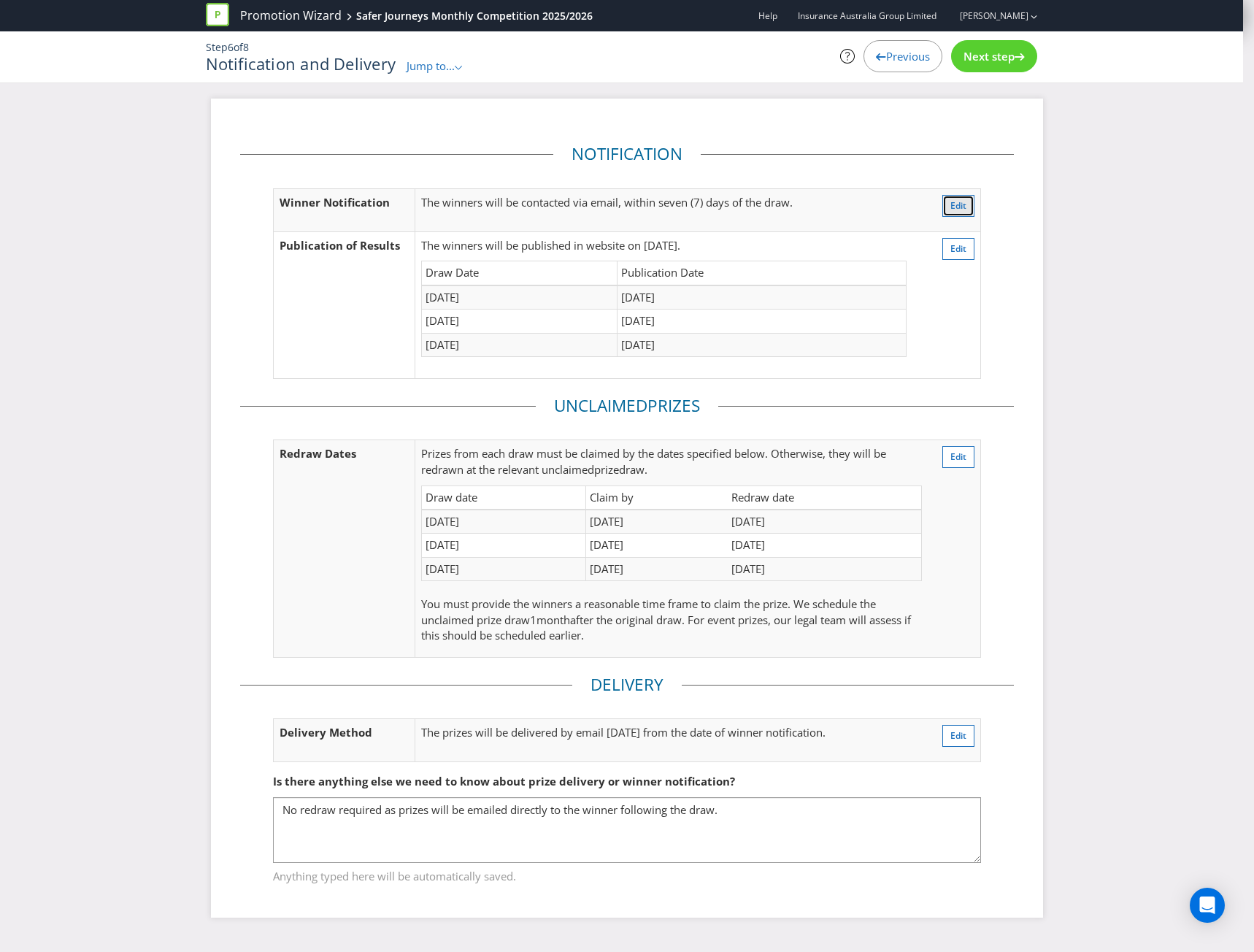
click at [949, 201] on button "Edit" at bounding box center [958, 206] width 32 height 21
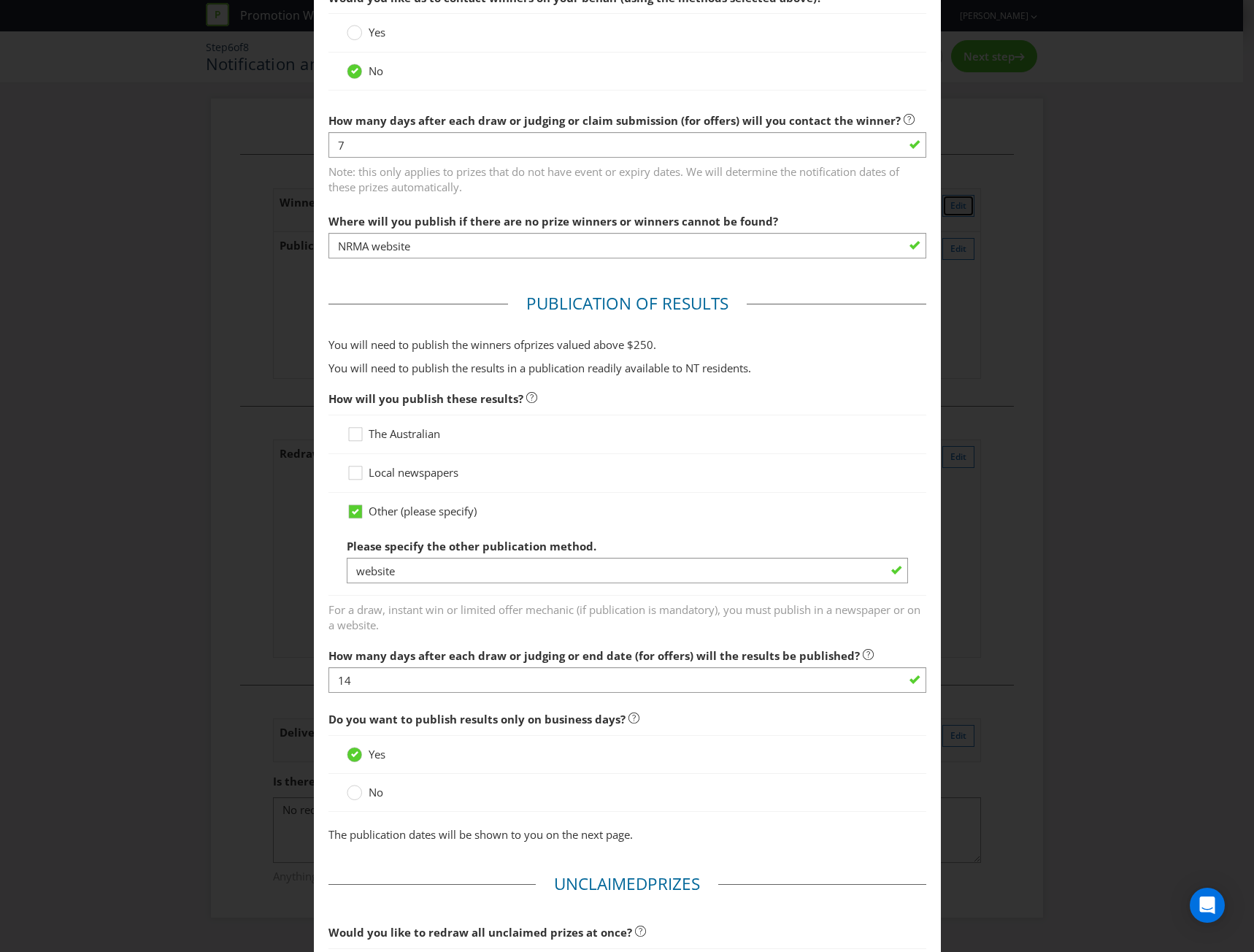
scroll to position [4, 0]
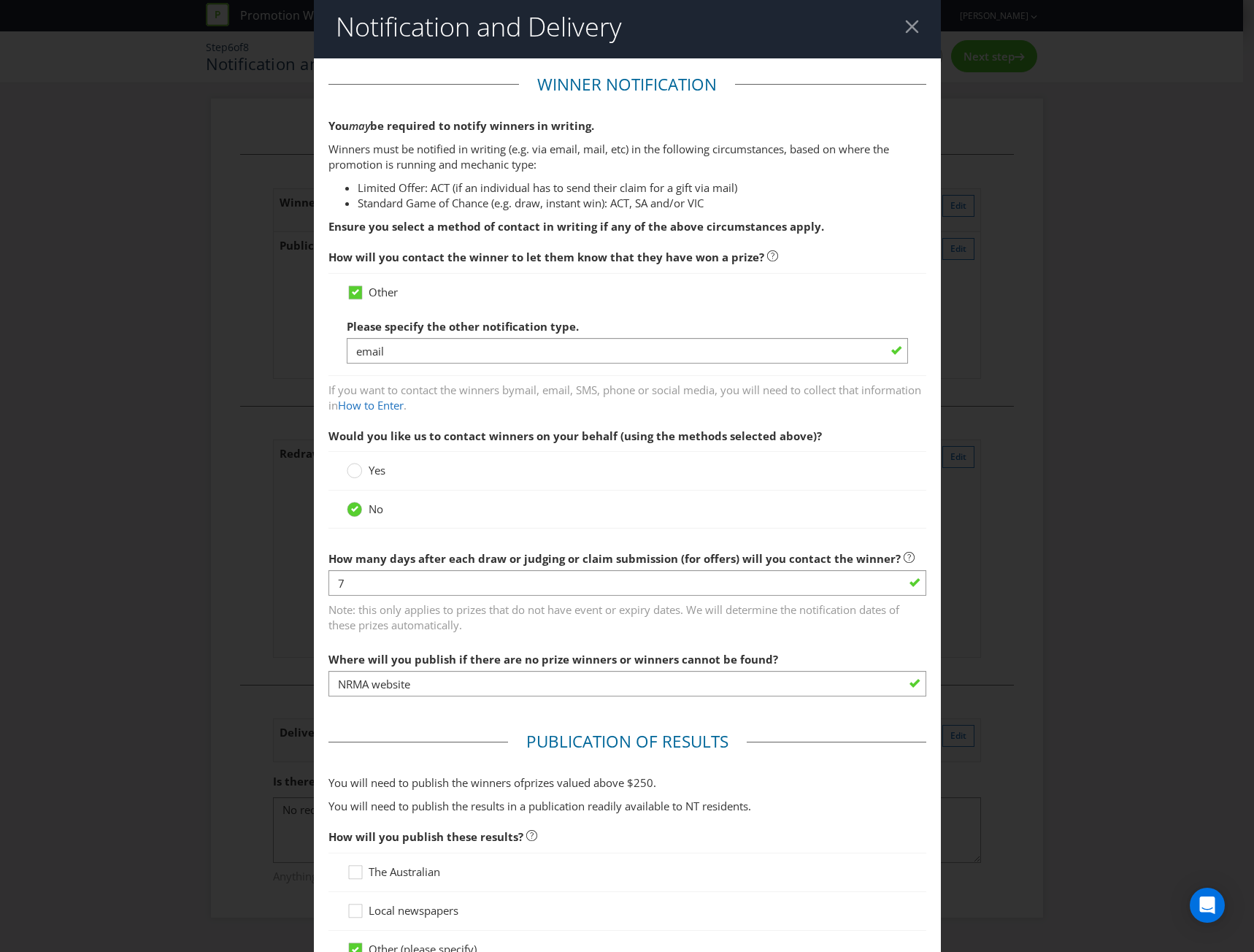
click at [905, 27] on div at bounding box center [912, 26] width 14 height 14
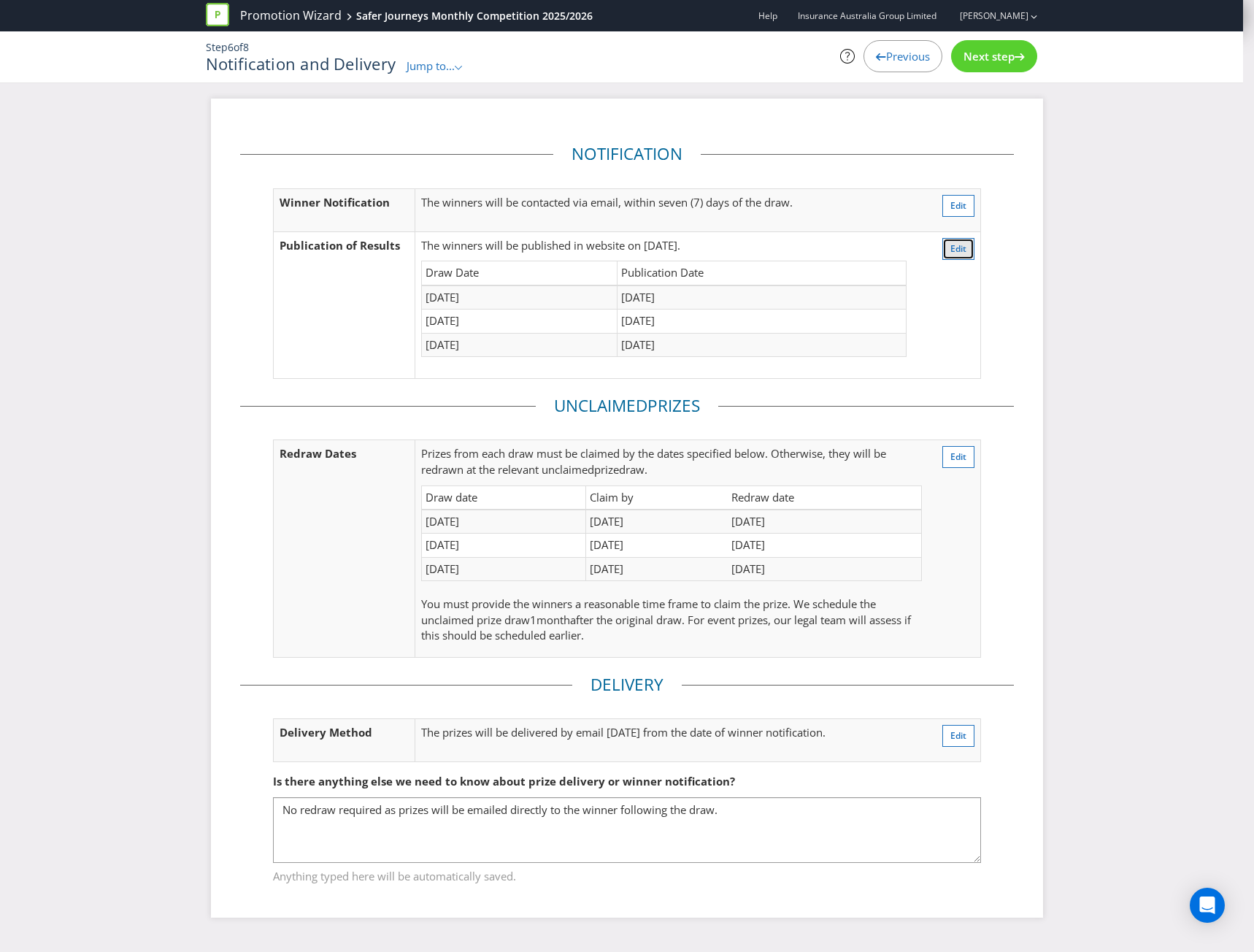
click at [954, 242] on span "Edit" at bounding box center [958, 248] width 16 height 13
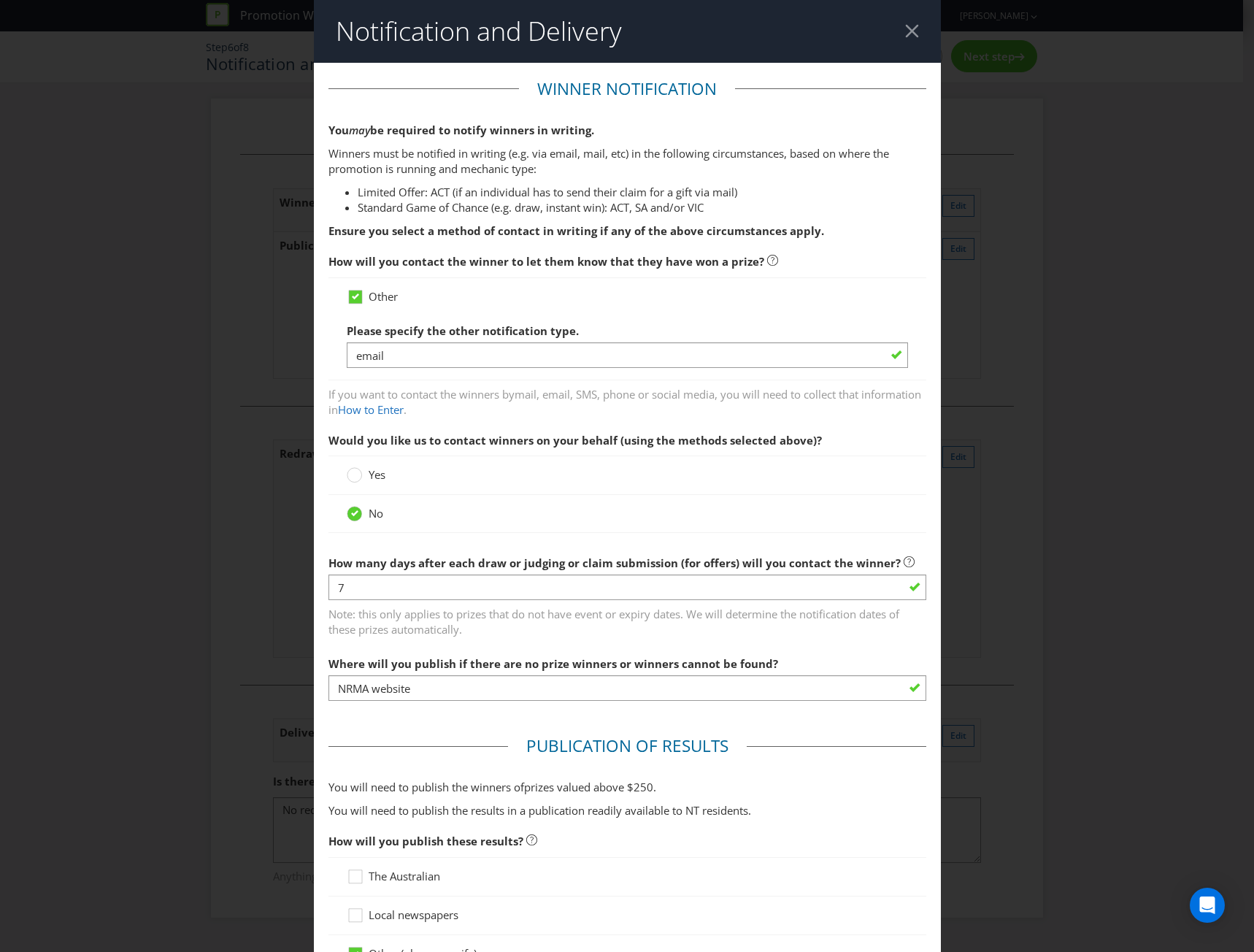
click at [905, 24] on div at bounding box center [912, 31] width 14 height 14
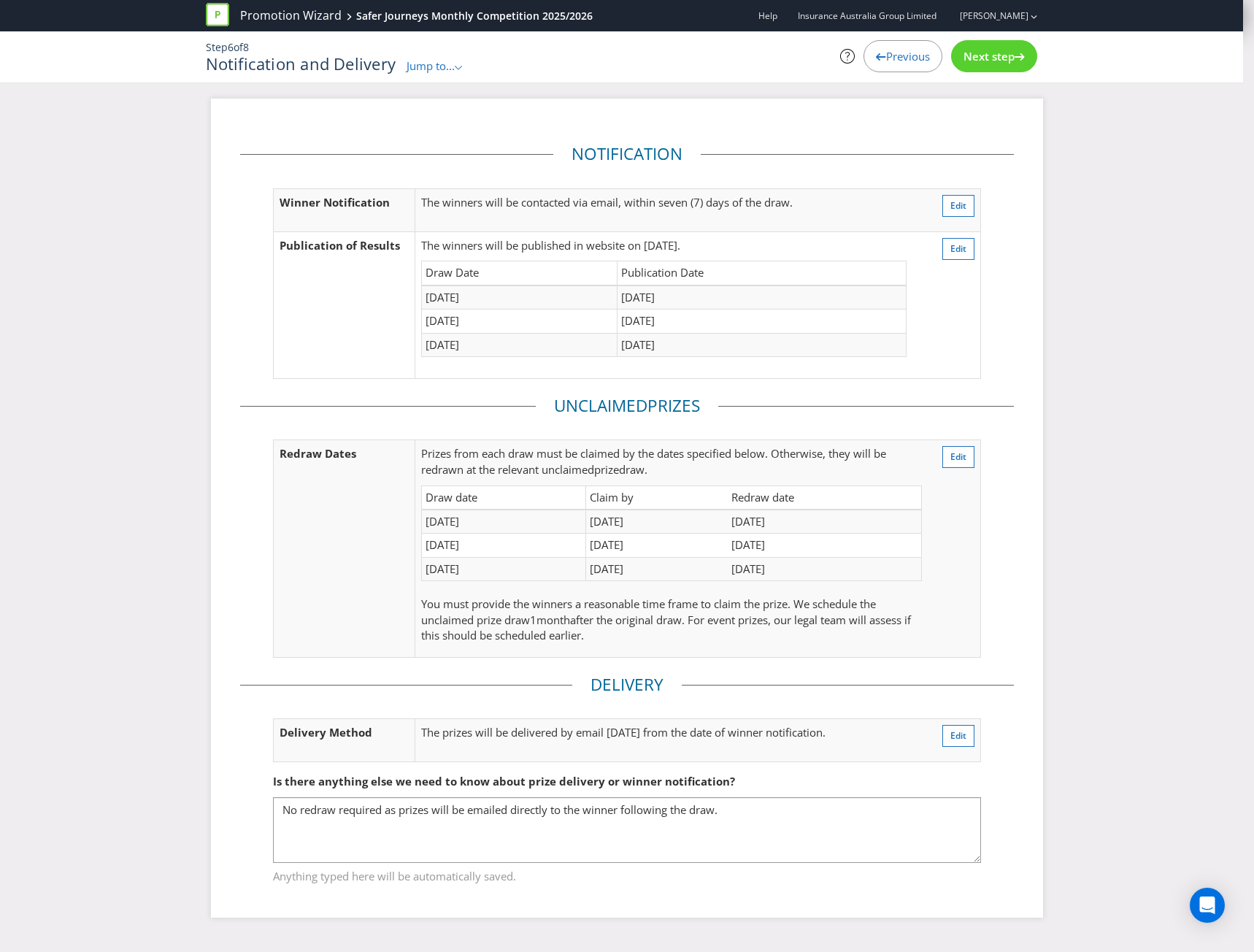
click at [912, 62] on span "Previous" at bounding box center [908, 56] width 44 height 15
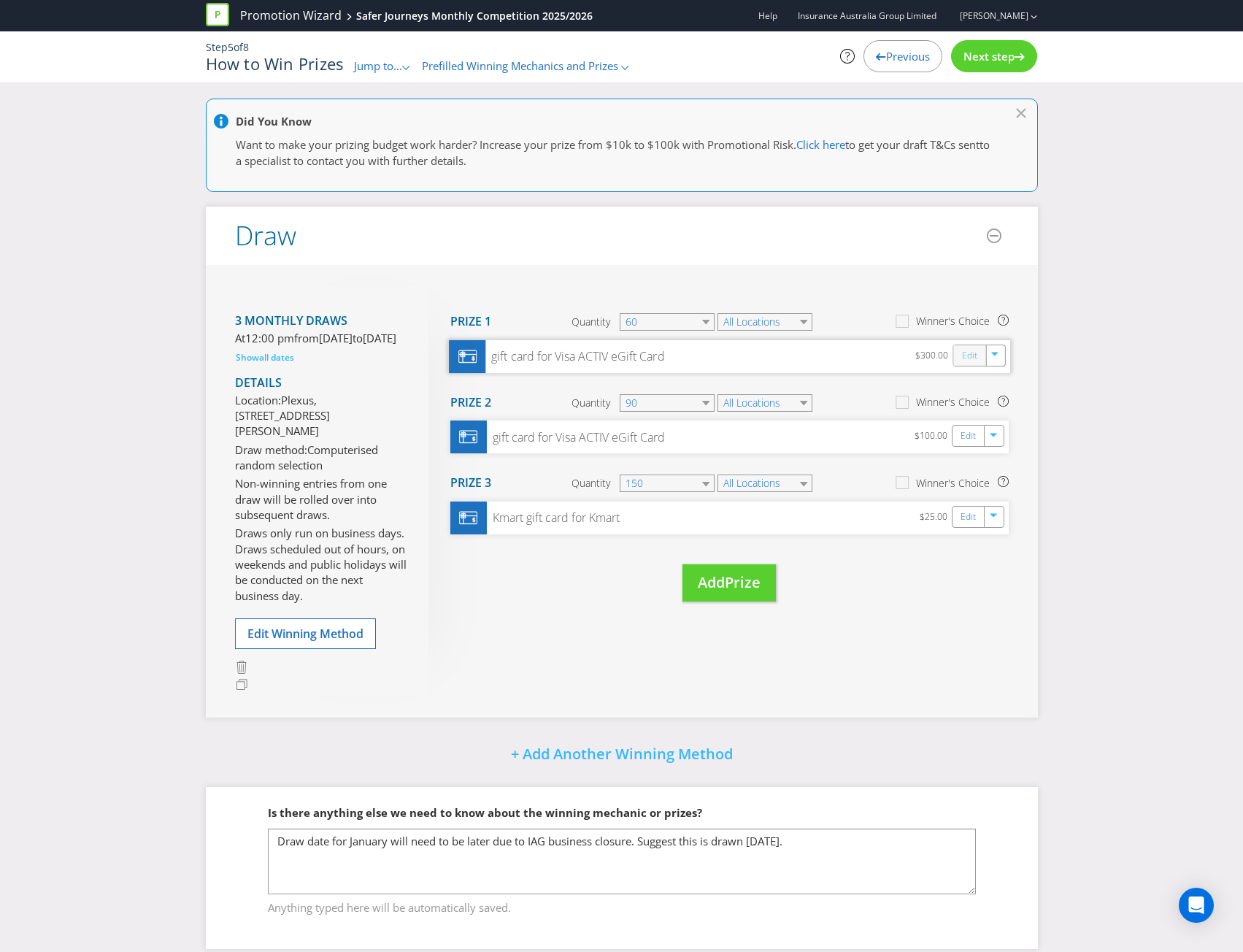
click at [969, 355] on link "Edit" at bounding box center [970, 354] width 16 height 17
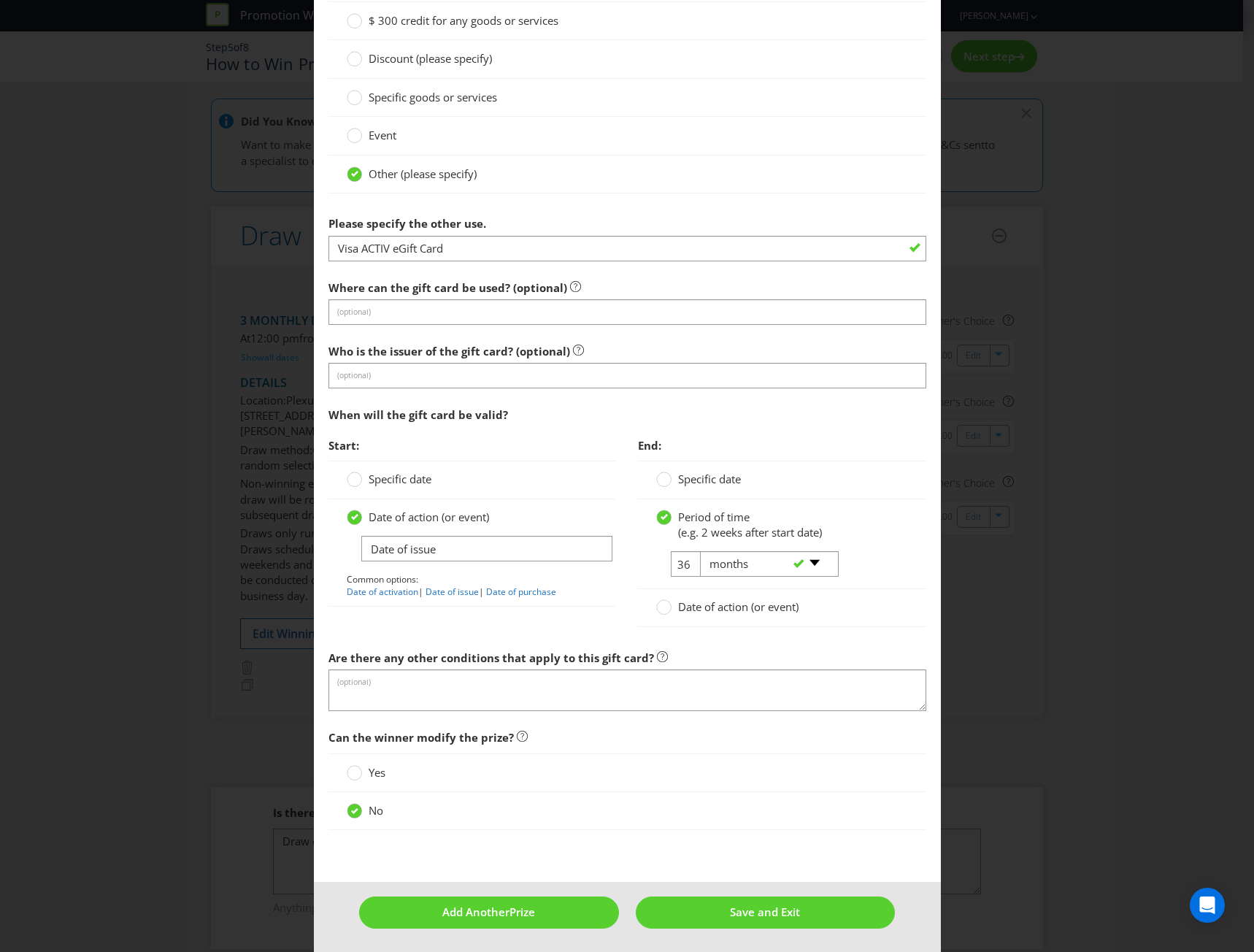
scroll to position [1430, 0]
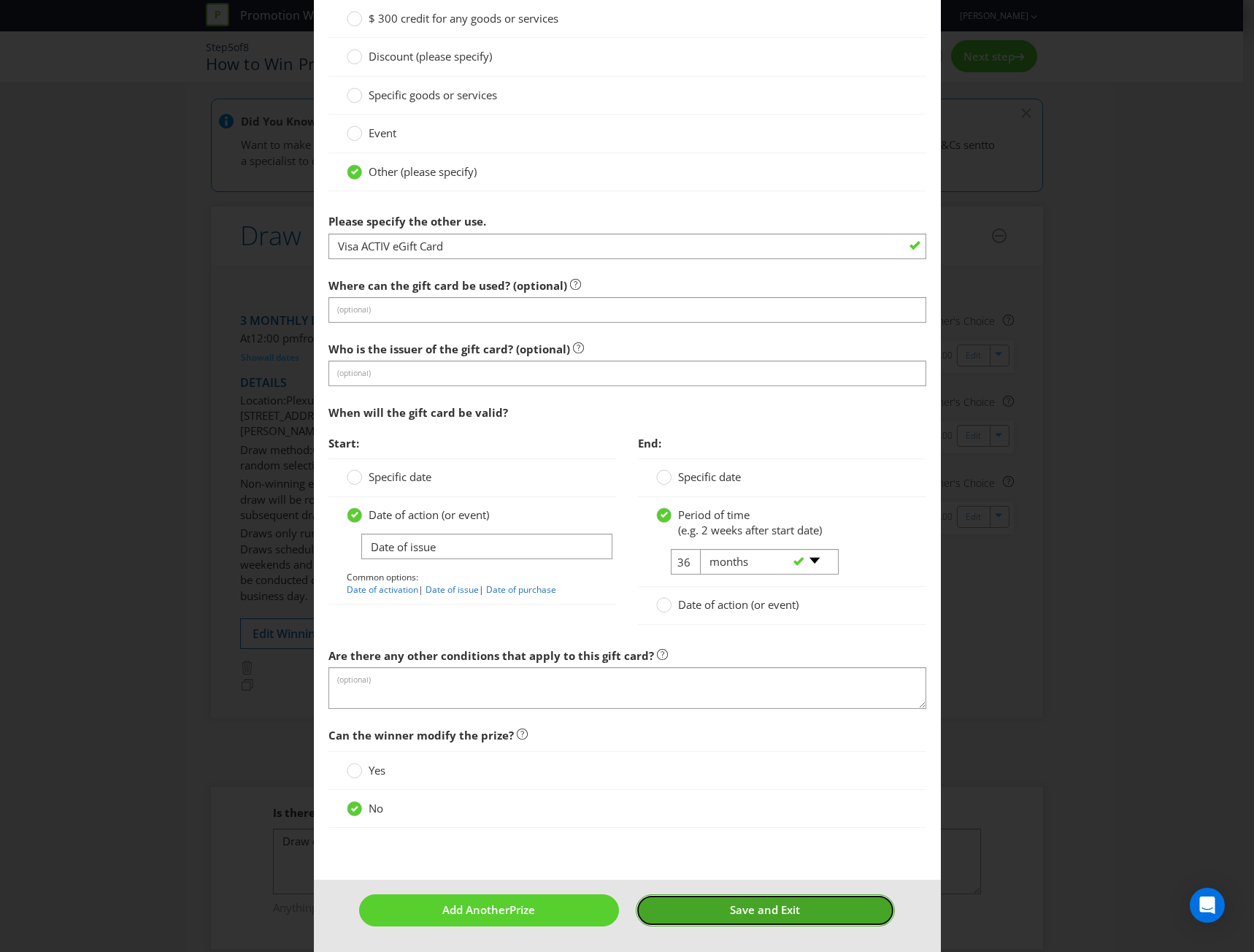
click at [757, 915] on span "Save and Exit" at bounding box center [766, 909] width 70 height 15
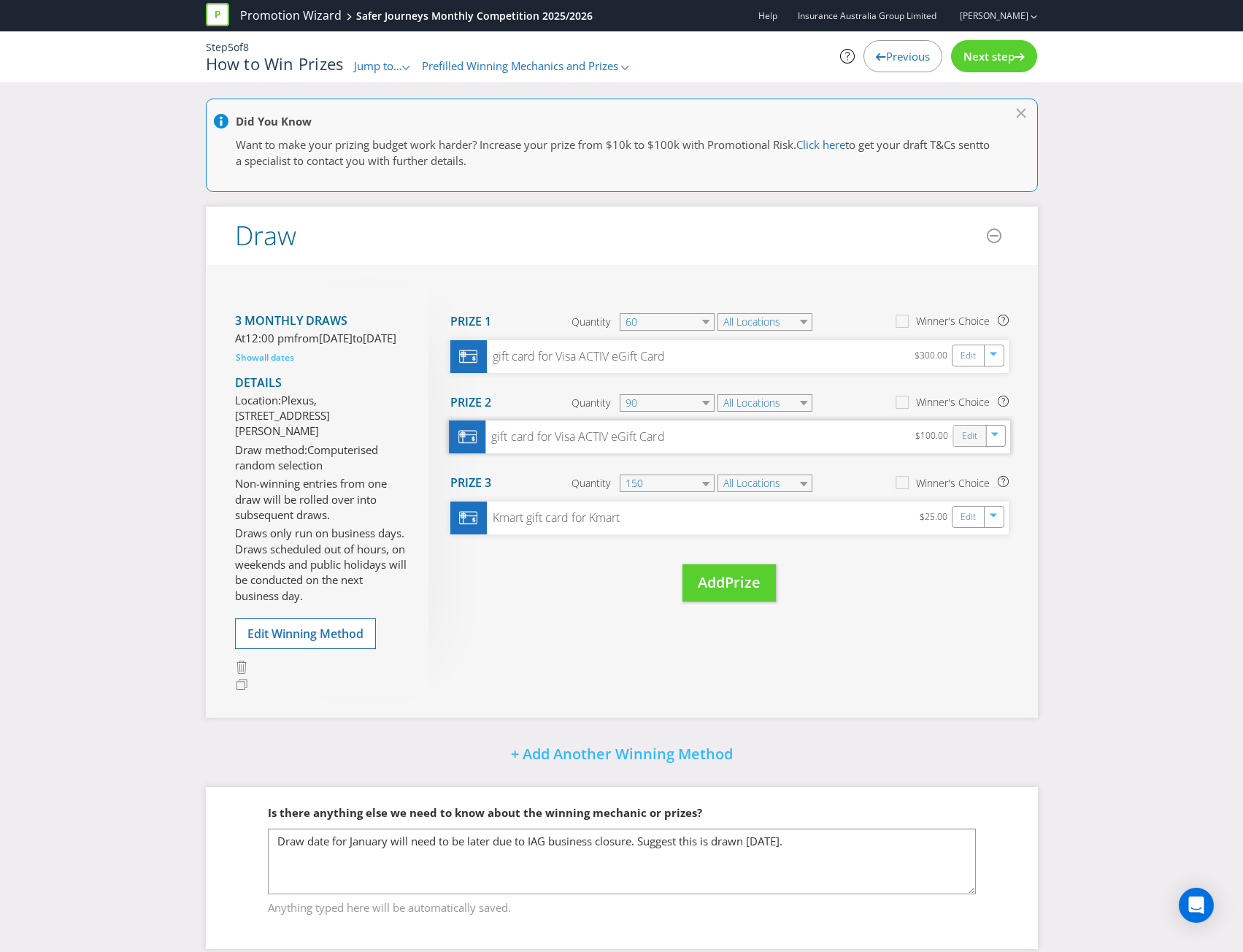
click at [960, 436] on div "Edit" at bounding box center [970, 435] width 33 height 21
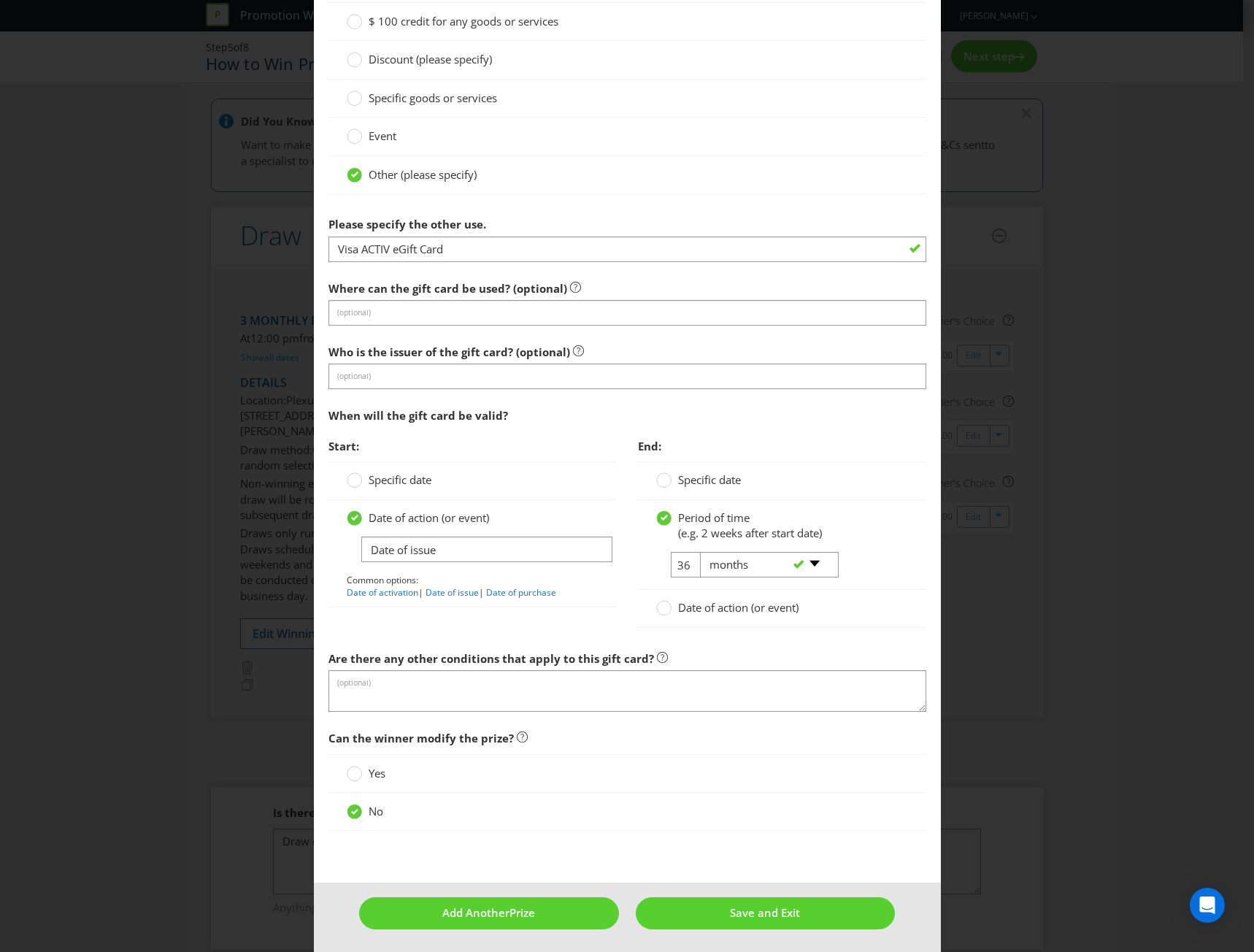
scroll to position [1430, 0]
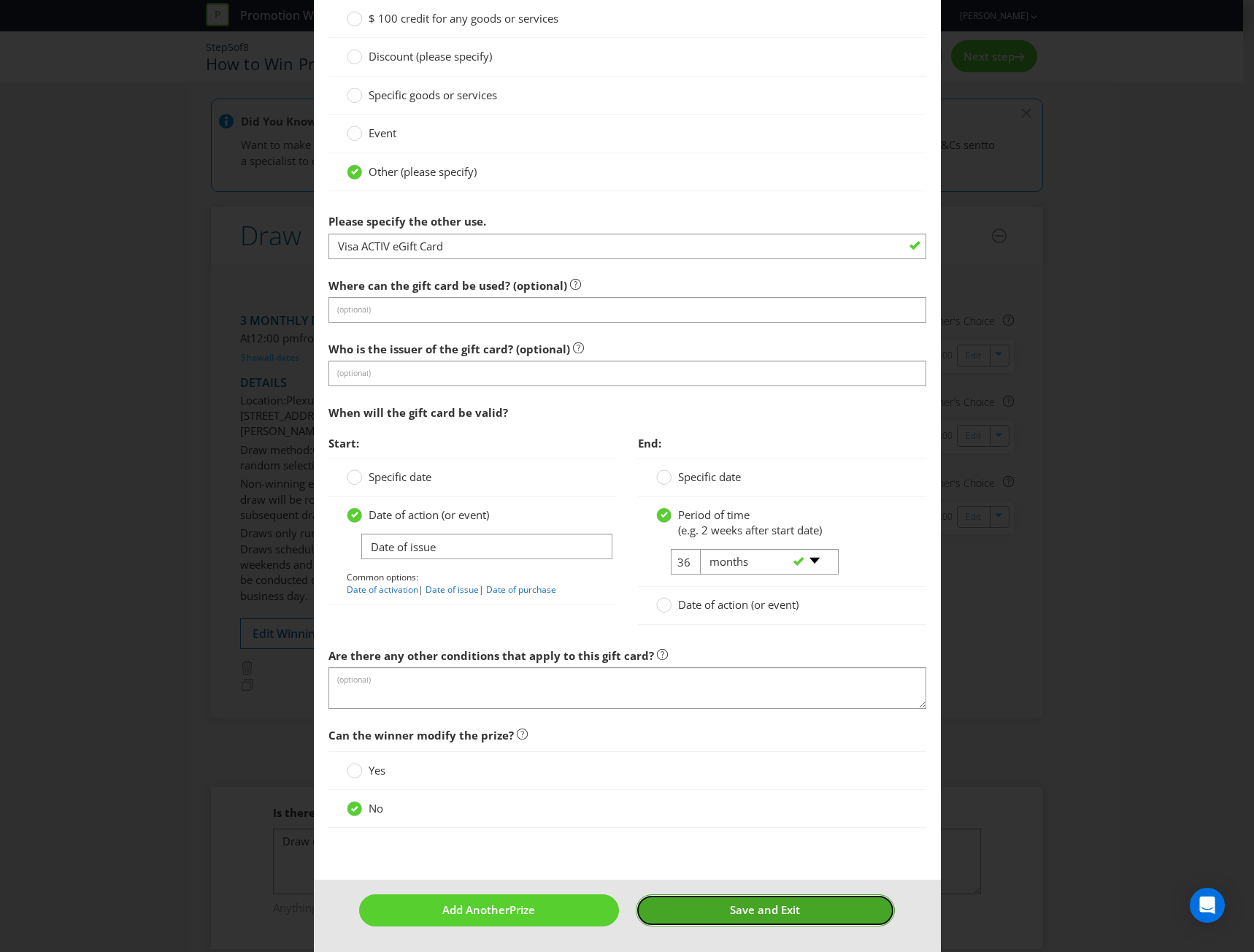
click at [669, 902] on button "Save and Exit" at bounding box center [765, 910] width 259 height 31
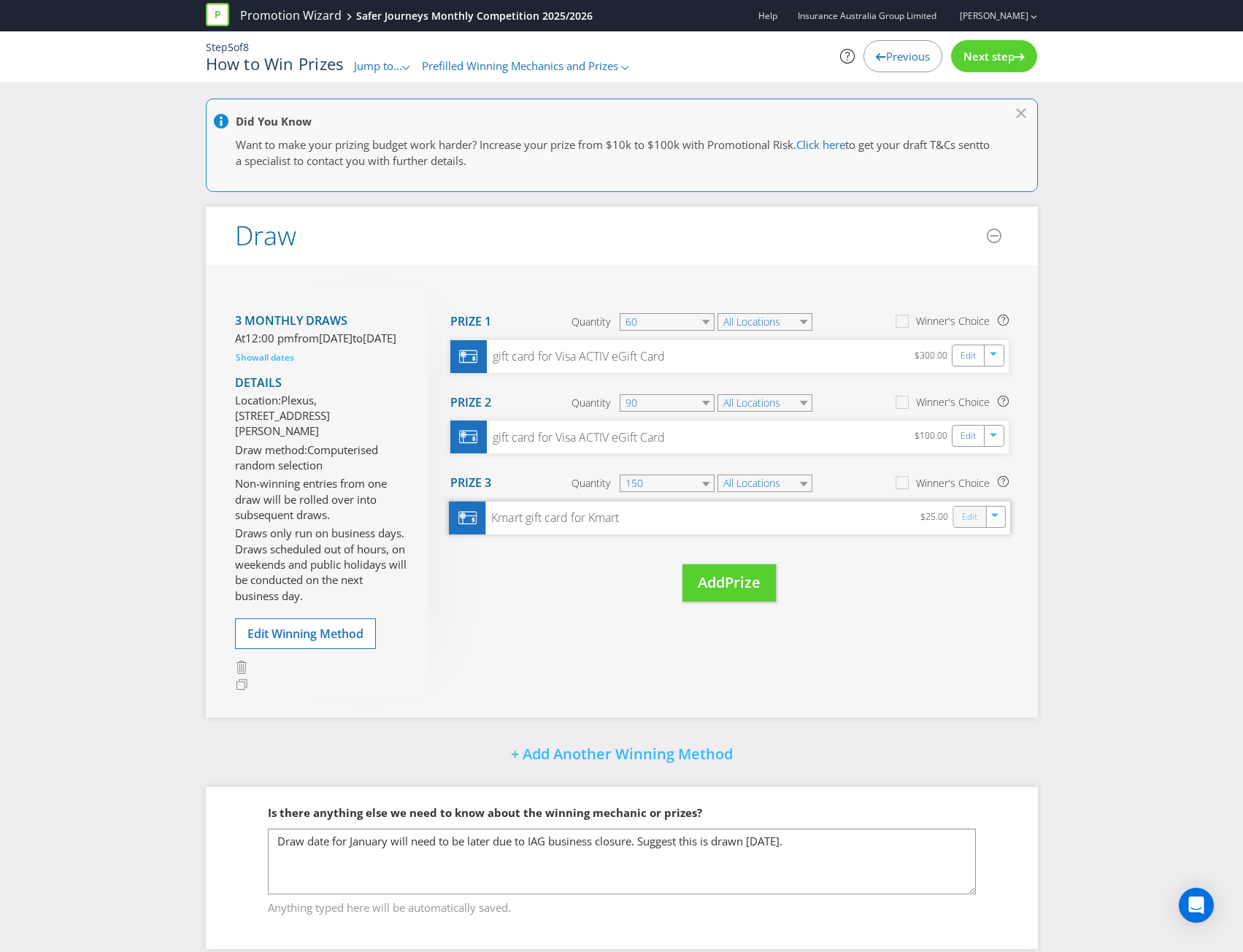
click at [963, 514] on link "Edit" at bounding box center [970, 517] width 16 height 17
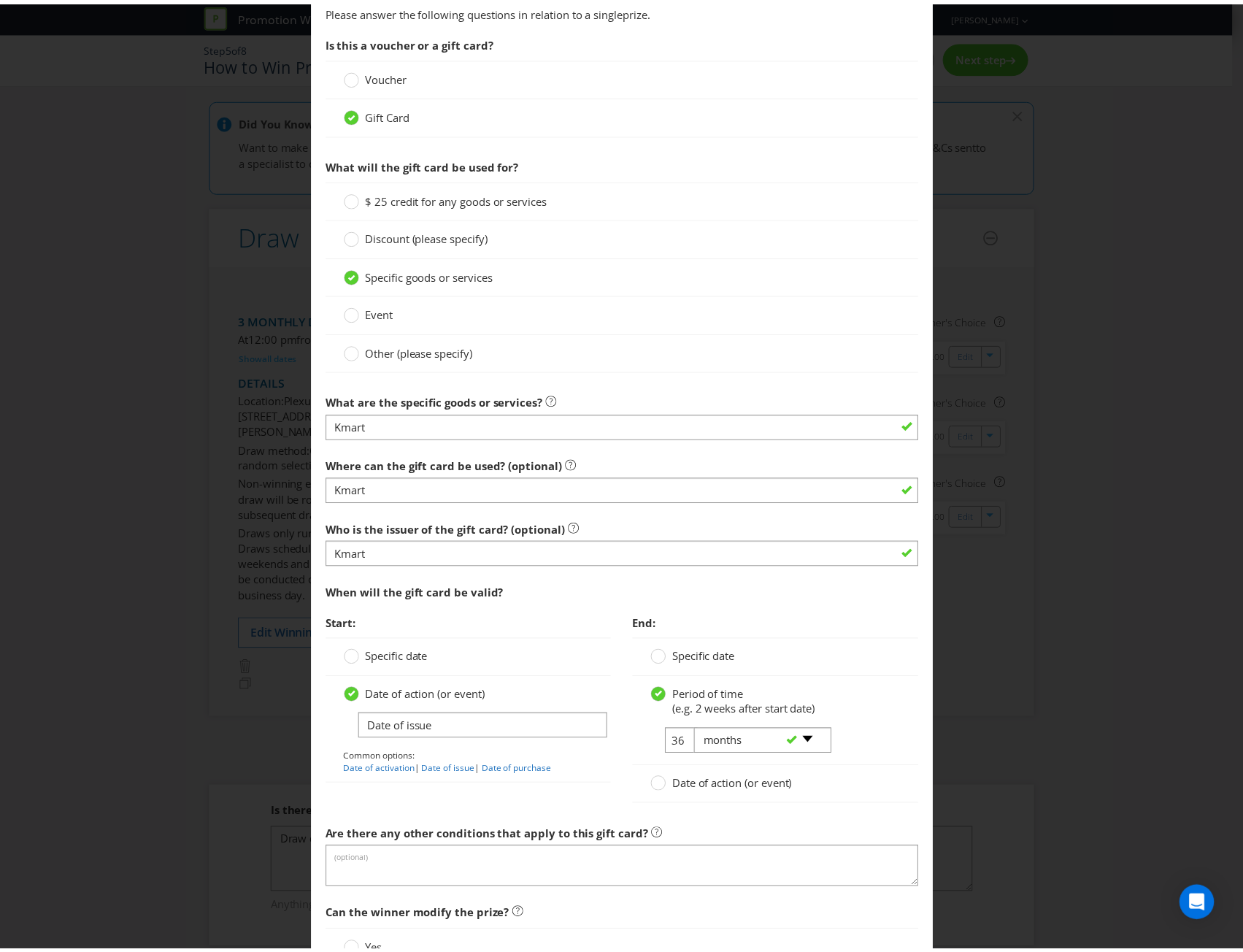
scroll to position [1430, 0]
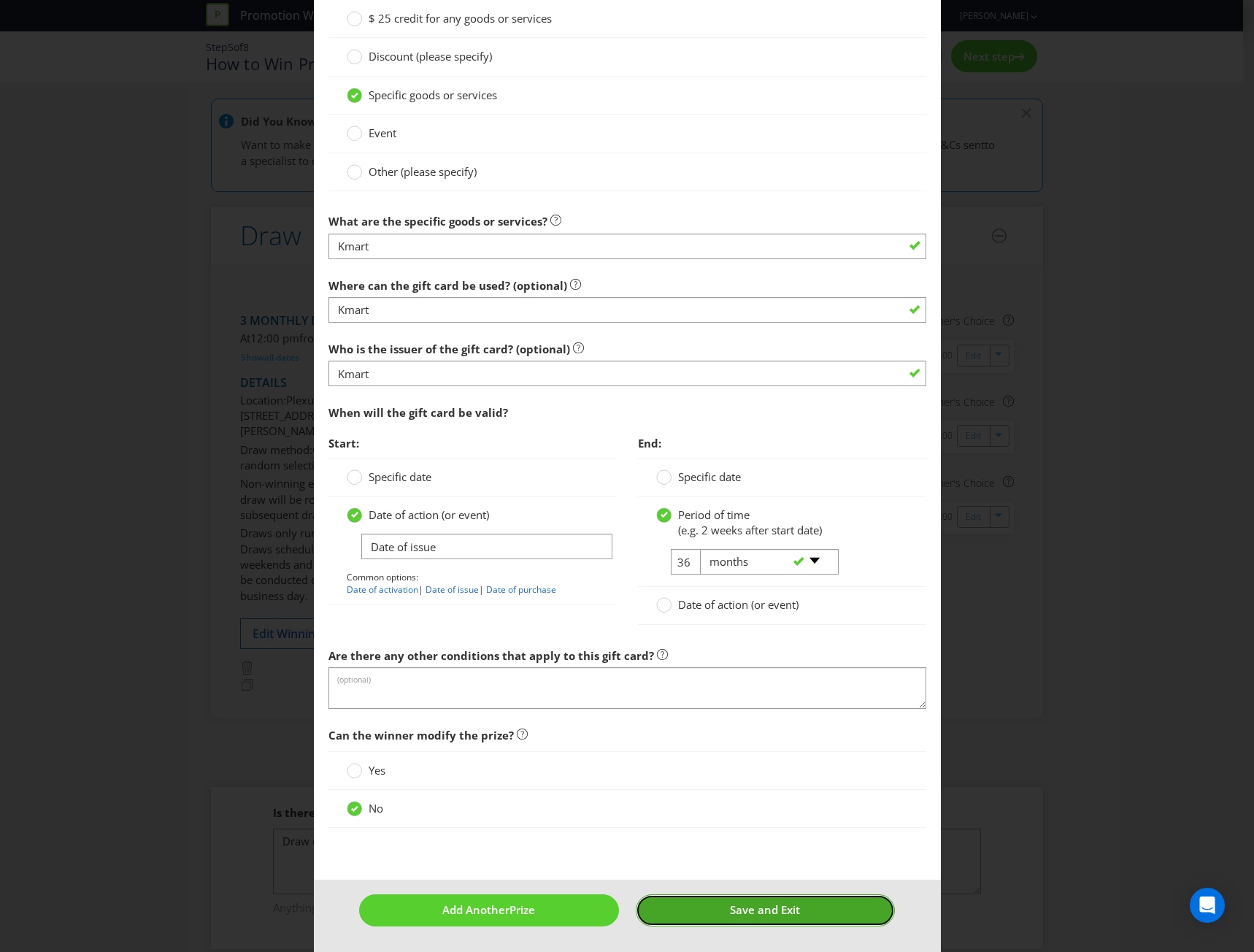
click at [665, 899] on button "Save and Exit" at bounding box center [765, 910] width 259 height 31
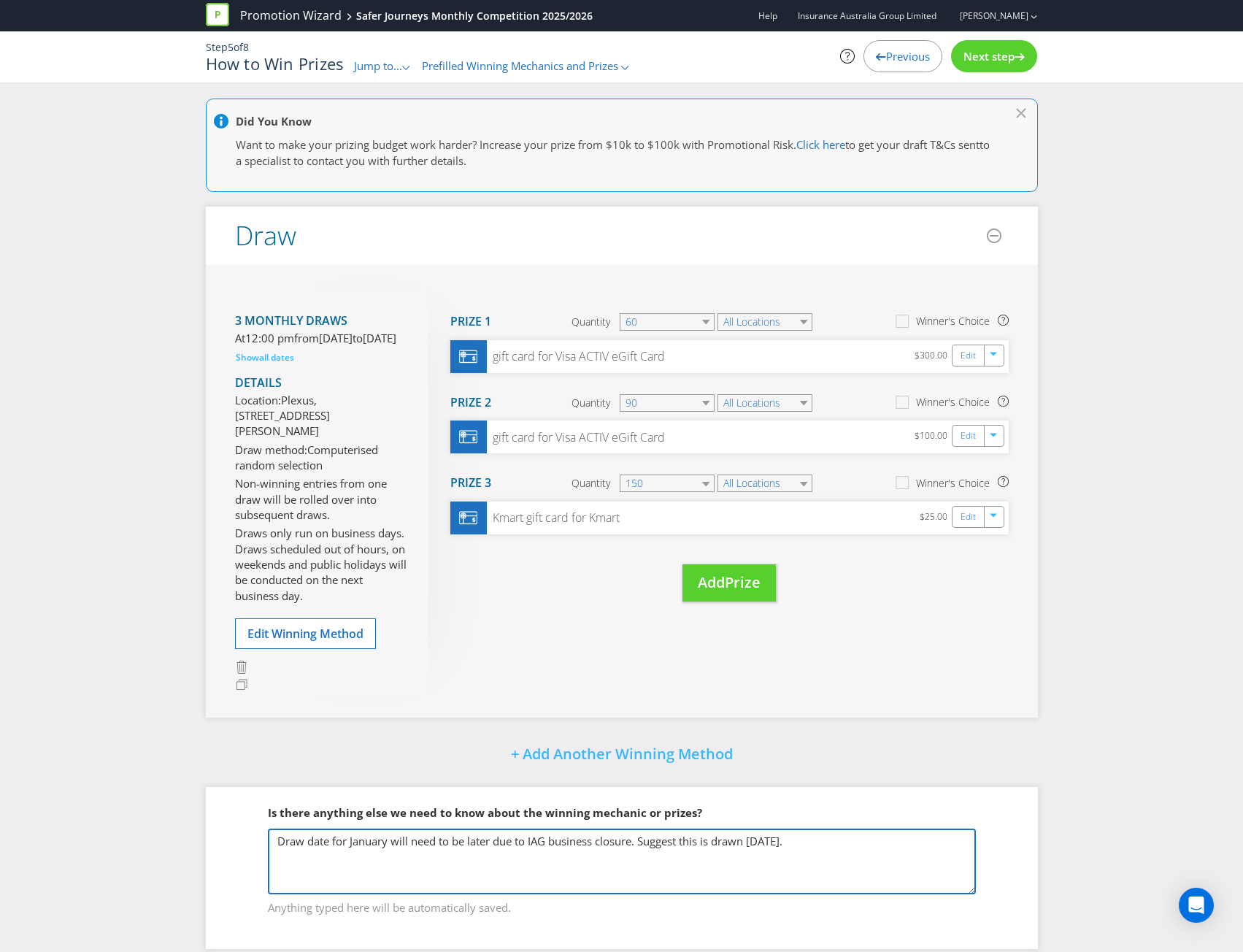
click at [869, 875] on textarea "Draw date for January will need to be later due to IAG business closure. Sugges…" at bounding box center [621, 861] width 708 height 65
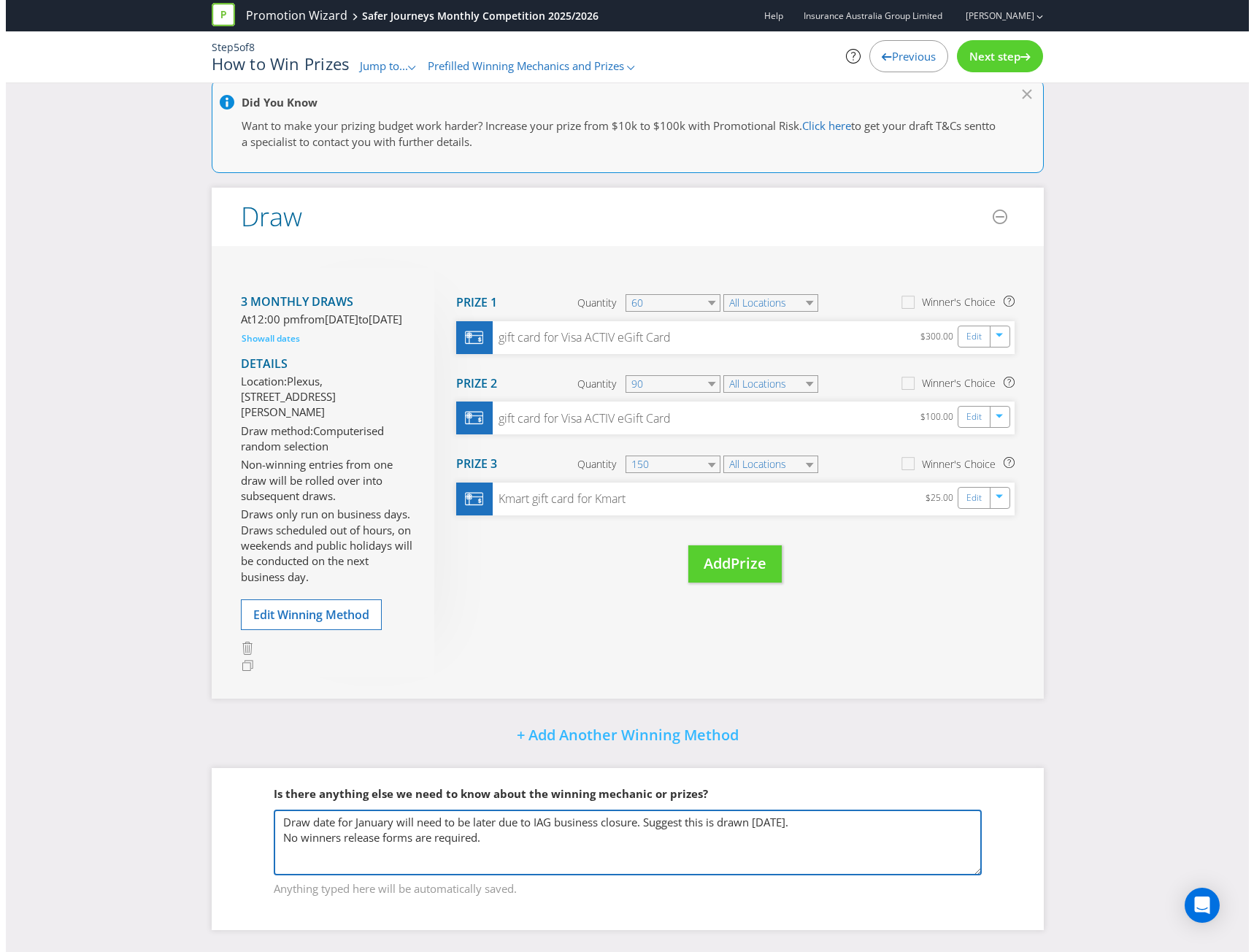
scroll to position [51, 0]
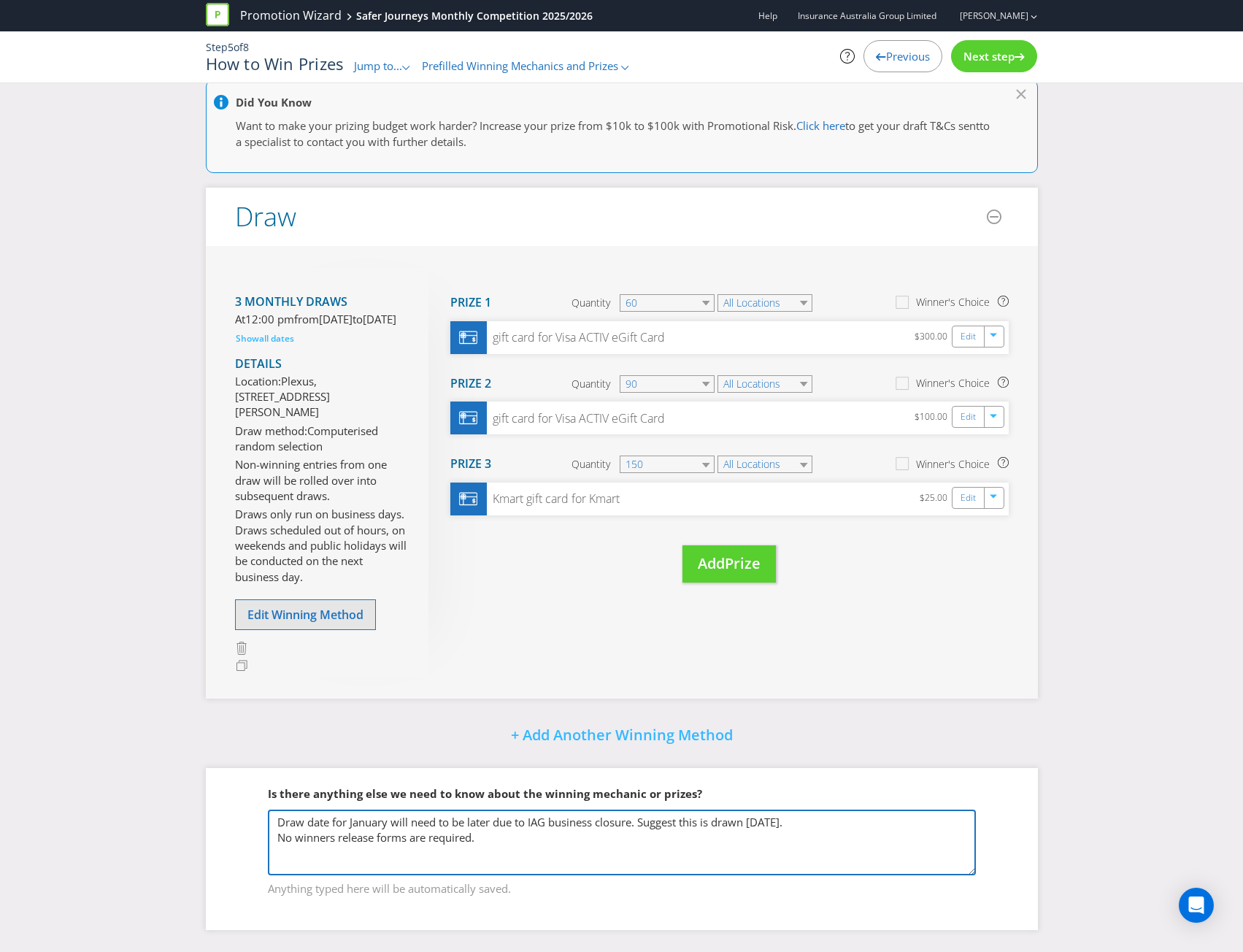
type textarea "Draw date for January will need to be later due to IAG business closure. Sugges…"
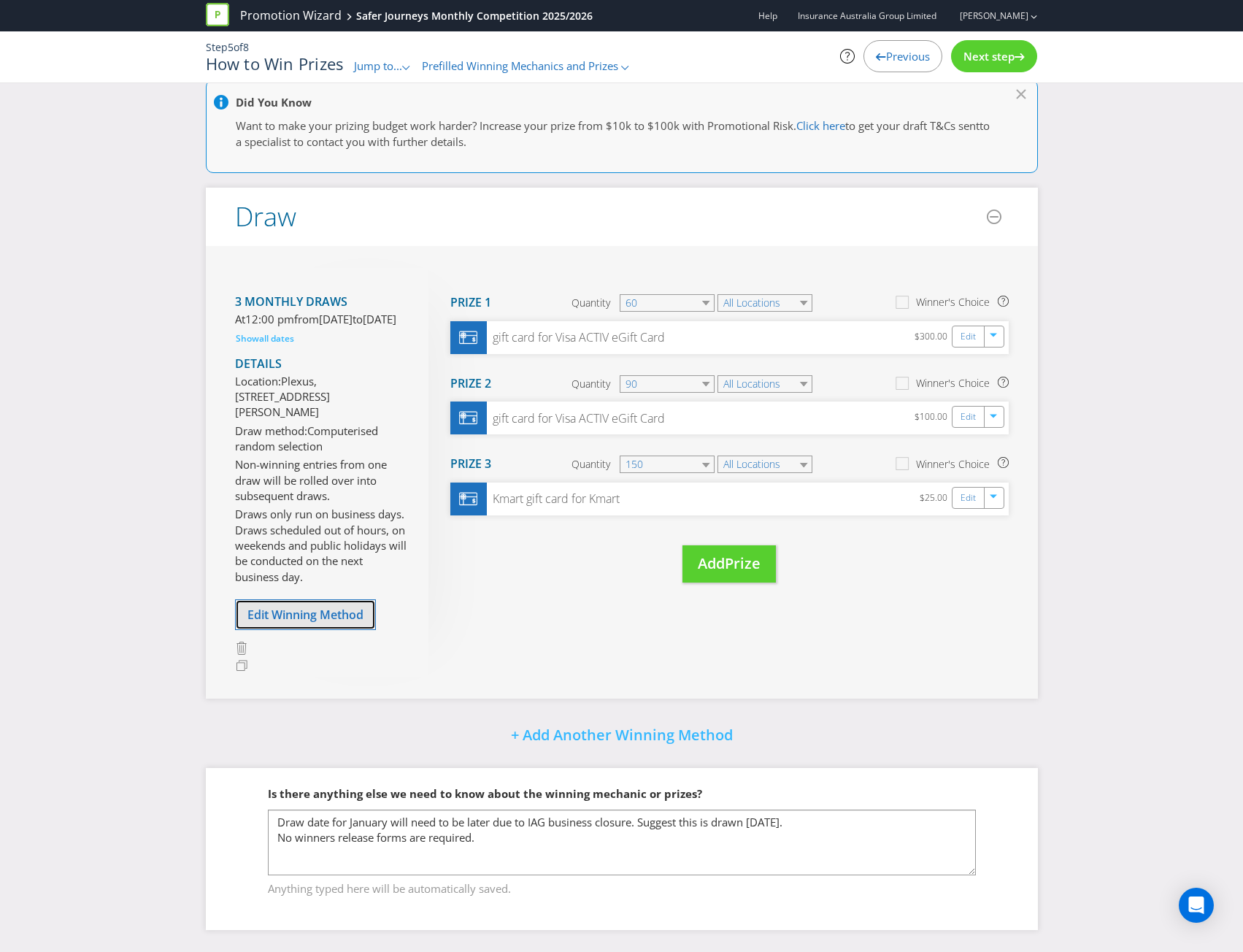
click at [299, 619] on span "Edit Winning Method" at bounding box center [305, 614] width 116 height 16
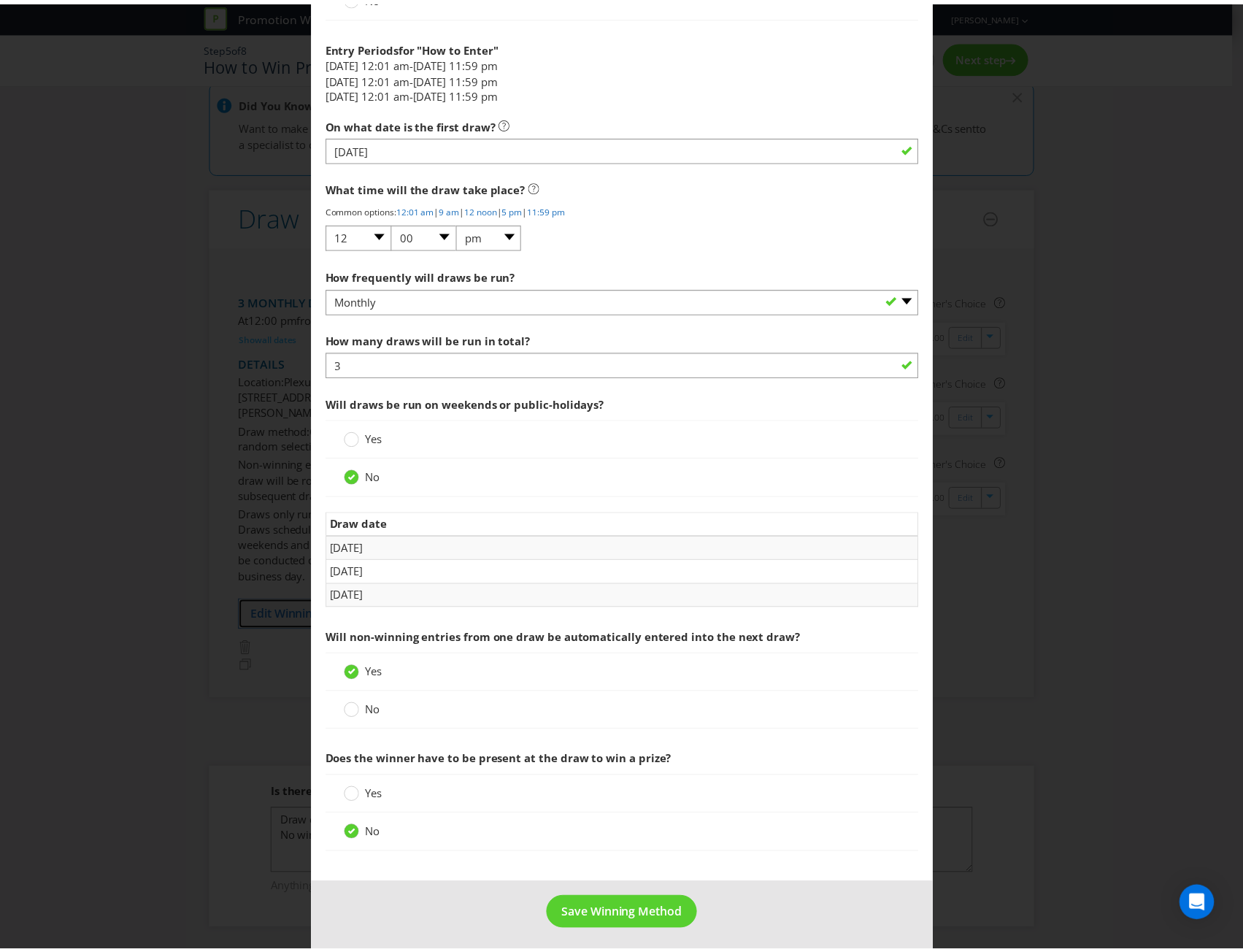
scroll to position [798, 0]
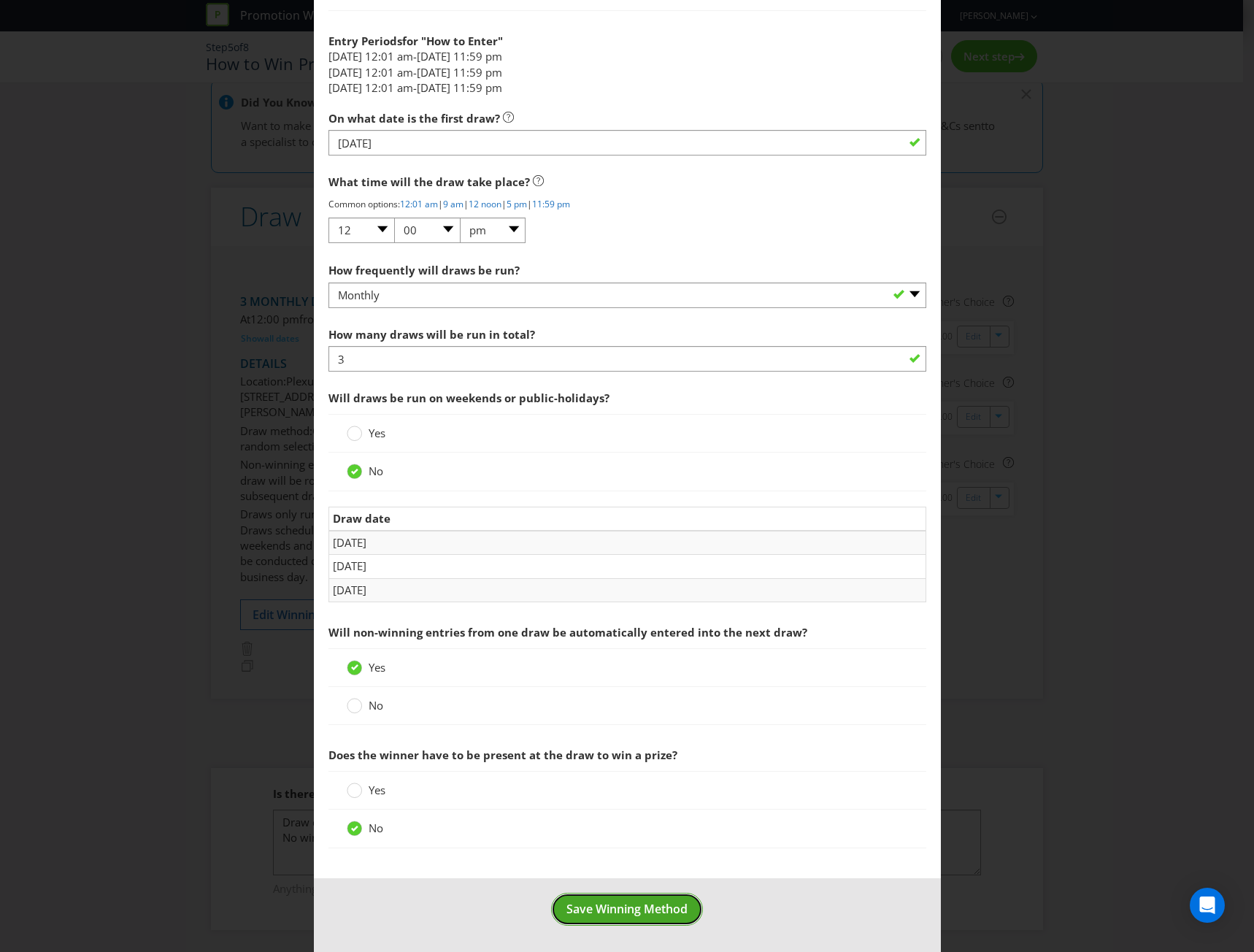
click at [638, 914] on span "Save Winning Method" at bounding box center [627, 909] width 121 height 16
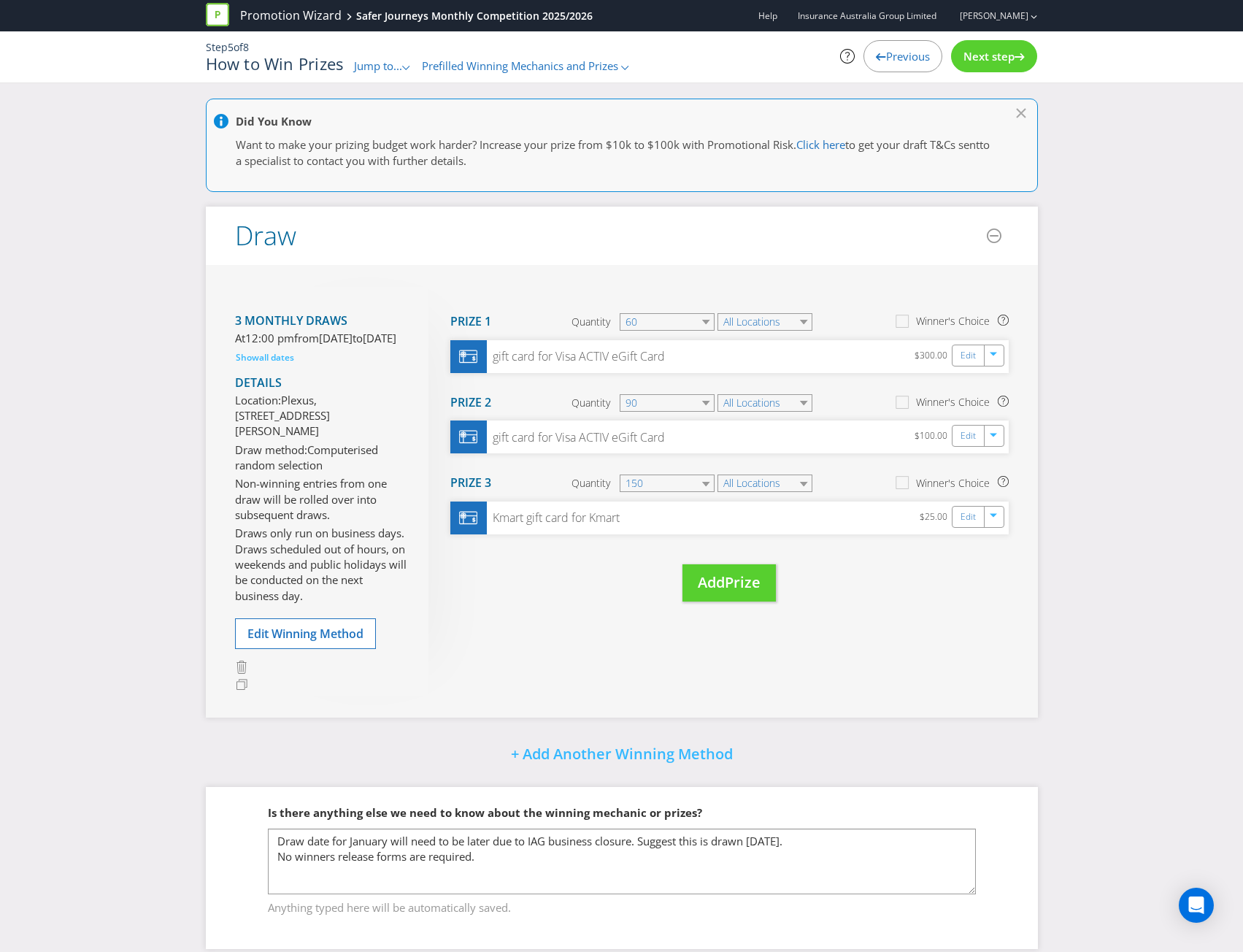
click at [982, 44] on div "Next step" at bounding box center [994, 56] width 86 height 32
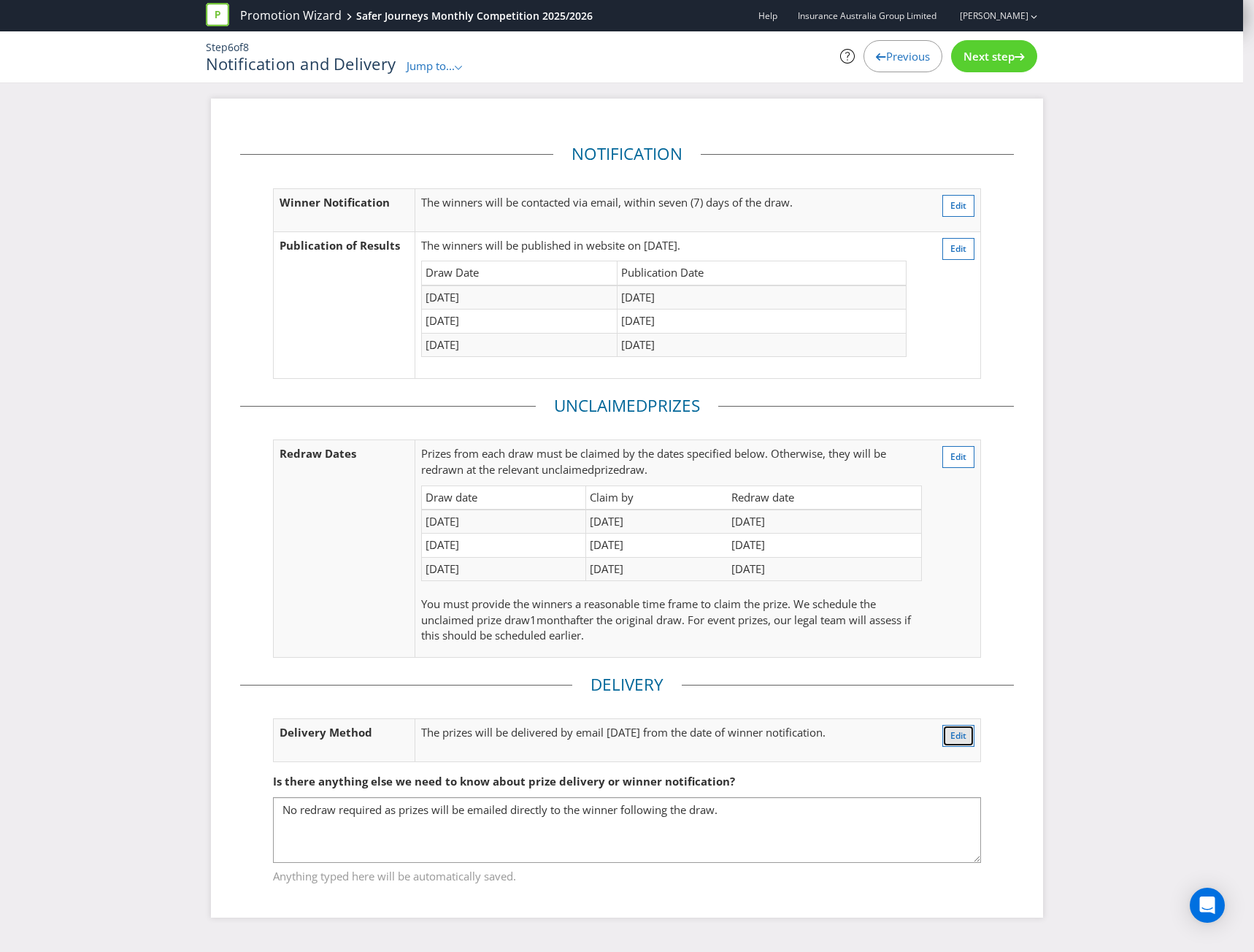
click at [954, 736] on span "Edit" at bounding box center [958, 735] width 16 height 13
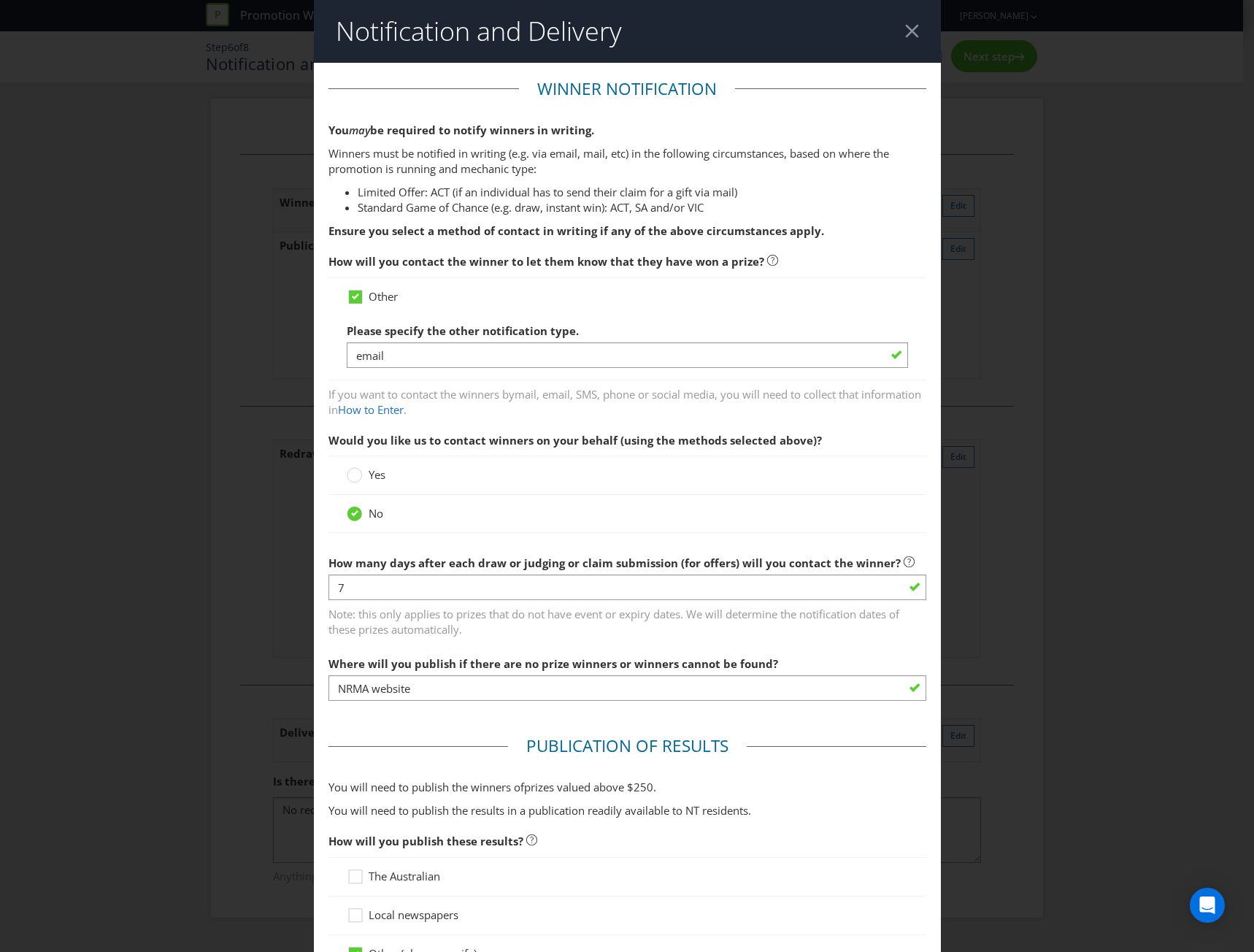
click at [905, 28] on div at bounding box center [912, 31] width 14 height 14
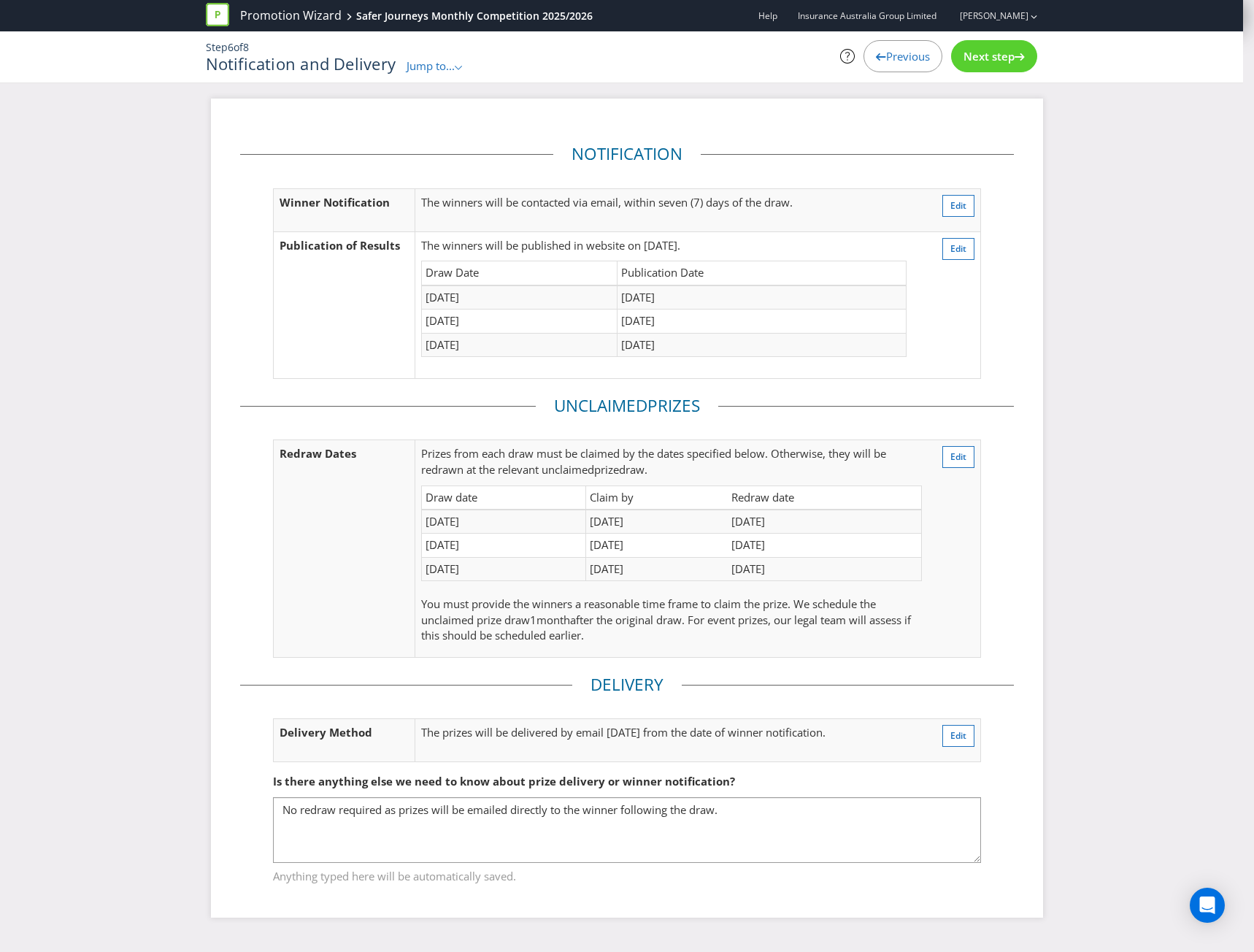
click at [994, 51] on span "Next step" at bounding box center [989, 56] width 51 height 15
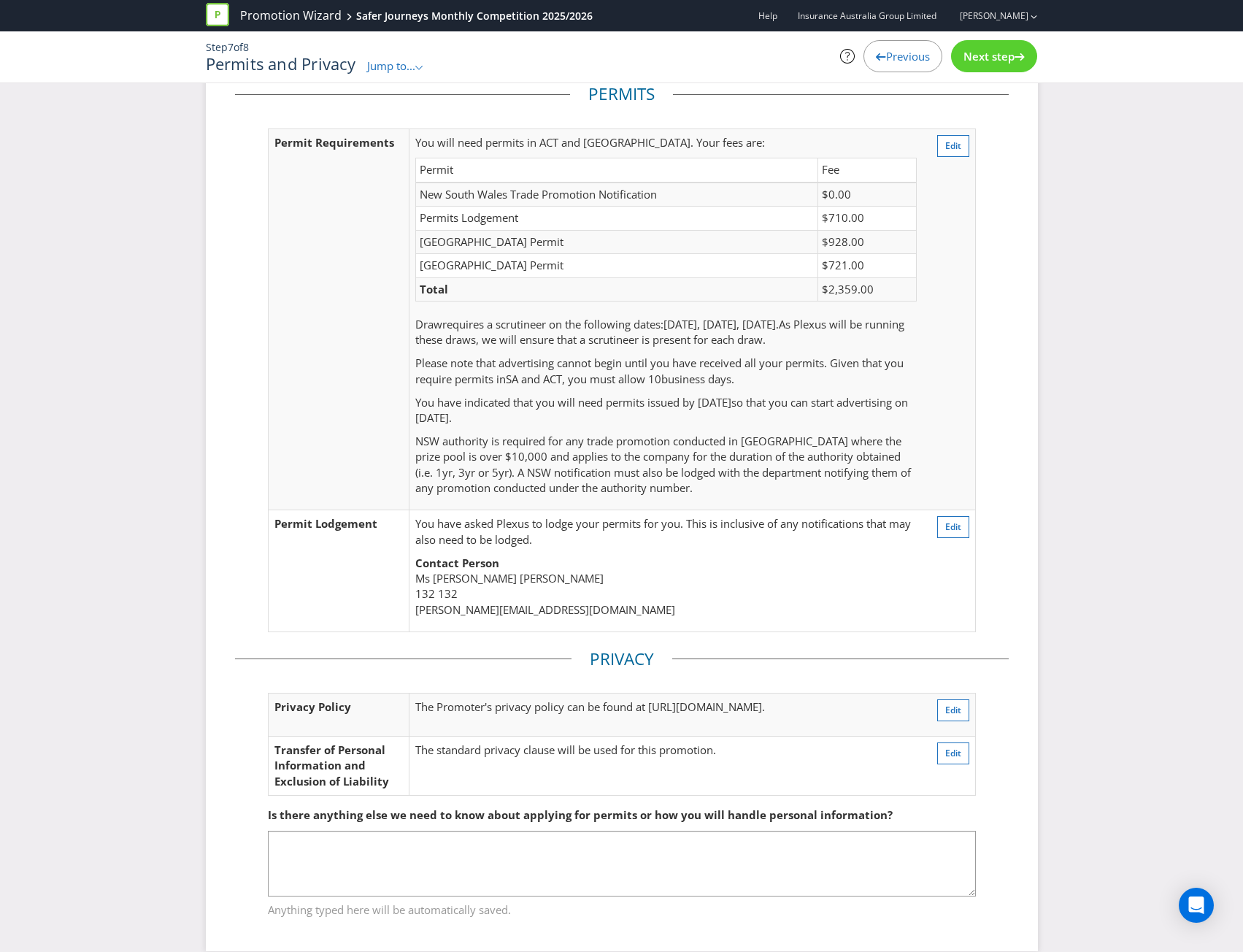
scroll to position [60, 0]
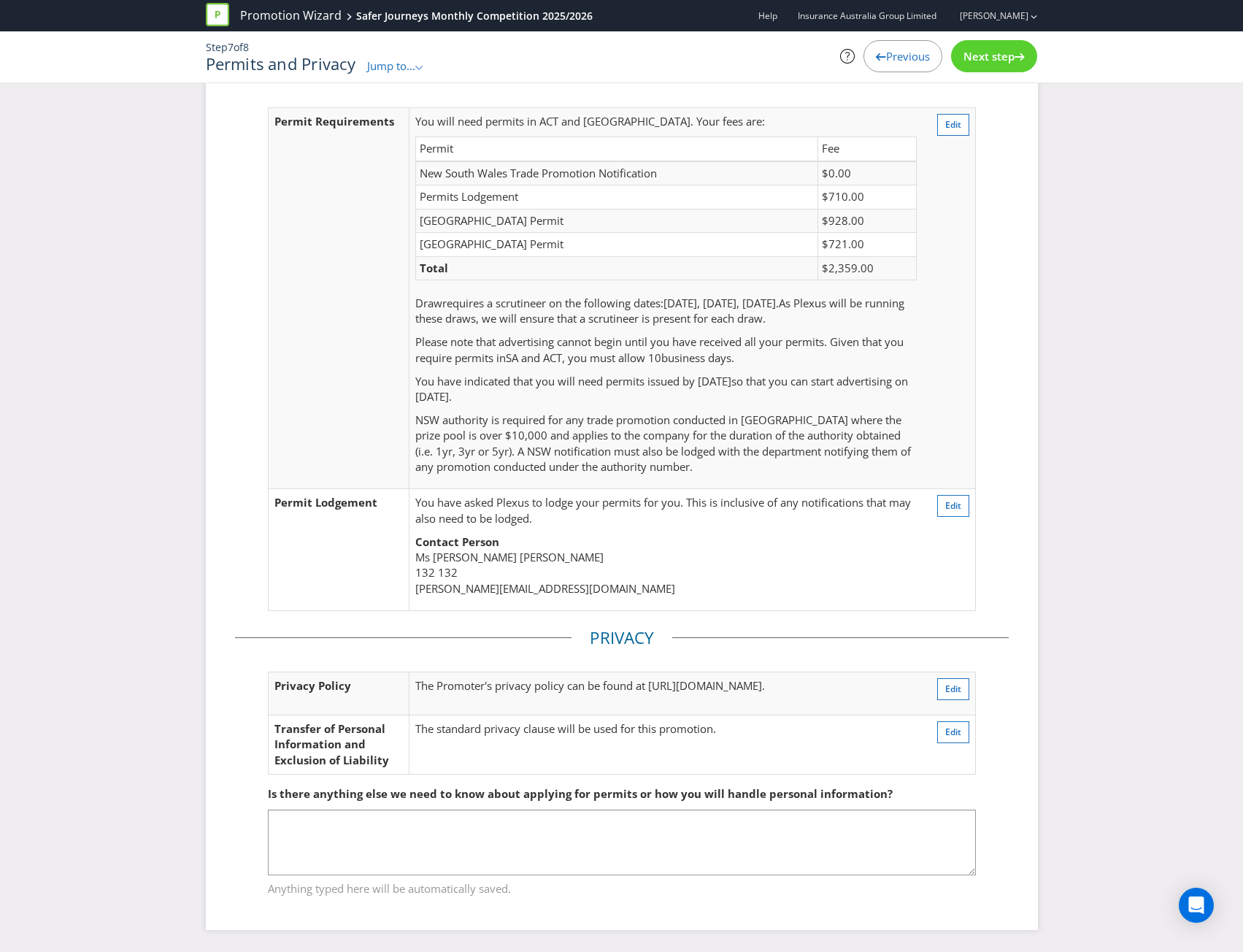
click at [1011, 60] on span "Next step" at bounding box center [989, 56] width 51 height 15
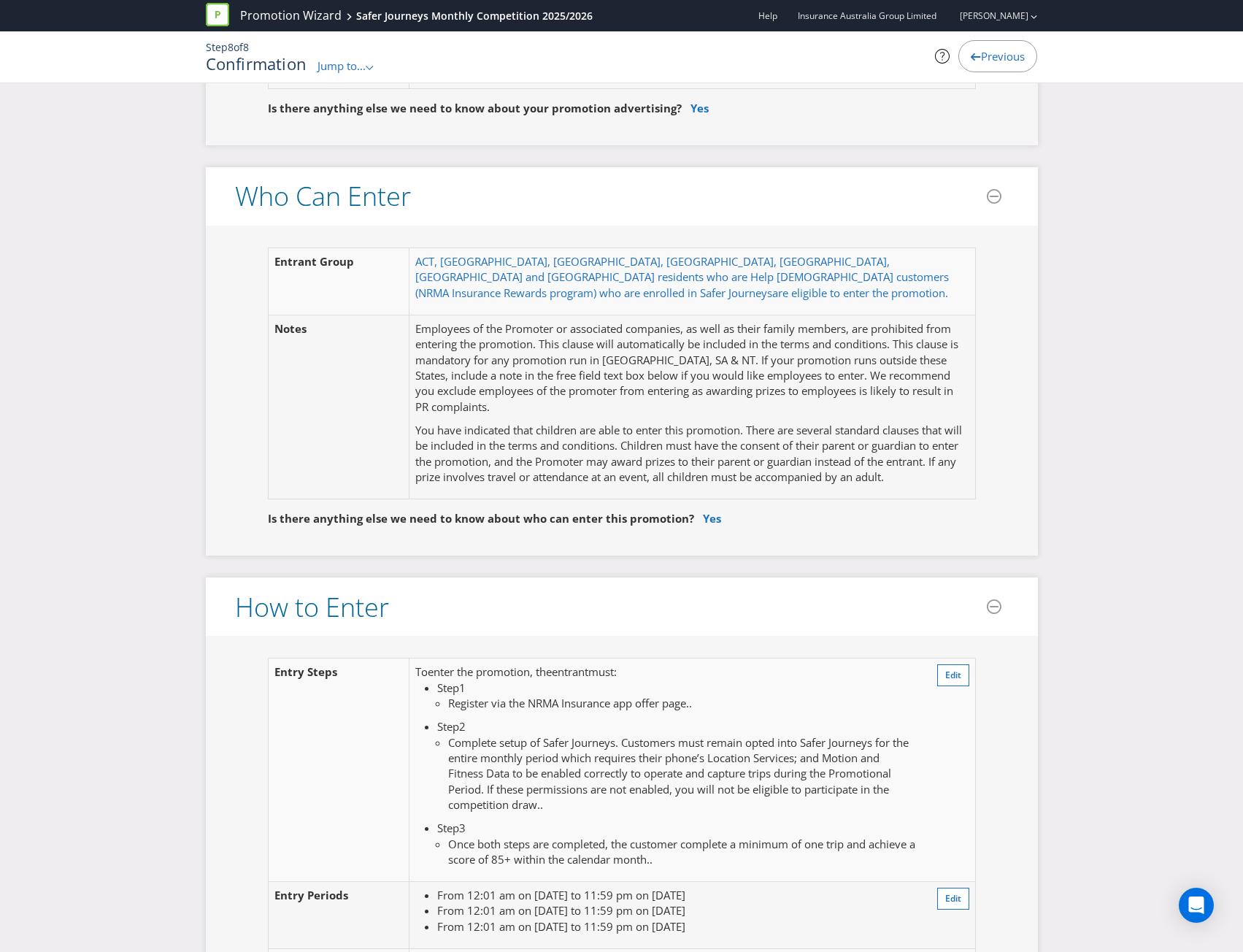
scroll to position [1154, 0]
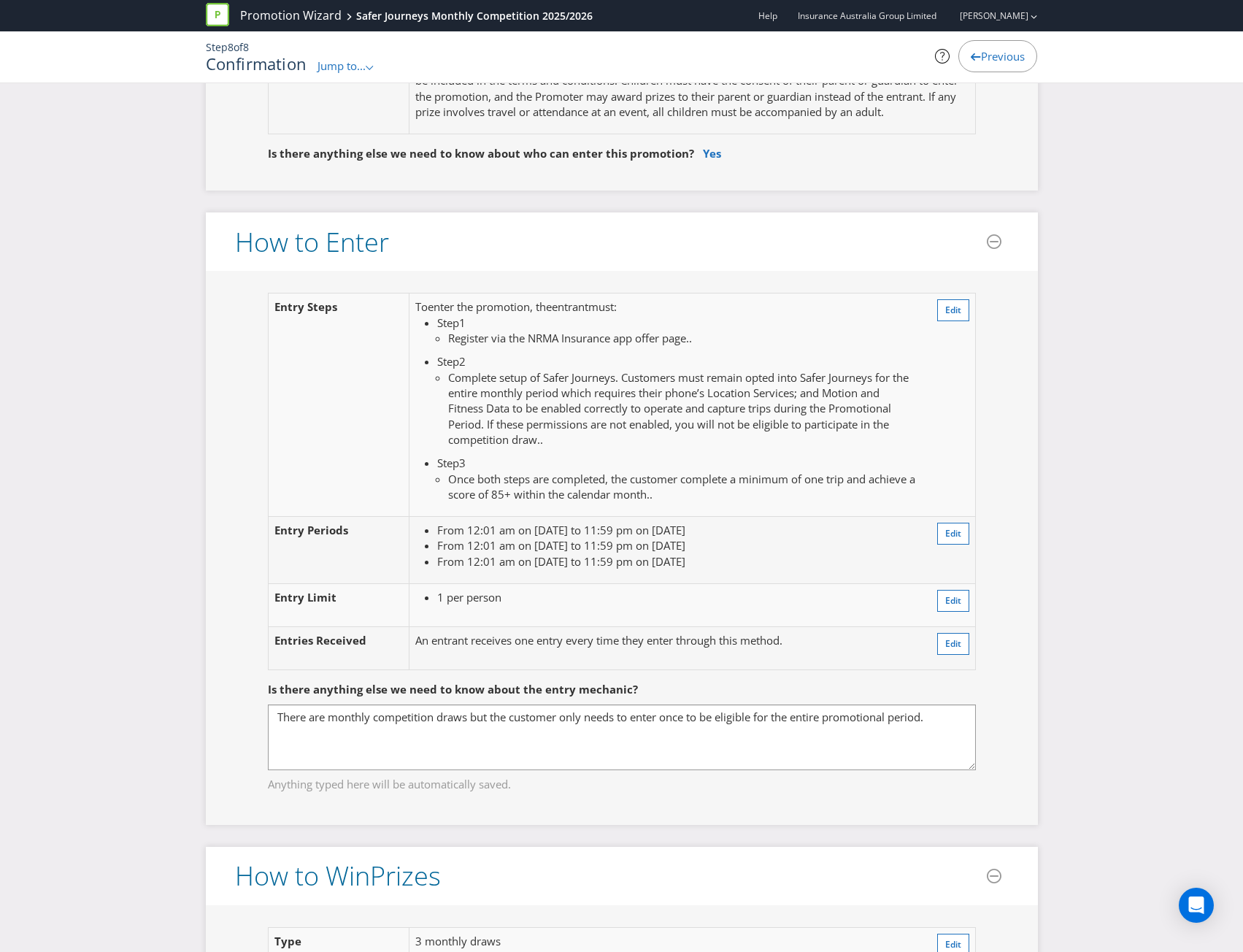
click at [444, 522] on li "From 12:01 am on [DATE] to 11:59 pm on [DATE]" at bounding box center [677, 530] width 478 height 16
drag, startPoint x: 438, startPoint y: 511, endPoint x: 732, endPoint y: 552, distance: 296.8
click at [732, 552] on ul "From 12:01 am on [DATE] to 11:59 pm on [DATE] From 12:01 am on [DATE] to 11:59 …" at bounding box center [665, 546] width 501 height 47
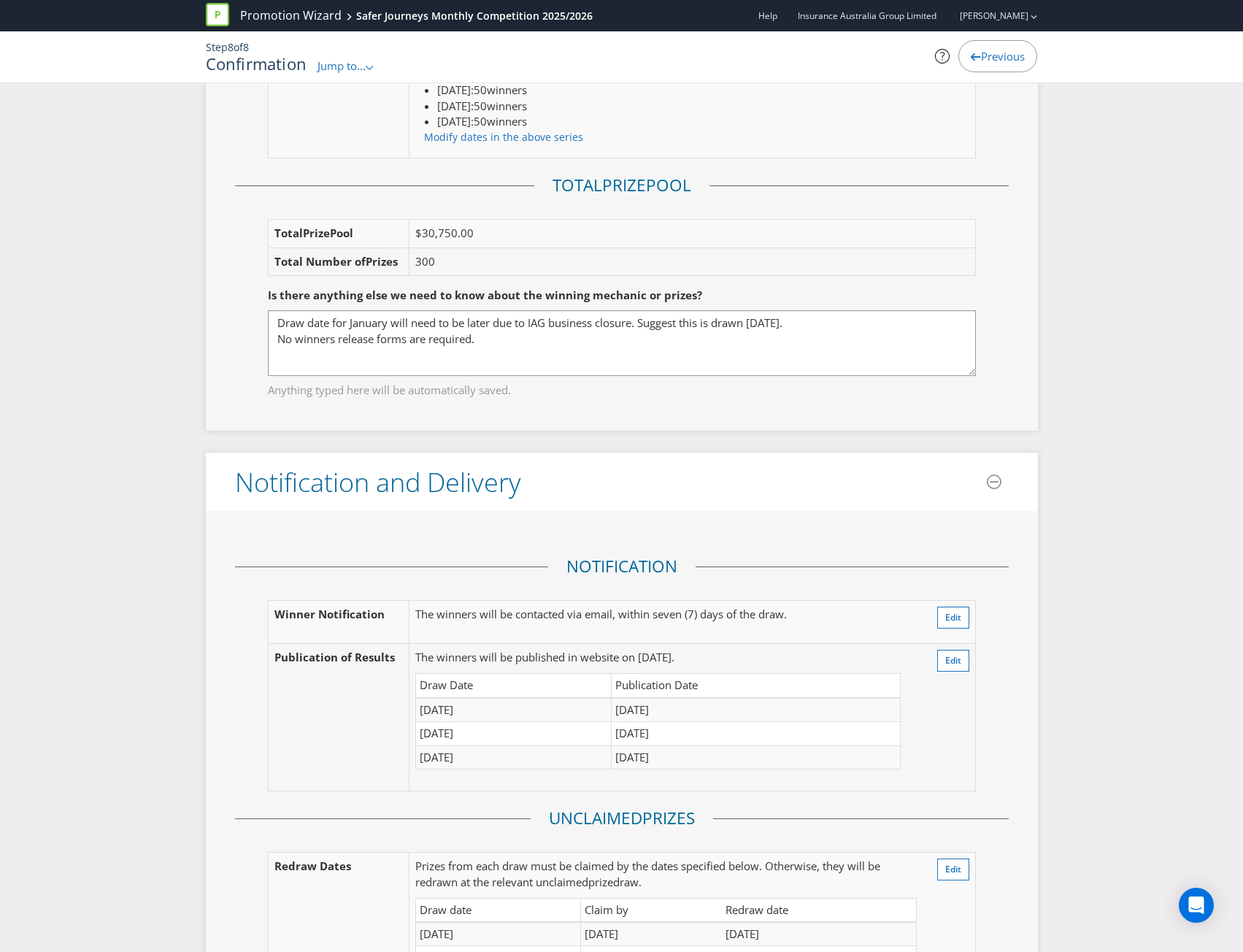
scroll to position [2833, 0]
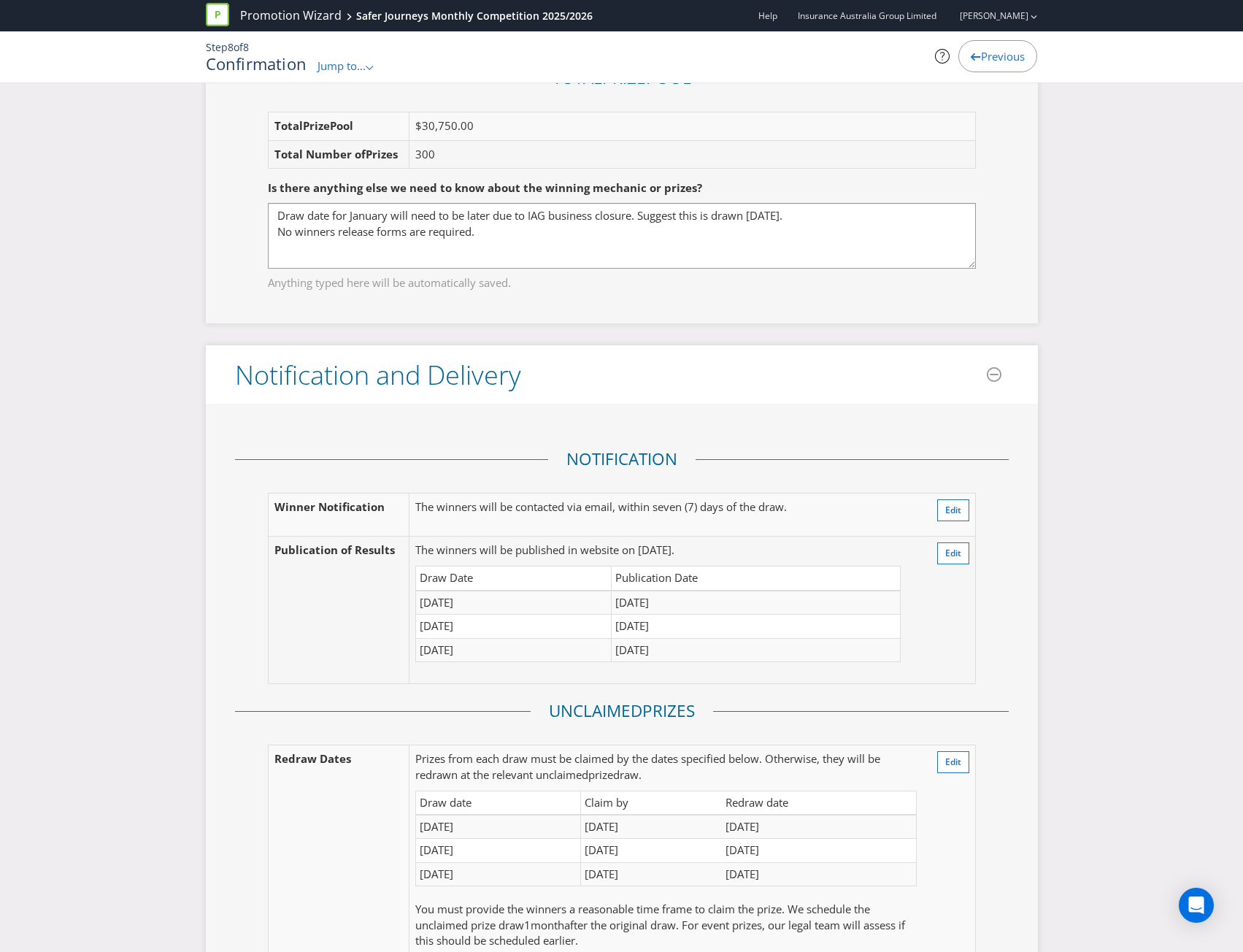
click at [1176, 682] on div "Here's a summary of your promotion! Please check the details below to make sure…" at bounding box center [621, 719] width 1243 height 6908
click at [1060, 665] on div "Here's a summary of your promotion! Please check the details below to make sure…" at bounding box center [621, 719] width 1243 height 6908
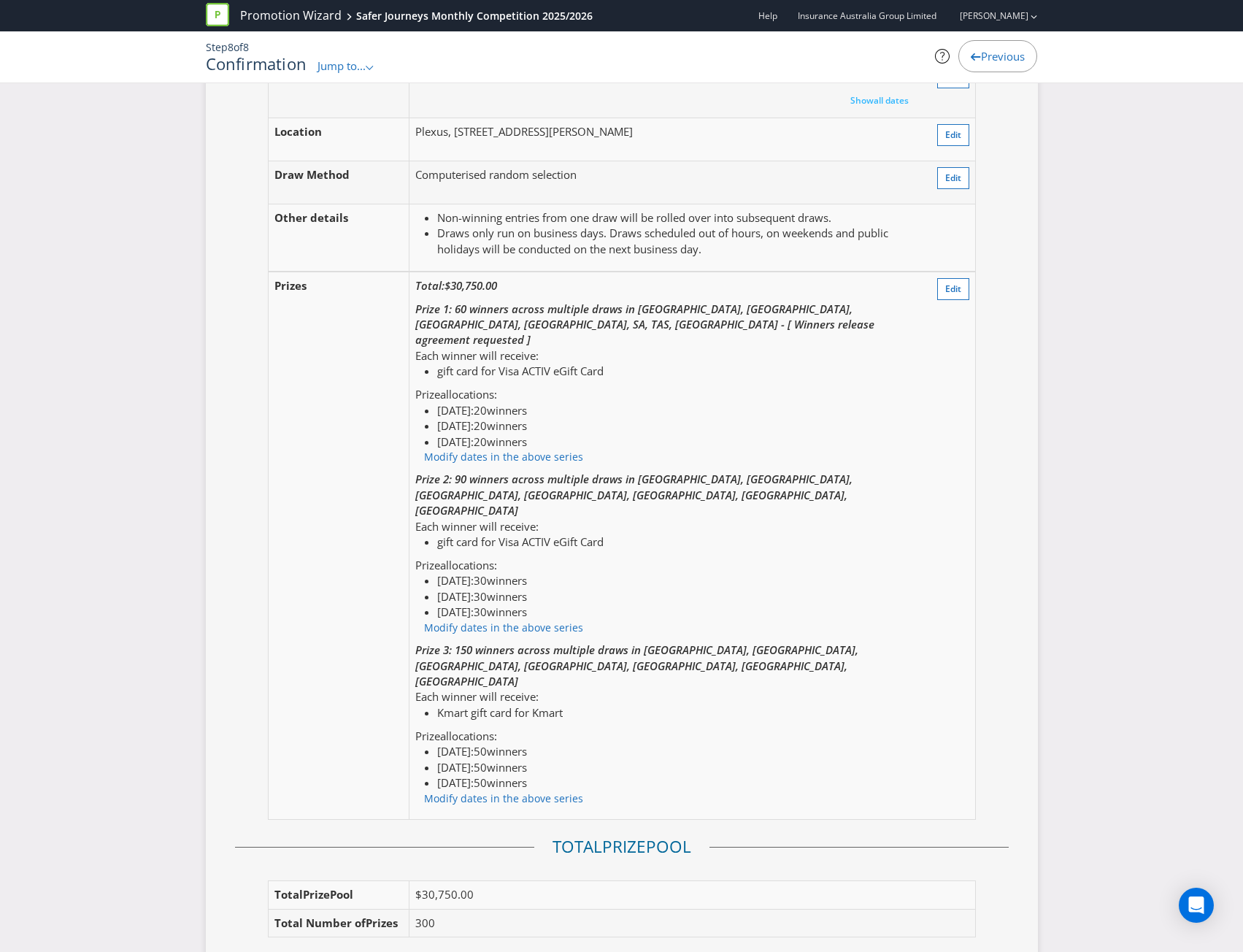
scroll to position [2030, 0]
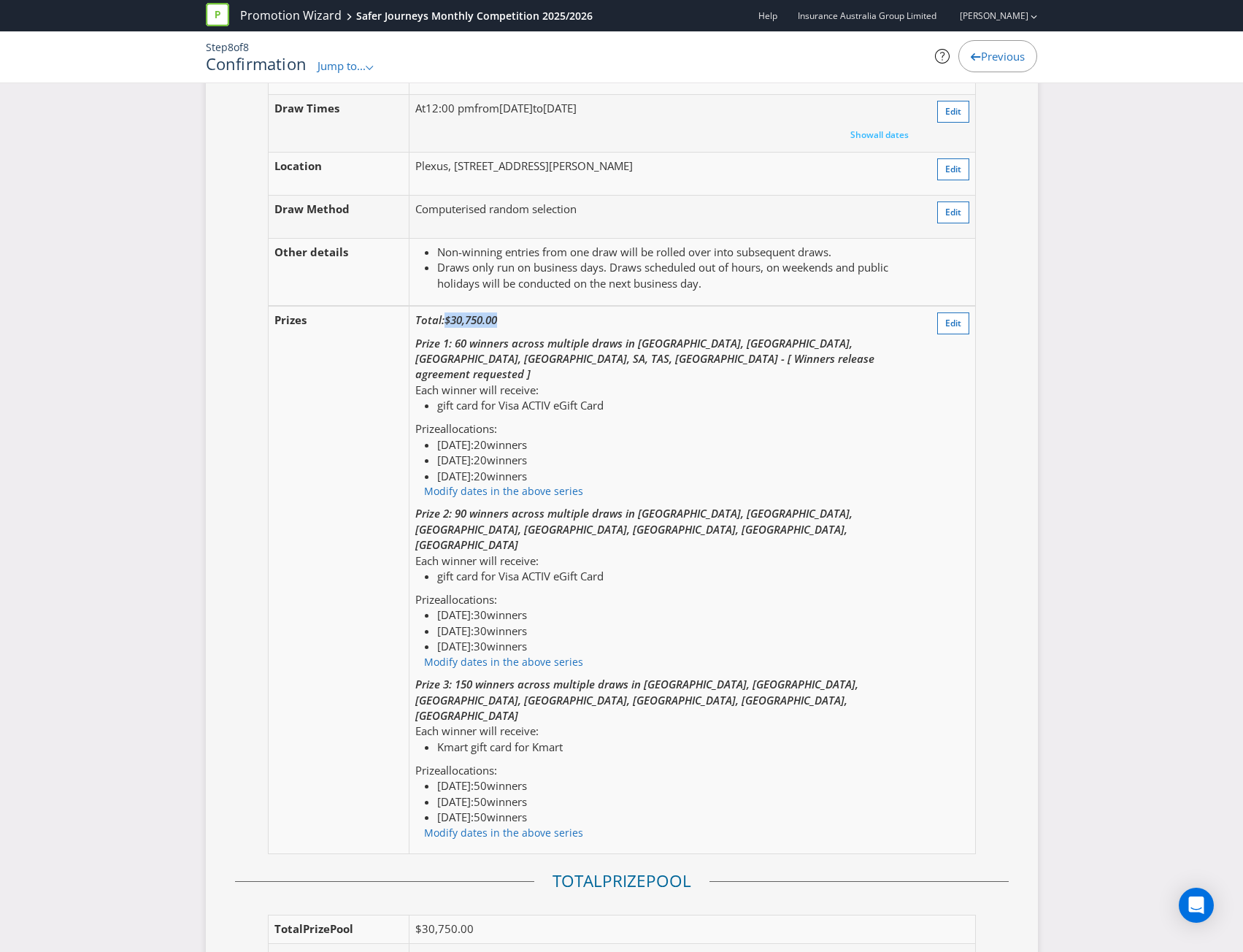
drag, startPoint x: 506, startPoint y: 302, endPoint x: 447, endPoint y: 299, distance: 59.1
click at [447, 312] on p "Total: $30,750.00" at bounding box center [665, 320] width 501 height 16
copy span "$30,750.00"
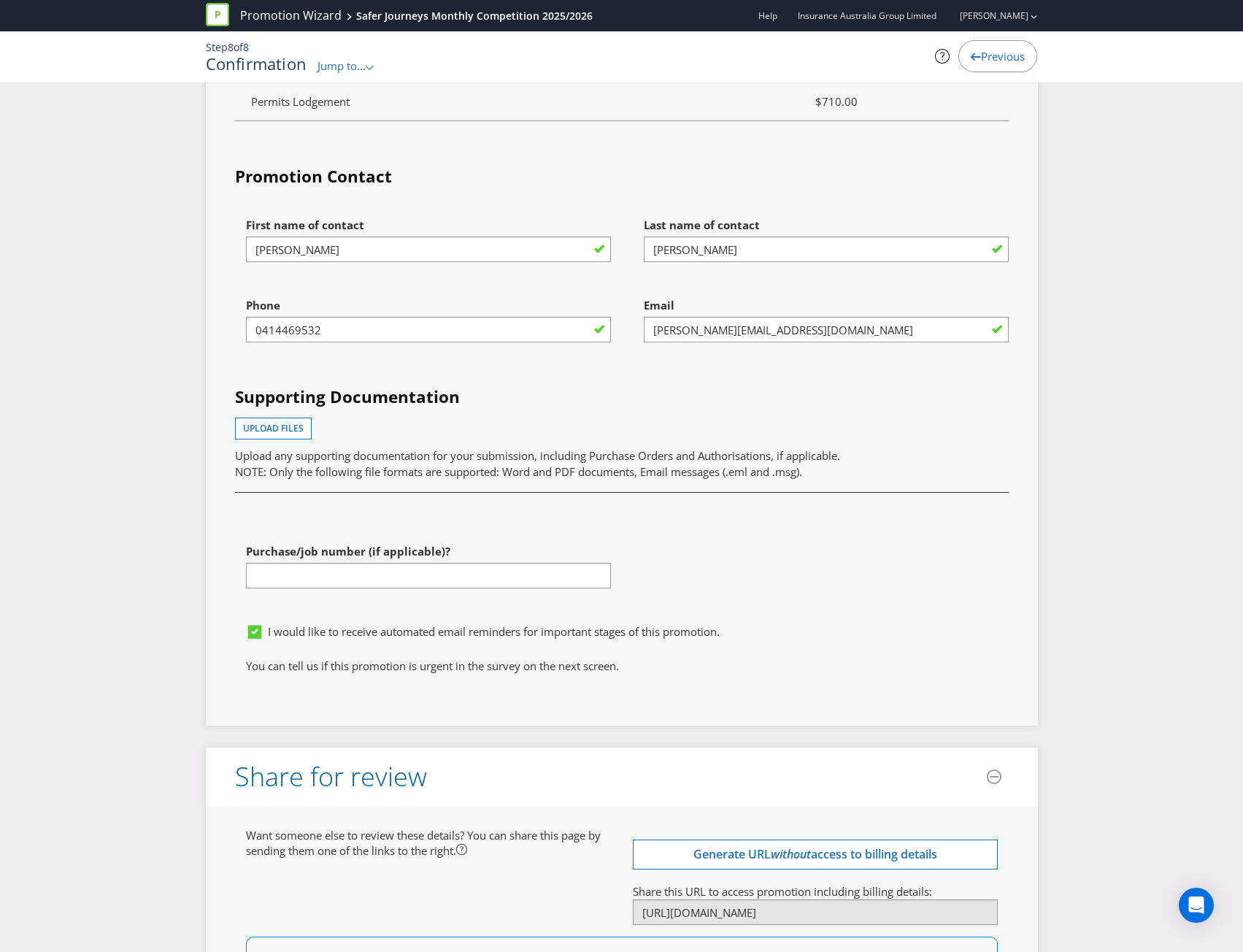
scroll to position [5960, 0]
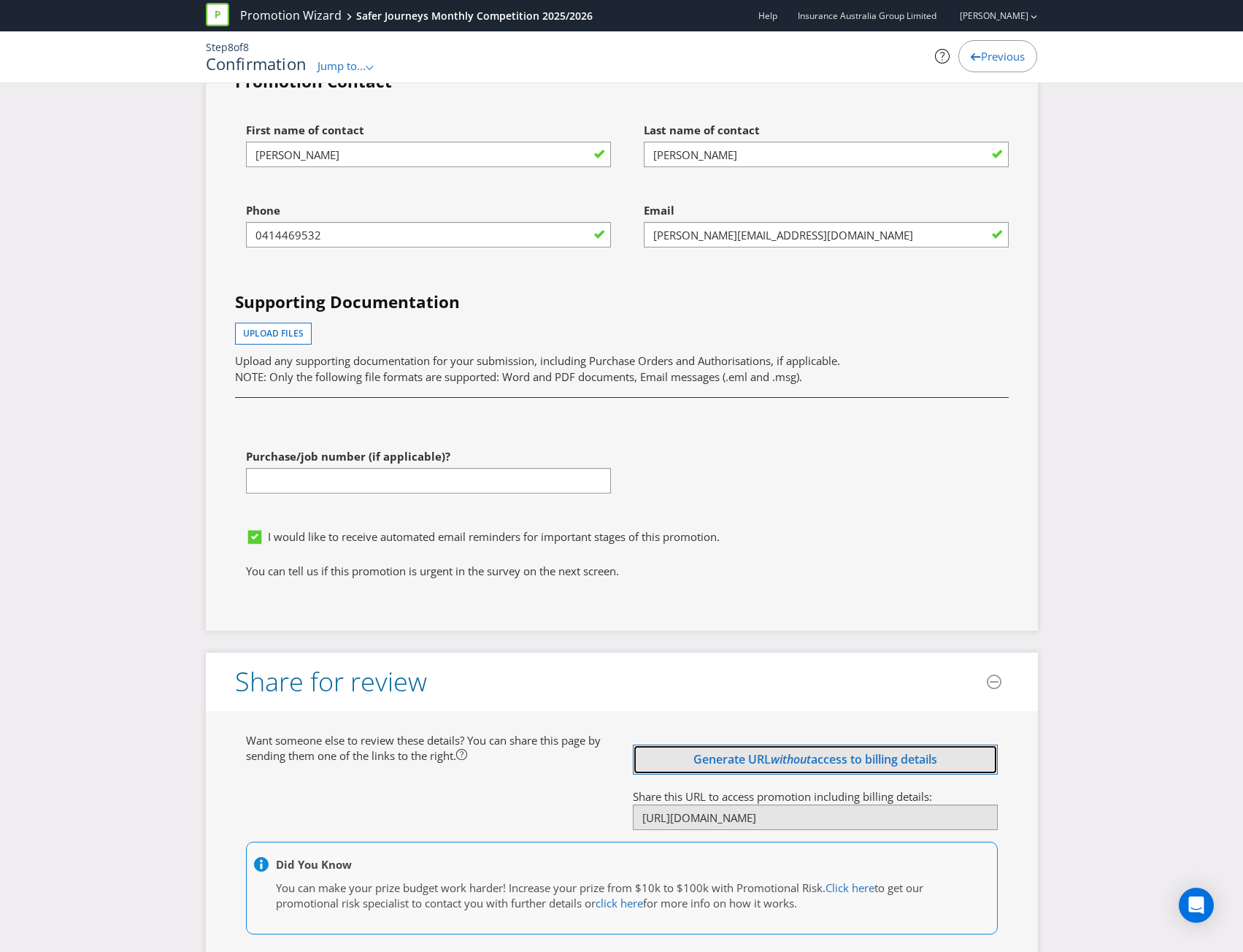
click at [760, 751] on span "Generate URL" at bounding box center [731, 759] width 77 height 16
click at [849, 748] on input "[URL][DOMAIN_NAME]" at bounding box center [815, 761] width 365 height 25
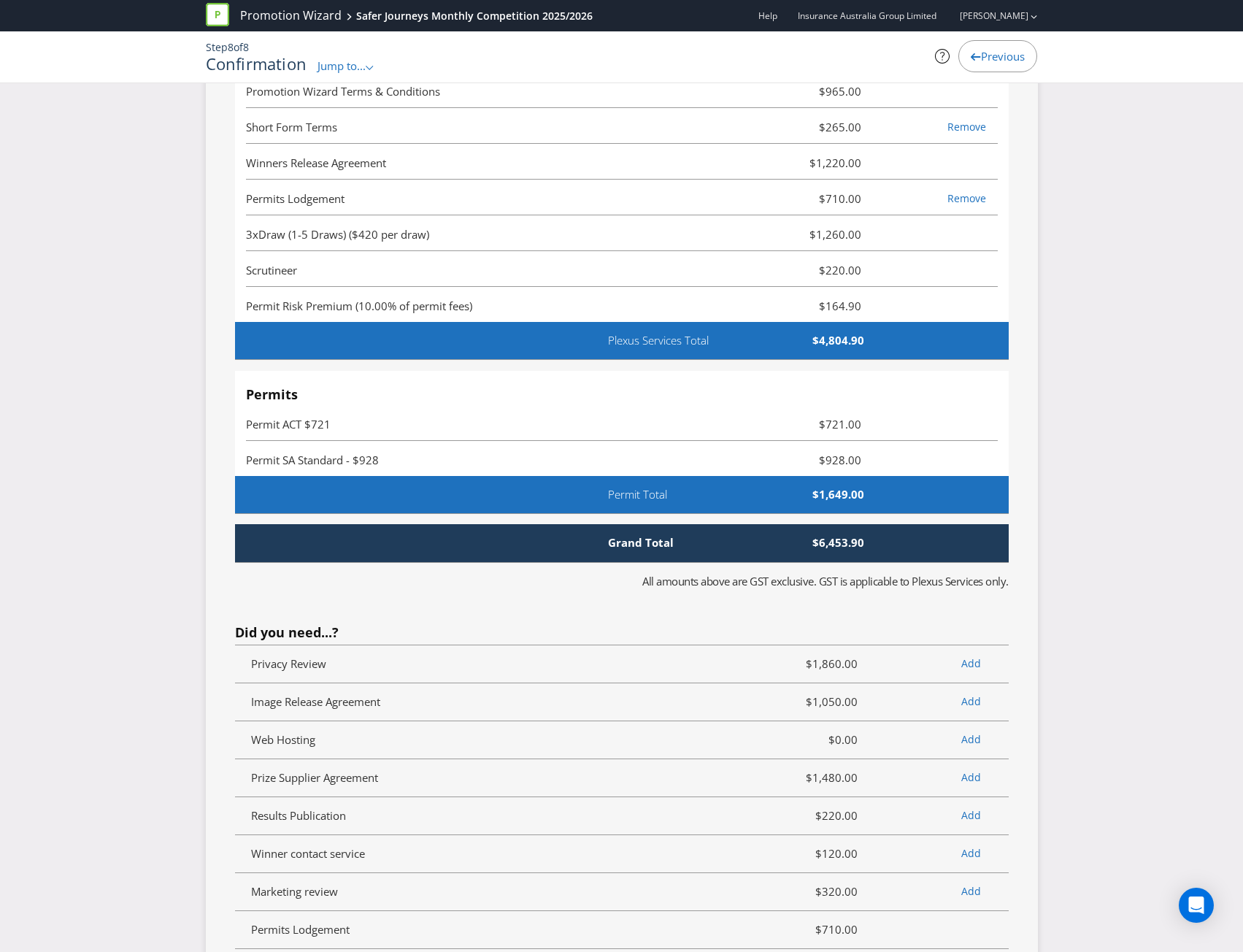
scroll to position [5012, 0]
